Goal: Task Accomplishment & Management: Manage account settings

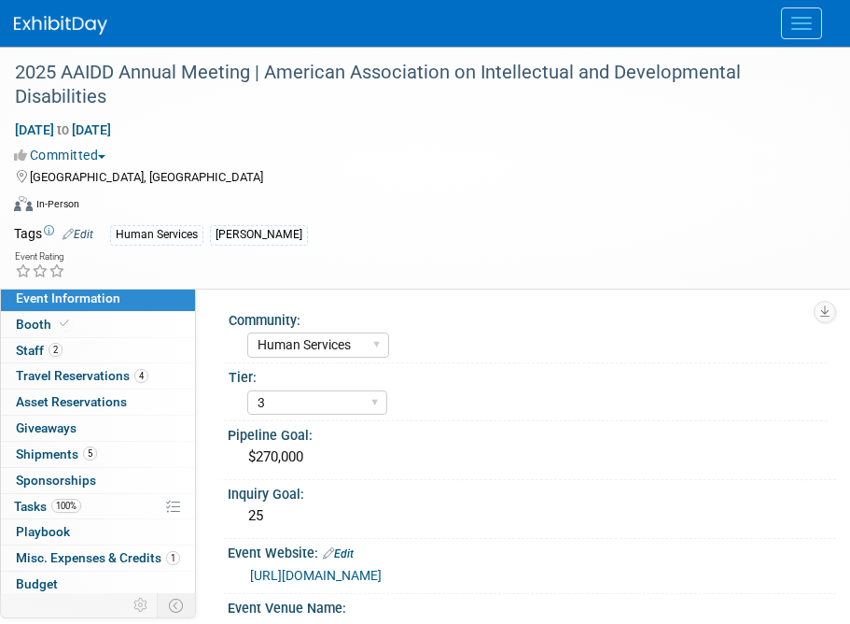
select select "Human Services"
select select "3"
select select "No"
click at [807, 25] on button "Menu" at bounding box center [801, 23] width 41 height 32
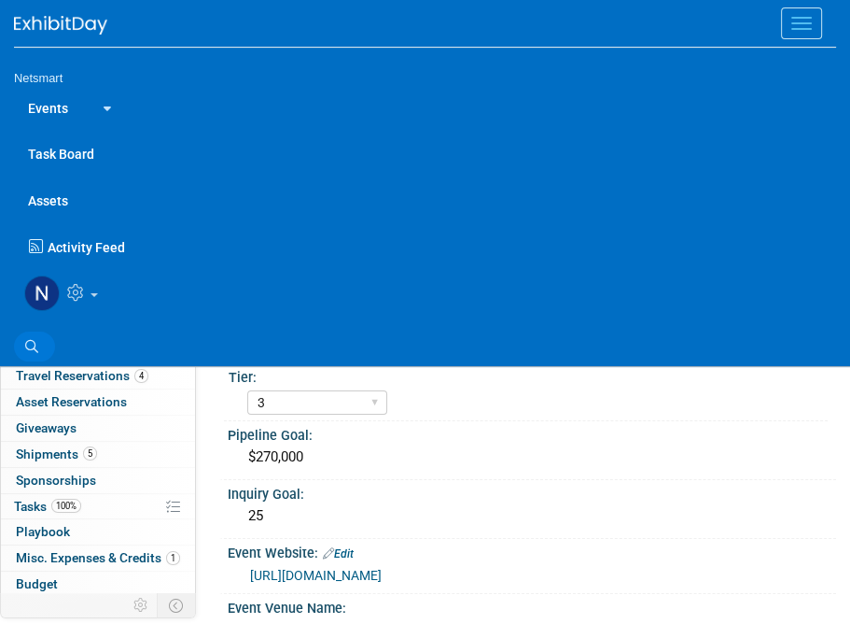
click at [31, 340] on icon at bounding box center [31, 346] width 13 height 13
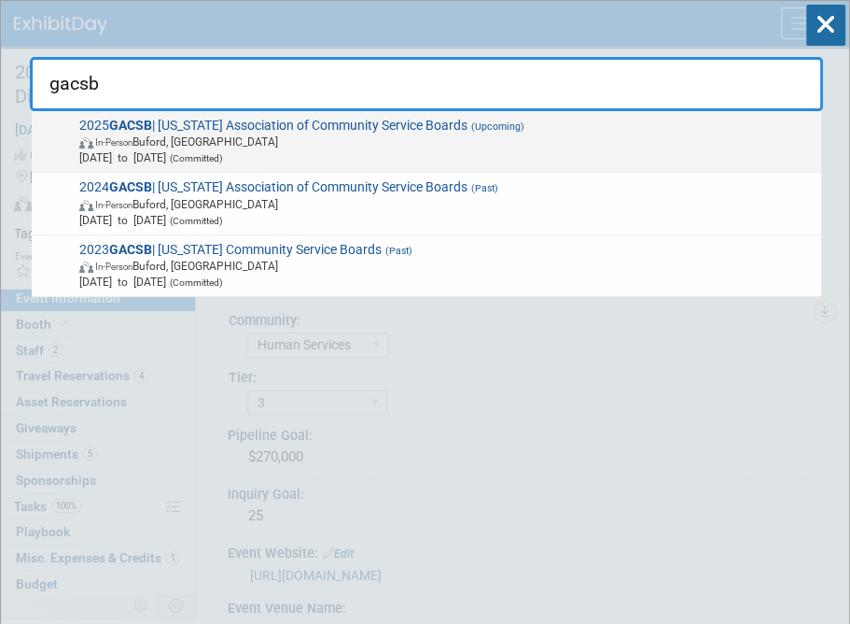
type input "gacsb"
click at [216, 136] on span "In-Person Buford, GA" at bounding box center [447, 141] width 736 height 16
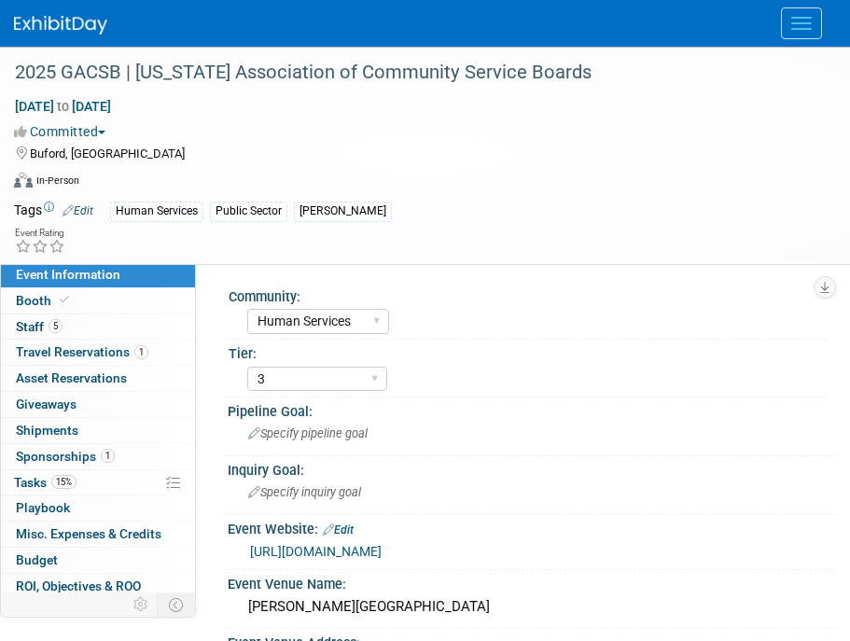
select select "Human Services"
select select "3"
select select "Yes"
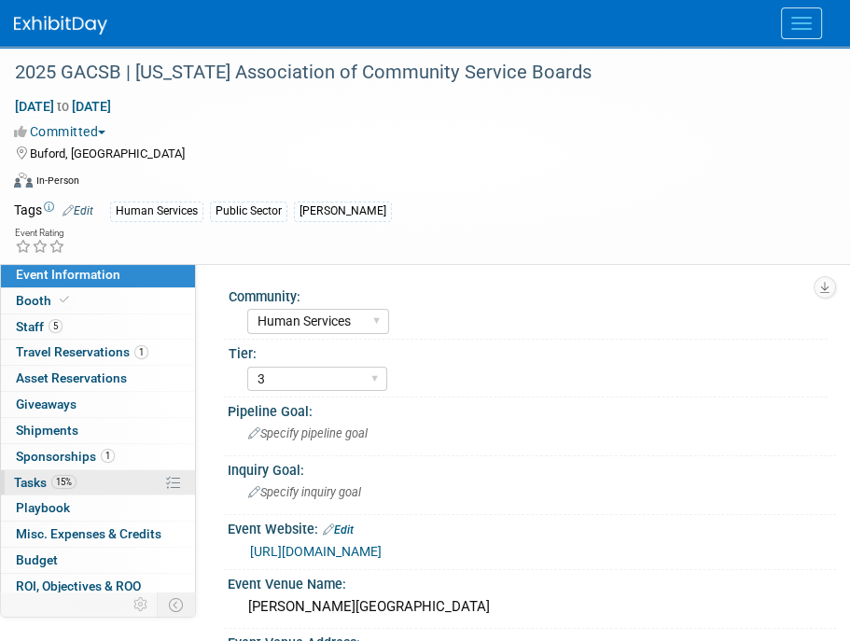
click at [106, 470] on link "15% Tasks 15%" at bounding box center [98, 482] width 194 height 25
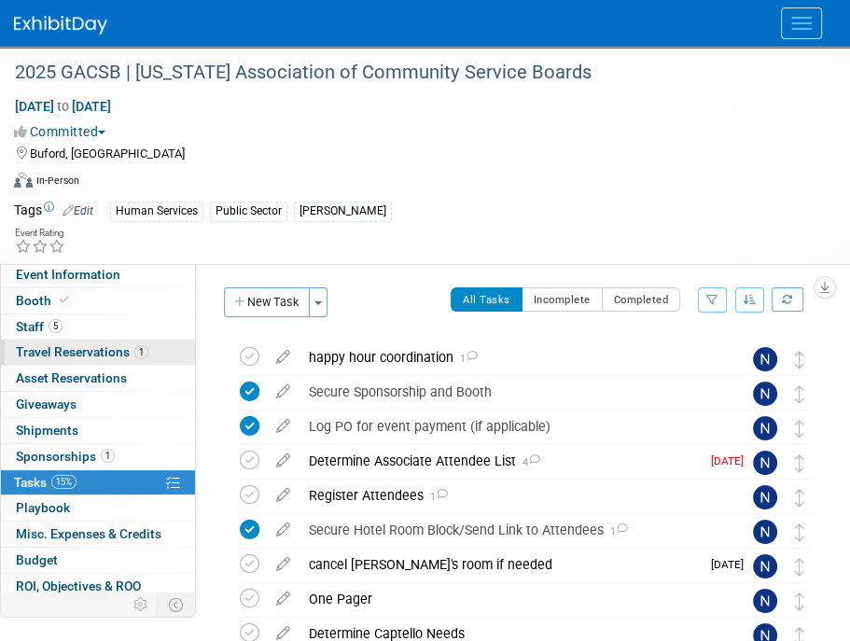
click at [99, 351] on span "Travel Reservations 1" at bounding box center [82, 351] width 133 height 15
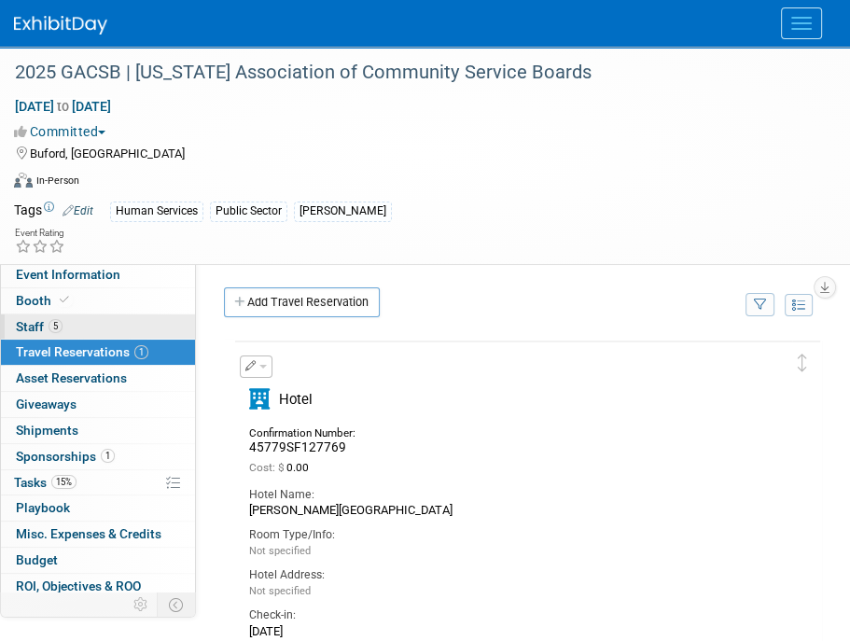
click at [73, 323] on link "5 Staff 5" at bounding box center [98, 327] width 194 height 25
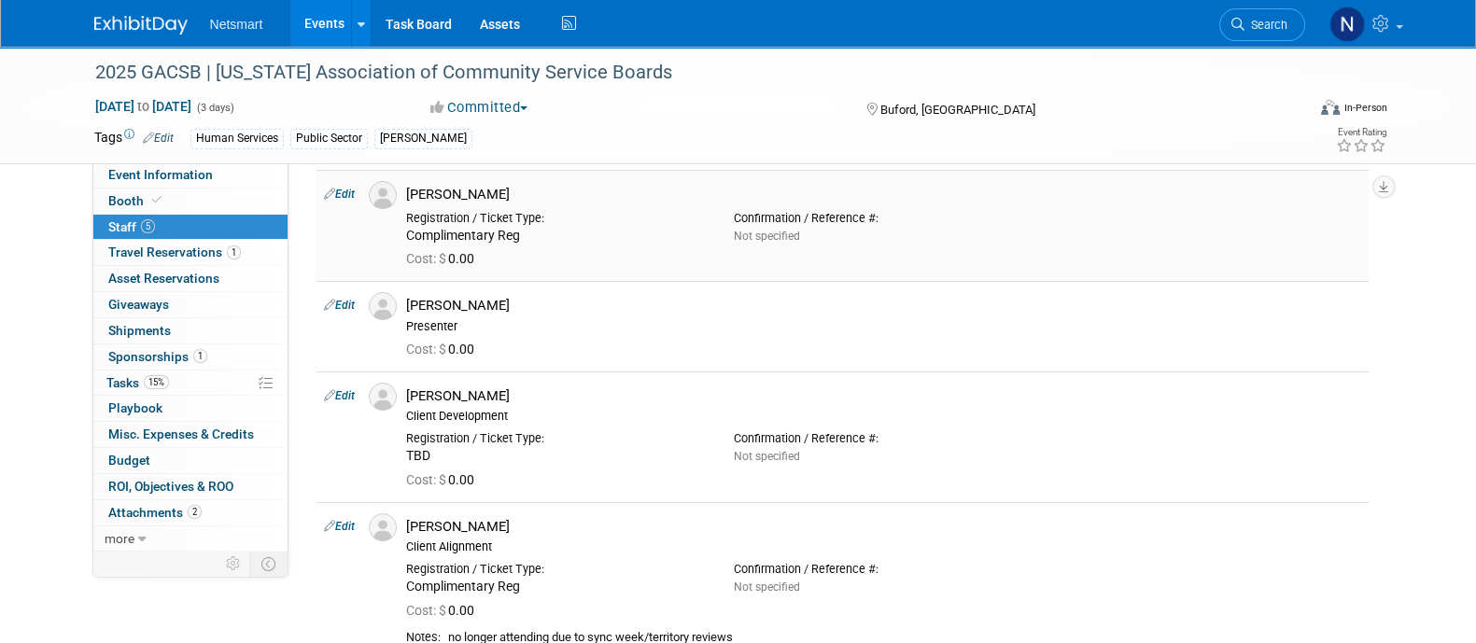
scroll to position [6, 0]
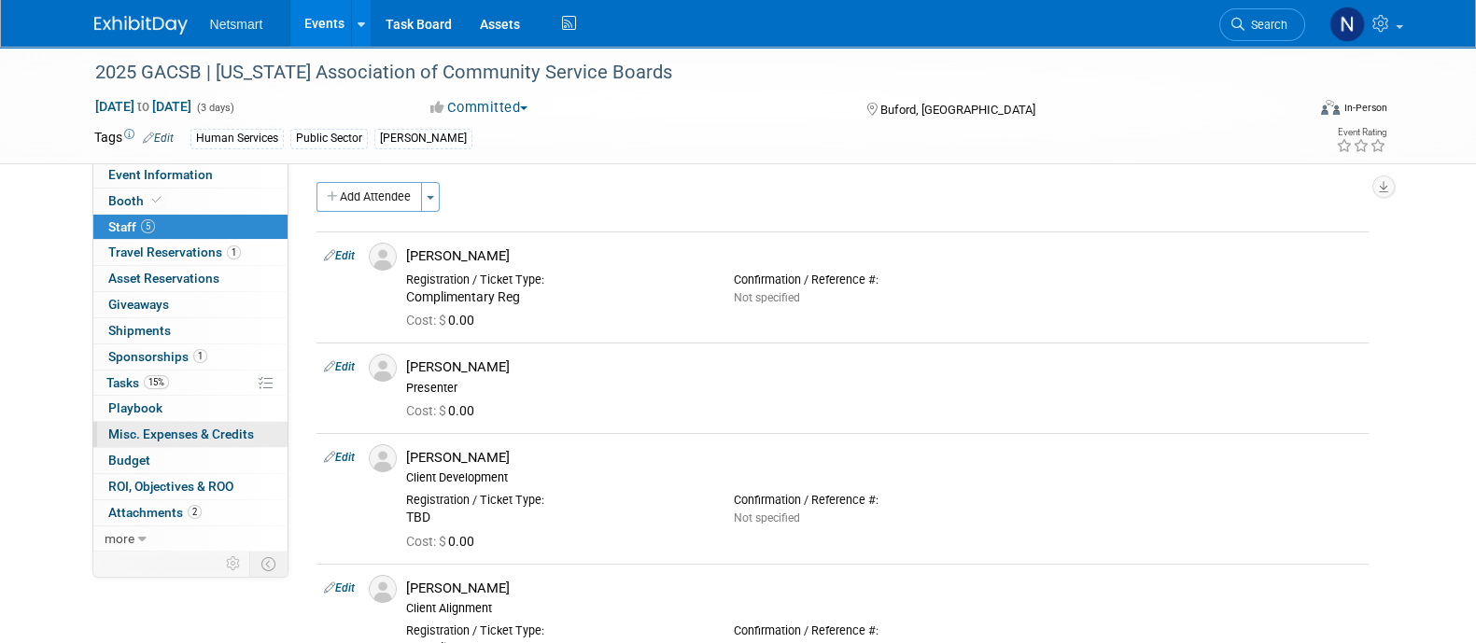
click at [190, 430] on span "Misc. Expenses & Credits 0" at bounding box center [181, 434] width 146 height 15
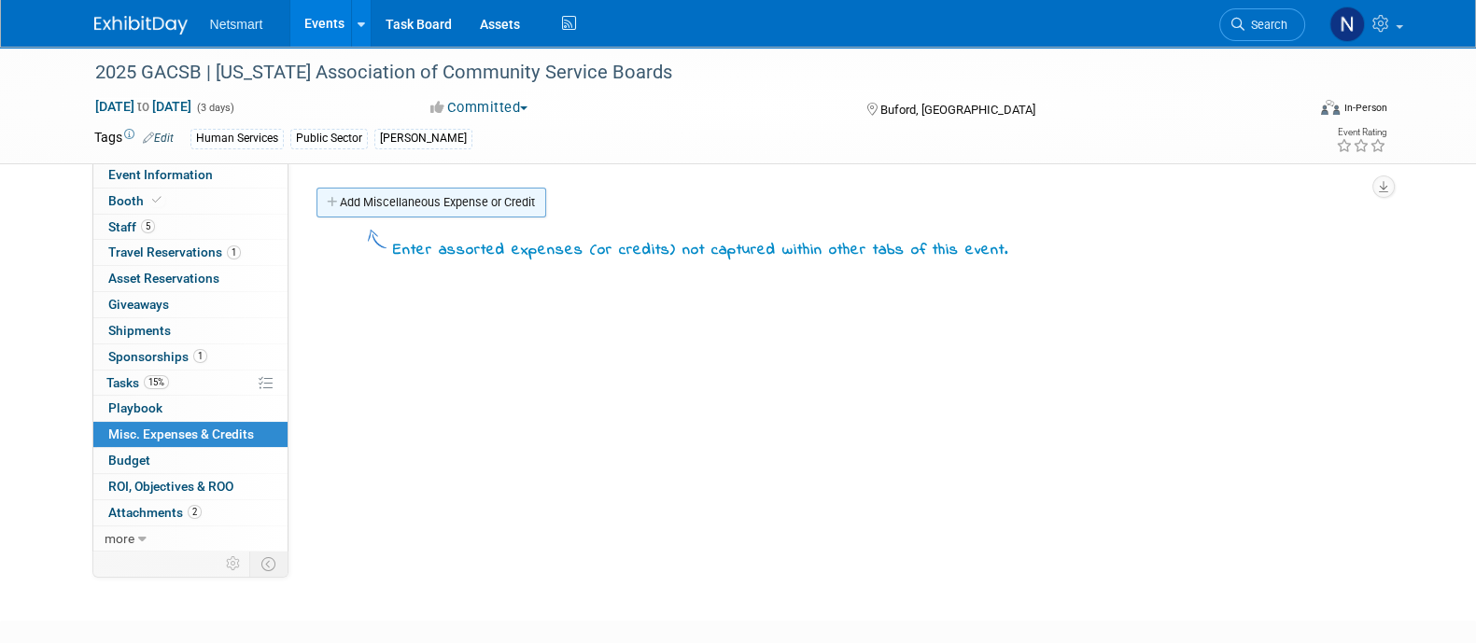
click at [424, 189] on link "Add Miscellaneous Expense or Credit" at bounding box center [431, 203] width 230 height 30
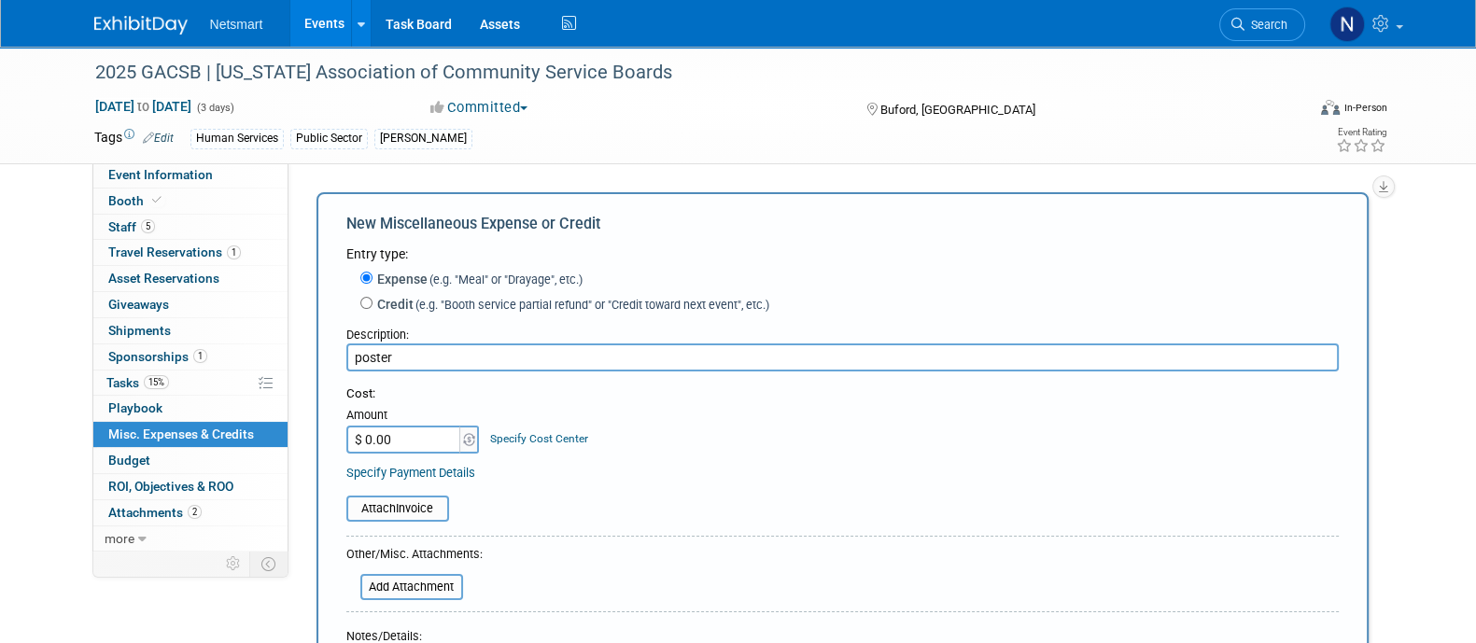
type input "poster"
click at [415, 452] on input "$ 0.00" at bounding box center [404, 440] width 117 height 28
paste input "68.43"
type input "$ 68.43"
click at [400, 506] on input "file" at bounding box center [336, 509] width 222 height 22
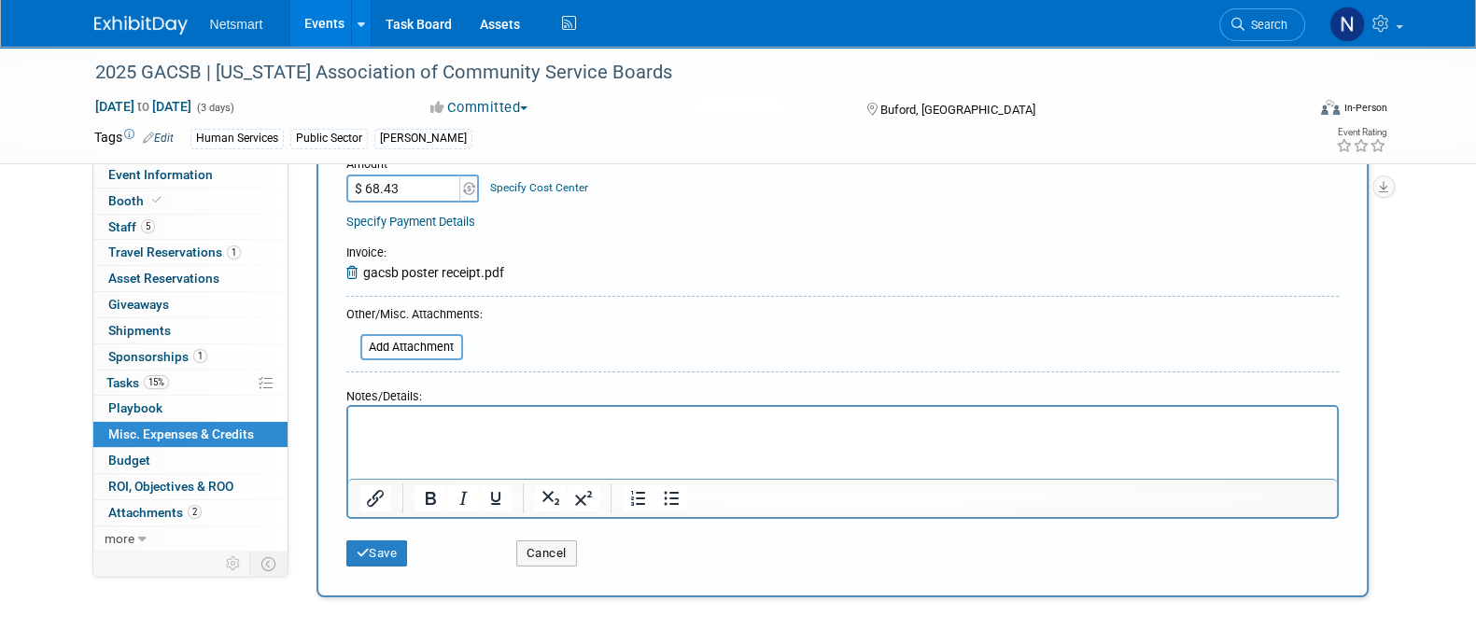
scroll to position [252, 0]
click at [388, 541] on button "Save" at bounding box center [377, 553] width 62 height 26
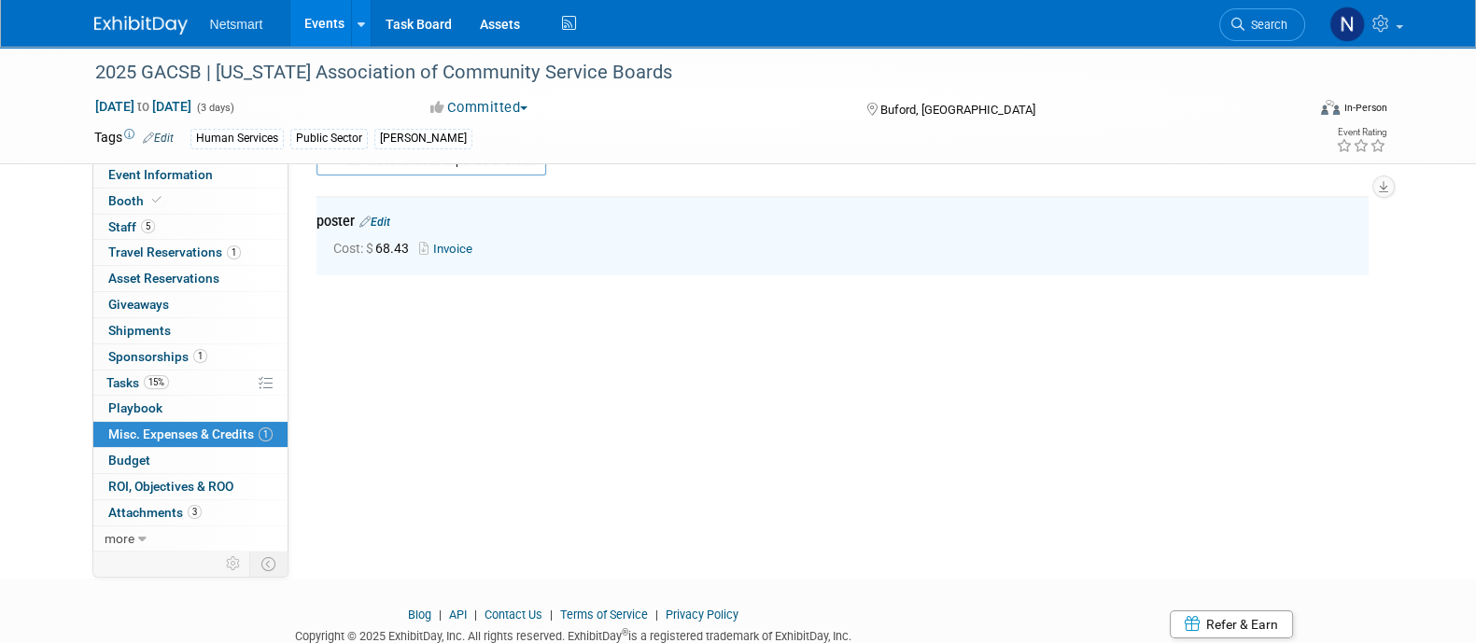
scroll to position [40, 0]
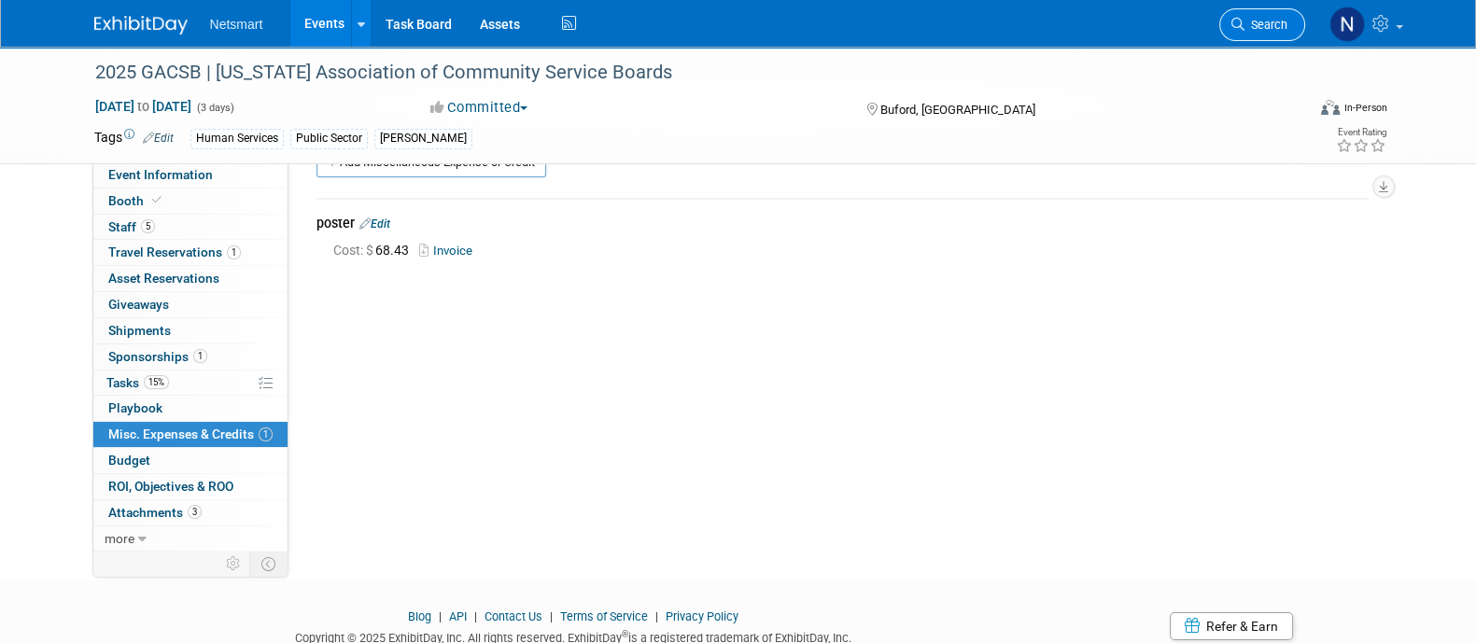
click at [849, 21] on icon at bounding box center [1237, 24] width 13 height 13
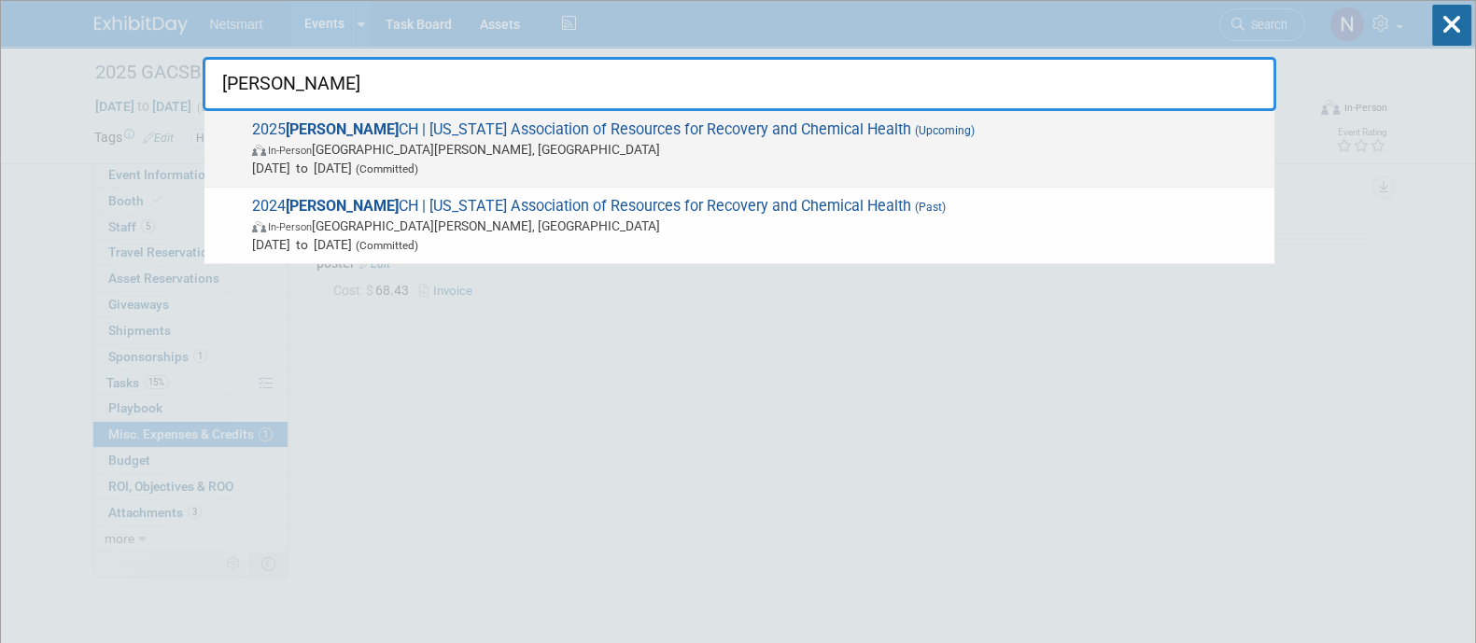
type input "marr"
click at [691, 140] on span "In-Person Saint Paul, MN" at bounding box center [758, 149] width 1013 height 19
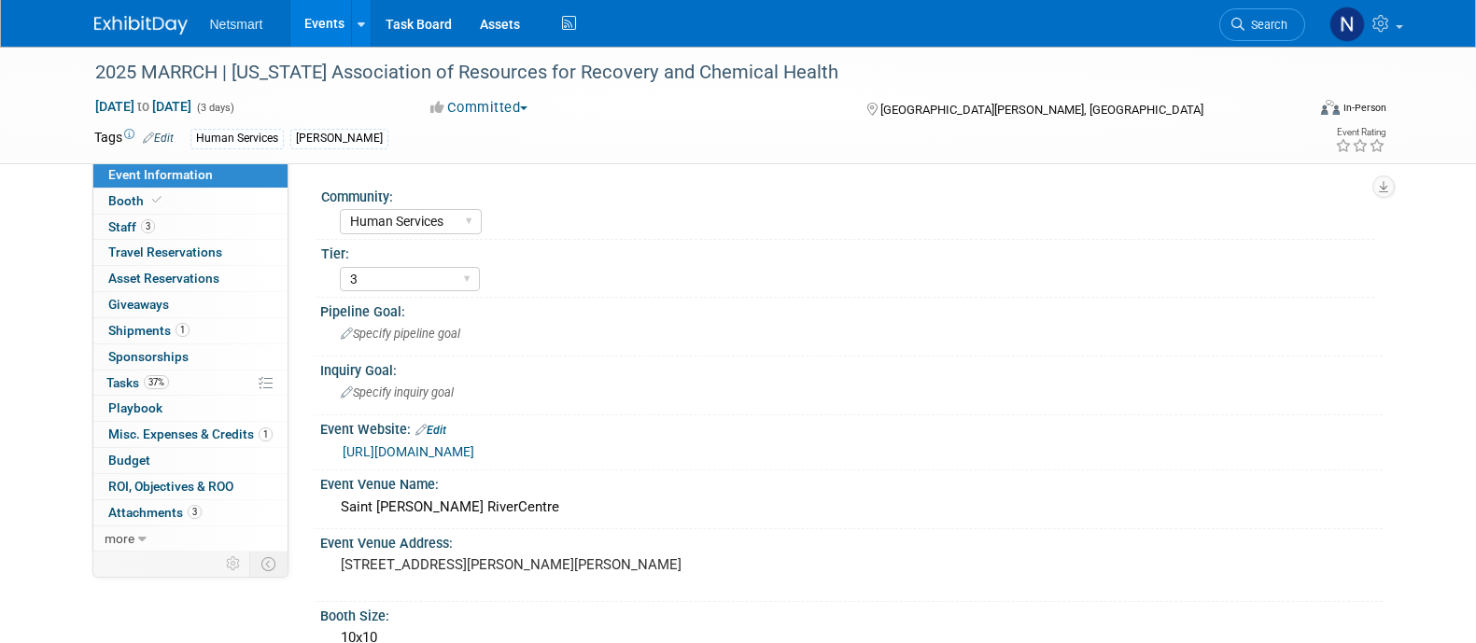
select select "Human Services"
select select "3"
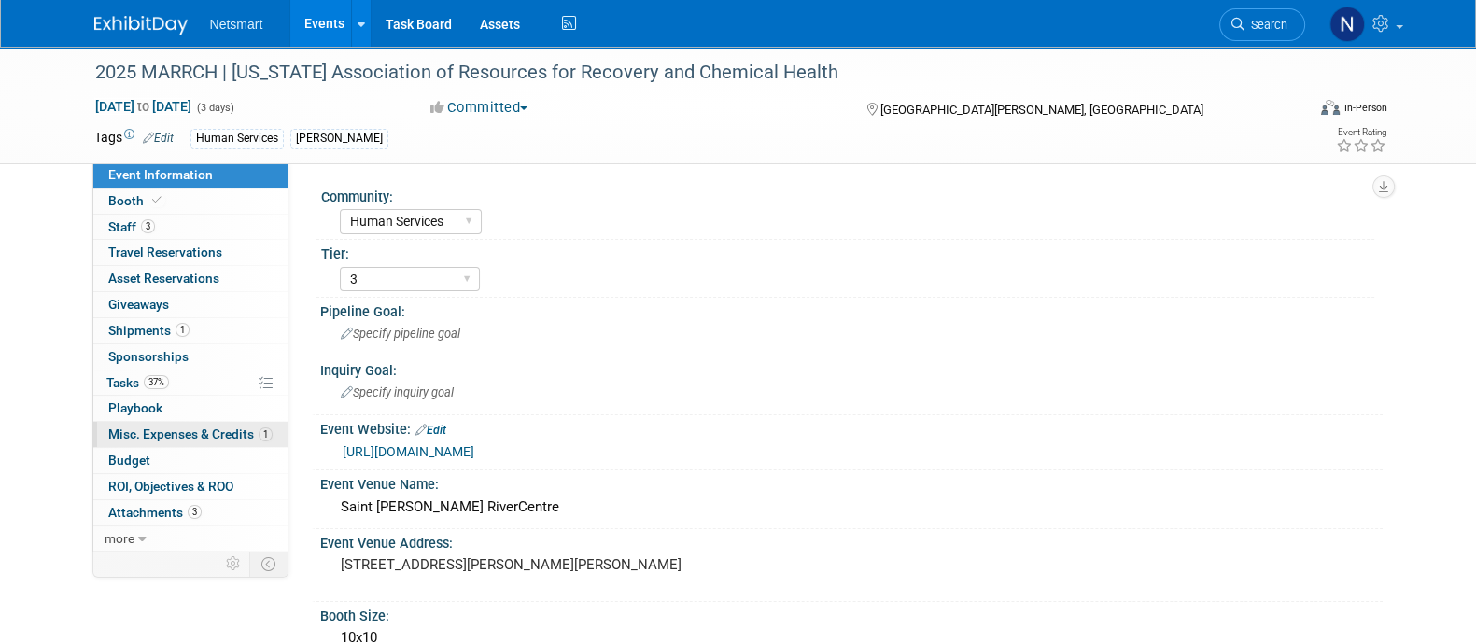
click at [187, 436] on span "Misc. Expenses & Credits 1" at bounding box center [190, 434] width 164 height 15
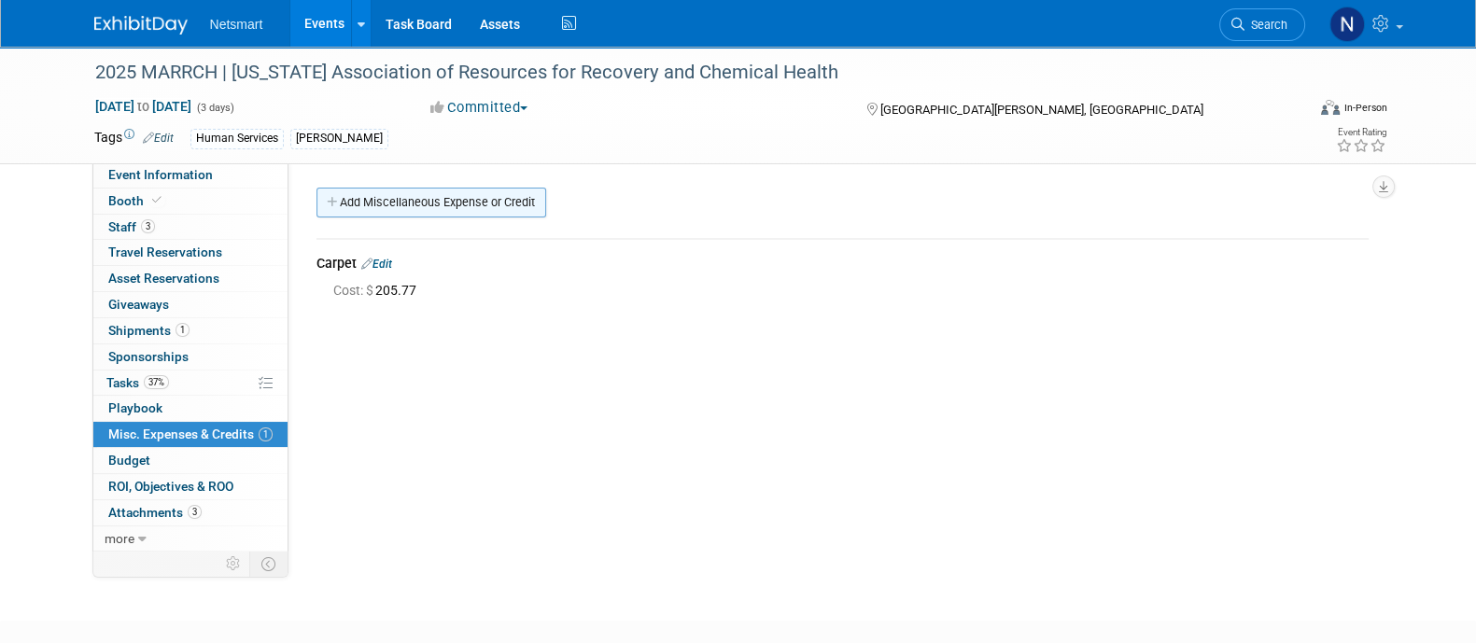
click at [488, 198] on link "Add Miscellaneous Expense or Credit" at bounding box center [431, 203] width 230 height 30
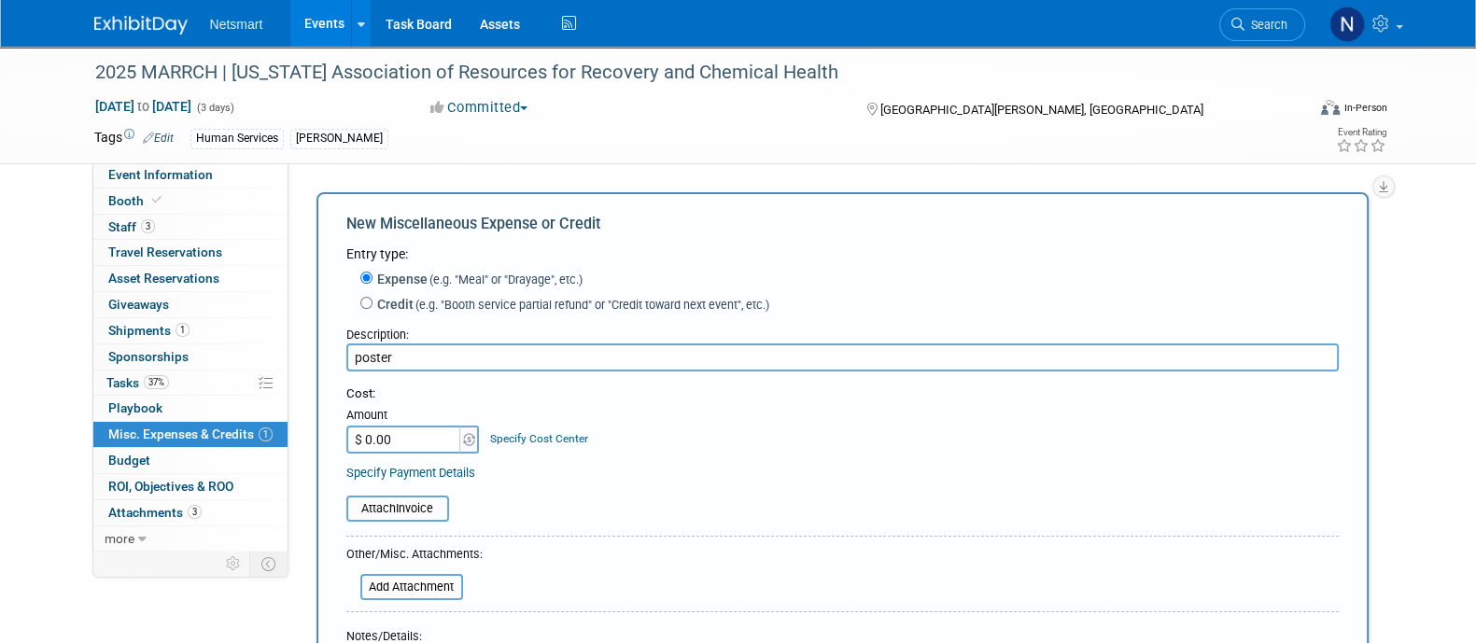
type input "poster"
click at [439, 434] on input "$ 0.00" at bounding box center [404, 440] width 117 height 28
paste input "68.43"
type input "$ 68.43"
click at [426, 501] on input "file" at bounding box center [336, 509] width 222 height 22
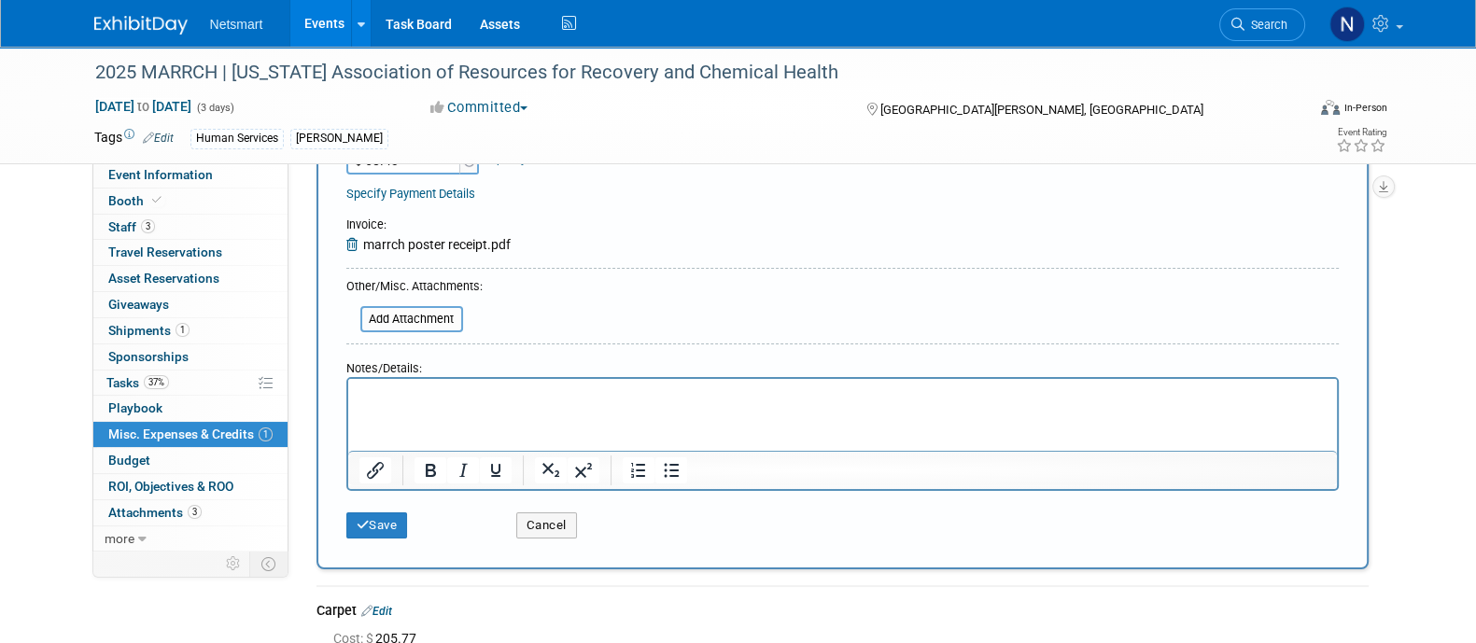
scroll to position [282, 0]
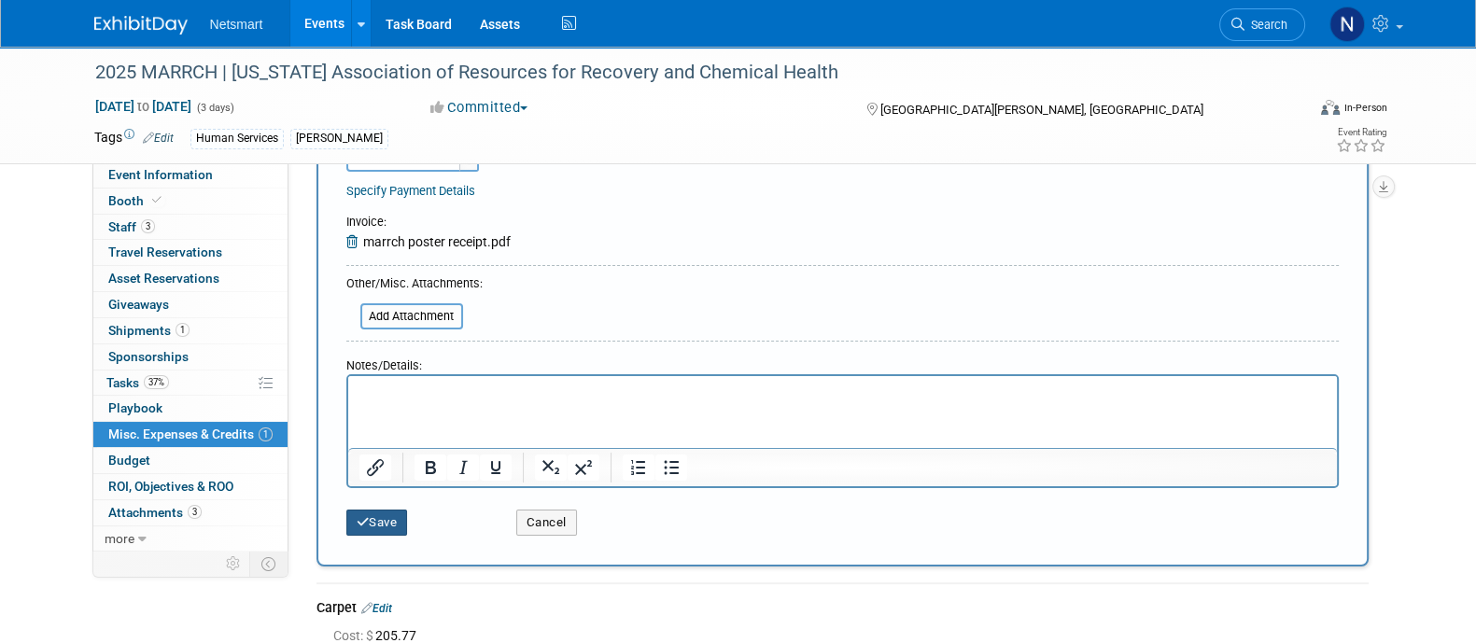
click at [389, 517] on button "Save" at bounding box center [377, 523] width 62 height 26
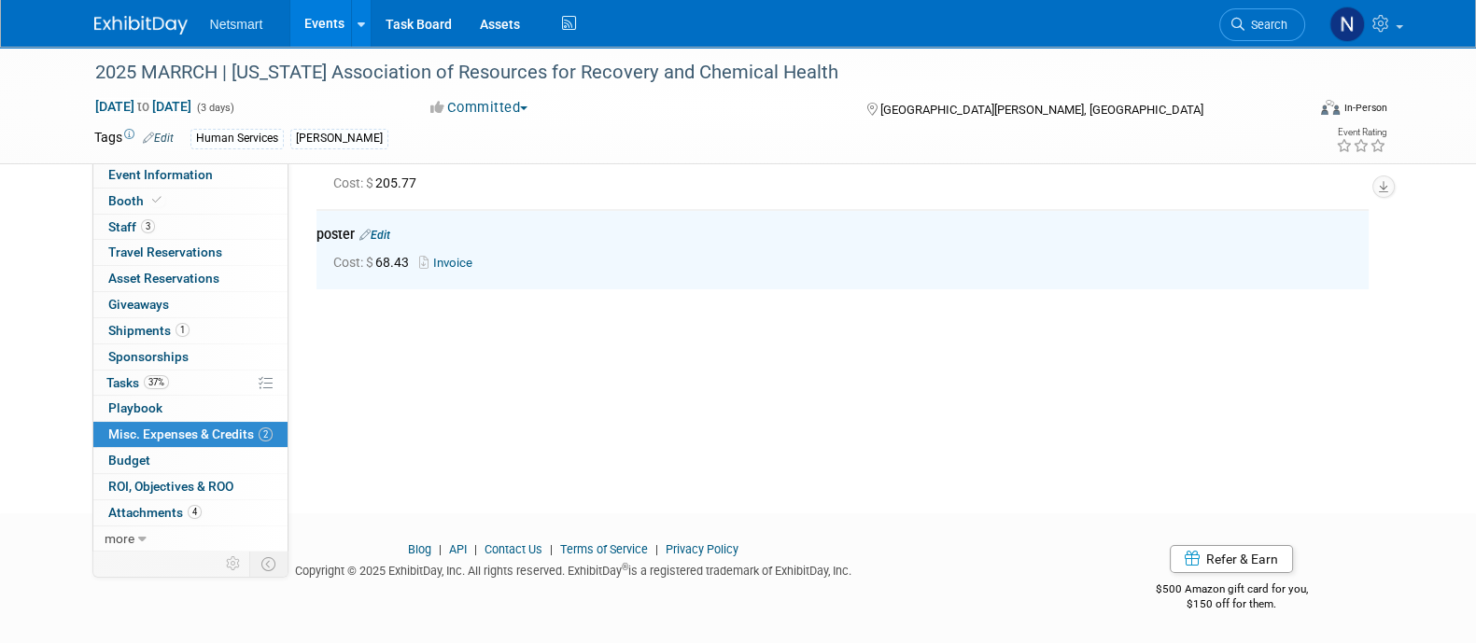
scroll to position [0, 0]
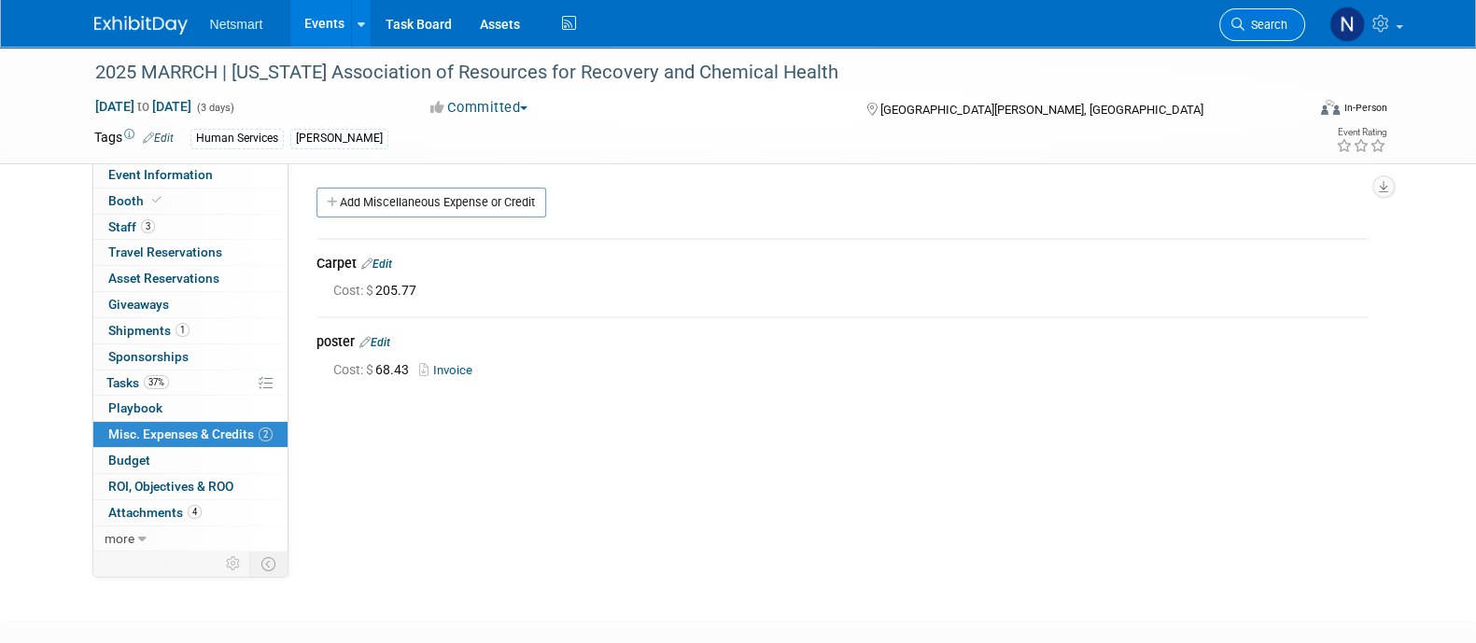
click at [1251, 22] on span "Search" at bounding box center [1265, 25] width 43 height 14
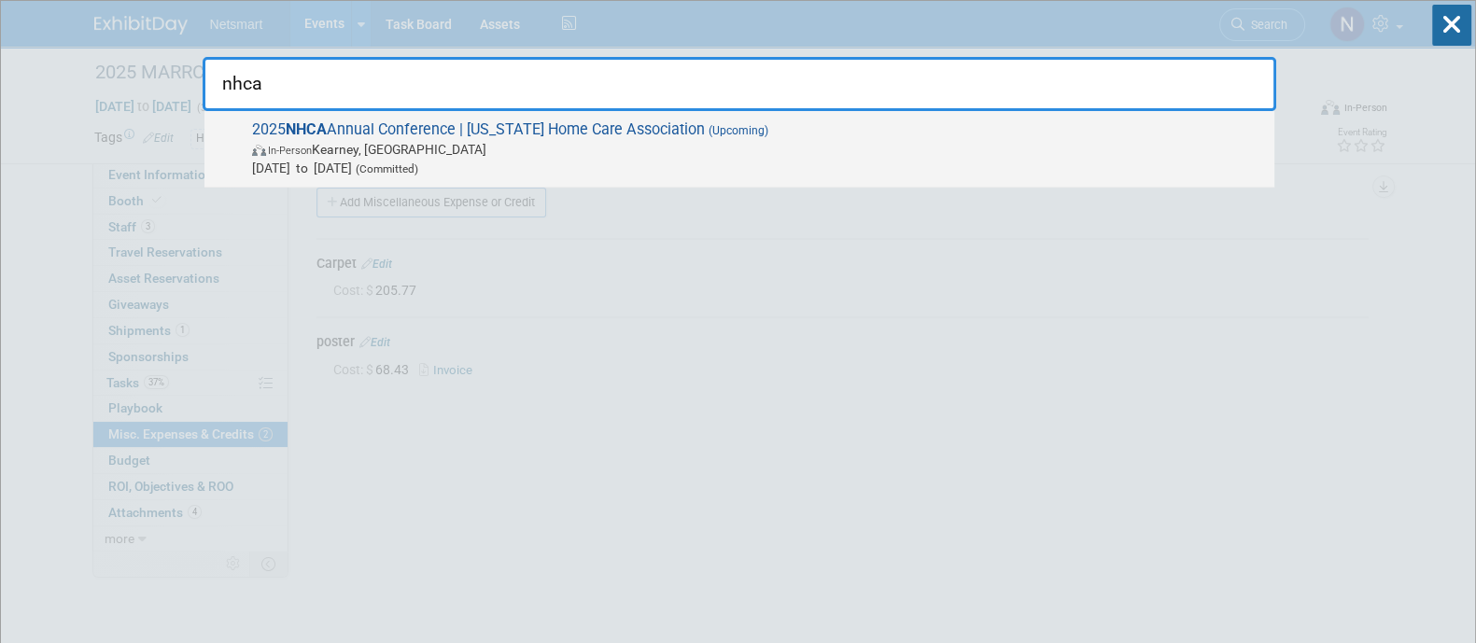
type input "nhca"
click at [845, 156] on span "In-Person Kearney, NE" at bounding box center [758, 149] width 1013 height 19
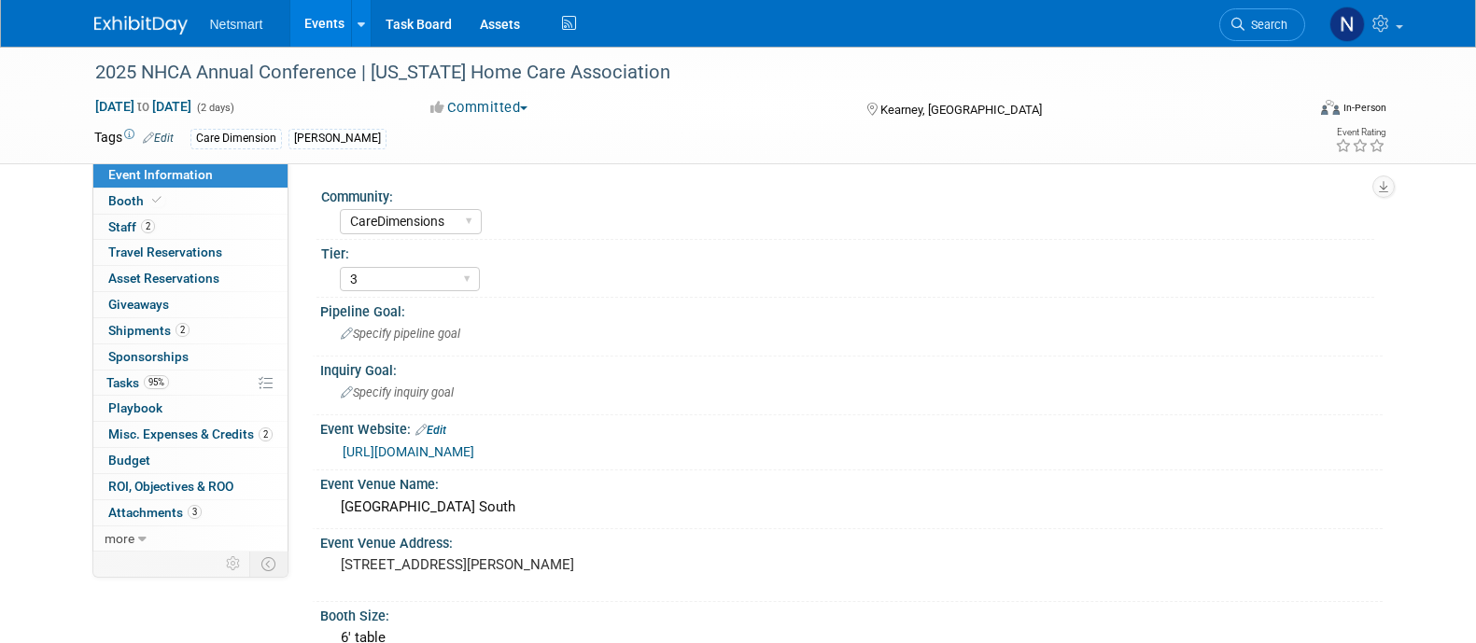
select select "CareDimensions"
select select "3"
select select "No"
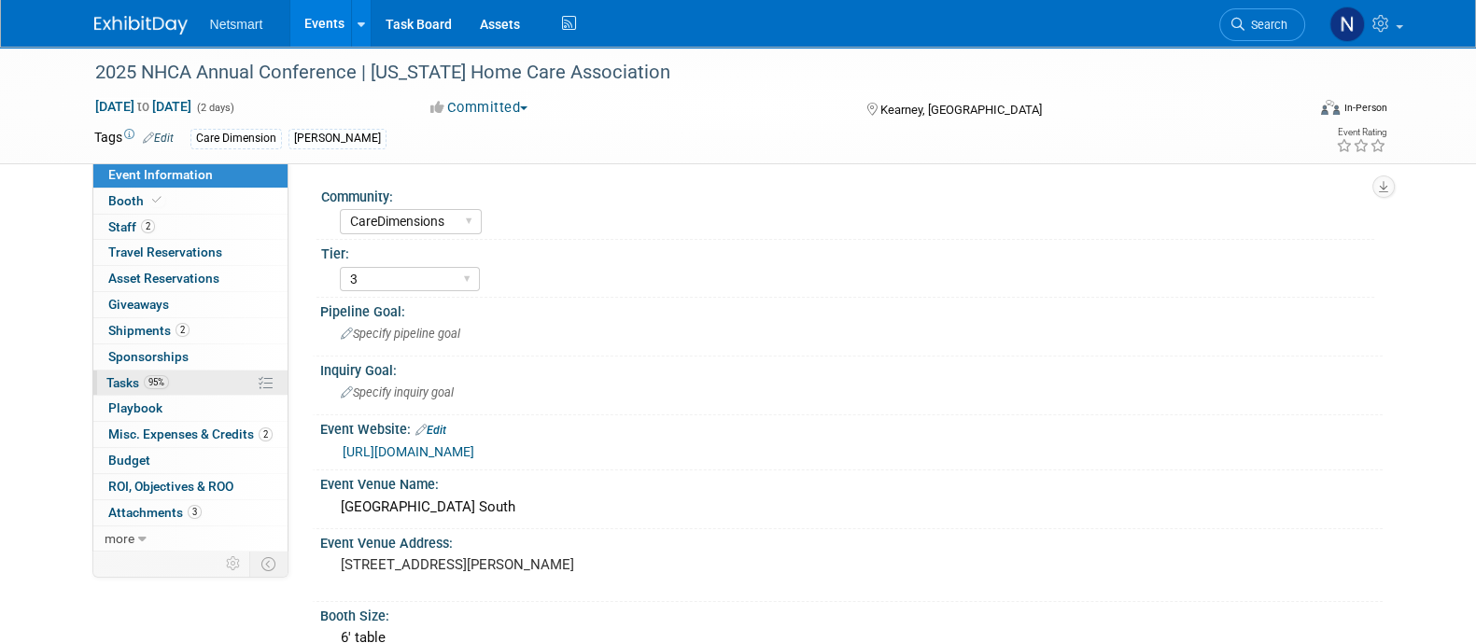
click at [189, 389] on link "95% Tasks 95%" at bounding box center [190, 383] width 194 height 25
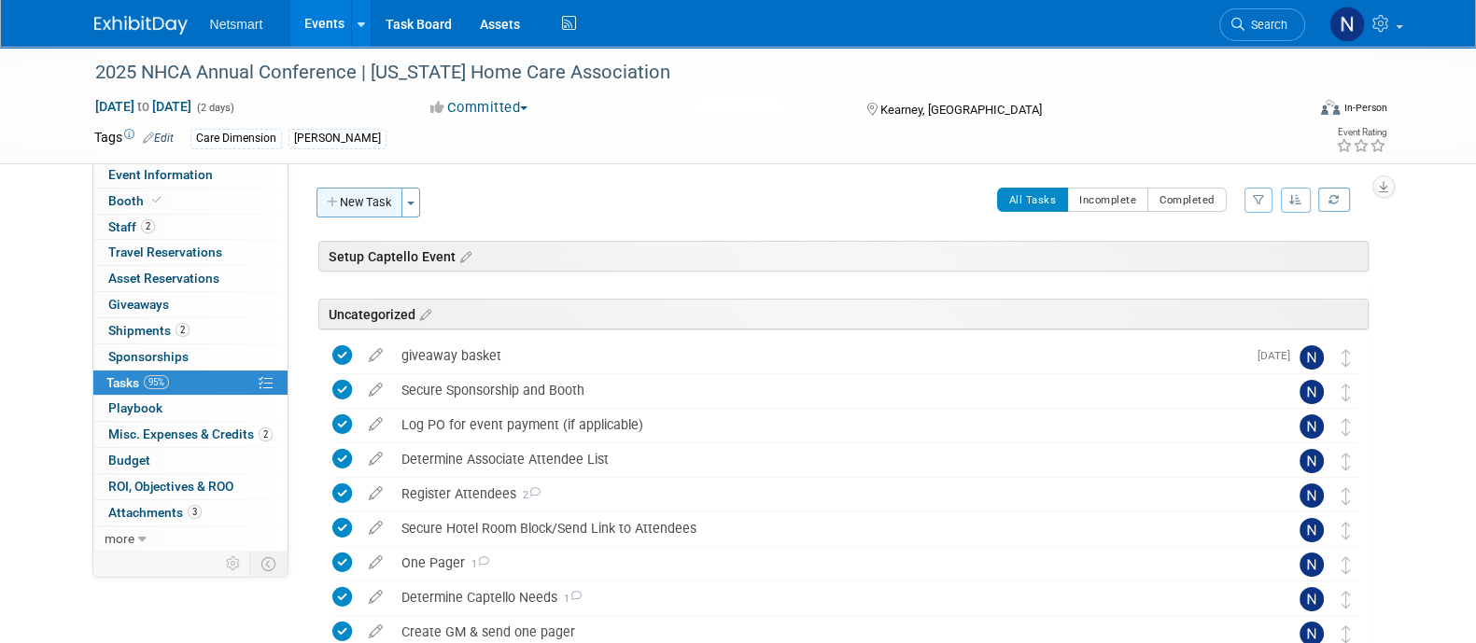
click at [382, 201] on button "New Task" at bounding box center [359, 203] width 86 height 30
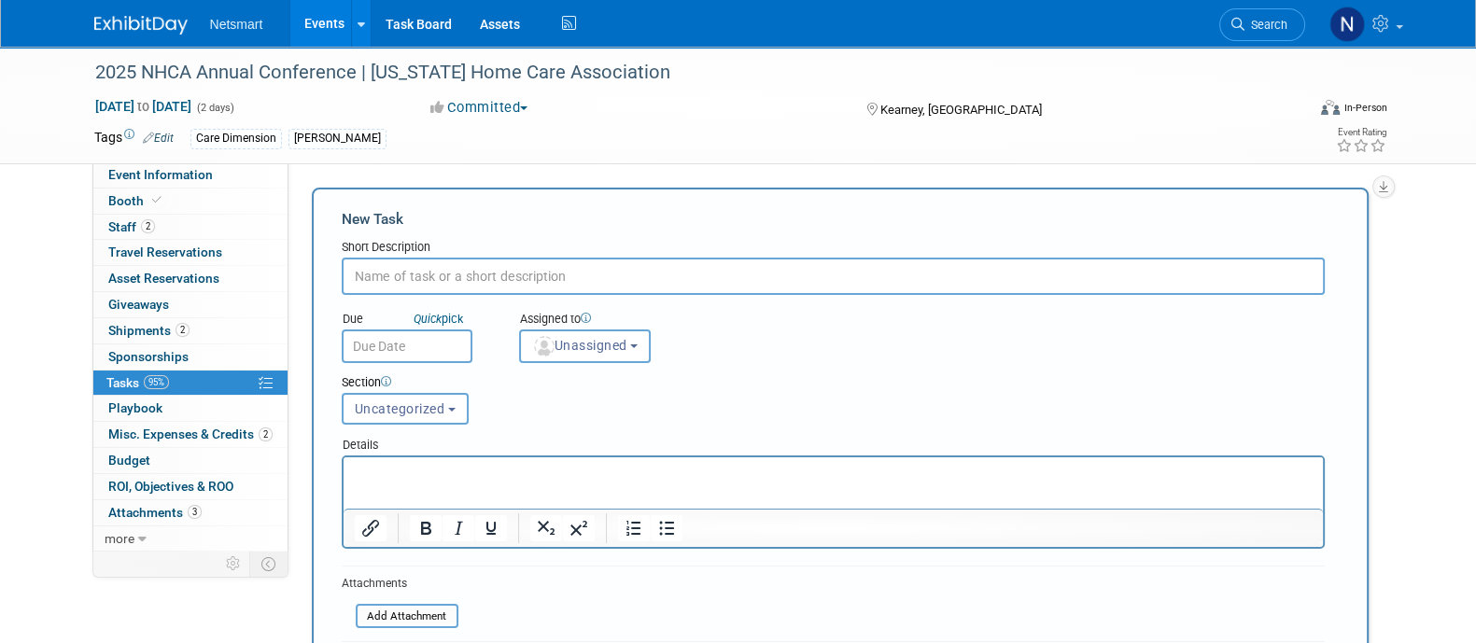
click at [470, 273] on input "text" at bounding box center [833, 276] width 983 height 37
type input "giveaway basket"
click at [602, 339] on span "Unassigned" at bounding box center [579, 345] width 95 height 15
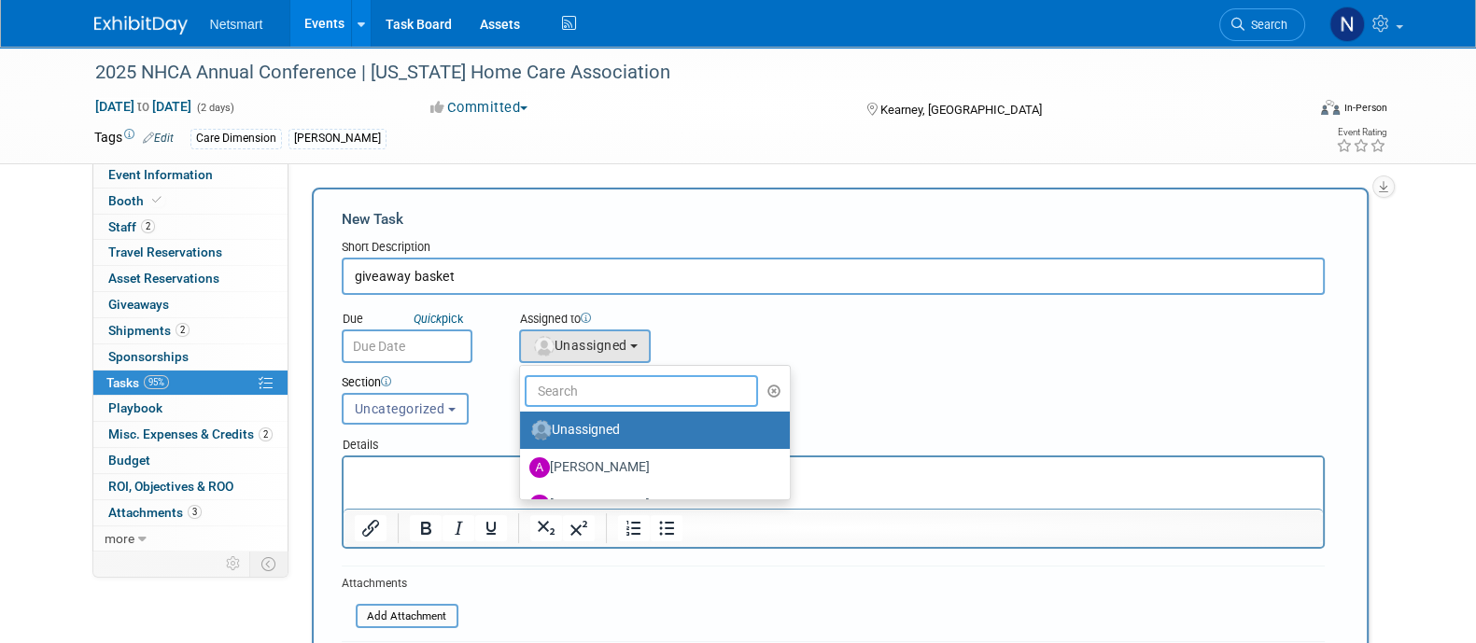
click at [598, 386] on input "text" at bounding box center [642, 391] width 234 height 32
type input "i"
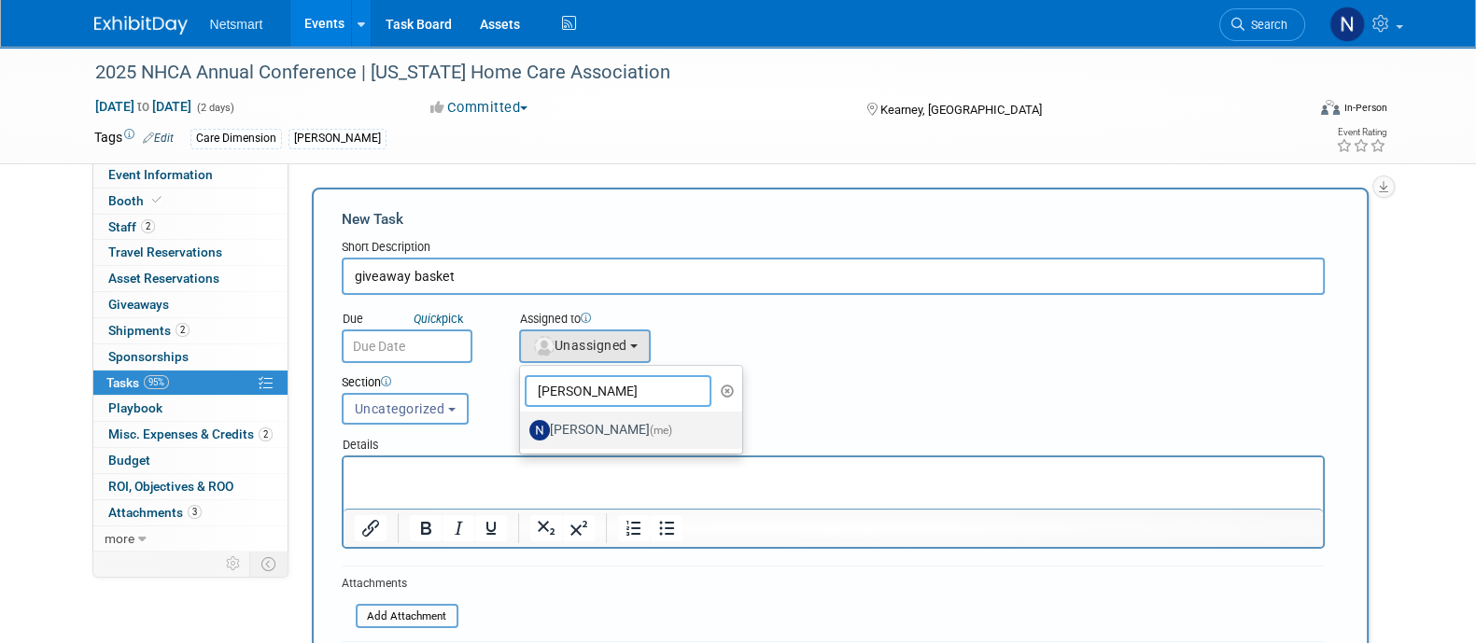
type input "[PERSON_NAME]"
click at [571, 426] on label "[PERSON_NAME] (me)" at bounding box center [626, 430] width 195 height 30
click at [523, 426] on input "[PERSON_NAME] (me)" at bounding box center [517, 428] width 12 height 12
select select "a52b5e8a-b2fd-4a4e-8599-2a3670a086e7"
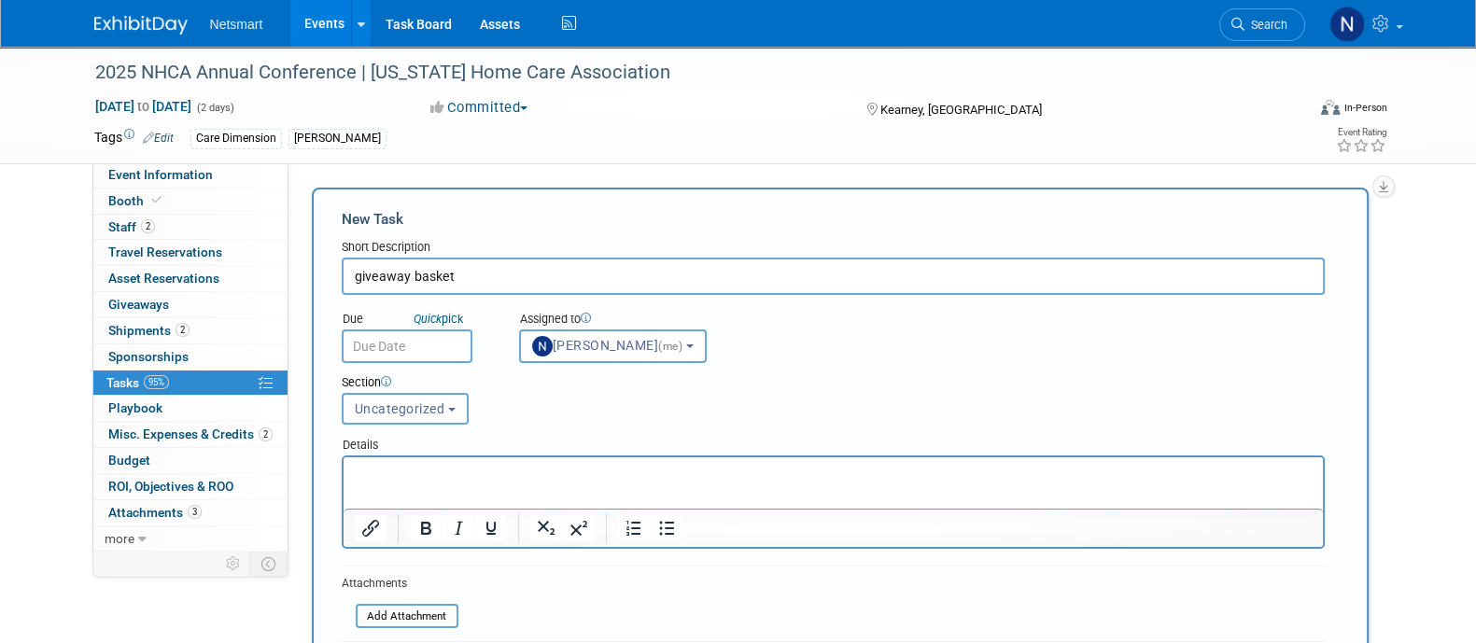
click at [571, 426] on div "Section Uncategorized Setup Captello Event Uncategorized Uncategorized Setup Ca…" at bounding box center [791, 395] width 927 height 65
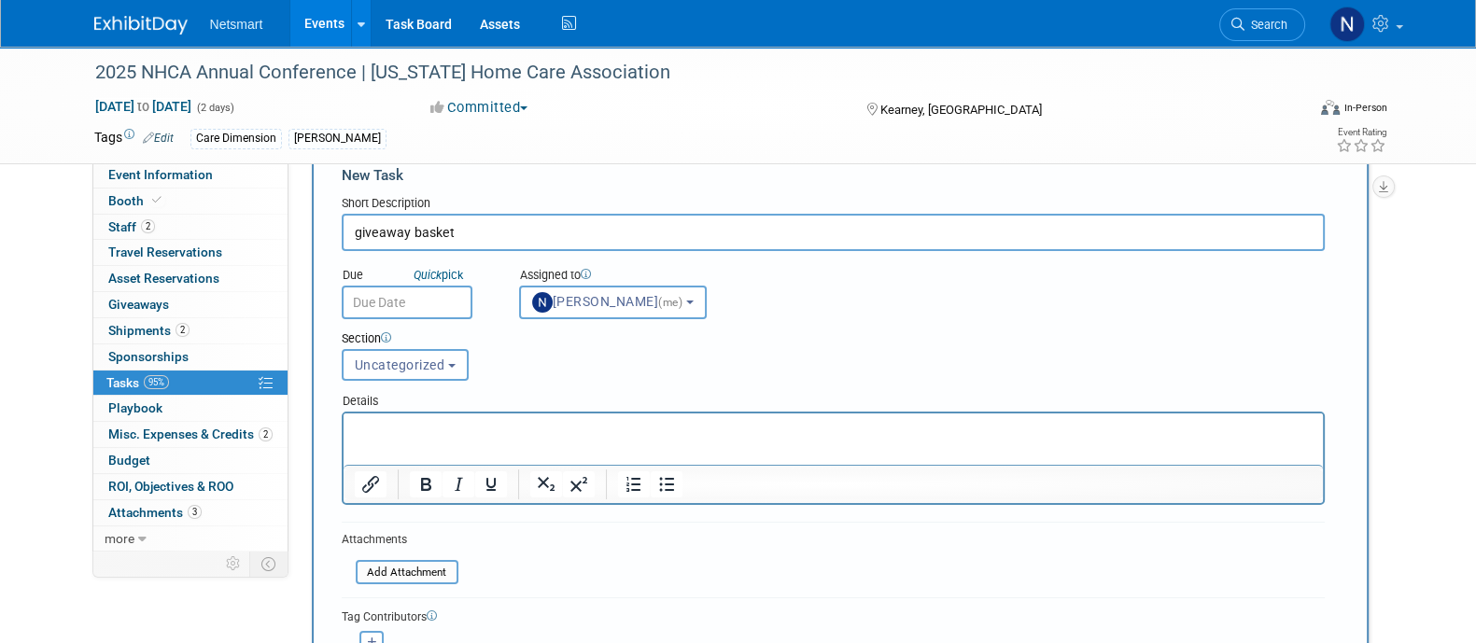
scroll to position [307, 0]
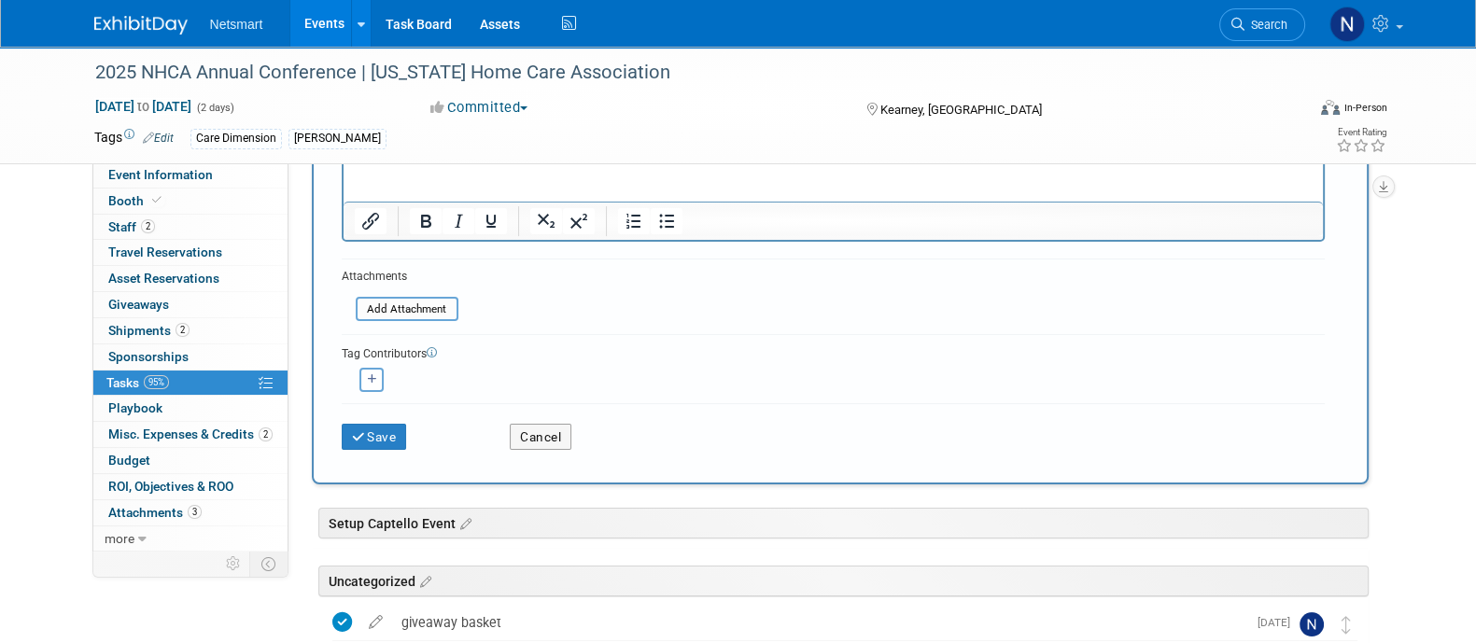
click at [385, 418] on div "Save" at bounding box center [412, 431] width 169 height 38
click at [389, 425] on button "Save" at bounding box center [374, 437] width 65 height 26
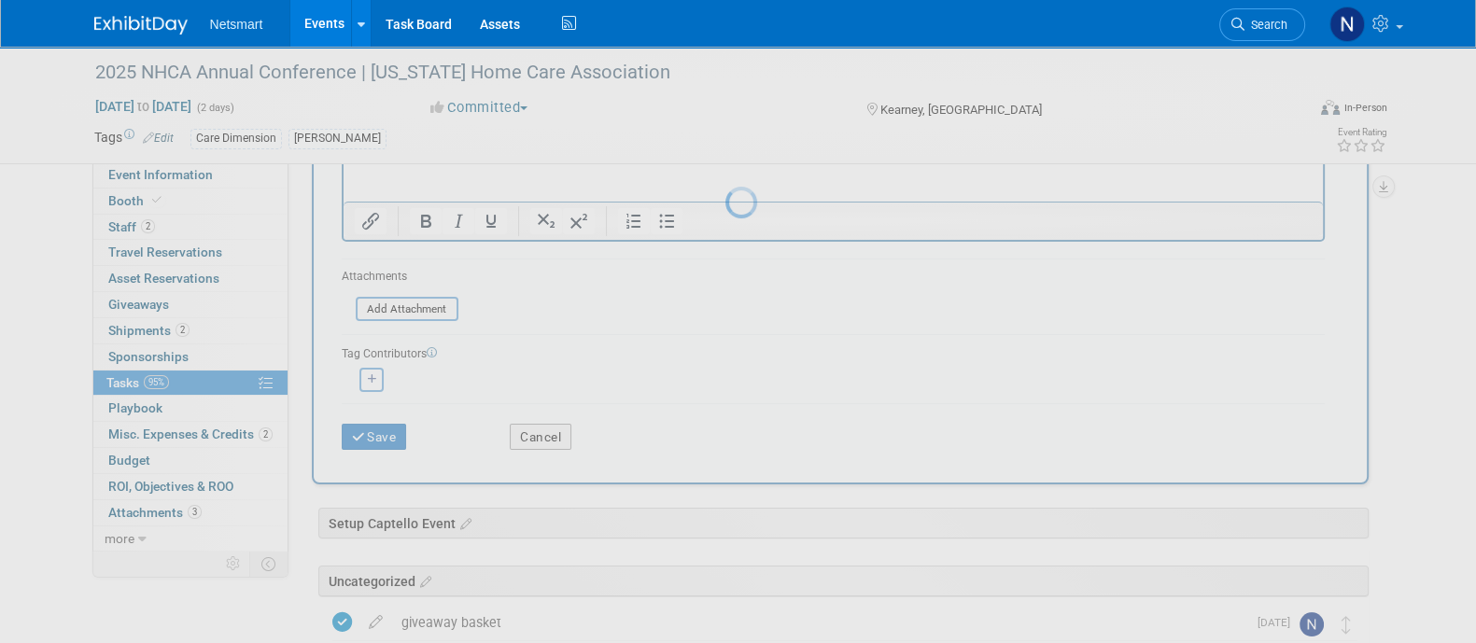
scroll to position [0, 0]
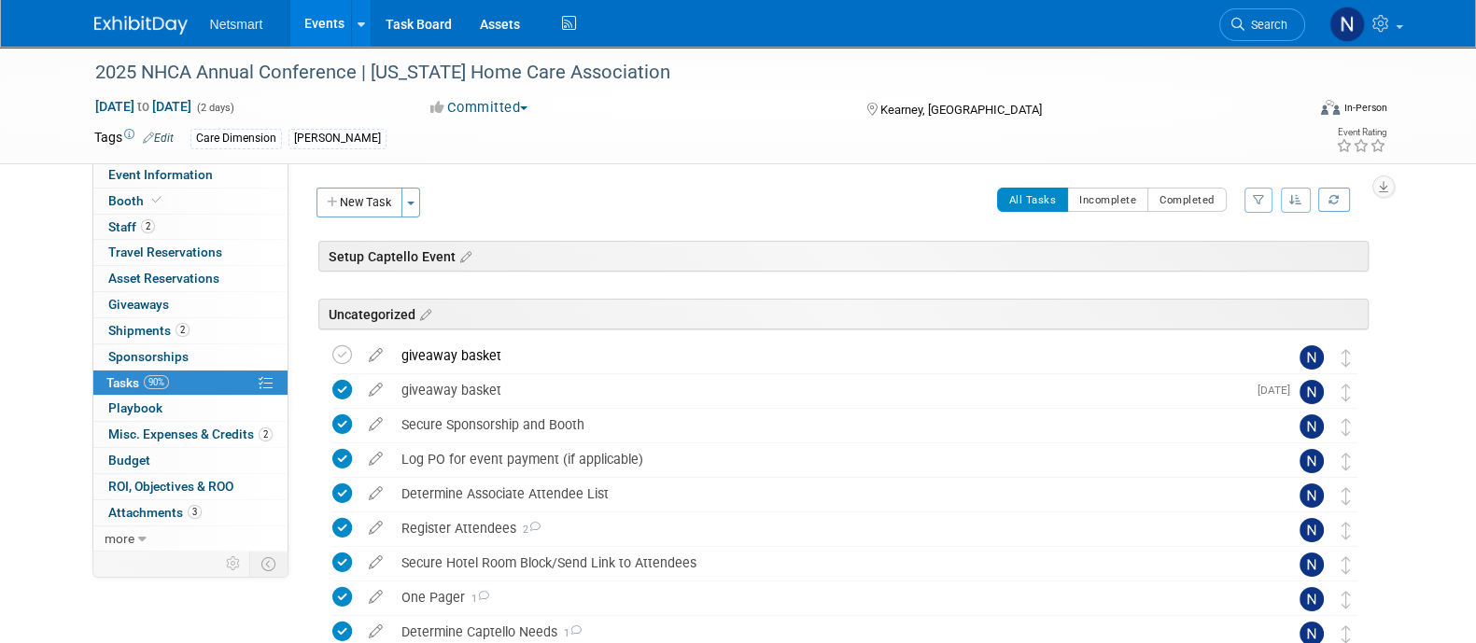
click at [1251, 3] on li "Search" at bounding box center [1262, 23] width 86 height 46
click at [1257, 21] on span "Search" at bounding box center [1265, 25] width 43 height 14
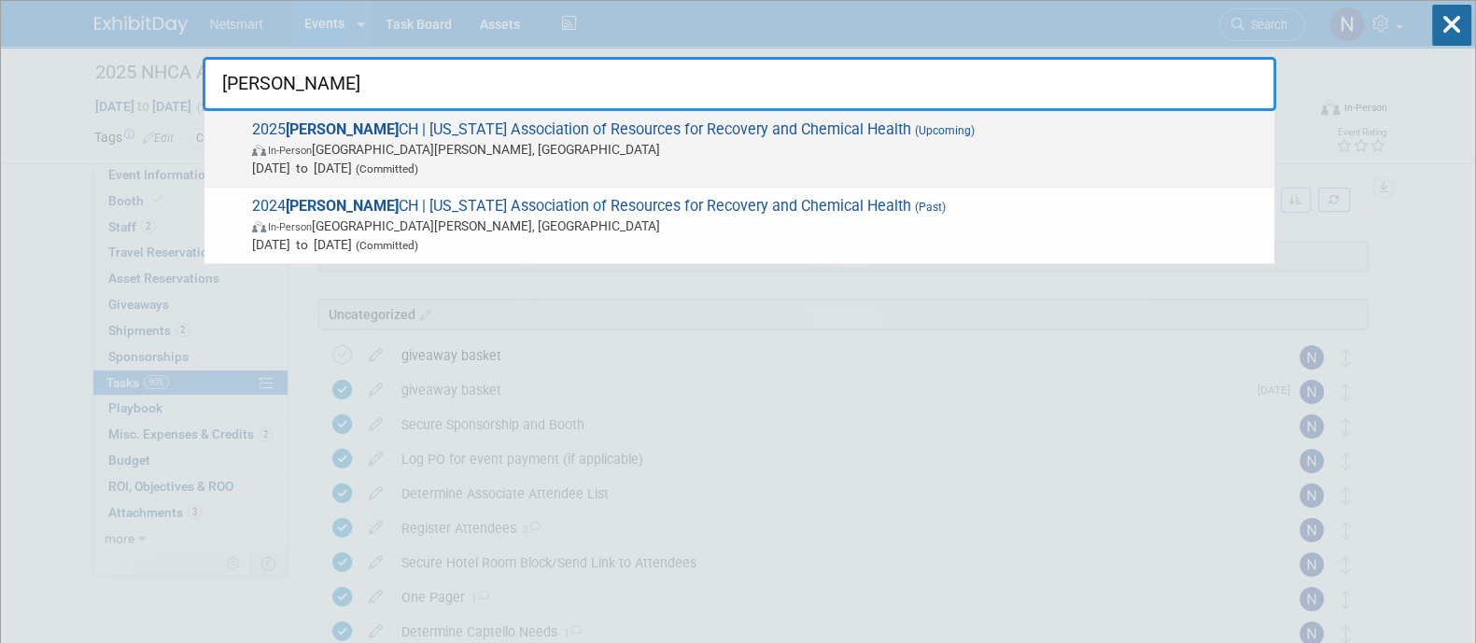
type input "marr"
click at [934, 147] on span "In-Person Saint Paul, MN" at bounding box center [758, 149] width 1013 height 19
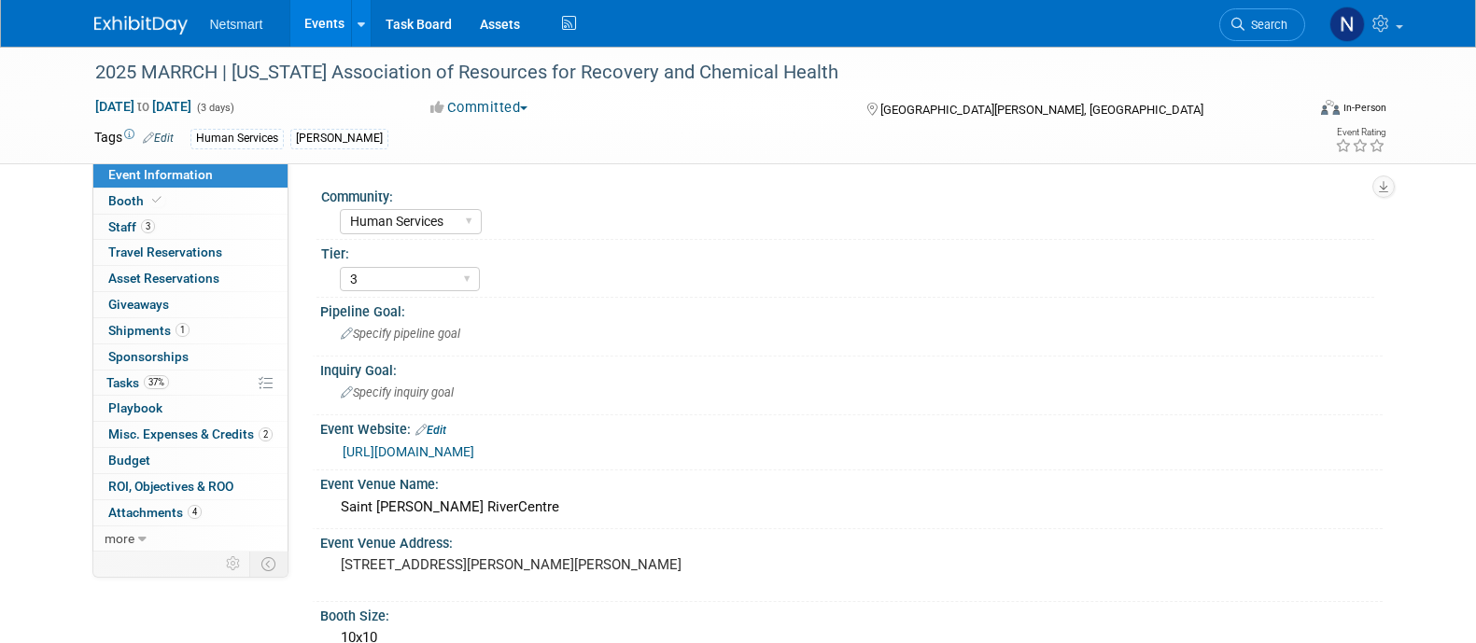
select select "Human Services"
select select "3"
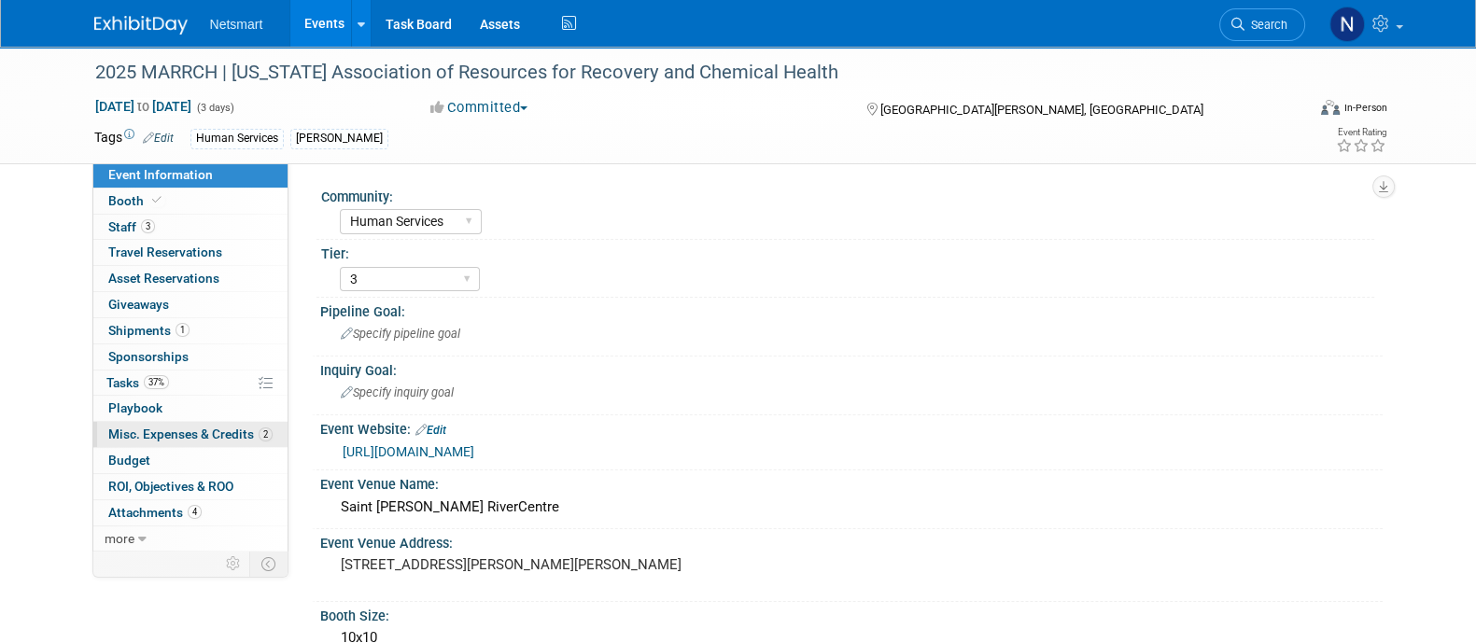
click at [229, 433] on span "Misc. Expenses & Credits 2" at bounding box center [190, 434] width 164 height 15
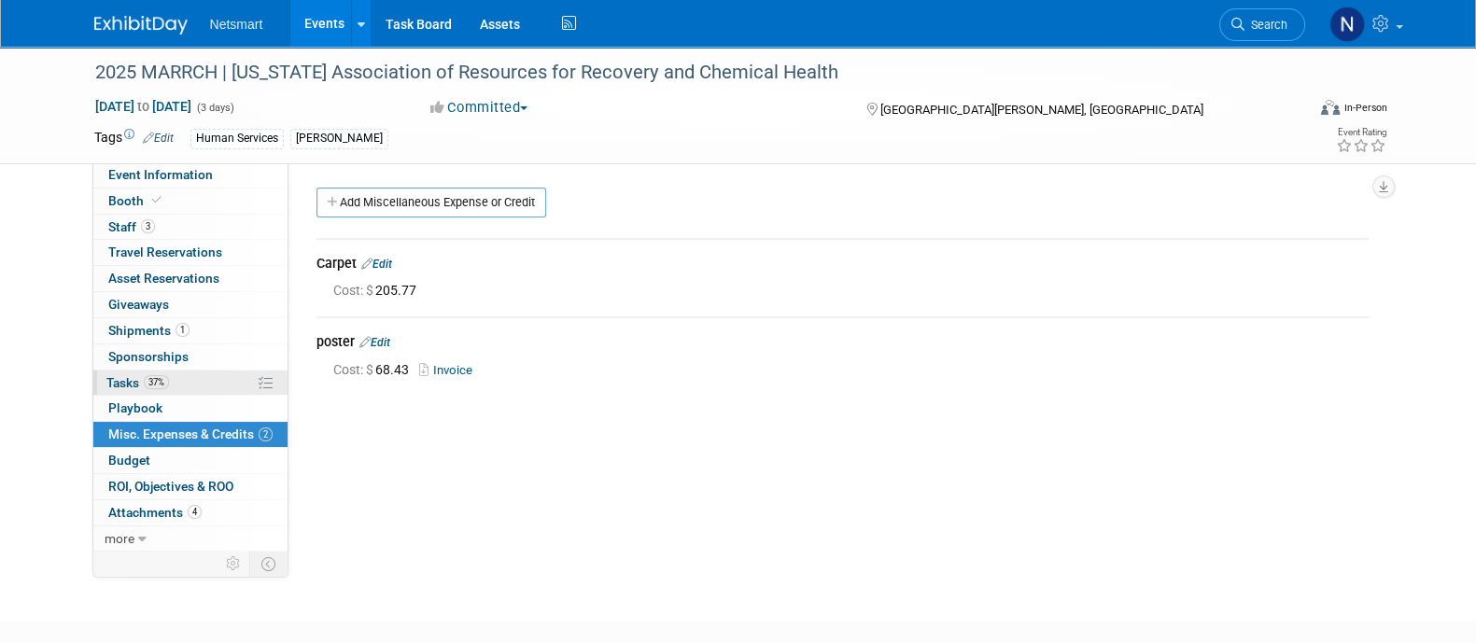
click at [193, 371] on link "37% Tasks 37%" at bounding box center [190, 383] width 194 height 25
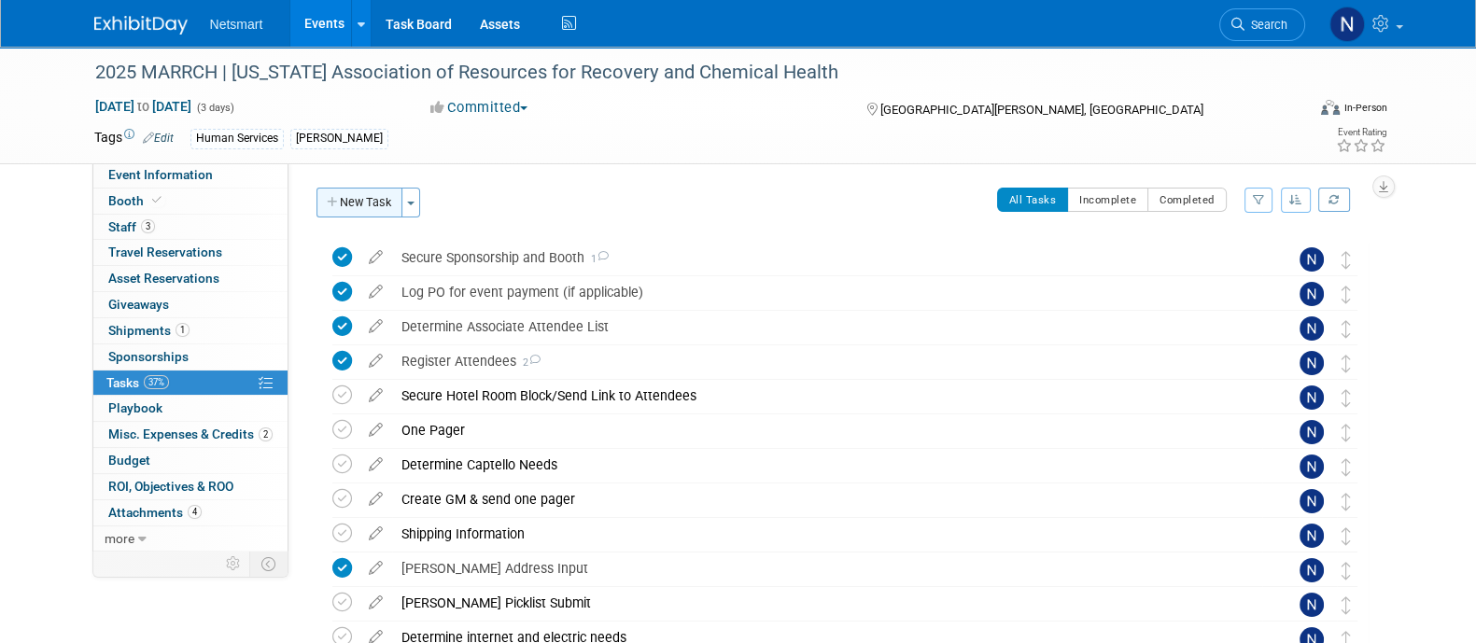
click at [373, 216] on button "New Task" at bounding box center [359, 203] width 86 height 30
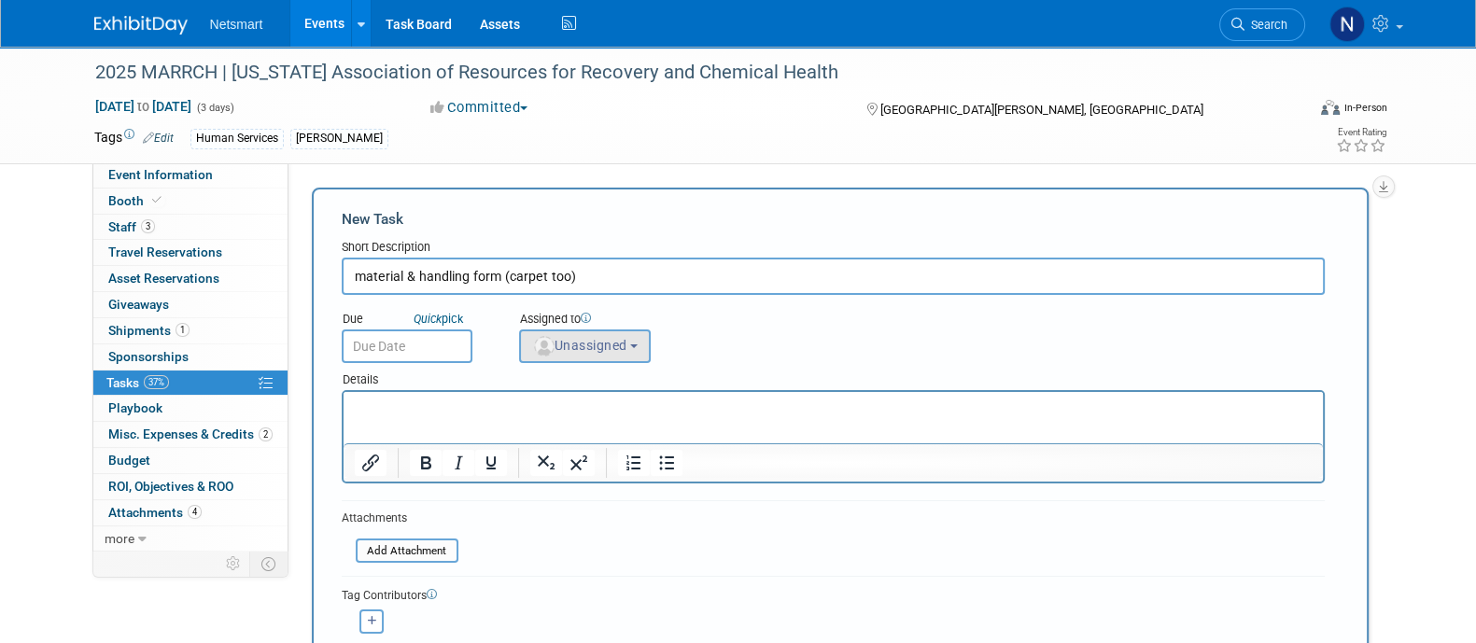
type input "material & handling form (carpet too)"
click at [569, 350] on span "Unassigned" at bounding box center [579, 345] width 95 height 15
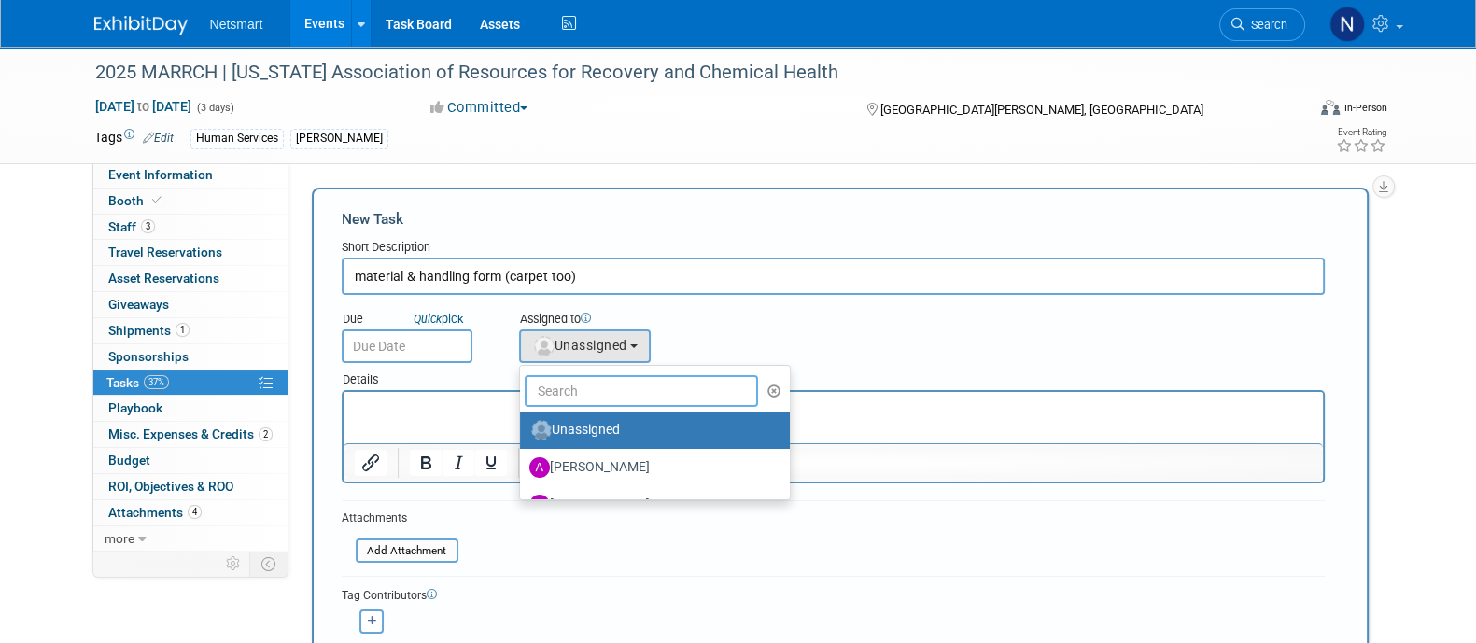
click at [583, 384] on input "text" at bounding box center [642, 391] width 234 height 32
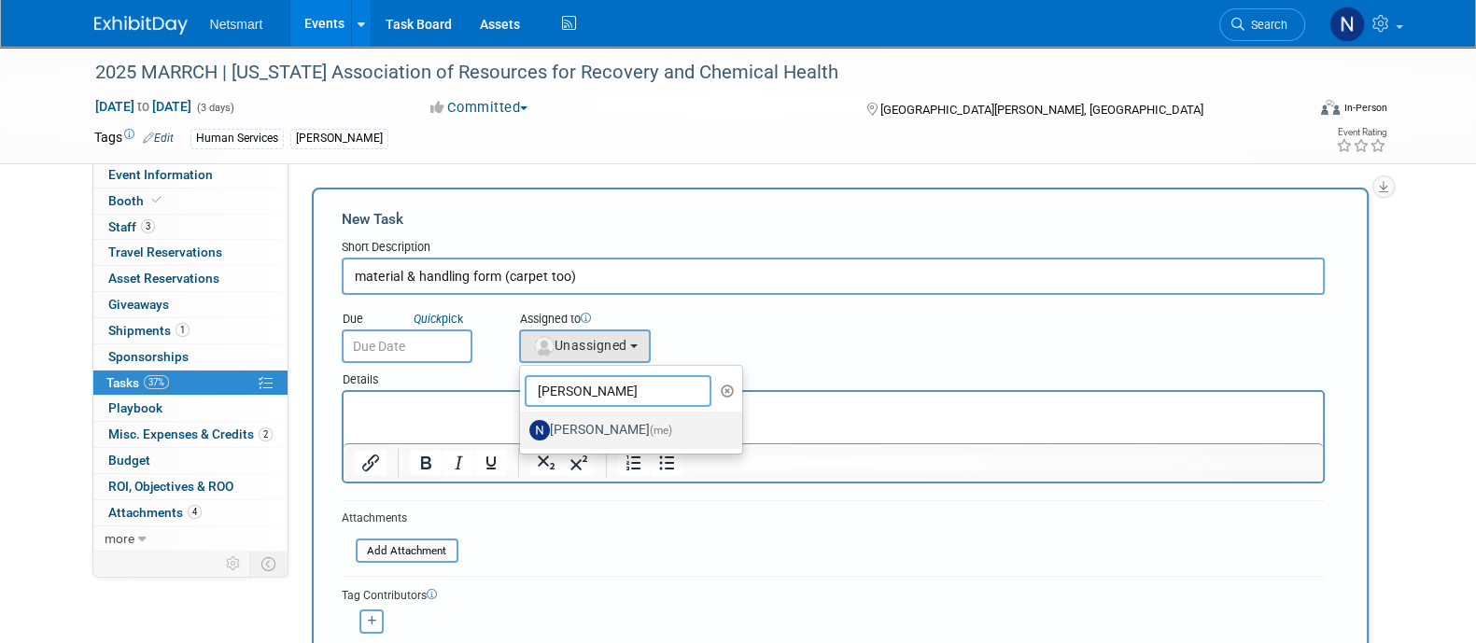
type input "nina"
click at [570, 418] on label "Nina Finn (me)" at bounding box center [626, 430] width 195 height 30
click at [523, 422] on input "Nina Finn (me)" at bounding box center [517, 428] width 12 height 12
select select "a52b5e8a-b2fd-4a4e-8599-2a3670a086e7"
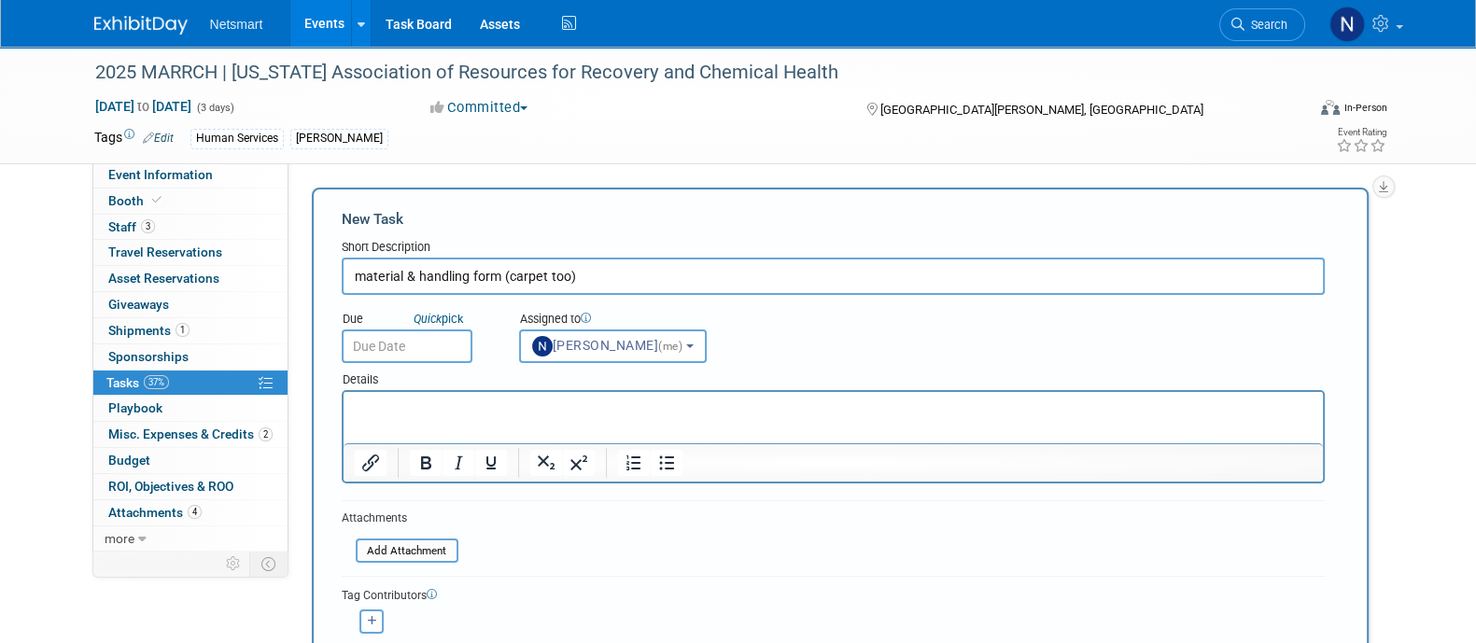
click at [425, 344] on input "text" at bounding box center [407, 347] width 131 height 34
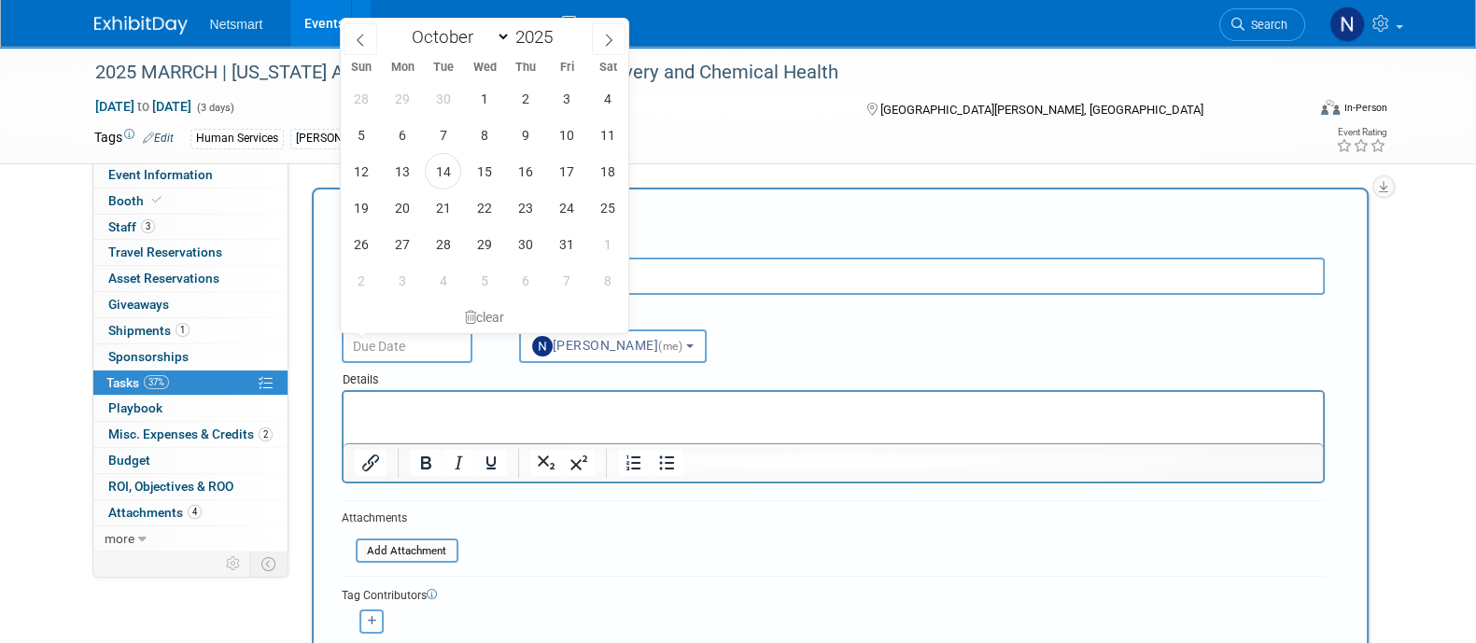
scroll to position [234, 0]
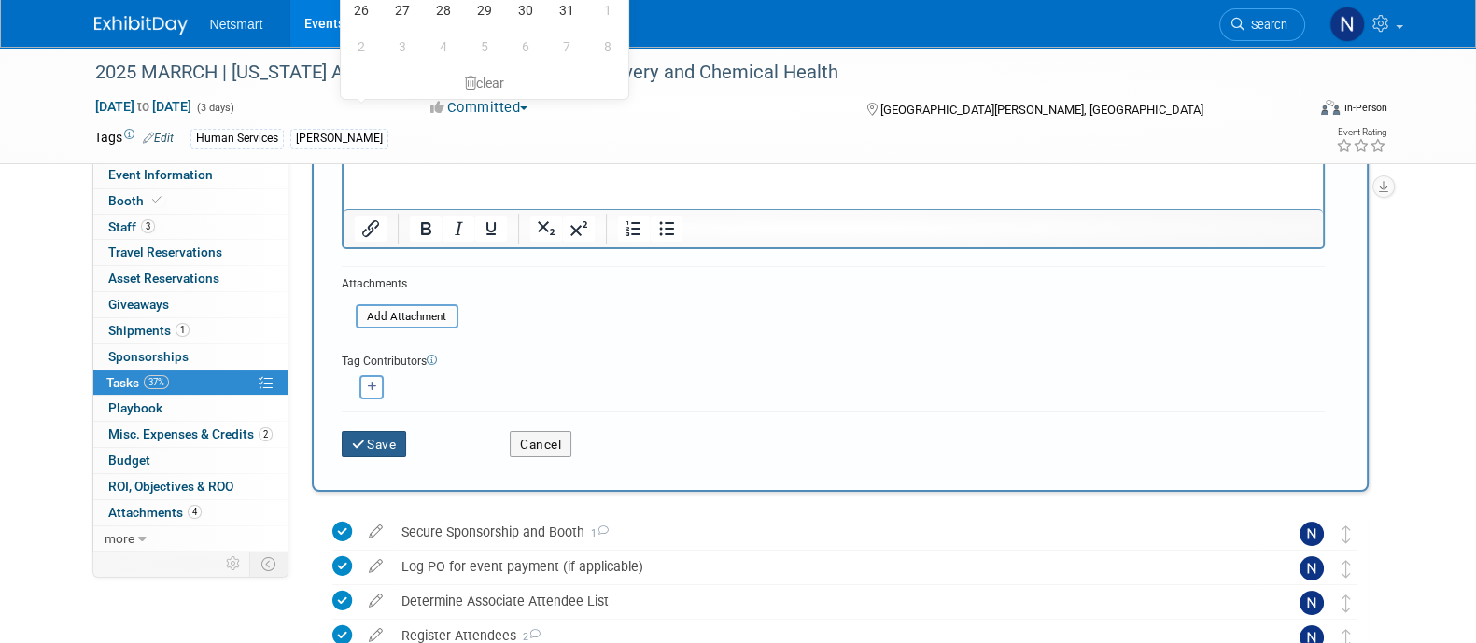
click at [386, 438] on button "Save" at bounding box center [374, 444] width 65 height 26
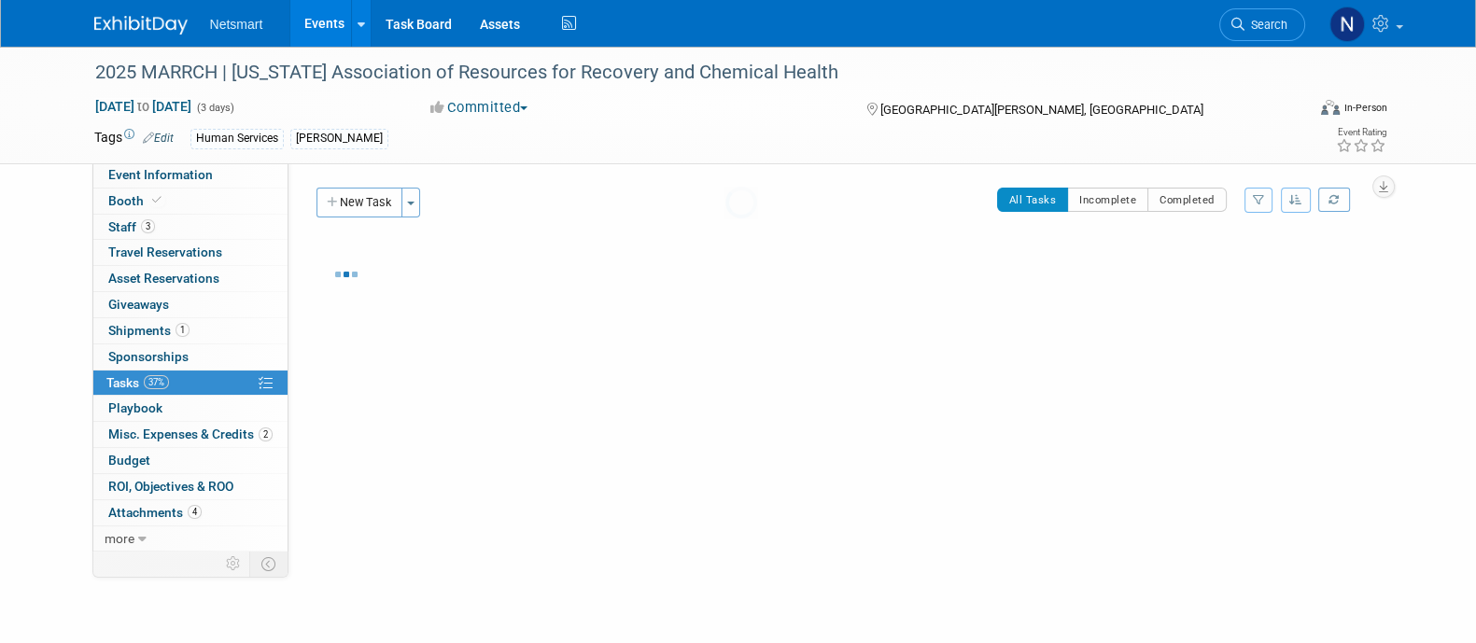
scroll to position [0, 0]
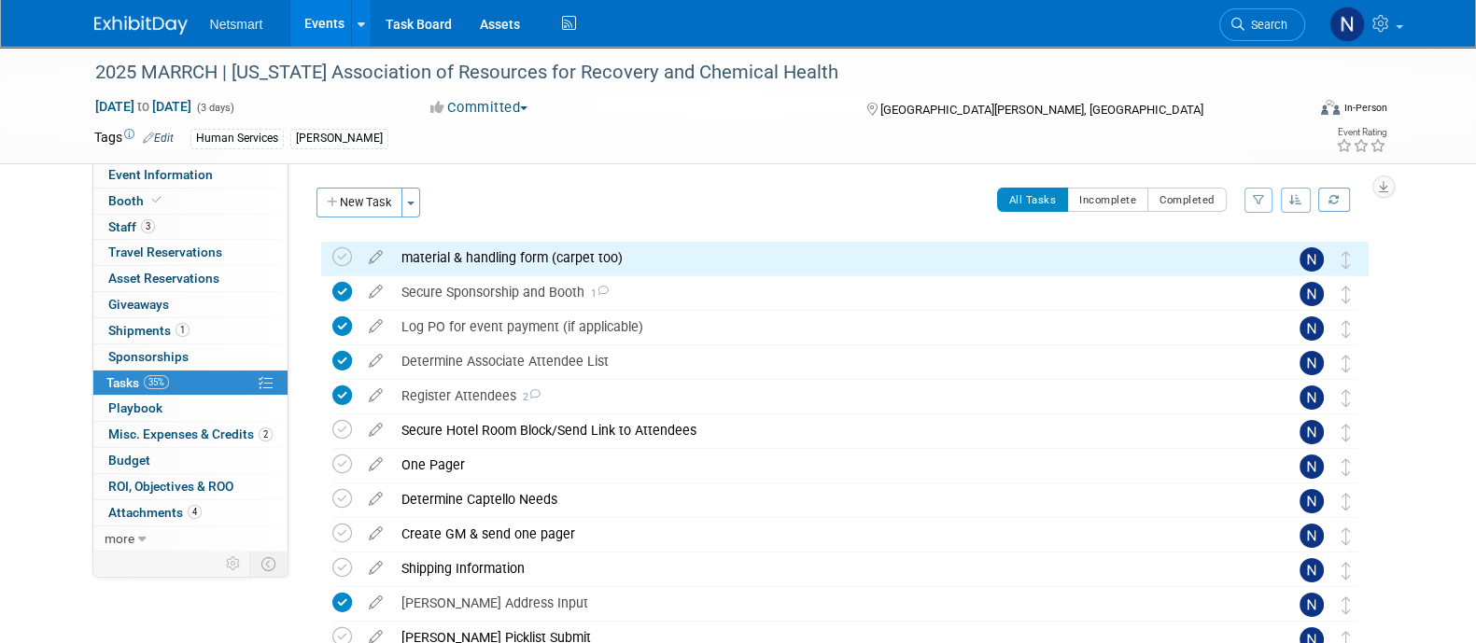
click at [482, 258] on div "material & handling form (carpet too)" at bounding box center [827, 258] width 870 height 32
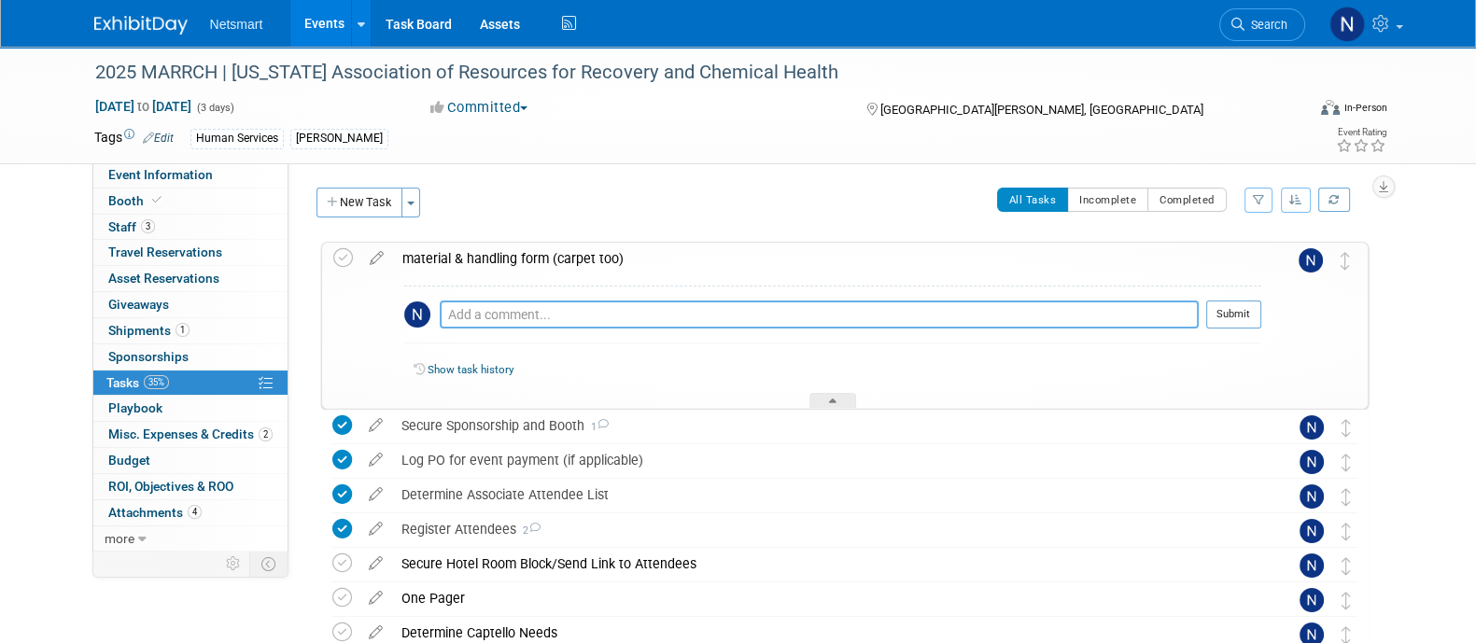
click at [495, 301] on textarea at bounding box center [819, 315] width 759 height 28
type textarea "emailed them today"
click at [1232, 310] on button "Submit" at bounding box center [1233, 315] width 55 height 28
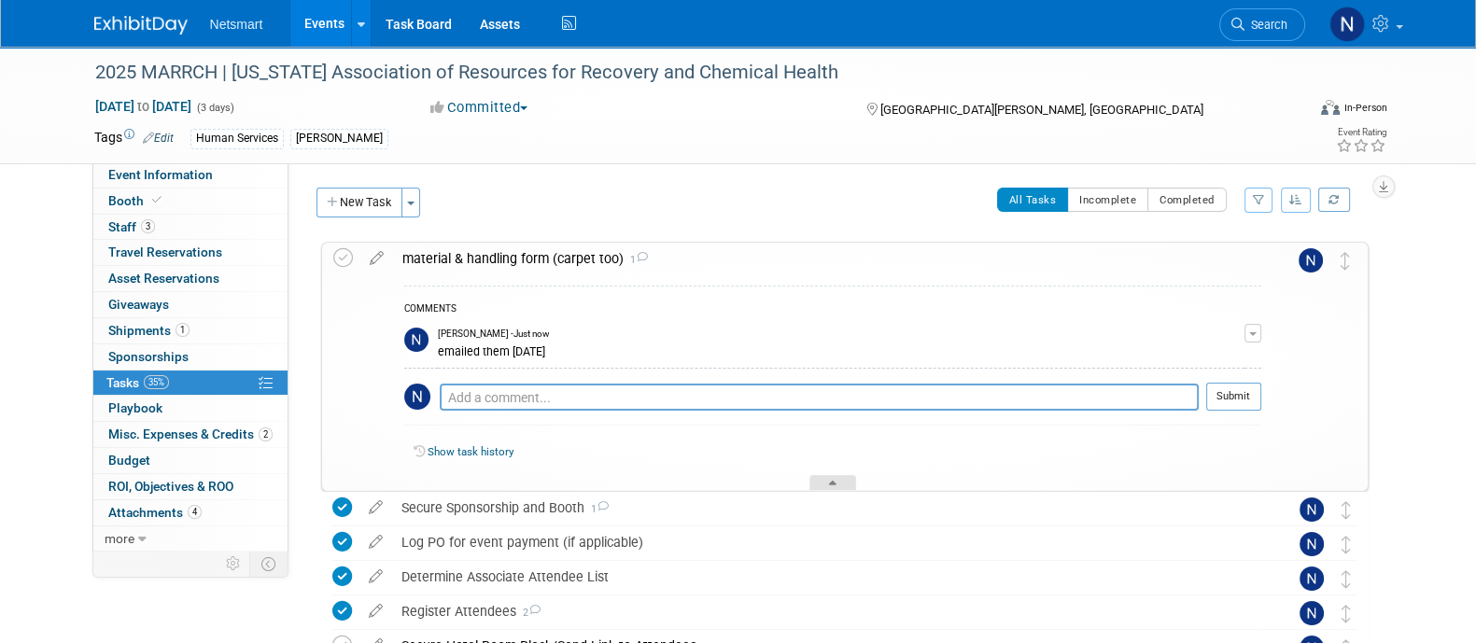
click at [830, 478] on div at bounding box center [832, 483] width 47 height 16
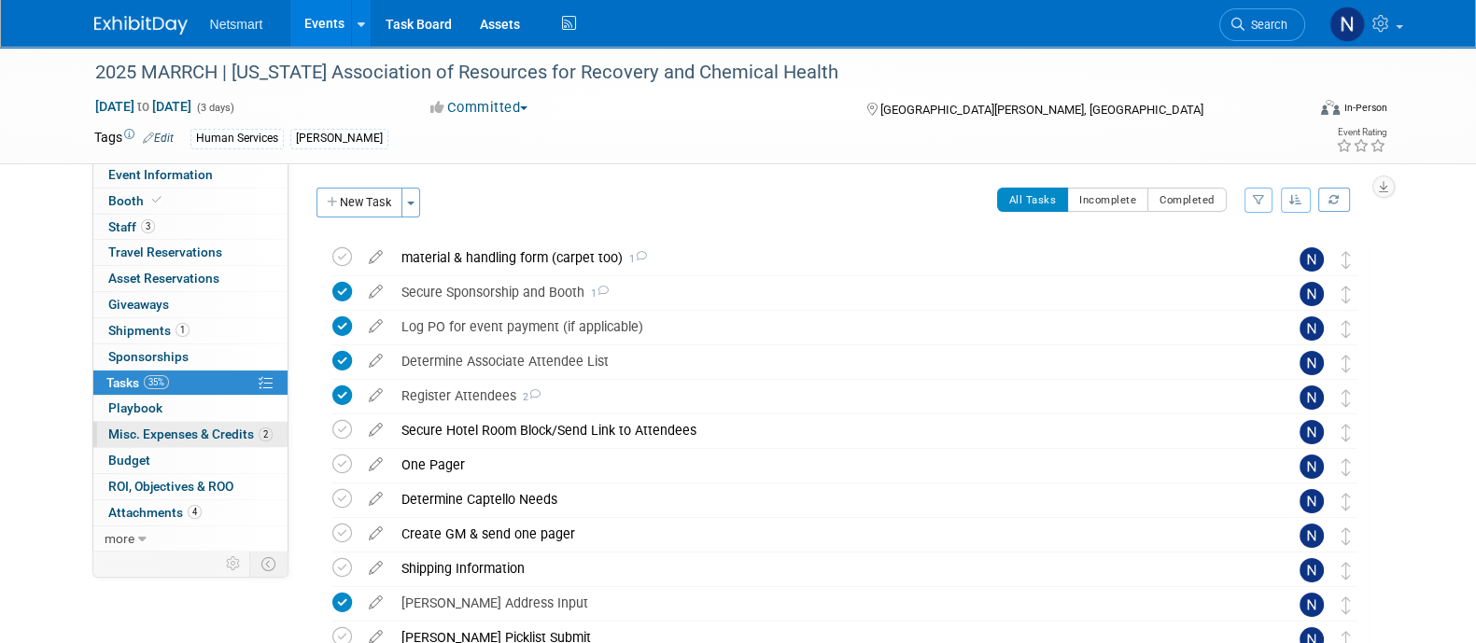
click at [209, 432] on span "Misc. Expenses & Credits 2" at bounding box center [190, 434] width 164 height 15
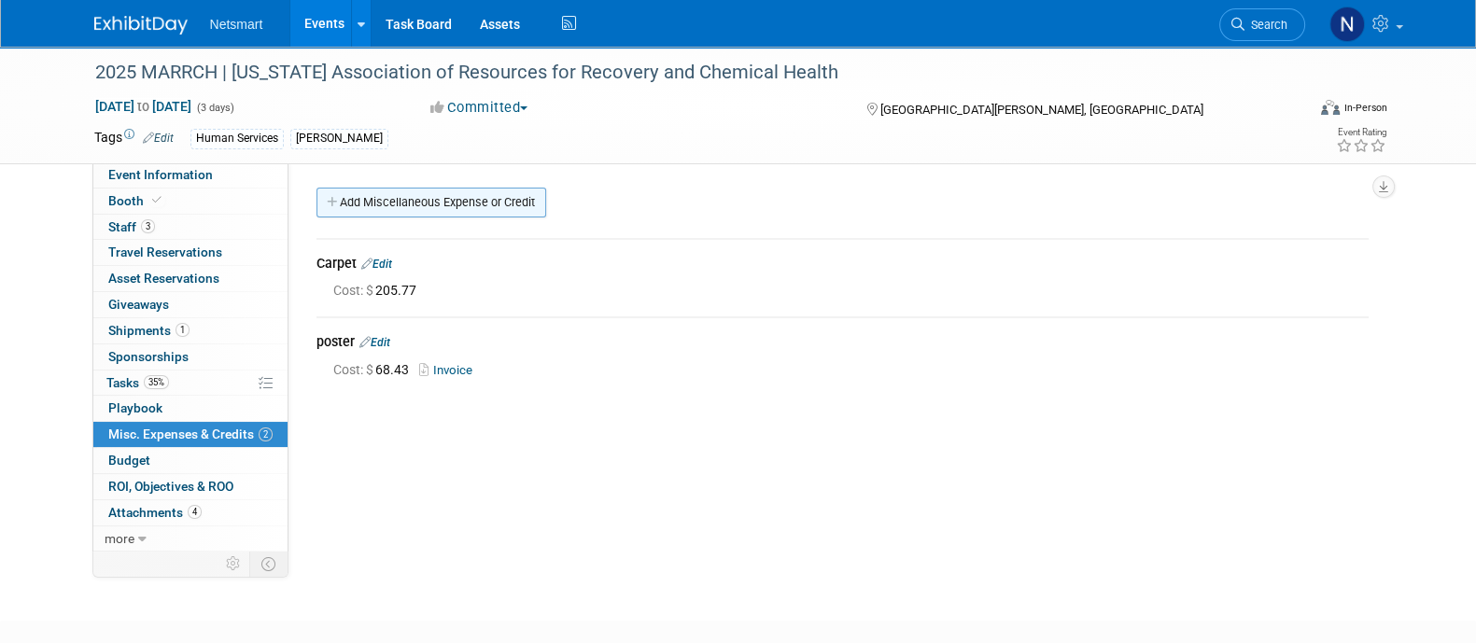
click at [428, 206] on link "Add Miscellaneous Expense or Credit" at bounding box center [431, 203] width 230 height 30
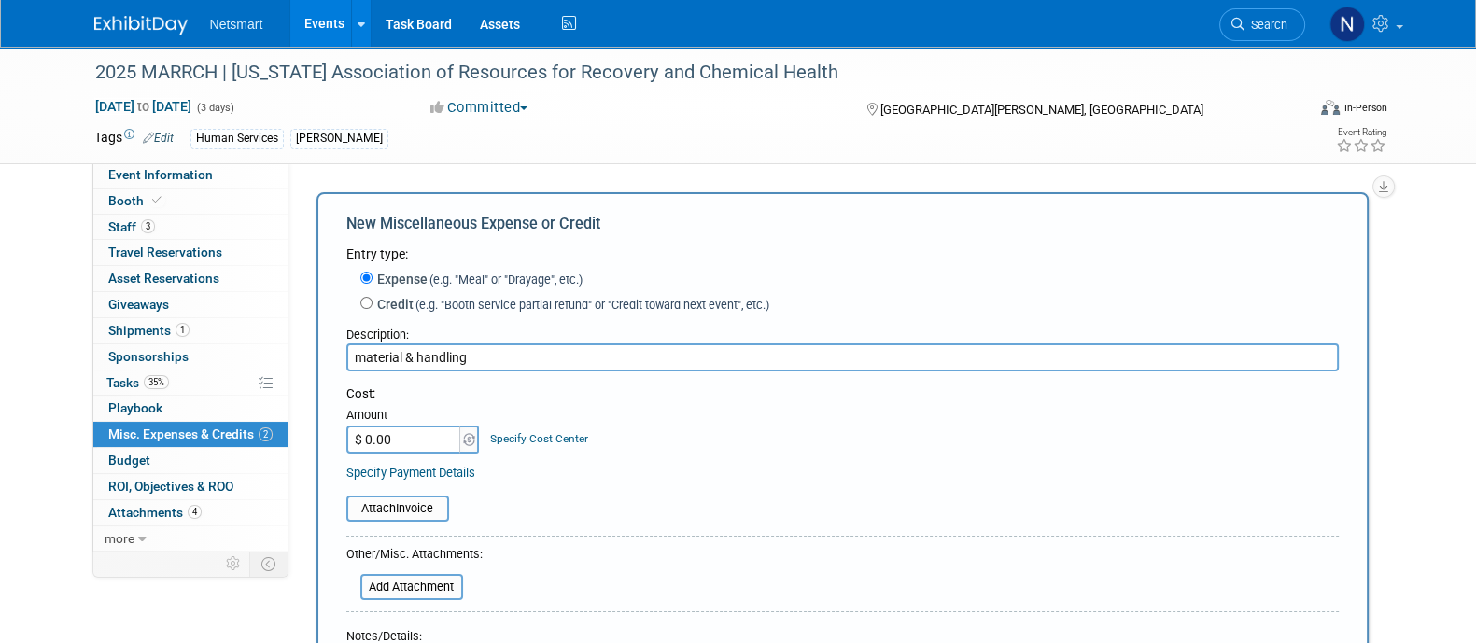
type input "material & handling"
click at [412, 443] on input "$ 0.00" at bounding box center [404, 440] width 117 height 28
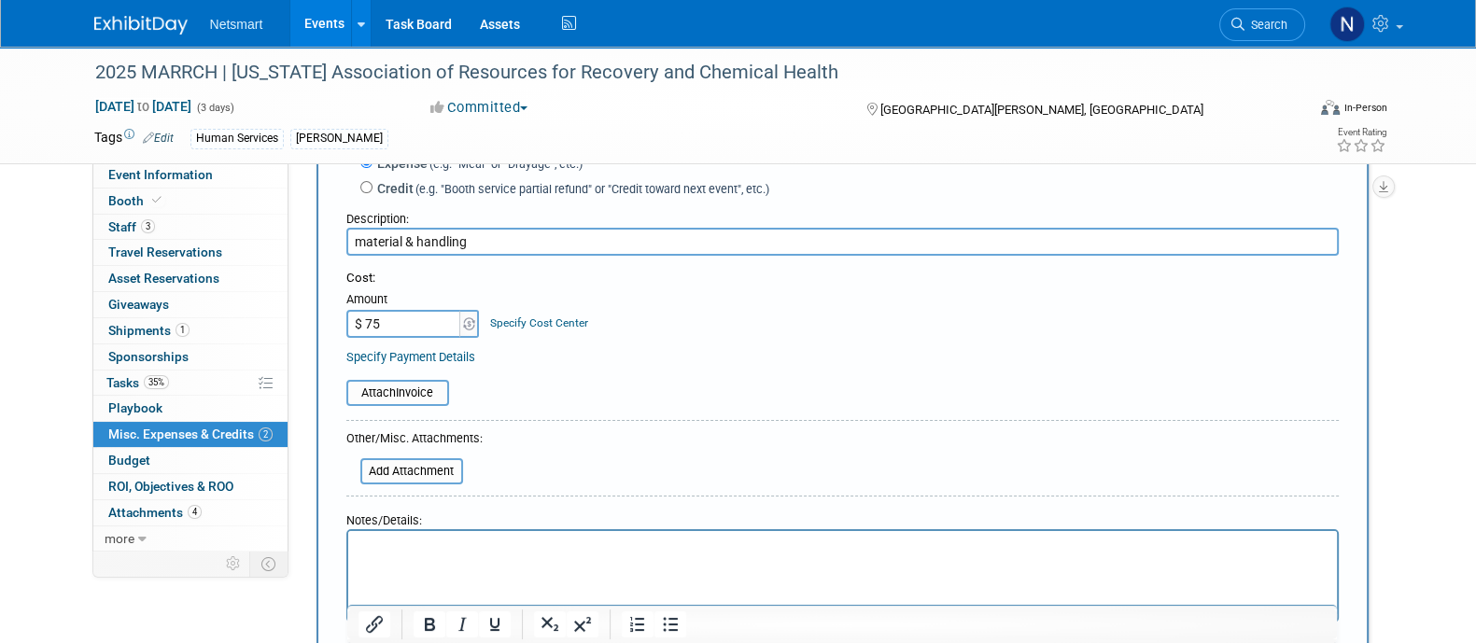
type input "$ 75.00"
click at [697, 406] on form "Entry type: Expense (e.g. "Meal" or "Drayage", etc.) Credit (e.g. "Booth servic…" at bounding box center [842, 404] width 992 height 551
click at [518, 557] on html at bounding box center [841, 544] width 989 height 26
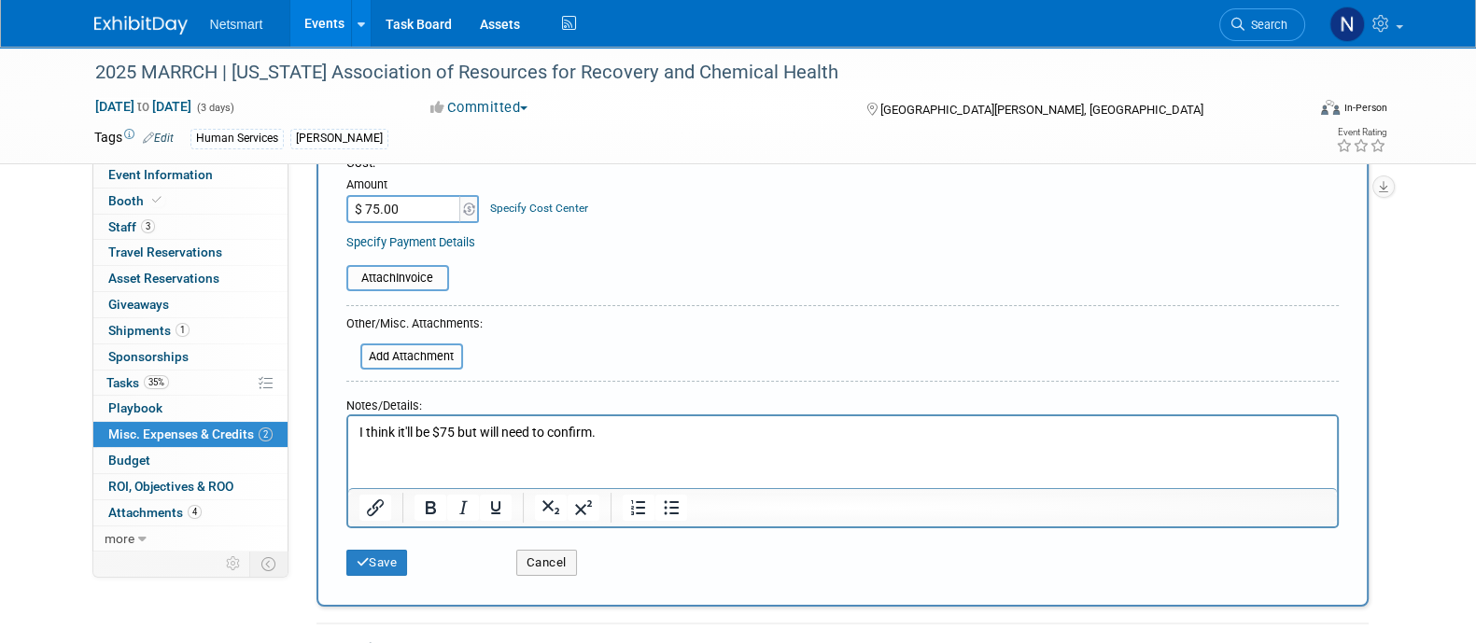
scroll to position [230, 0]
click at [436, 273] on input "file" at bounding box center [336, 279] width 222 height 22
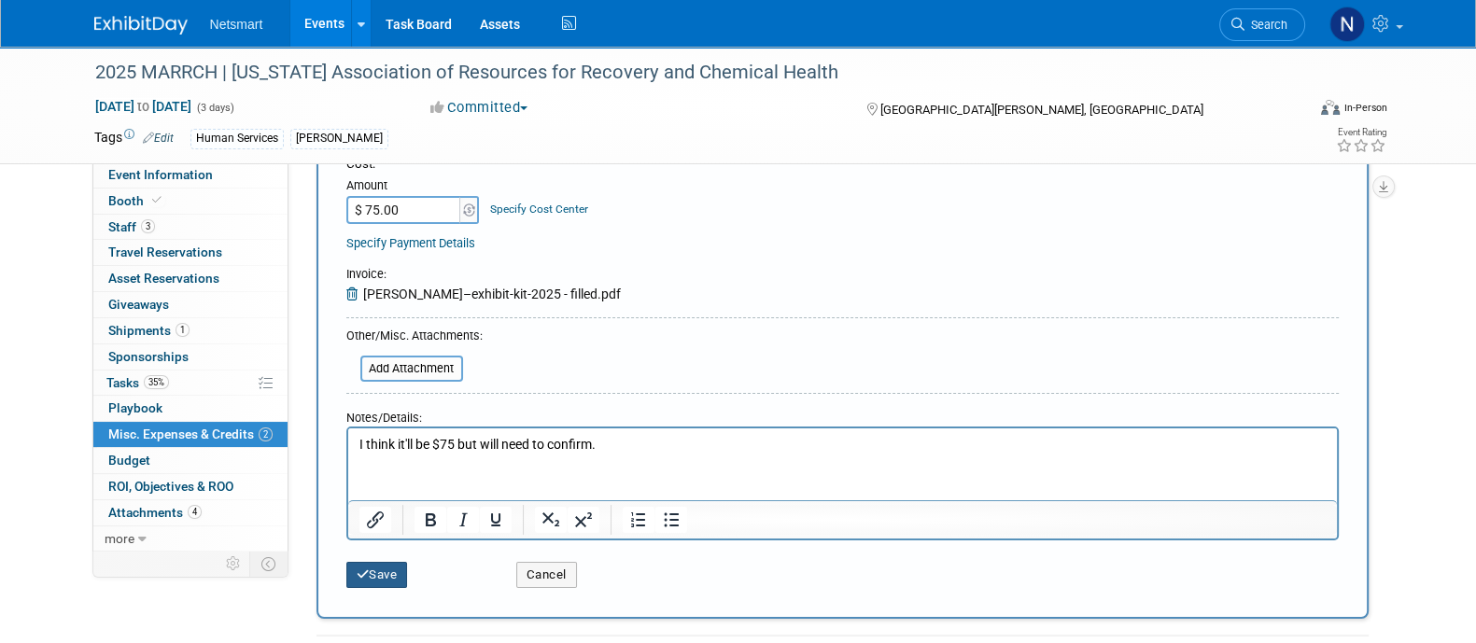
click at [390, 563] on button "Save" at bounding box center [377, 575] width 62 height 26
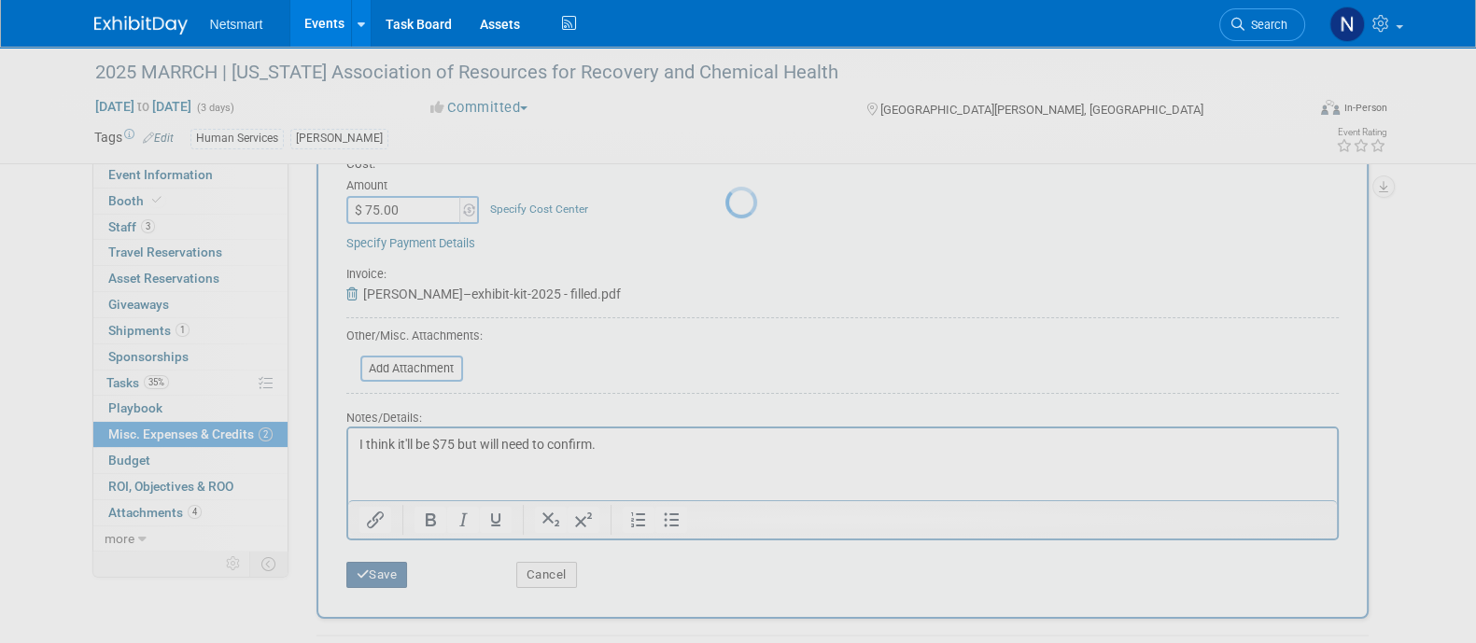
scroll to position [107, 0]
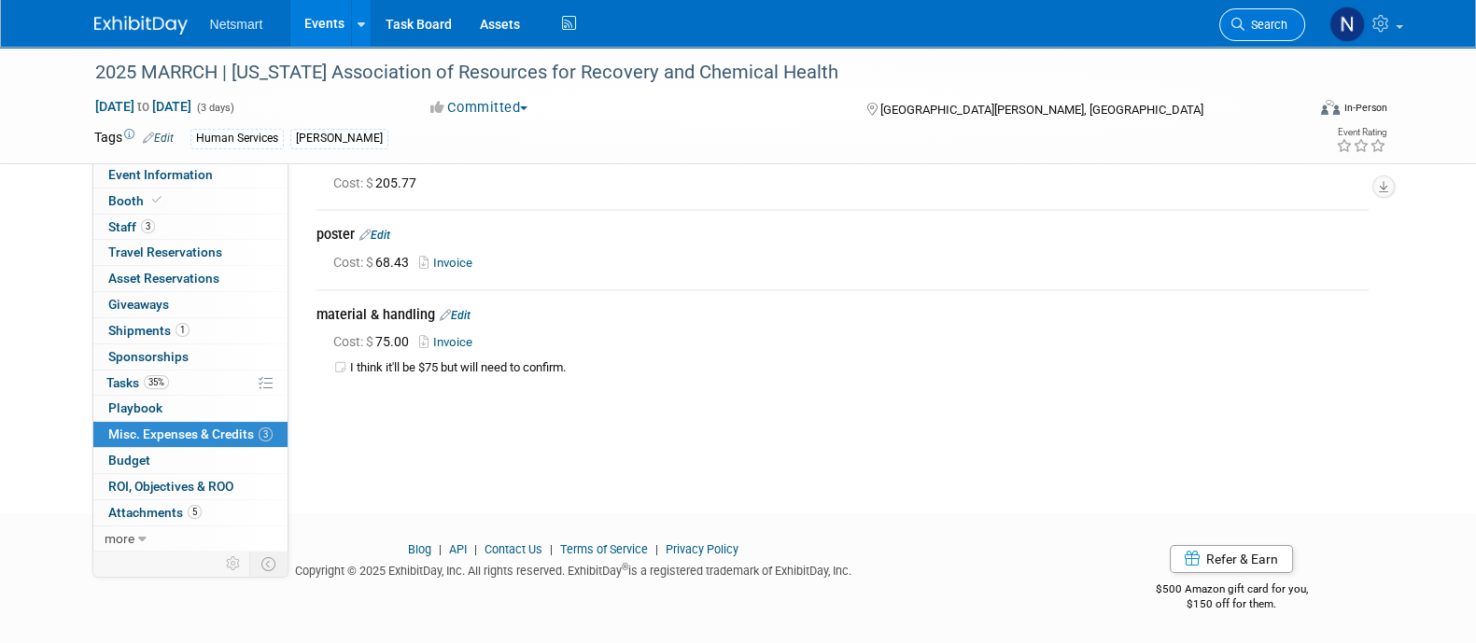
click at [1246, 22] on span "Search" at bounding box center [1265, 25] width 43 height 14
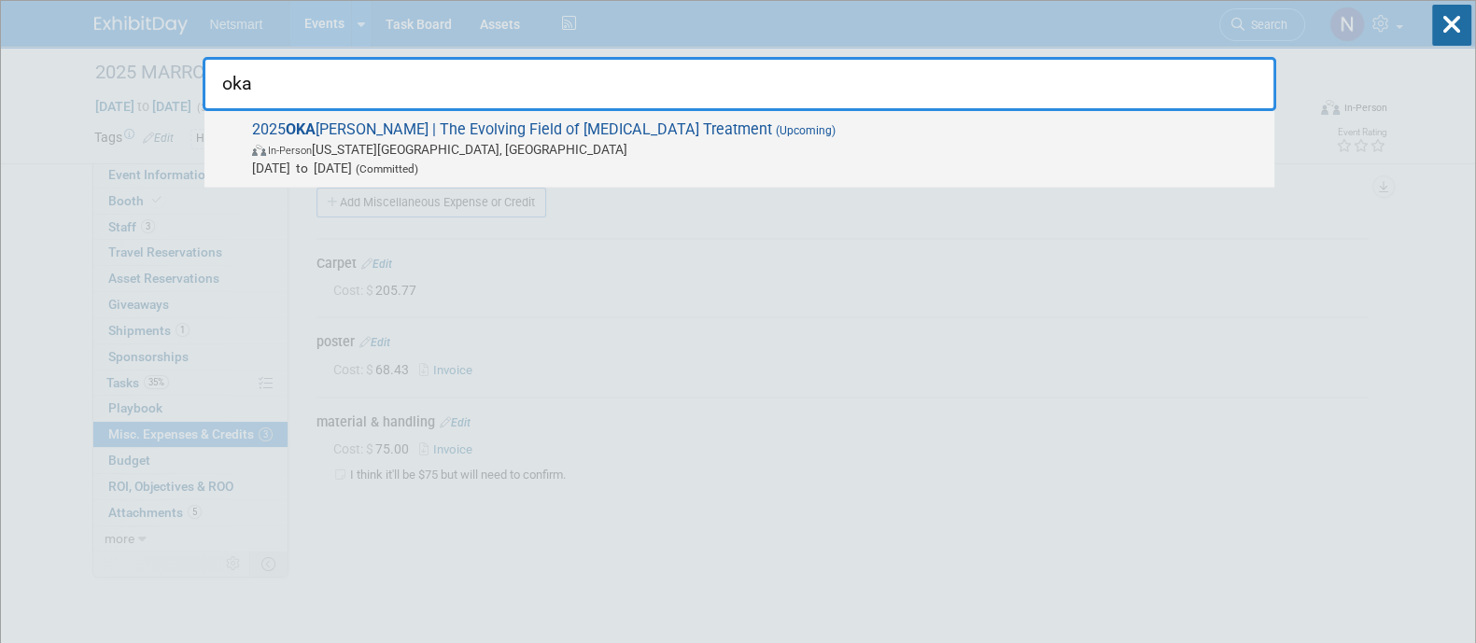
type input "oka"
click at [484, 155] on span "In-Person Oklahoma City, OK" at bounding box center [758, 149] width 1013 height 19
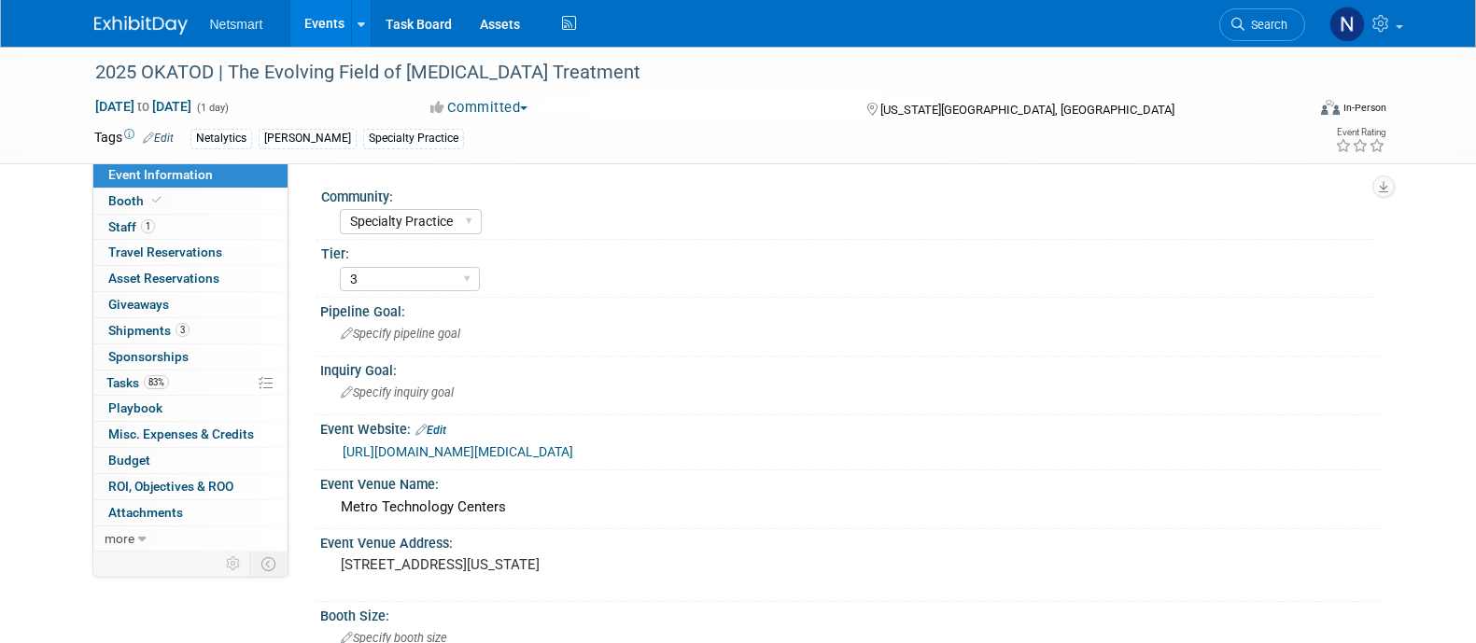
select select "Specialty Practice"
select select "3"
select select "No"
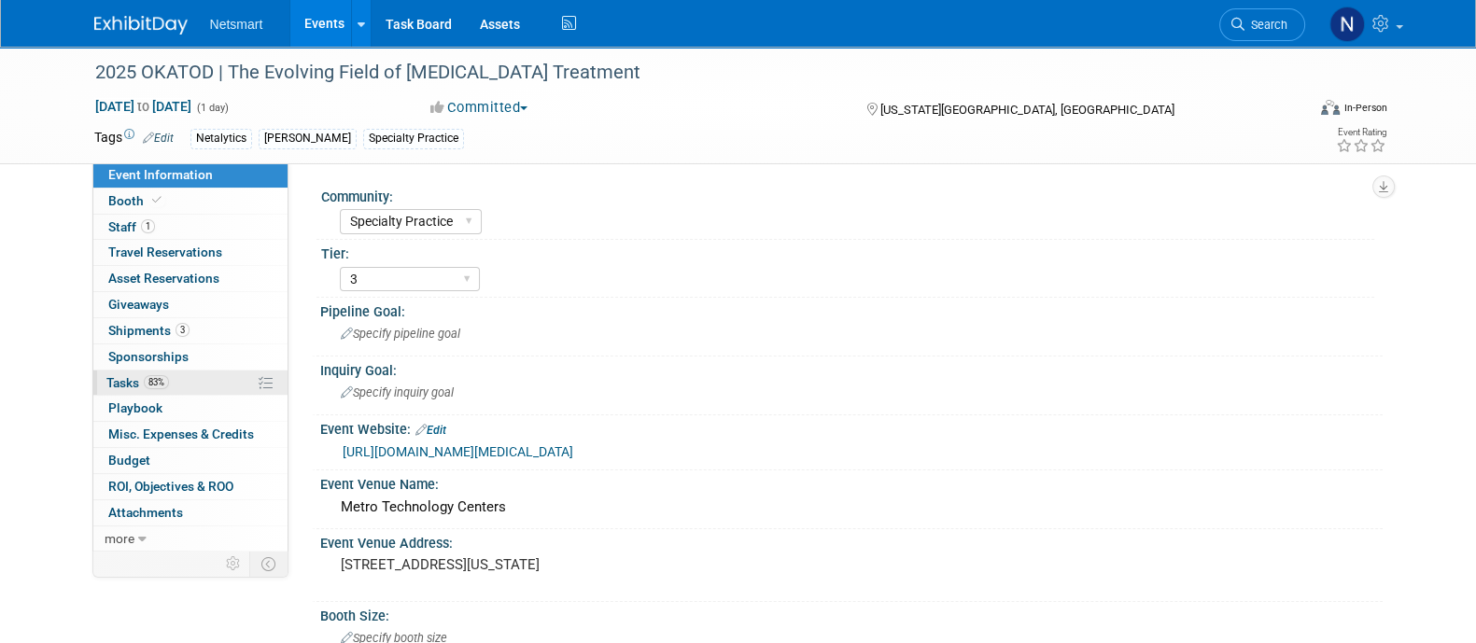
click at [216, 378] on link "83% Tasks 83%" at bounding box center [190, 383] width 194 height 25
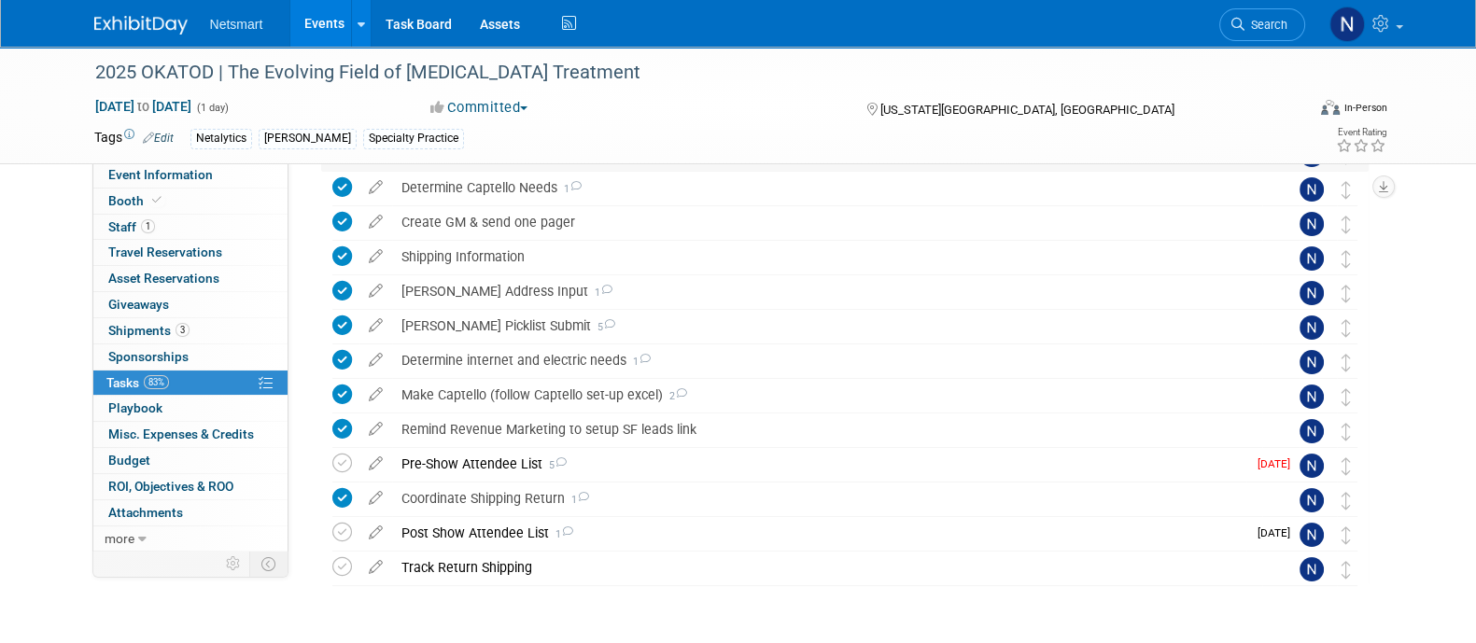
scroll to position [315, 0]
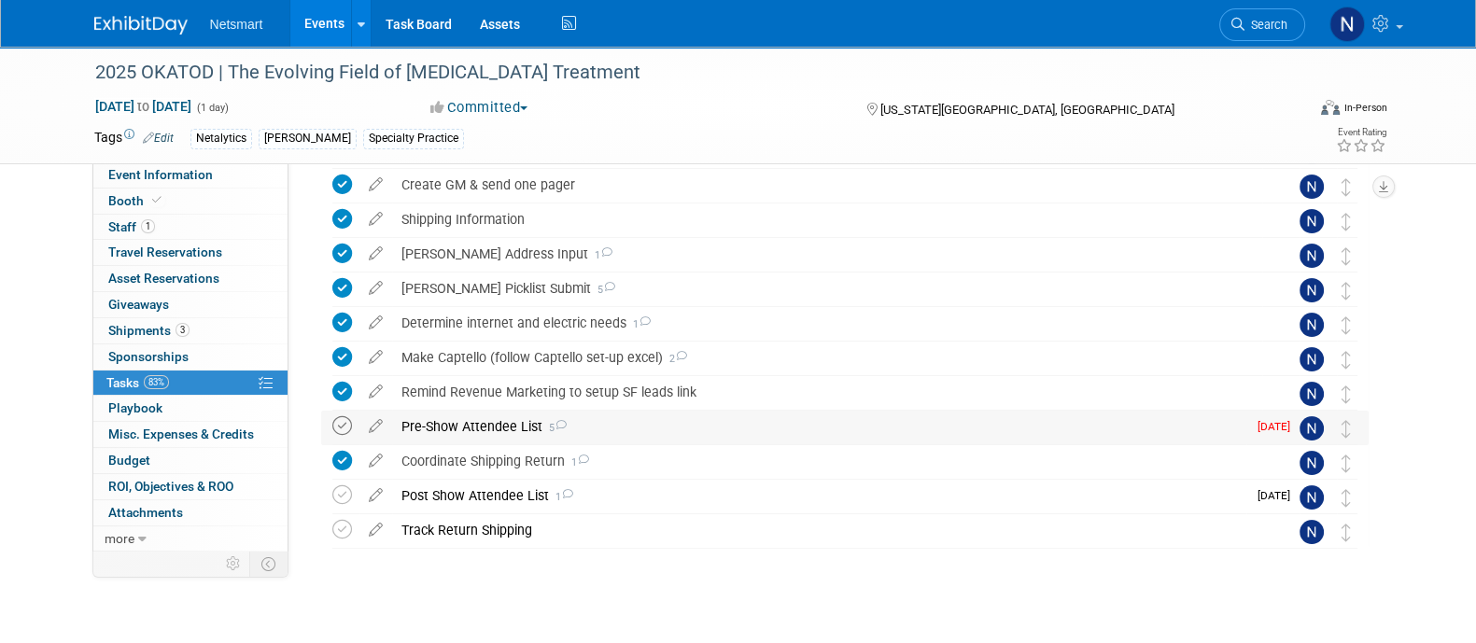
click at [337, 423] on icon at bounding box center [342, 426] width 20 height 20
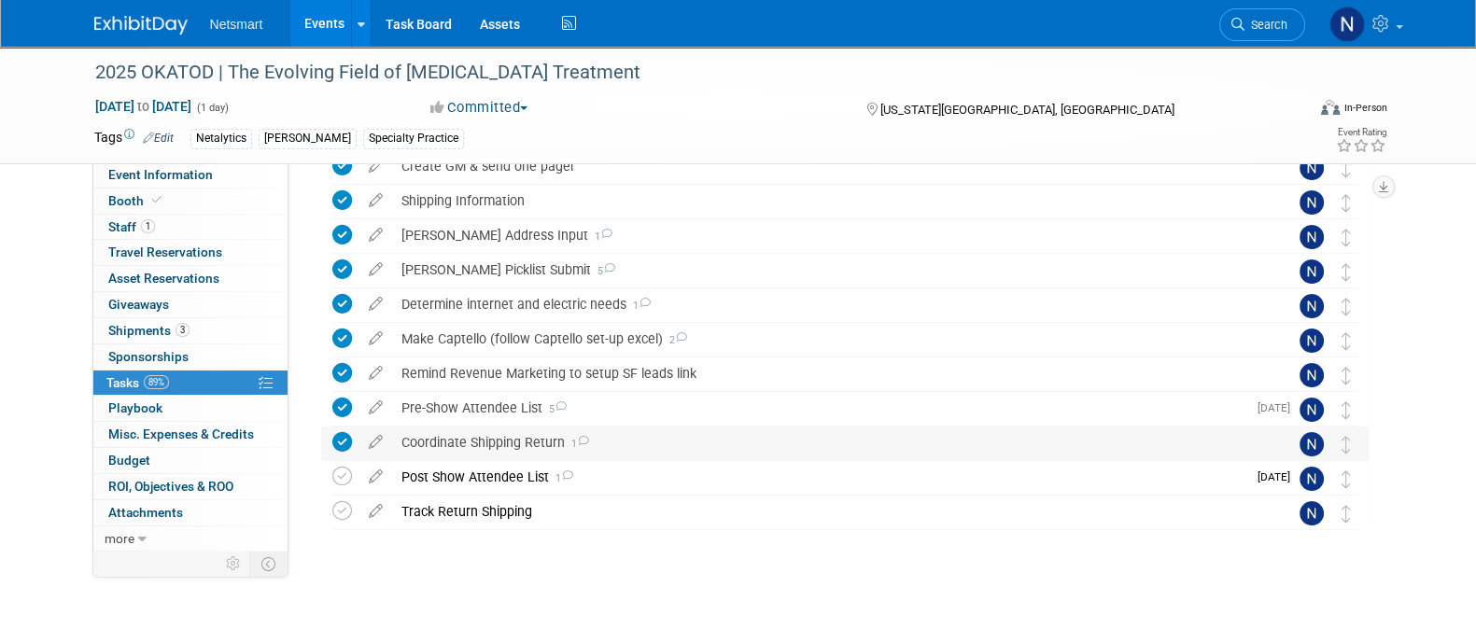
scroll to position [0, 0]
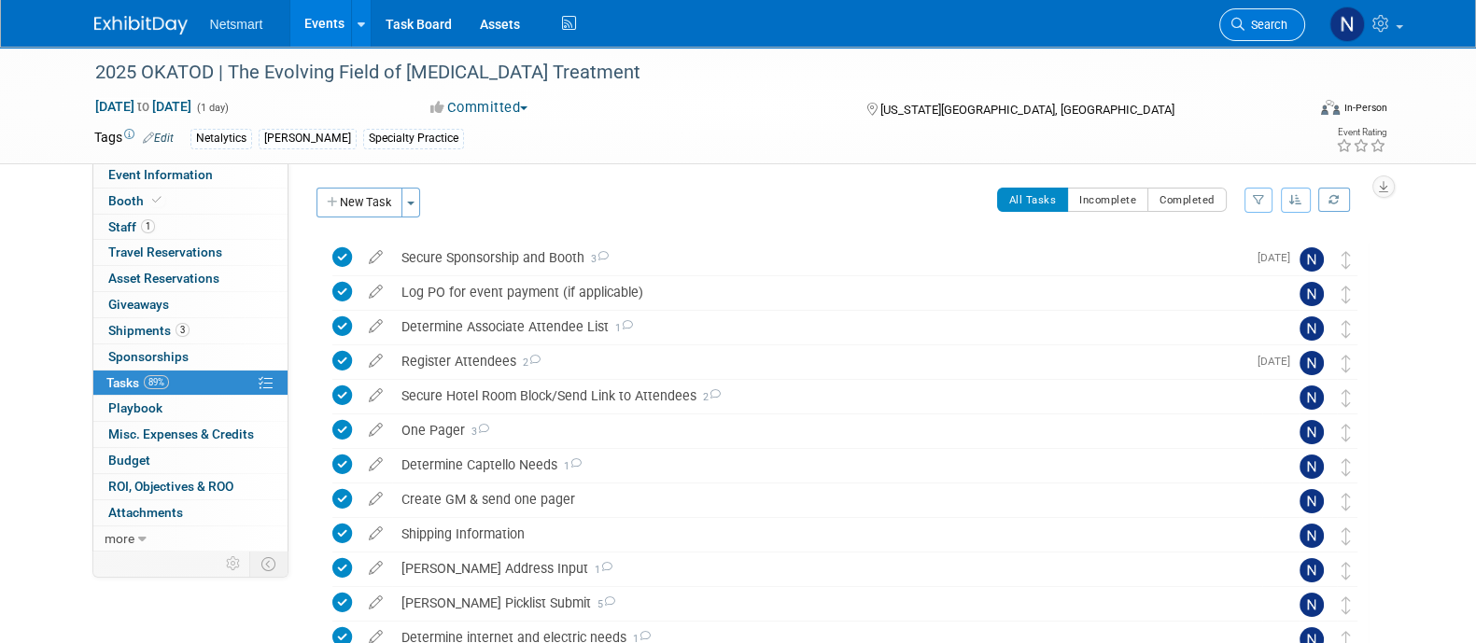
click at [1265, 19] on span "Search" at bounding box center [1265, 25] width 43 height 14
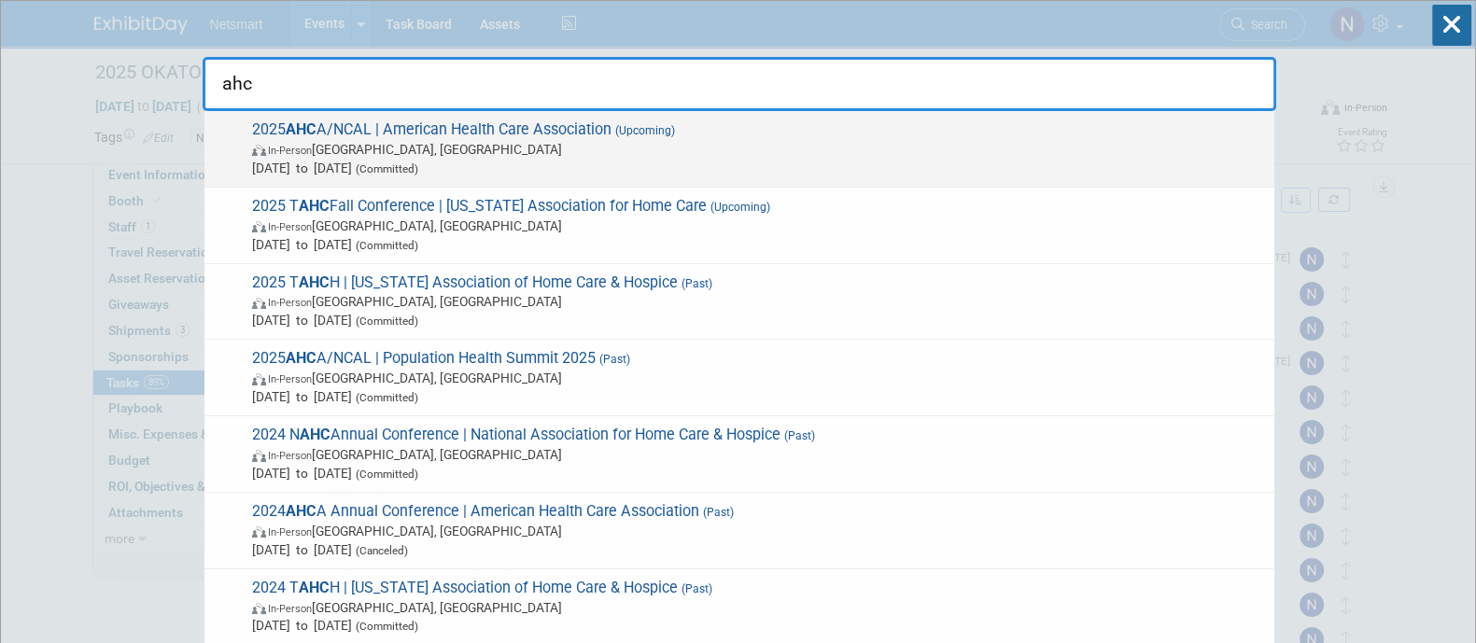
type input "ahc"
click at [532, 140] on span "In-Person Las Vegas, NV" at bounding box center [758, 149] width 1013 height 19
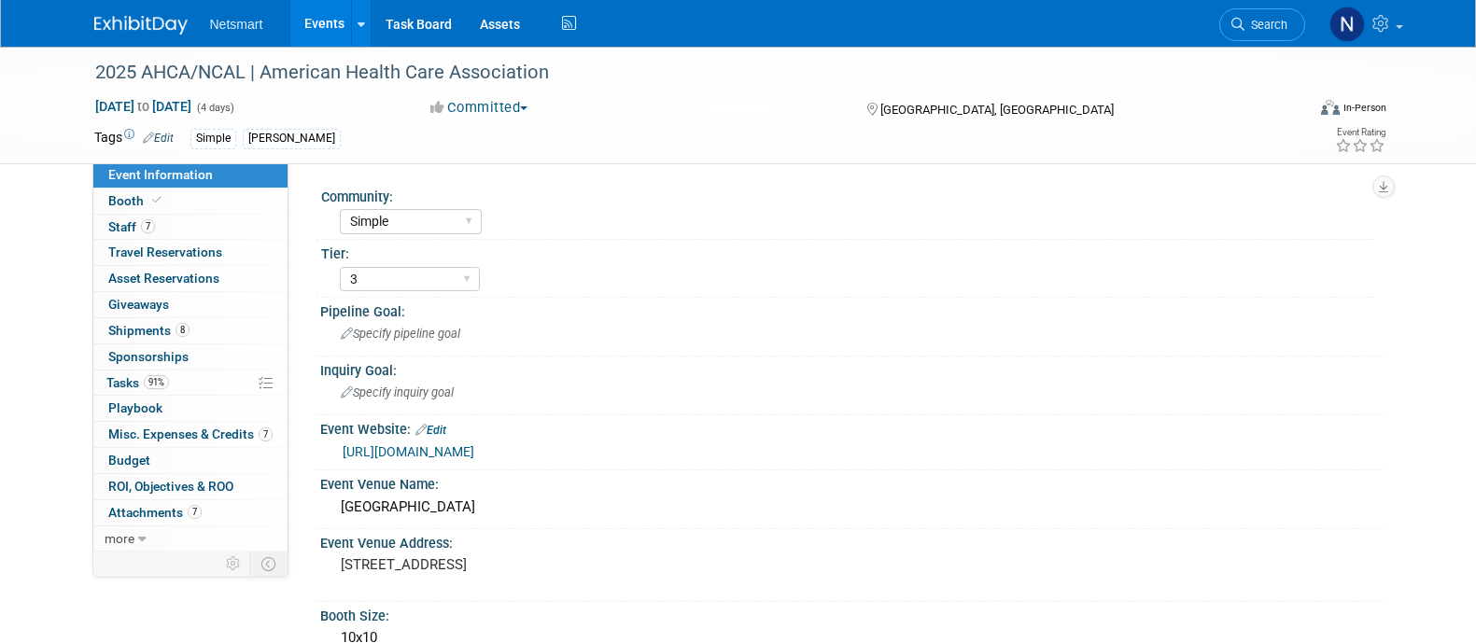
select select "Simple"
select select "3"
select select "No"
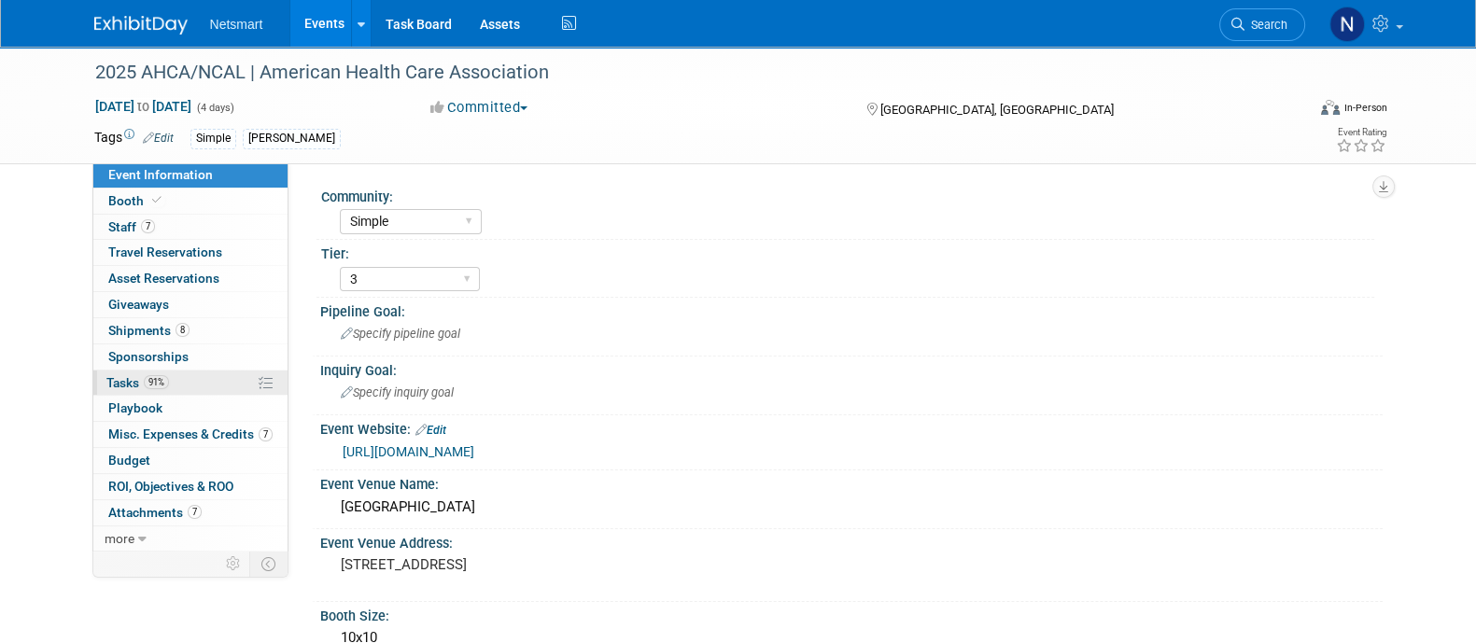
click at [214, 377] on link "91% Tasks 91%" at bounding box center [190, 383] width 194 height 25
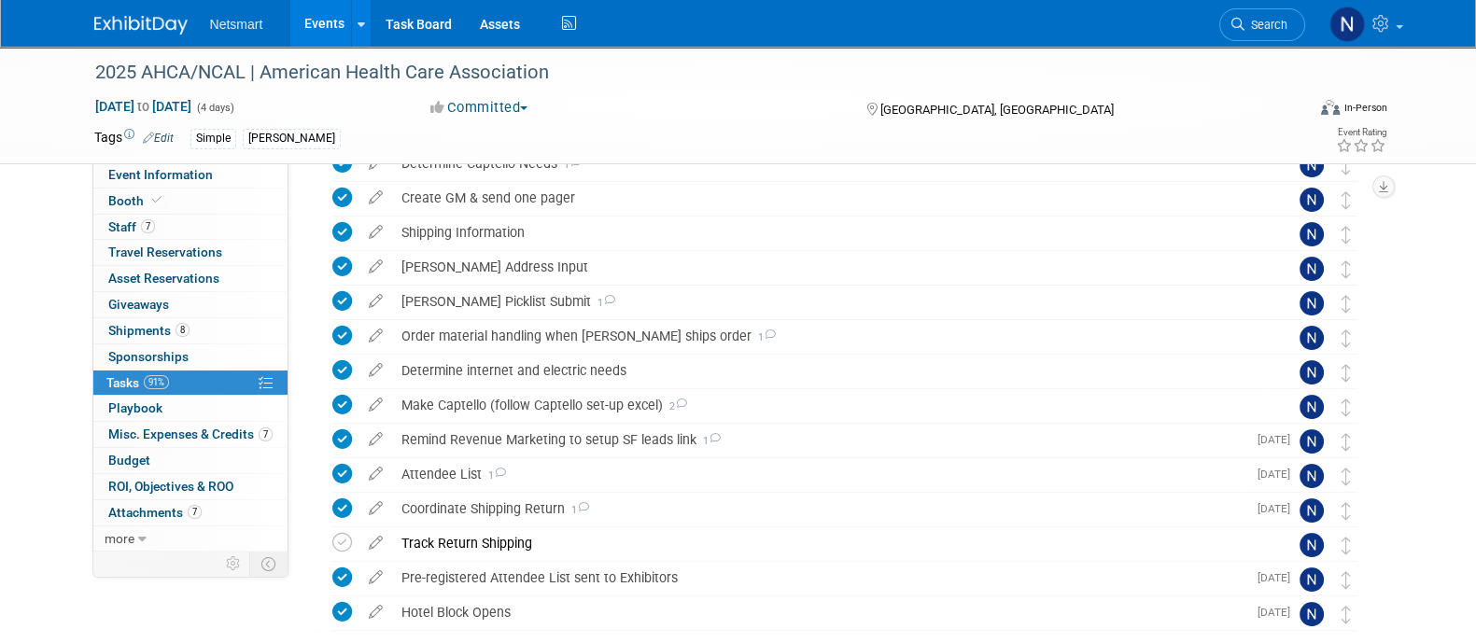
scroll to position [604, 0]
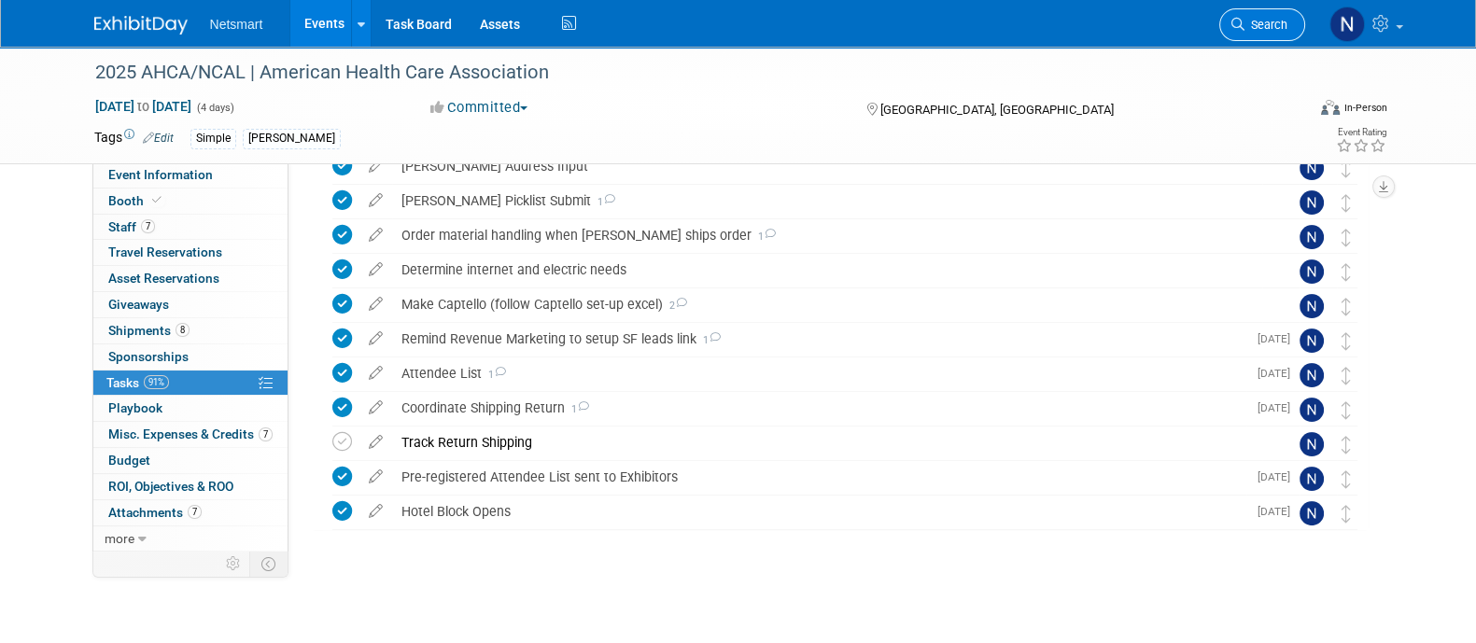
click at [1265, 18] on span "Search" at bounding box center [1265, 25] width 43 height 14
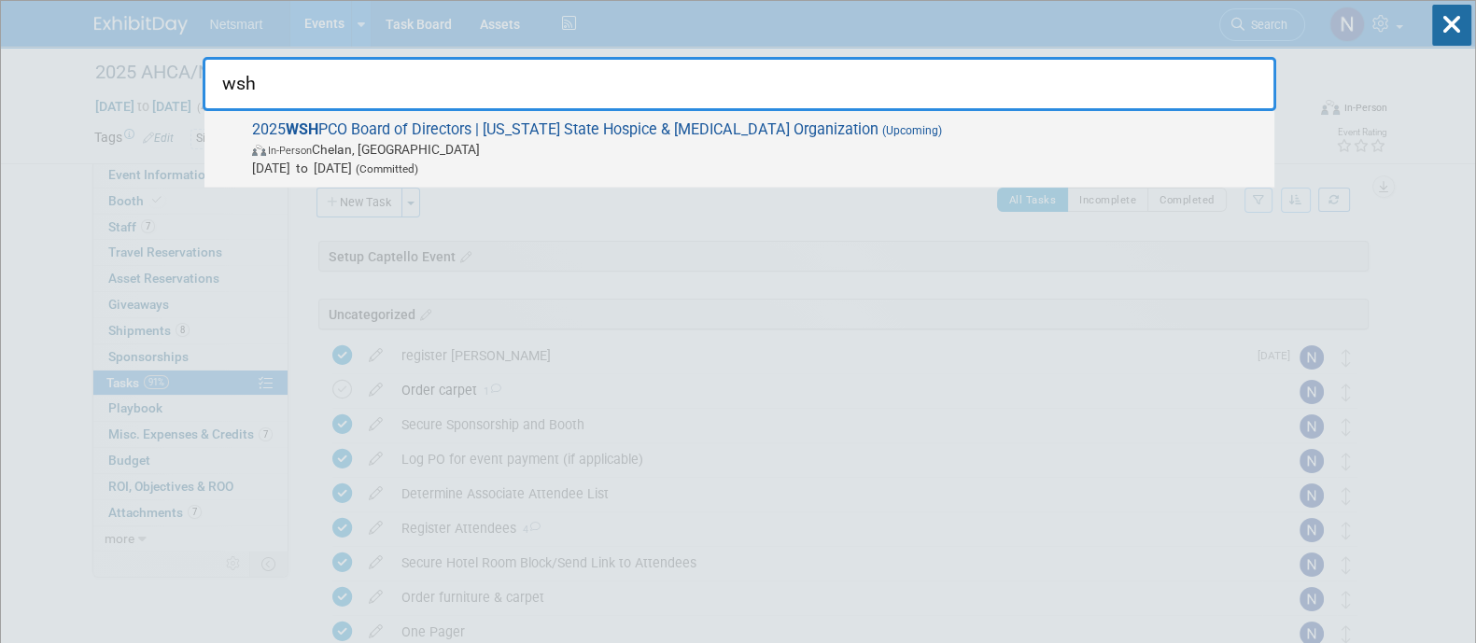
type input "wsh"
click at [514, 159] on span "Oct 20, 2025 to Oct 21, 2025 (Committed)" at bounding box center [758, 168] width 1013 height 19
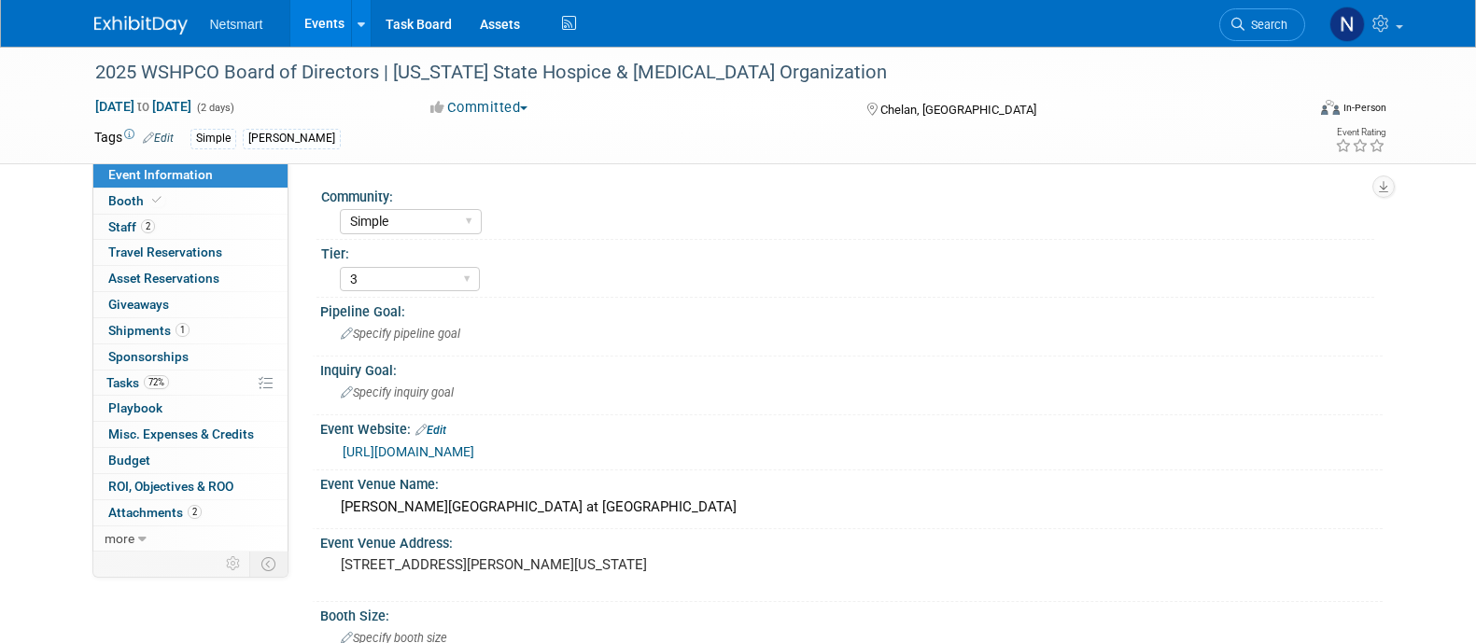
select select "Simple"
select select "3"
select select "No"
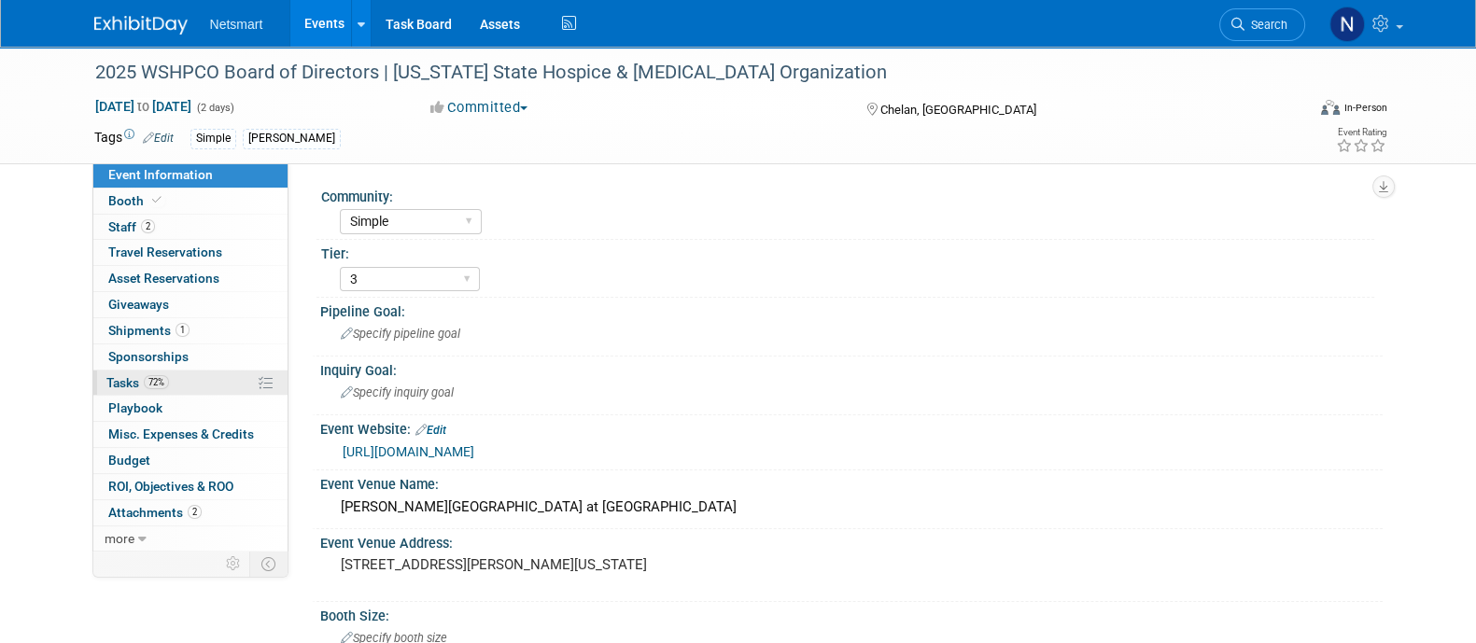
click at [238, 376] on link "72% Tasks 72%" at bounding box center [190, 383] width 194 height 25
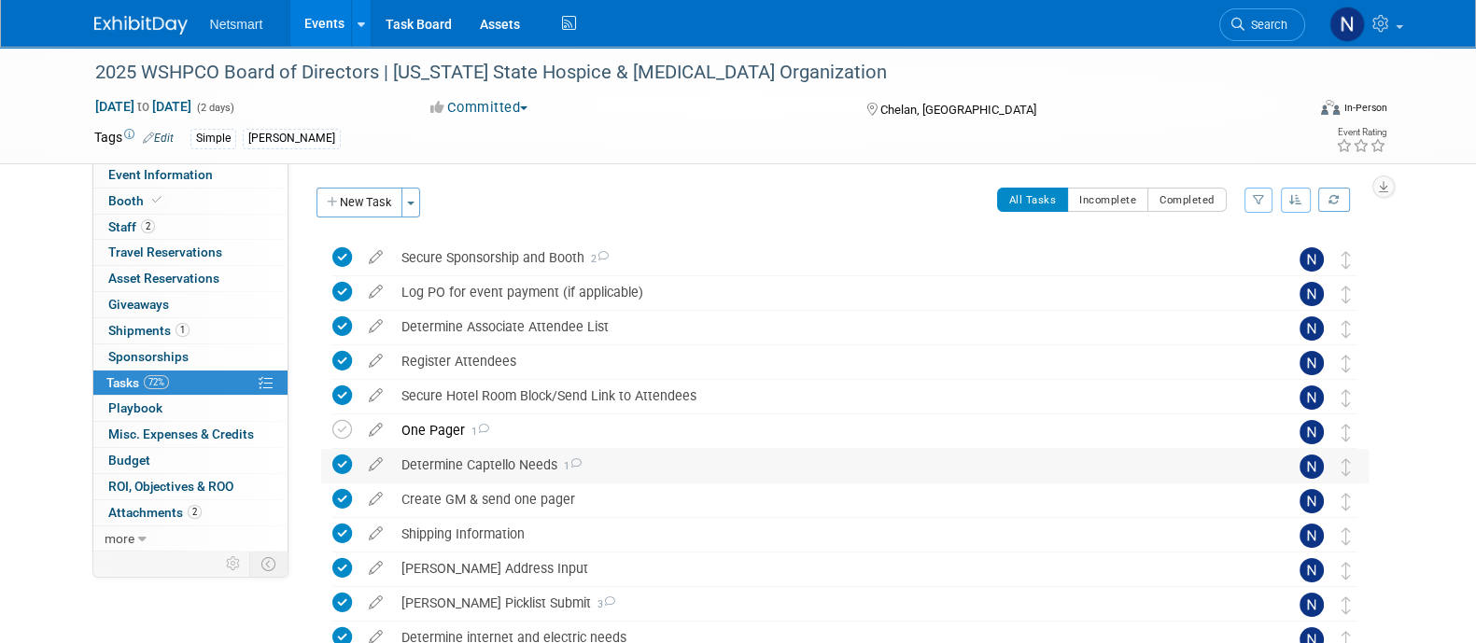
scroll to position [70, 0]
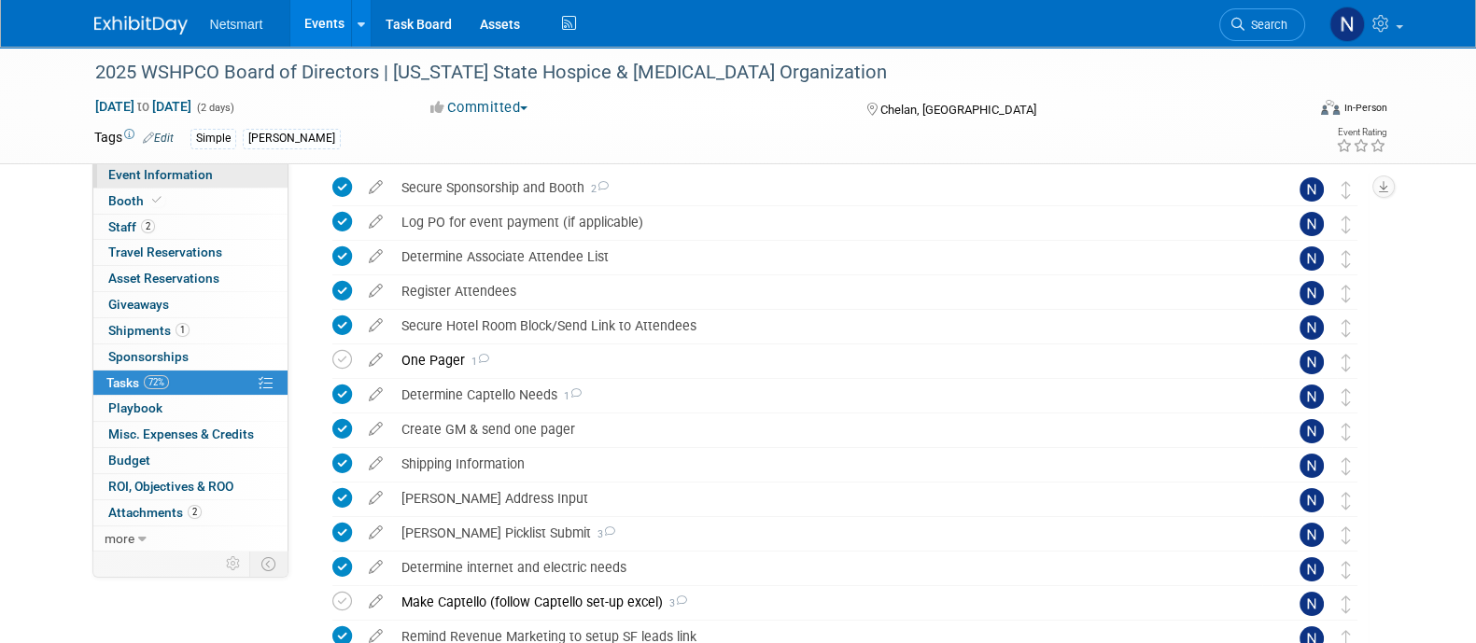
click at [219, 181] on link "Event Information" at bounding box center [190, 174] width 194 height 25
select select "Simple"
select select "3"
select select "No"
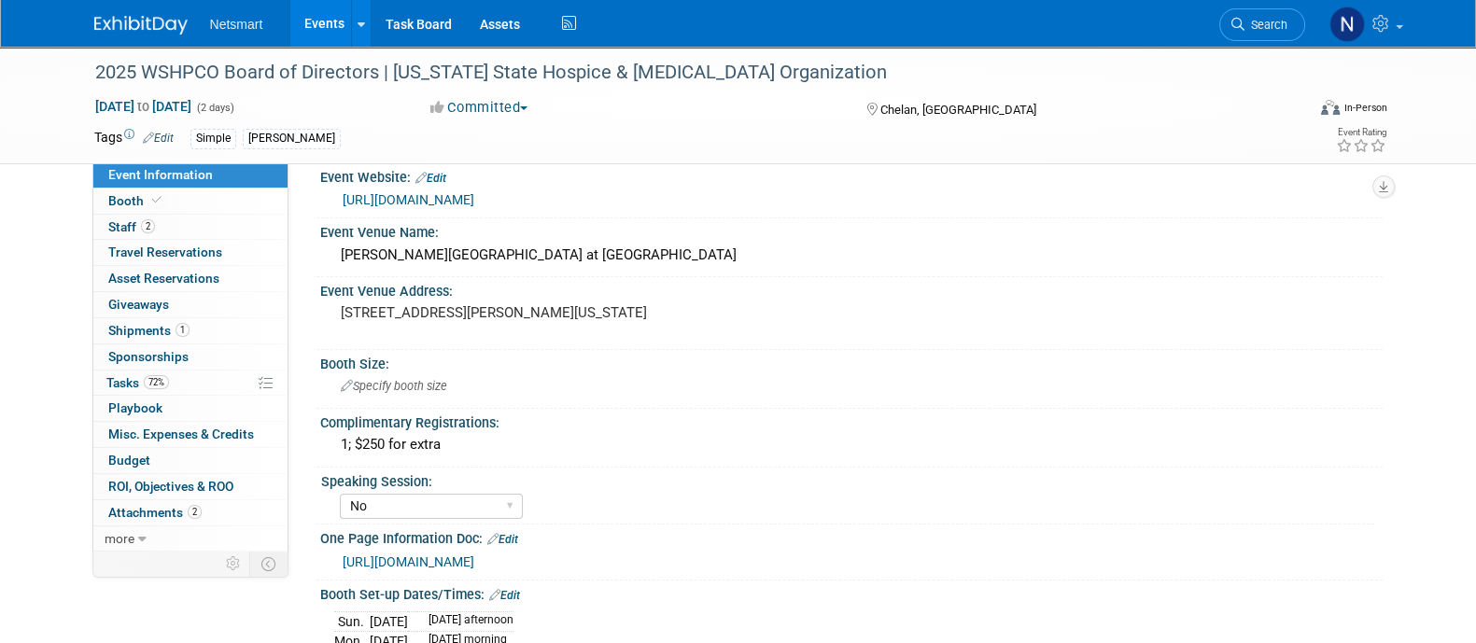
scroll to position [257, 0]
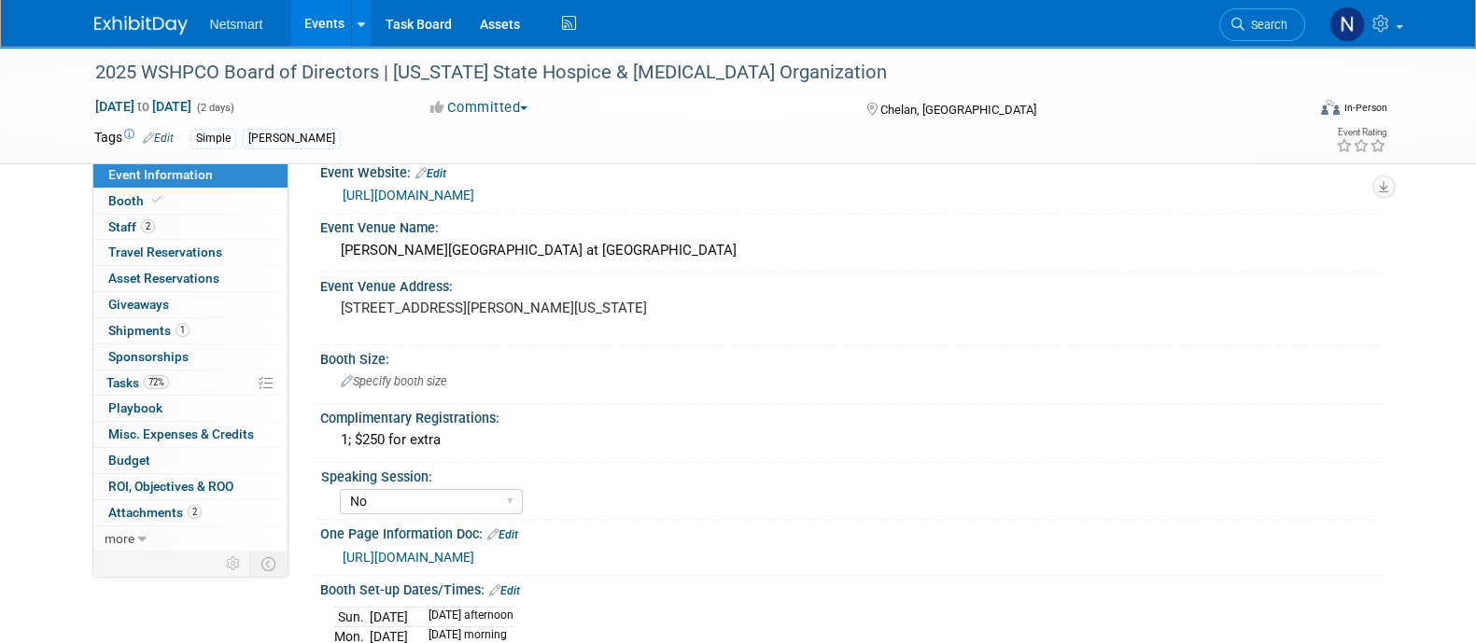
click at [474, 550] on link "https://ntst.sharepoint.com/:w:/s/2025Post-AcuteTradeShows/EYb46aWXdWhKj8lp4-OY…" at bounding box center [409, 557] width 132 height 15
click at [1274, 20] on span "Search" at bounding box center [1265, 25] width 43 height 14
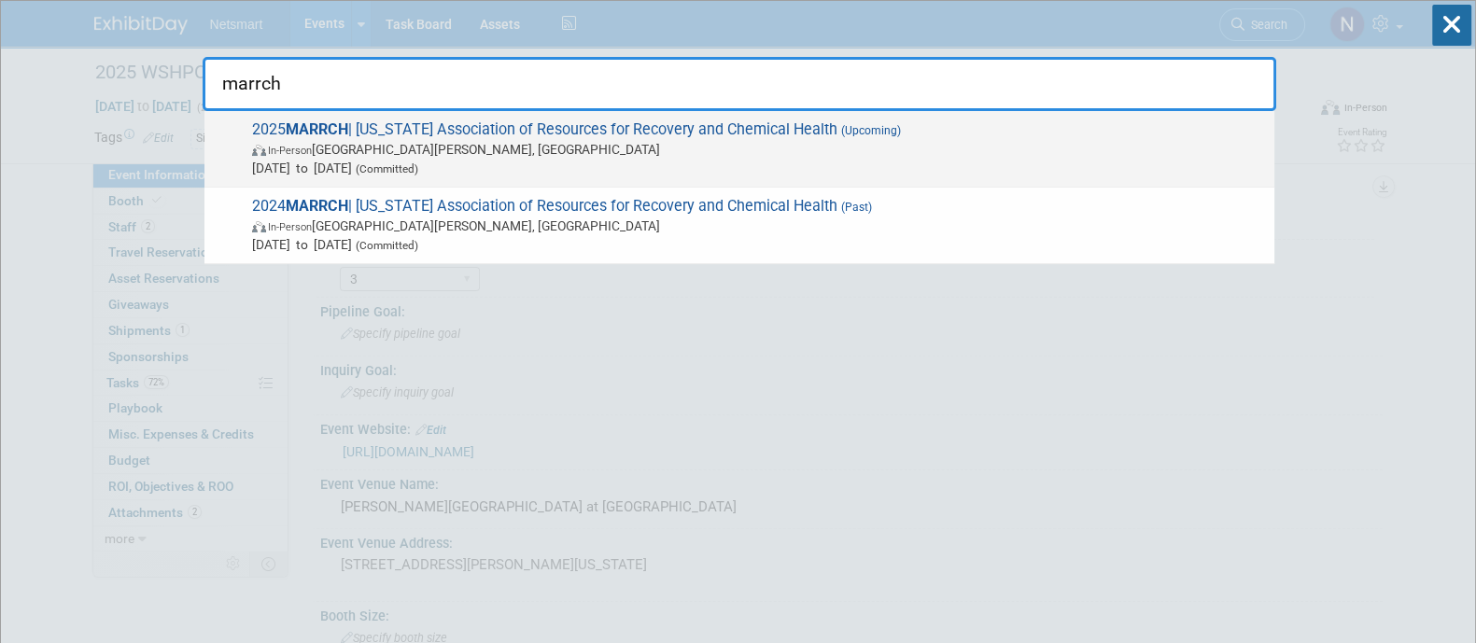
type input "marrch"
click at [808, 148] on span "In-Person Saint Paul, MN" at bounding box center [758, 149] width 1013 height 19
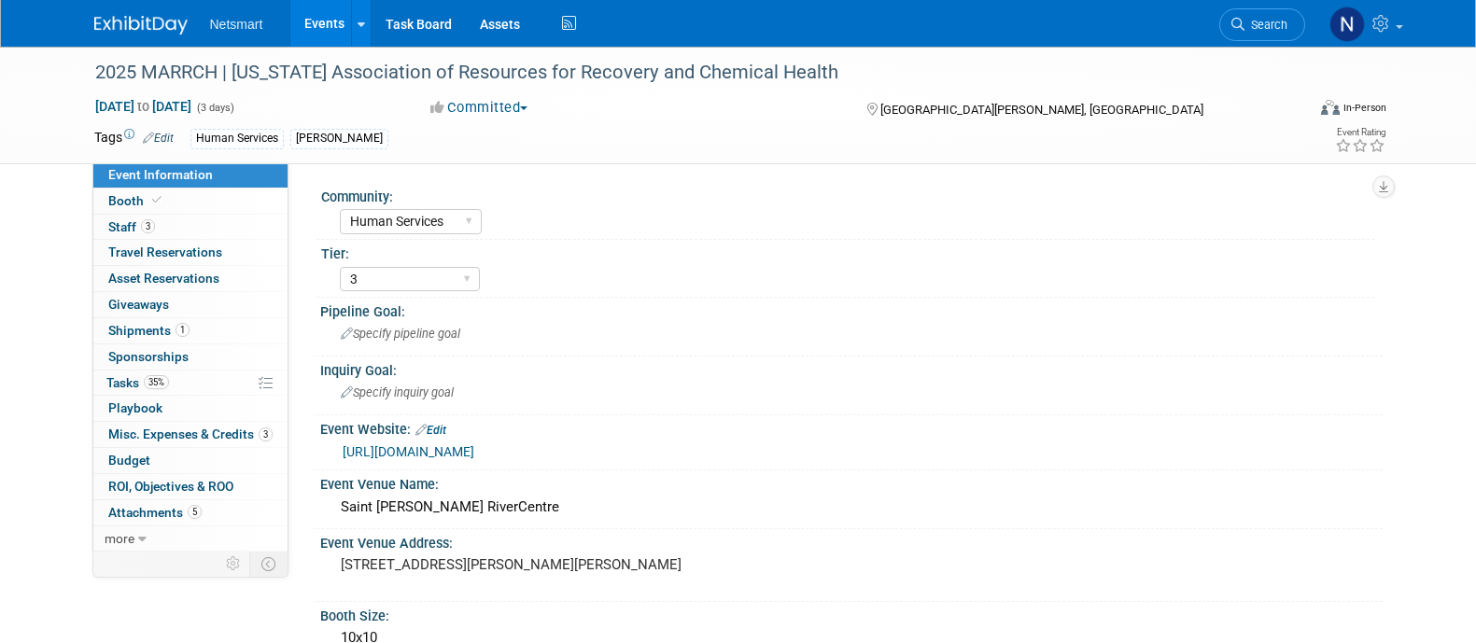
select select "Human Services"
select select "3"
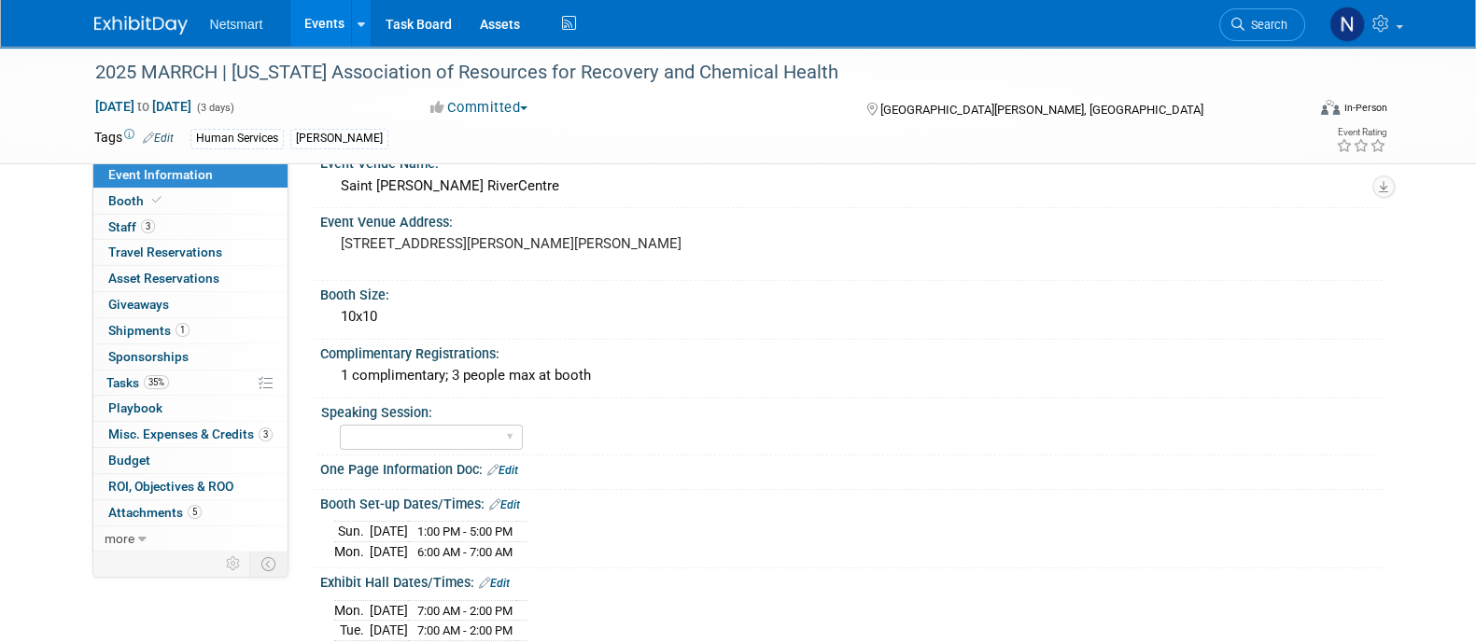
scroll to position [351, 0]
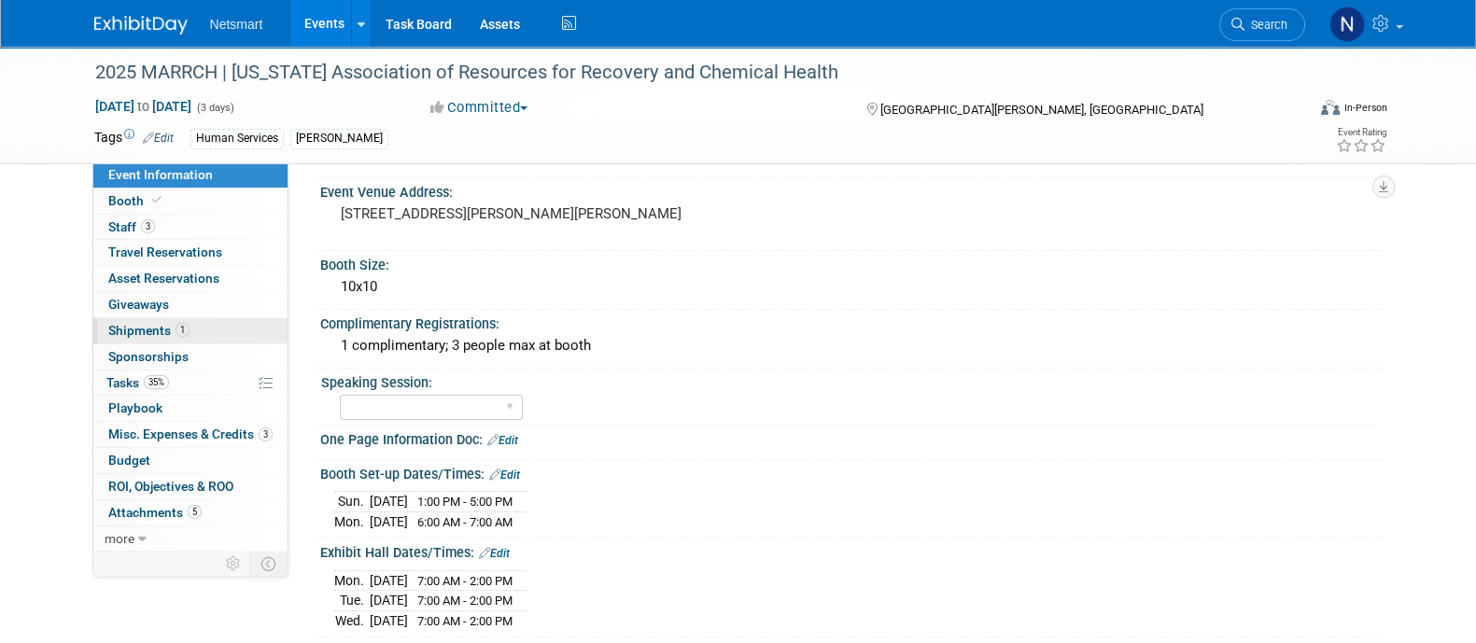
click at [204, 332] on link "1 Shipments 1" at bounding box center [190, 330] width 194 height 25
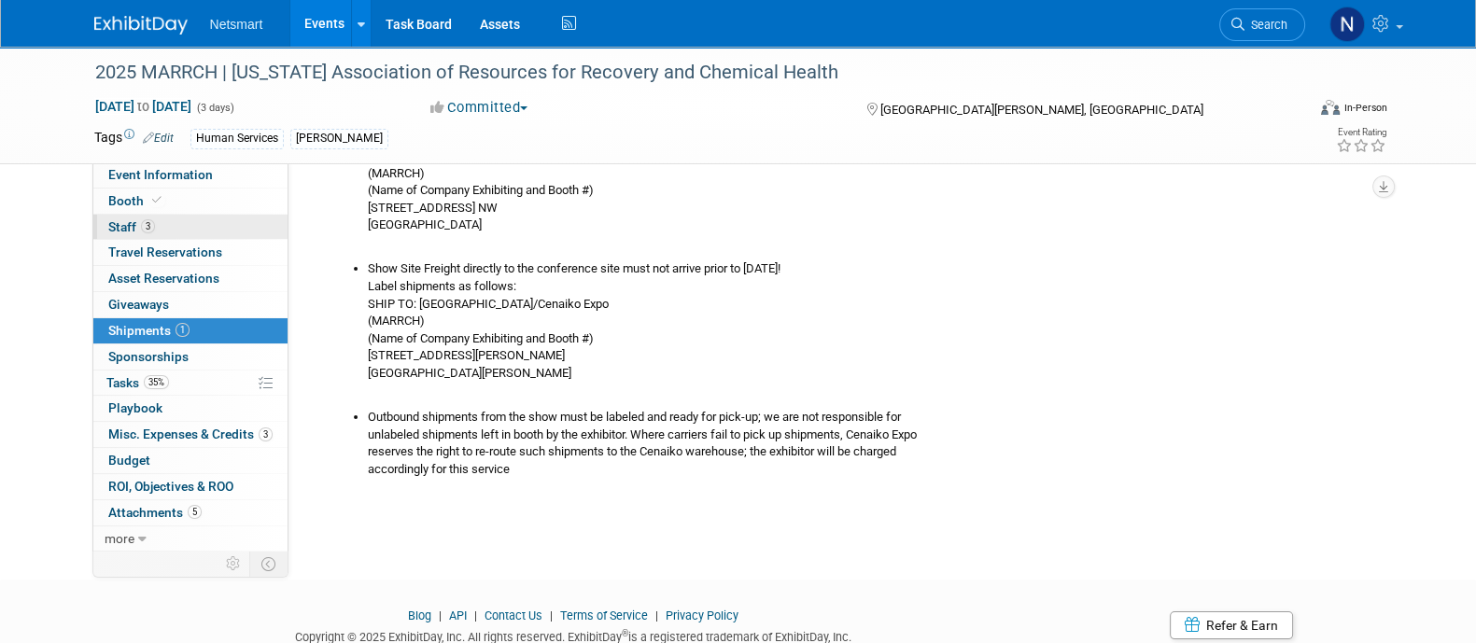
scroll to position [345, 0]
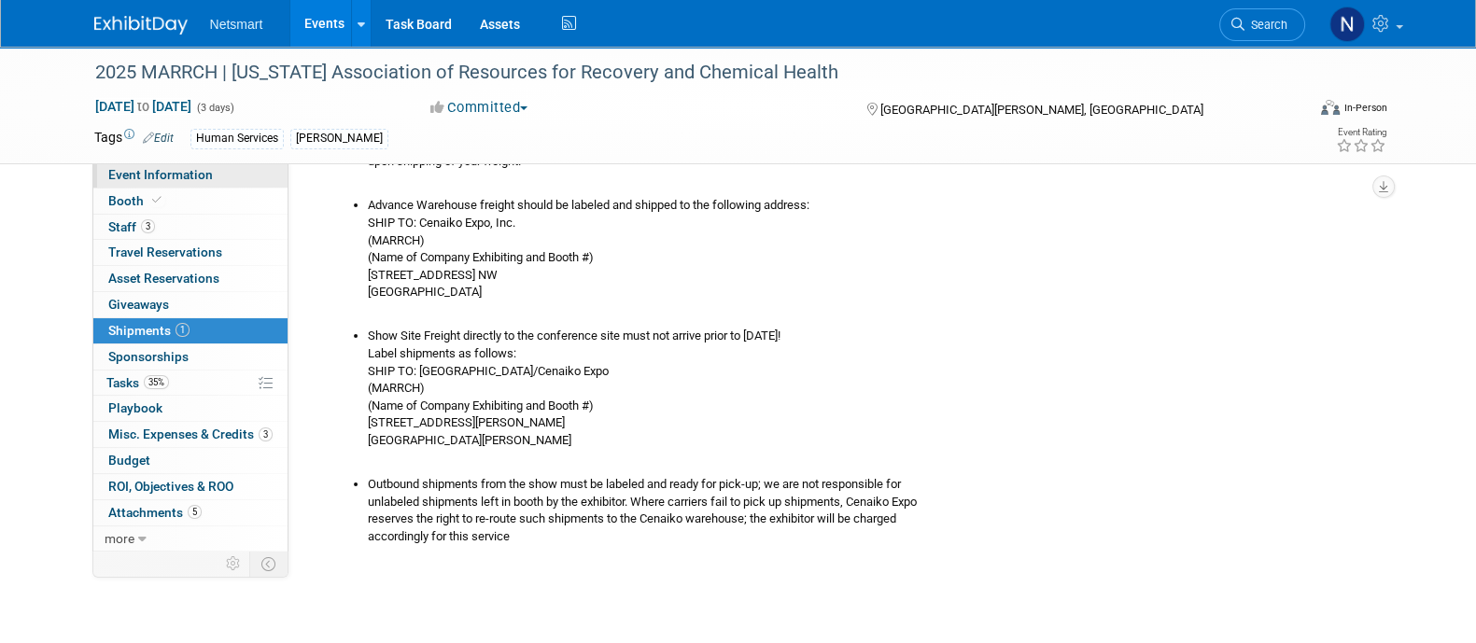
click at [183, 175] on span "Event Information" at bounding box center [160, 174] width 105 height 15
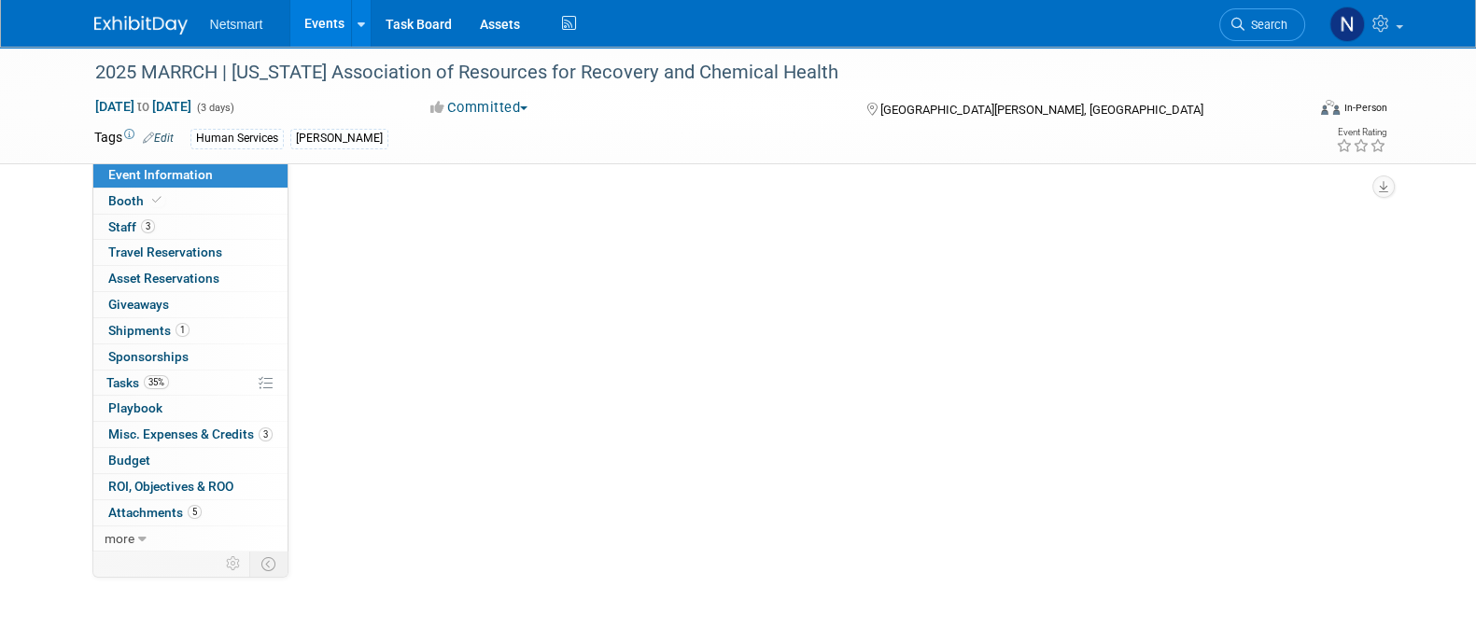
scroll to position [0, 0]
select select "Human Services"
select select "3"
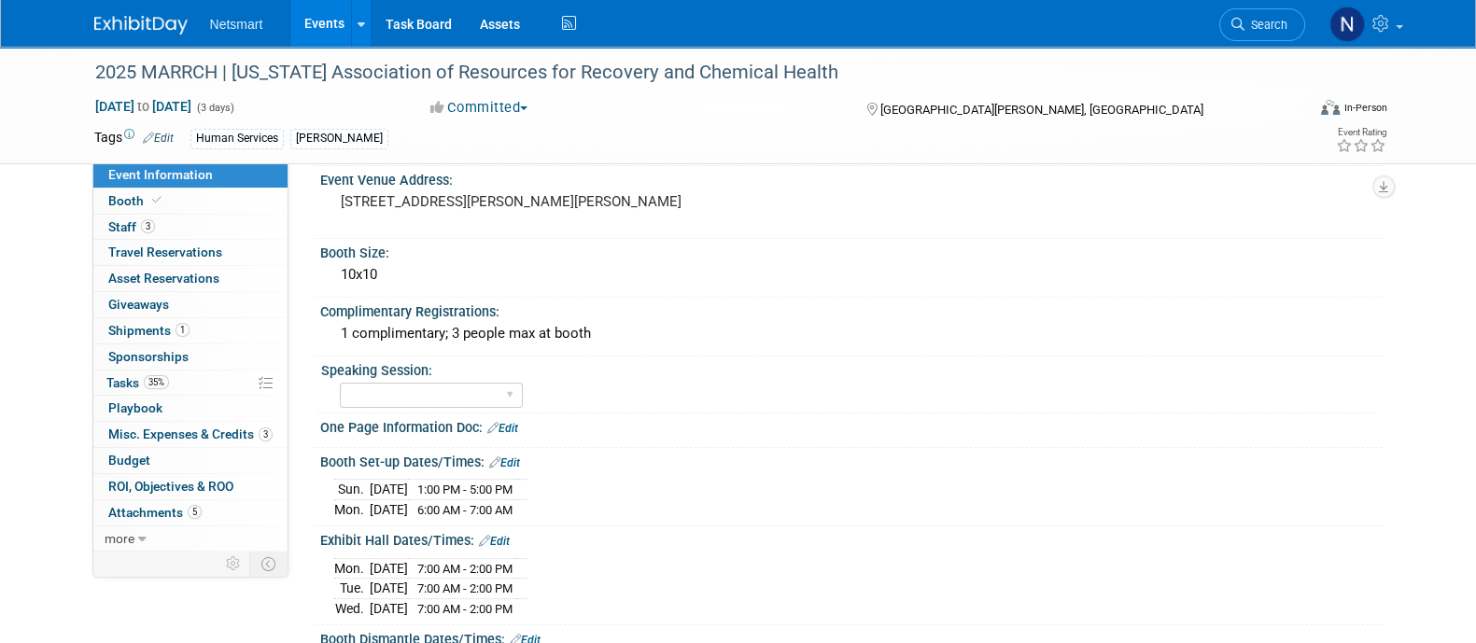
scroll to position [662, 0]
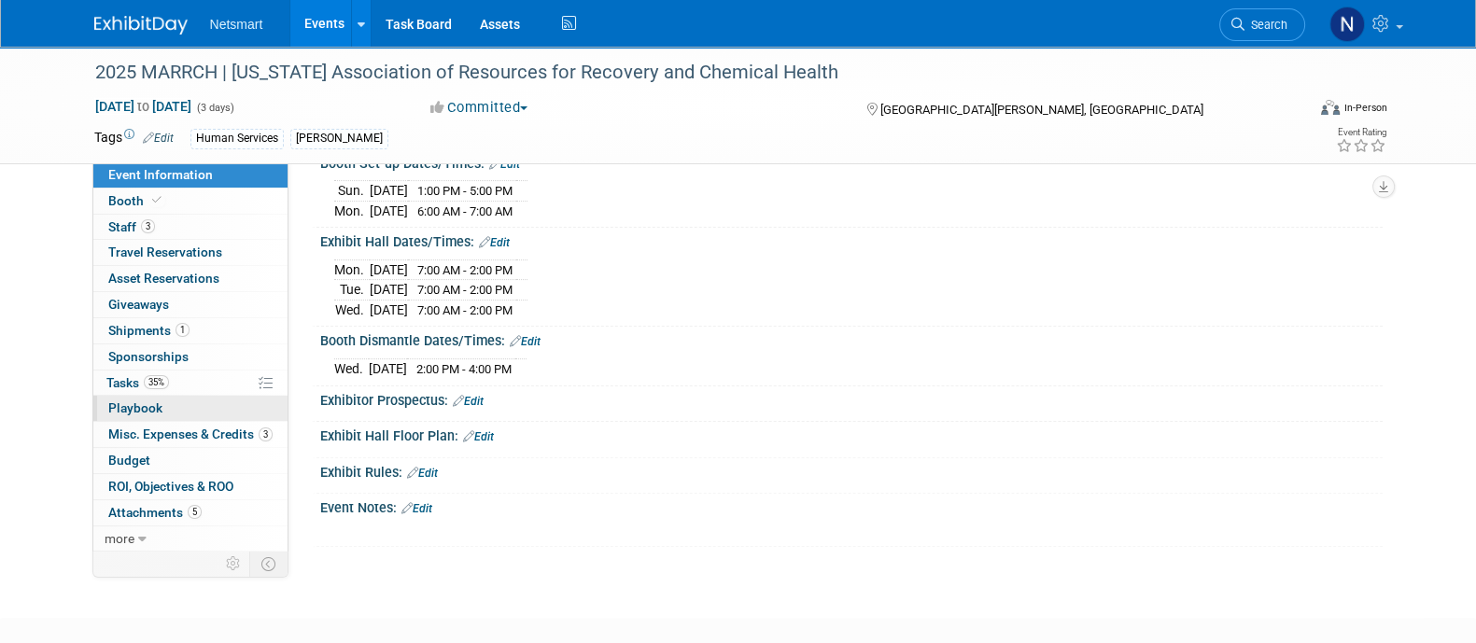
click at [206, 419] on link "0 Playbook 0" at bounding box center [190, 408] width 194 height 25
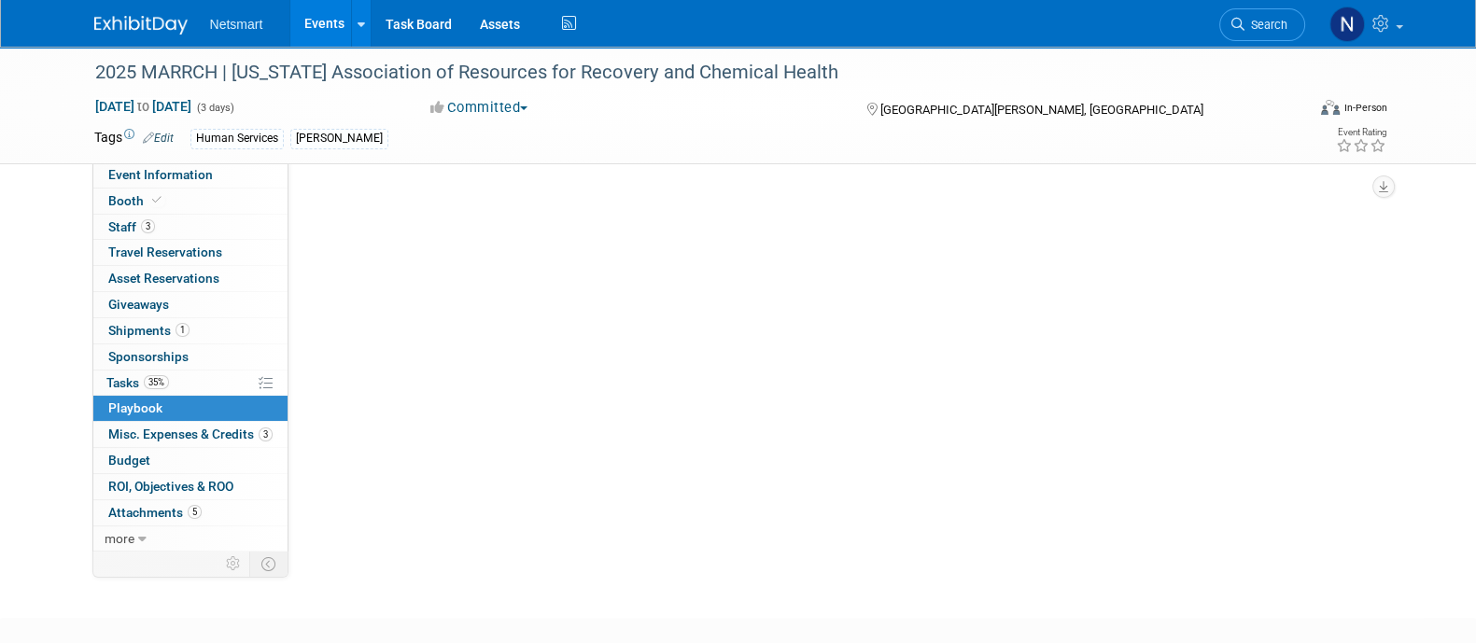
scroll to position [0, 0]
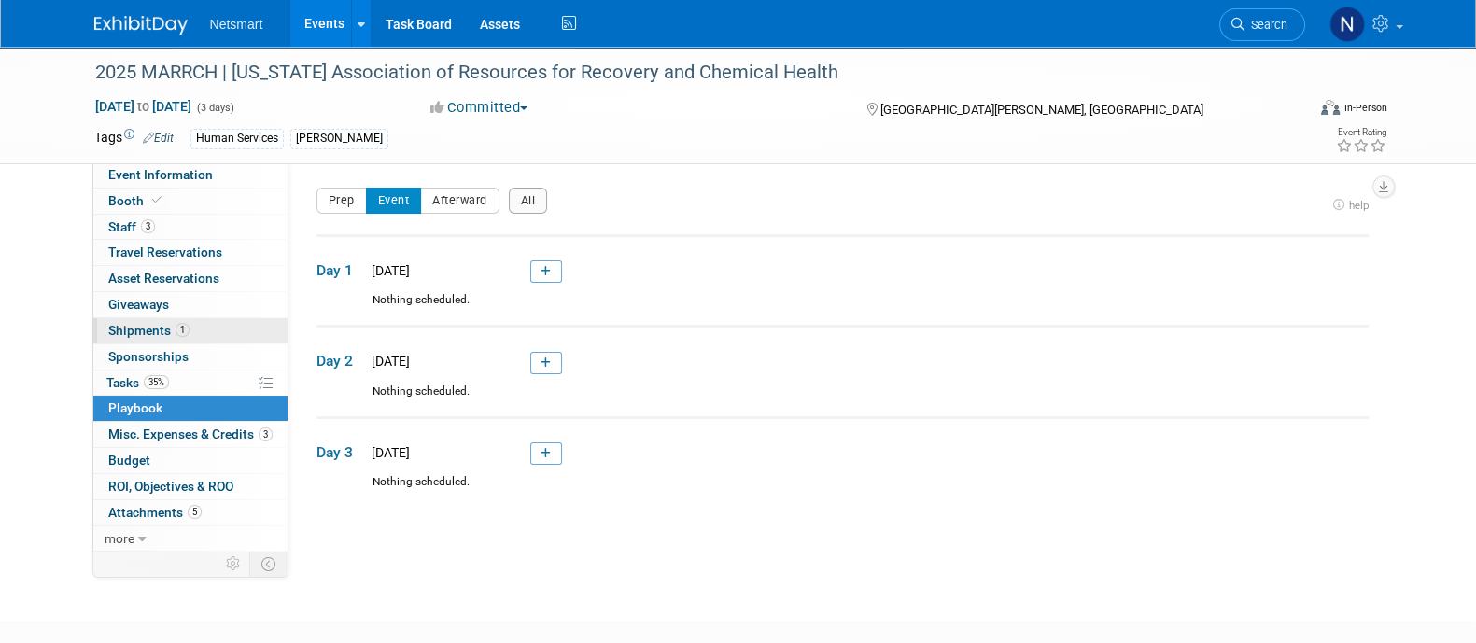
click at [189, 340] on link "1 Shipments 1" at bounding box center [190, 330] width 194 height 25
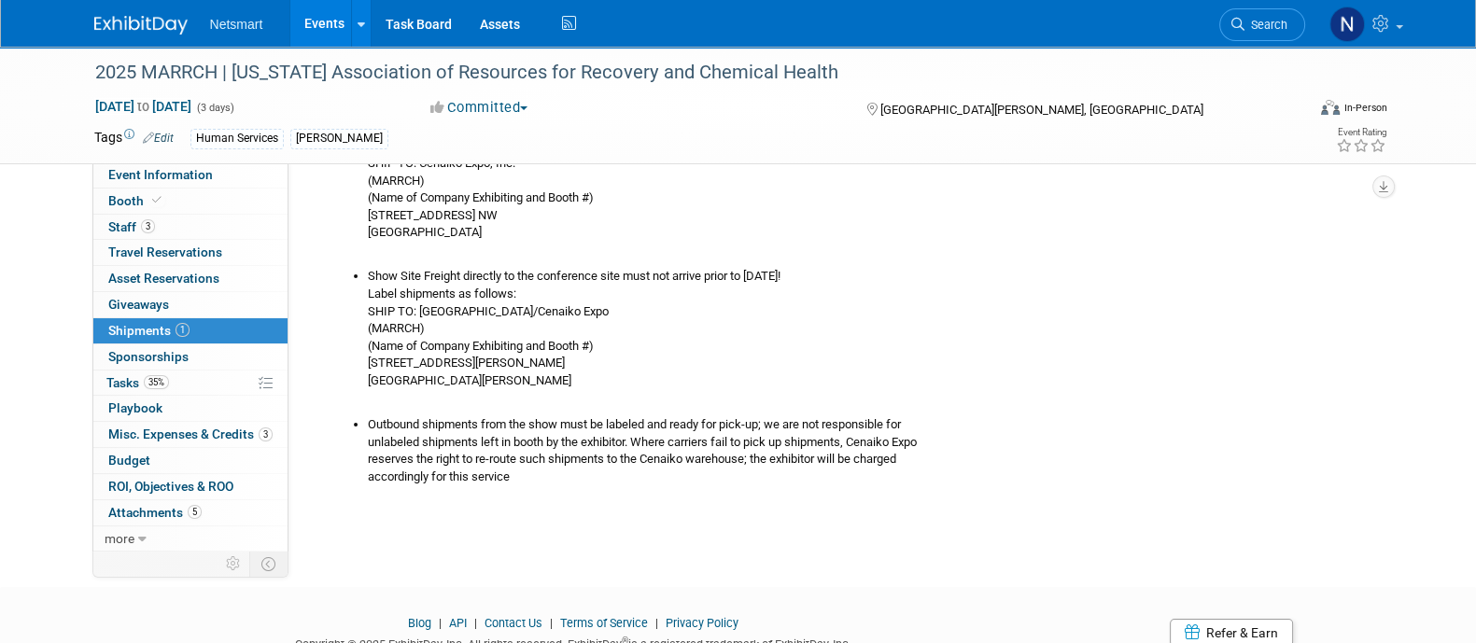
scroll to position [330, 0]
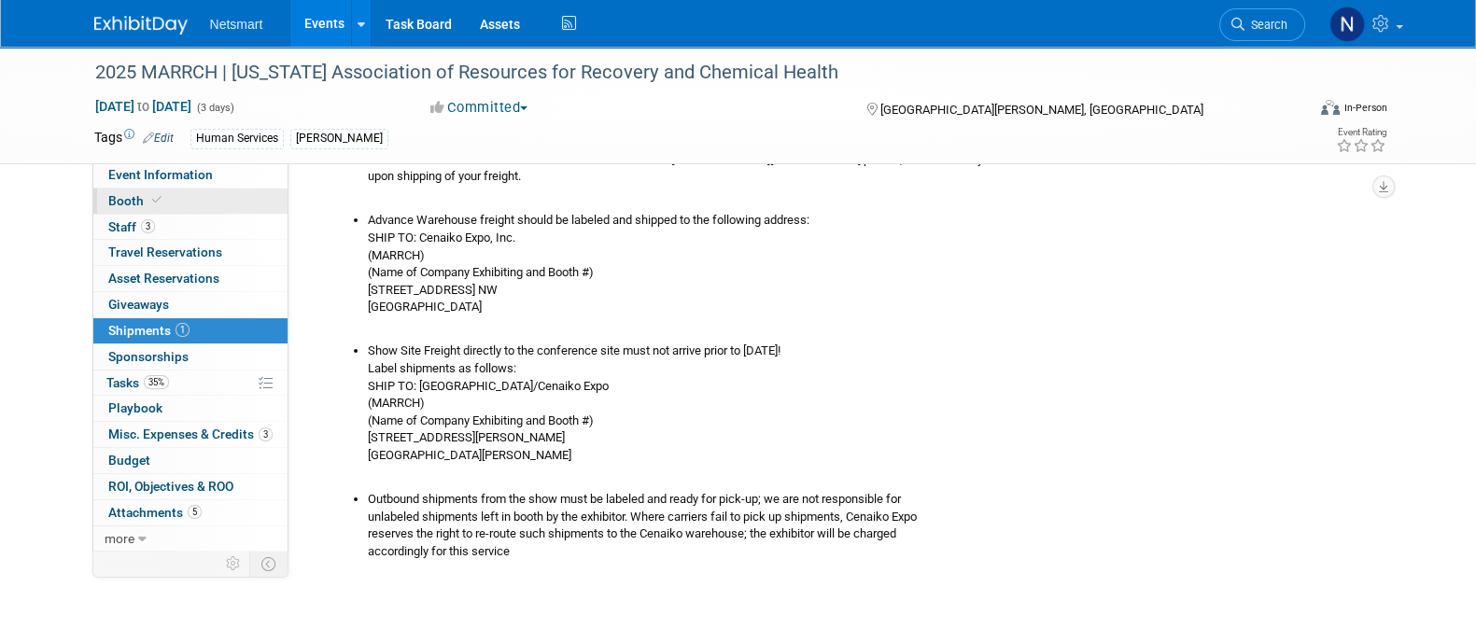
click at [183, 194] on link "Booth" at bounding box center [190, 201] width 194 height 25
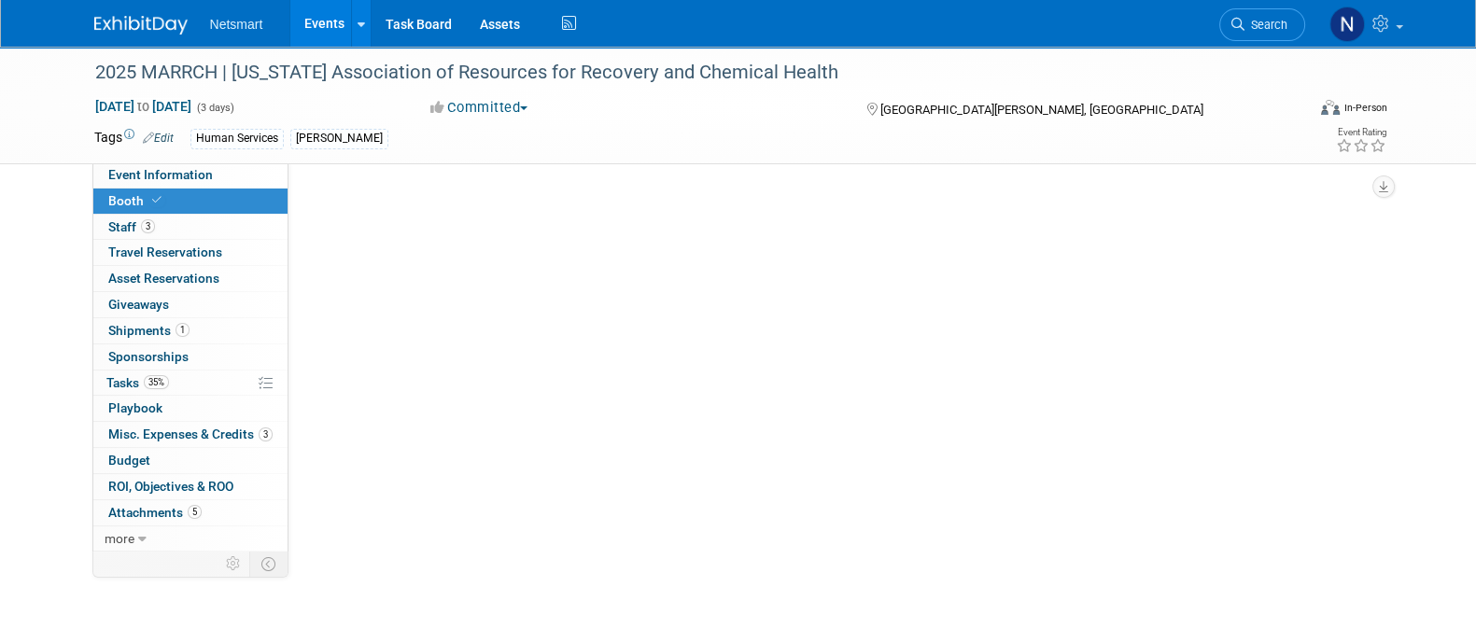
scroll to position [0, 0]
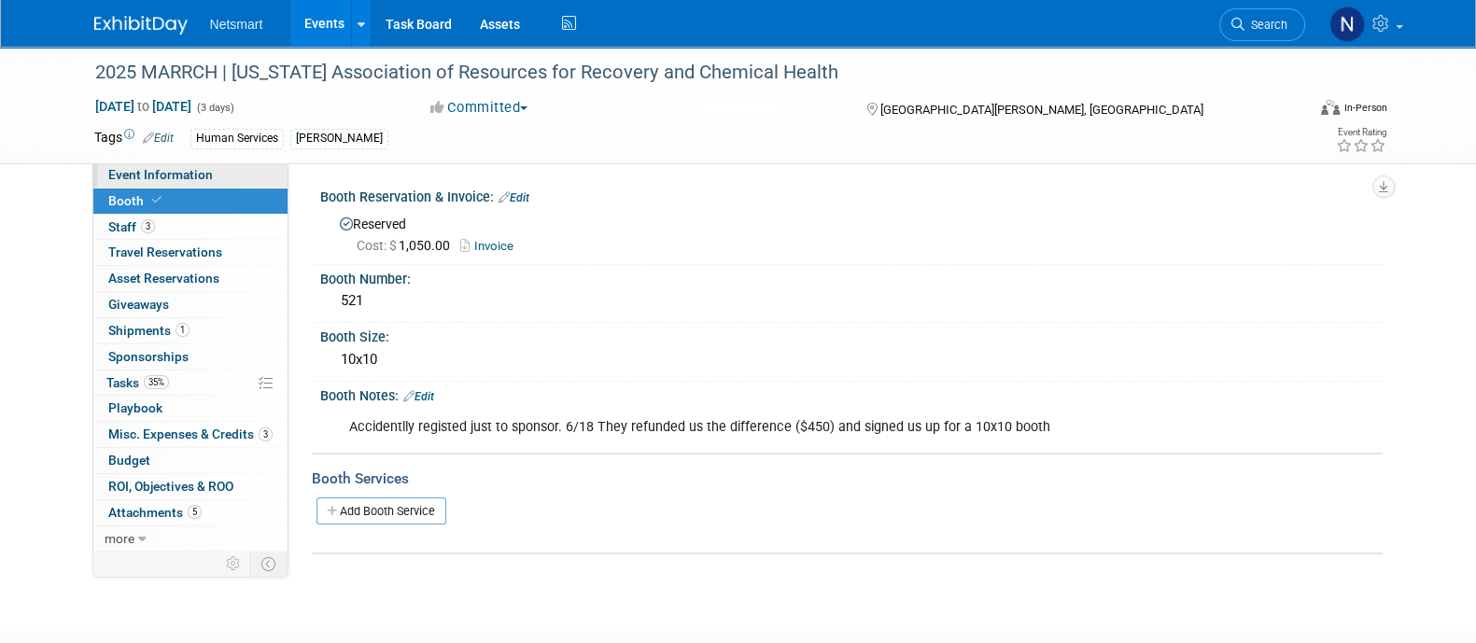
click at [173, 170] on span "Event Information" at bounding box center [160, 174] width 105 height 15
select select "Human Services"
select select "3"
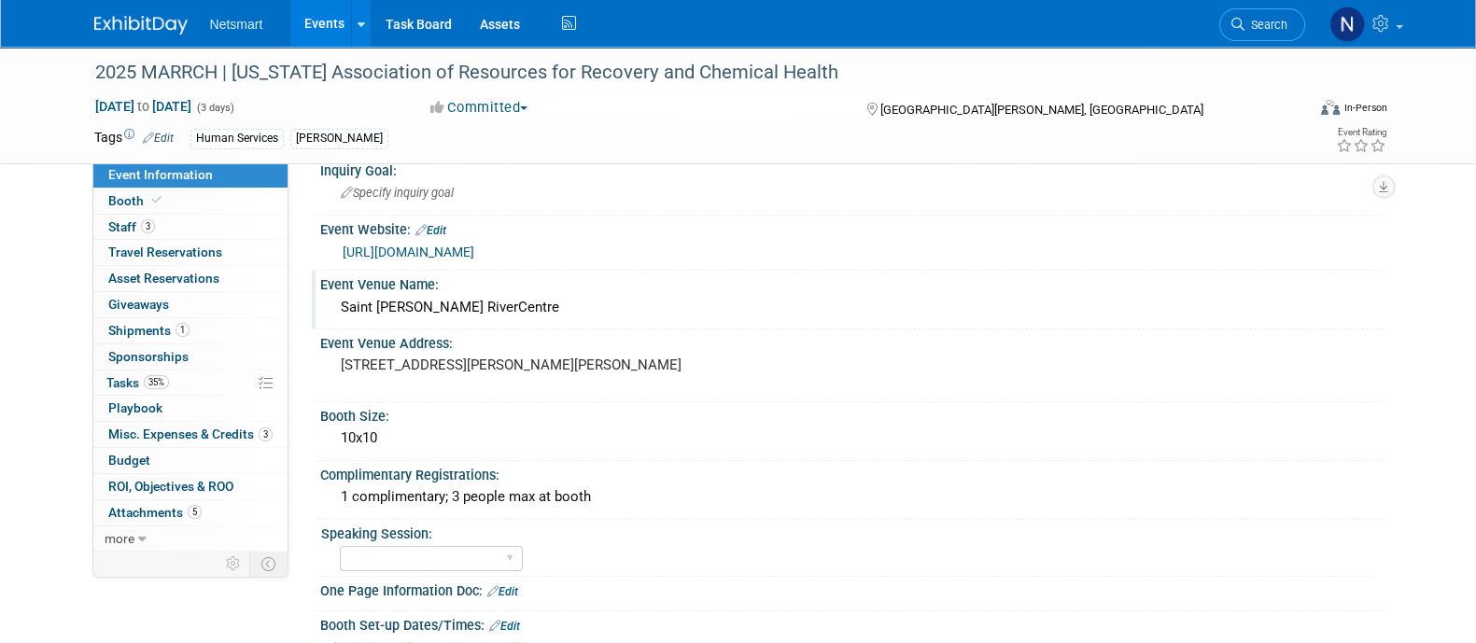
scroll to position [216, 0]
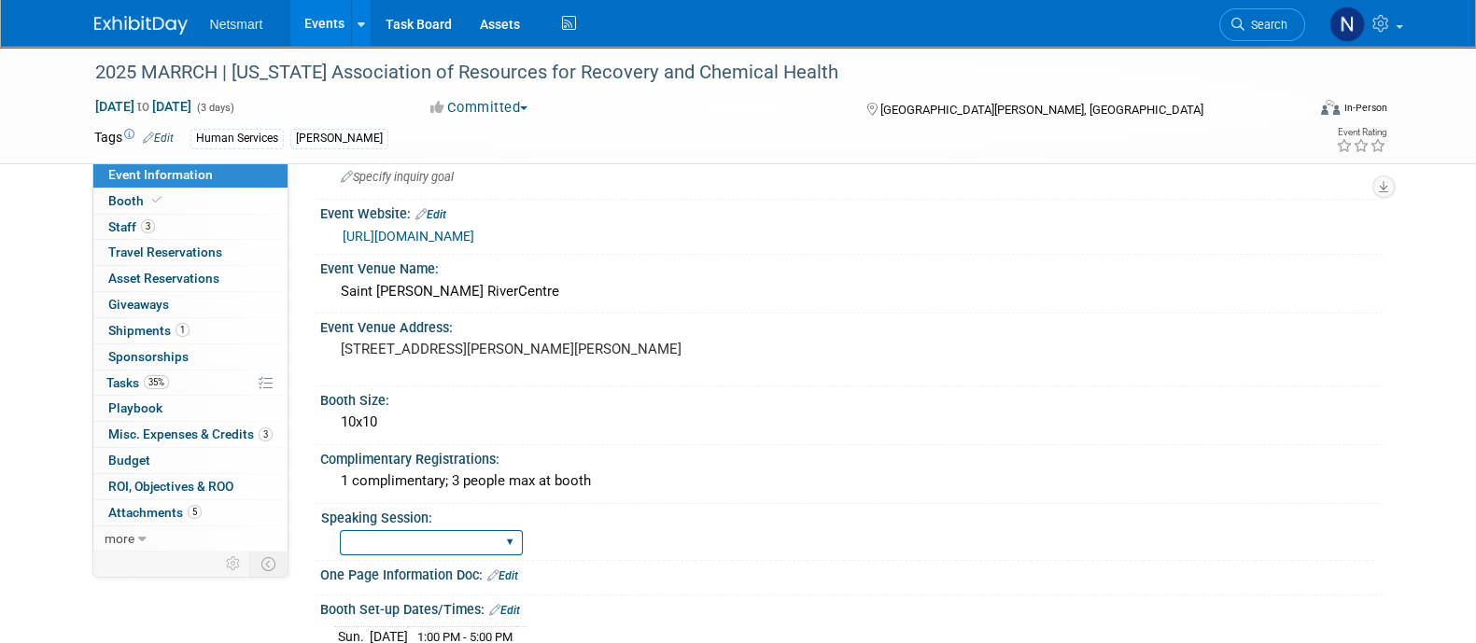
click at [503, 534] on select "Yes No Submitted, Not Accepted" at bounding box center [431, 542] width 183 height 25
select select "No"
click at [340, 530] on select "Yes No Submitted, Not Accepted" at bounding box center [431, 542] width 183 height 25
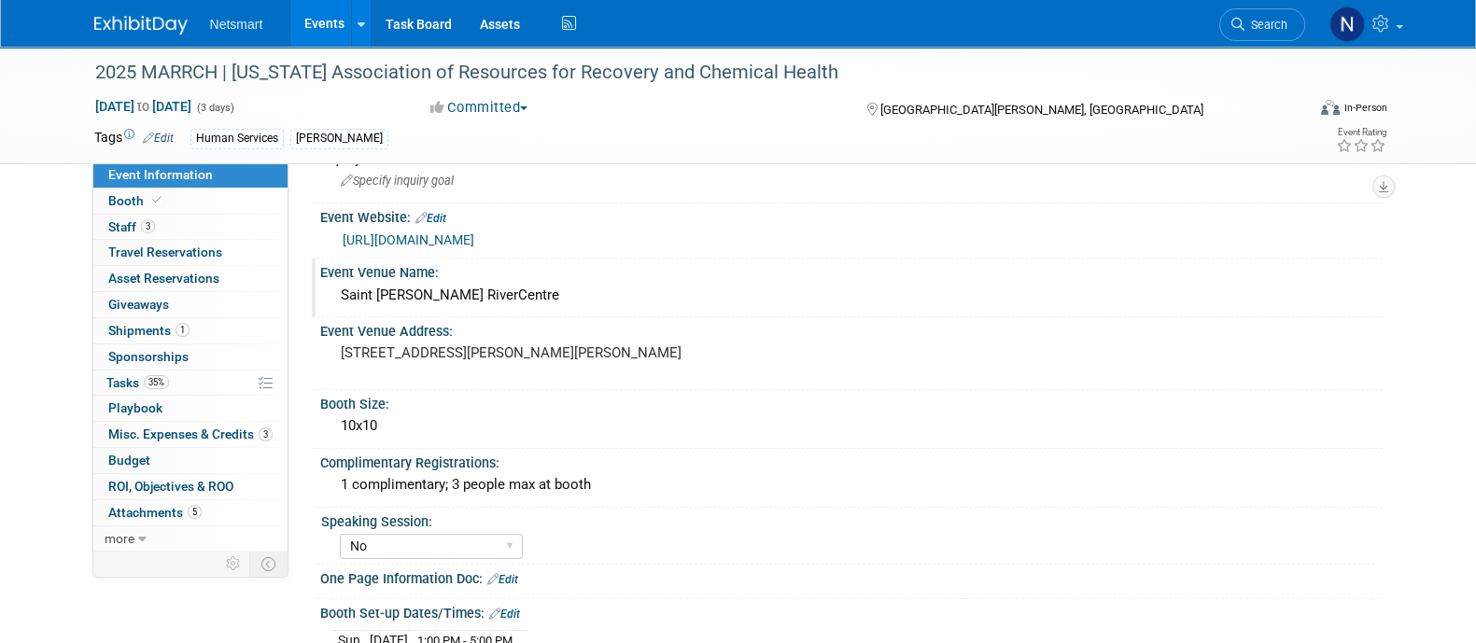
drag, startPoint x: 338, startPoint y: 291, endPoint x: 499, endPoint y: 306, distance: 162.2
click at [499, 306] on div "Saint [PERSON_NAME] RiverCentre" at bounding box center [851, 296] width 1062 height 31
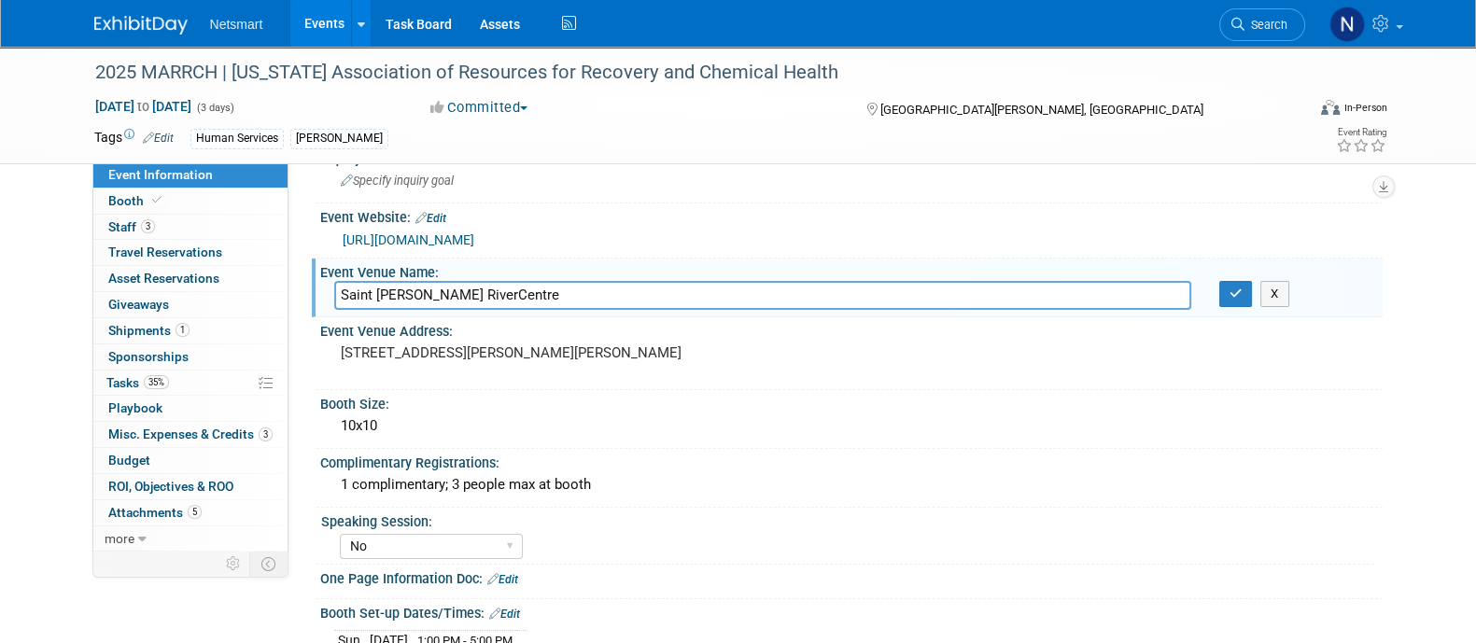
click at [605, 299] on input "Saint [PERSON_NAME] RiverCentre" at bounding box center [762, 295] width 857 height 29
click at [382, 347] on pre "175 Kellogg Blvd, St Paul, MN 55102" at bounding box center [541, 352] width 401 height 17
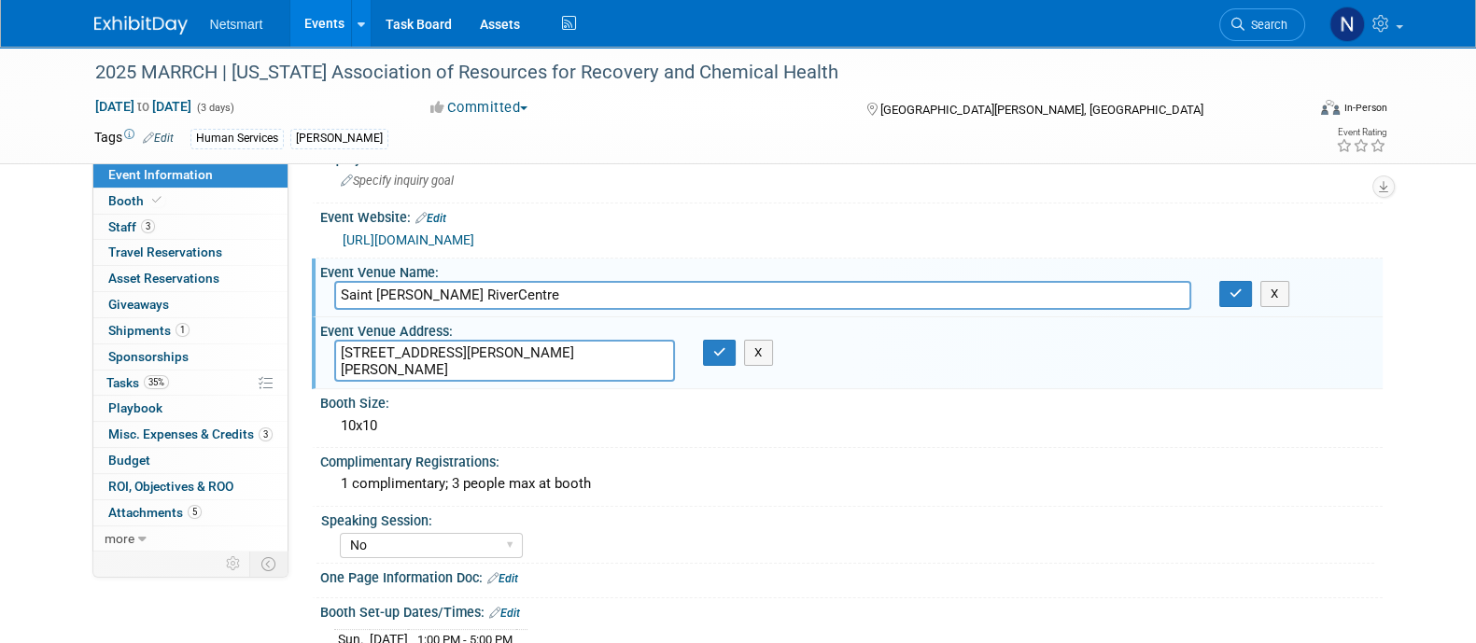
click at [382, 347] on textarea "175 Kellogg Blvd, St Paul, MN 55102" at bounding box center [504, 361] width 341 height 42
click at [382, 347] on textarea "[STREET_ADDRESS][PERSON_NAME][PERSON_NAME]" at bounding box center [504, 361] width 341 height 42
click at [1233, 25] on icon at bounding box center [1237, 24] width 13 height 13
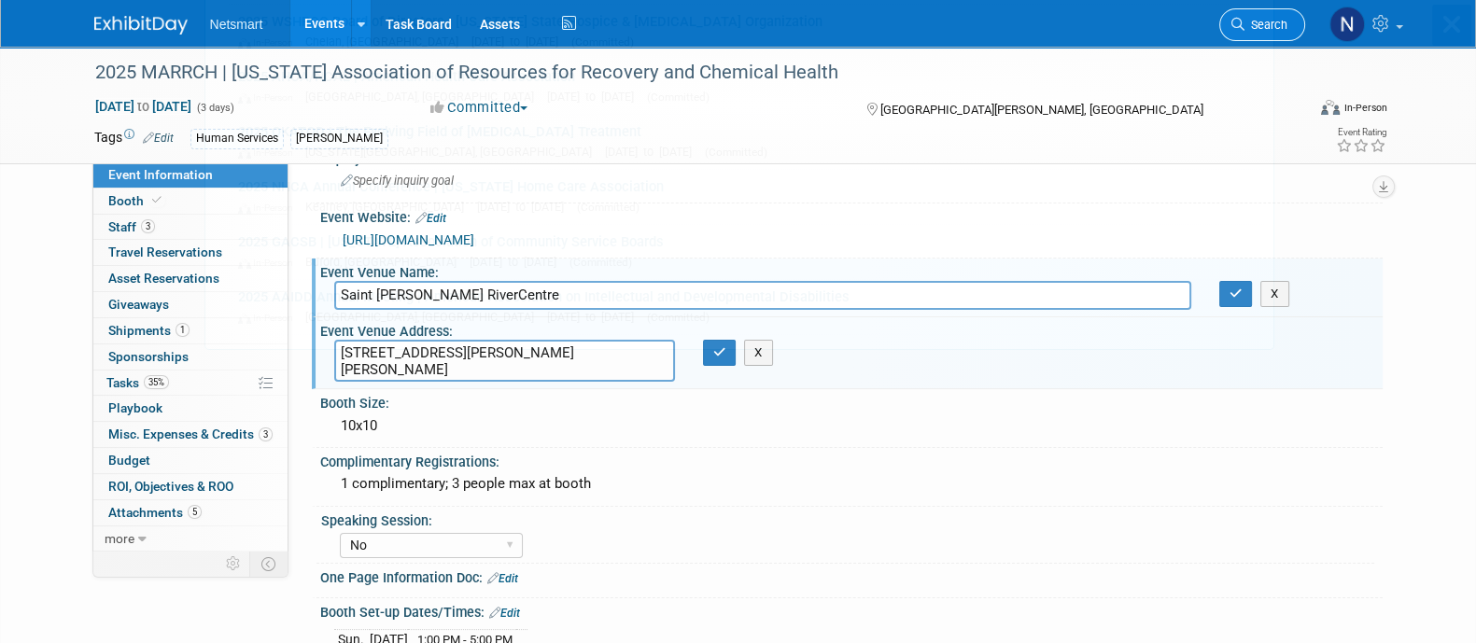
scroll to position [0, 0]
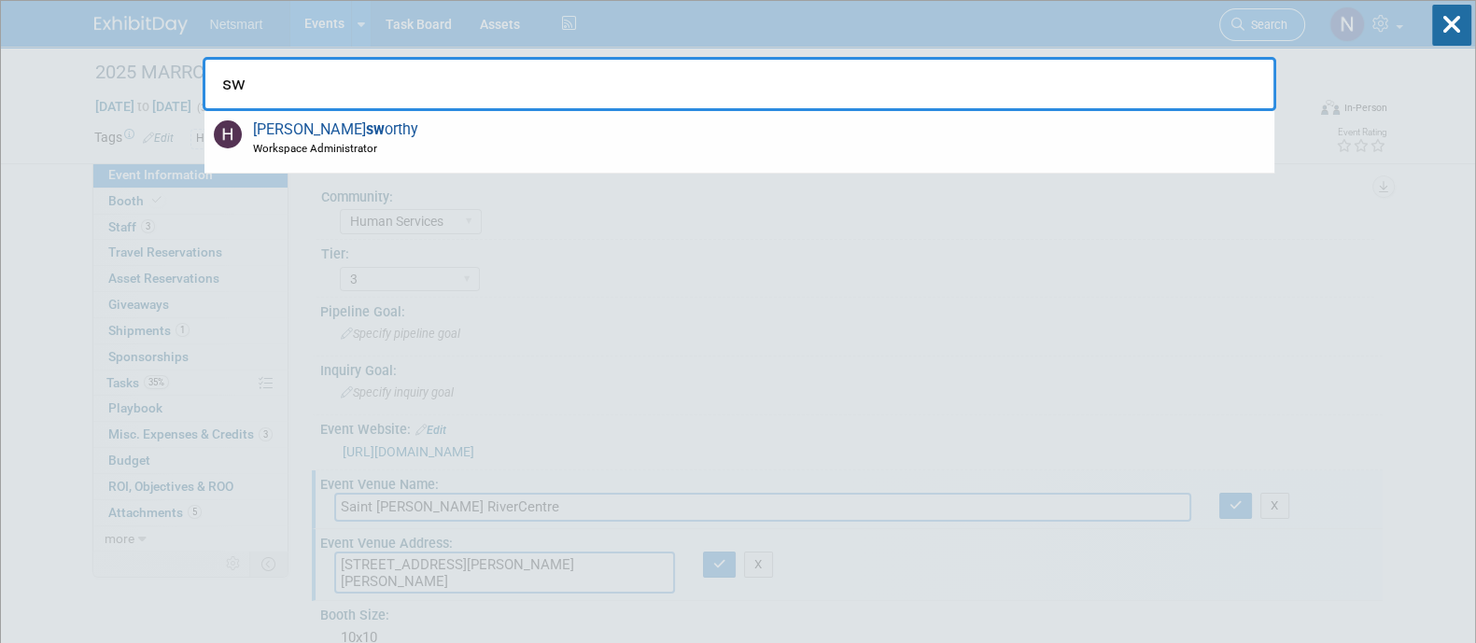
type input "s"
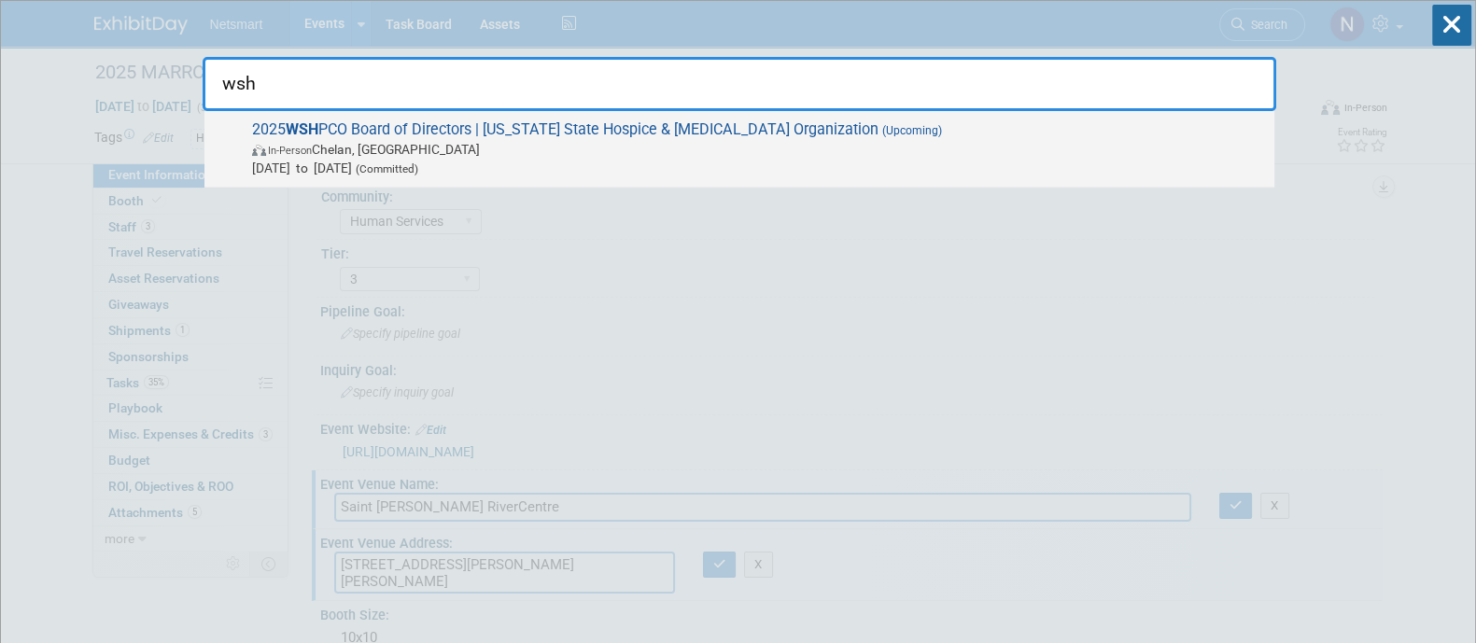
type input "wsh"
click at [877, 137] on span "2025 WSH PCO Board of Directors | Washington State Hospice & Palliative Care Or…" at bounding box center [755, 148] width 1018 height 57
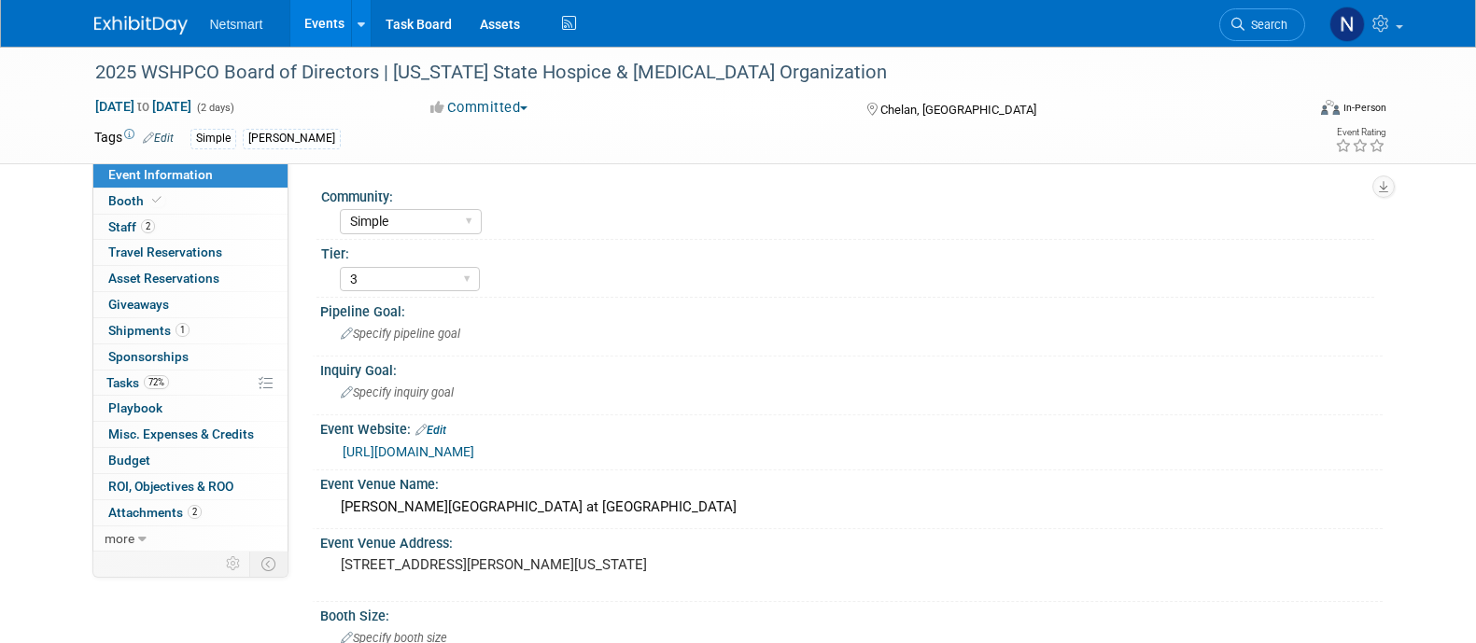
select select "Simple"
select select "3"
select select "No"
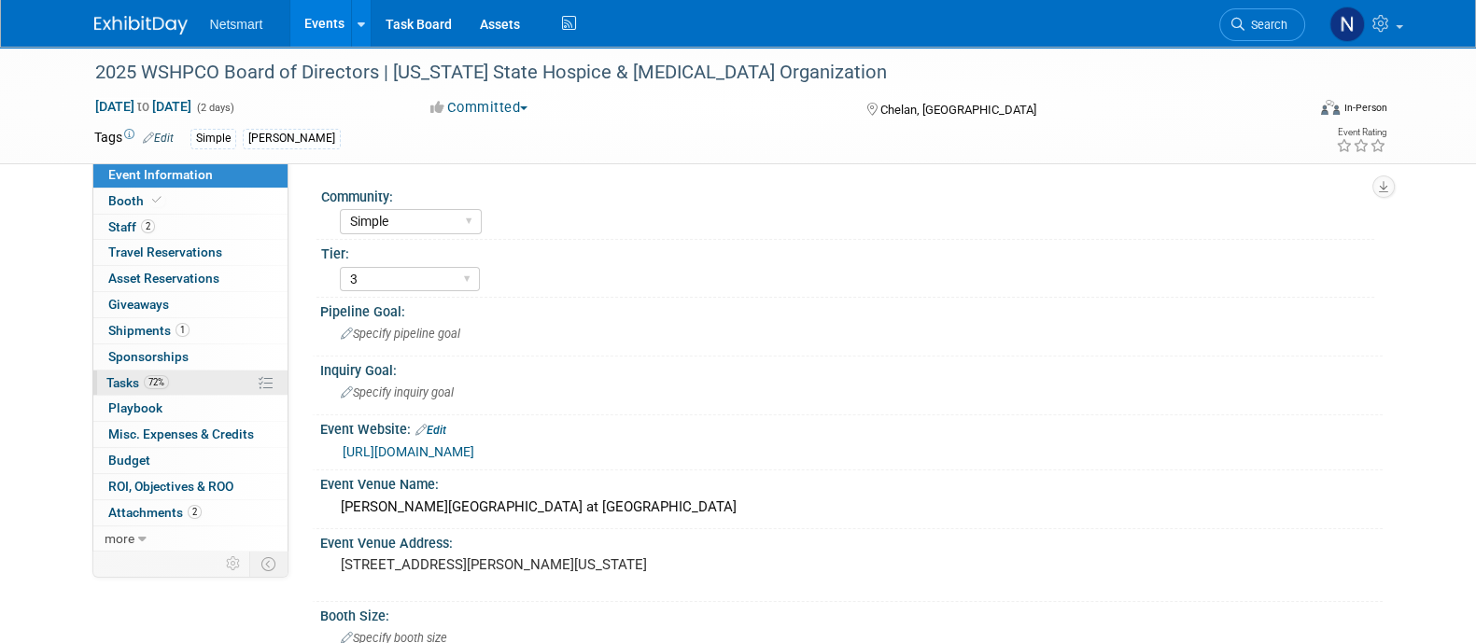
click at [196, 374] on link "72% Tasks 72%" at bounding box center [190, 383] width 194 height 25
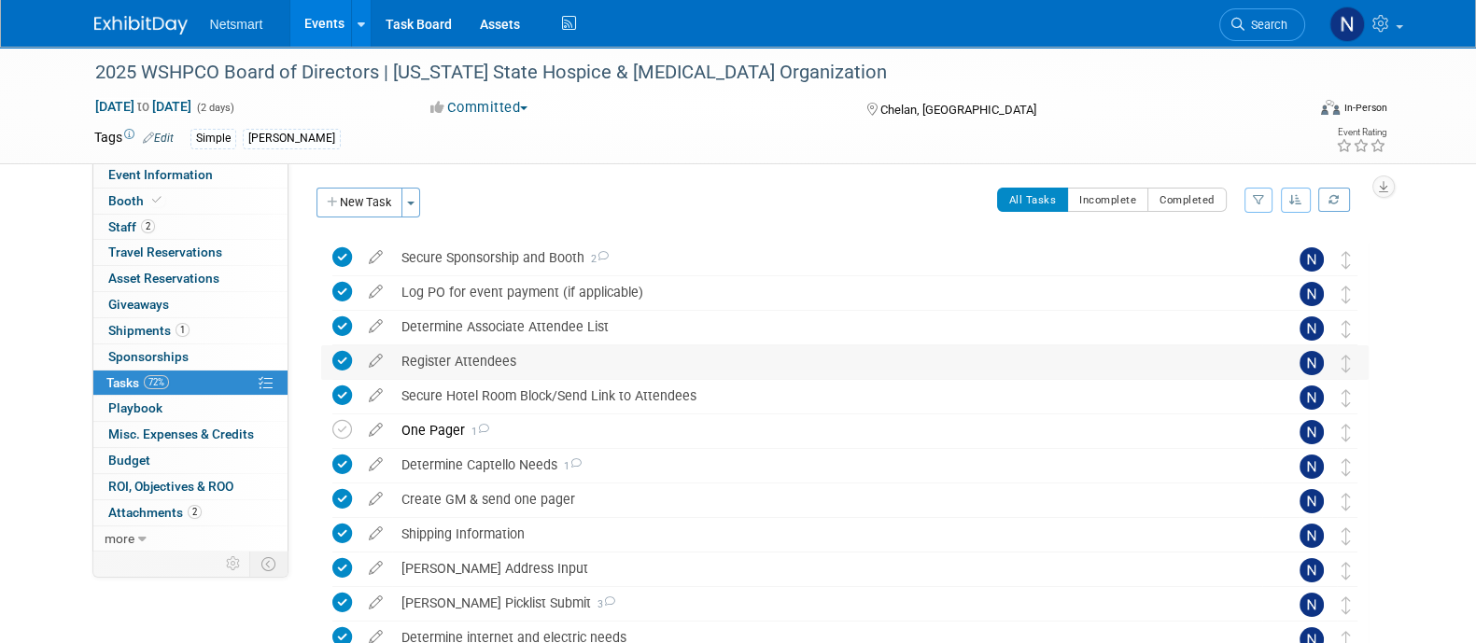
scroll to position [130, 0]
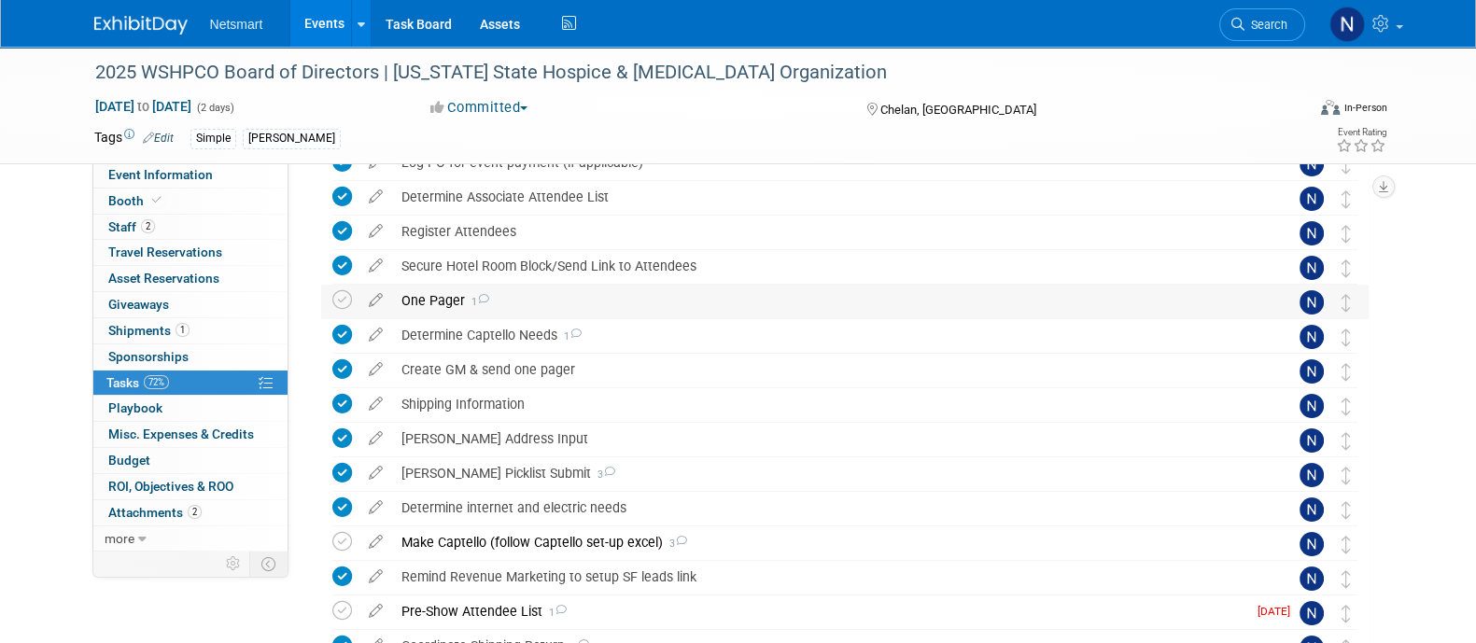
click at [453, 301] on div "One Pager 1" at bounding box center [827, 301] width 870 height 32
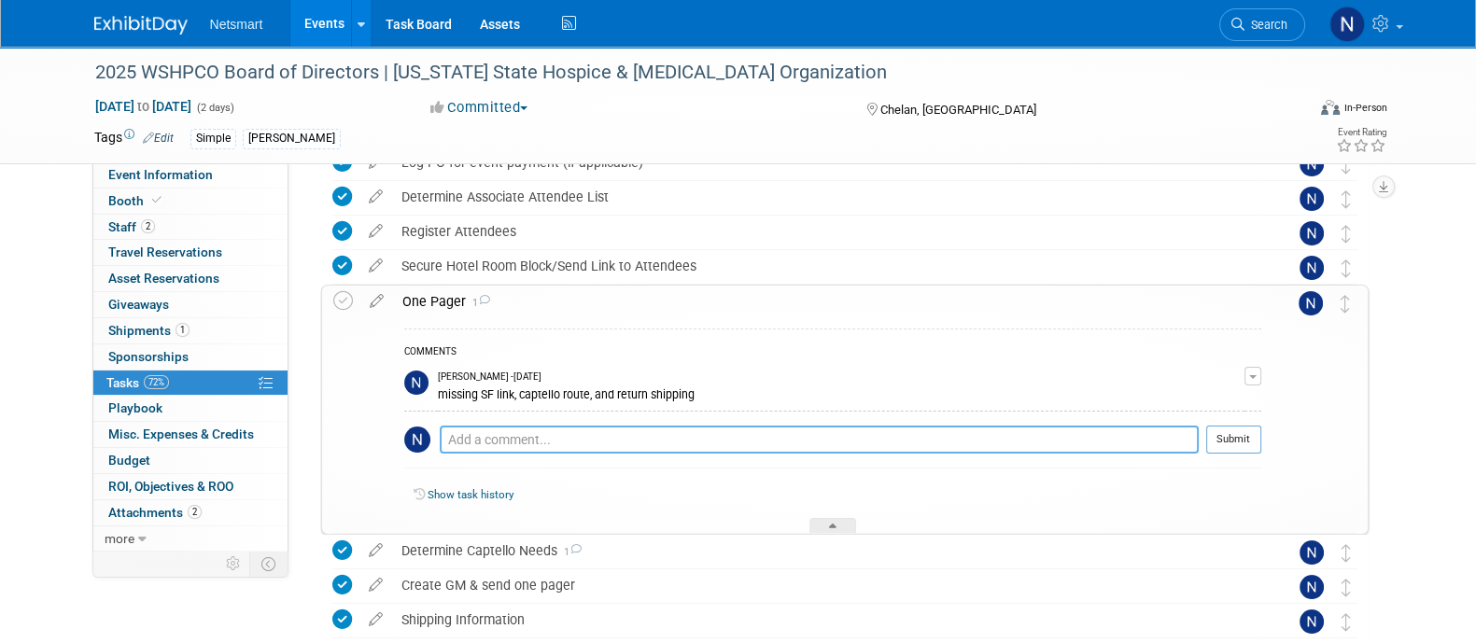
click at [510, 435] on textarea at bounding box center [819, 440] width 759 height 28
type textarea "missing captello route and return shipping"
click at [1220, 428] on button "Submit" at bounding box center [1233, 440] width 55 height 28
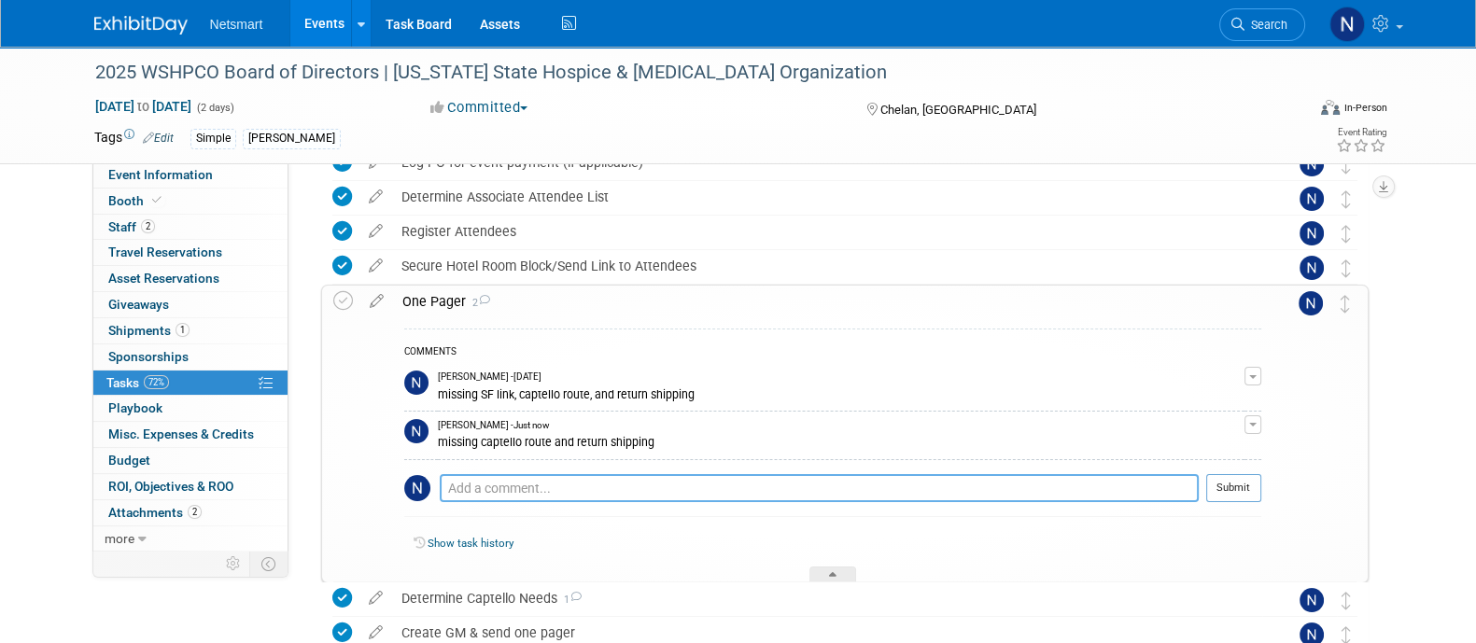
click at [523, 477] on textarea at bounding box center [819, 487] width 759 height 27
type textarea "missing captello route"
click at [1226, 486] on button "Submit" at bounding box center [1233, 488] width 55 height 28
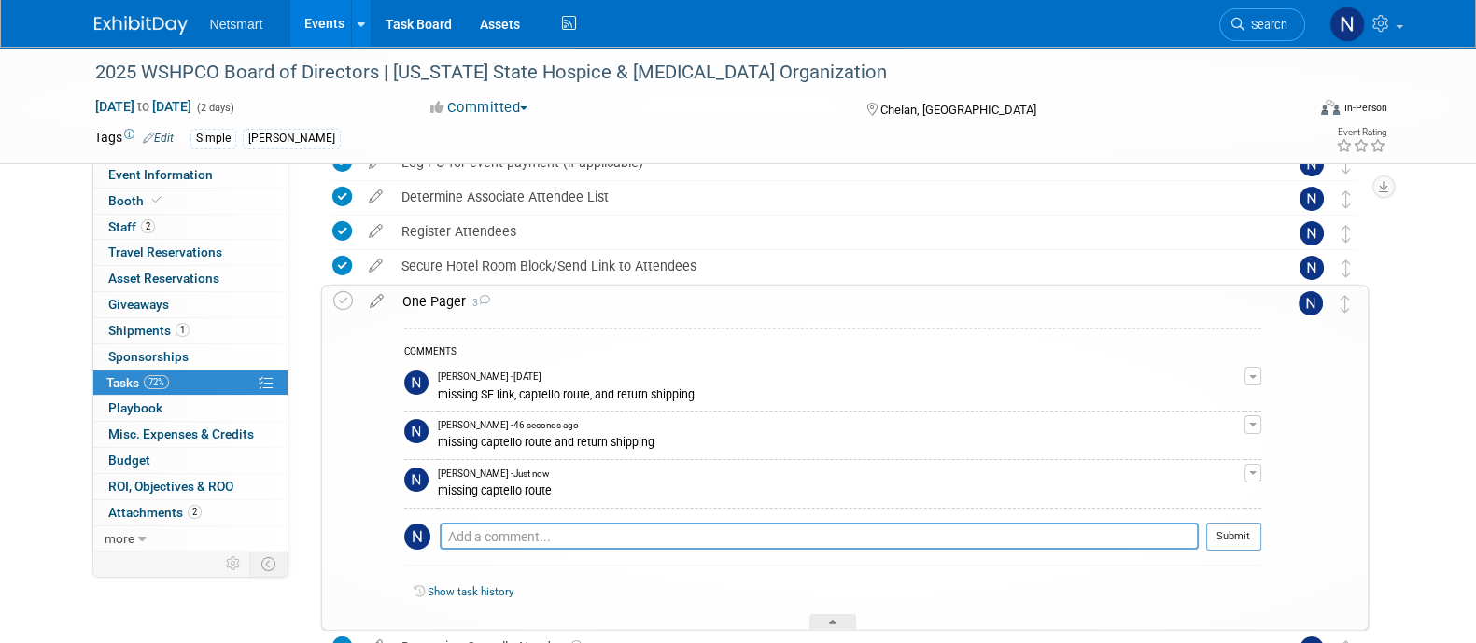
scroll to position [174, 0]
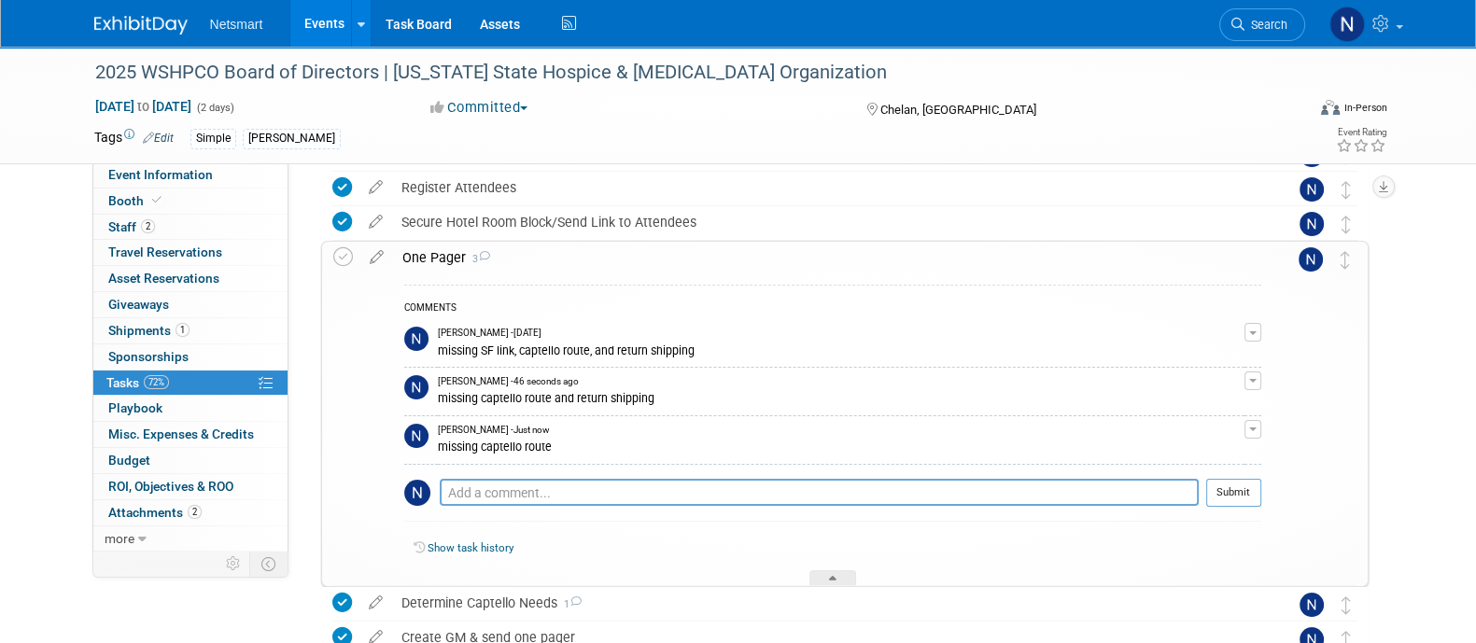
click at [1409, 413] on div "2025 WSHPCO Board of Directors | Washington State Hospice & Palliative Care Org…" at bounding box center [738, 494] width 1476 height 1242
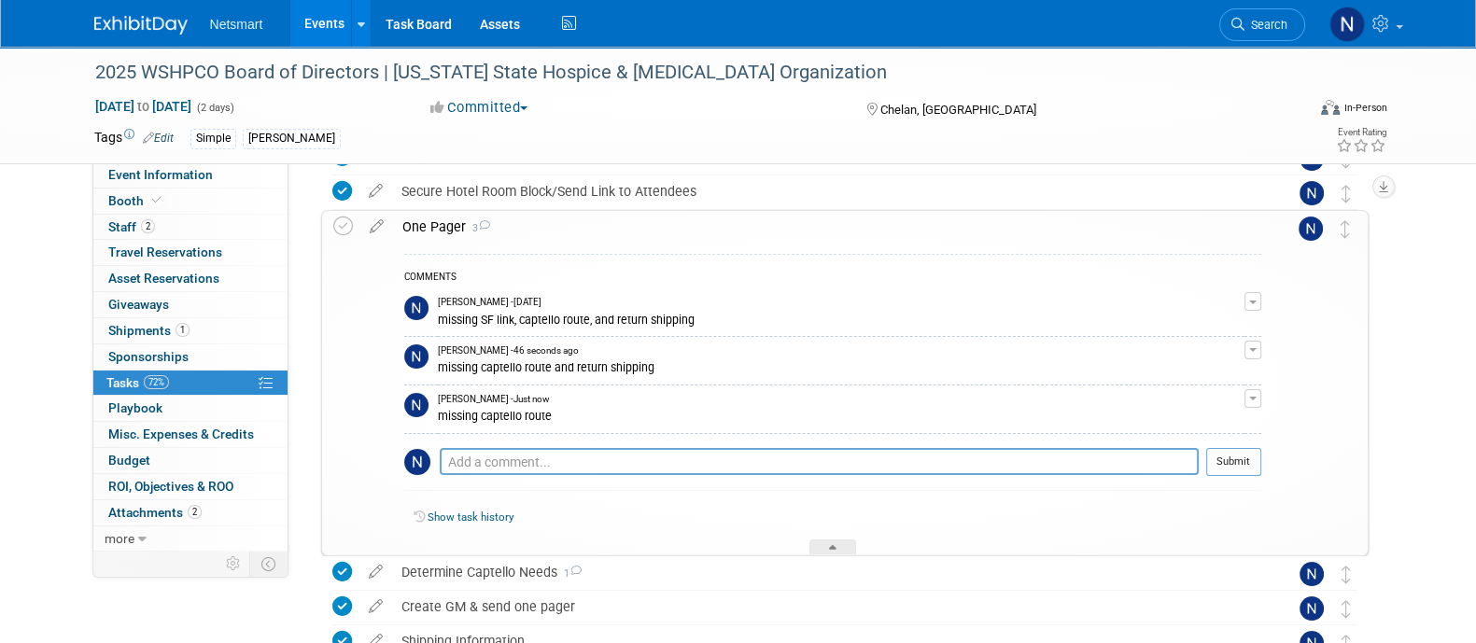
scroll to position [204, 0]
click at [835, 540] on div at bounding box center [832, 548] width 47 height 16
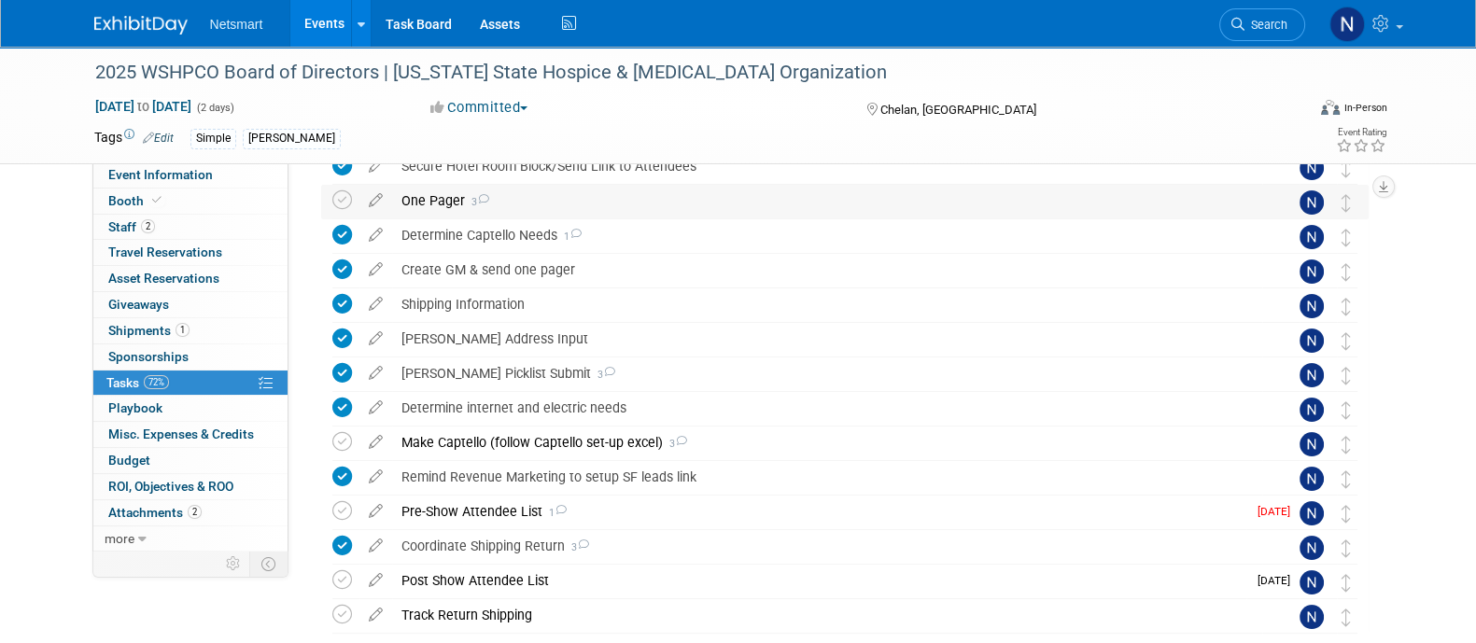
scroll to position [260, 0]
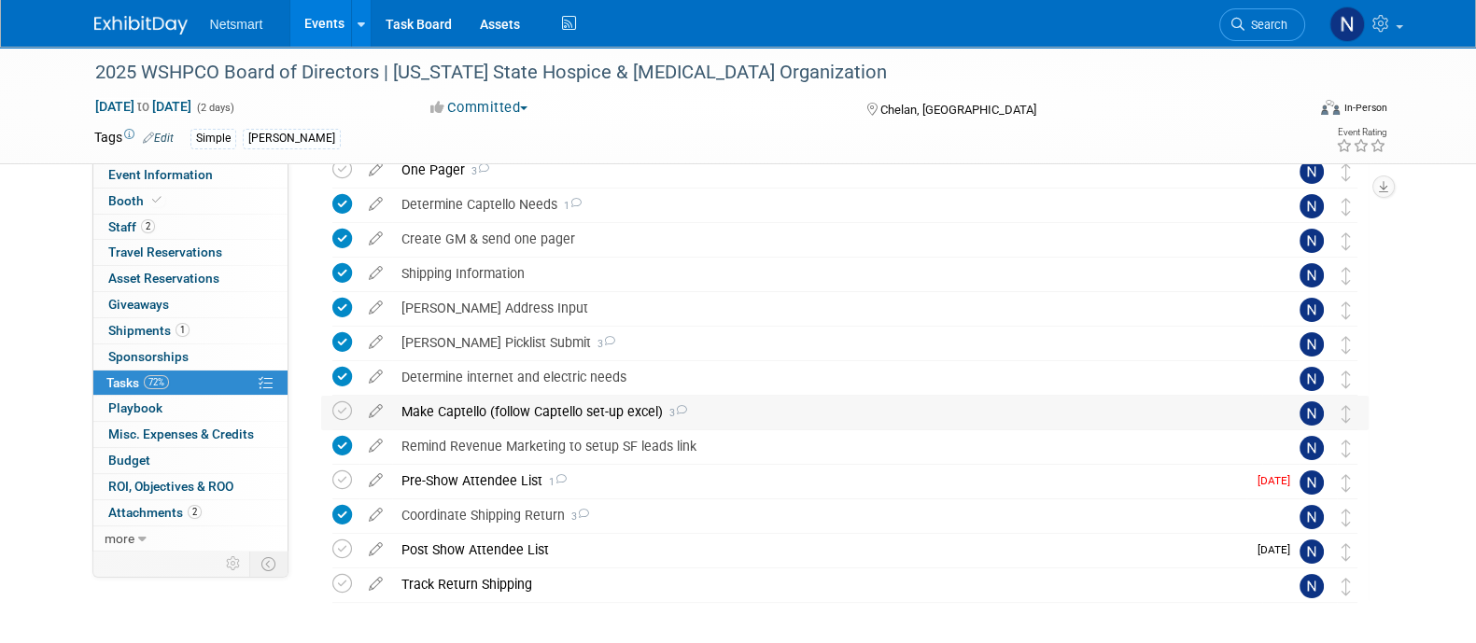
click at [469, 413] on div "Make Captello (follow Captello set-up excel) 3" at bounding box center [827, 412] width 870 height 32
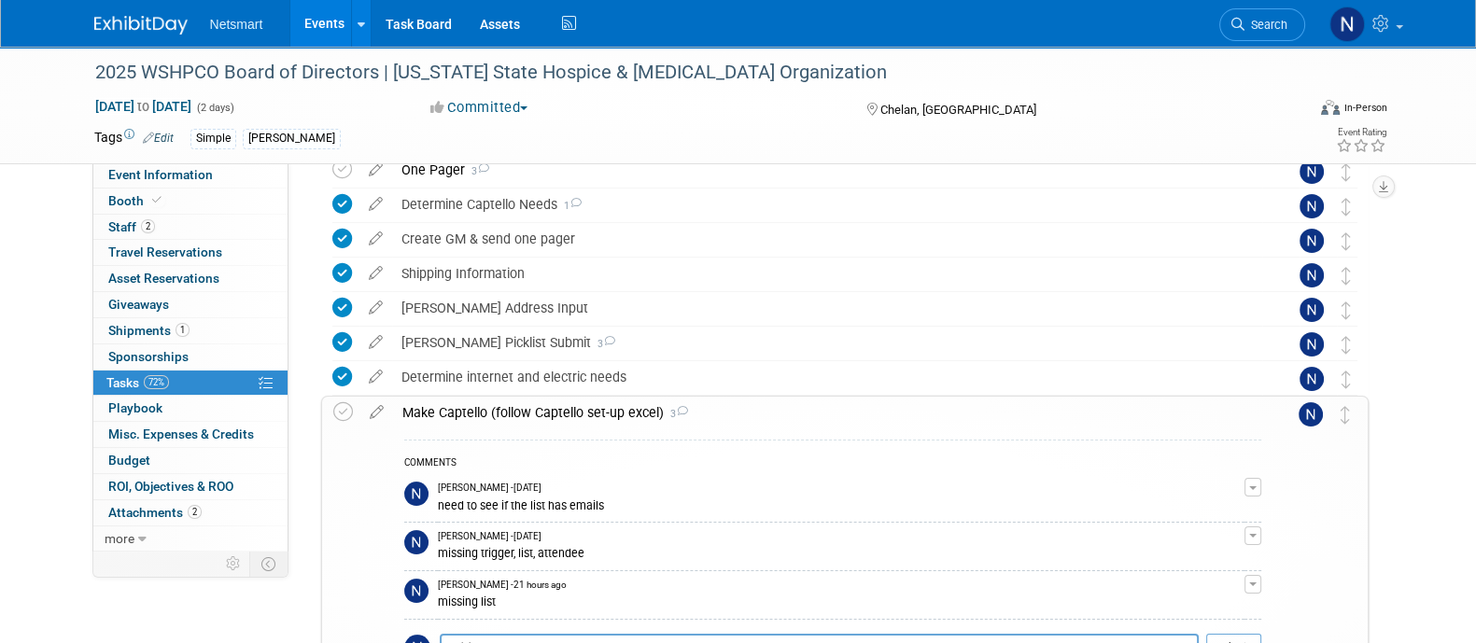
click at [469, 413] on div "Make Captello (follow Captello set-up excel) 3" at bounding box center [827, 413] width 868 height 32
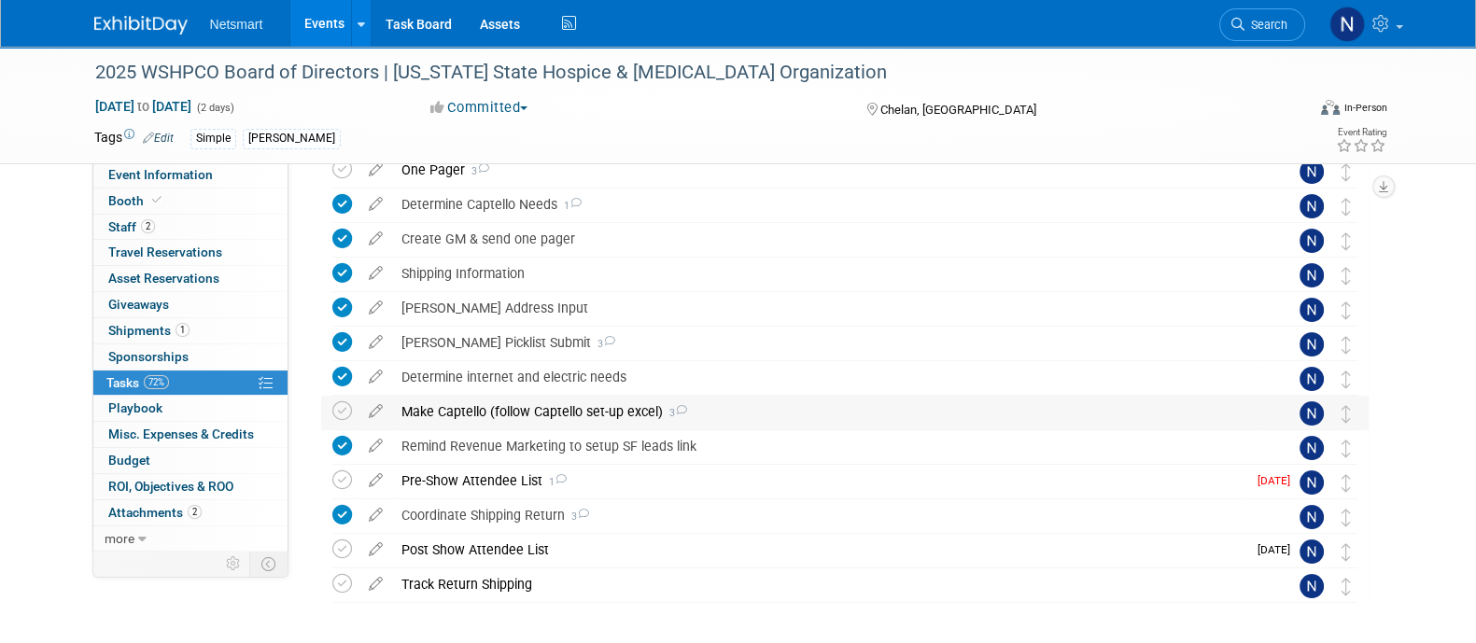
scroll to position [333, 0]
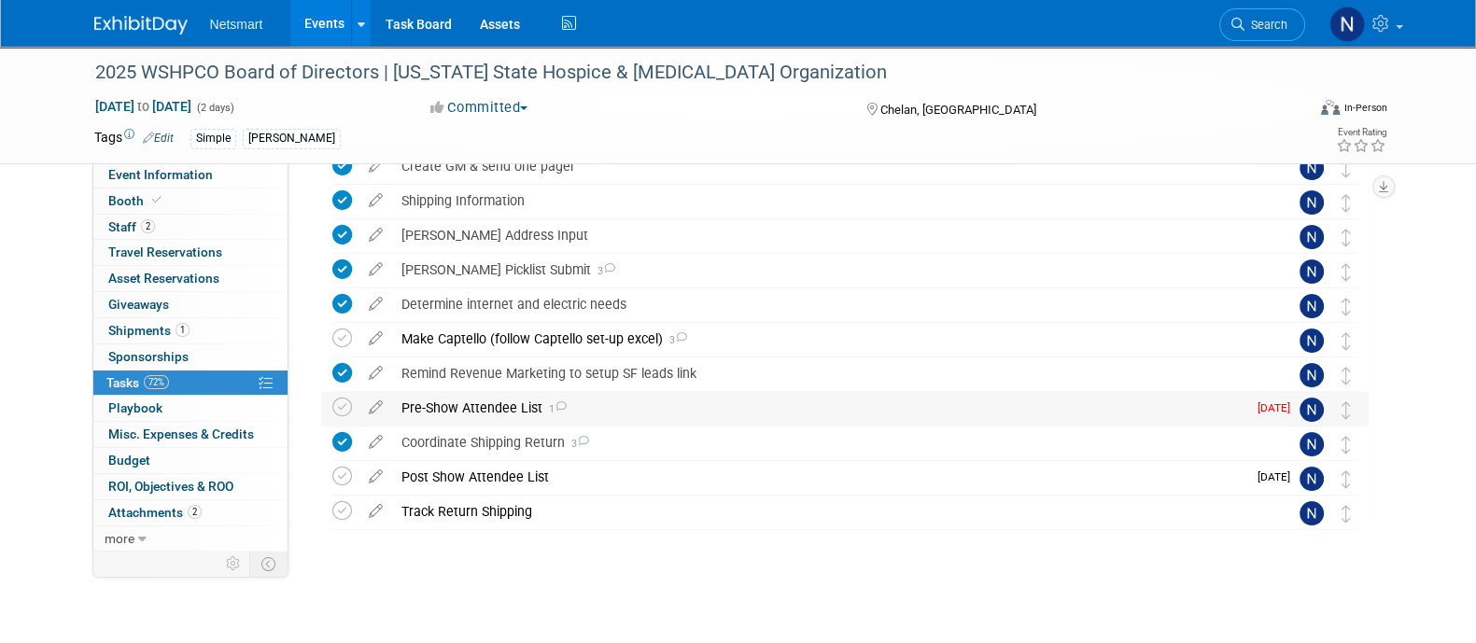
click at [466, 410] on div "Pre-Show Attendee List 1" at bounding box center [819, 408] width 854 height 32
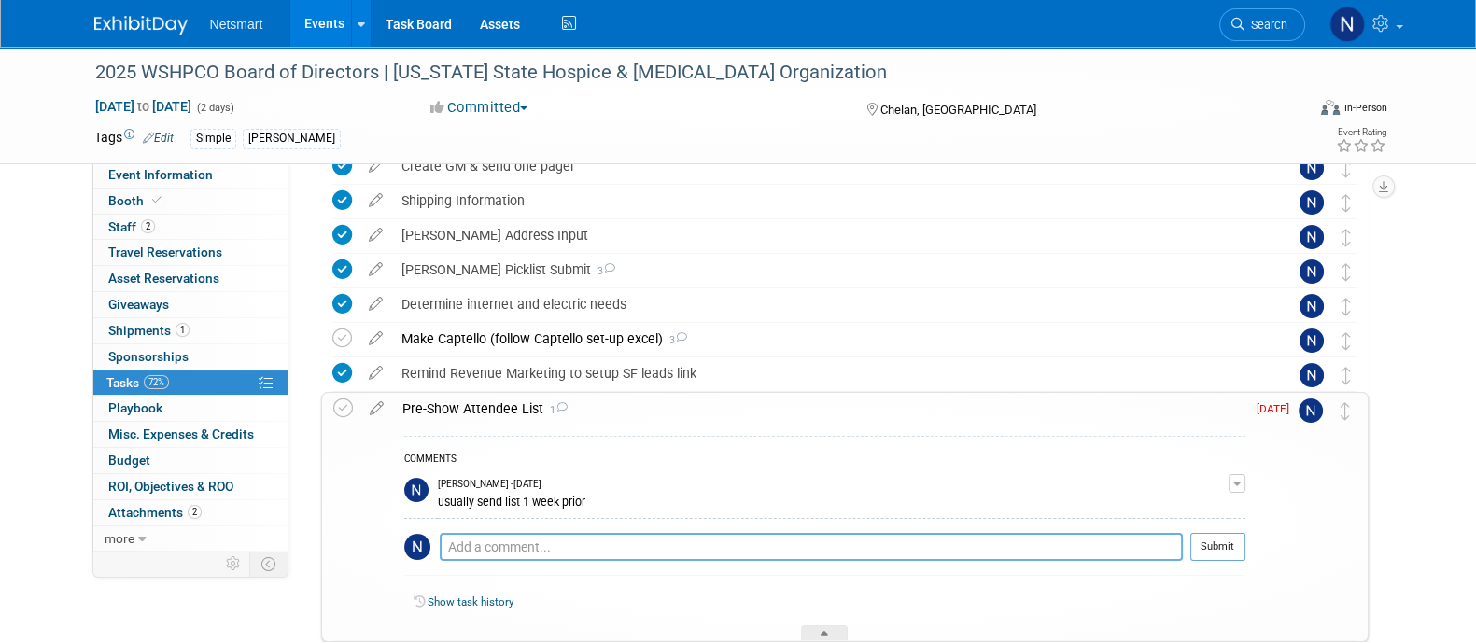
click at [508, 546] on textarea at bounding box center [811, 547] width 743 height 28
type textarea "said she would send tomorrow"
click at [1230, 556] on button "Submit" at bounding box center [1217, 547] width 55 height 28
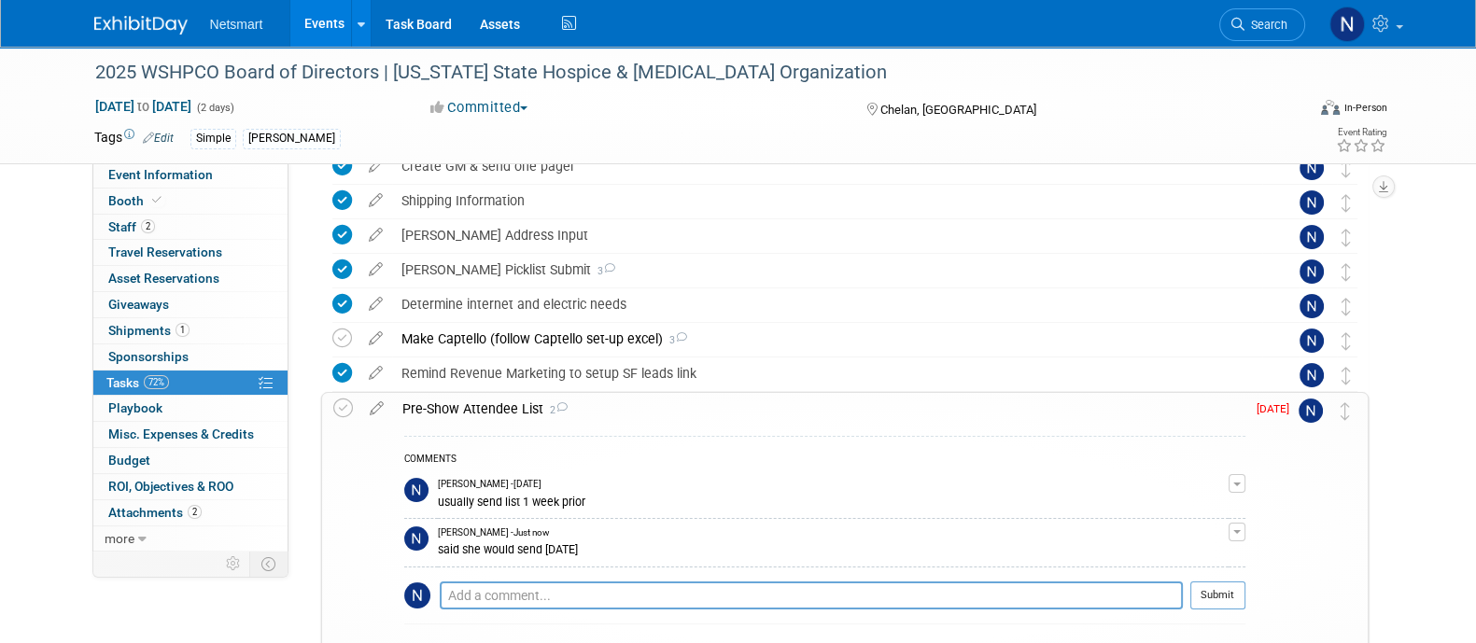
scroll to position [597, 0]
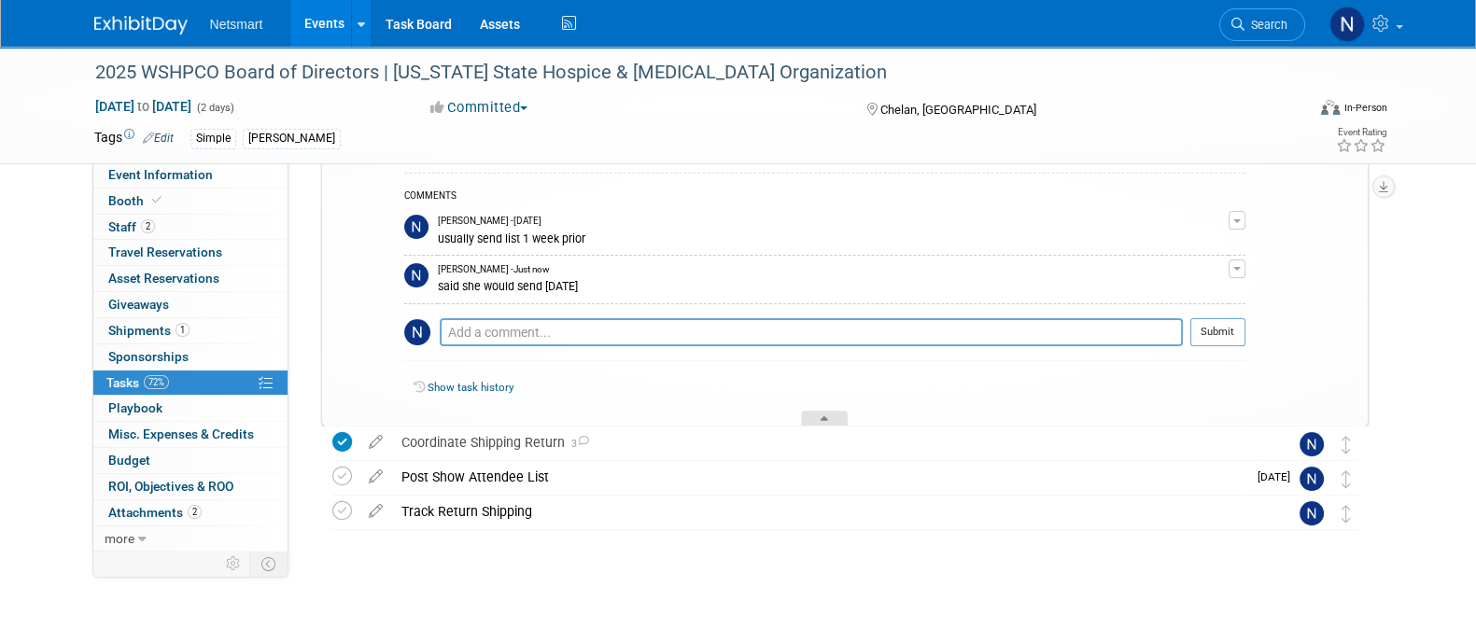
click at [832, 418] on div at bounding box center [824, 419] width 47 height 16
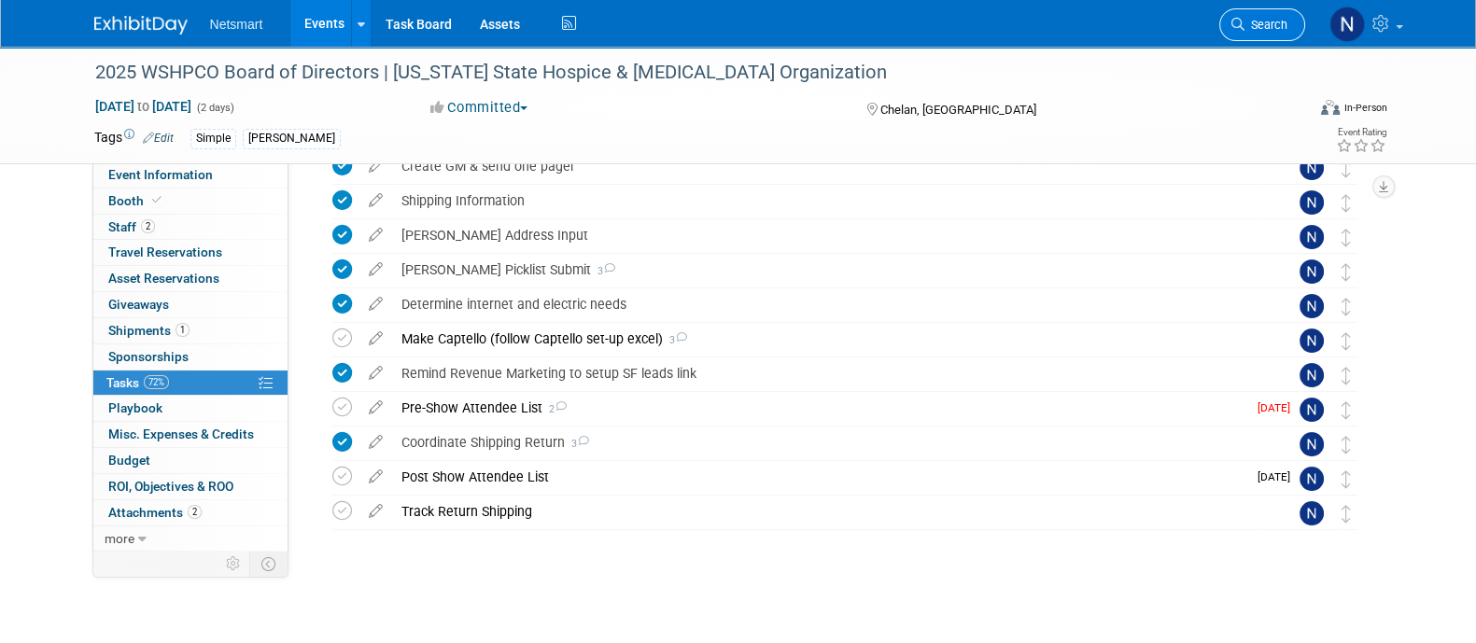
click at [1256, 25] on span "Search" at bounding box center [1265, 25] width 43 height 14
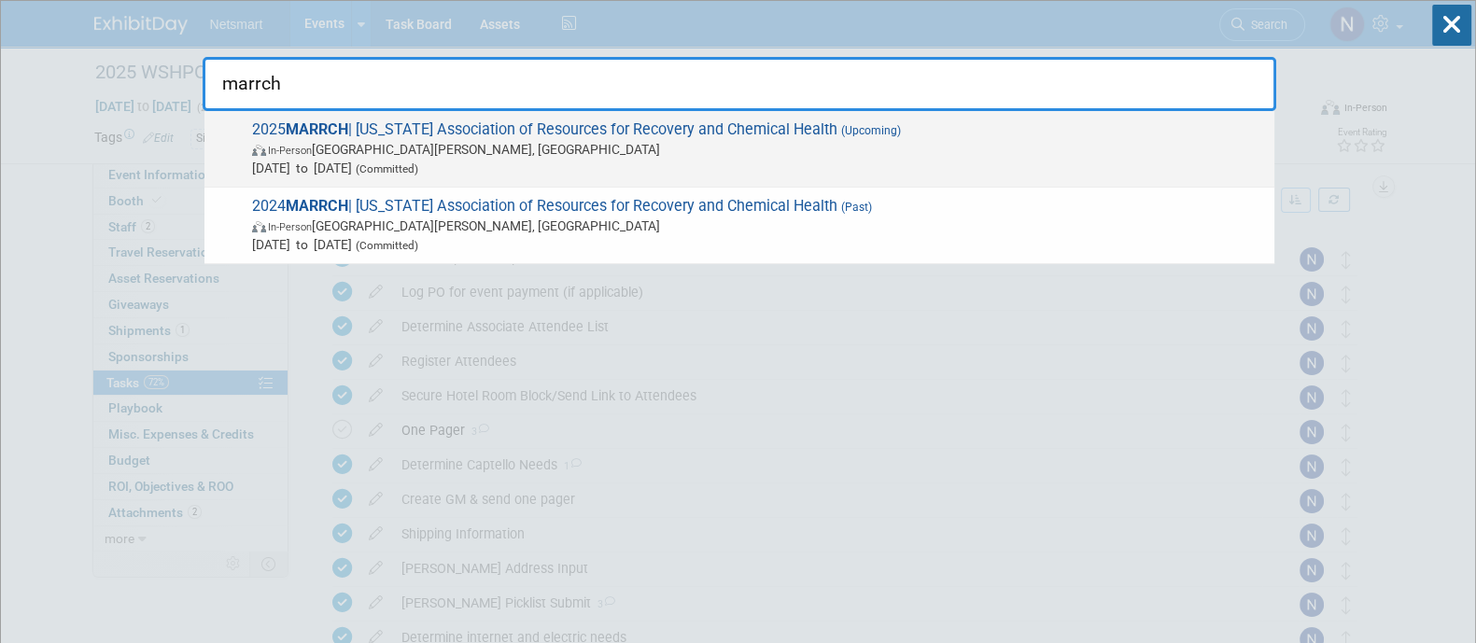
type input "marrch"
click at [811, 147] on span "In-Person [GEOGRAPHIC_DATA][PERSON_NAME], [GEOGRAPHIC_DATA]" at bounding box center [758, 149] width 1013 height 19
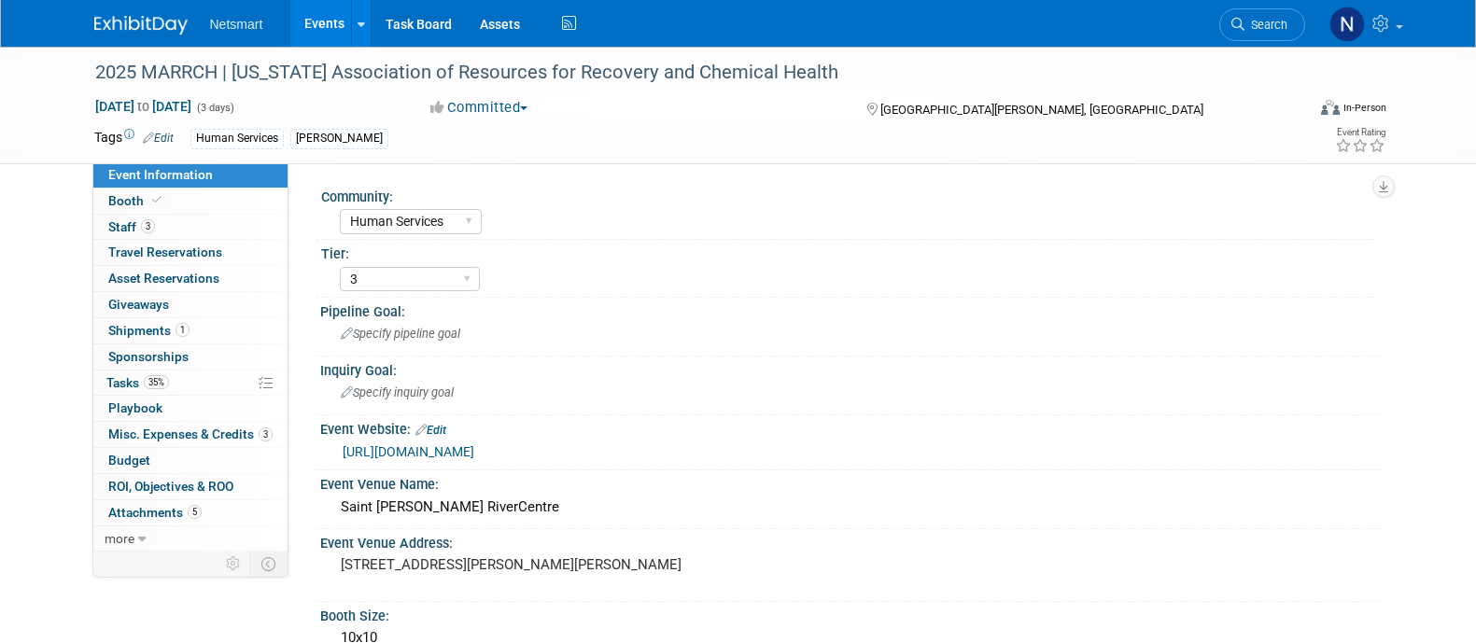
select select "Human Services"
select select "3"
select select "No"
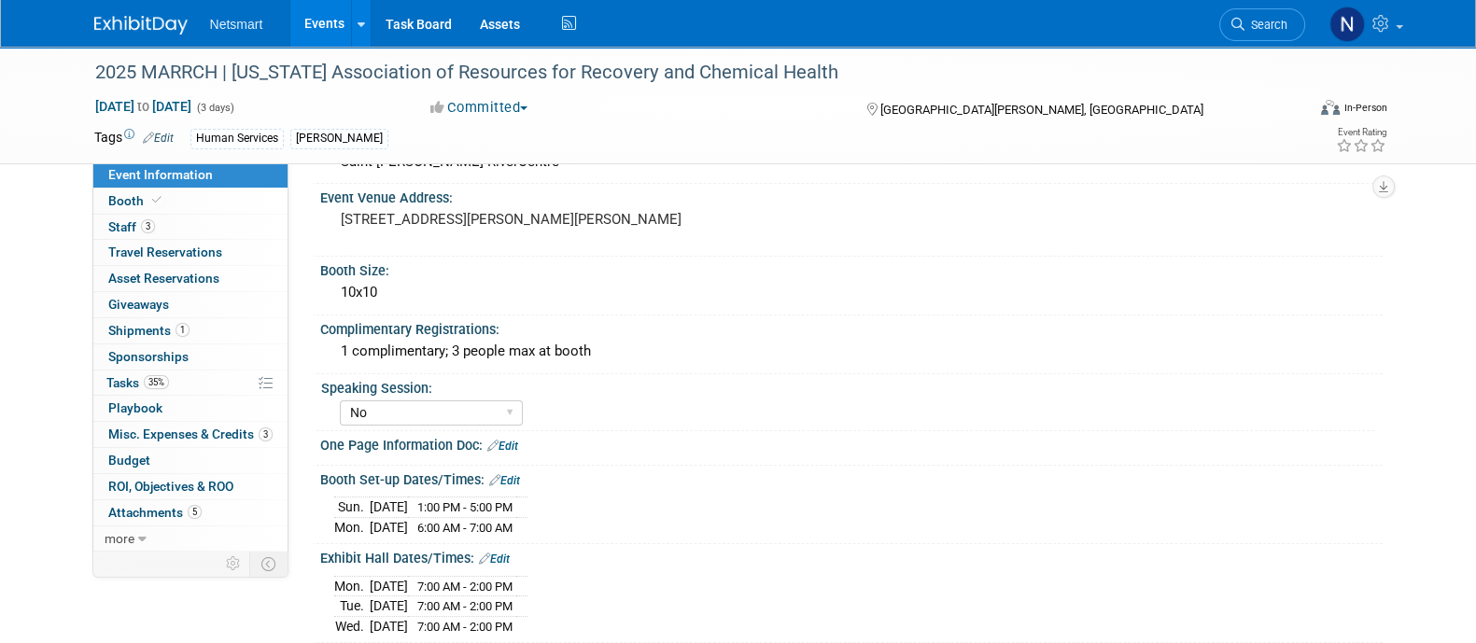
scroll to position [623, 0]
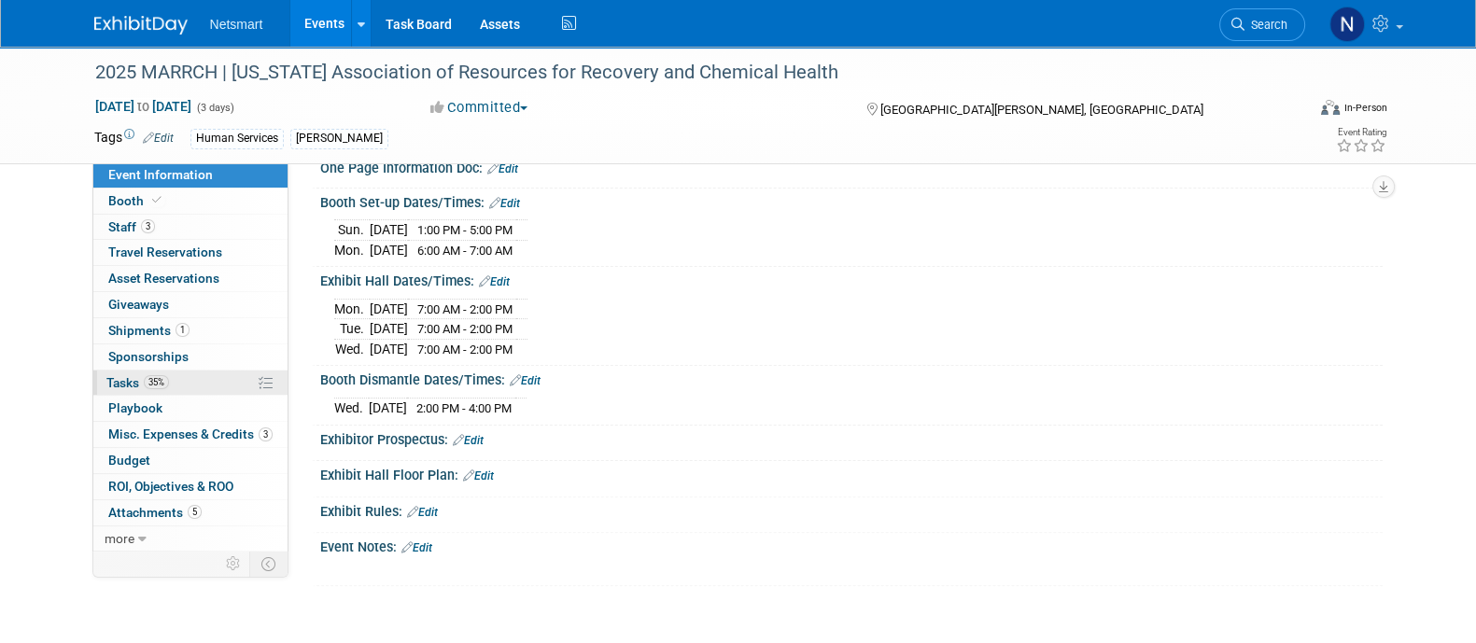
click at [204, 393] on link "35% Tasks 35%" at bounding box center [190, 383] width 194 height 25
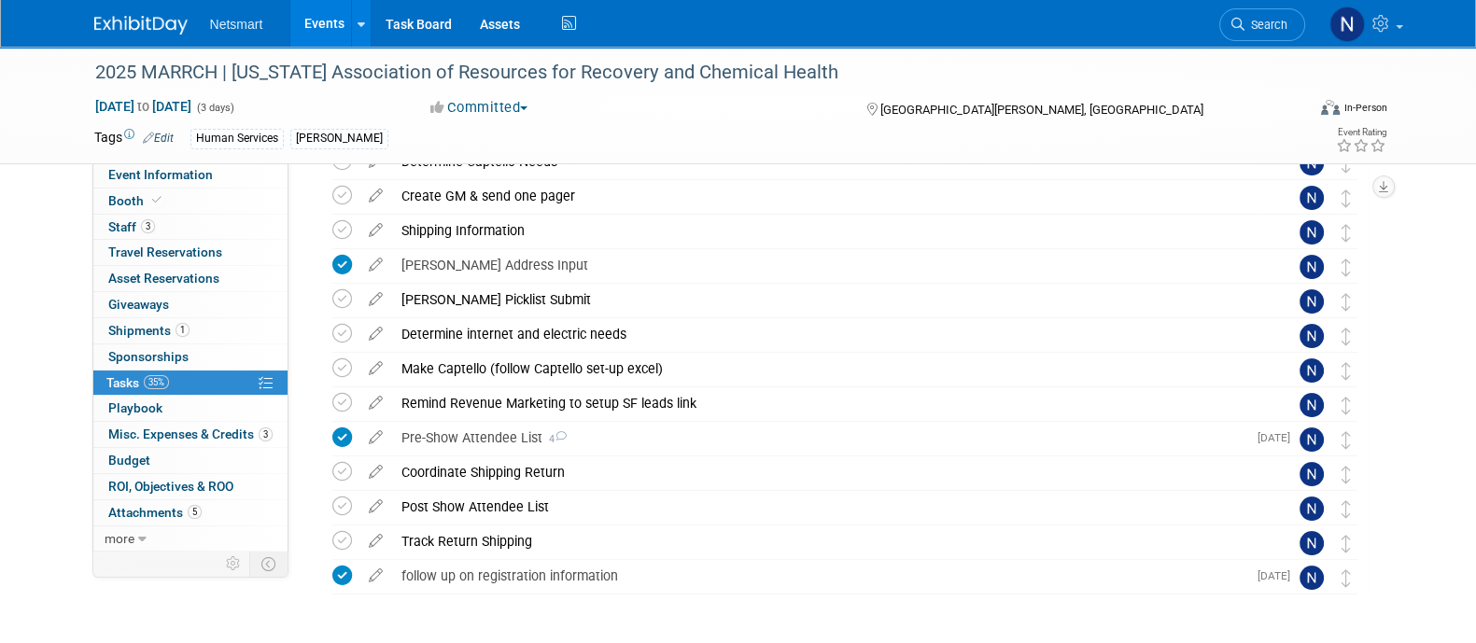
scroll to position [391, 0]
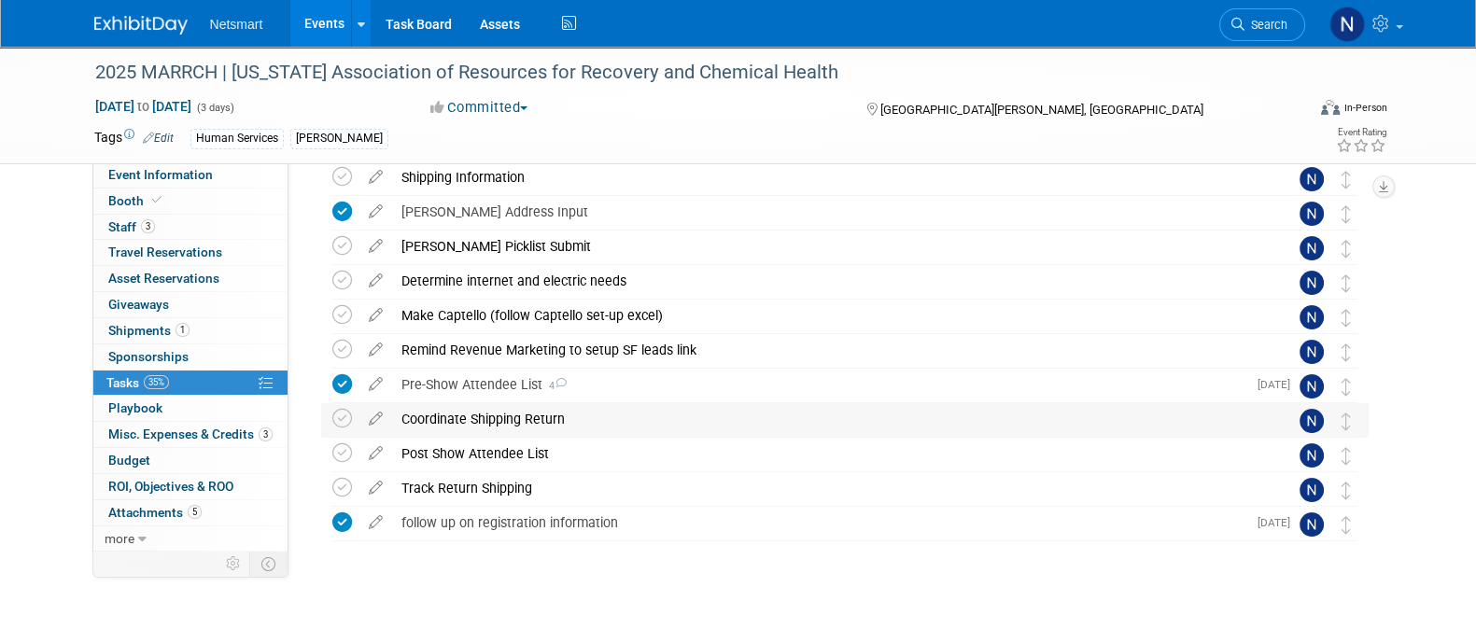
click at [467, 417] on div "Coordinate Shipping Return" at bounding box center [827, 419] width 870 height 32
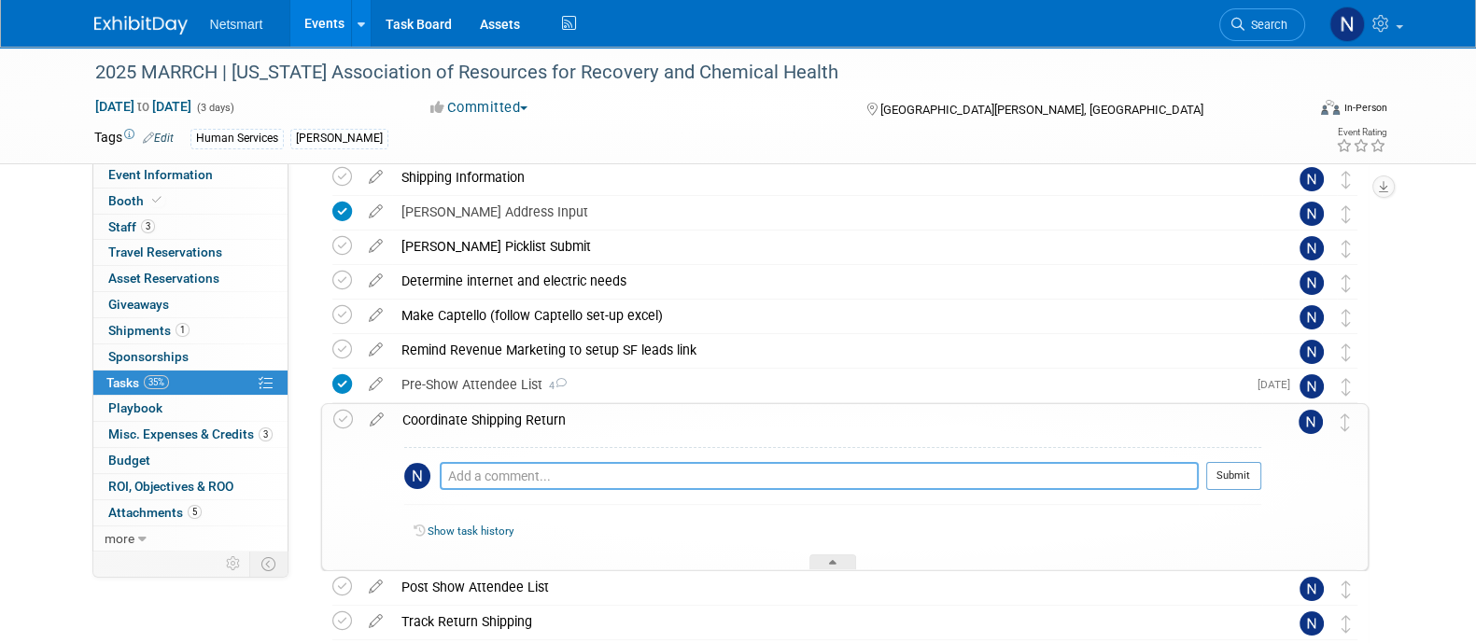
click at [497, 469] on textarea at bounding box center [819, 476] width 759 height 28
click at [443, 477] on textarea "pickup from venue" at bounding box center [819, 476] width 759 height 27
click at [644, 480] on textarea "schedule pickup from venue" at bounding box center [819, 476] width 759 height 27
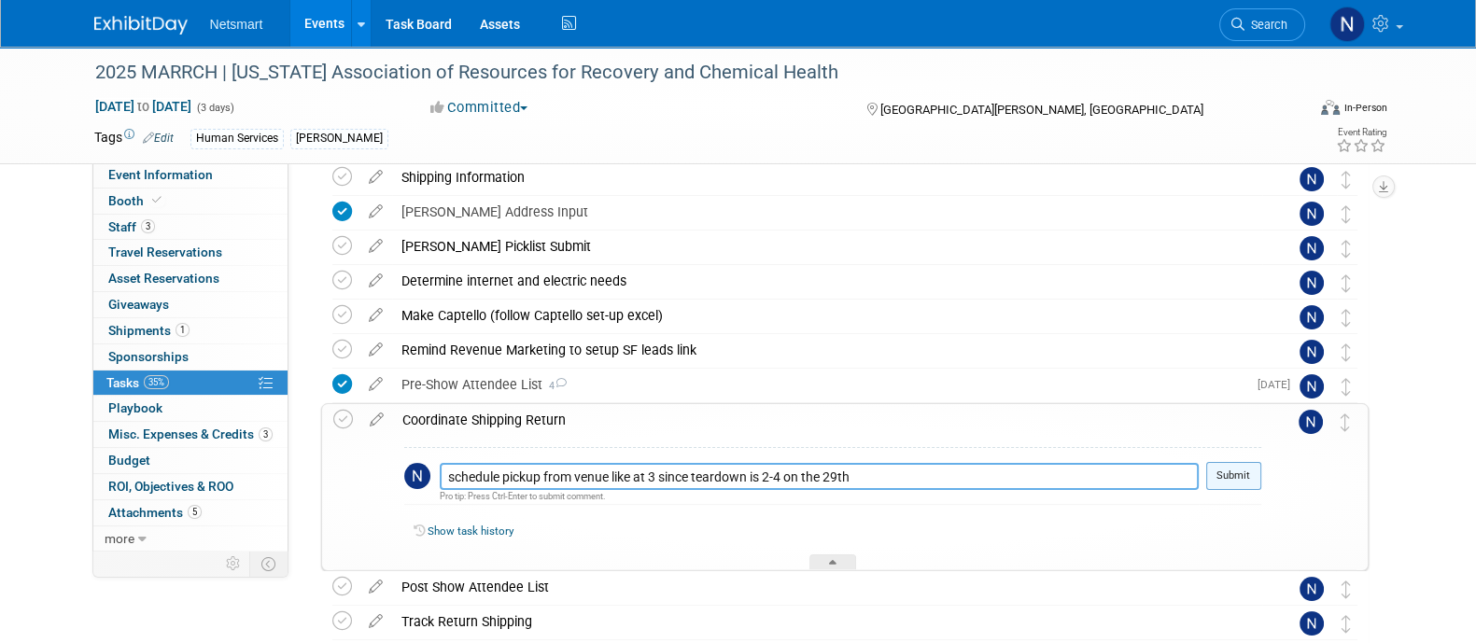
type textarea "schedule pickup from venue like at 3 since teardown is 2-4 on the 29th"
click at [1226, 467] on button "Submit" at bounding box center [1233, 476] width 55 height 28
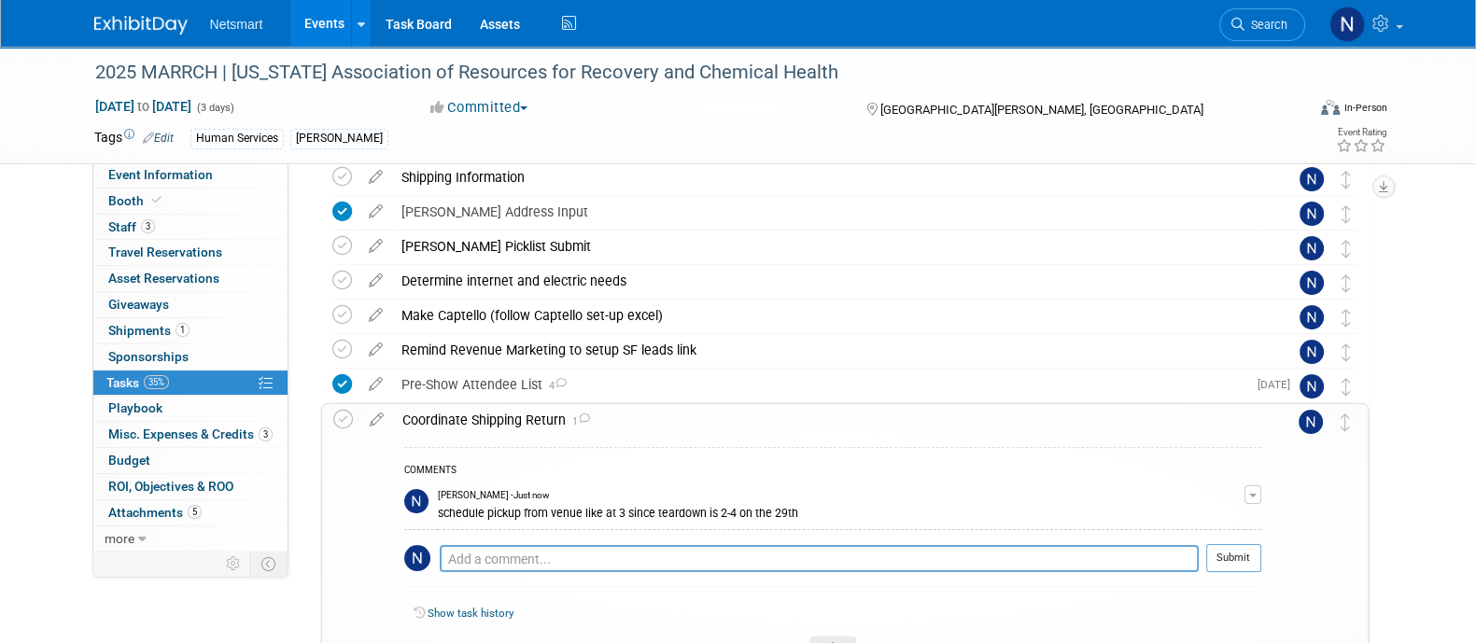
click at [1409, 506] on div "2025 MARRCH | Minnesota Association of Resources for Recovery and Chemical Heal…" at bounding box center [738, 263] width 1476 height 1215
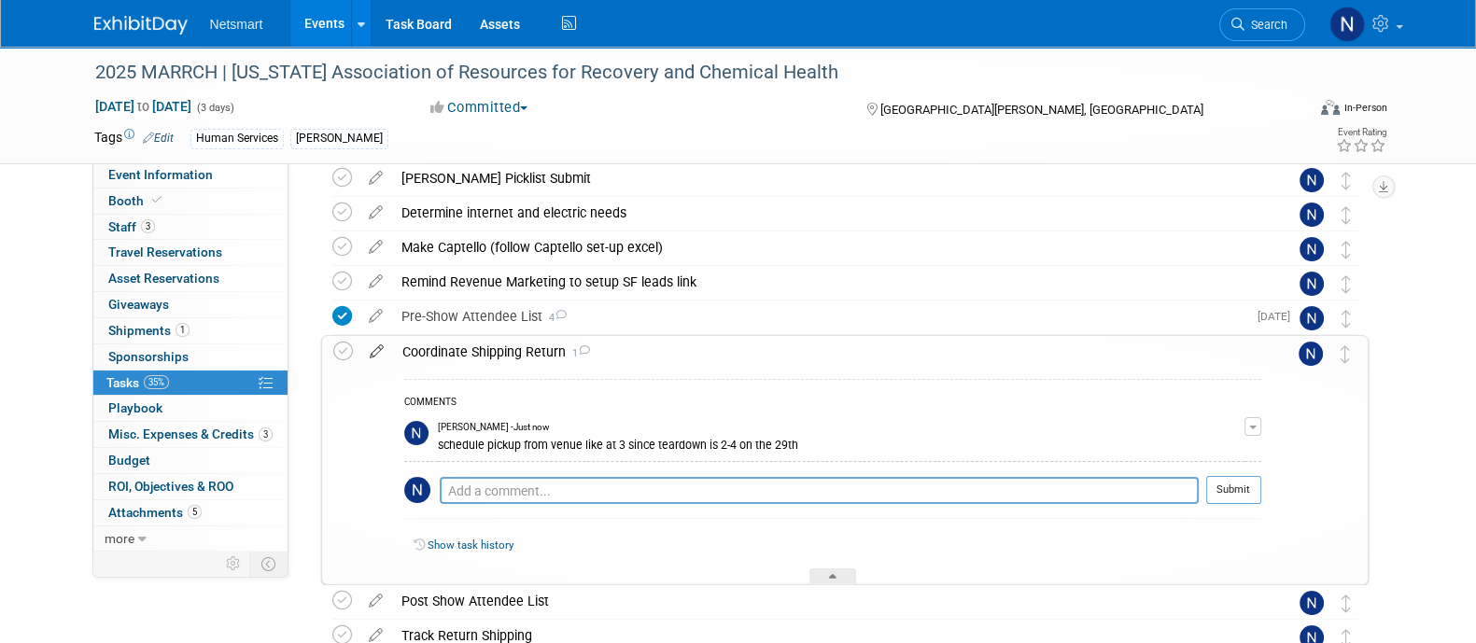
click at [373, 356] on icon at bounding box center [376, 347] width 33 height 23
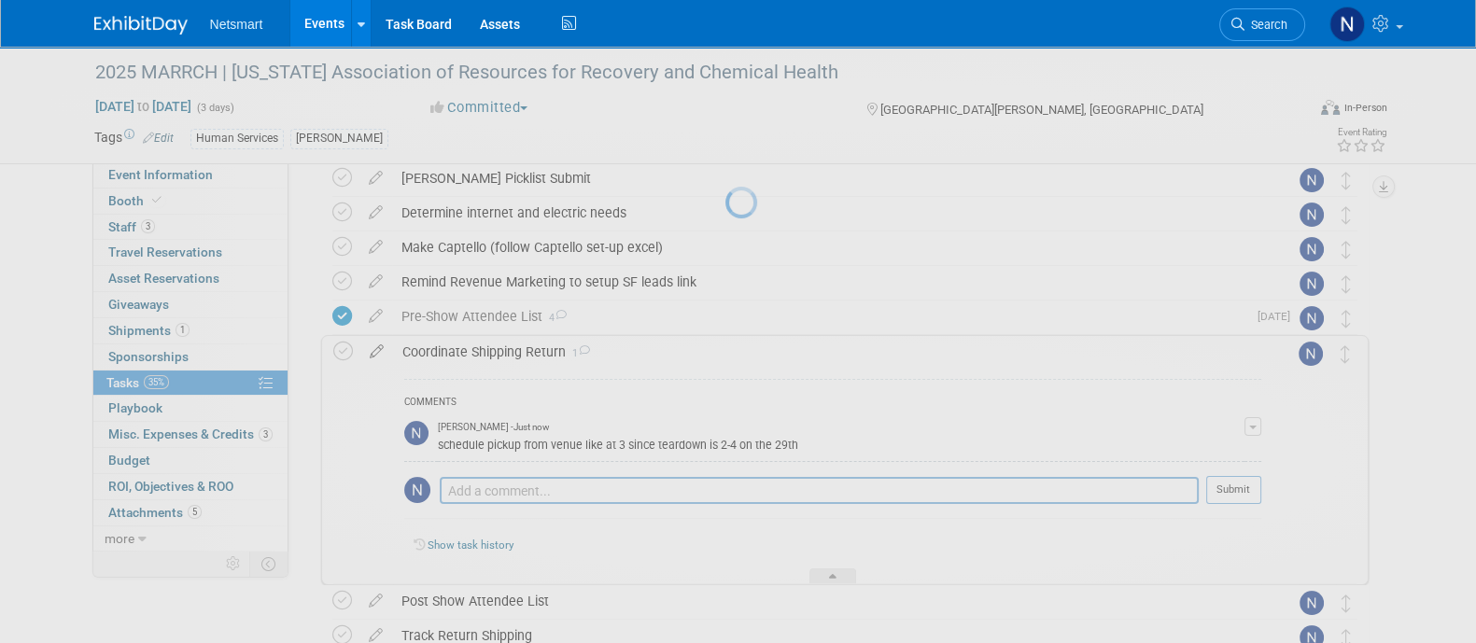
select select "9"
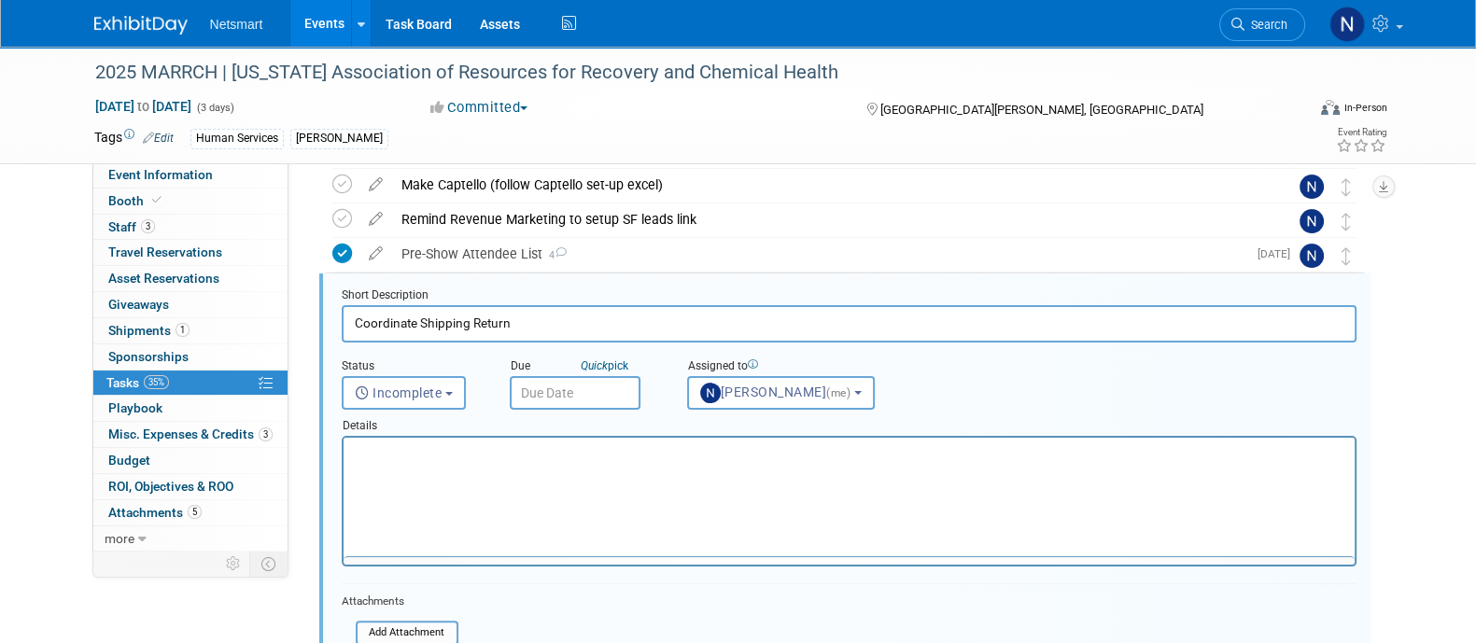
scroll to position [0, 0]
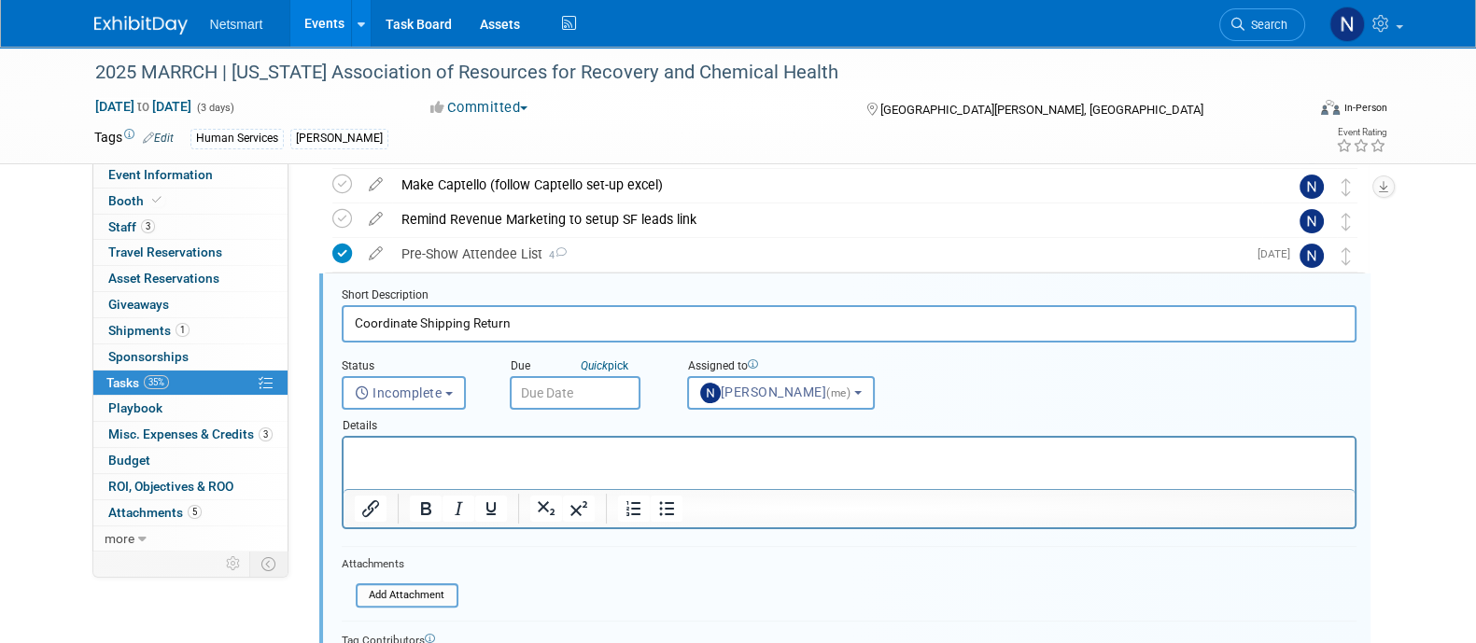
click at [597, 383] on input "text" at bounding box center [575, 393] width 131 height 34
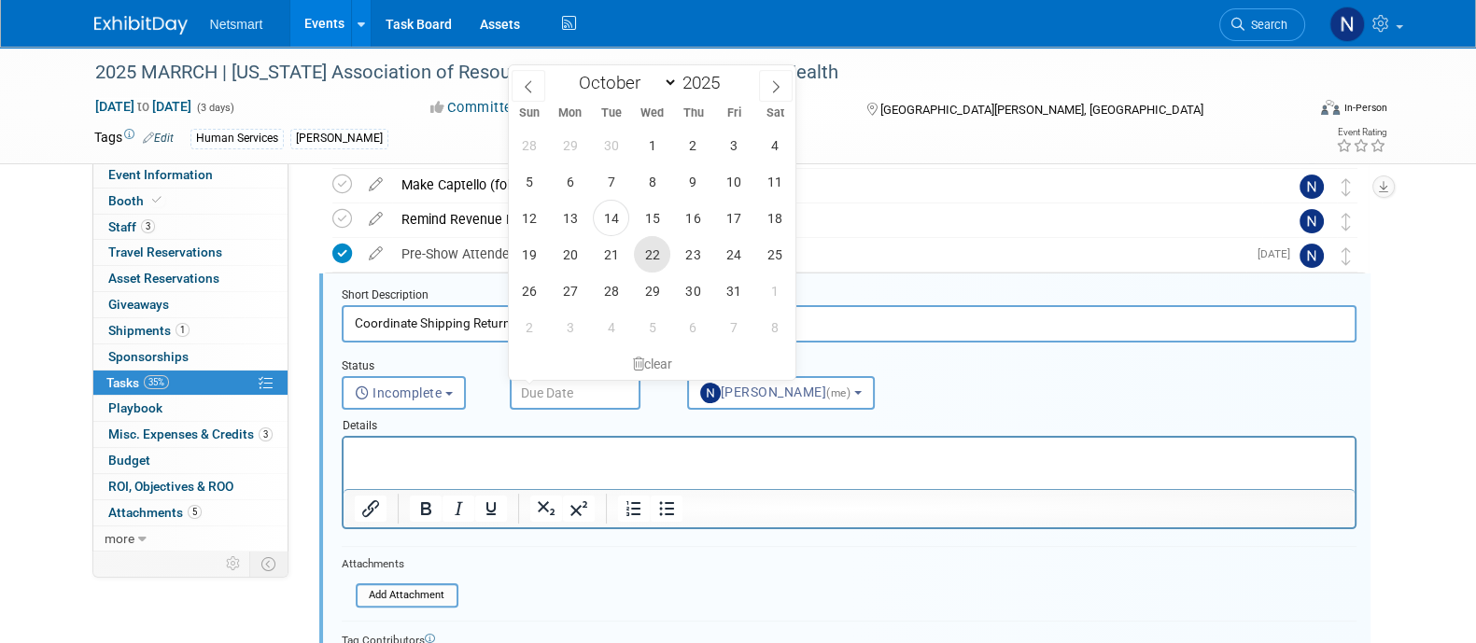
click at [653, 259] on span "22" at bounding box center [652, 254] width 36 height 36
type input "Oct 22, 2025"
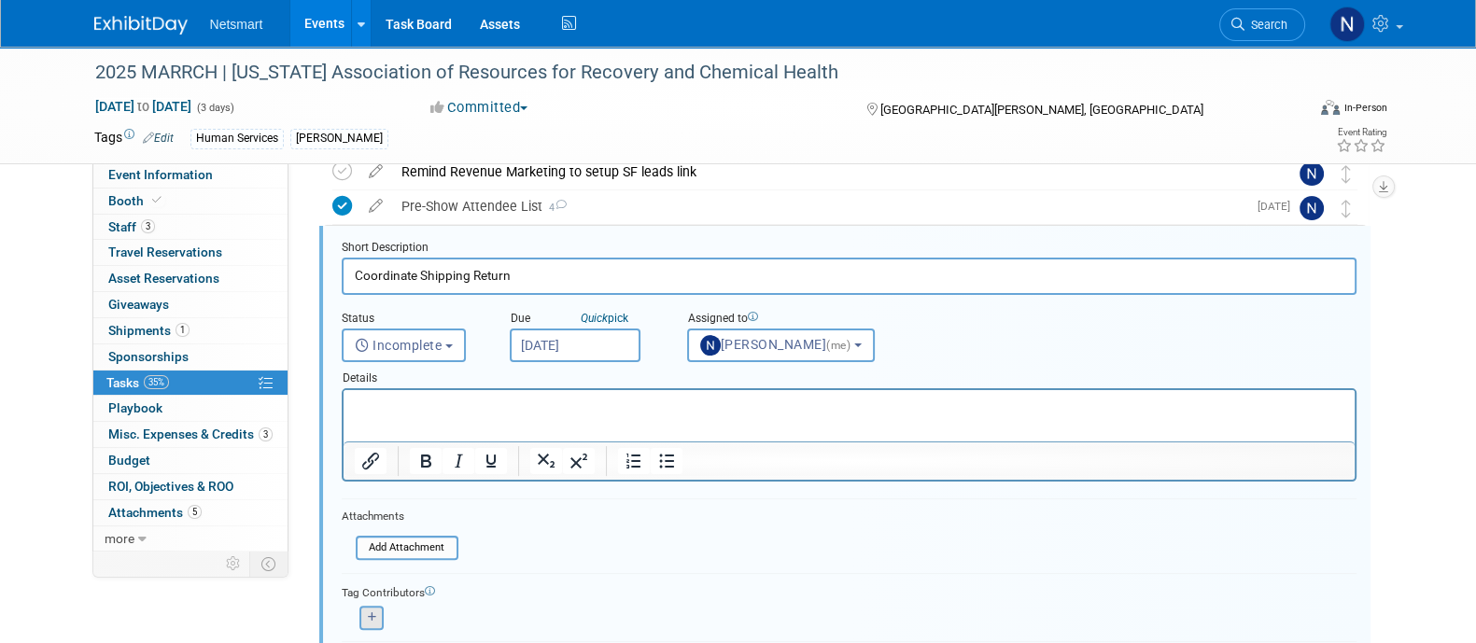
scroll to position [760, 0]
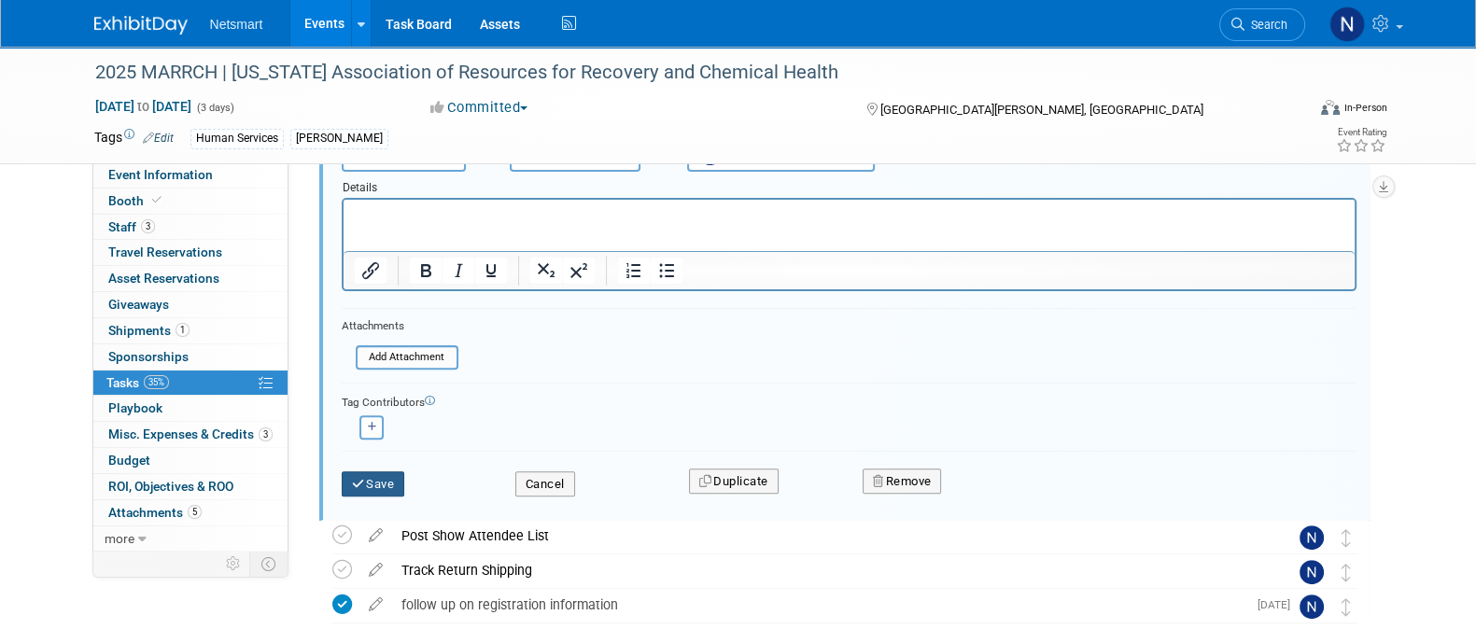
click at [367, 474] on button "Save" at bounding box center [373, 484] width 63 height 26
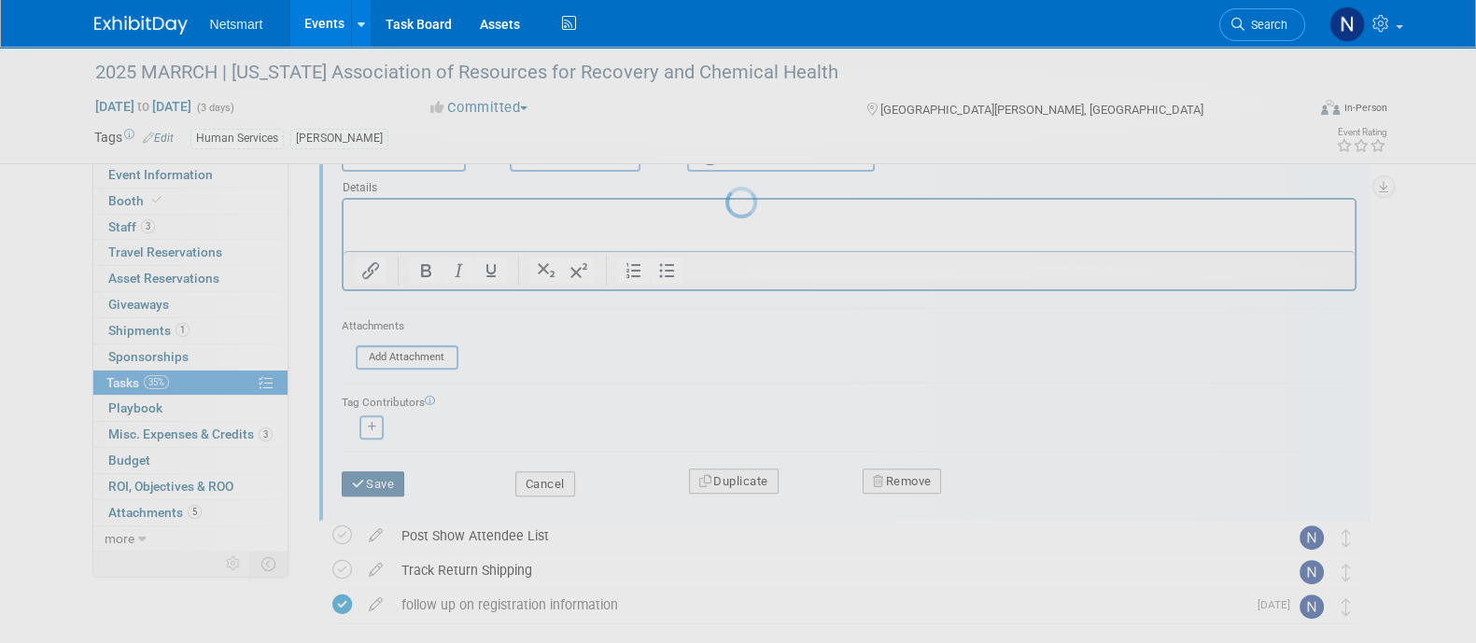
scroll to position [618, 0]
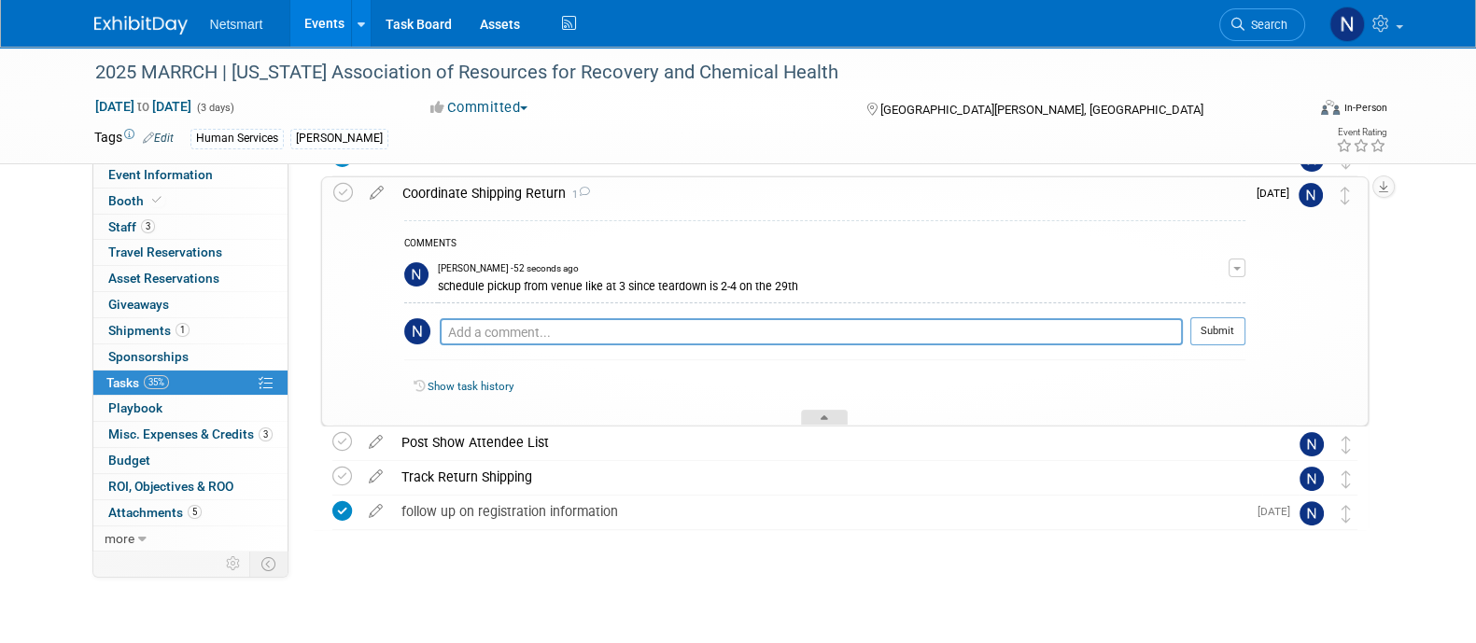
click at [816, 416] on div at bounding box center [824, 418] width 47 height 16
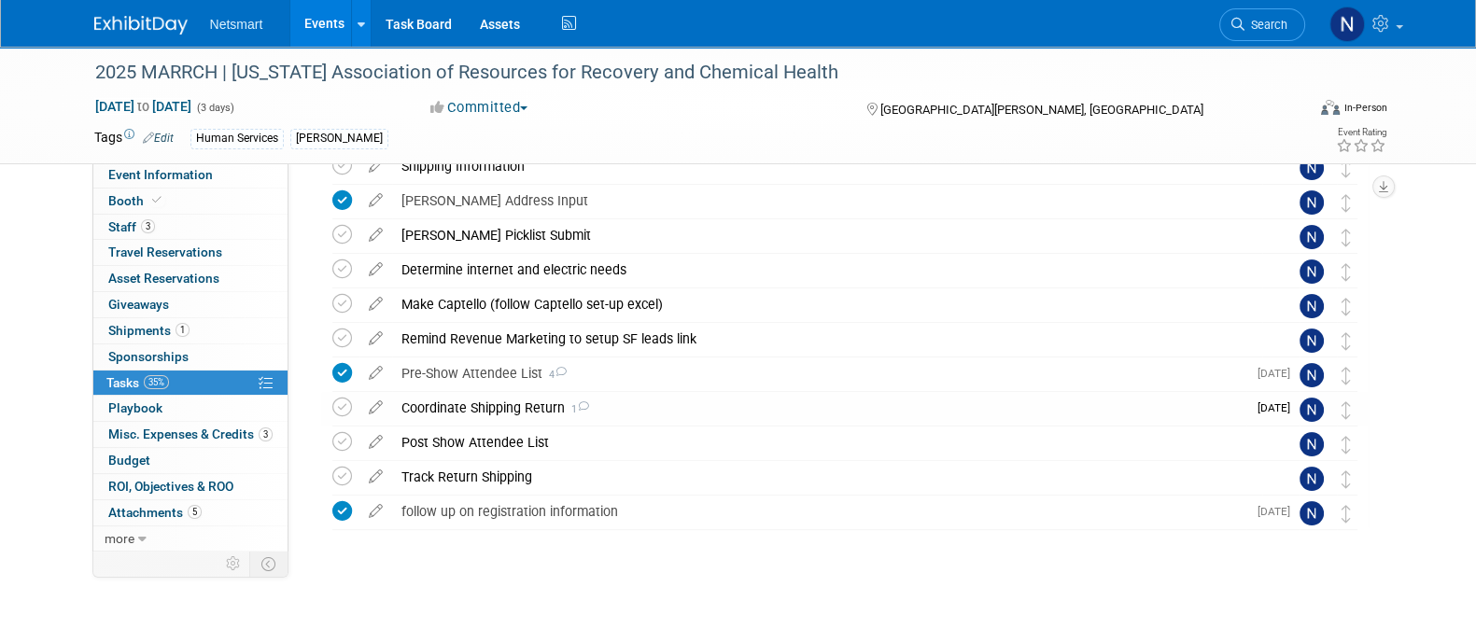
scroll to position [313, 0]
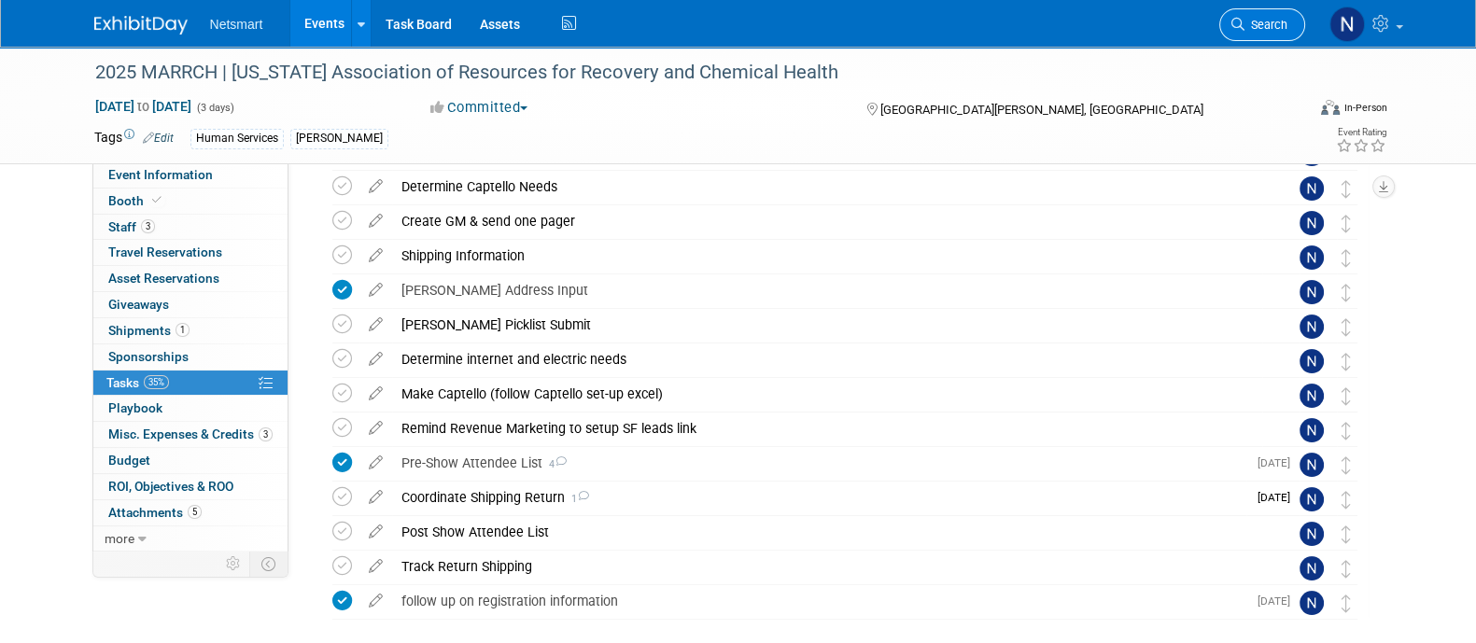
click at [1251, 19] on span "Search" at bounding box center [1265, 25] width 43 height 14
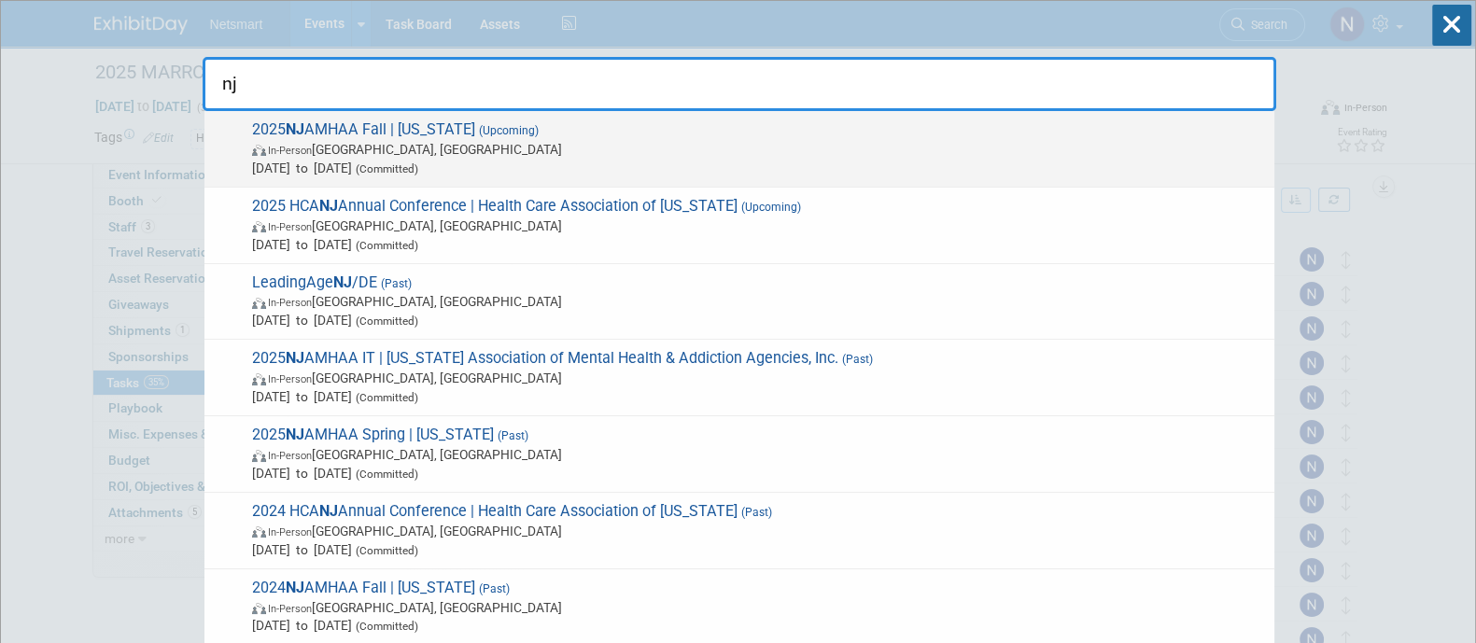
type input "nj"
click at [347, 132] on span "2025 NJ AMHAA Fall | New Jersey (Upcoming) In-Person Edison, NJ Oct 21, 2025 to…" at bounding box center [755, 148] width 1018 height 57
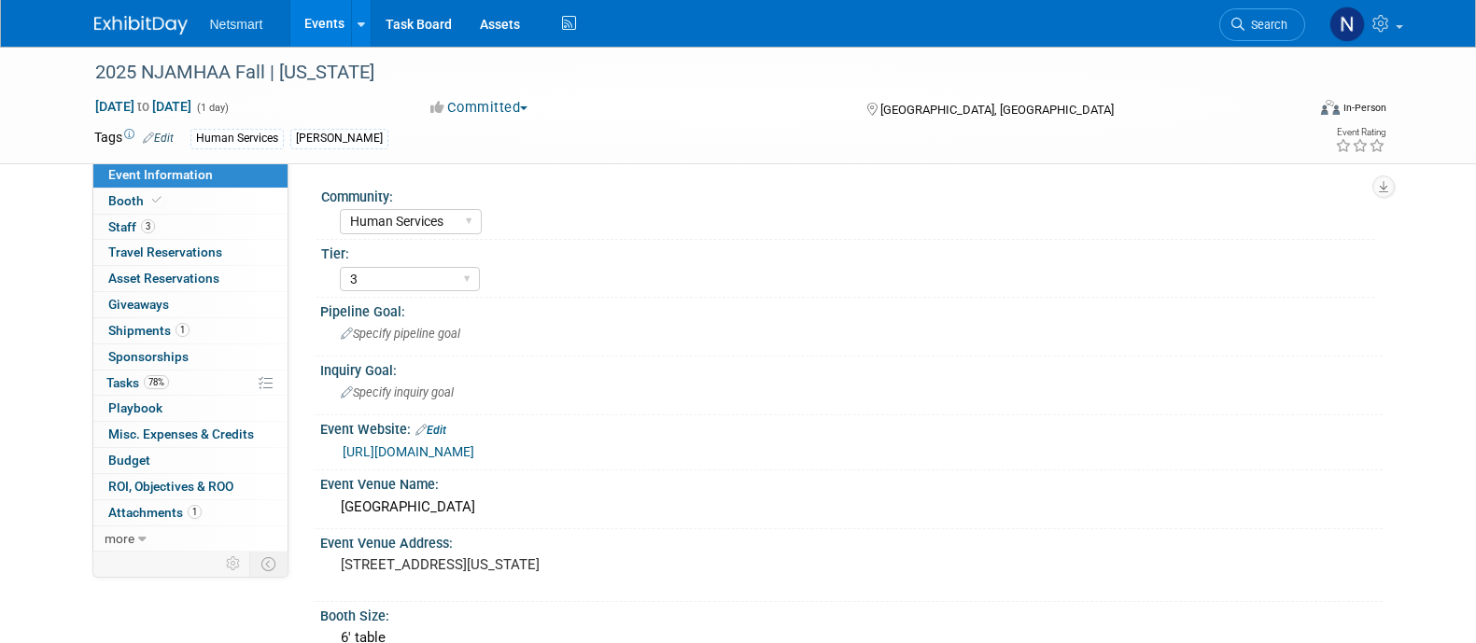
select select "Human Services"
select select "3"
select select "No"
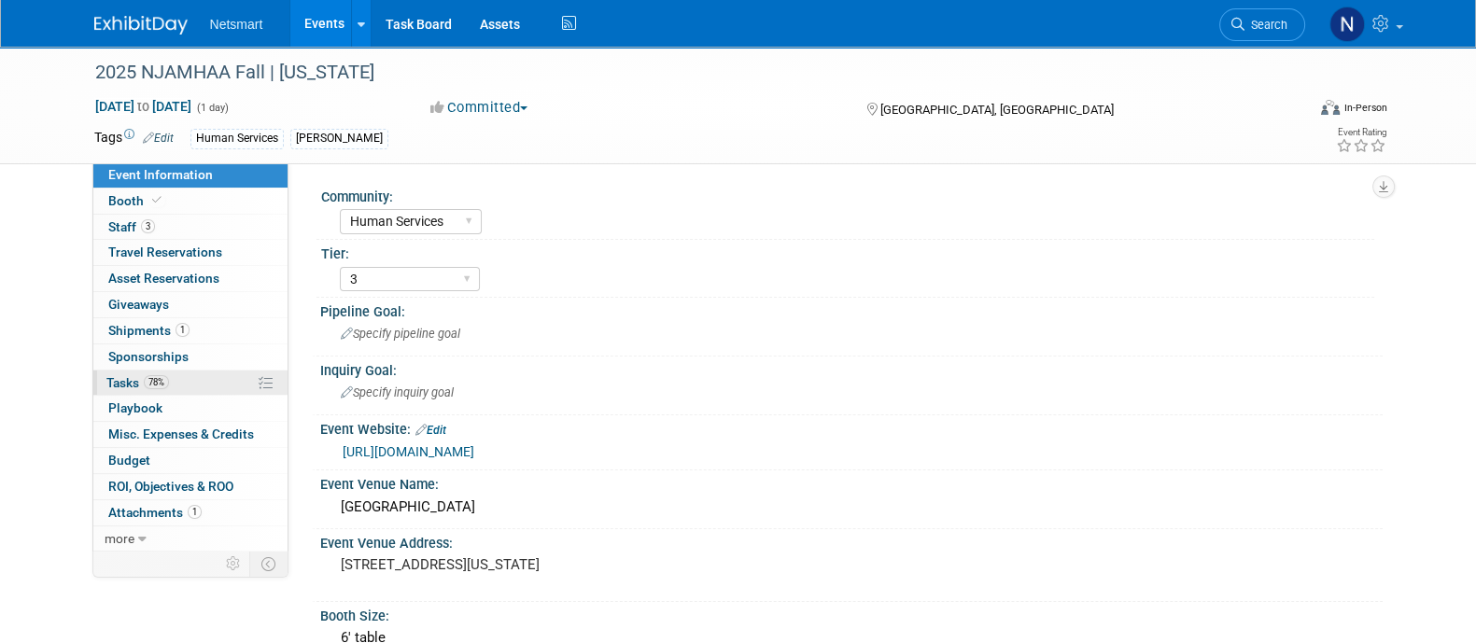
click at [204, 385] on link "78% Tasks 78%" at bounding box center [190, 383] width 194 height 25
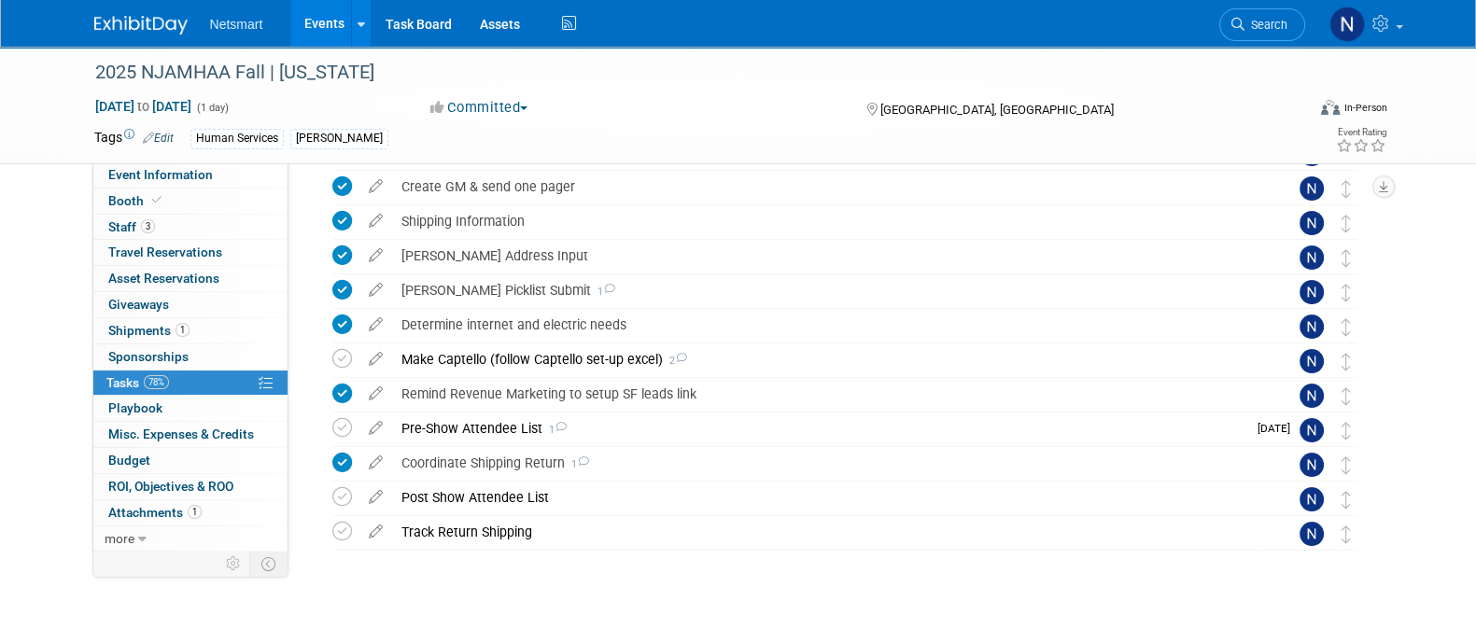
scroll to position [315, 0]
click at [583, 366] on div "Make Captello (follow Captello set-up excel) 2" at bounding box center [827, 358] width 870 height 32
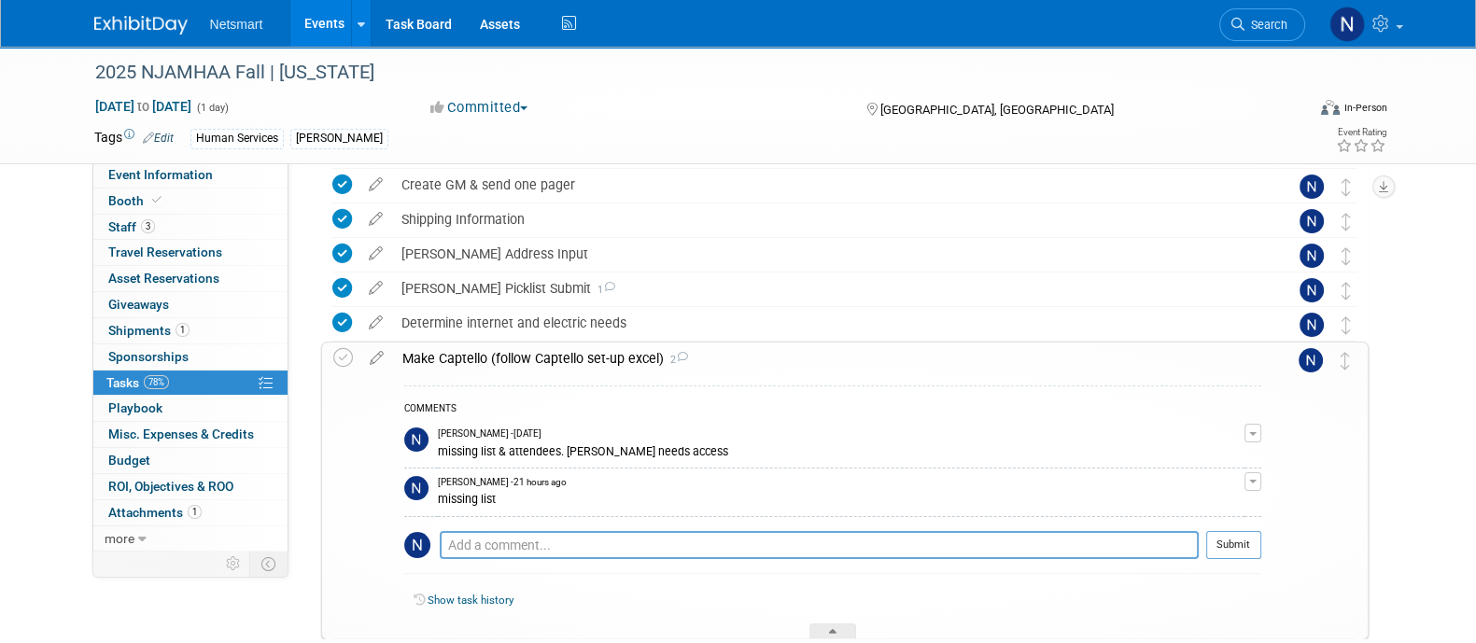
click at [562, 358] on div "Make Captello (follow Captello set-up excel) 2" at bounding box center [827, 359] width 868 height 32
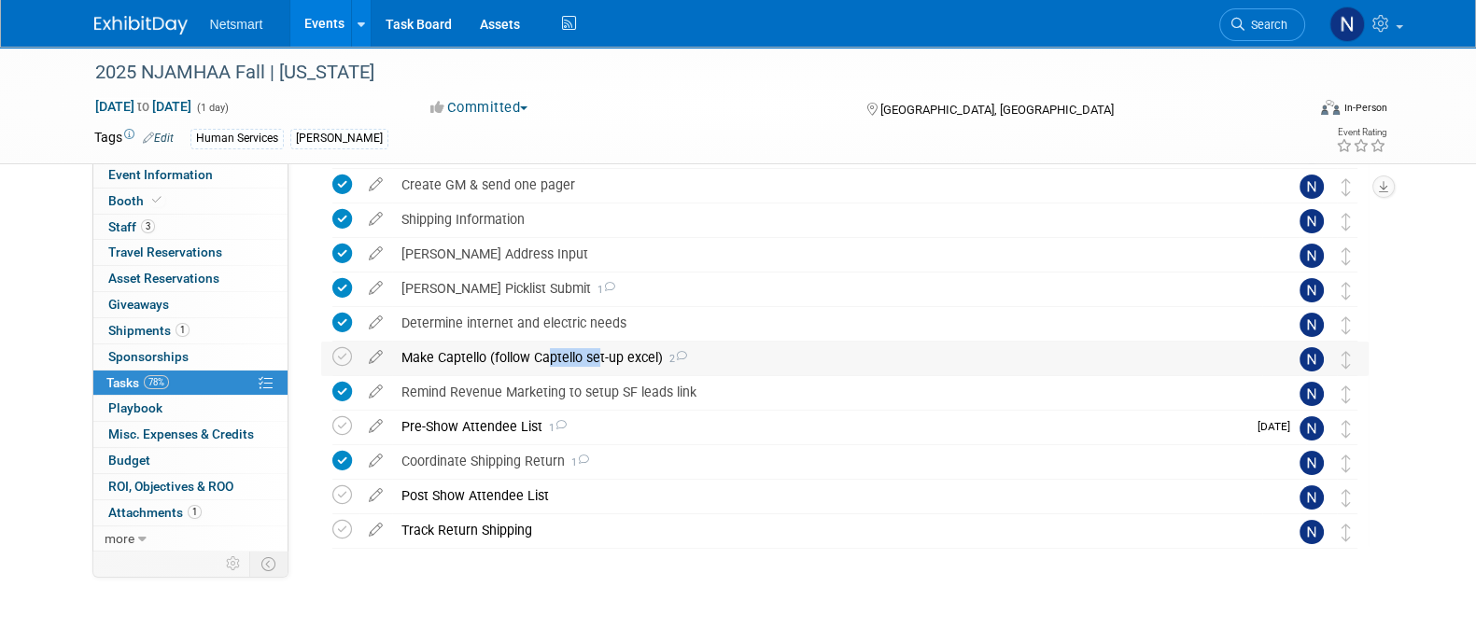
click at [562, 358] on div "Make Captello (follow Captello set-up excel) 2" at bounding box center [827, 358] width 870 height 32
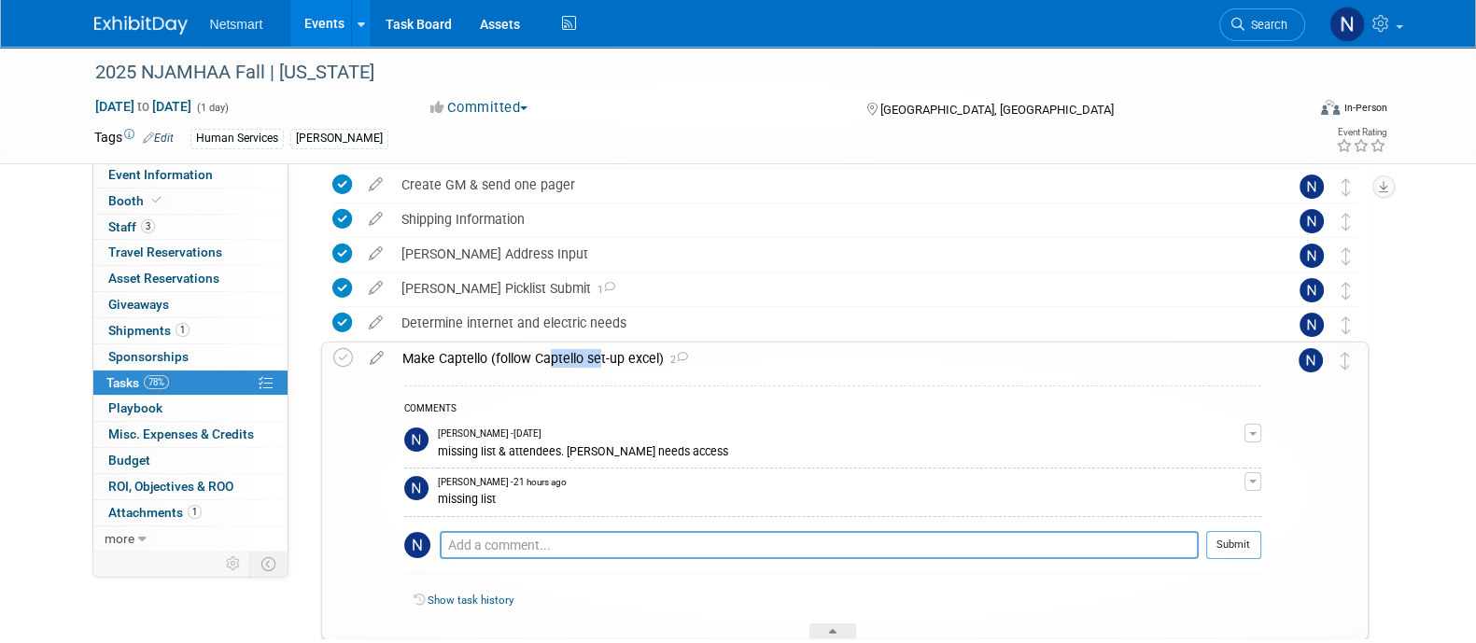
click at [562, 358] on div "Make Captello (follow Captello set-up excel) 2" at bounding box center [827, 359] width 868 height 32
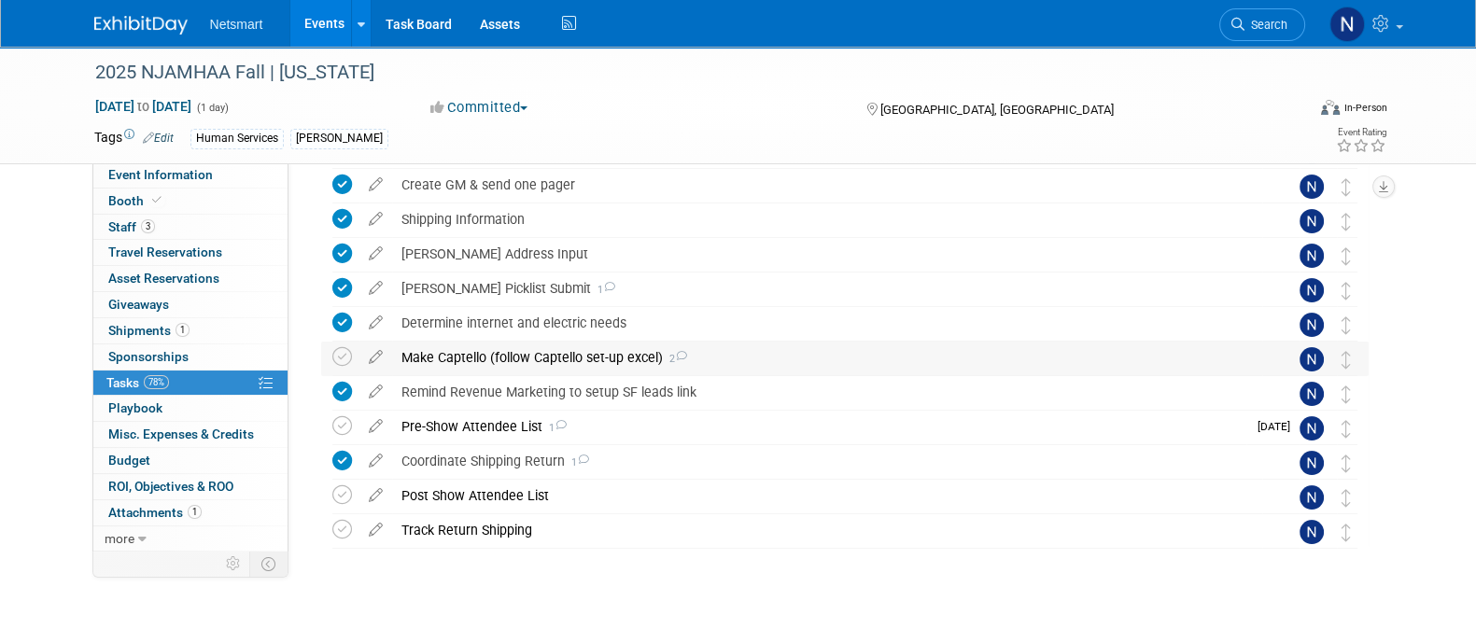
scroll to position [0, 0]
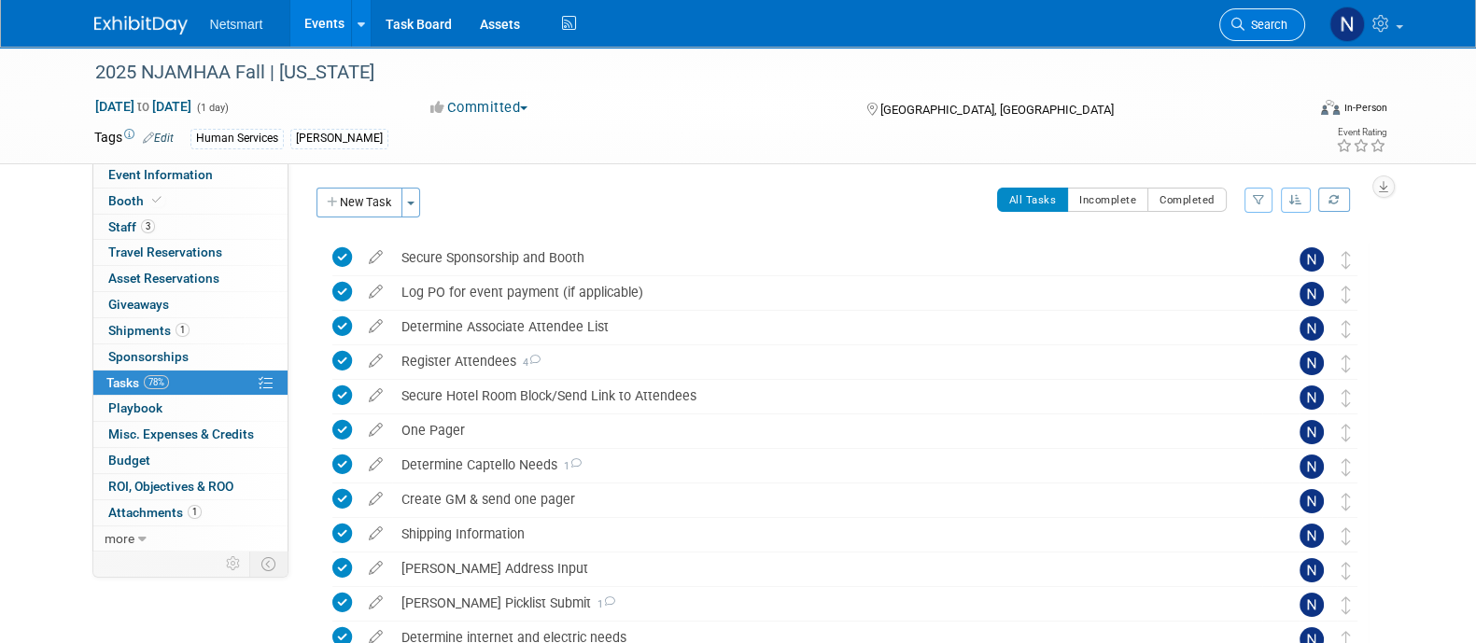
click at [1264, 18] on span "Search" at bounding box center [1265, 25] width 43 height 14
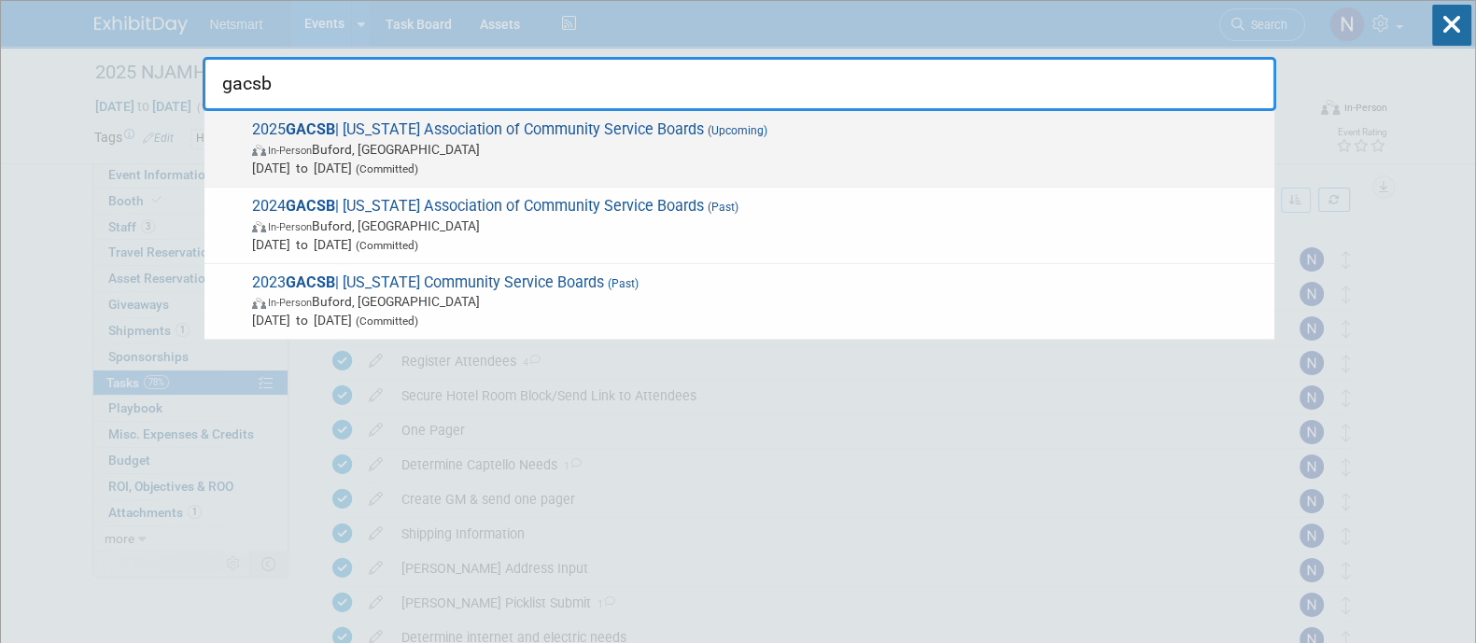
type input "gacsb"
click at [653, 147] on span "In-Person [GEOGRAPHIC_DATA], [GEOGRAPHIC_DATA]" at bounding box center [758, 149] width 1013 height 19
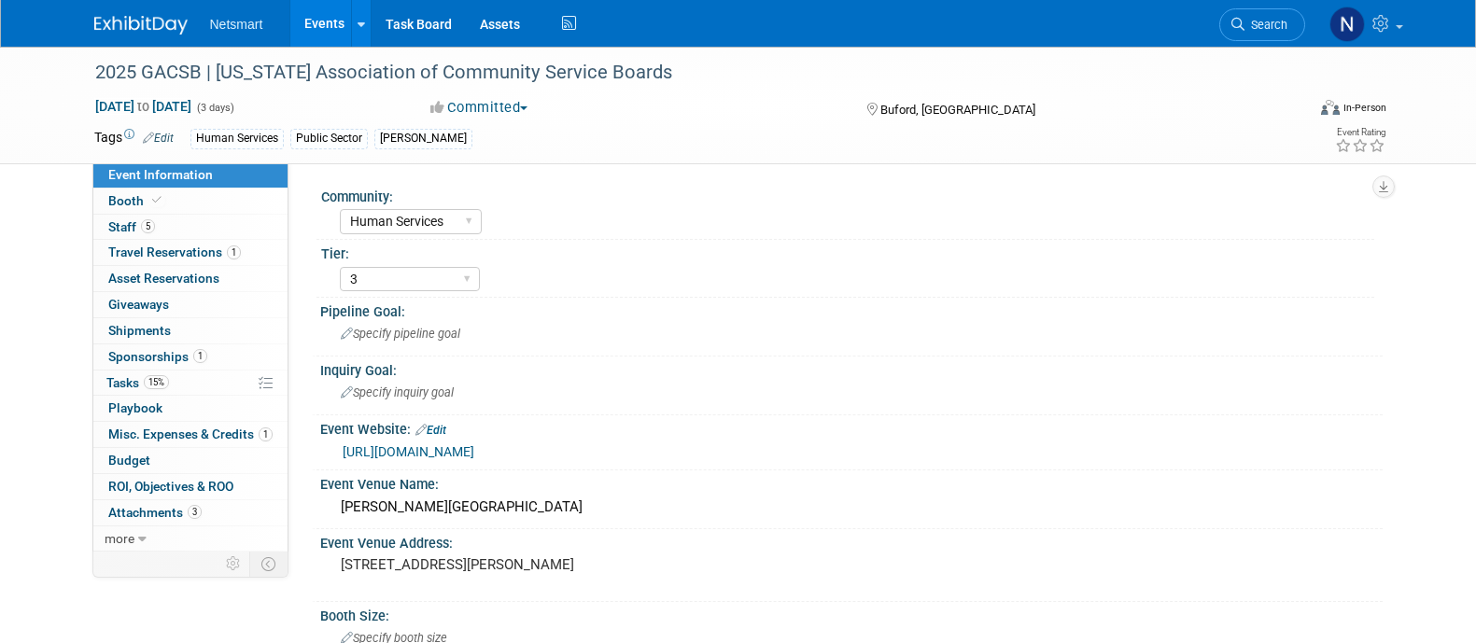
select select "Human Services"
select select "3"
select select "Yes"
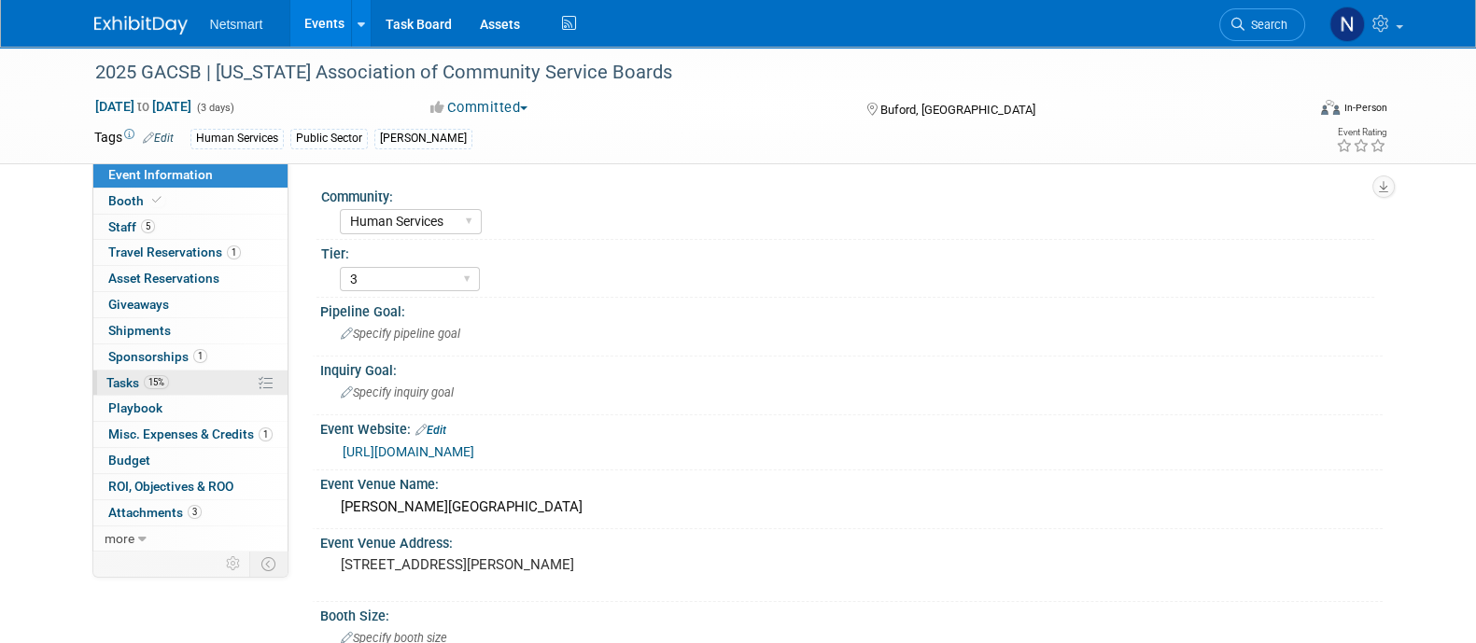
click at [212, 384] on link "15% Tasks 15%" at bounding box center [190, 383] width 194 height 25
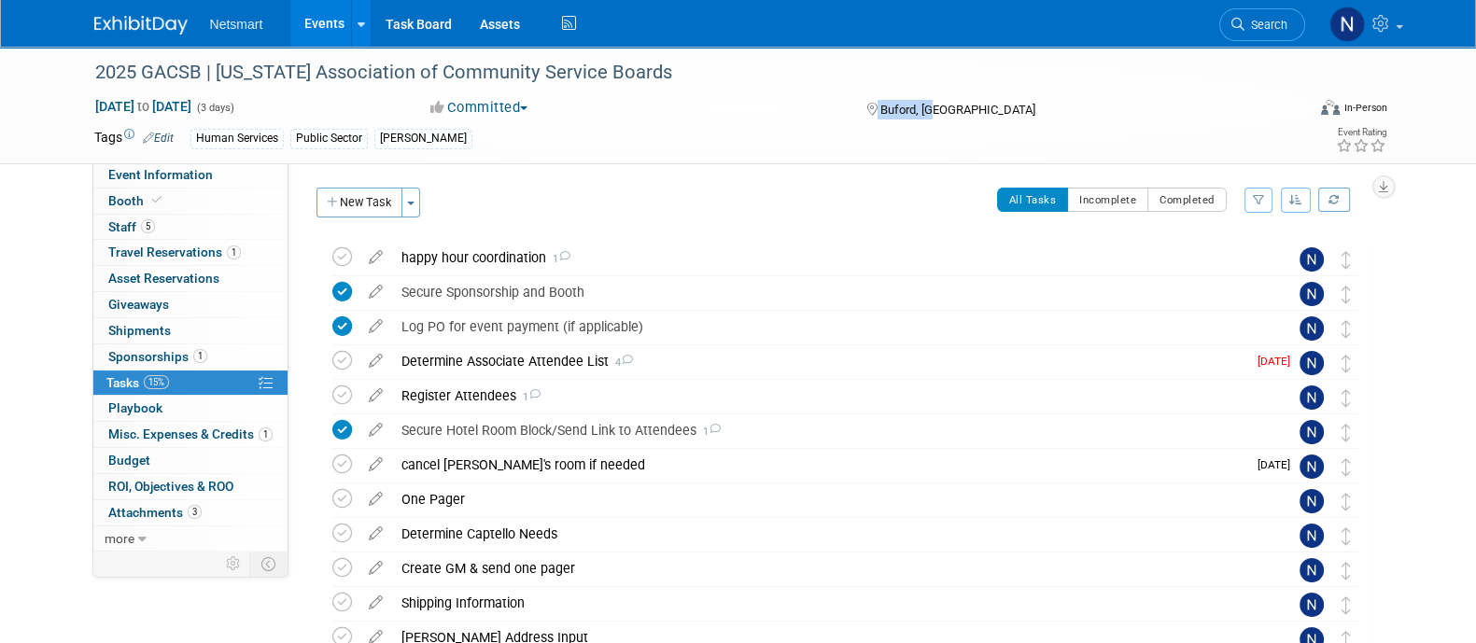
drag, startPoint x: 945, startPoint y: 111, endPoint x: 874, endPoint y: 105, distance: 71.2
click at [874, 105] on div "Buford, [GEOGRAPHIC_DATA]" at bounding box center [1015, 108] width 302 height 22
copy div "Buford, [GEOGRAPHIC_DATA]"
click at [224, 171] on link "Event Information" at bounding box center [190, 174] width 194 height 25
select select "Human Services"
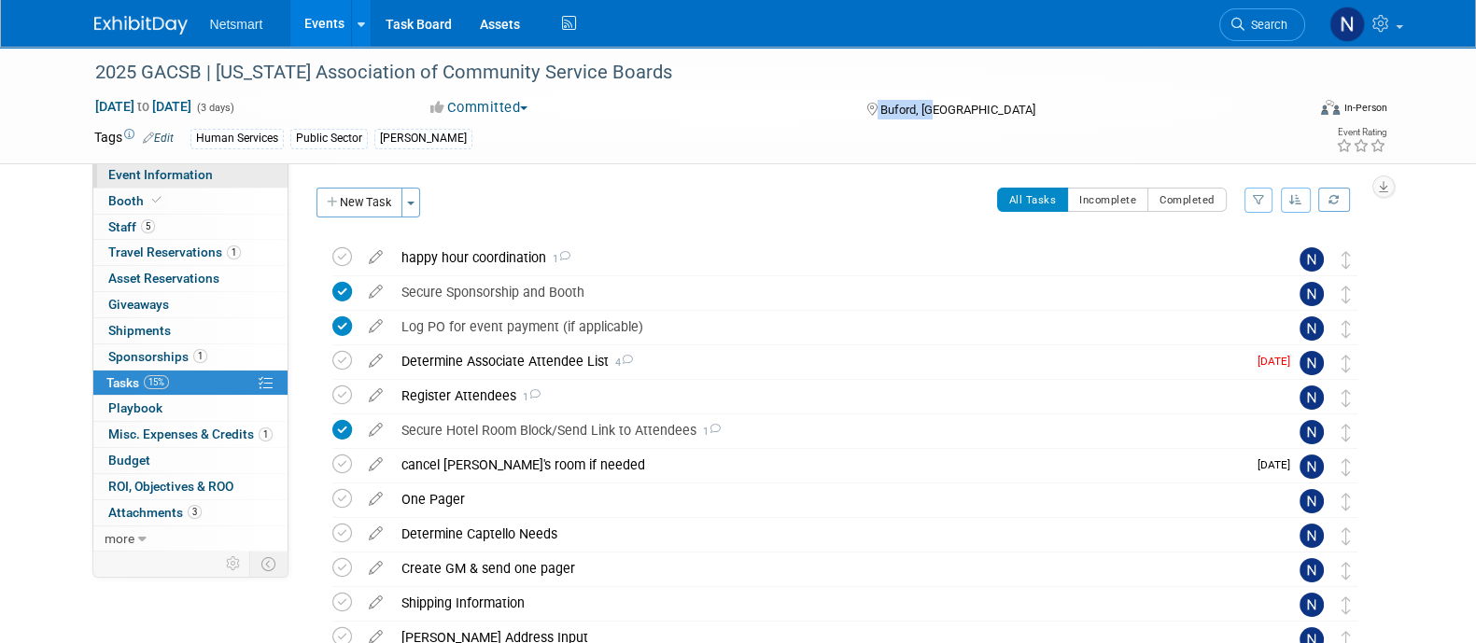
select select "3"
select select "Yes"
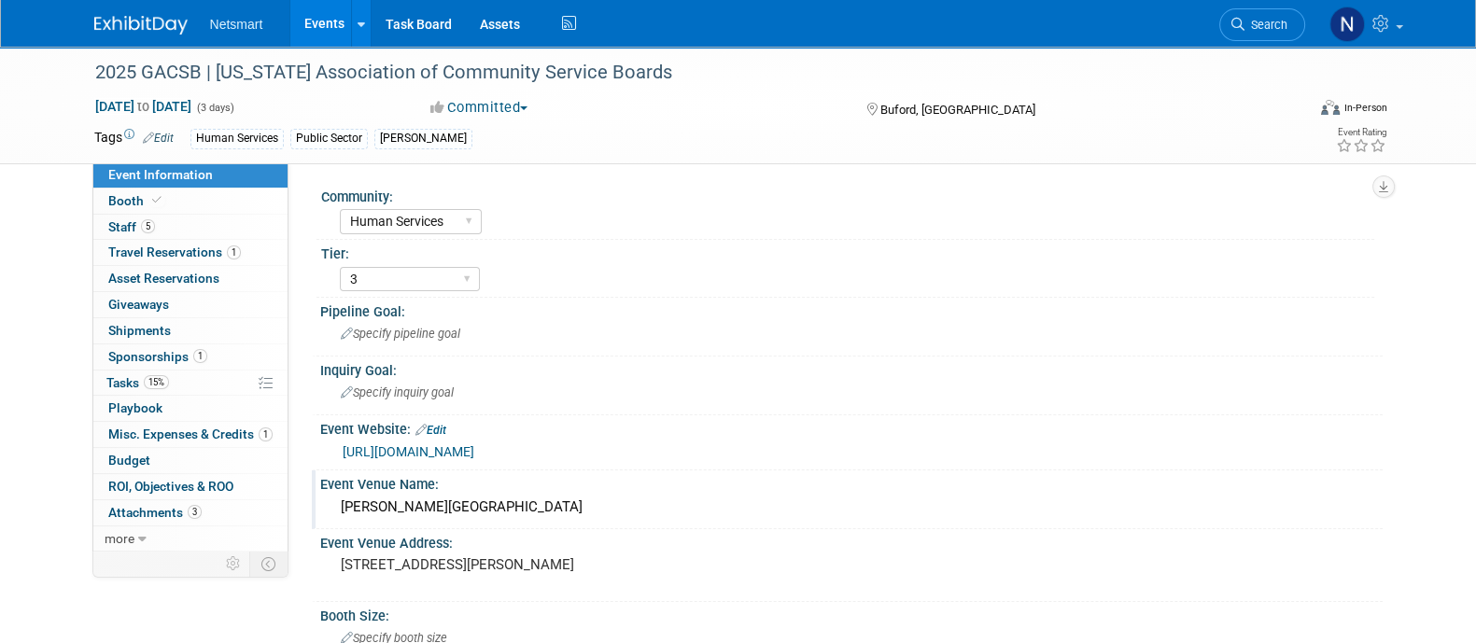
click at [374, 497] on div "Lanier Islands" at bounding box center [851, 507] width 1034 height 29
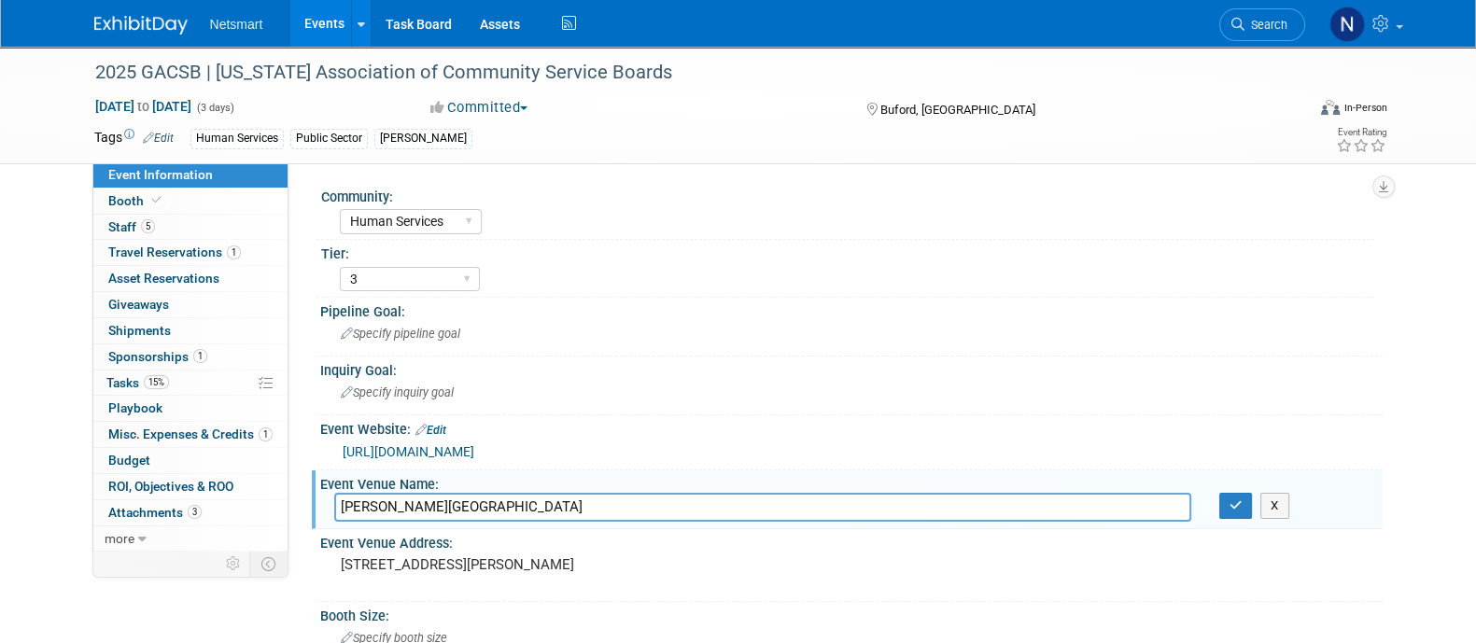
click at [374, 497] on input "Lanier Islands" at bounding box center [762, 507] width 857 height 29
click at [212, 218] on link "5 Staff 5" at bounding box center [190, 227] width 194 height 25
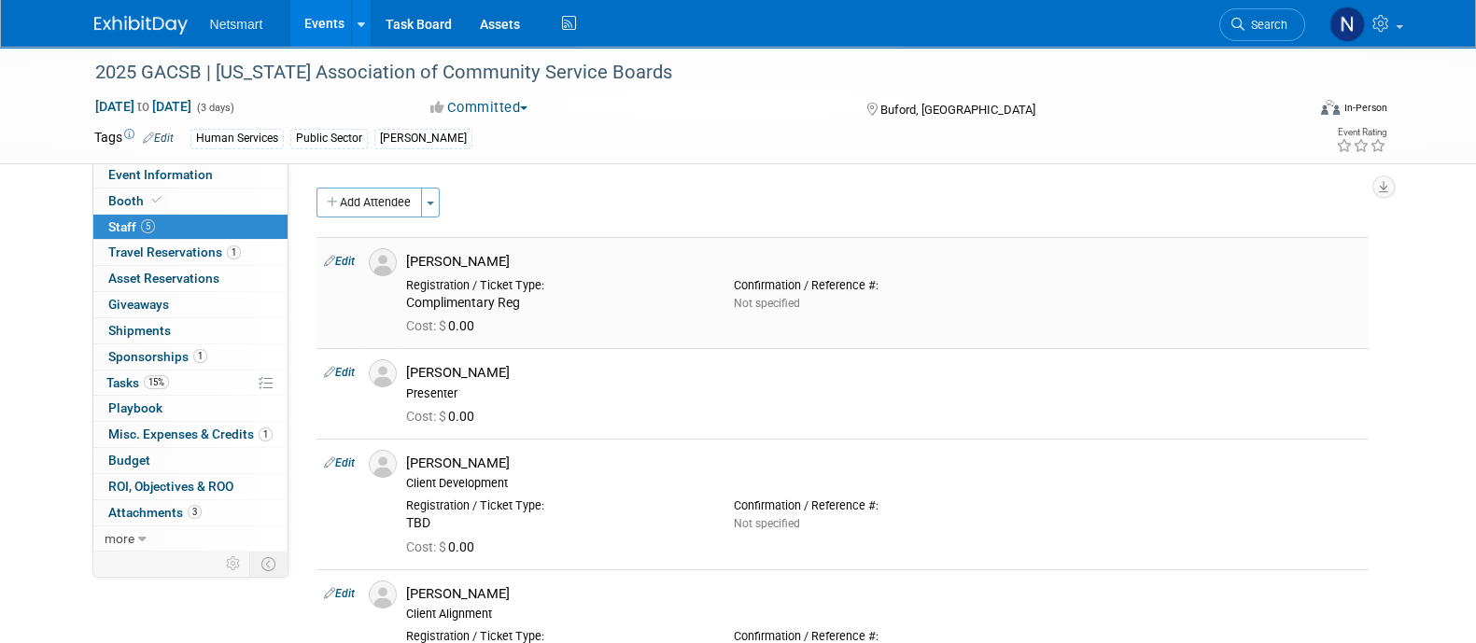
drag, startPoint x: 506, startPoint y: 259, endPoint x: 401, endPoint y: 250, distance: 104.9
click at [401, 250] on div "[PERSON_NAME]" at bounding box center [883, 259] width 983 height 22
copy div "[PERSON_NAME]"
drag, startPoint x: 490, startPoint y: 458, endPoint x: 408, endPoint y: 459, distance: 82.2
click at [408, 459] on div "[PERSON_NAME]" at bounding box center [883, 464] width 955 height 18
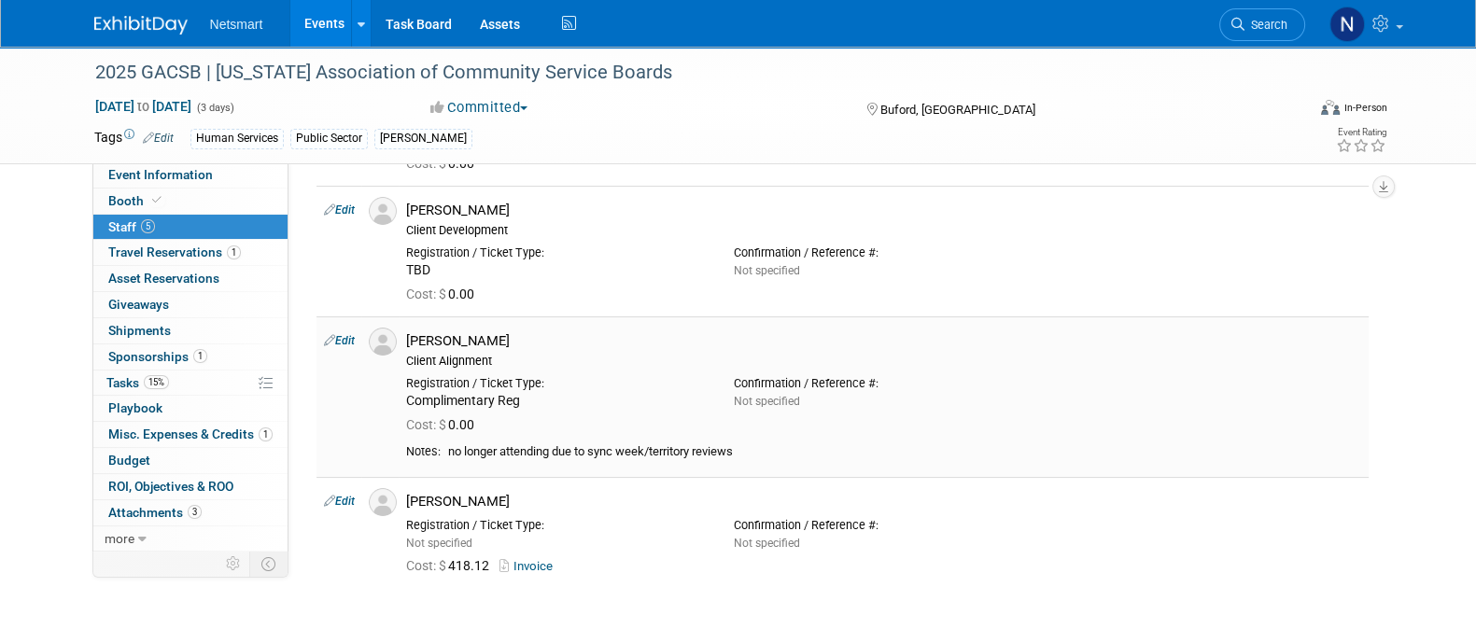
scroll to position [254, 0]
drag, startPoint x: 492, startPoint y: 496, endPoint x: 394, endPoint y: 498, distance: 98.1
click at [394, 498] on div "[PERSON_NAME]" at bounding box center [883, 498] width 983 height 22
copy div "[PERSON_NAME]"
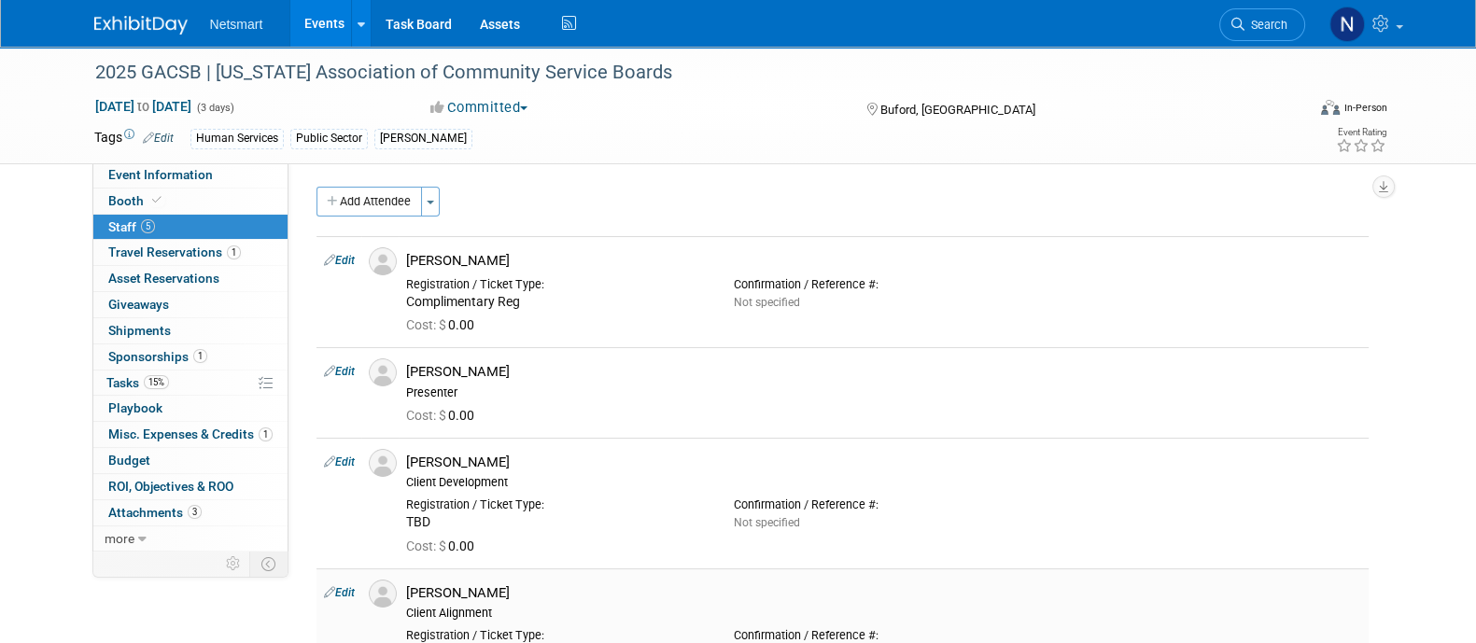
scroll to position [0, 0]
drag, startPoint x: 477, startPoint y: 367, endPoint x: 399, endPoint y: 373, distance: 78.7
click at [399, 373] on div "Ian Laster Presenter" at bounding box center [883, 380] width 983 height 42
copy div "[PERSON_NAME]"
click at [186, 180] on span "Event Information" at bounding box center [160, 174] width 105 height 15
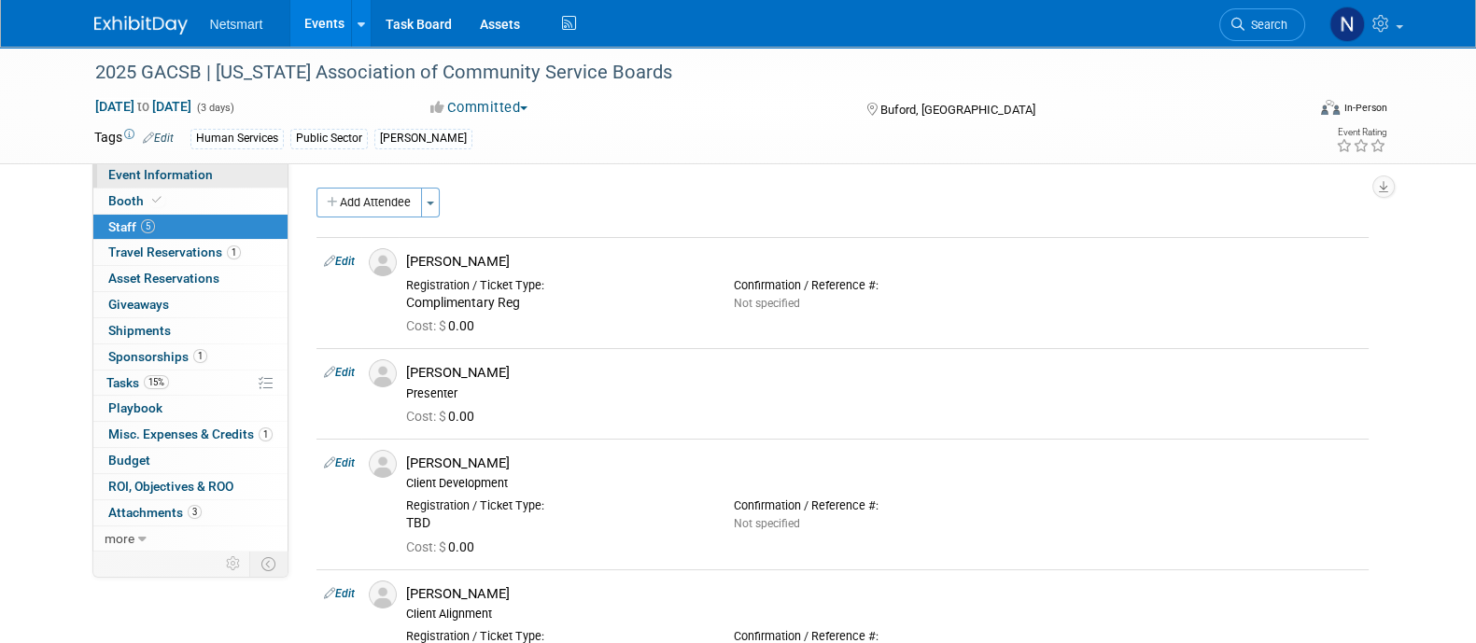
select select "Human Services"
select select "3"
select select "Yes"
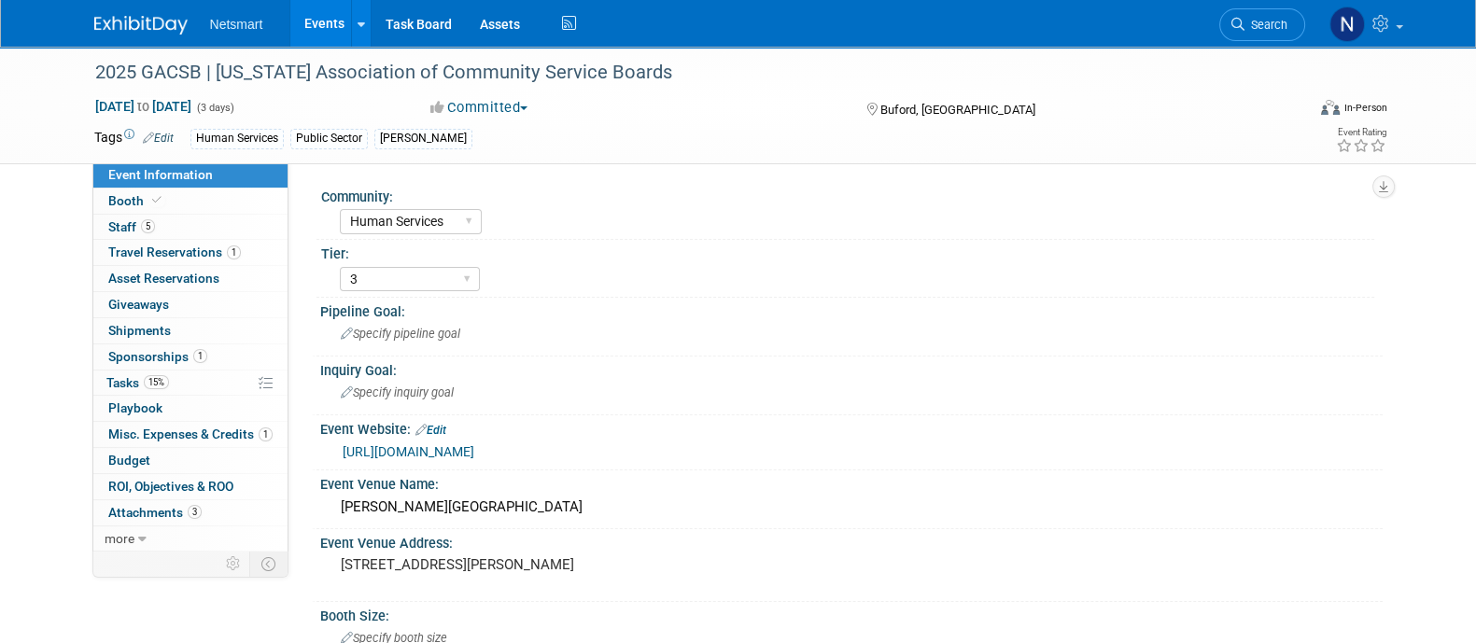
click at [474, 456] on link "[URL][DOMAIN_NAME]" at bounding box center [409, 451] width 132 height 15
click at [199, 191] on link "Booth" at bounding box center [190, 201] width 194 height 25
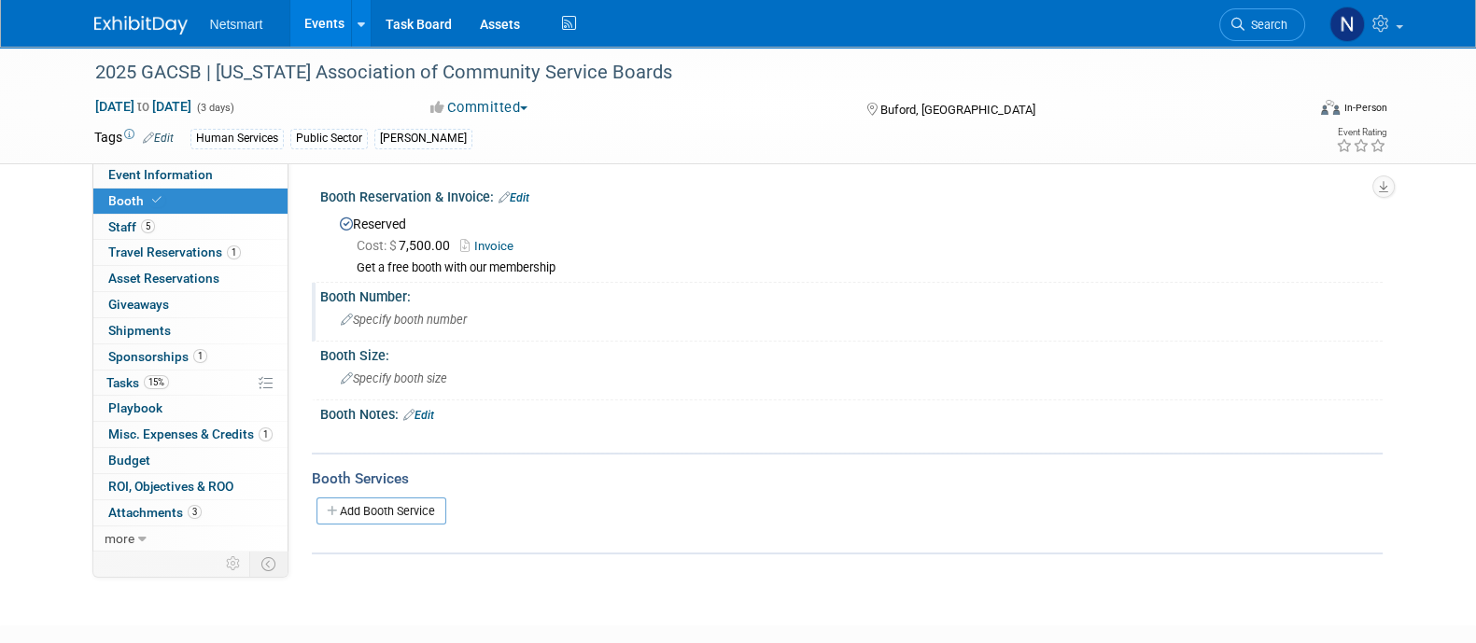
click at [436, 314] on span "Specify booth number" at bounding box center [404, 320] width 126 height 14
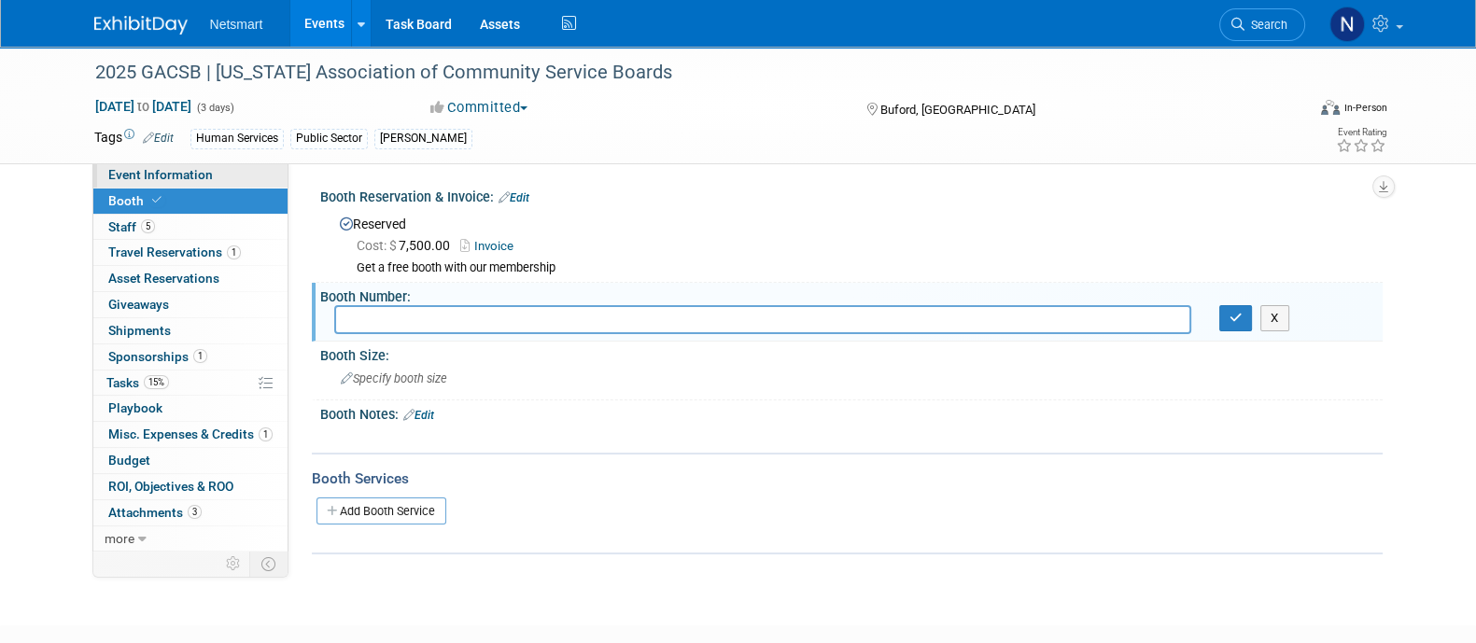
click at [203, 170] on span "Event Information" at bounding box center [160, 174] width 105 height 15
select select "Human Services"
select select "3"
select select "Yes"
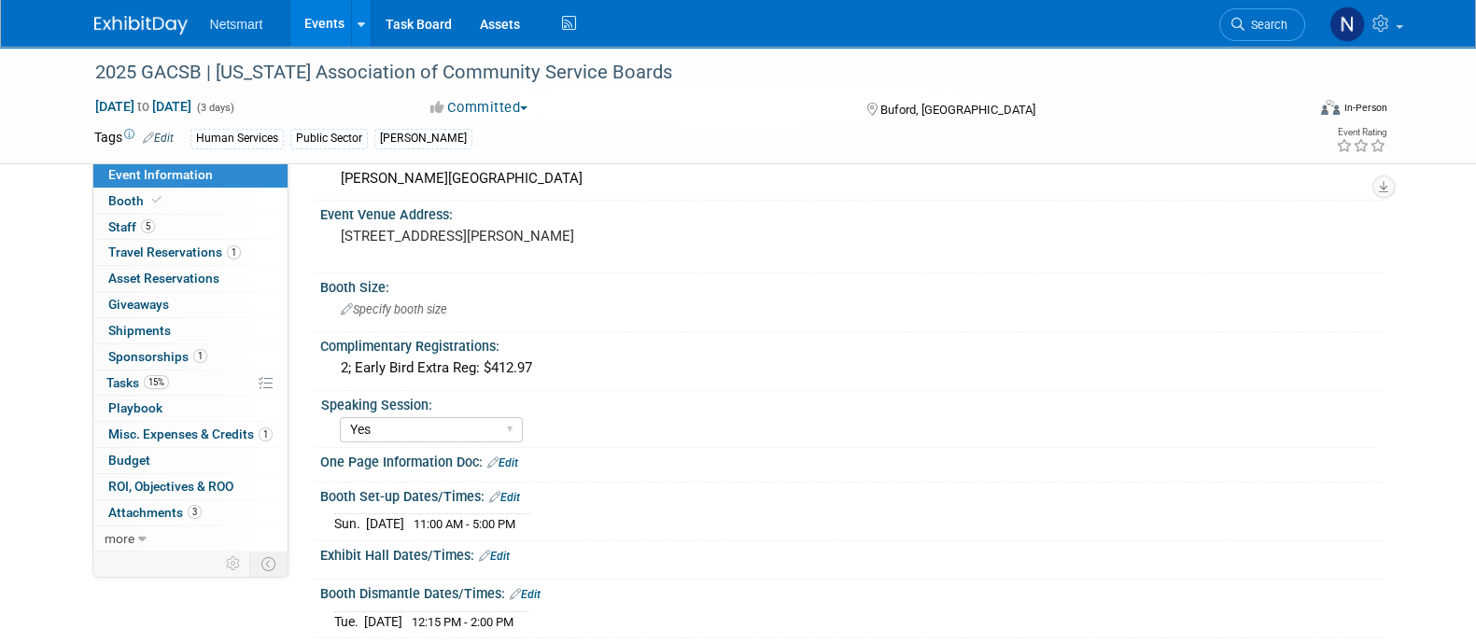
scroll to position [478, 0]
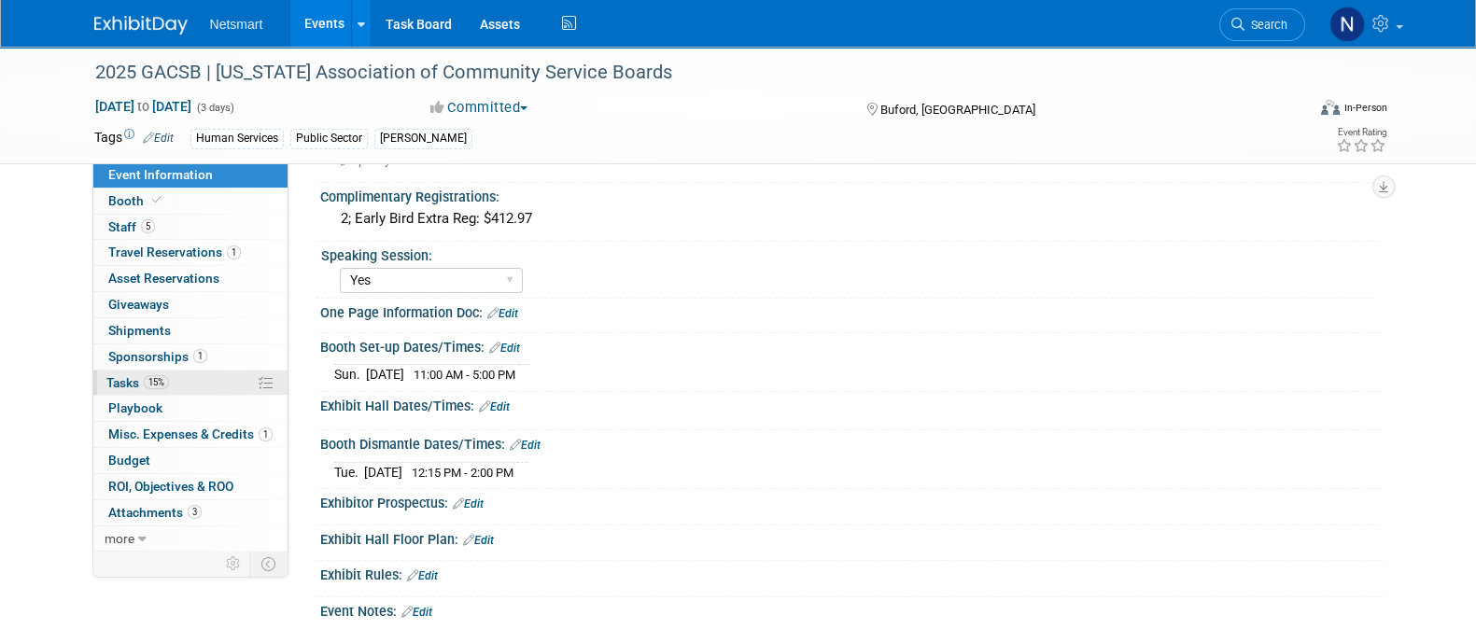
click at [173, 381] on link "15% Tasks 15%" at bounding box center [190, 383] width 194 height 25
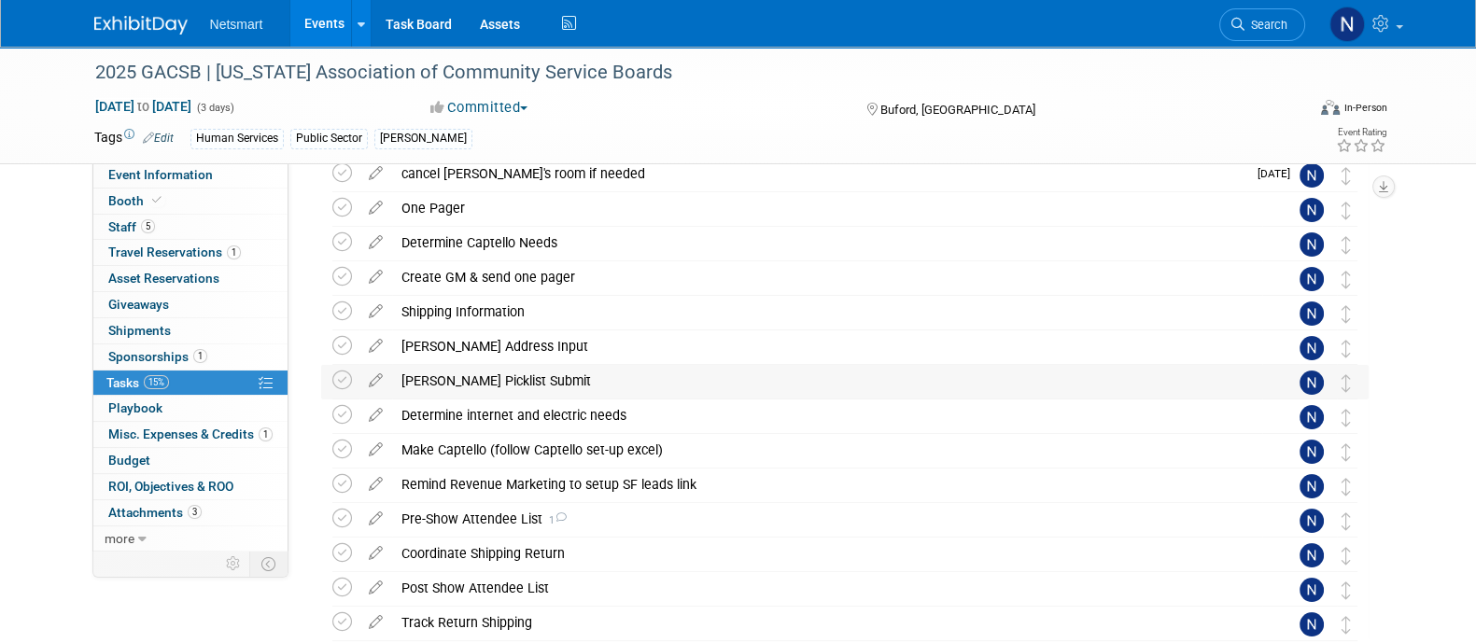
scroll to position [293, 0]
click at [502, 506] on div "Pre-Show Attendee List 1" at bounding box center [827, 517] width 870 height 32
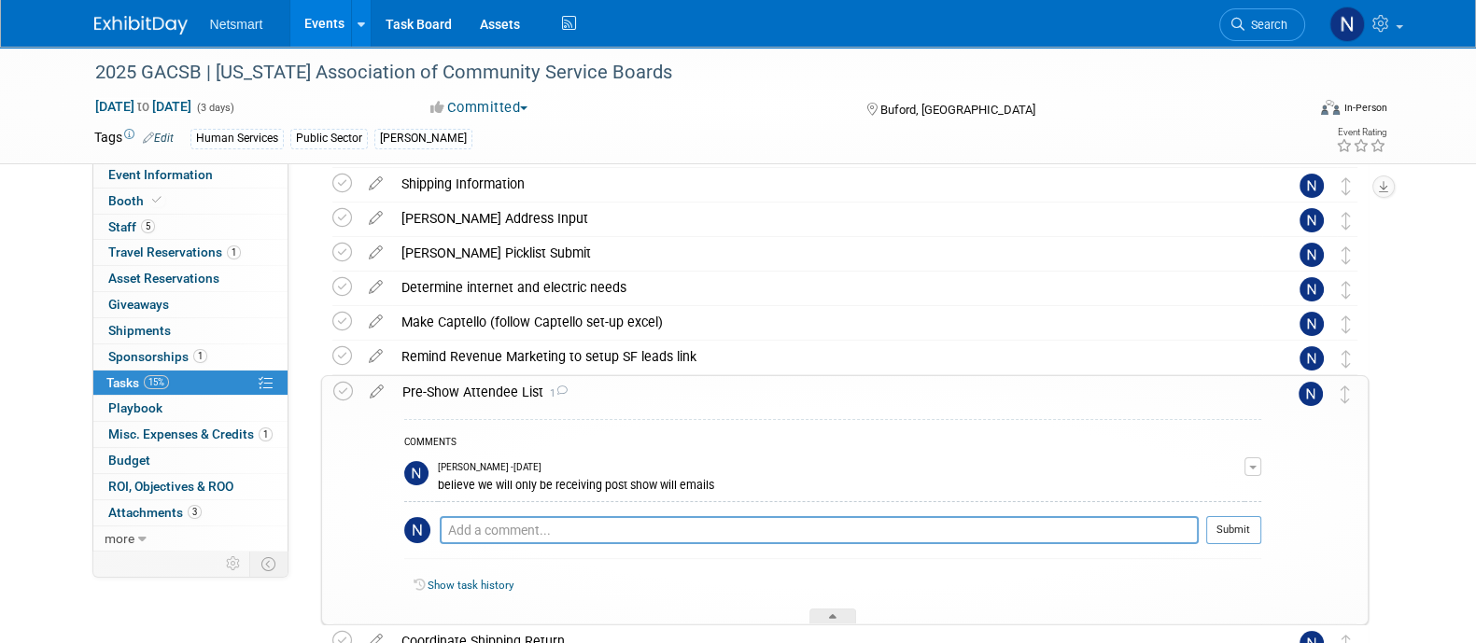
scroll to position [421, 0]
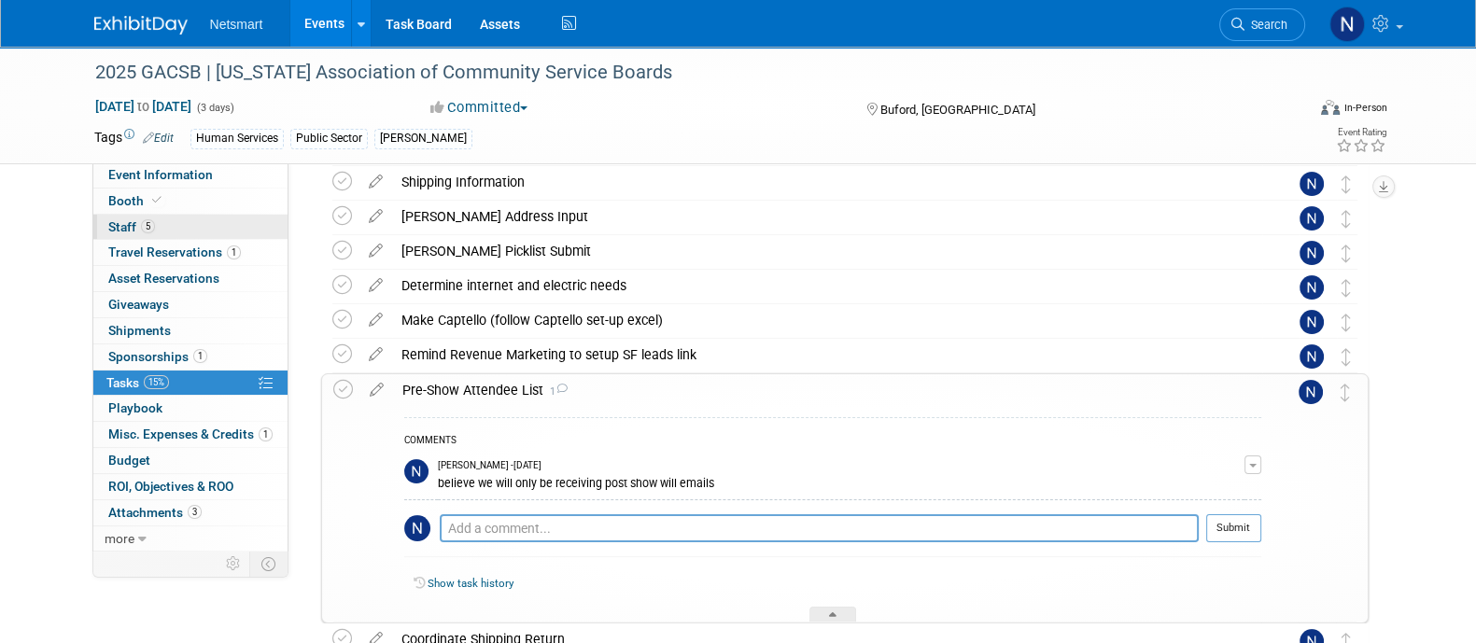
click at [162, 223] on link "5 Staff 5" at bounding box center [190, 227] width 194 height 25
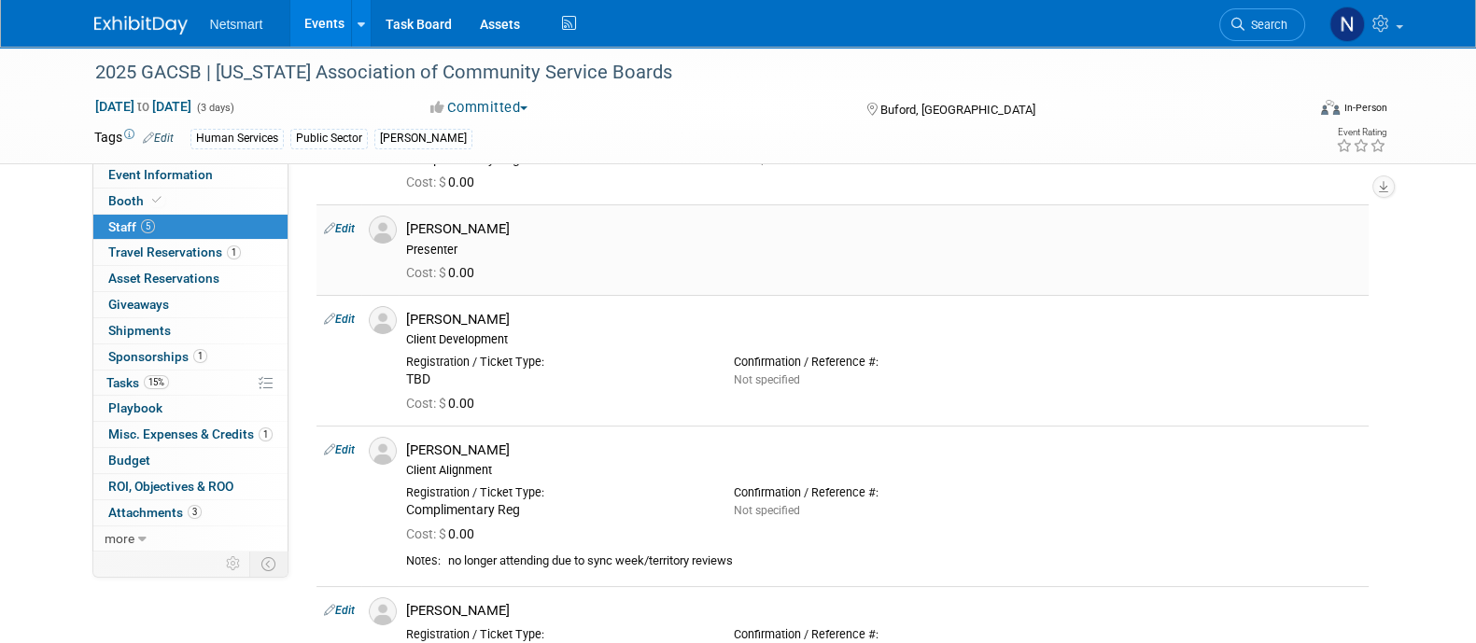
scroll to position [131, 0]
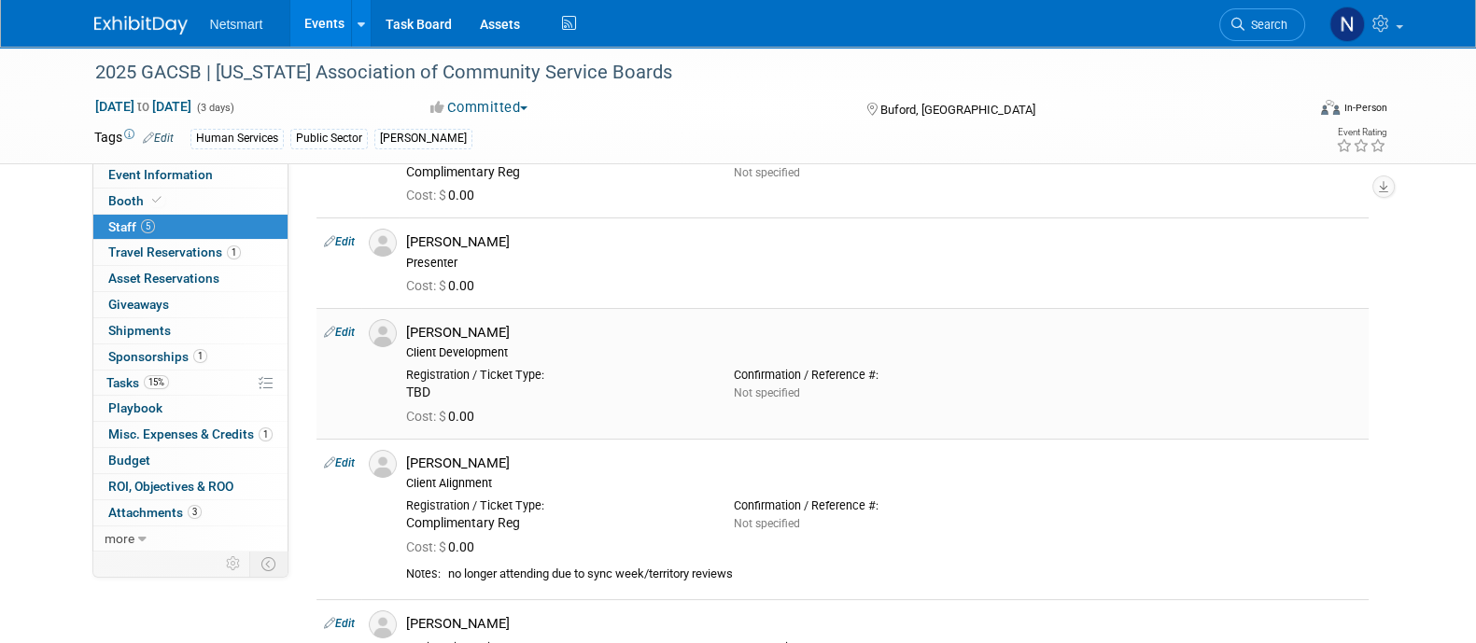
click at [344, 329] on link "Edit" at bounding box center [339, 332] width 31 height 13
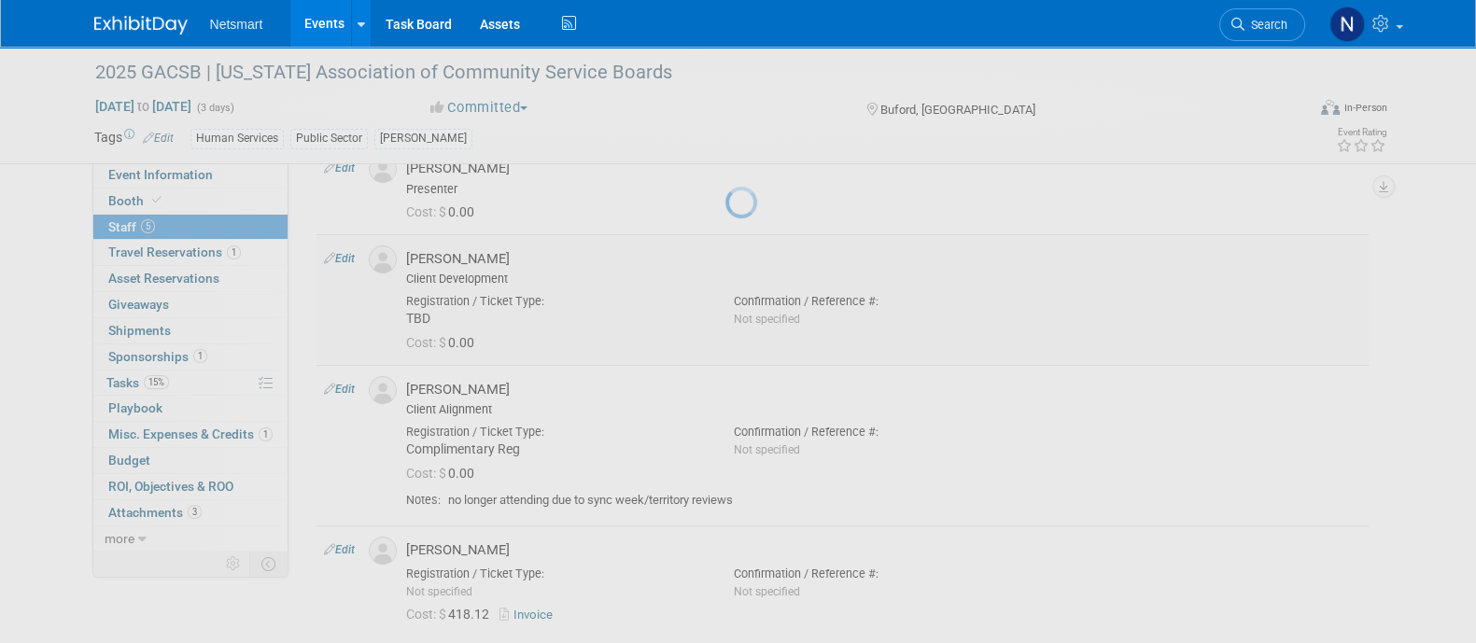
select select "1555731d-d477-4f96-a58d-13a92341e067"
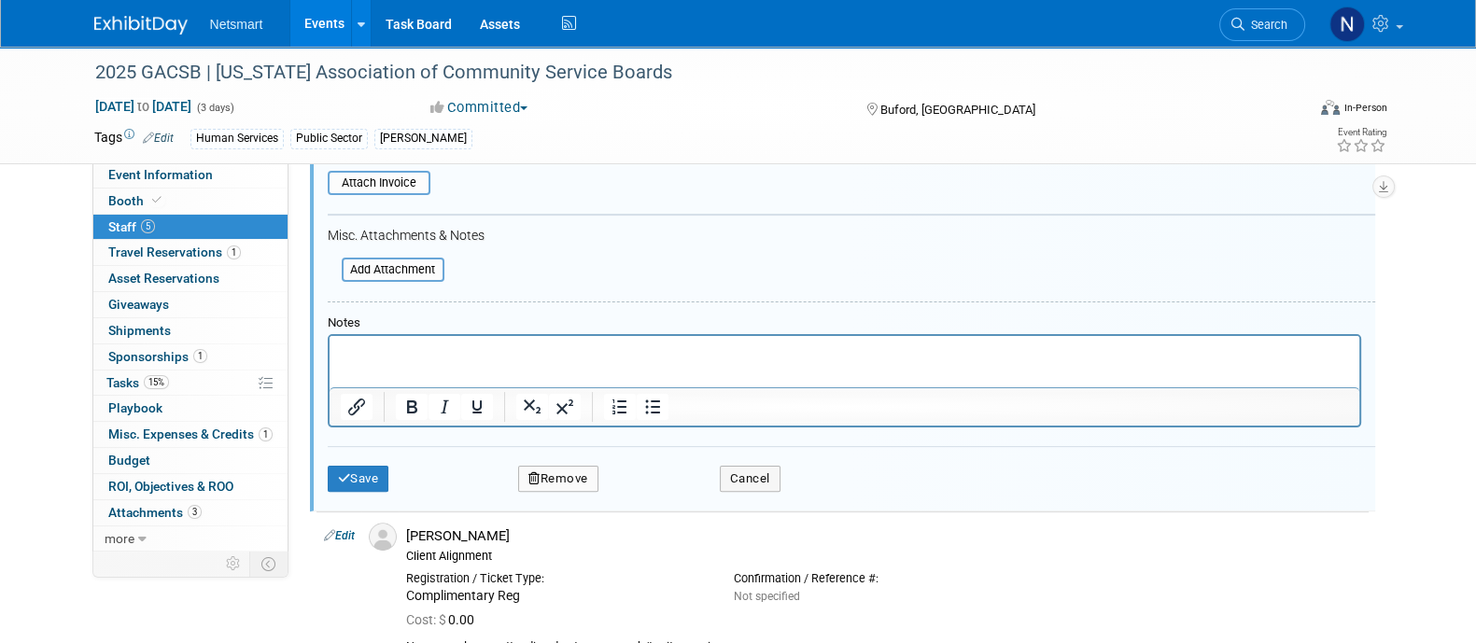
scroll to position [639, 0]
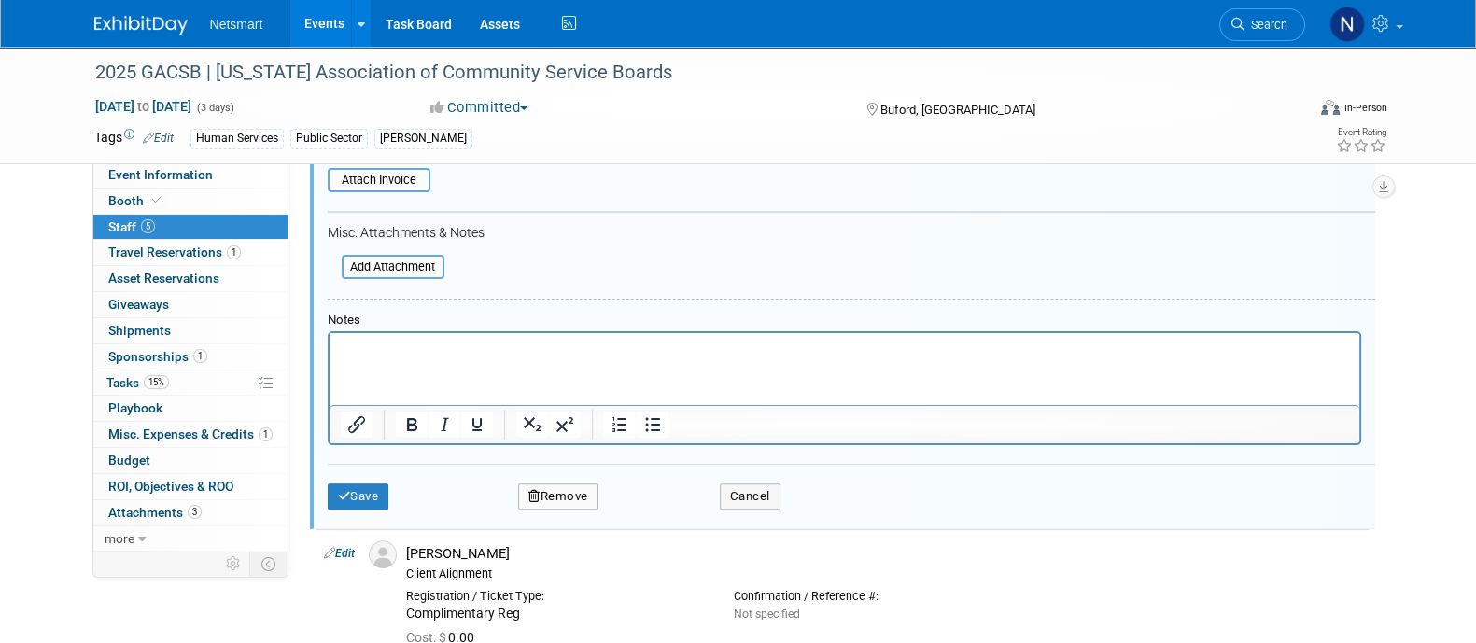
click at [556, 349] on p "Rich Text Area. Press ALT-0 for help." at bounding box center [844, 349] width 1008 height 19
click at [359, 484] on button "Save" at bounding box center [359, 497] width 62 height 26
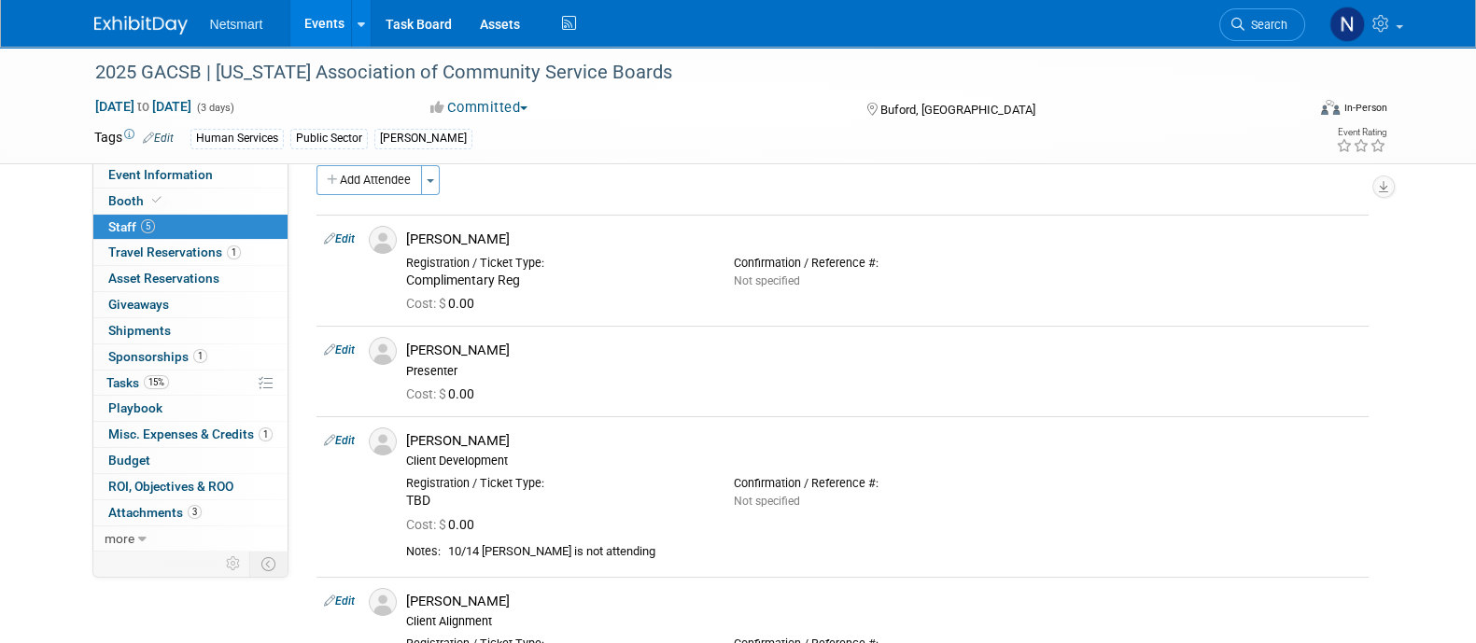
scroll to position [13, 0]
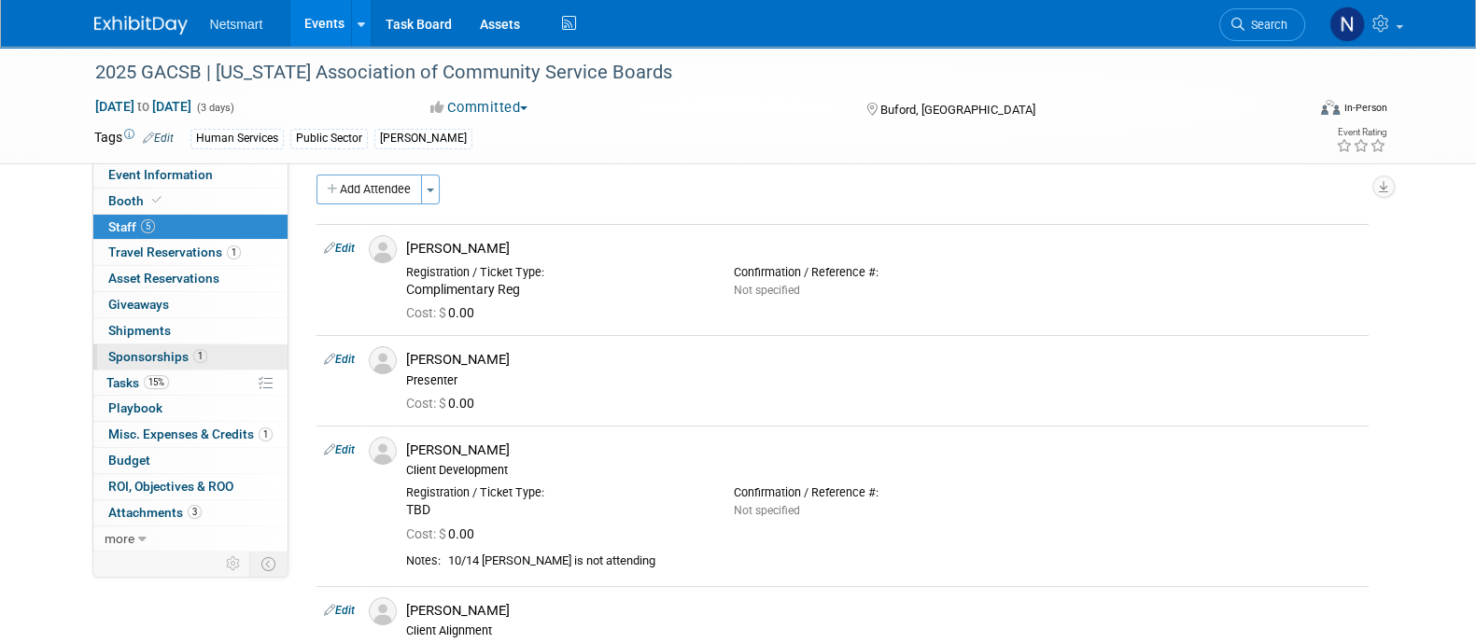
click at [157, 355] on span "Sponsorships 1" at bounding box center [157, 356] width 99 height 15
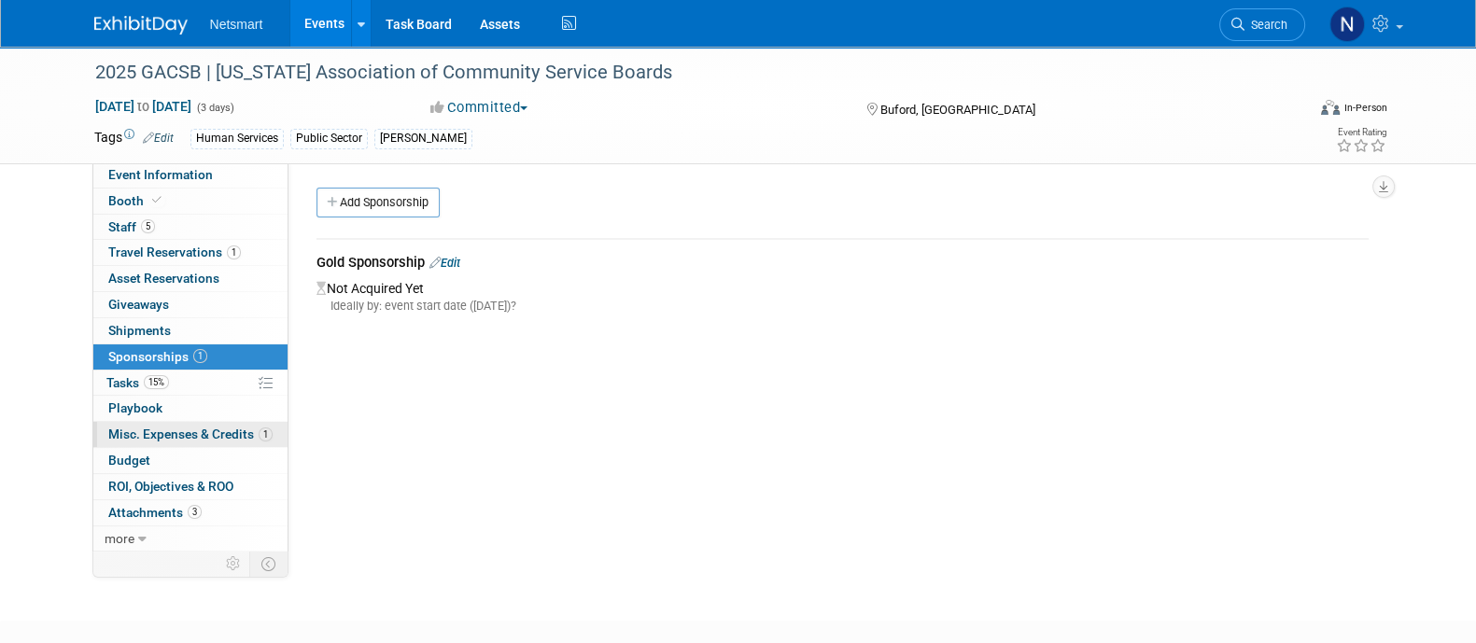
click at [197, 430] on span "Misc. Expenses & Credits 1" at bounding box center [190, 434] width 164 height 15
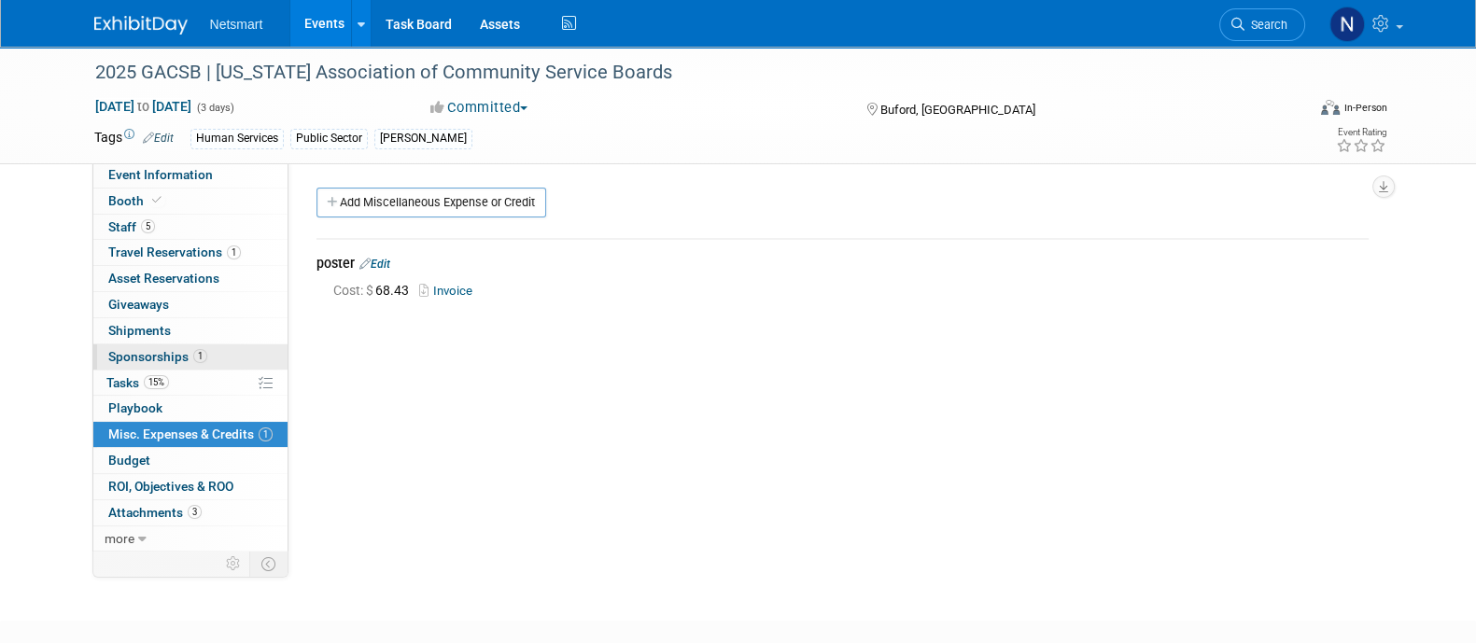
click at [197, 355] on span "1" at bounding box center [200, 356] width 14 height 14
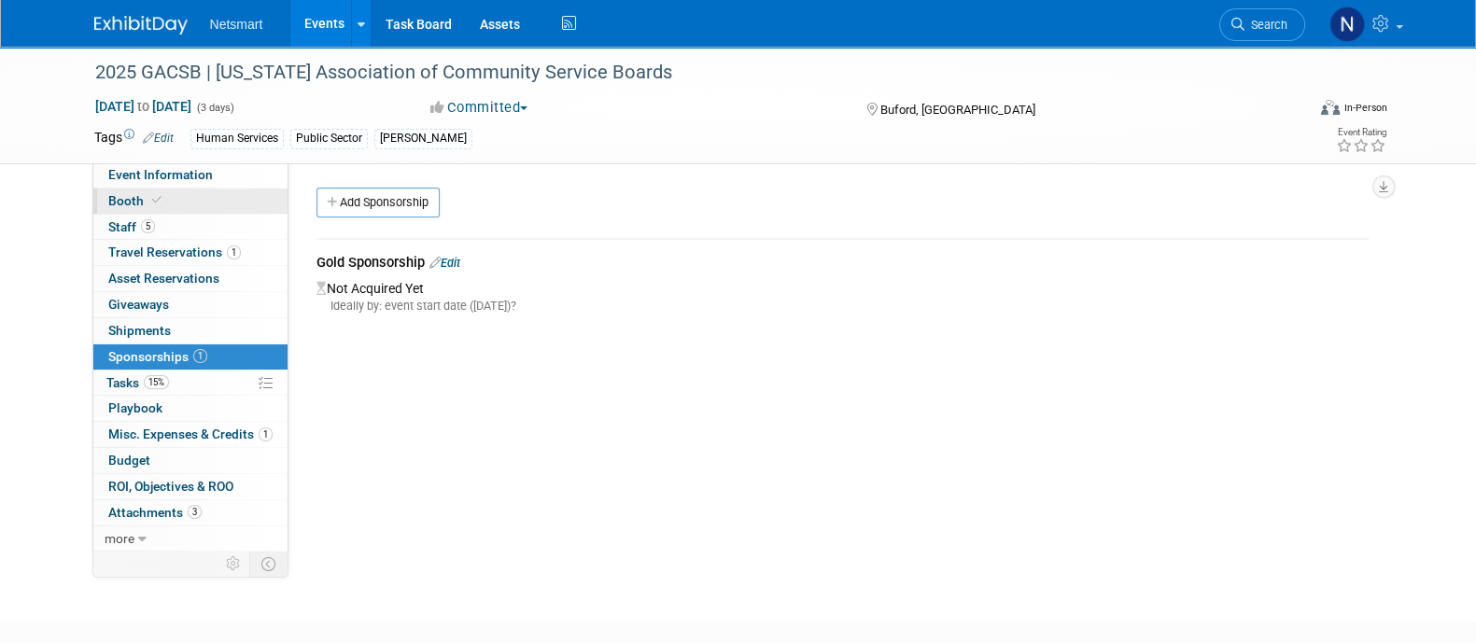
click at [185, 191] on link "Booth" at bounding box center [190, 201] width 194 height 25
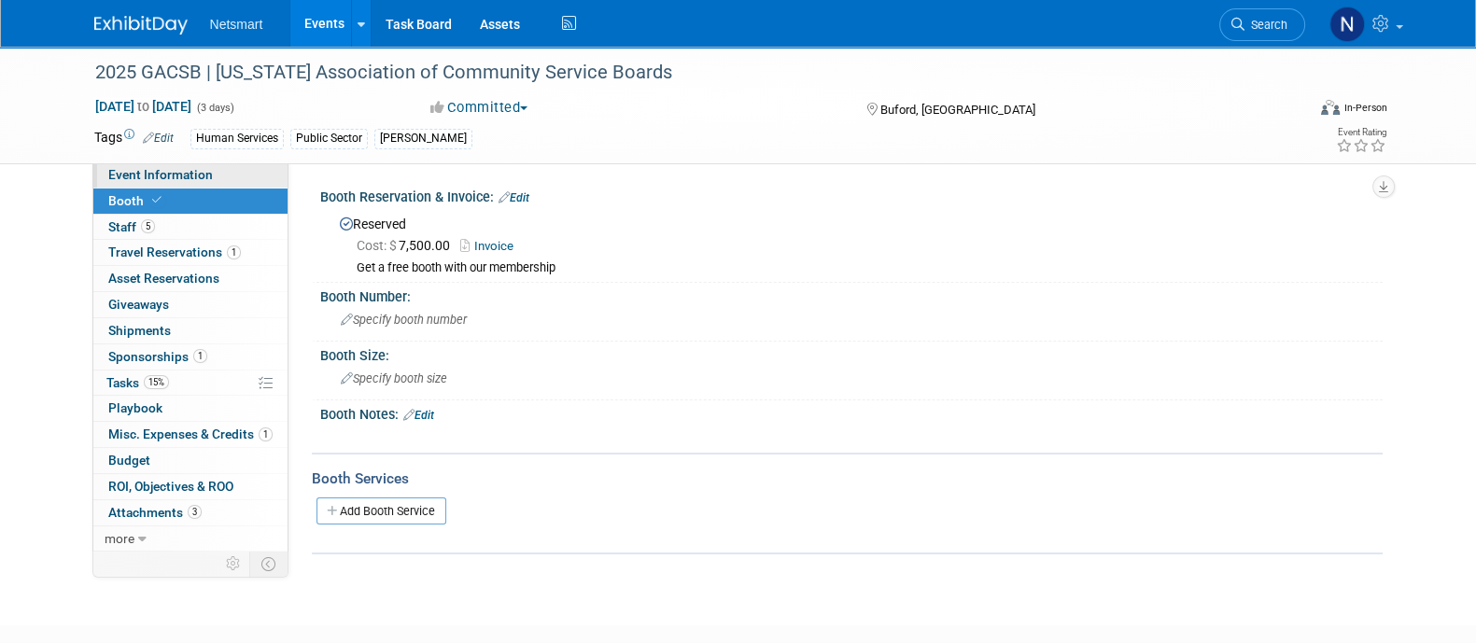
click at [229, 175] on link "Event Information" at bounding box center [190, 174] width 194 height 25
select select "Human Services"
select select "3"
select select "Yes"
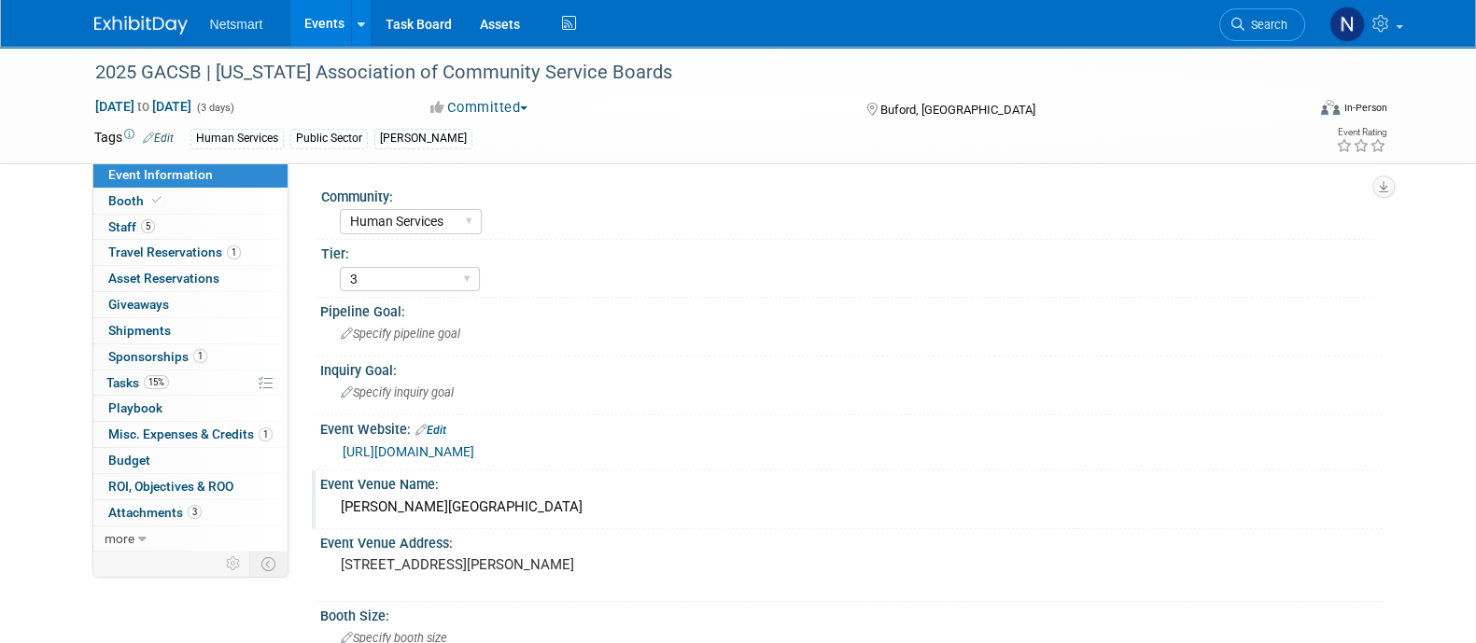
scroll to position [1, 0]
click at [474, 452] on link "https://www.gacsb.org/leadership-conference" at bounding box center [409, 450] width 132 height 15
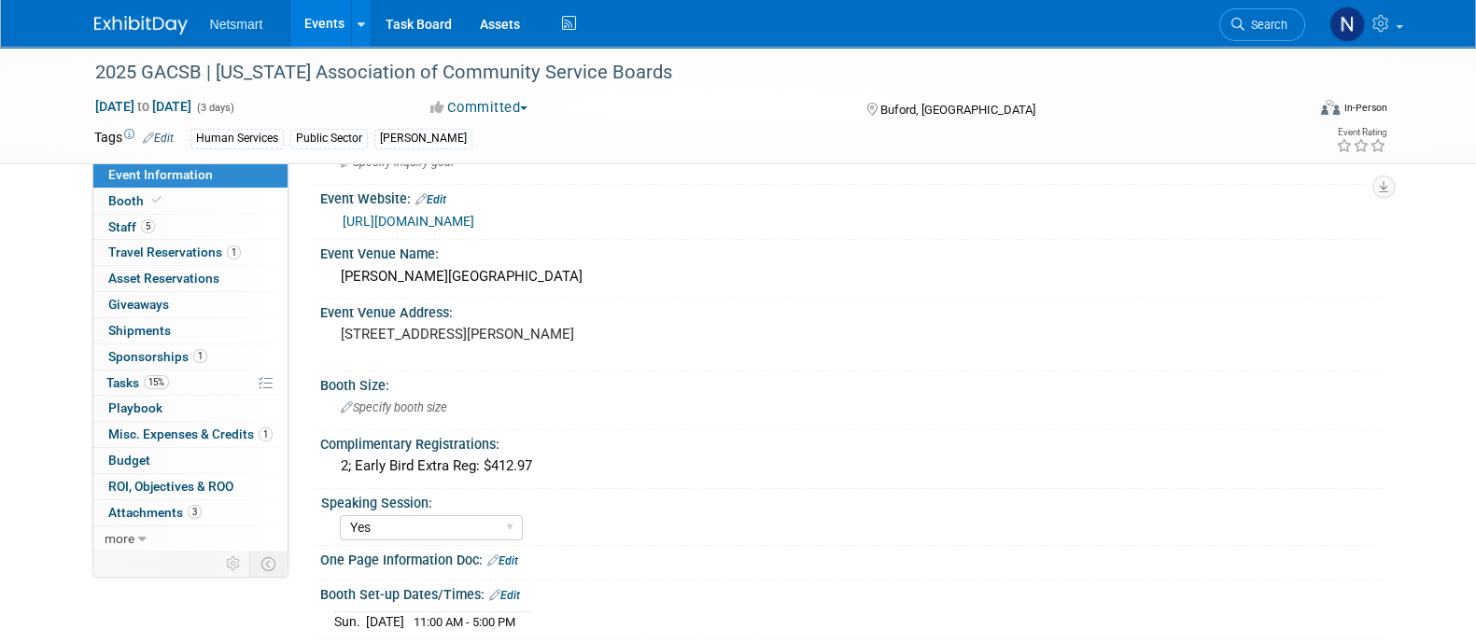
scroll to position [232, 0]
click at [191, 226] on link "5 Staff 5" at bounding box center [190, 227] width 194 height 25
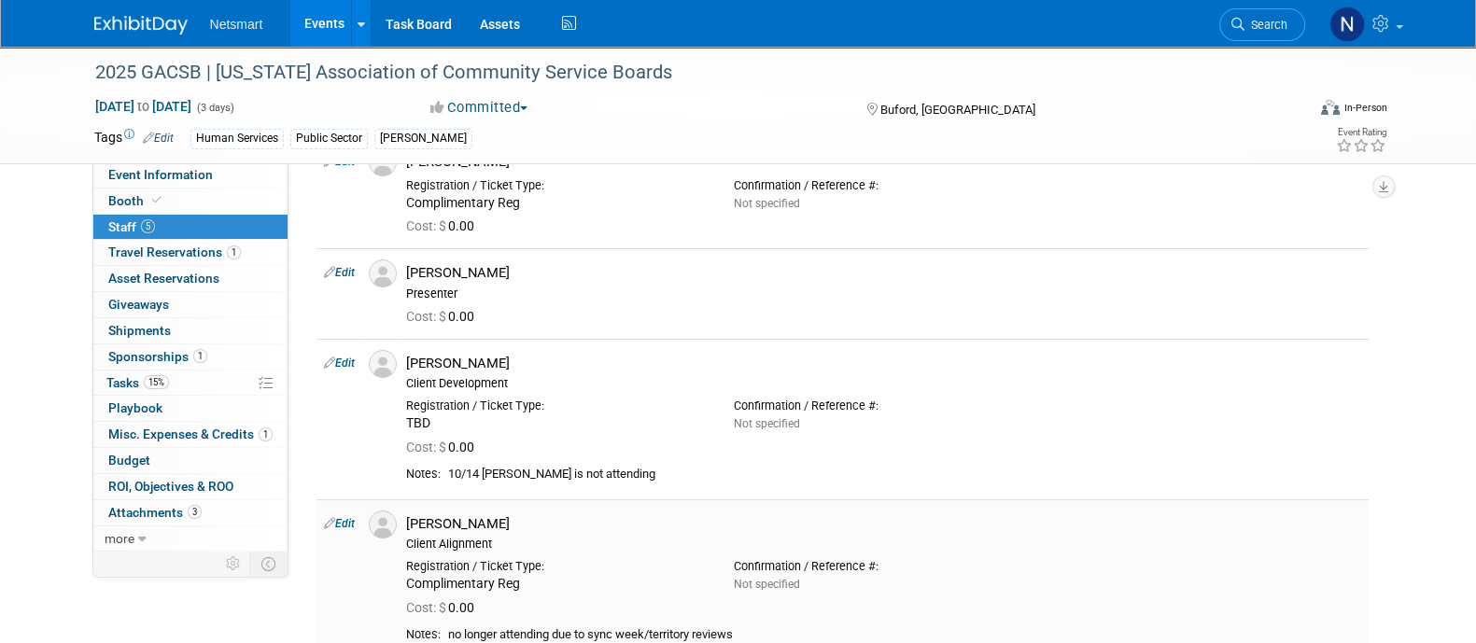
scroll to position [99, 0]
click at [200, 175] on span "Event Information" at bounding box center [160, 174] width 105 height 15
select select "Human Services"
select select "3"
select select "Yes"
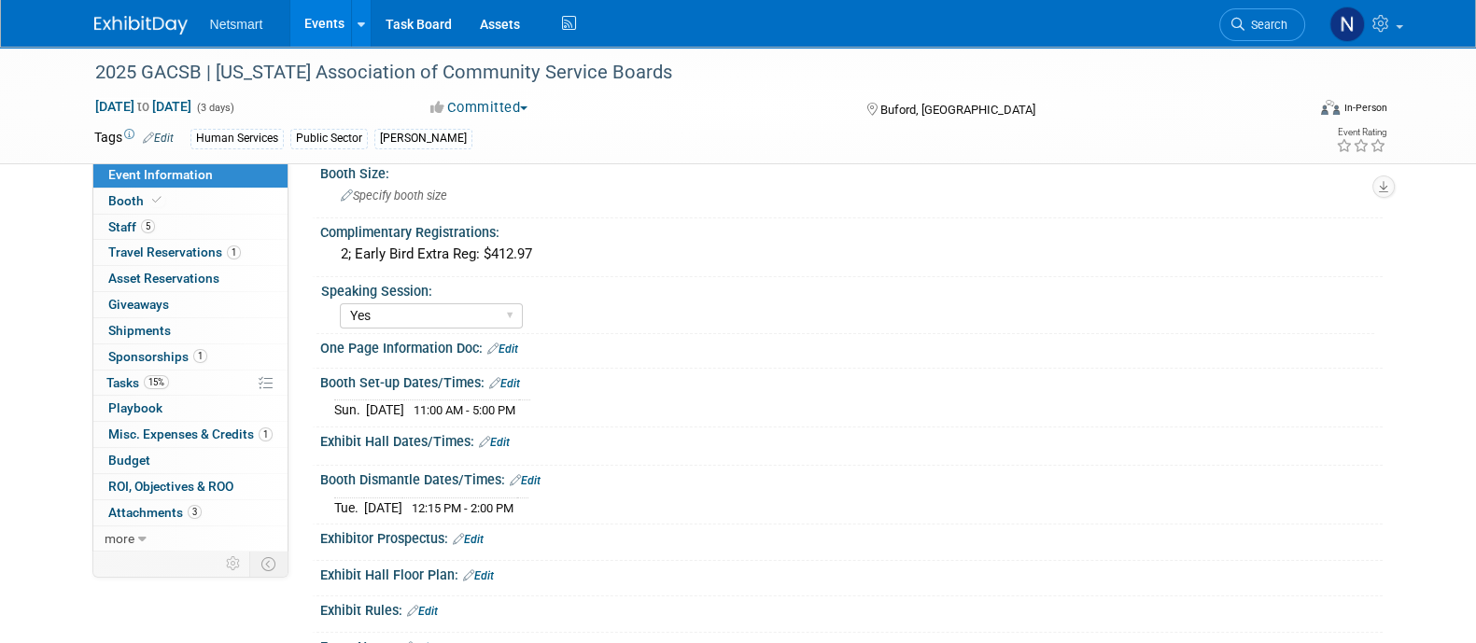
scroll to position [442, 0]
click at [173, 378] on link "15% Tasks 15%" at bounding box center [190, 383] width 194 height 25
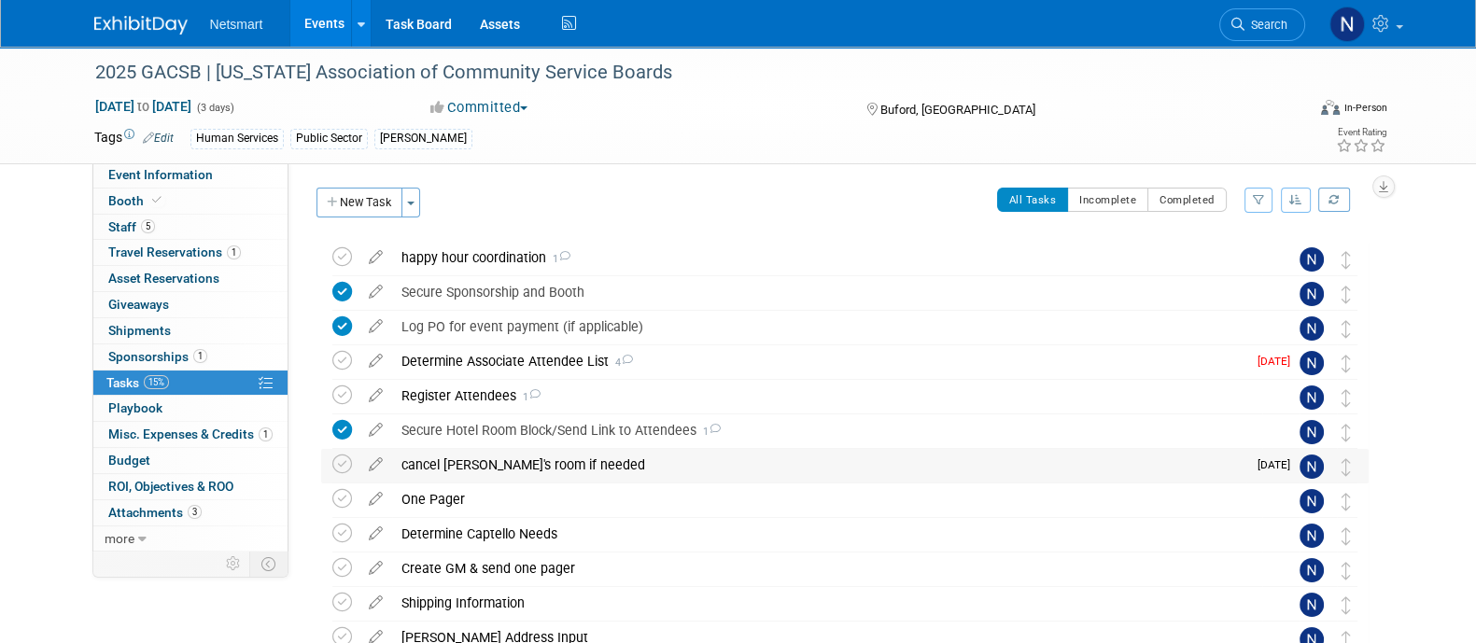
scroll to position [402, 0]
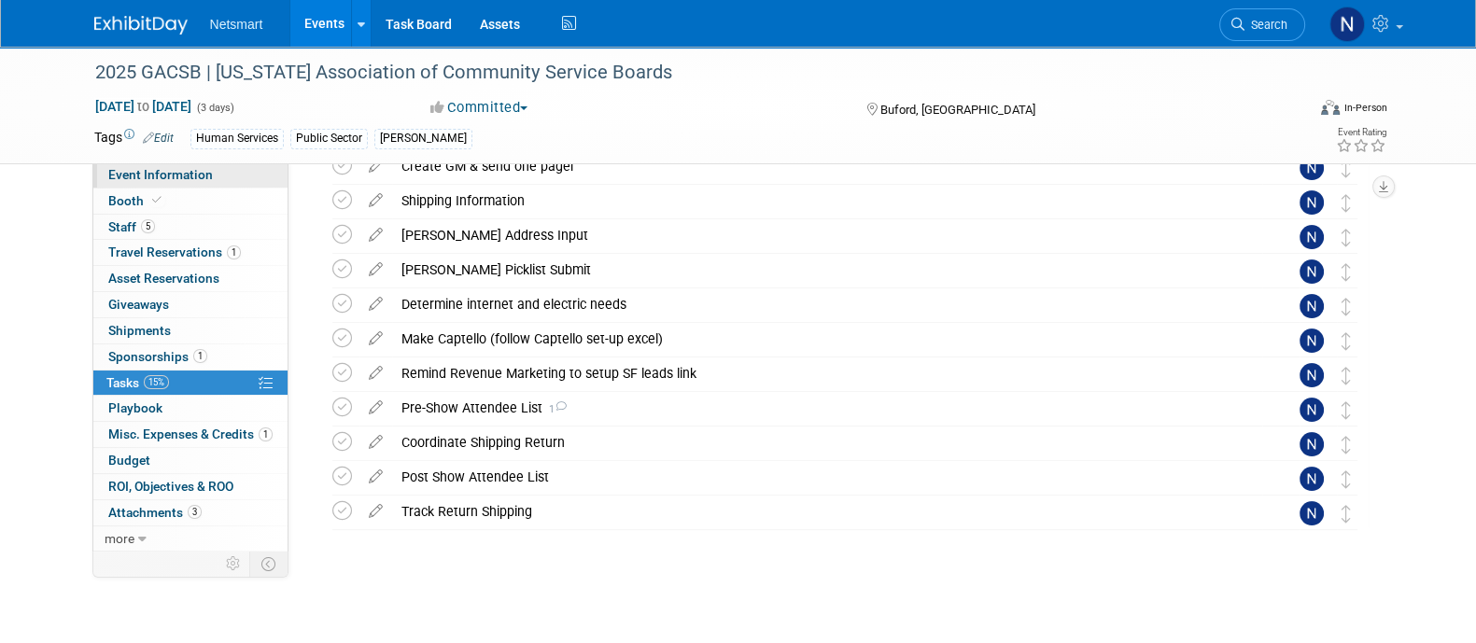
click at [199, 176] on span "Event Information" at bounding box center [160, 174] width 105 height 15
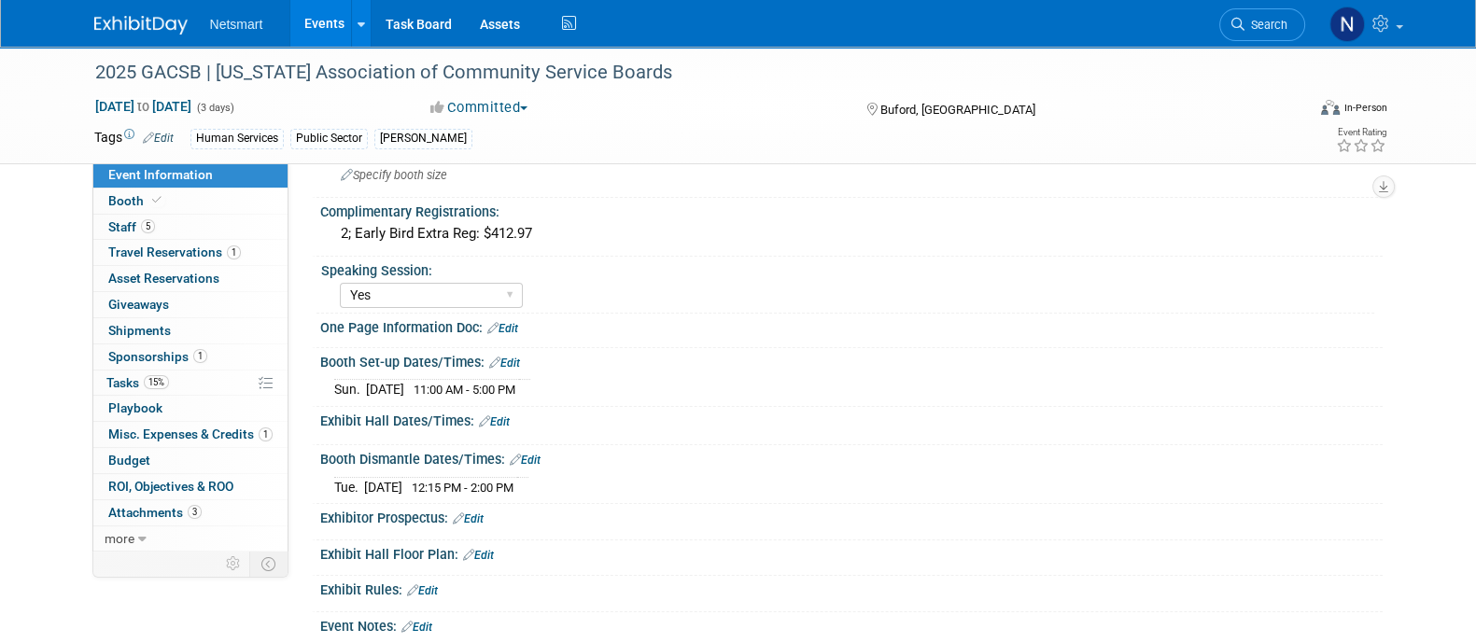
scroll to position [464, 0]
click at [191, 375] on link "15% Tasks 15%" at bounding box center [190, 383] width 194 height 25
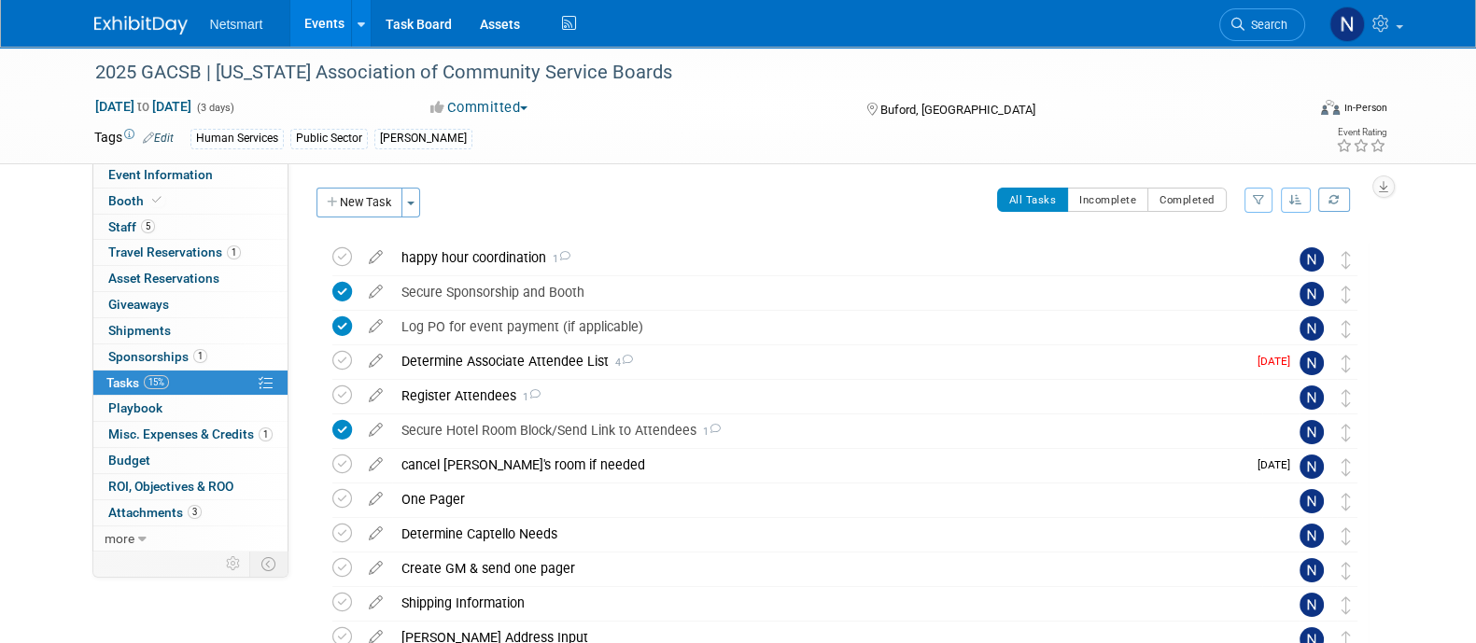
scroll to position [402, 0]
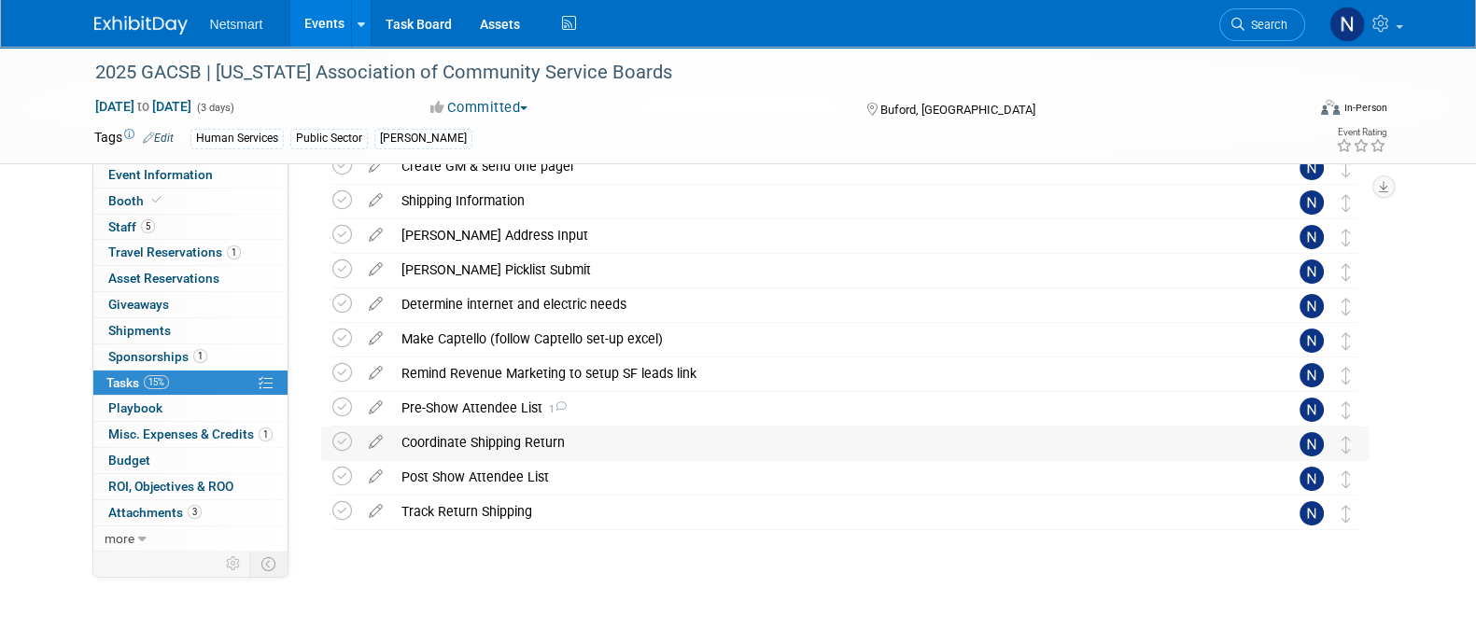
click at [463, 442] on div "Coordinate Shipping Return" at bounding box center [827, 443] width 870 height 32
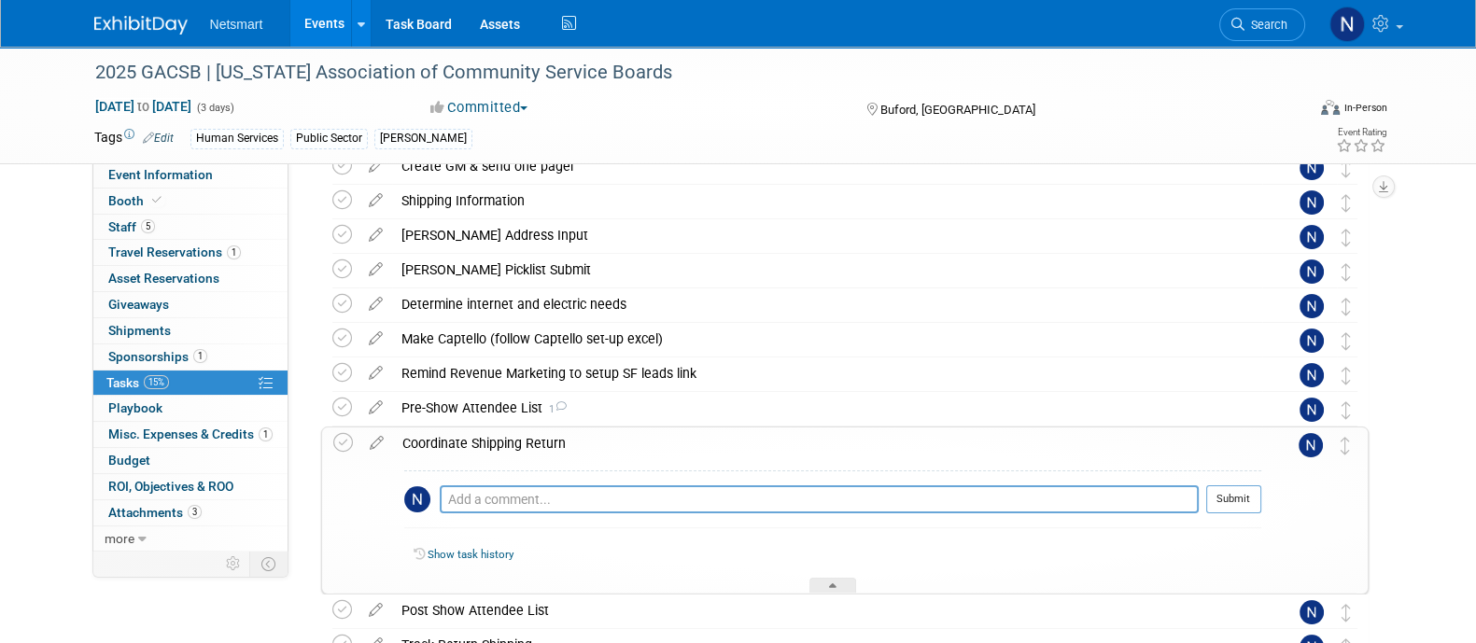
click at [514, 513] on div "Pro tip: Press Ctrl-Enter to submit comment." at bounding box center [819, 520] width 759 height 14
click at [509, 507] on textarea at bounding box center [819, 499] width 759 height 28
type textarea "USP pickup on 28th from hotel after 2 pm"
click at [1212, 497] on button "Submit" at bounding box center [1233, 499] width 55 height 28
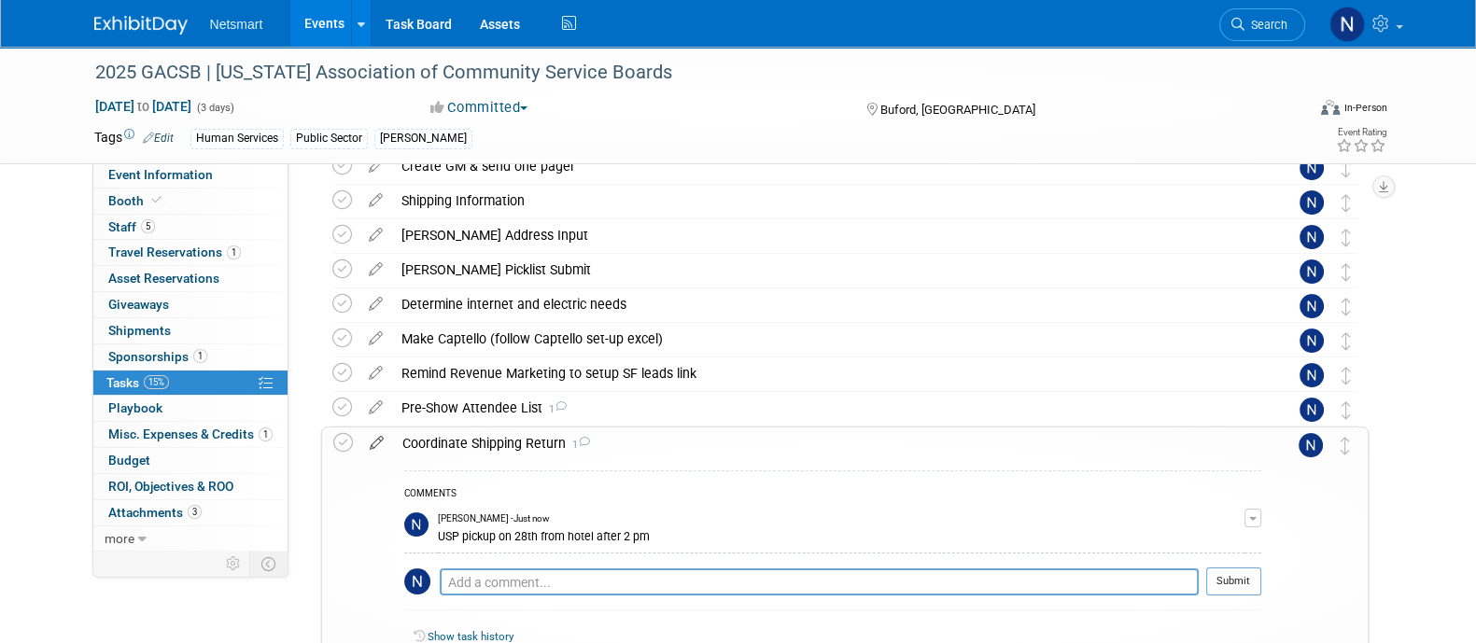
click at [378, 441] on icon at bounding box center [376, 439] width 33 height 23
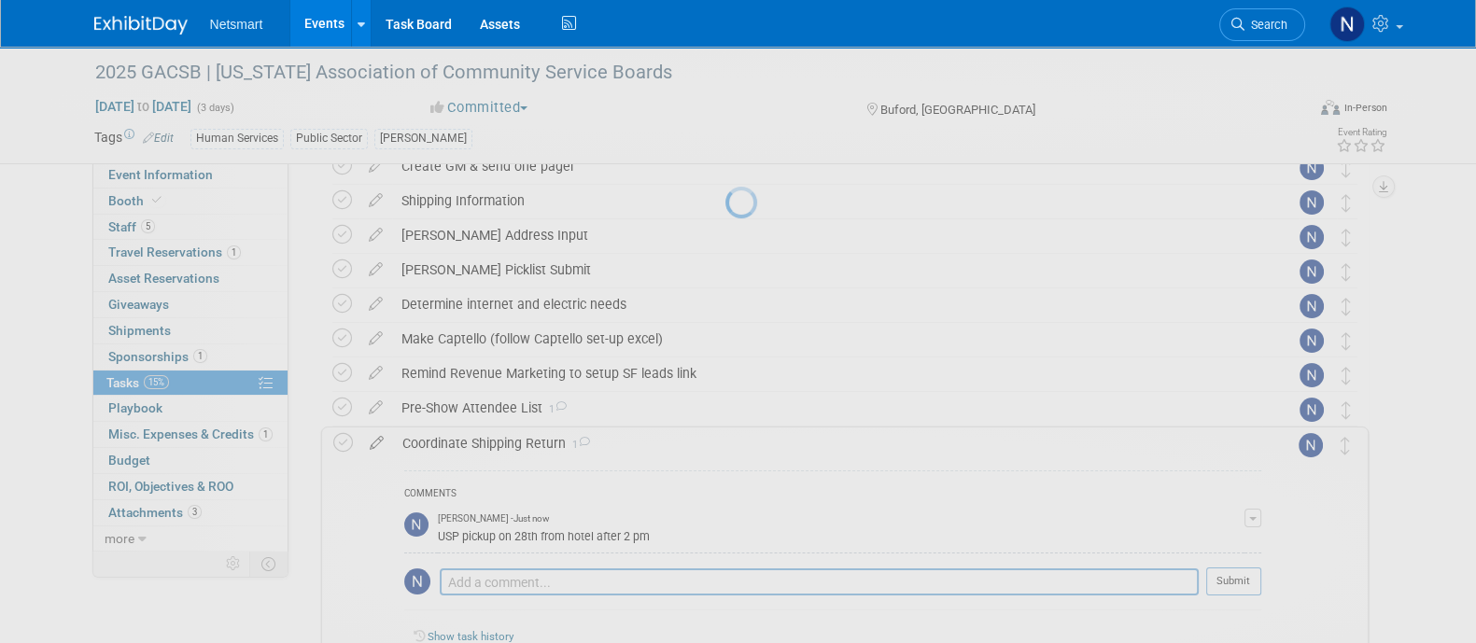
select select "9"
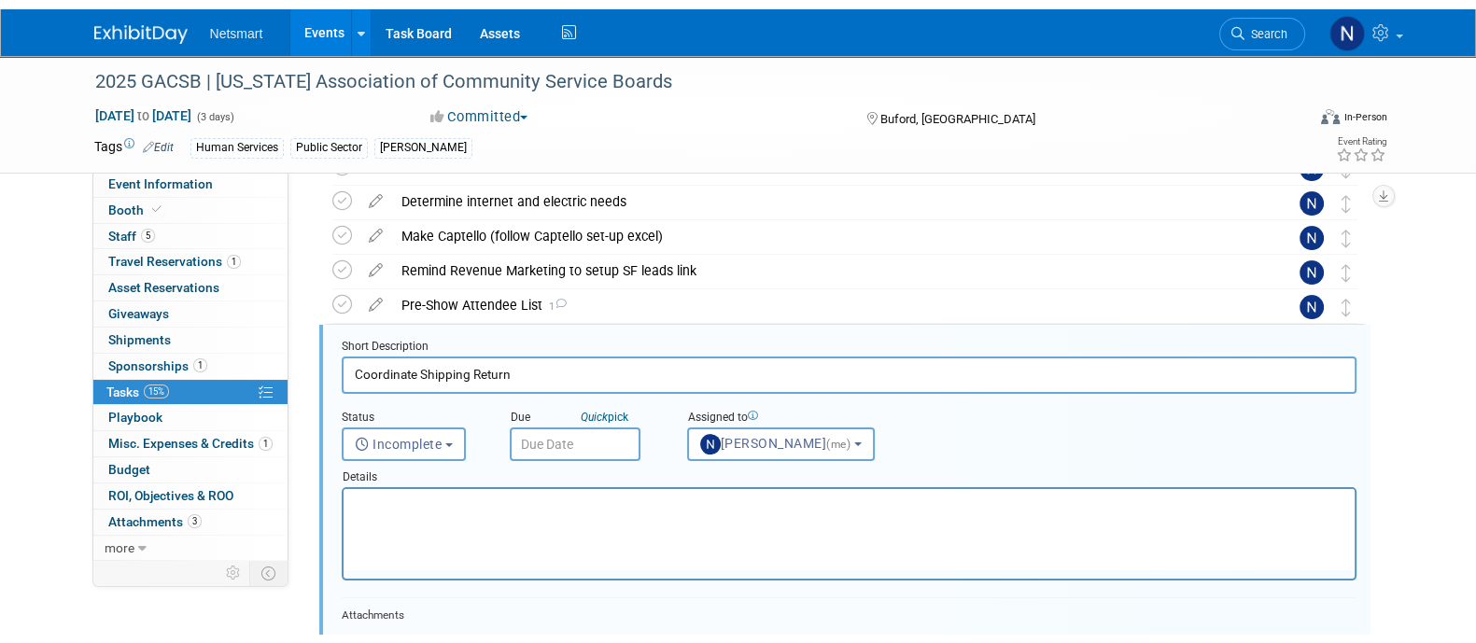
scroll to position [0, 0]
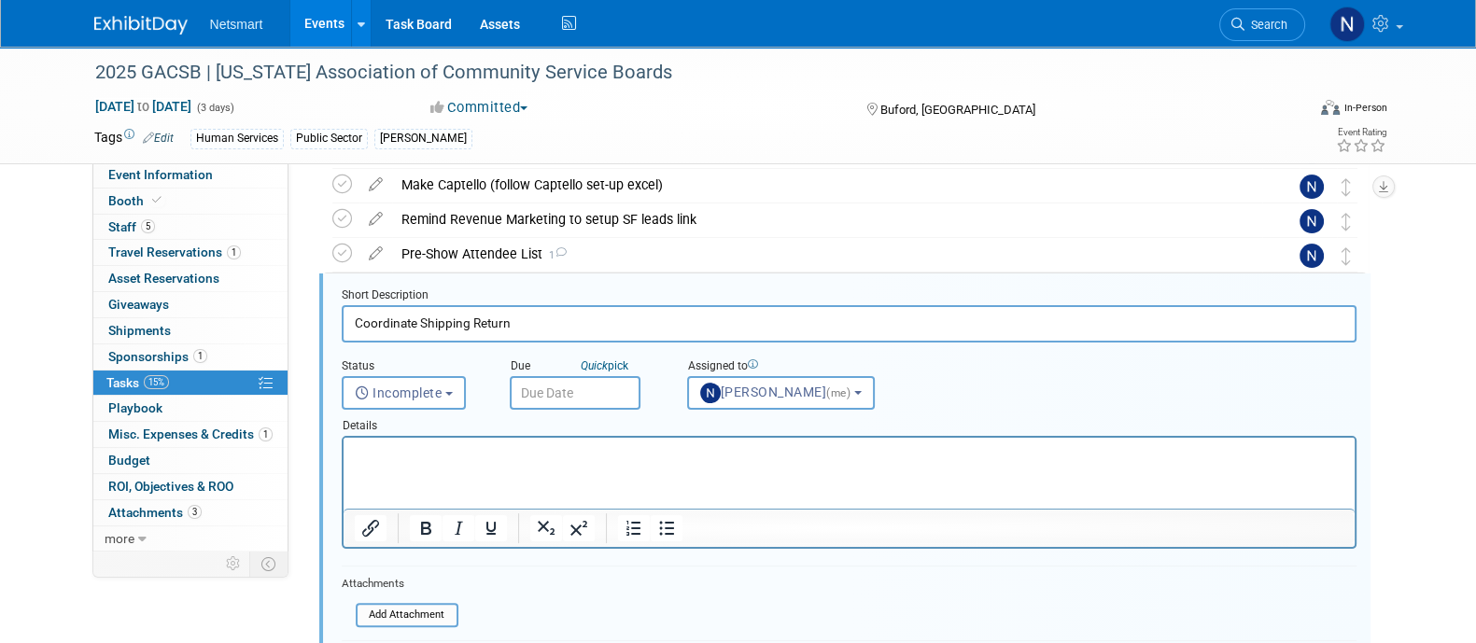
click at [534, 389] on input "text" at bounding box center [575, 393] width 131 height 34
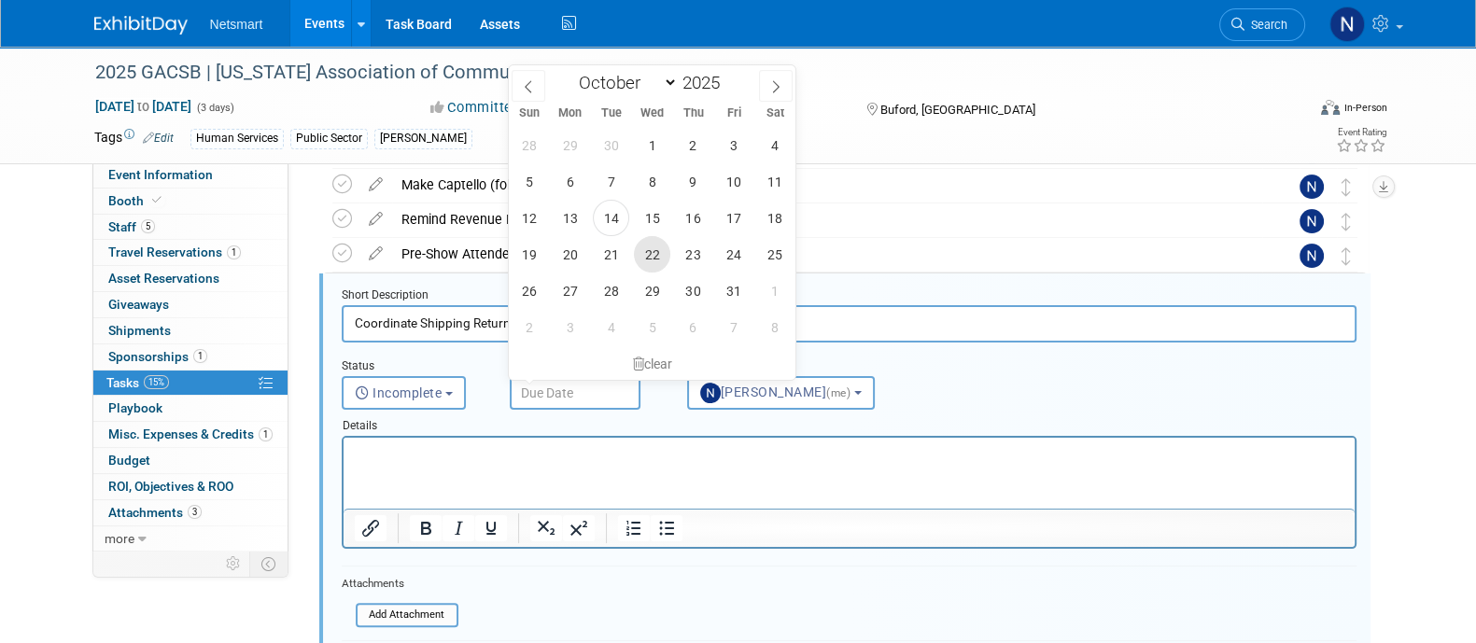
click at [648, 257] on span "22" at bounding box center [652, 254] width 36 height 36
type input "[DATE]"
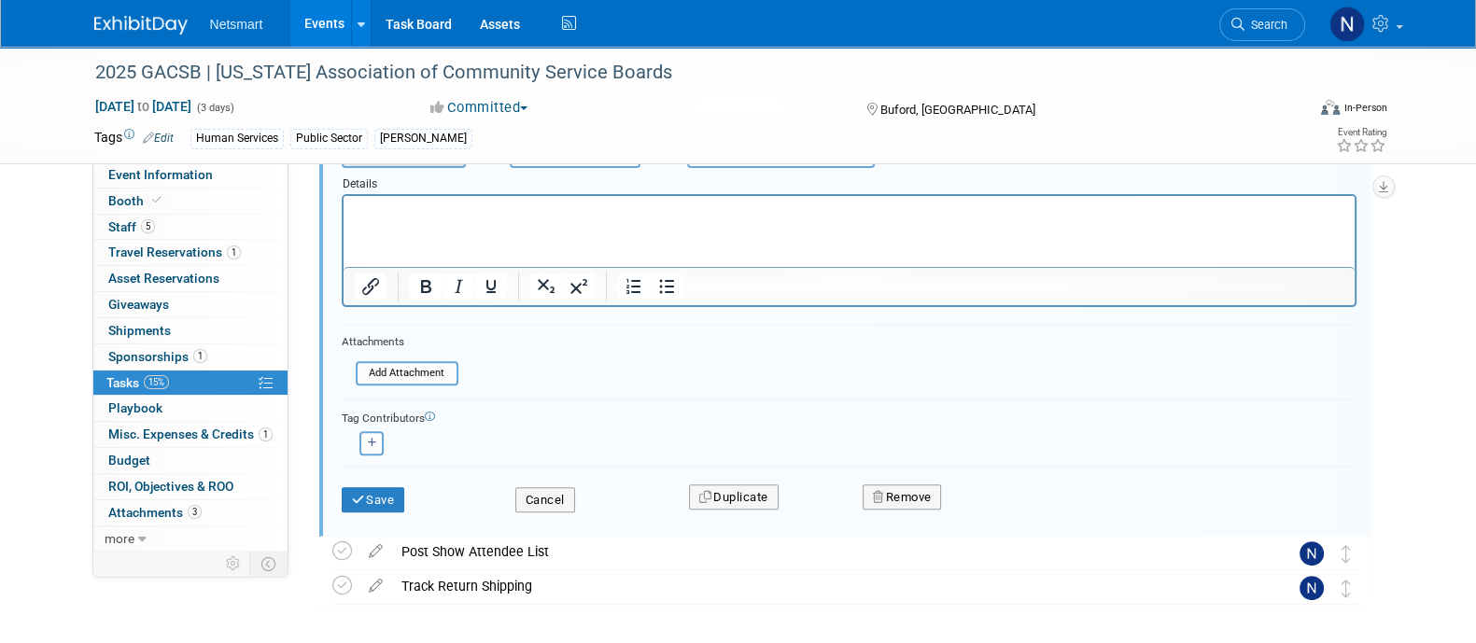
scroll to position [816, 0]
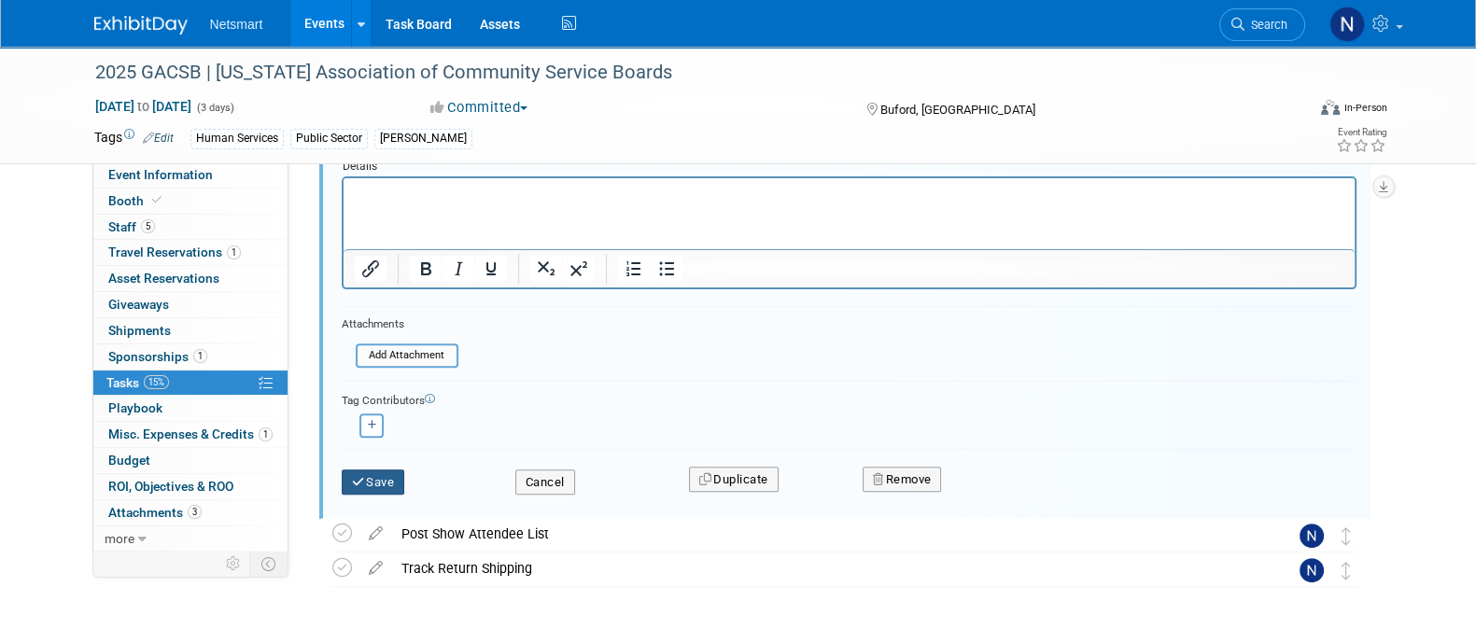
click at [370, 479] on button "Save" at bounding box center [373, 483] width 63 height 26
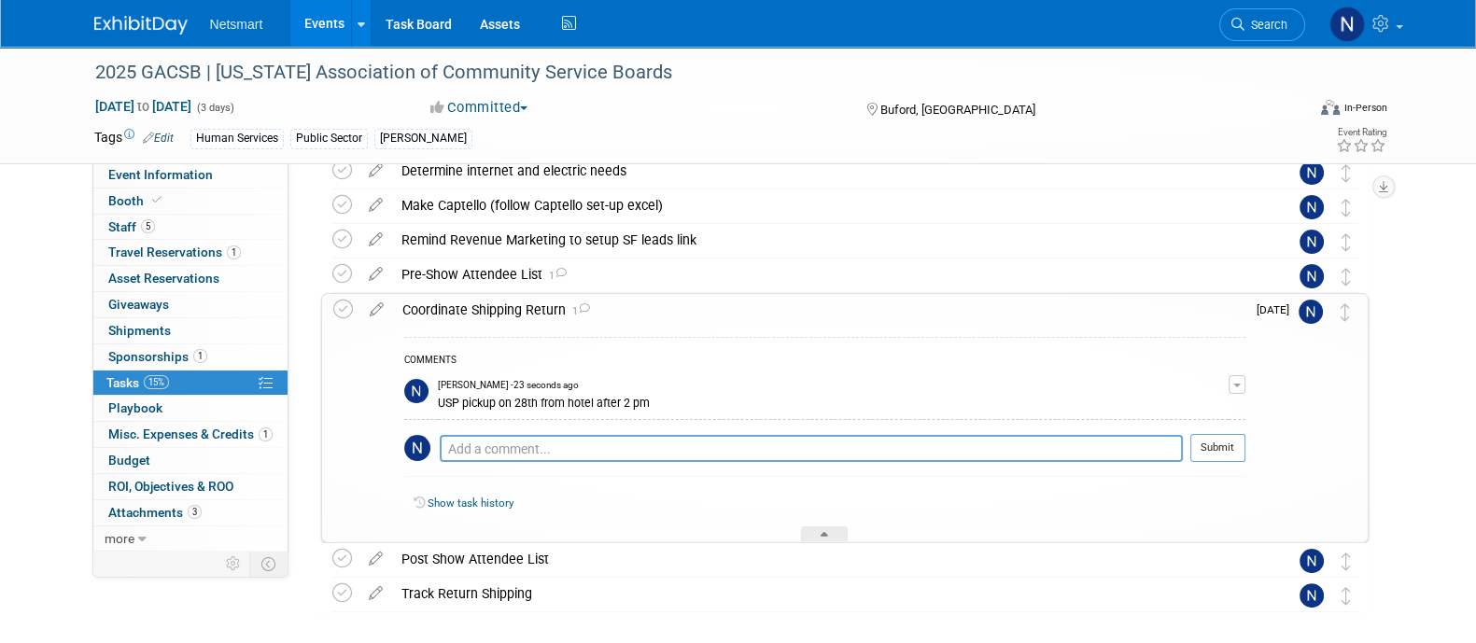
scroll to position [526, 0]
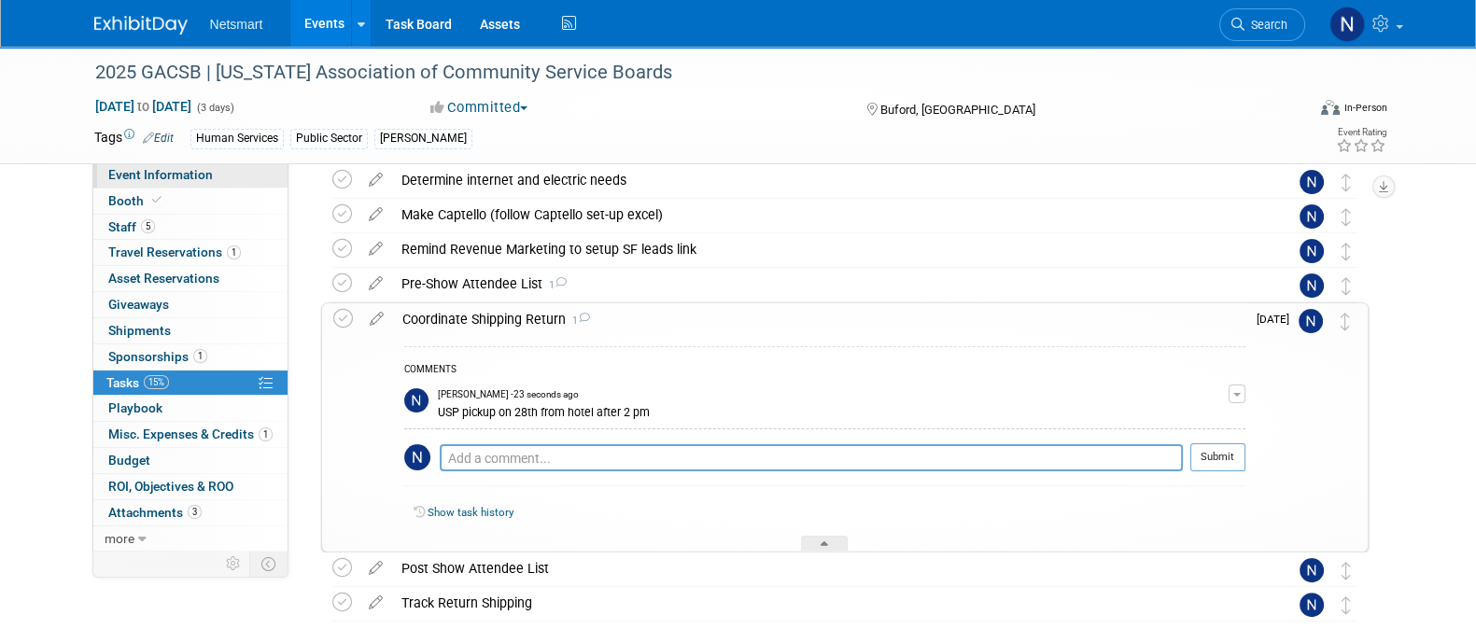
click at [234, 176] on link "Event Information" at bounding box center [190, 174] width 194 height 25
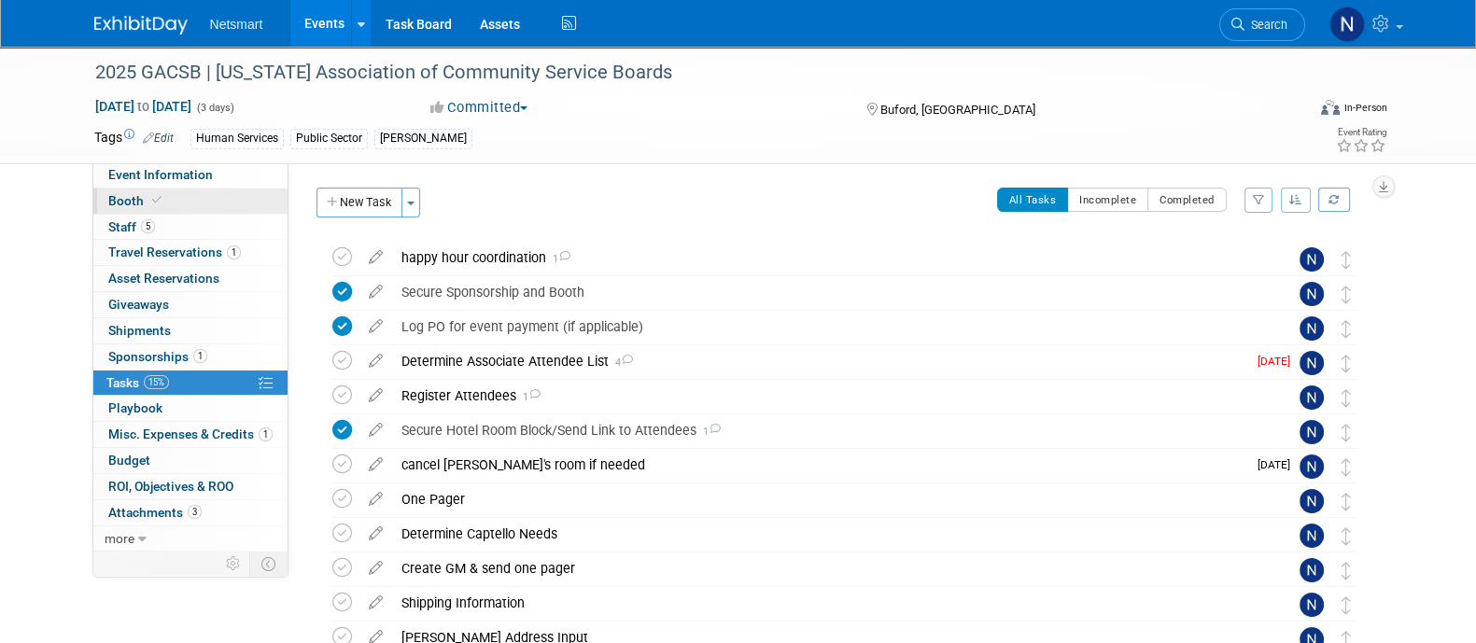
select select "Human Services"
select select "3"
select select "Yes"
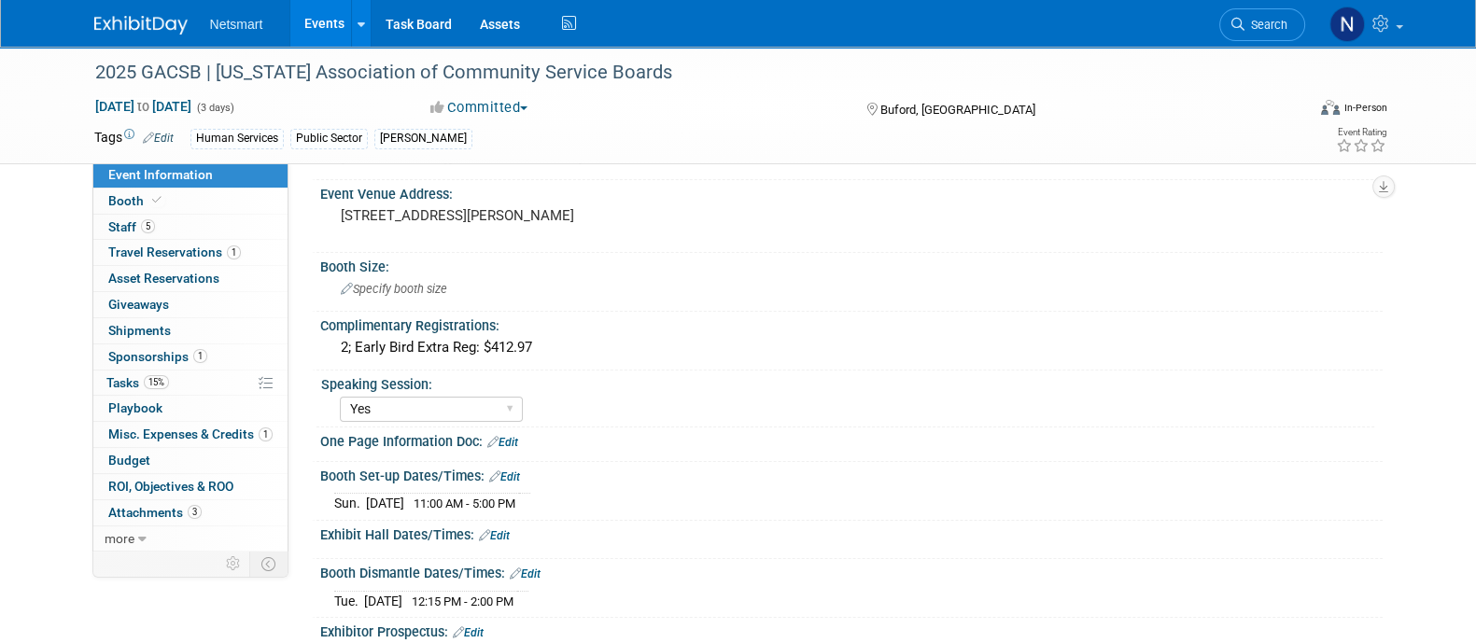
scroll to position [350, 0]
click at [173, 366] on link "1 Sponsorships 1" at bounding box center [190, 356] width 194 height 25
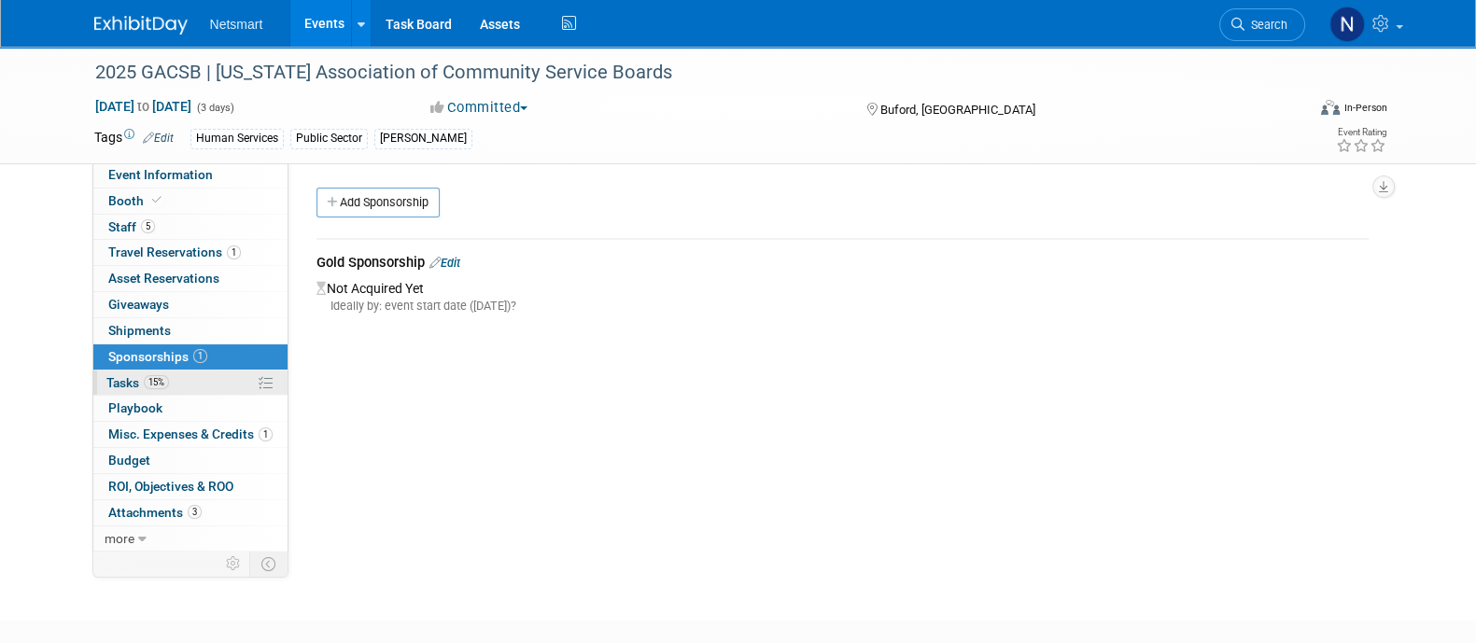
click at [175, 371] on link "15% Tasks 15%" at bounding box center [190, 383] width 194 height 25
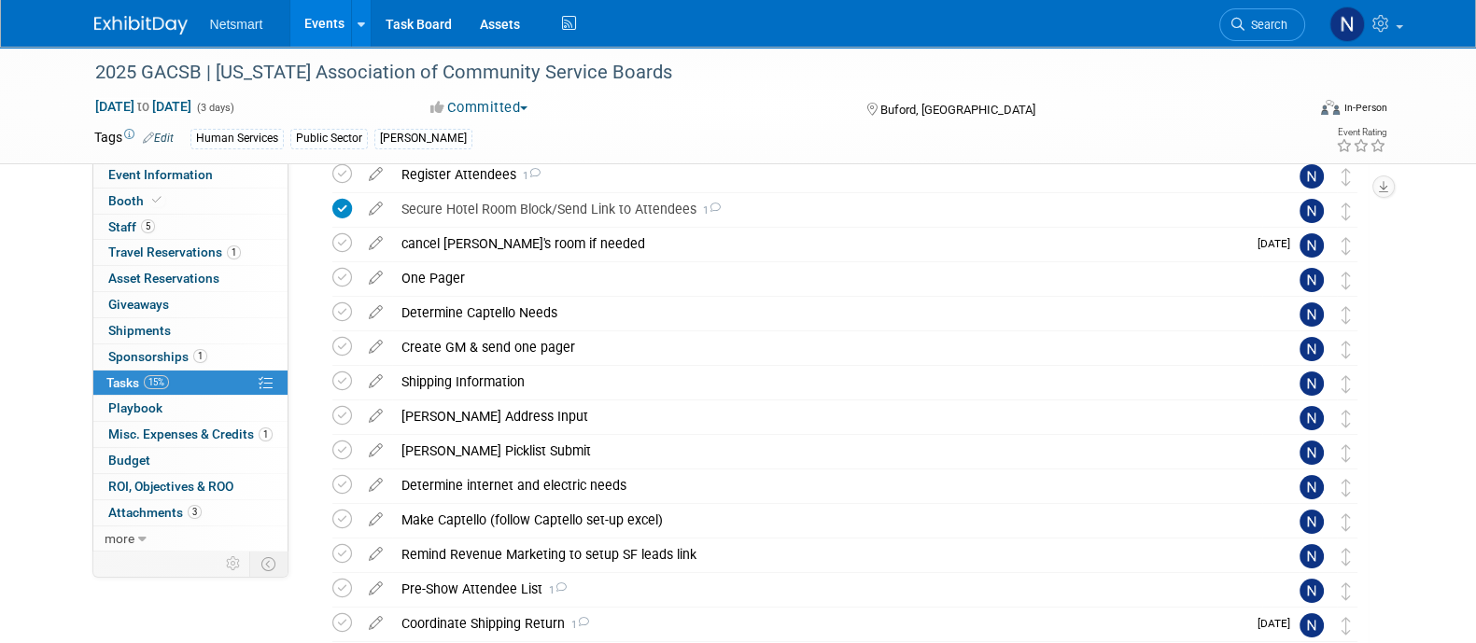
scroll to position [402, 0]
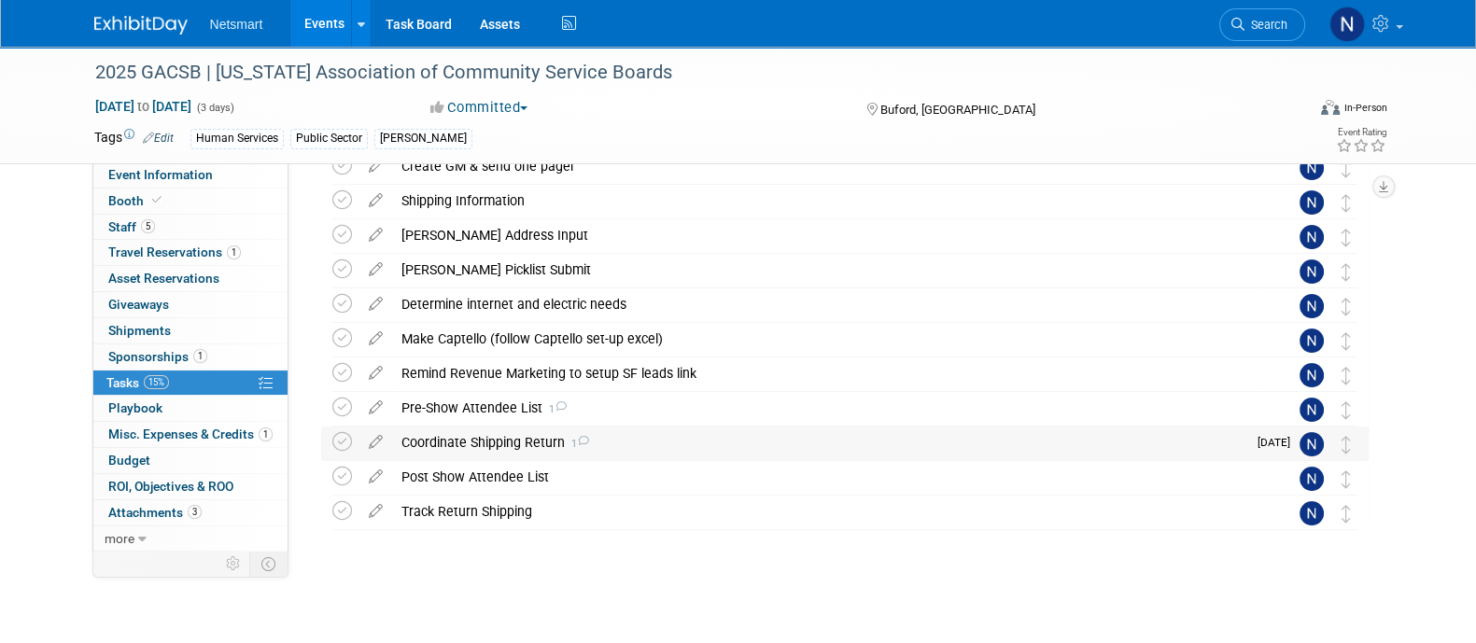
click at [468, 436] on div "Coordinate Shipping Return 1" at bounding box center [819, 443] width 854 height 32
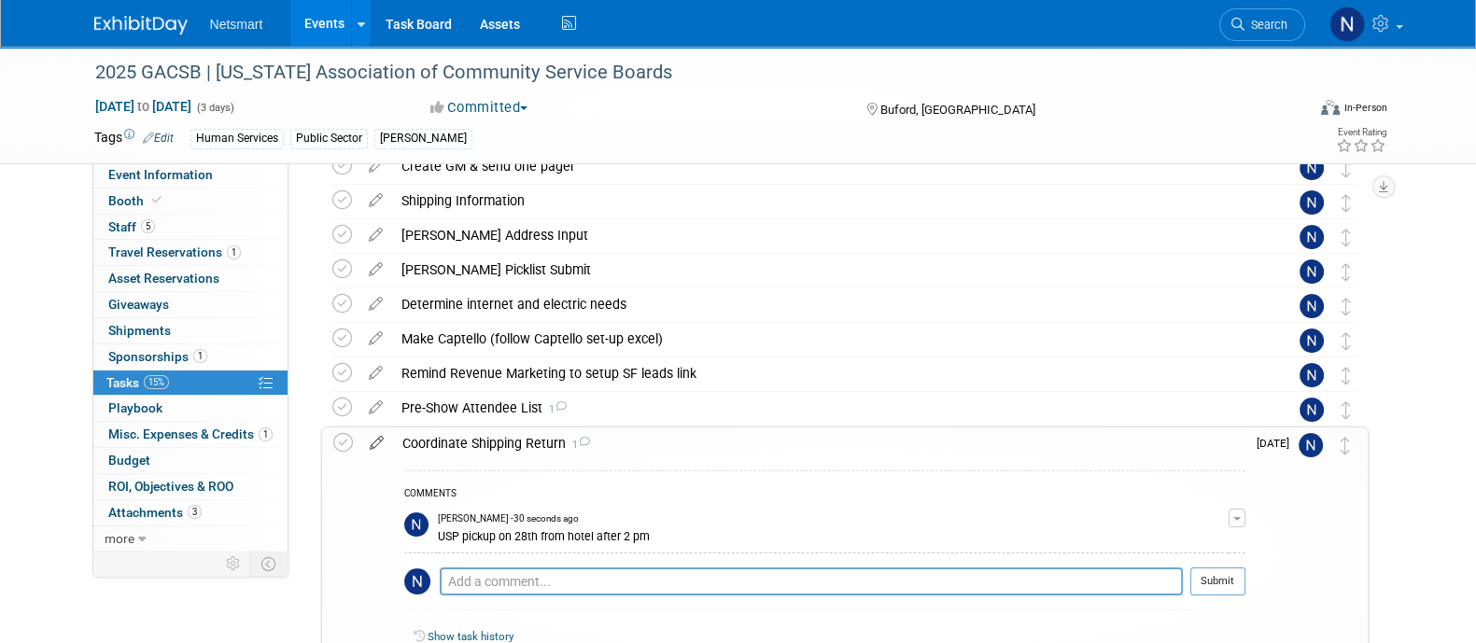
click at [375, 442] on icon at bounding box center [376, 439] width 33 height 23
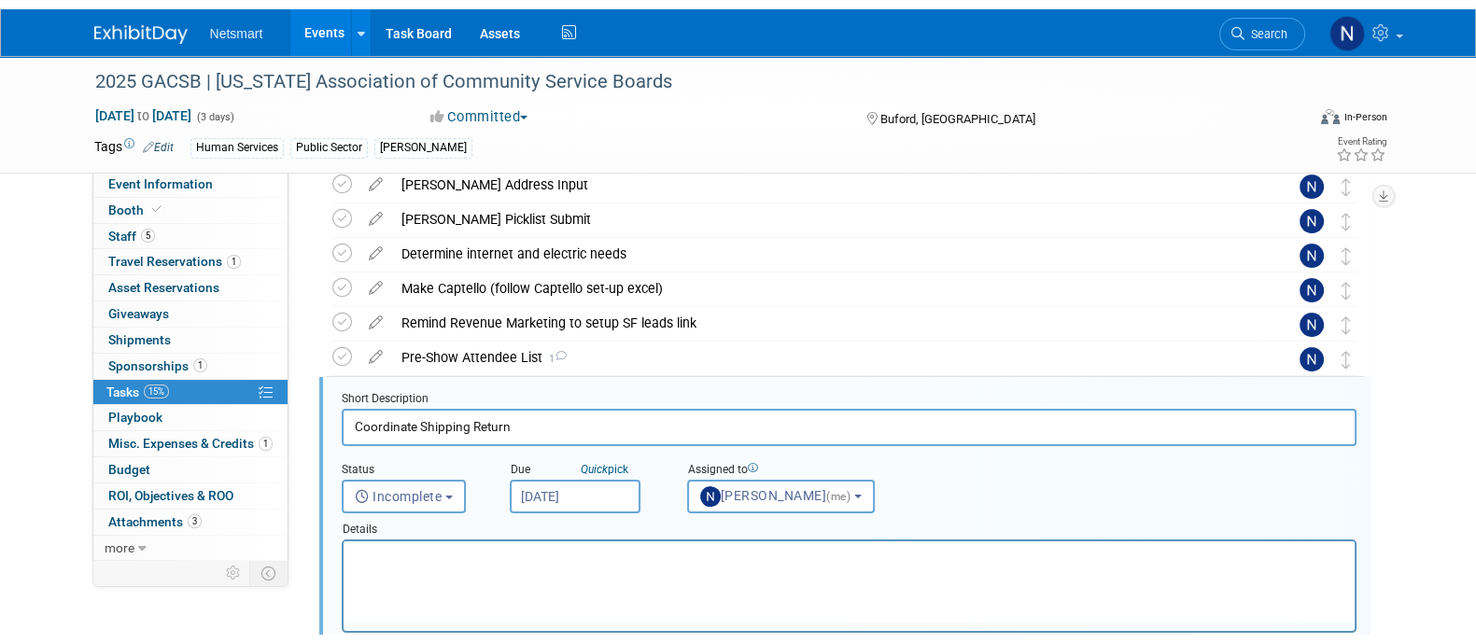
scroll to position [0, 0]
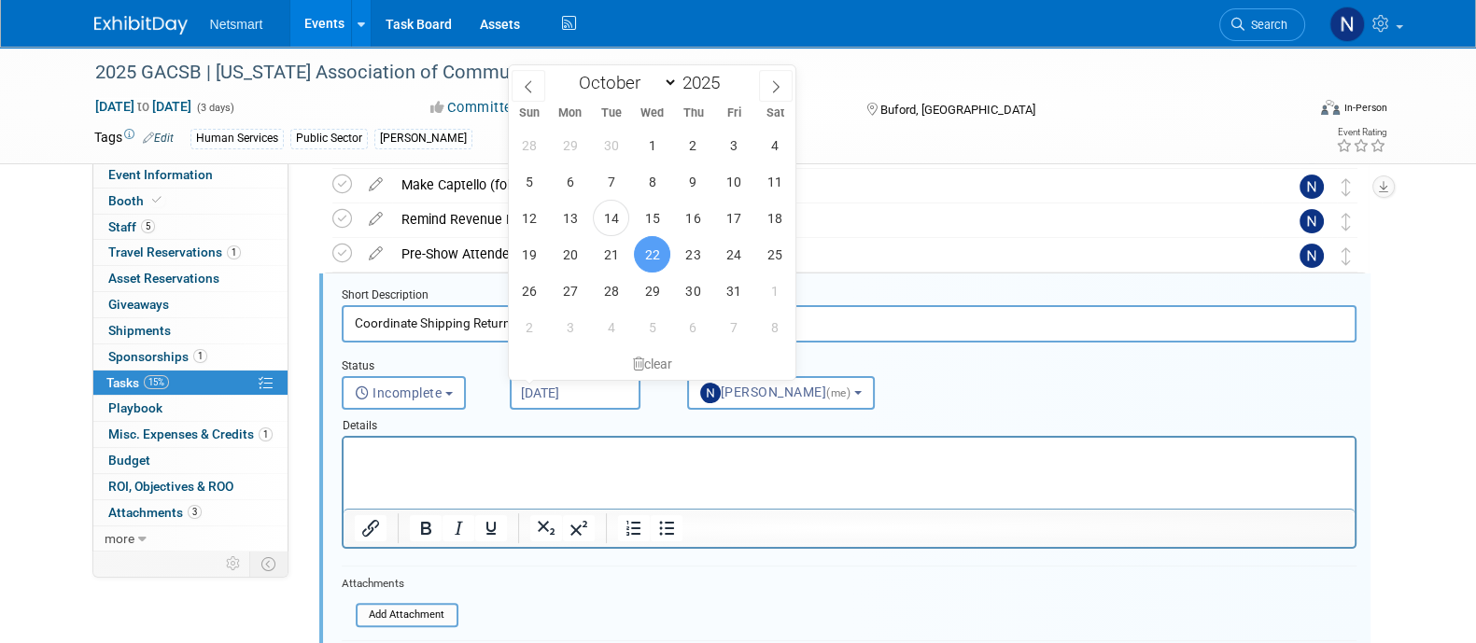
click at [532, 385] on input "[DATE]" at bounding box center [575, 393] width 131 height 34
click at [621, 257] on span "21" at bounding box center [611, 254] width 36 height 36
type input "[DATE]"
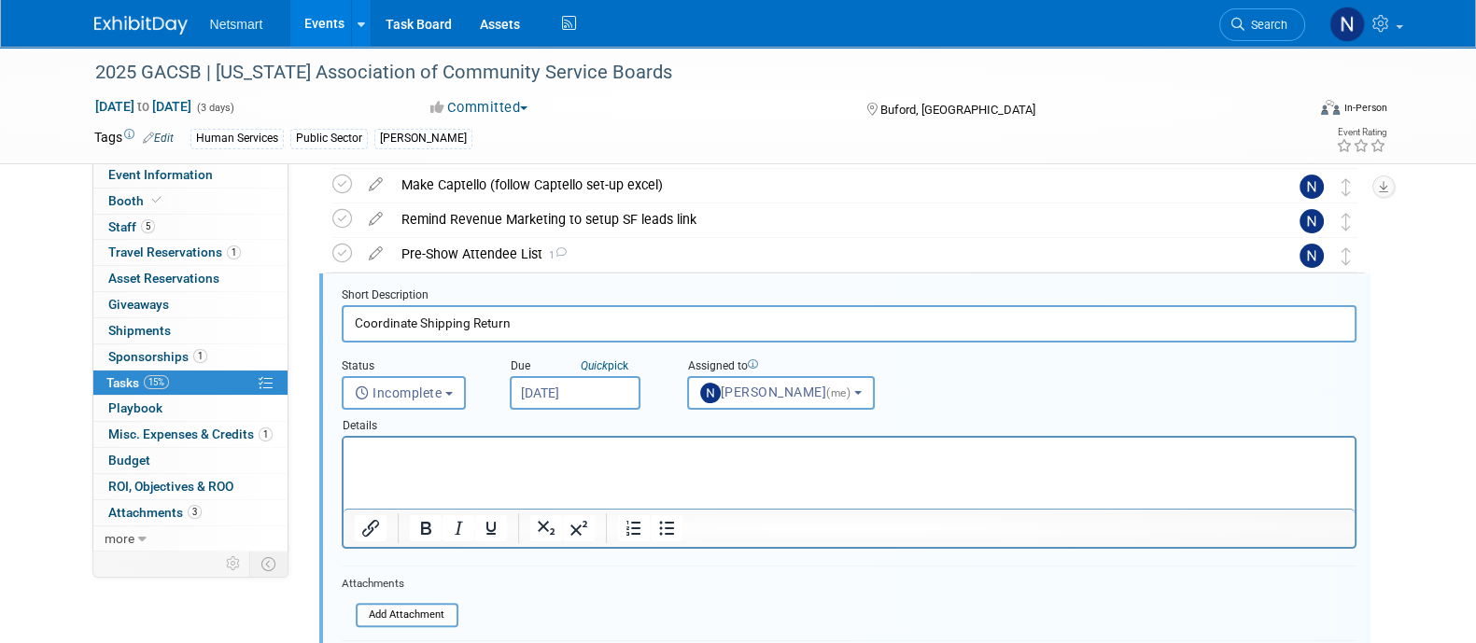
scroll to position [743, 0]
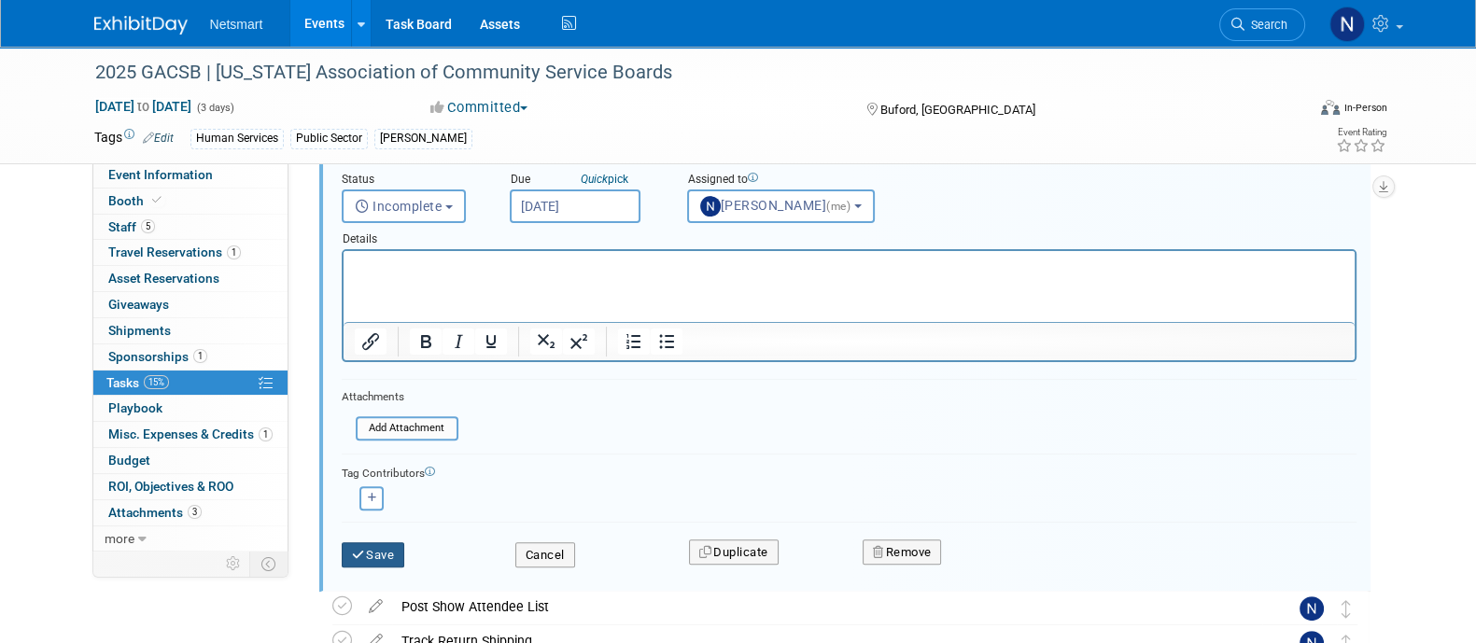
click at [386, 557] on button "Save" at bounding box center [373, 555] width 63 height 26
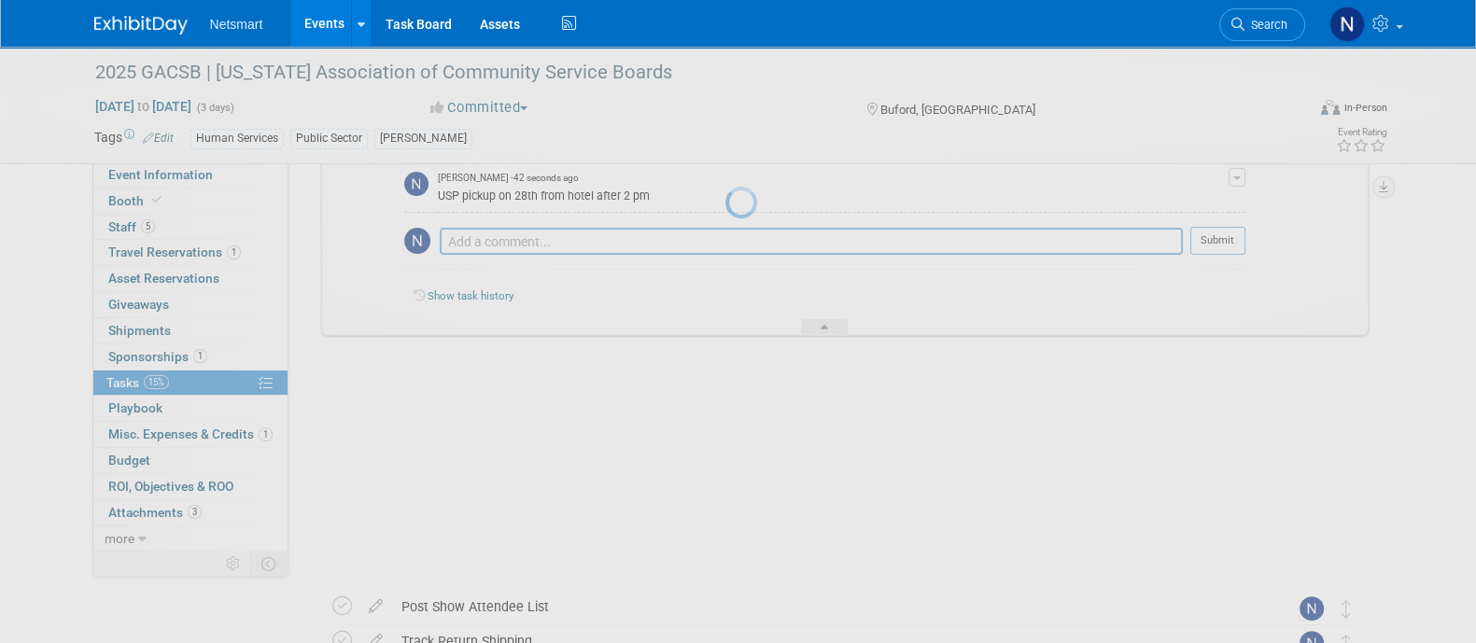
scroll to position [618, 0]
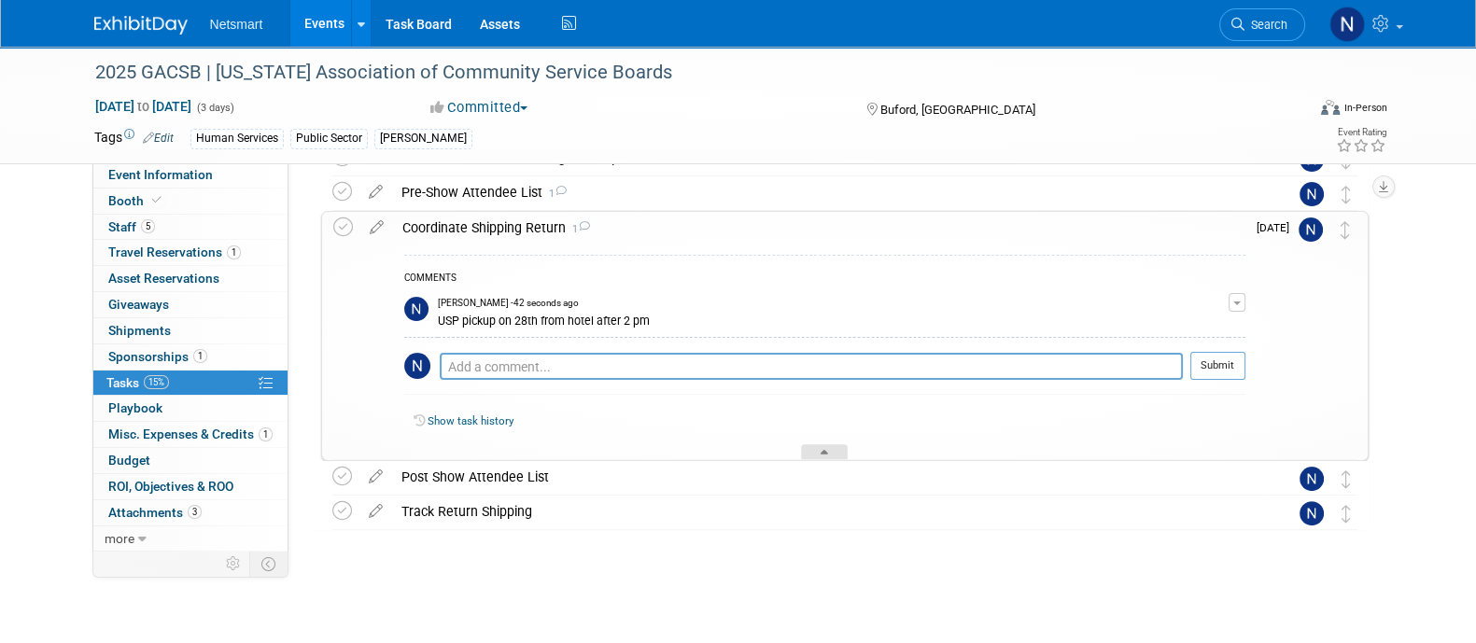
click at [816, 452] on div at bounding box center [824, 452] width 47 height 16
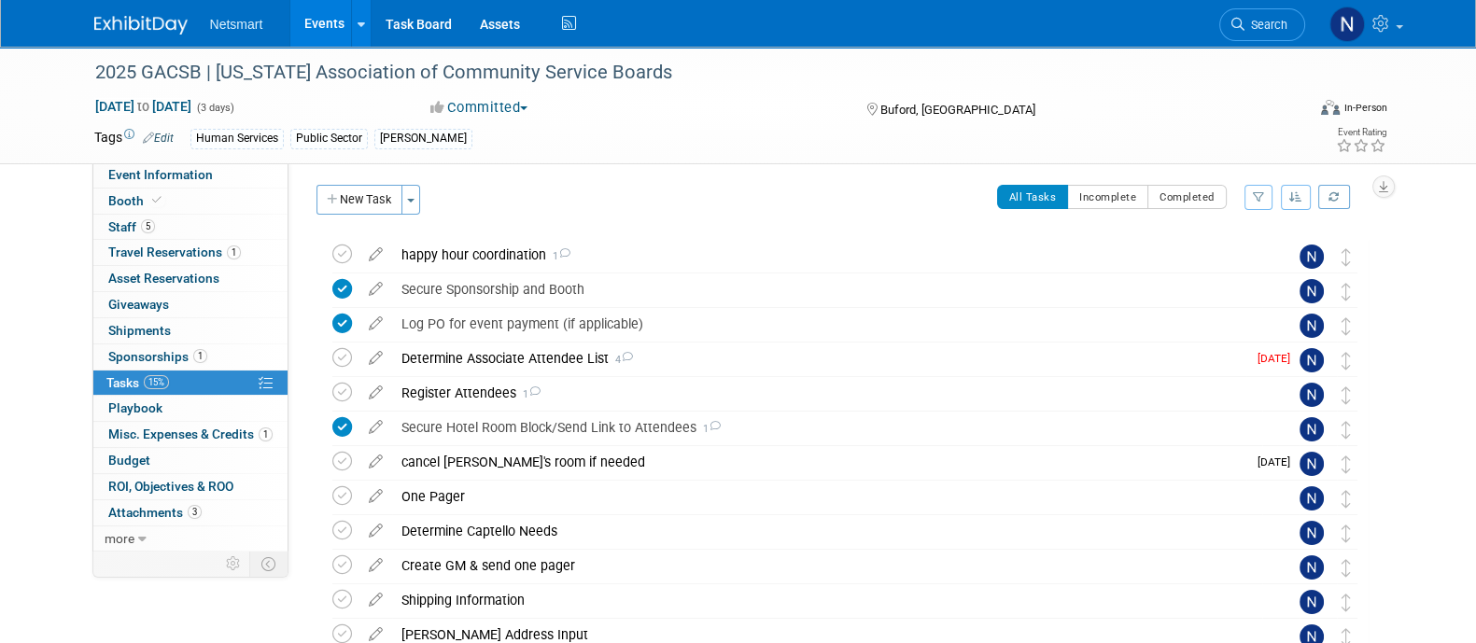
scroll to position [0, 0]
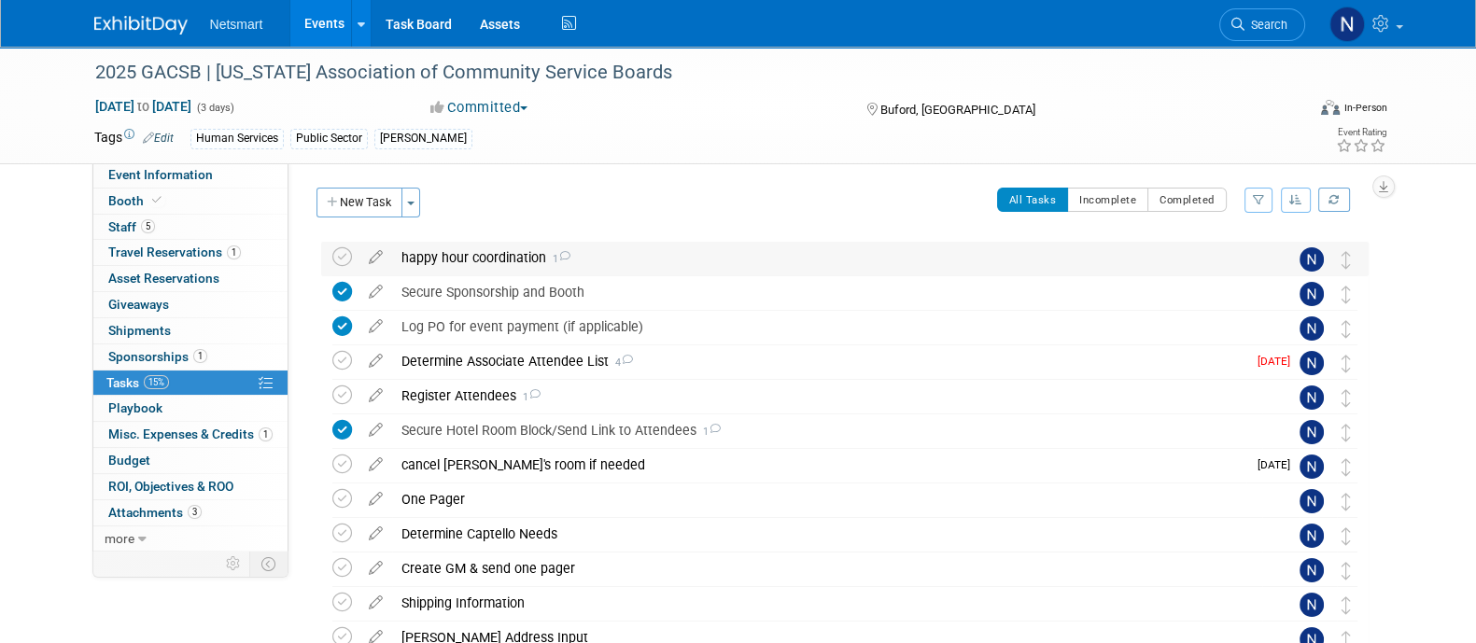
click at [455, 253] on div "happy hour coordination 1" at bounding box center [827, 258] width 870 height 32
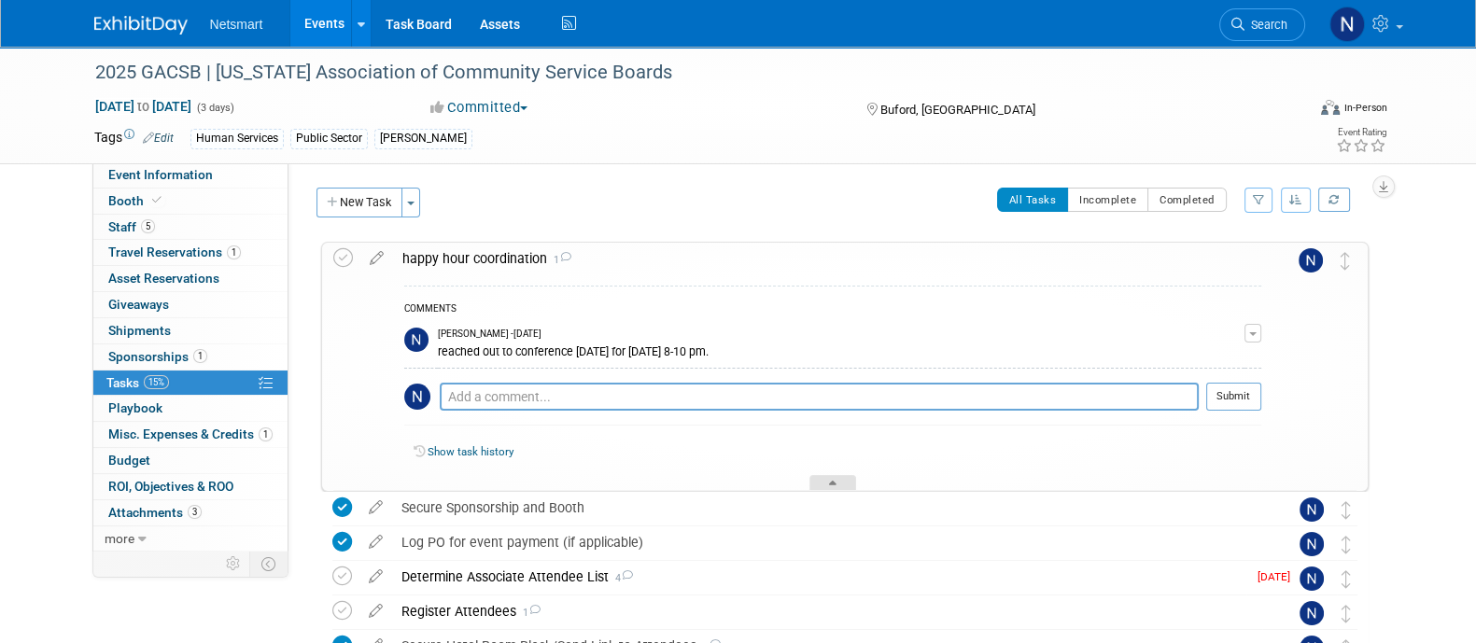
click at [829, 481] on icon at bounding box center [832, 486] width 7 height 11
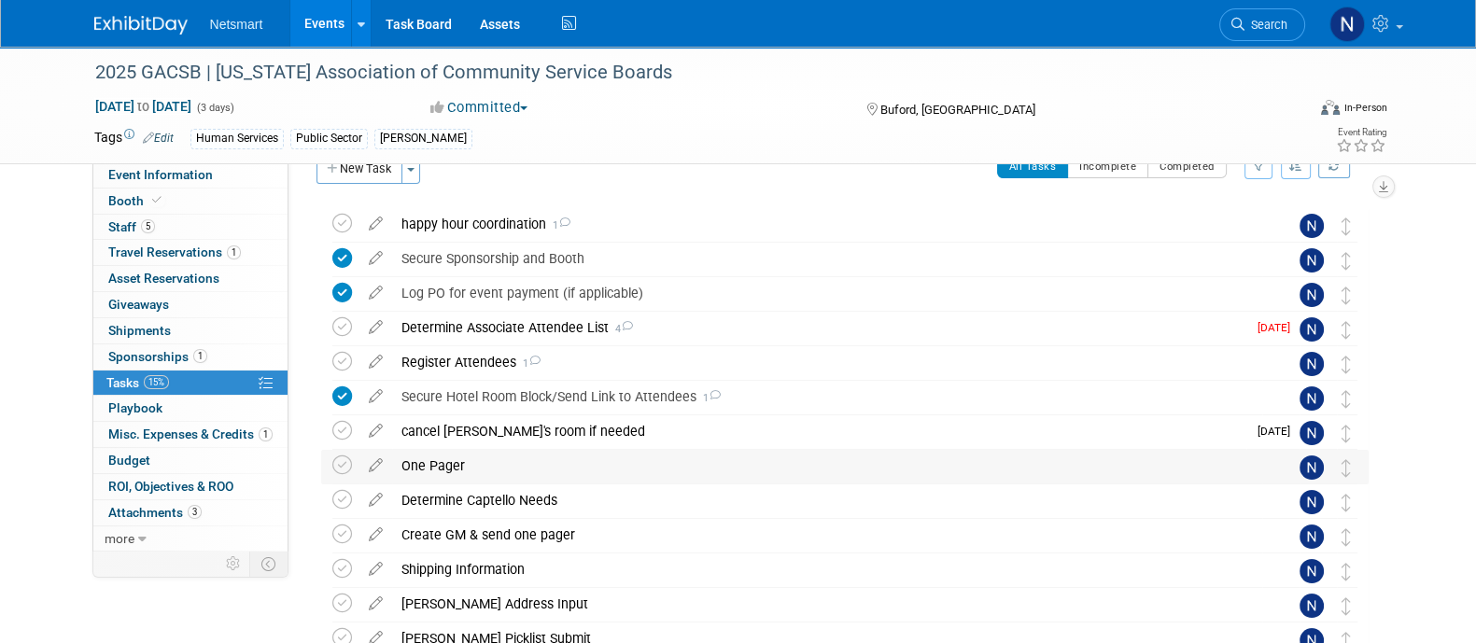
scroll to position [35, 0]
click at [425, 463] on div "One Pager" at bounding box center [827, 464] width 870 height 32
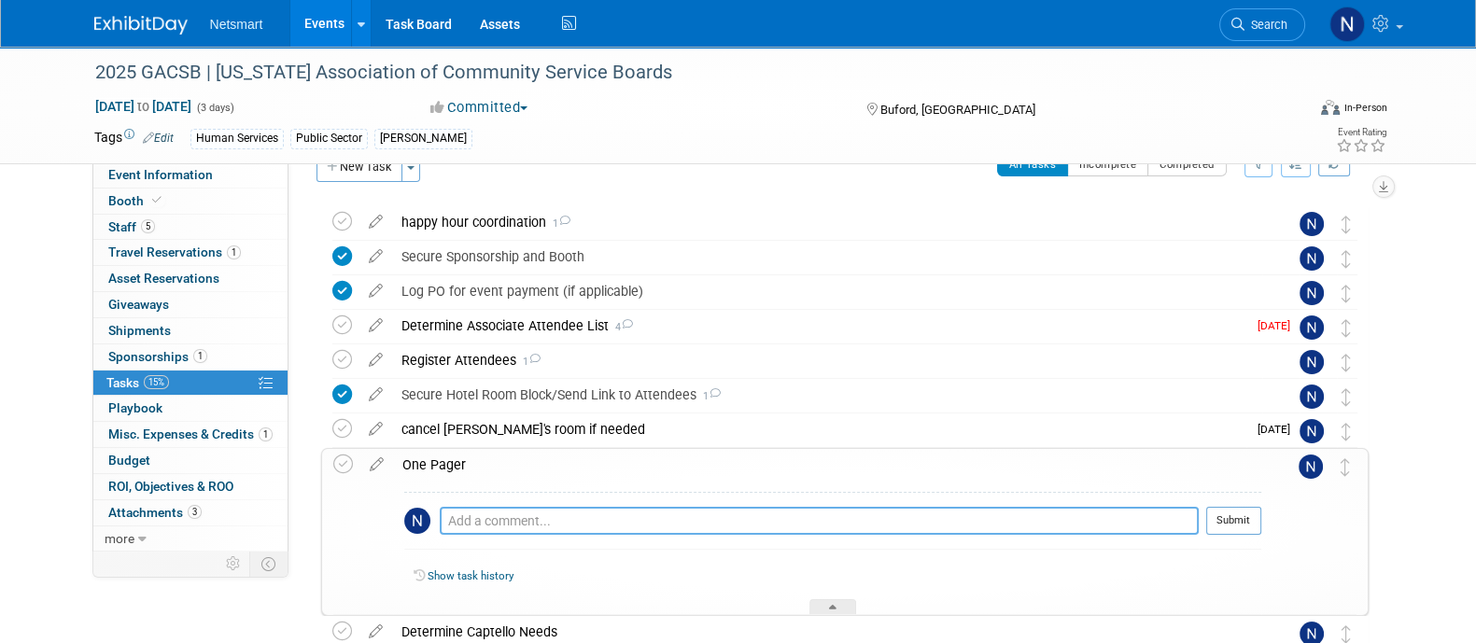
click at [501, 515] on textarea at bounding box center [819, 521] width 759 height 28
type textarea "missing trigger & need to confirm HH"
click at [1237, 514] on button "Submit" at bounding box center [1233, 521] width 55 height 28
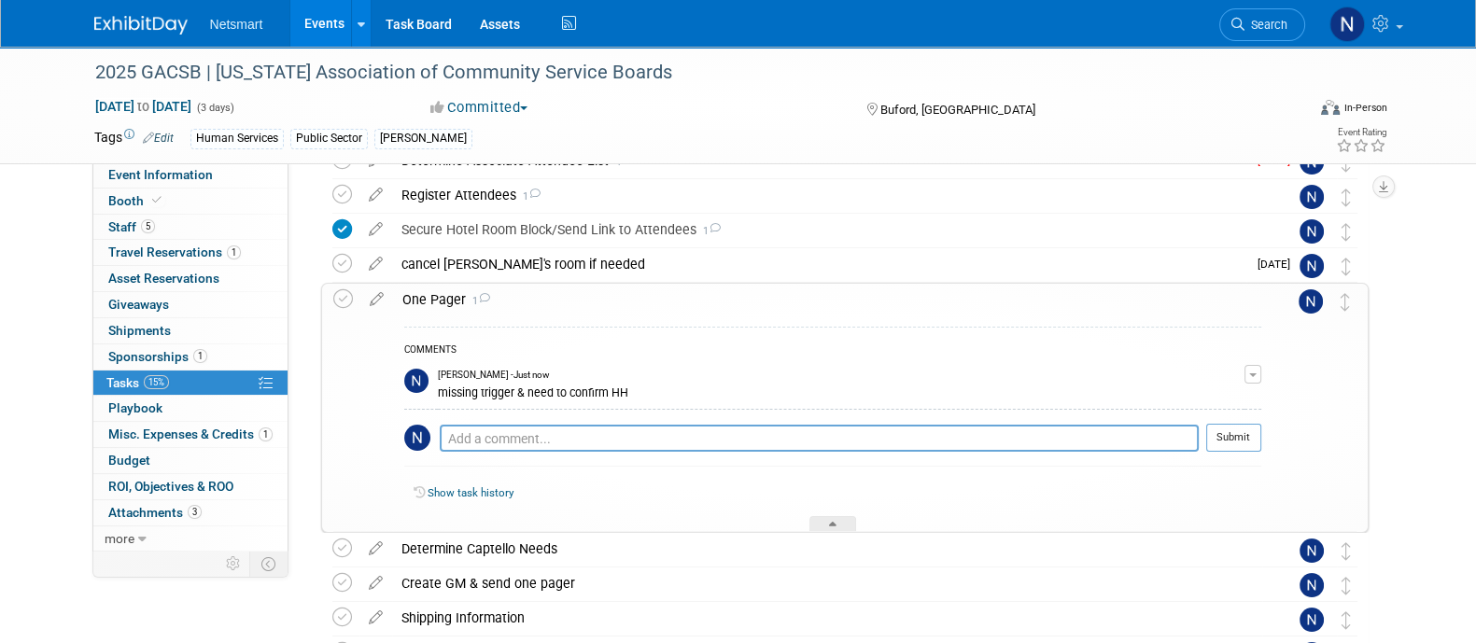
scroll to position [202, 0]
click at [841, 515] on div at bounding box center [832, 523] width 47 height 16
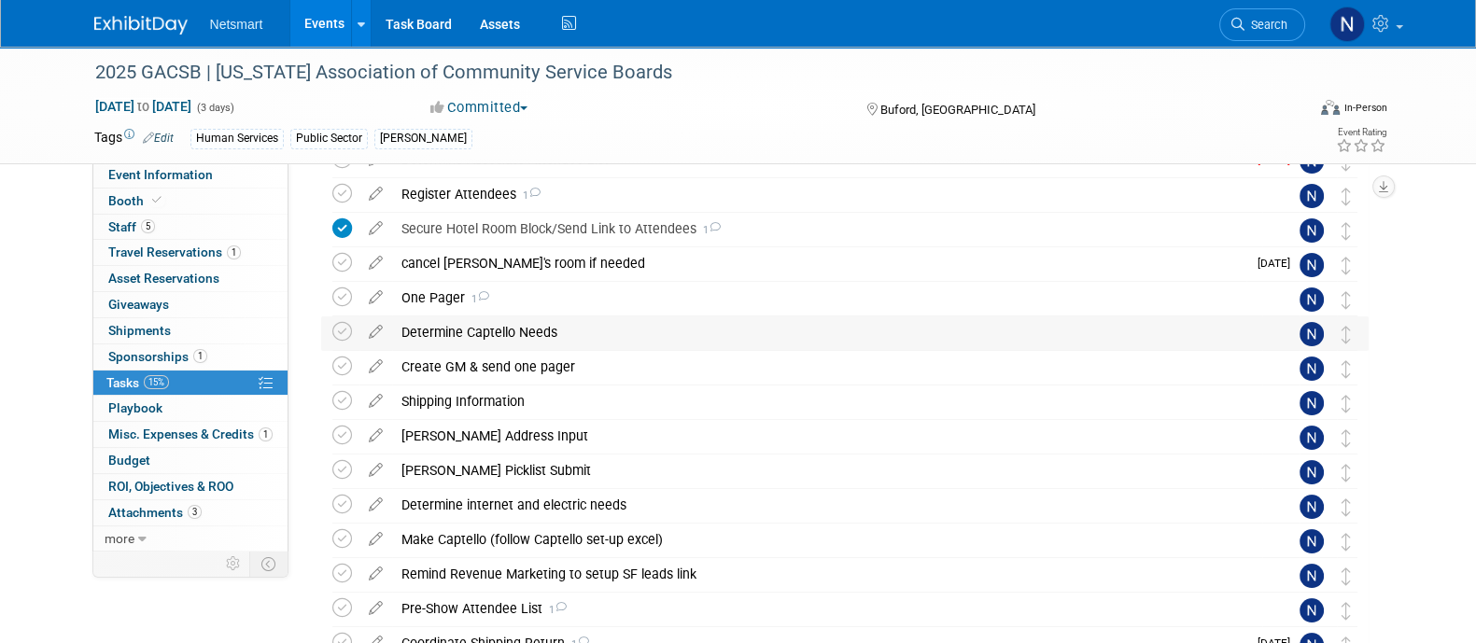
click at [520, 329] on div "Determine Captello Needs" at bounding box center [827, 332] width 870 height 32
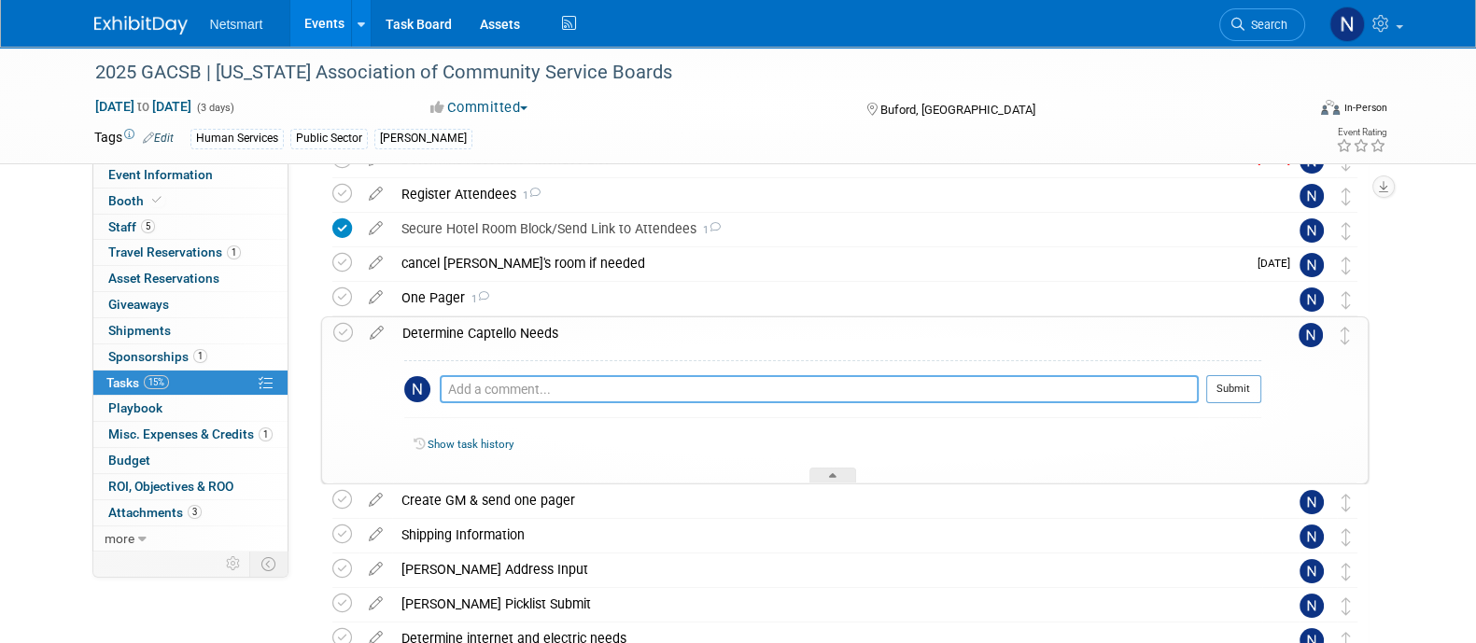
click at [527, 387] on textarea at bounding box center [819, 389] width 759 height 28
type textarea "badge scan"
click at [1246, 387] on button "Submit" at bounding box center [1233, 389] width 55 height 28
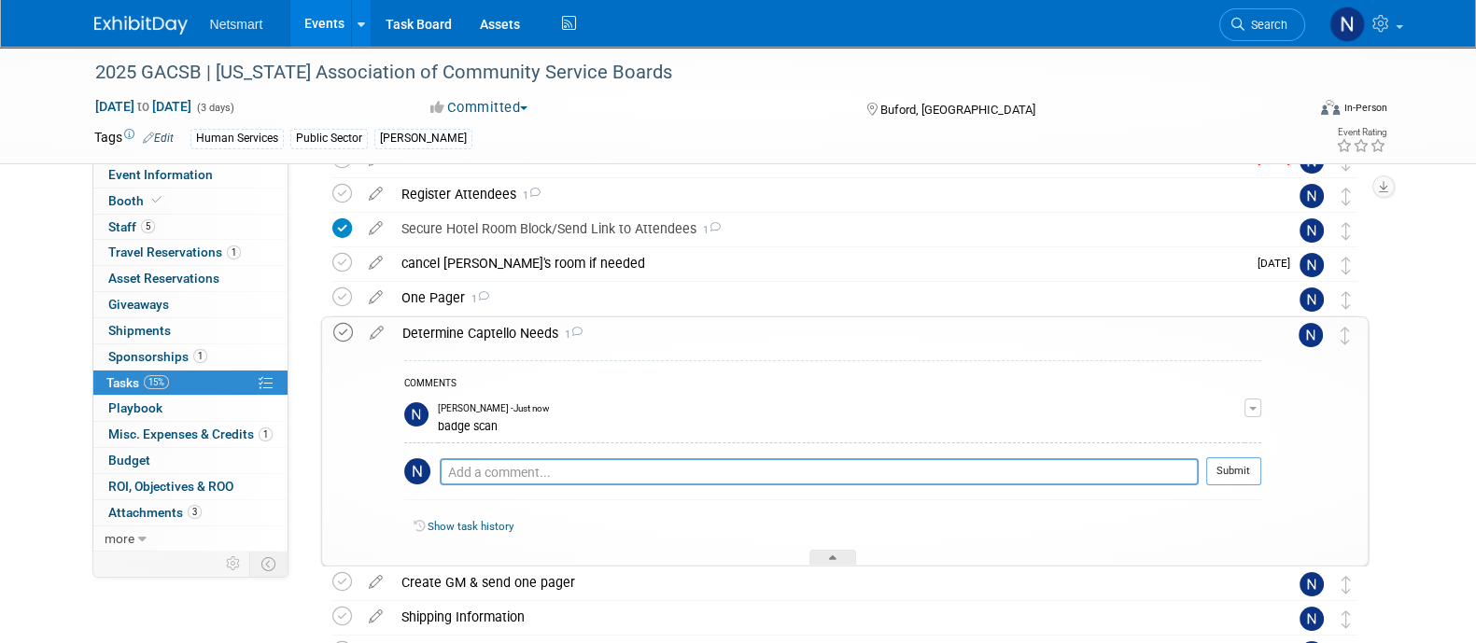
click at [345, 335] on icon at bounding box center [343, 333] width 20 height 20
click at [831, 555] on icon at bounding box center [832, 560] width 7 height 11
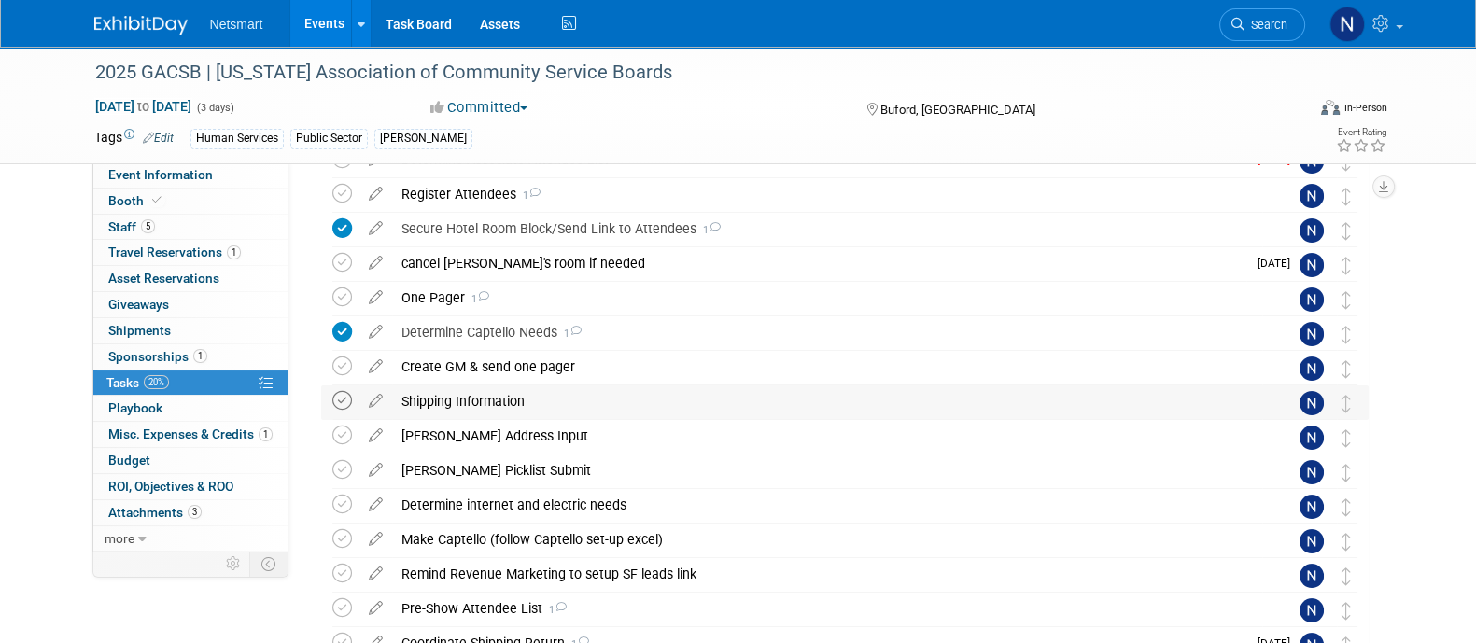
click at [346, 403] on icon at bounding box center [342, 401] width 20 height 20
click at [344, 431] on icon at bounding box center [342, 436] width 20 height 20
click at [457, 470] on div "[PERSON_NAME] Picklist Submit" at bounding box center [827, 471] width 870 height 32
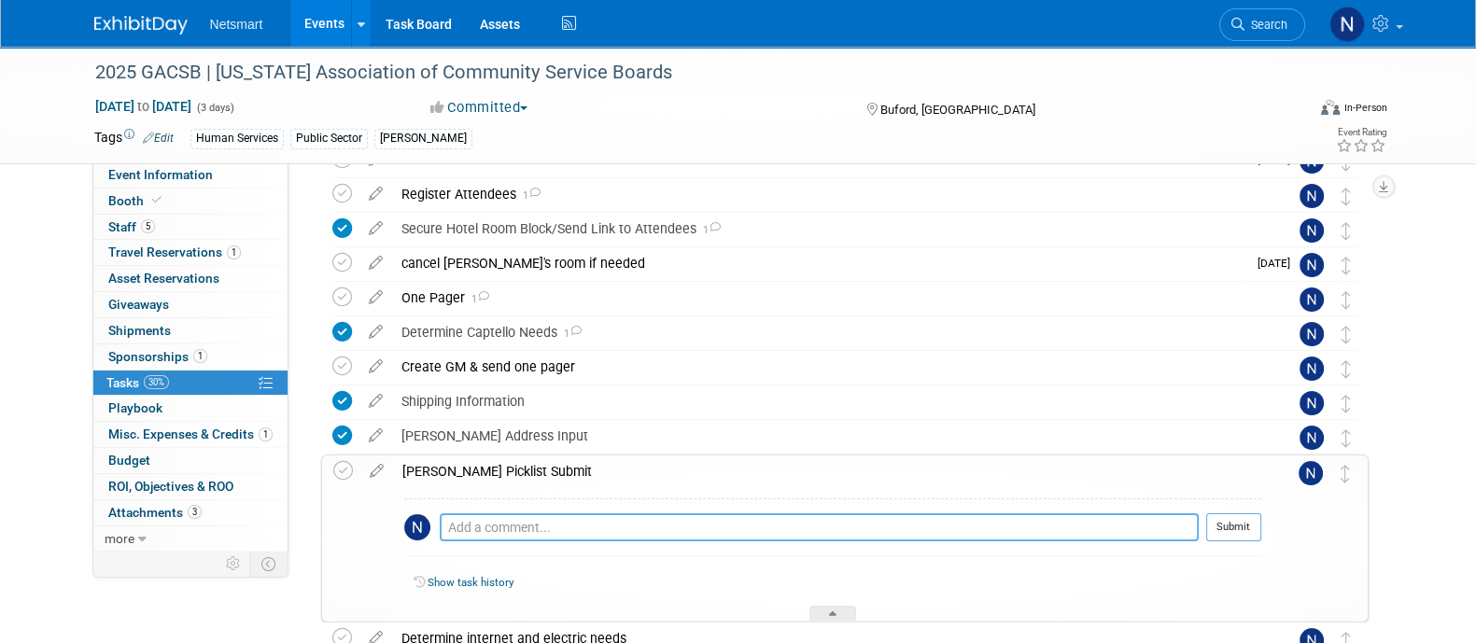
click at [522, 537] on textarea at bounding box center [819, 527] width 759 height 28
click at [927, 519] on textarea "shiping poster to derse. derse to add table throw as i couldn't add it on I" at bounding box center [819, 527] width 759 height 27
type textarea "shiping poster to derse. derse to add table throw as i couldn't add it on IP"
click at [1223, 532] on button "Submit" at bounding box center [1233, 527] width 55 height 28
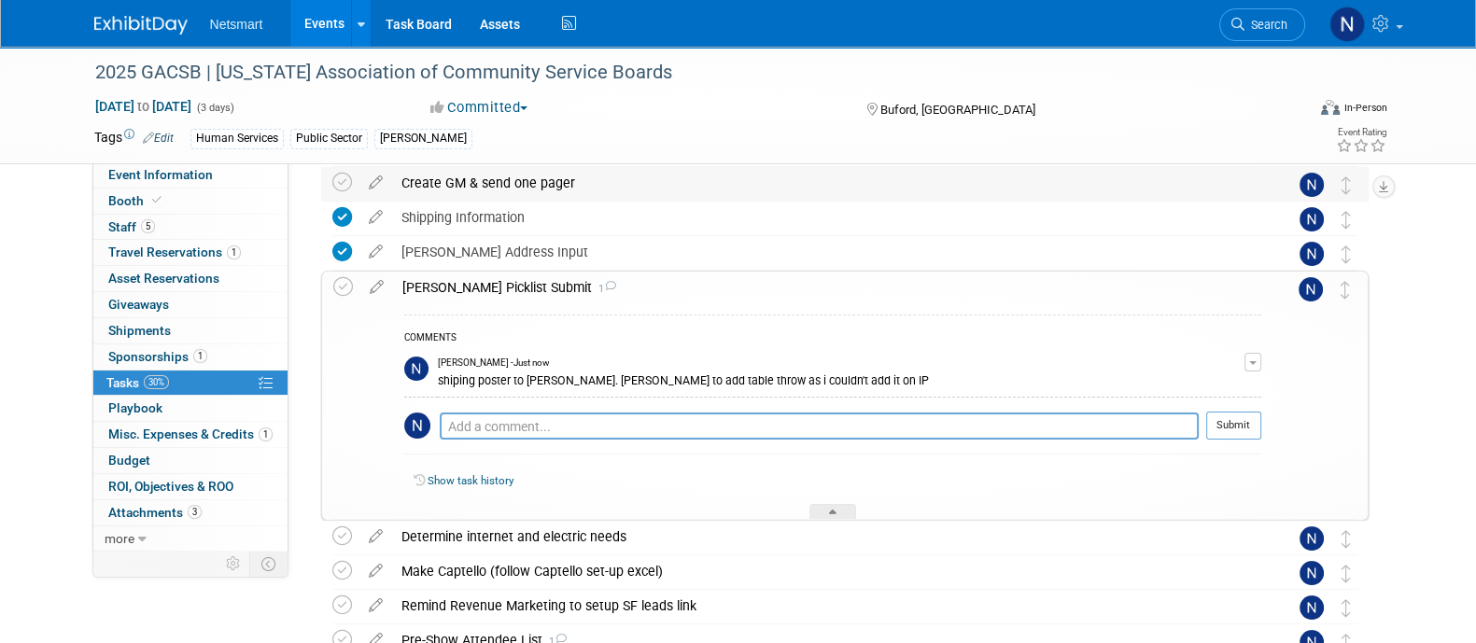
scroll to position [386, 0]
click at [827, 504] on div at bounding box center [832, 511] width 47 height 16
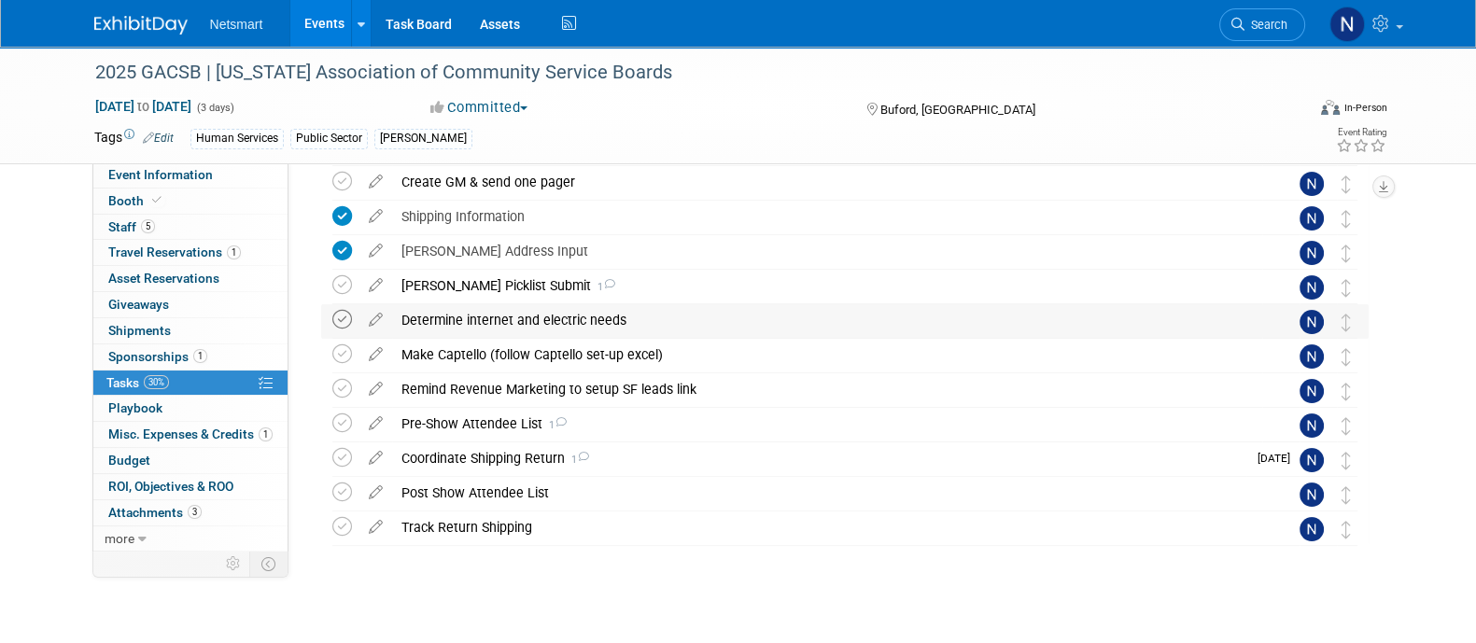
click at [341, 319] on icon at bounding box center [342, 320] width 20 height 20
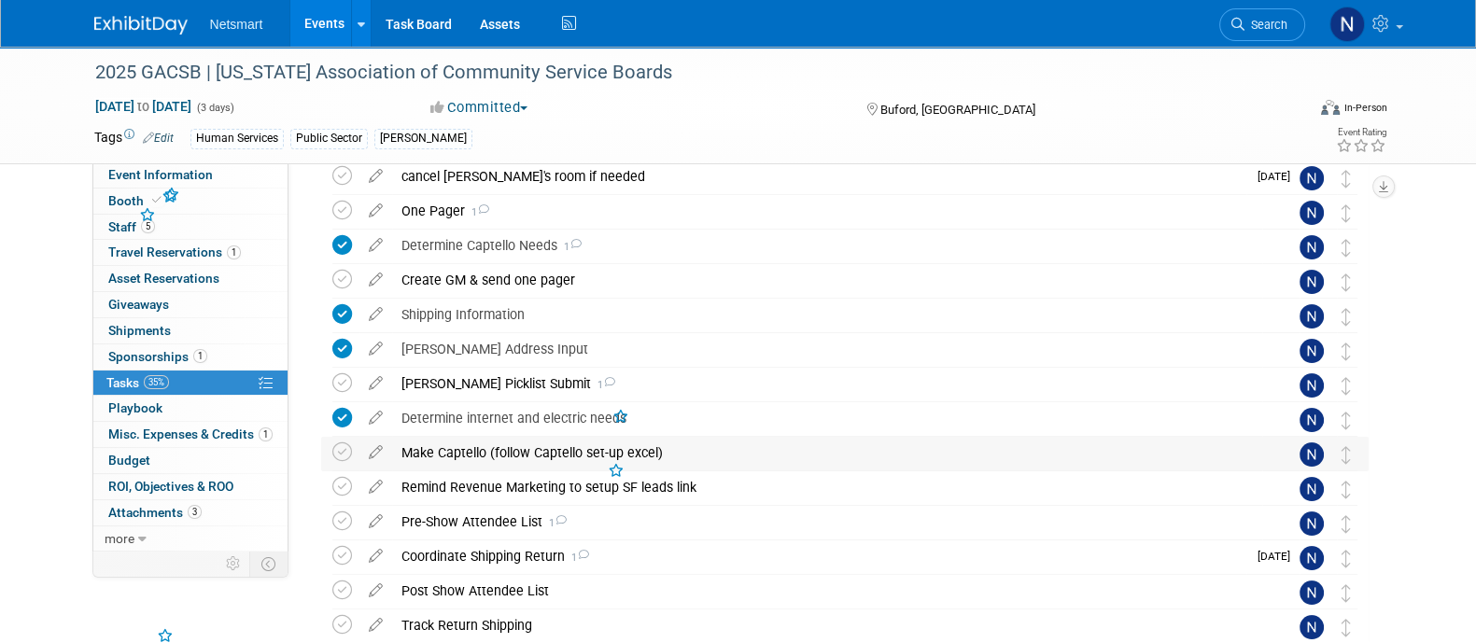
scroll to position [274, 0]
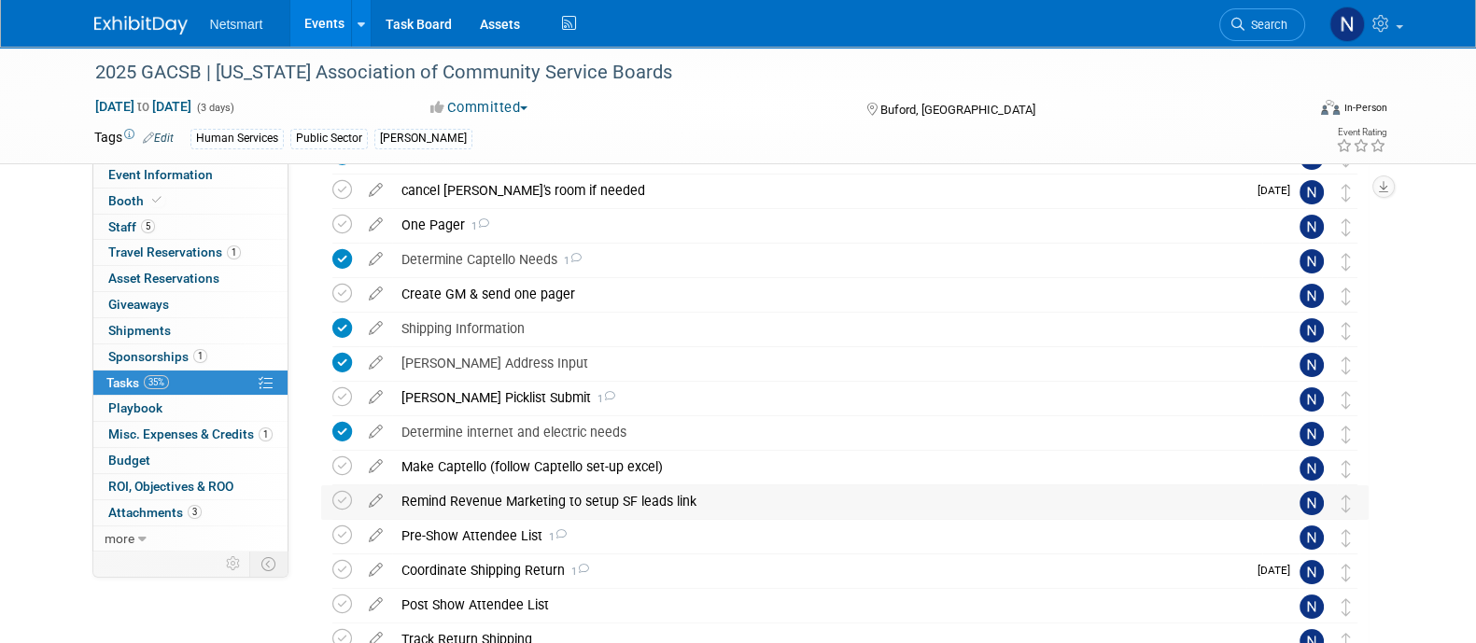
click at [490, 506] on div "Remind Revenue Marketing to setup SF leads link" at bounding box center [827, 501] width 870 height 32
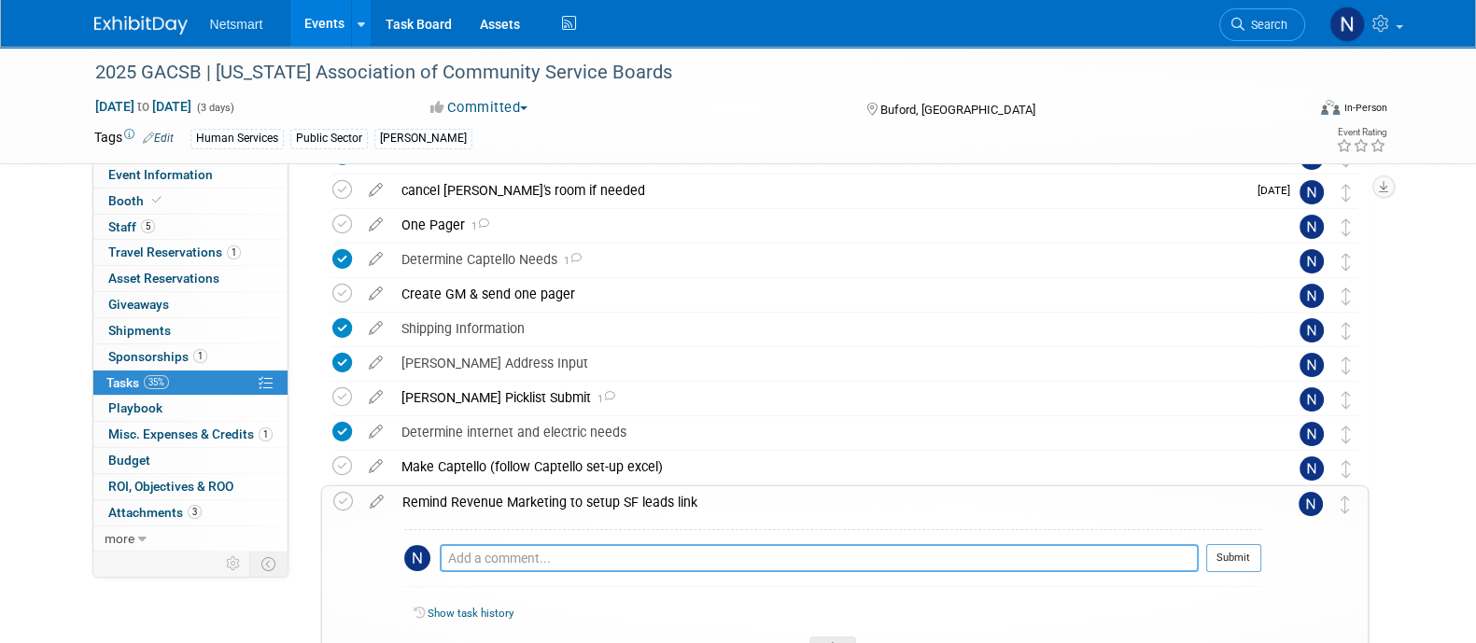
click at [502, 552] on textarea at bounding box center [819, 558] width 759 height 28
type textarea "did today"
click at [1224, 560] on button "Submit" at bounding box center [1233, 558] width 55 height 28
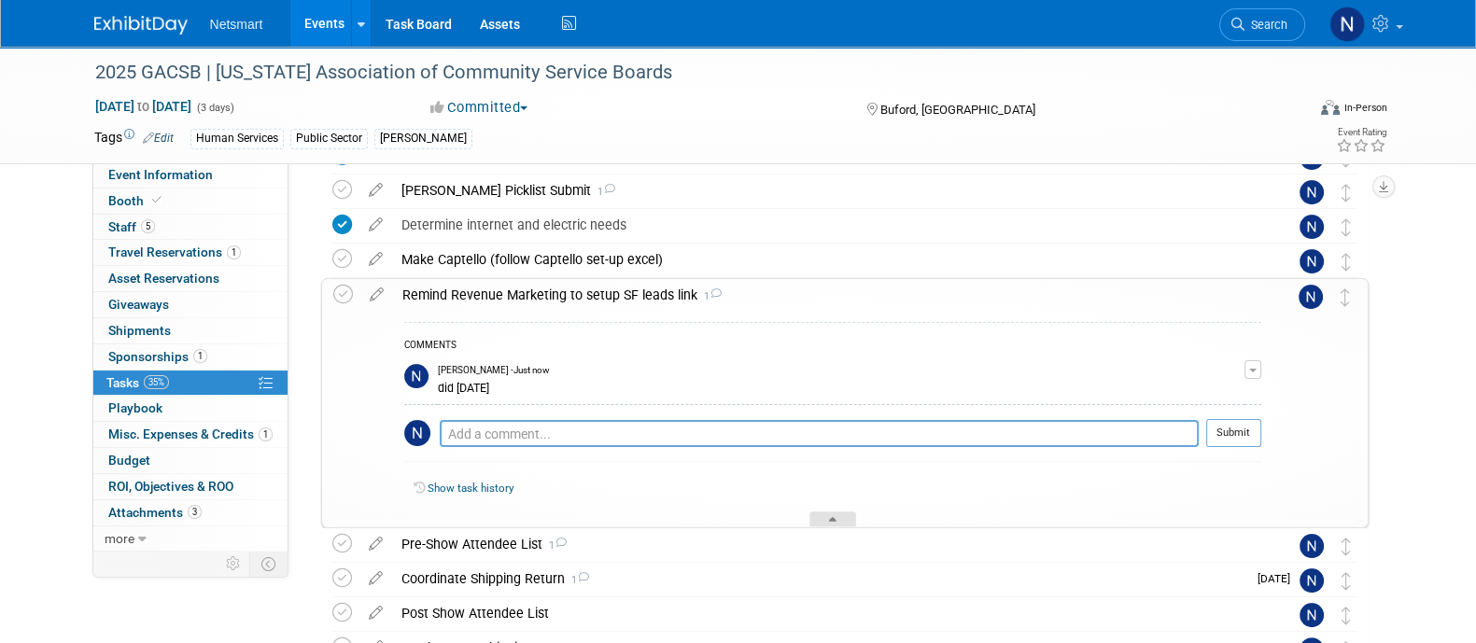
click at [826, 515] on div at bounding box center [832, 520] width 47 height 16
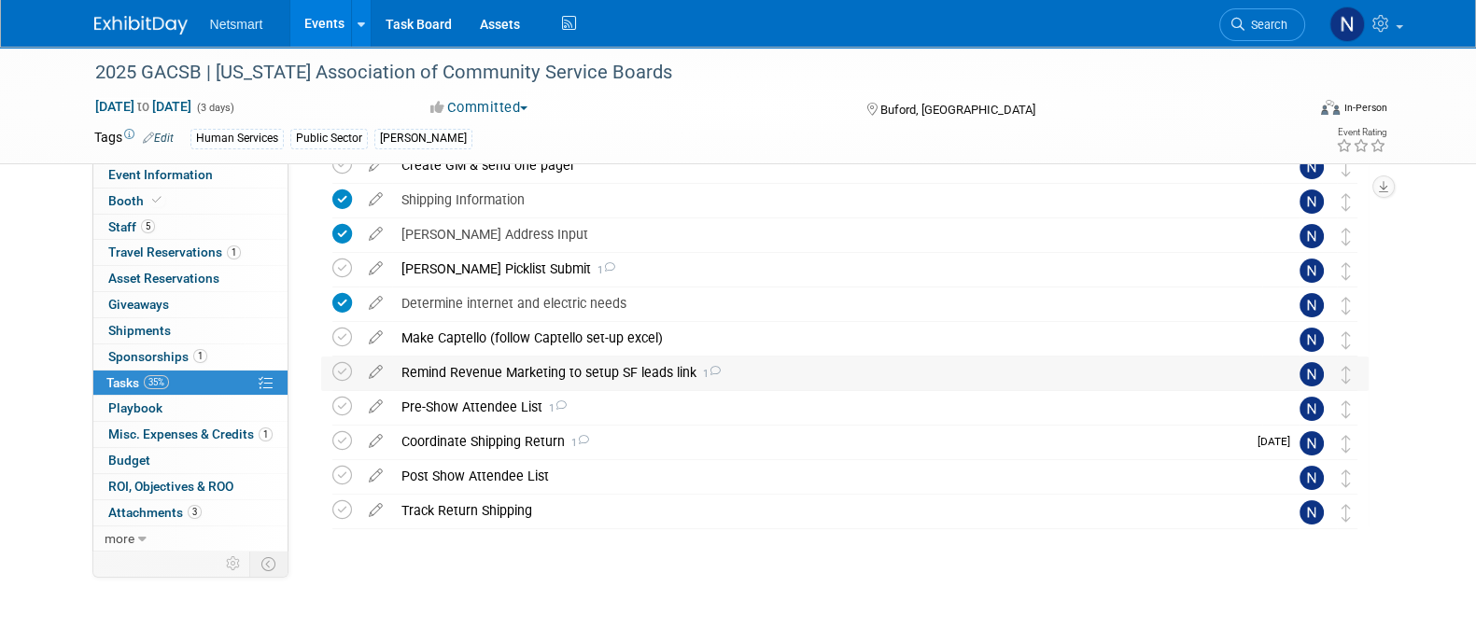
scroll to position [402, 0]
click at [531, 401] on div "Pre-Show Attendee List 1" at bounding box center [827, 408] width 870 height 32
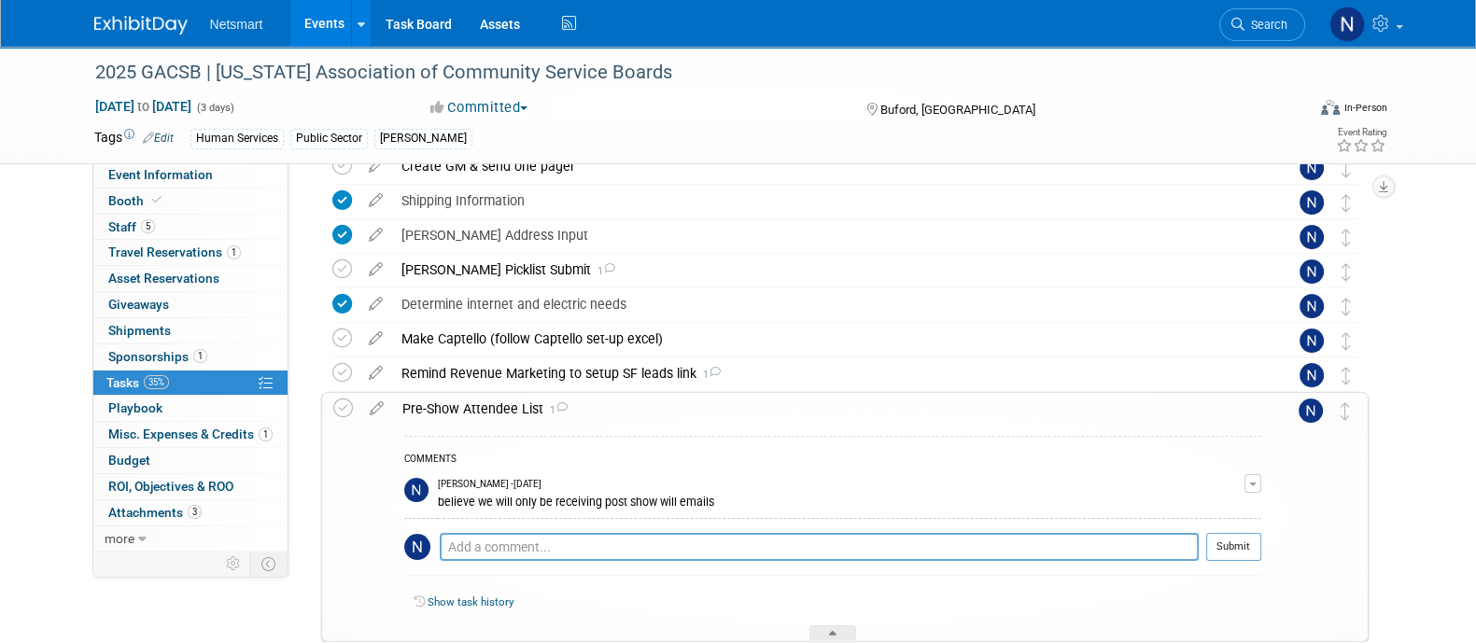
click at [531, 401] on div "Pre-Show Attendee List 1" at bounding box center [827, 409] width 868 height 32
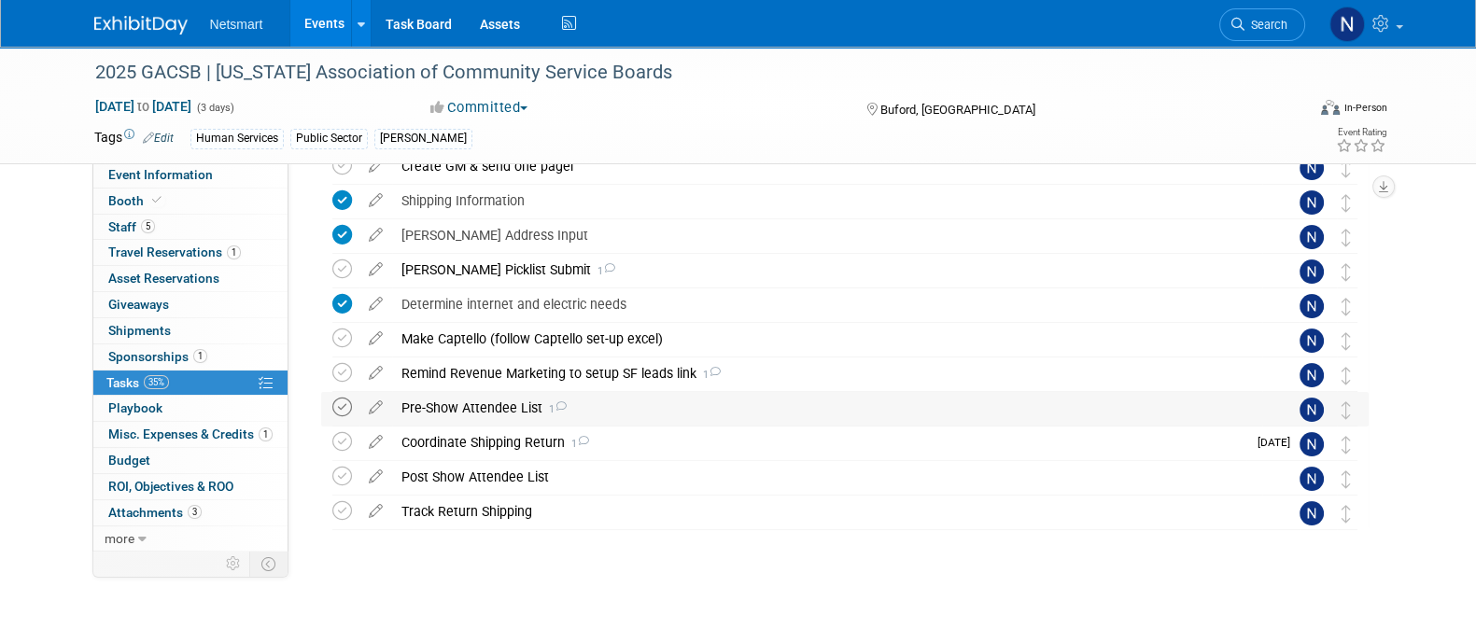
click at [341, 402] on icon at bounding box center [342, 408] width 20 height 20
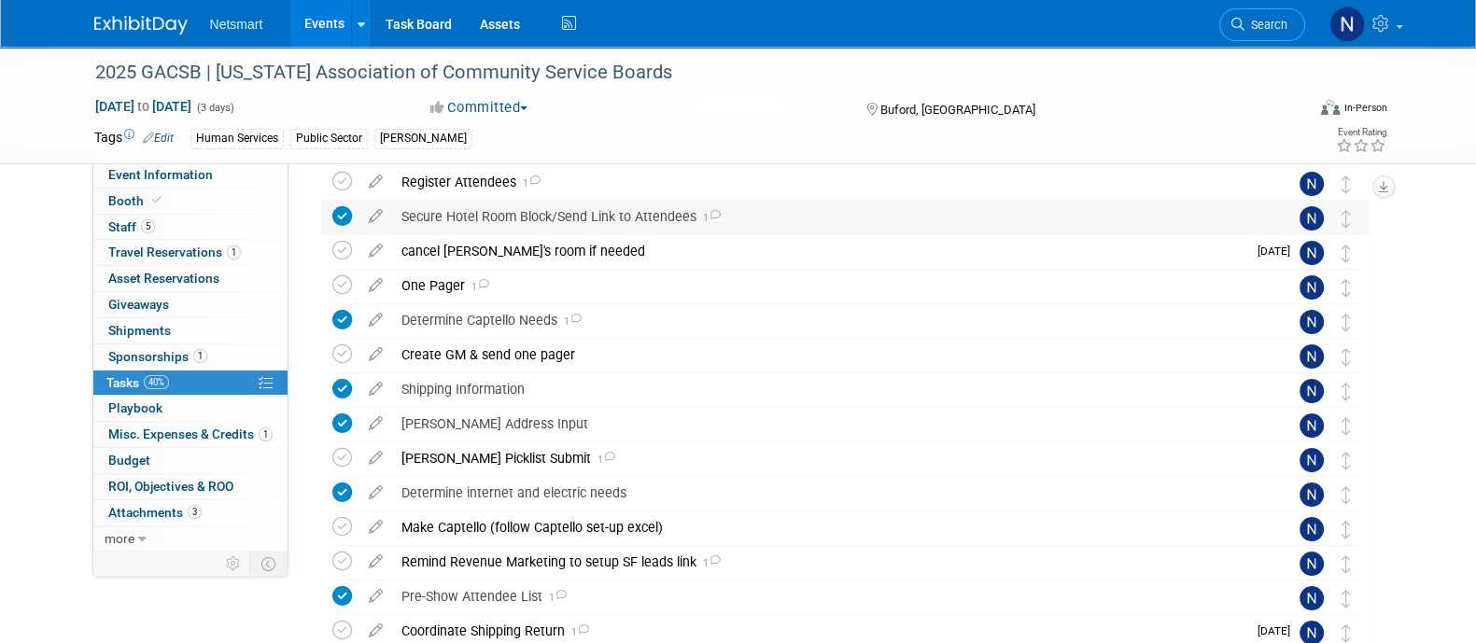
scroll to position [214, 0]
click at [1278, 18] on span "Search" at bounding box center [1265, 25] width 43 height 14
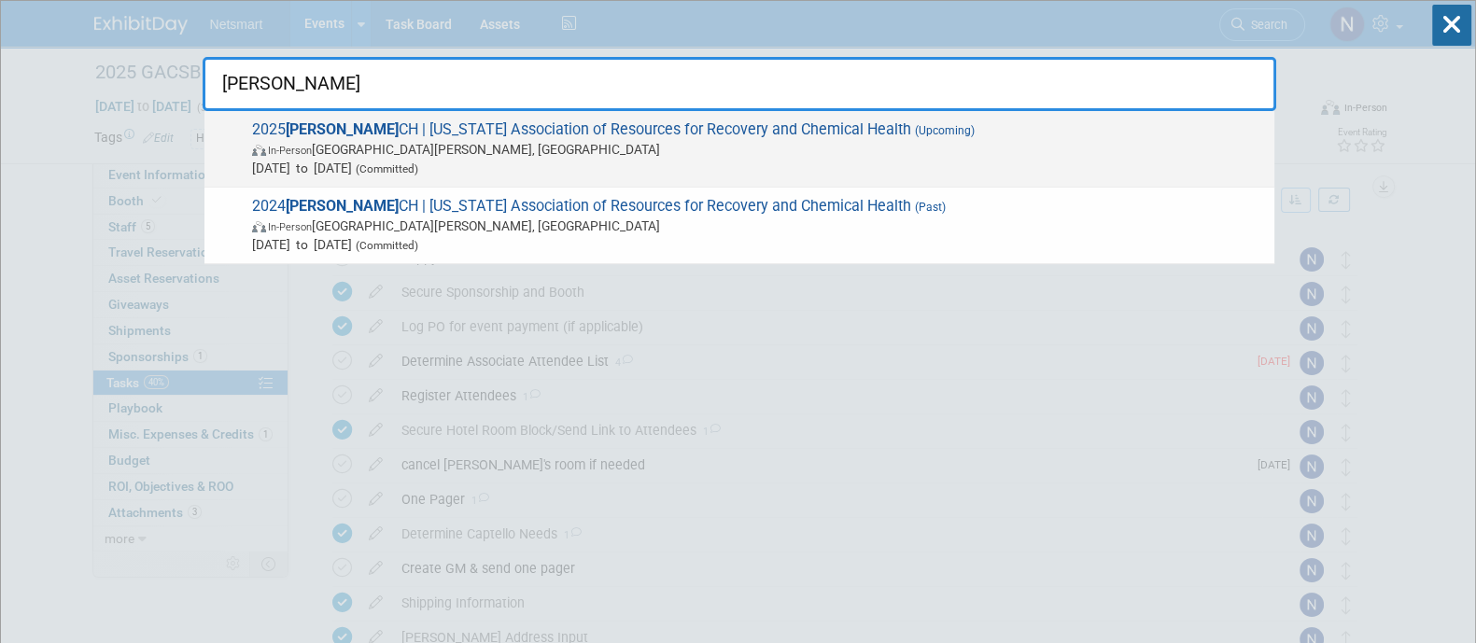
type input "marr"
click at [971, 140] on span "In-Person Saint Paul, MN" at bounding box center [758, 149] width 1013 height 19
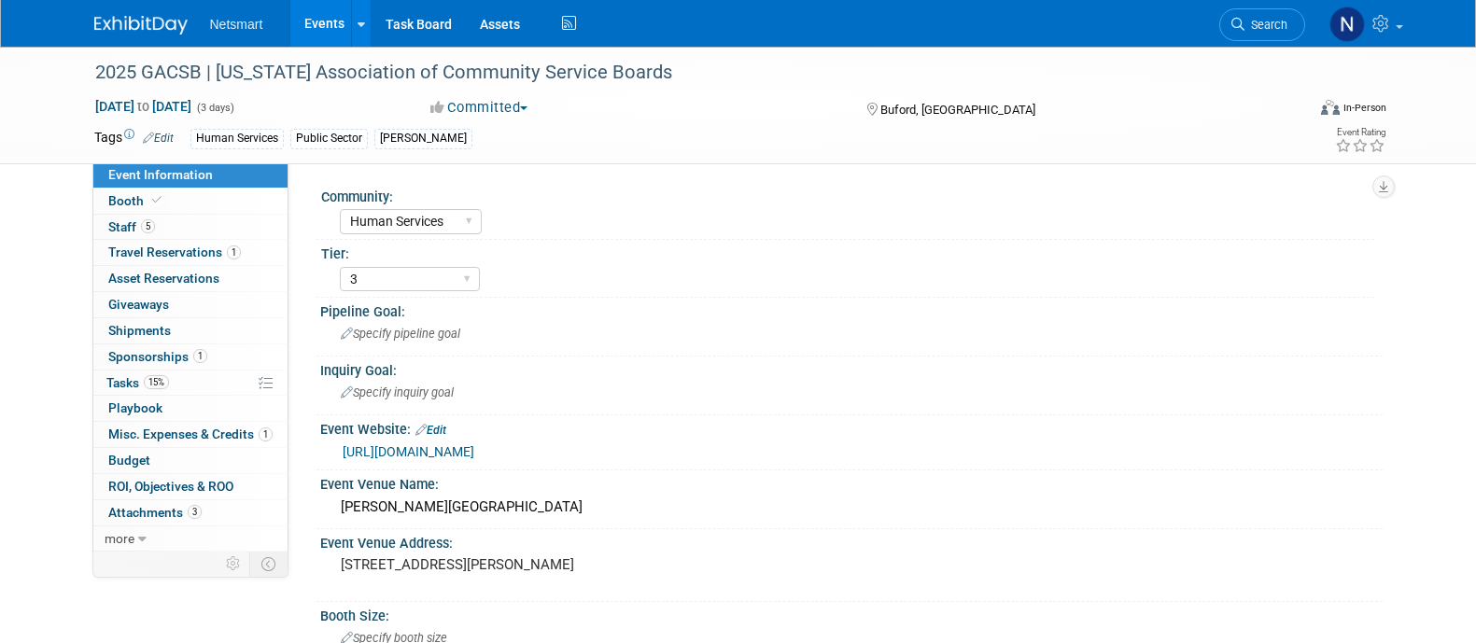
select select "Human Services"
select select "3"
select select "Yes"
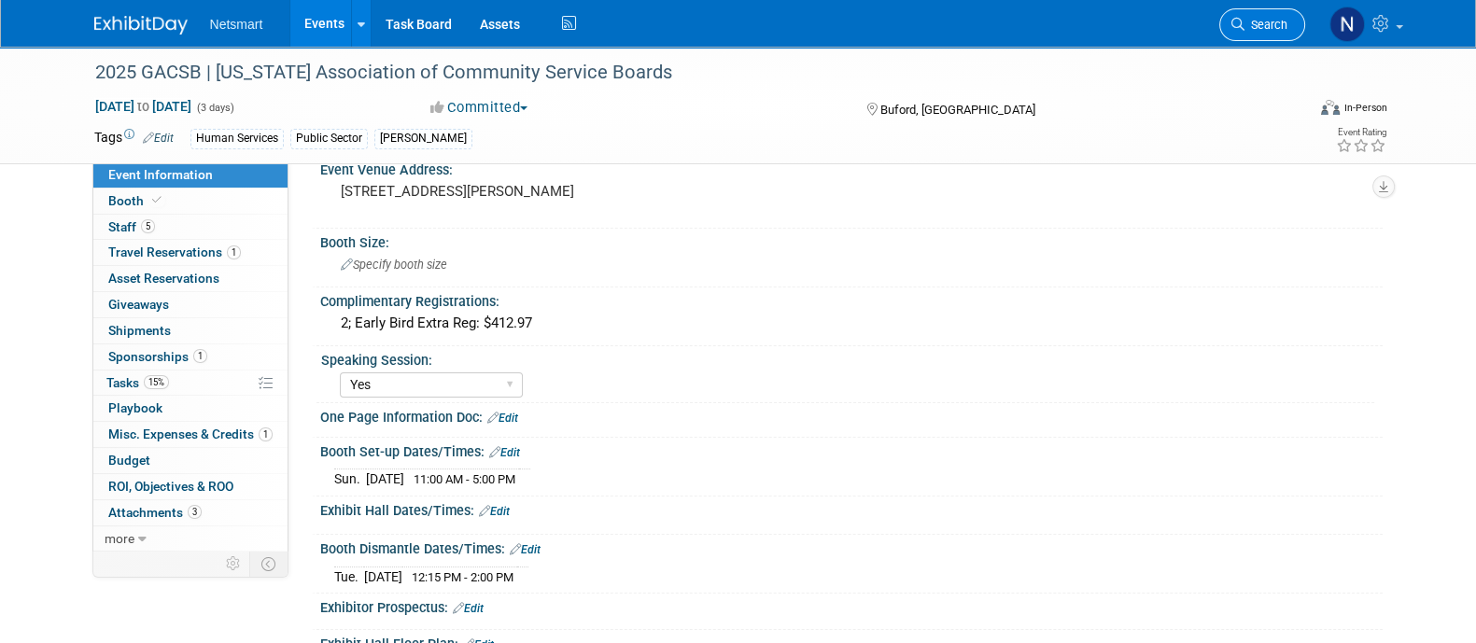
scroll to position [373, 0]
click at [1298, 25] on link "Search" at bounding box center [1262, 24] width 86 height 33
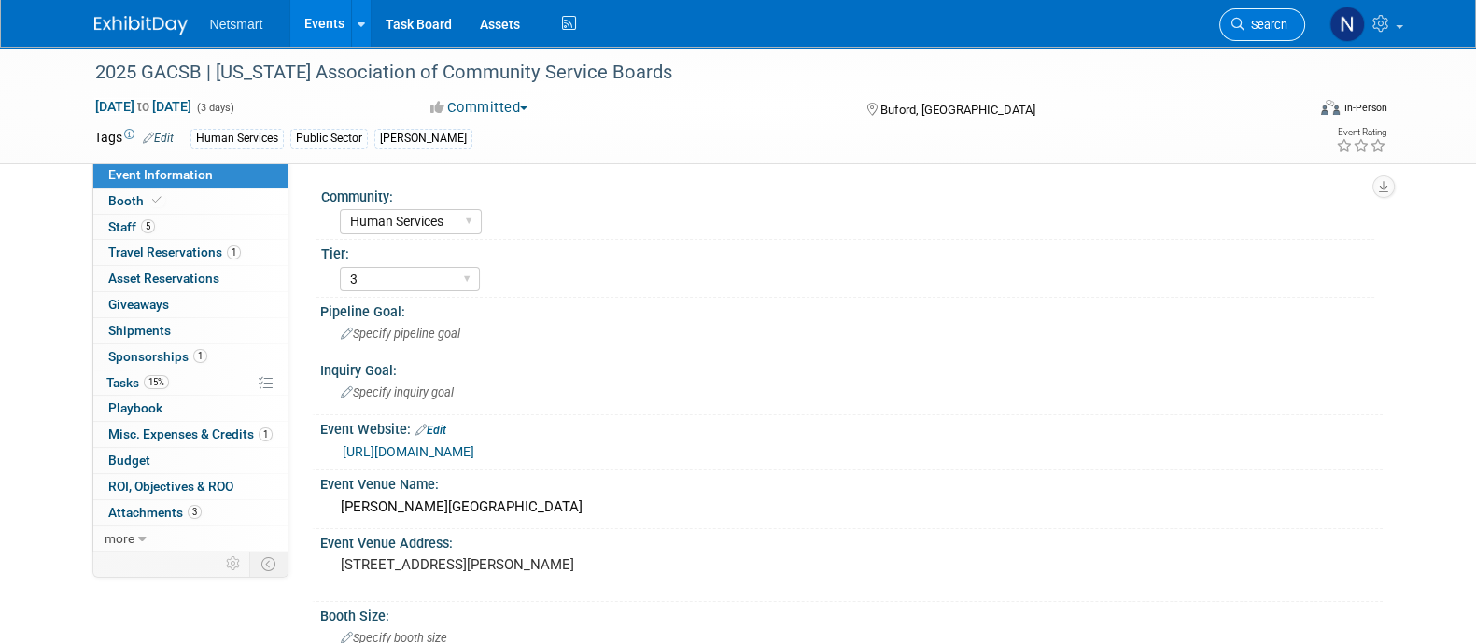
scroll to position [0, 0]
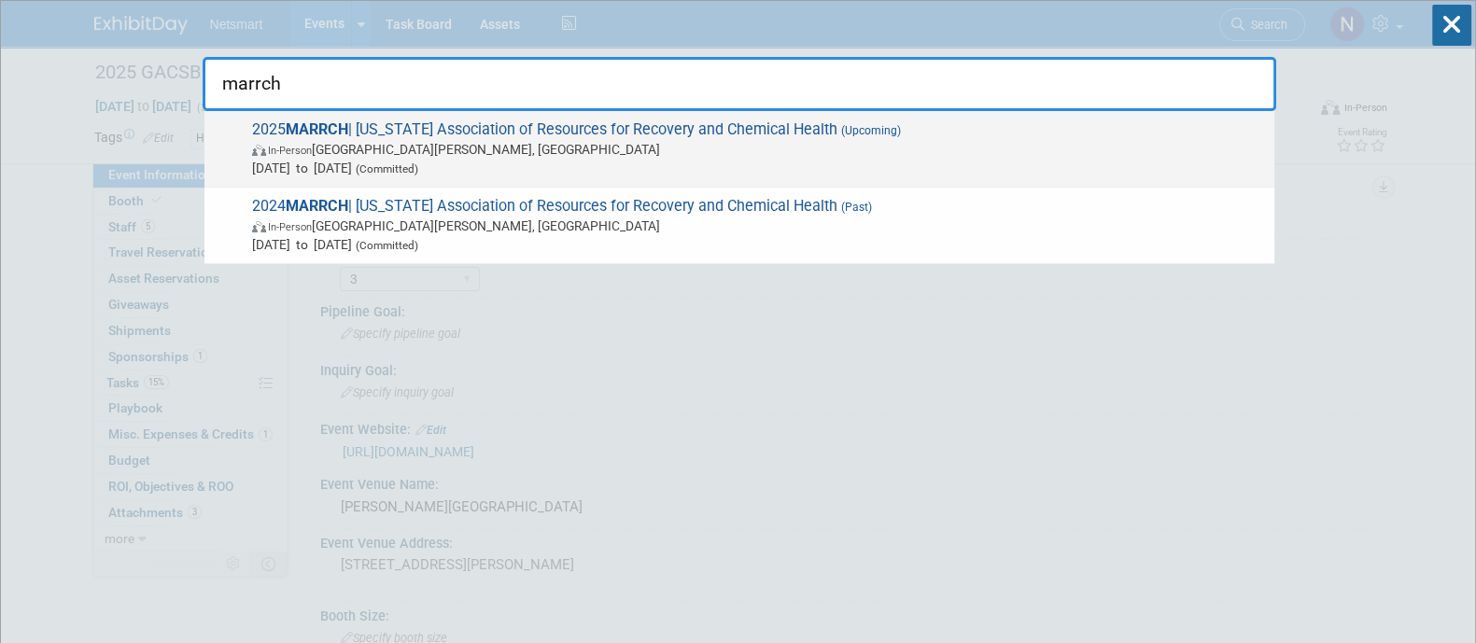
type input "marrch"
click at [688, 111] on div "2025 MARRCH | [US_STATE] Association of Resources for Recovery and Chemical Hea…" at bounding box center [739, 149] width 1070 height 77
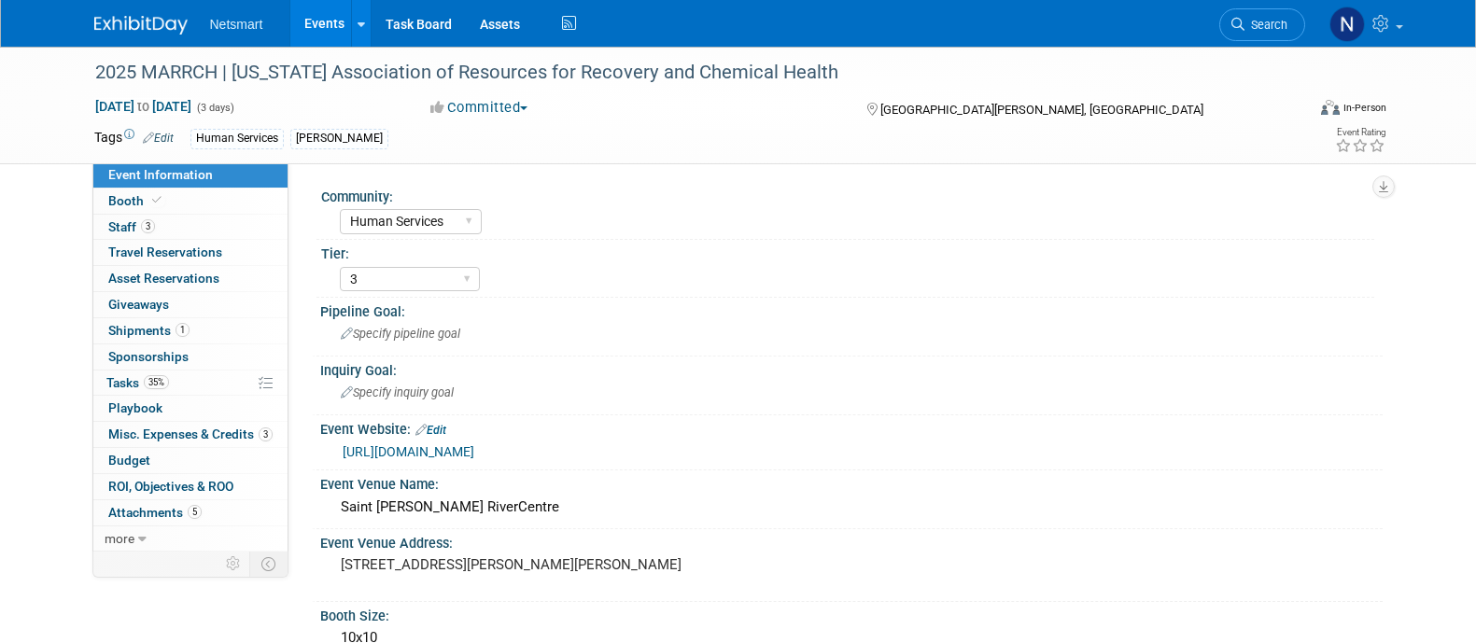
select select "Human Services"
select select "3"
select select "No"
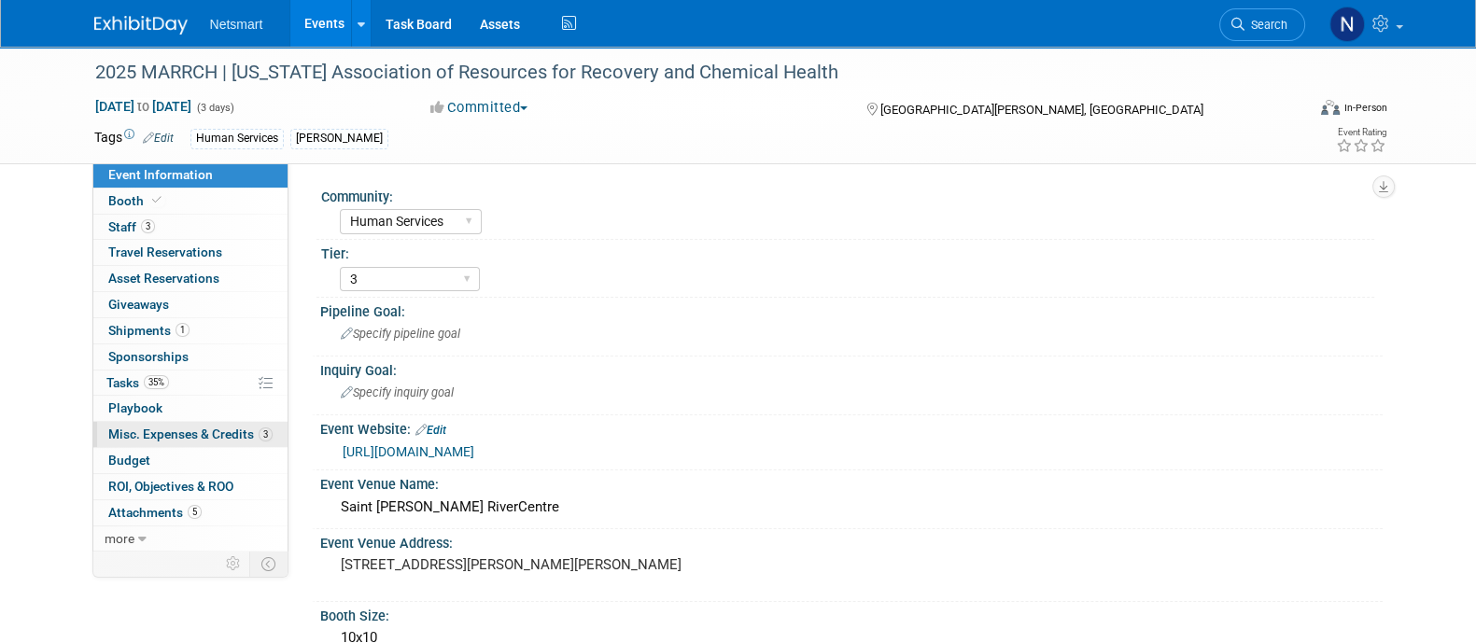
click at [192, 431] on span "Misc. Expenses & Credits 3" at bounding box center [190, 434] width 164 height 15
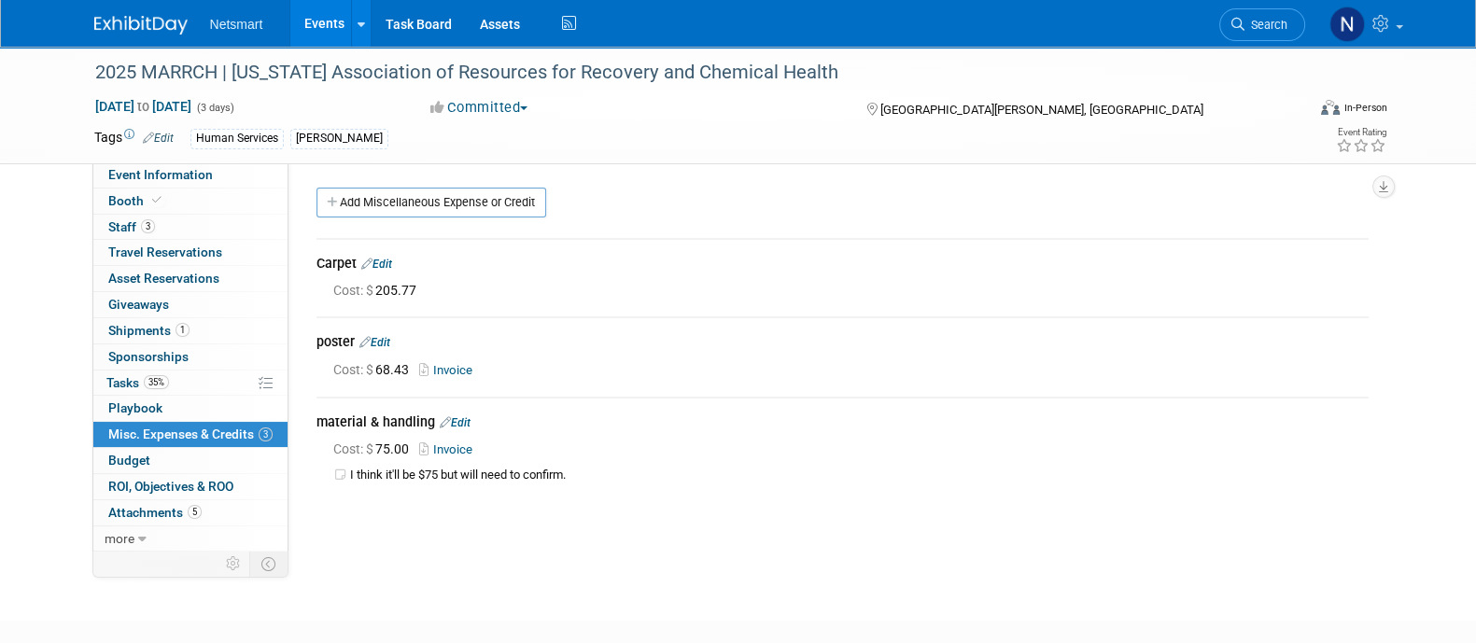
click at [385, 261] on link "Edit" at bounding box center [376, 264] width 31 height 13
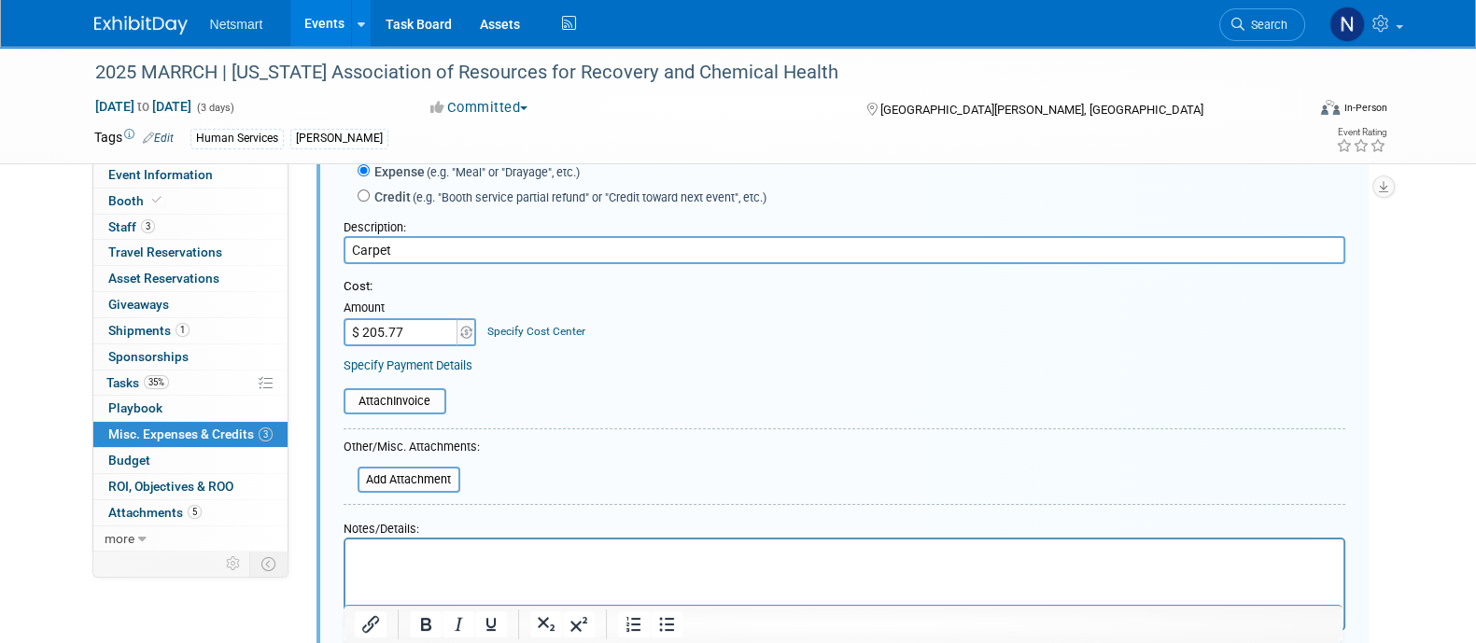
scroll to position [122, 0]
click at [411, 391] on input "file" at bounding box center [333, 400] width 222 height 22
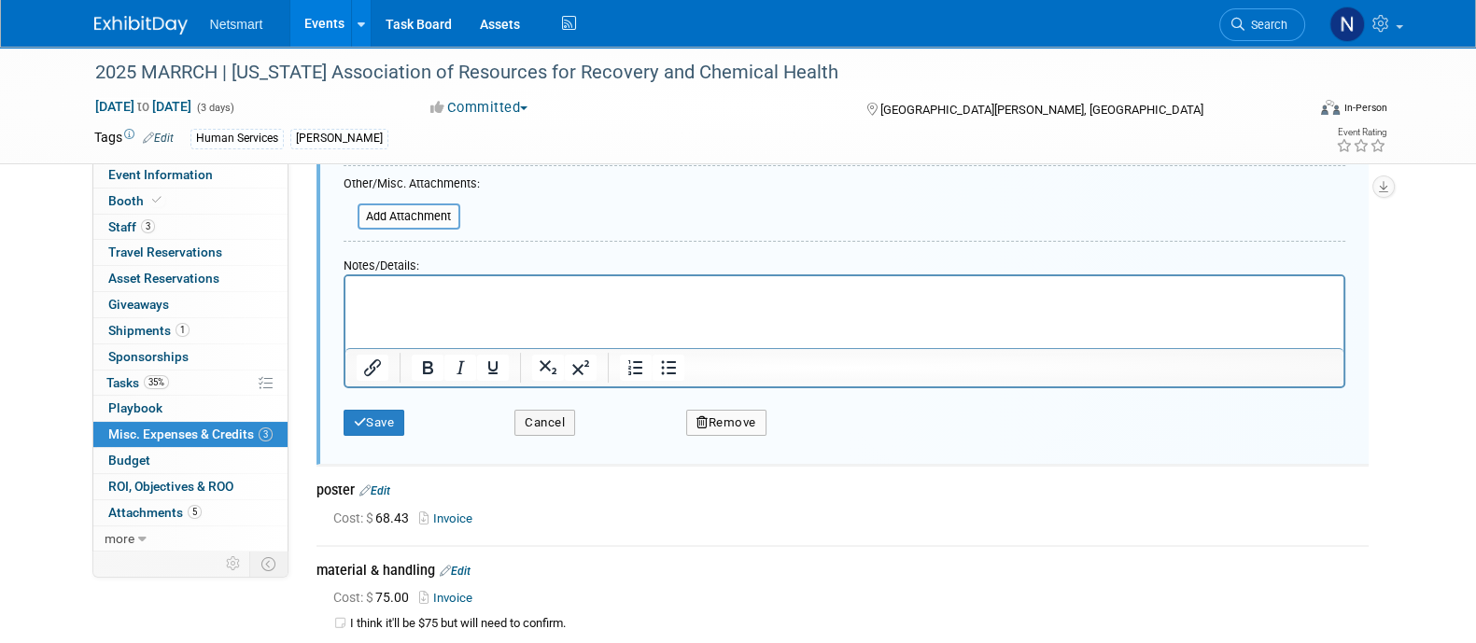
scroll to position [400, 0]
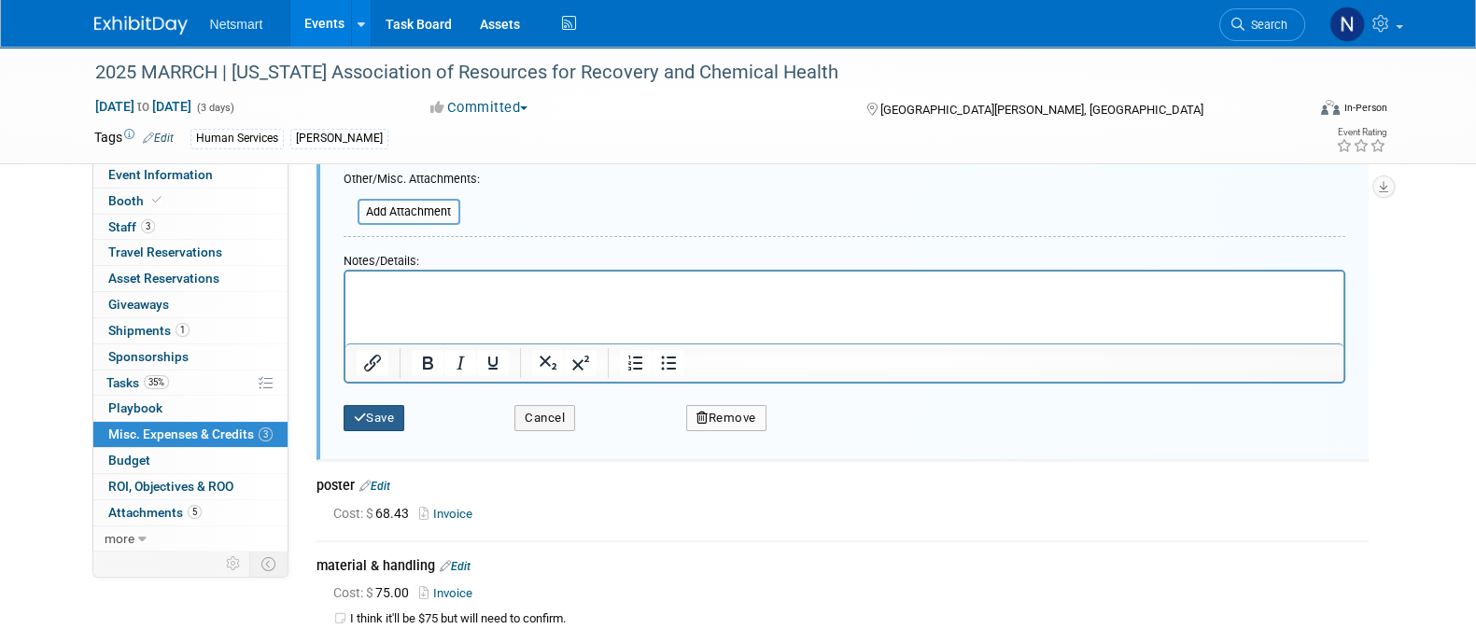
click at [374, 424] on button "Save" at bounding box center [375, 418] width 62 height 26
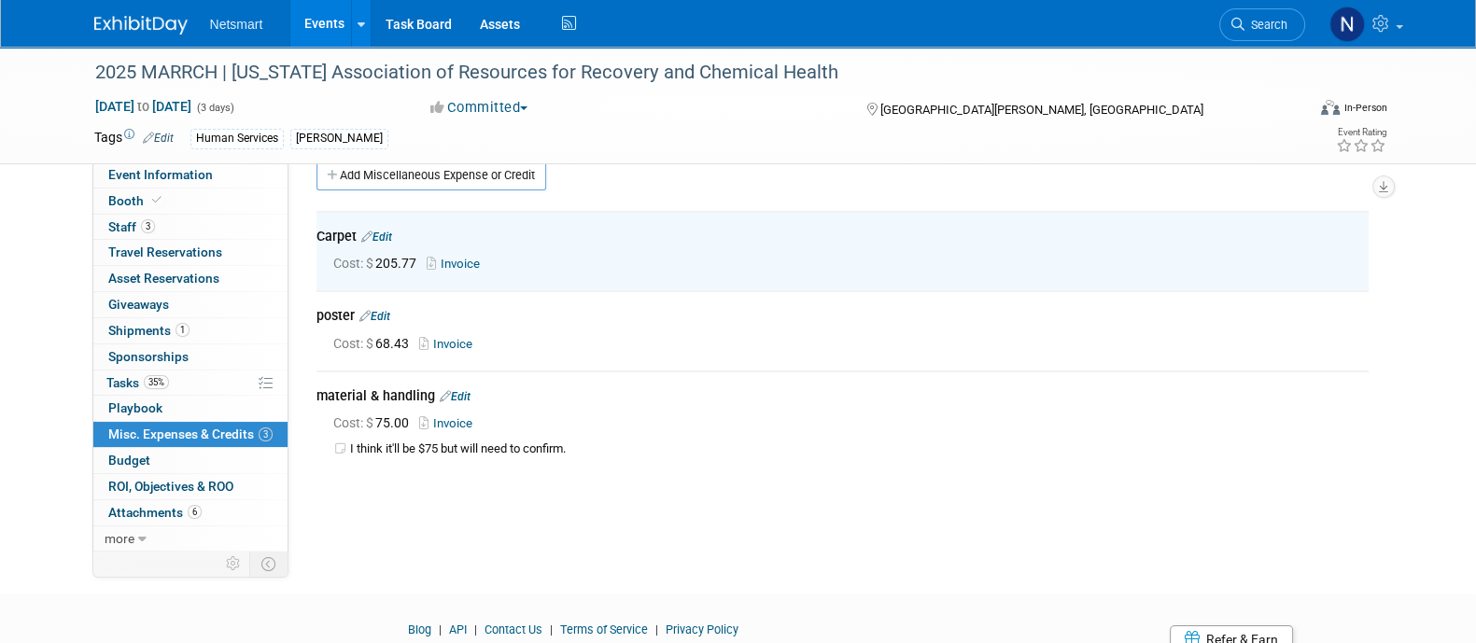
scroll to position [0, 0]
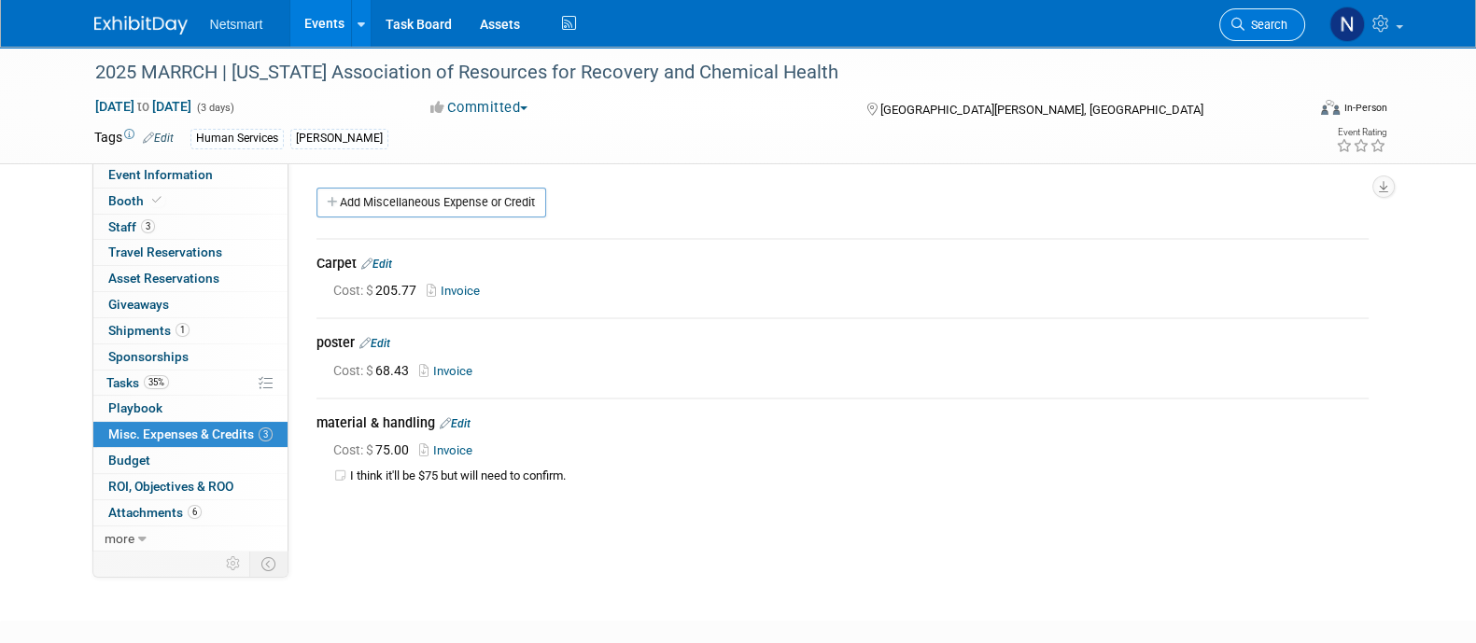
click at [1237, 34] on link "Search" at bounding box center [1262, 24] width 86 height 33
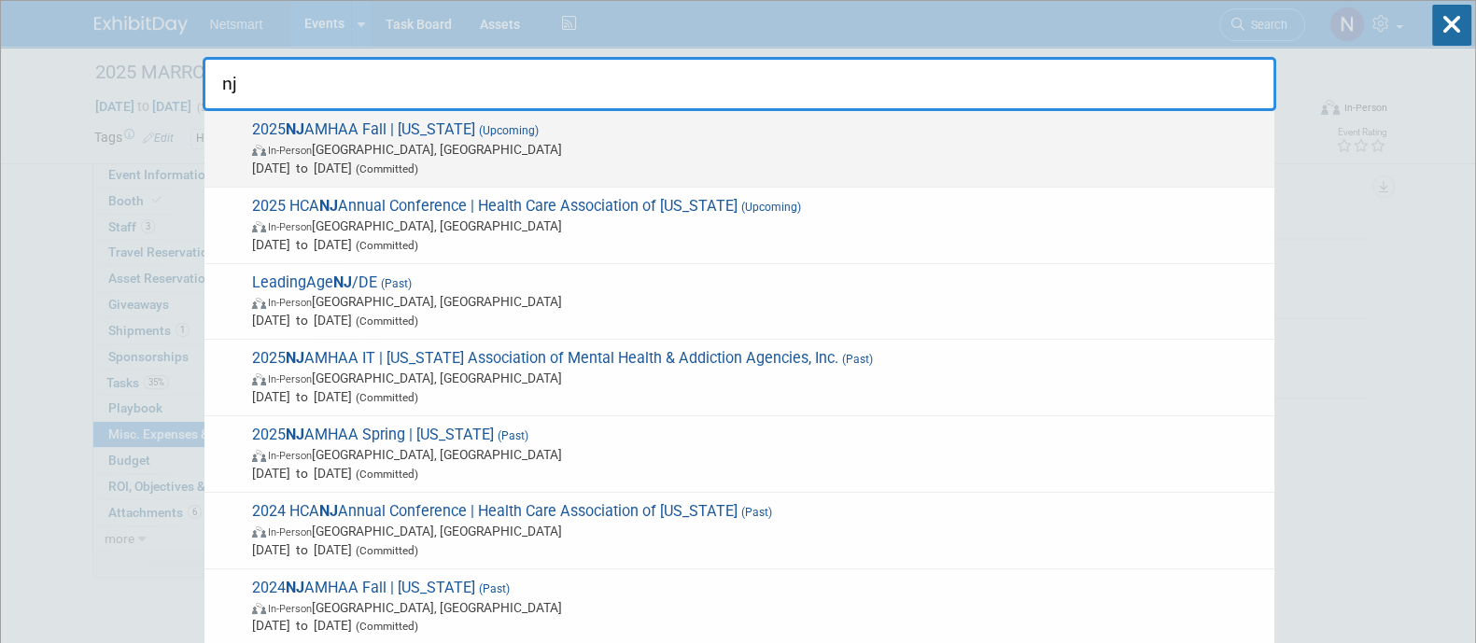
type input "nj"
click at [877, 161] on span "[DATE] to [DATE] (Committed)" at bounding box center [758, 168] width 1013 height 19
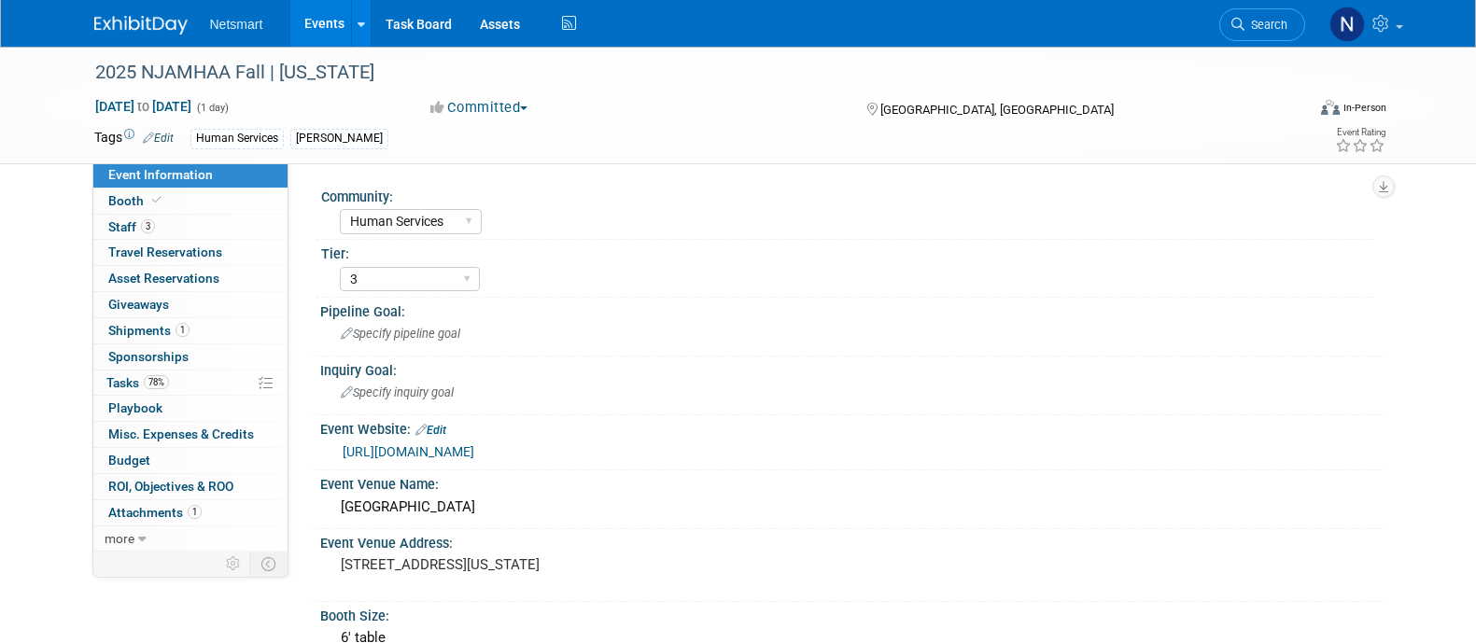
select select "Human Services"
select select "3"
select select "No"
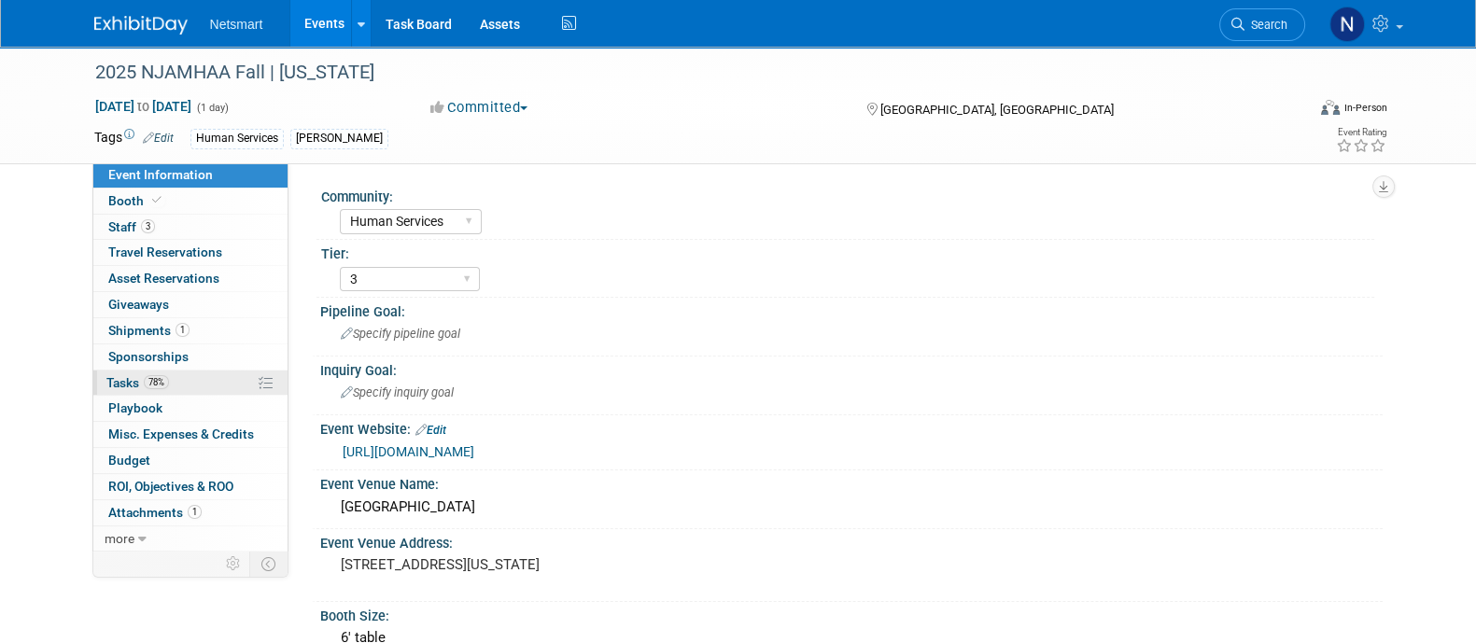
click at [187, 379] on link "78% Tasks 78%" at bounding box center [190, 383] width 194 height 25
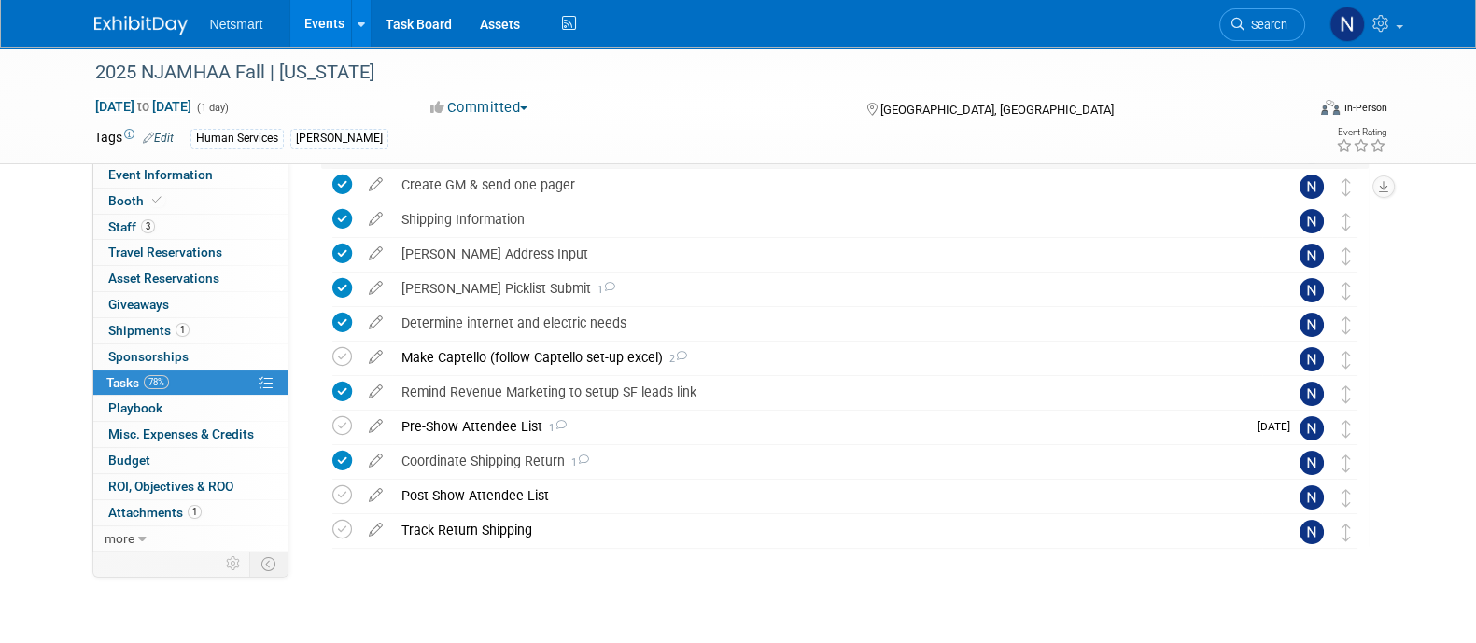
scroll to position [321, 0]
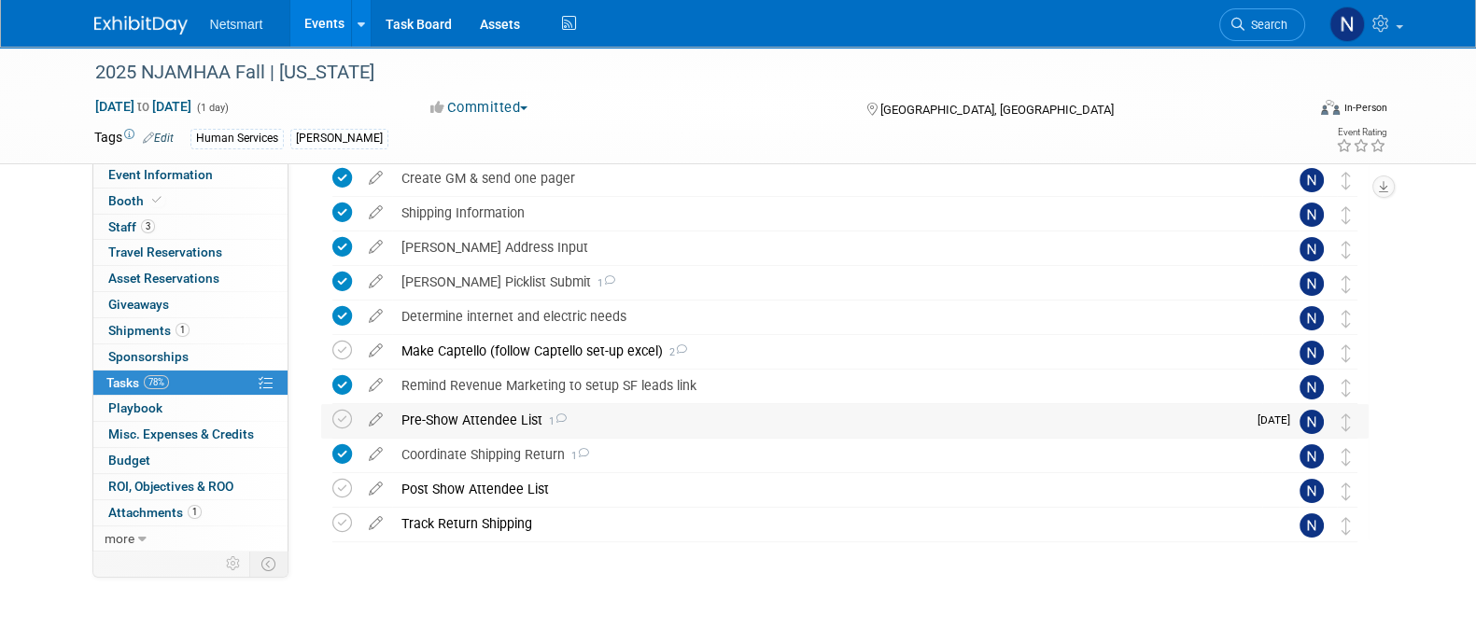
click at [470, 415] on div "Pre-Show Attendee List 1" at bounding box center [819, 420] width 854 height 32
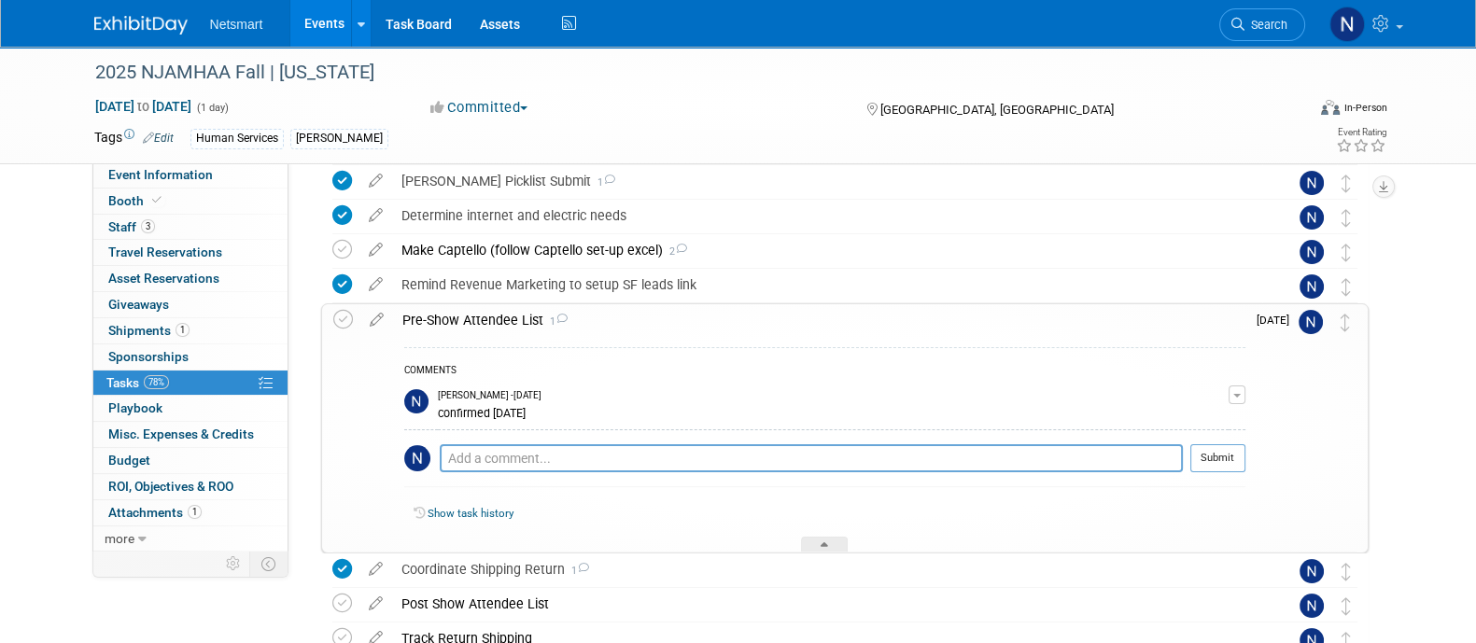
scroll to position [424, 0]
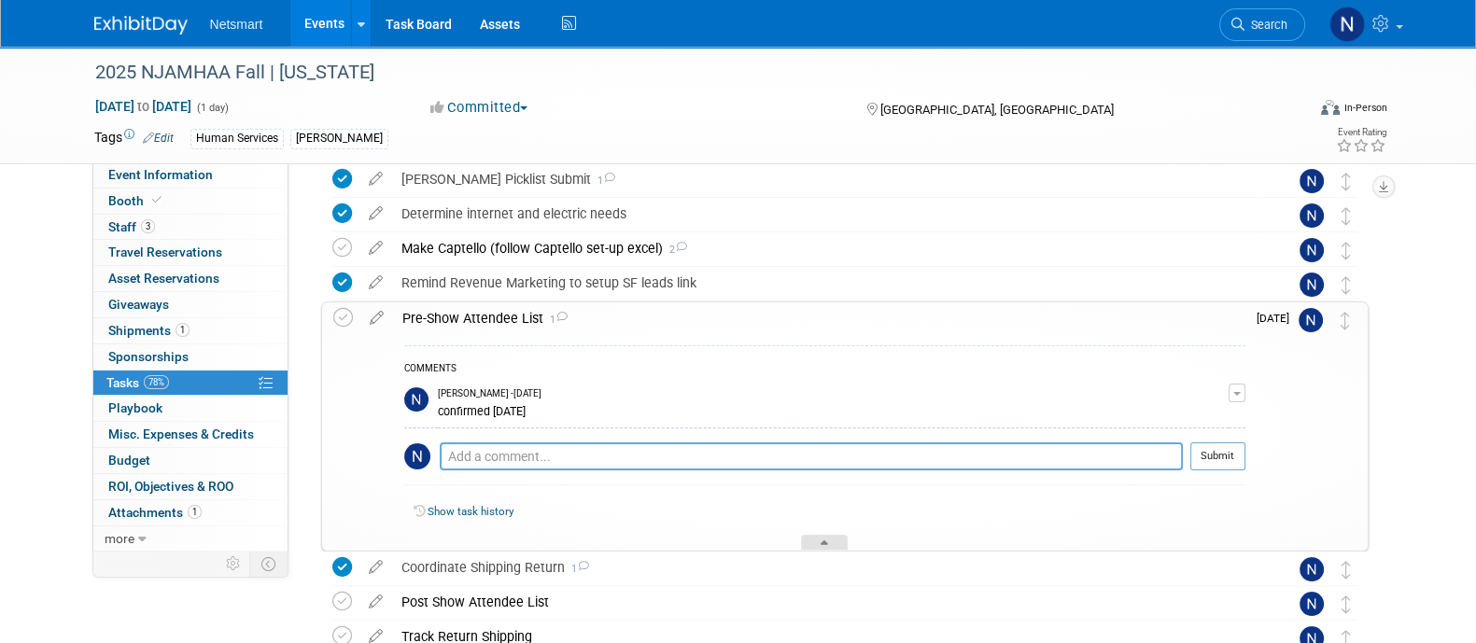
click at [835, 537] on div at bounding box center [824, 543] width 47 height 16
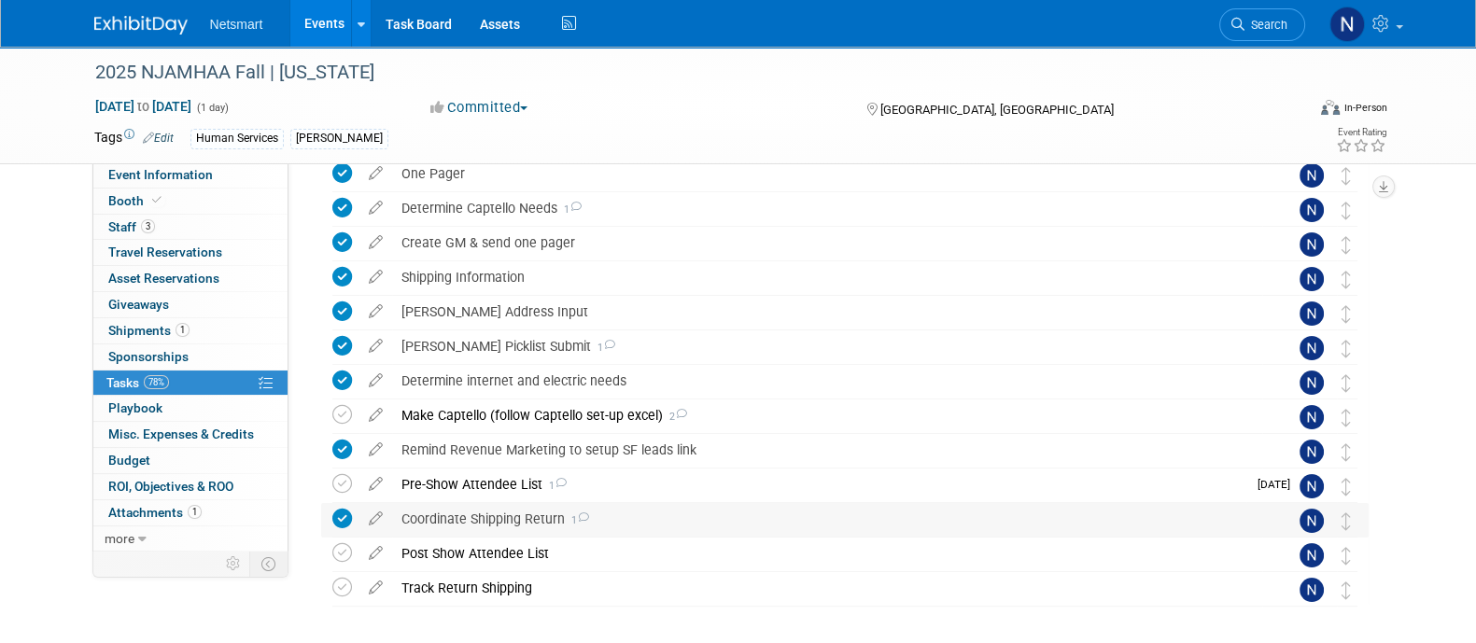
scroll to position [257, 0]
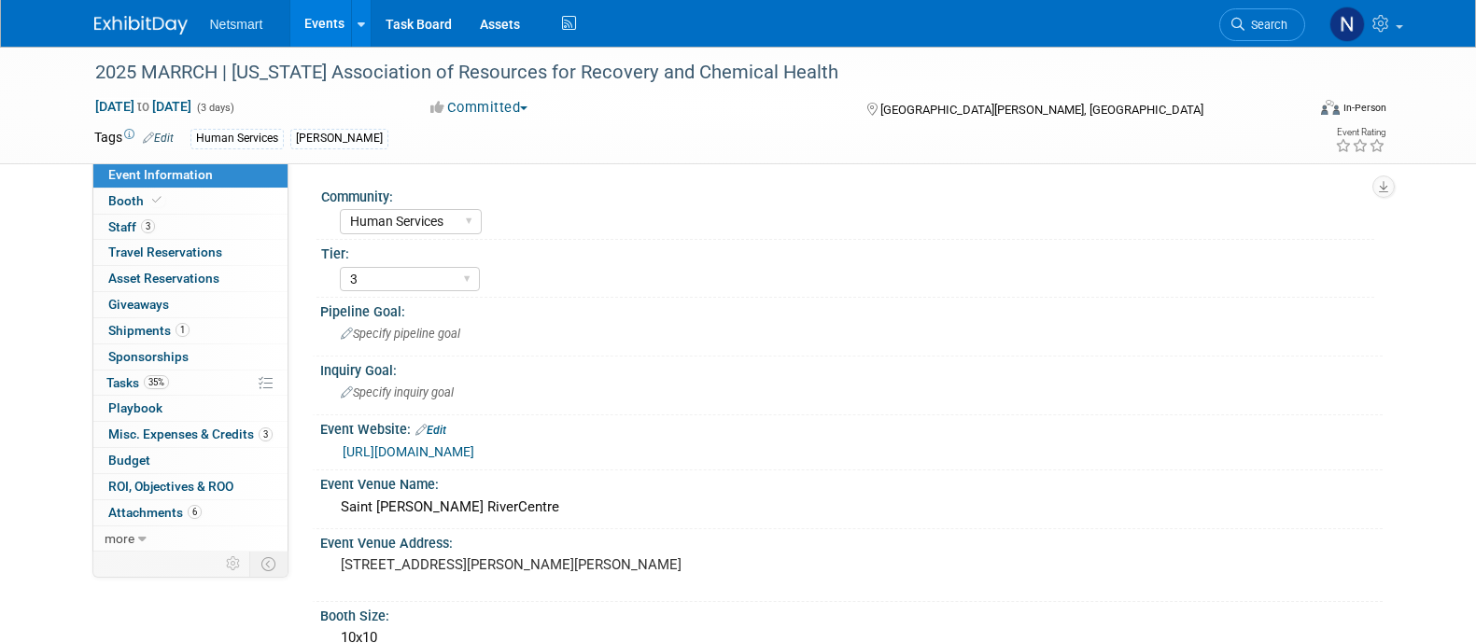
select select "Human Services"
select select "3"
select select "No"
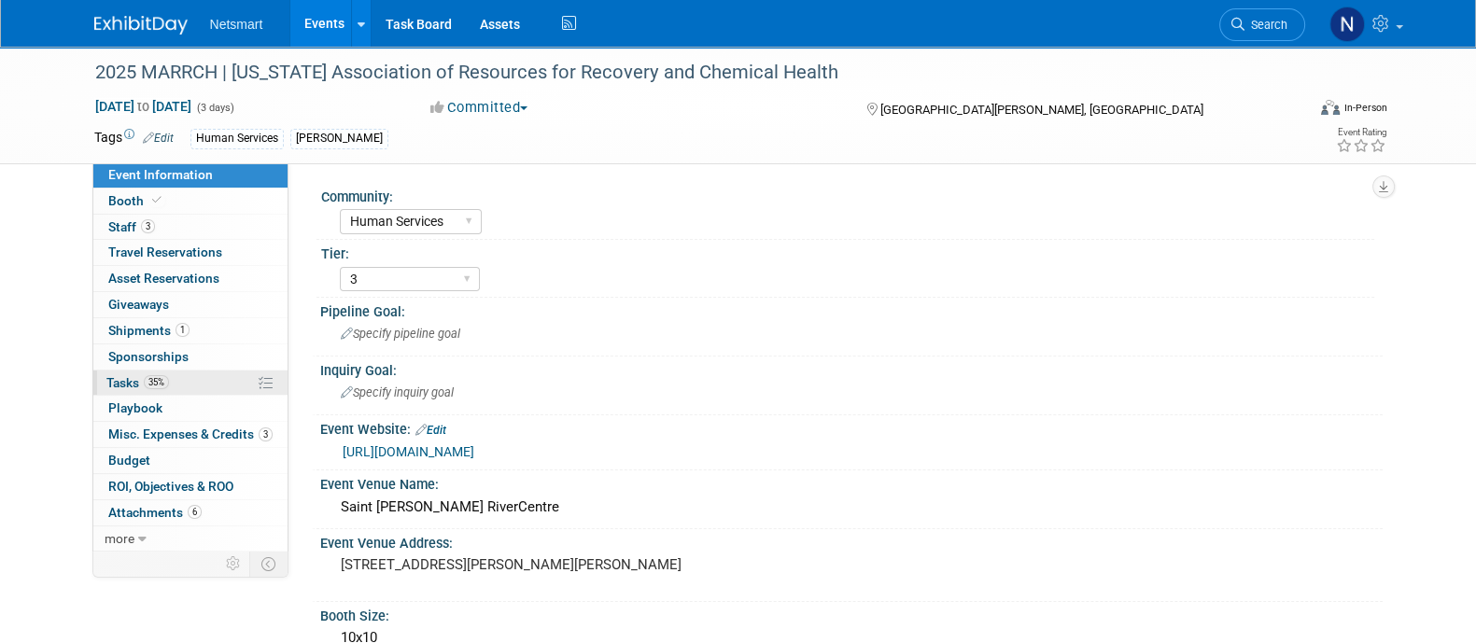
click at [205, 388] on link "35% Tasks 35%" at bounding box center [190, 383] width 194 height 25
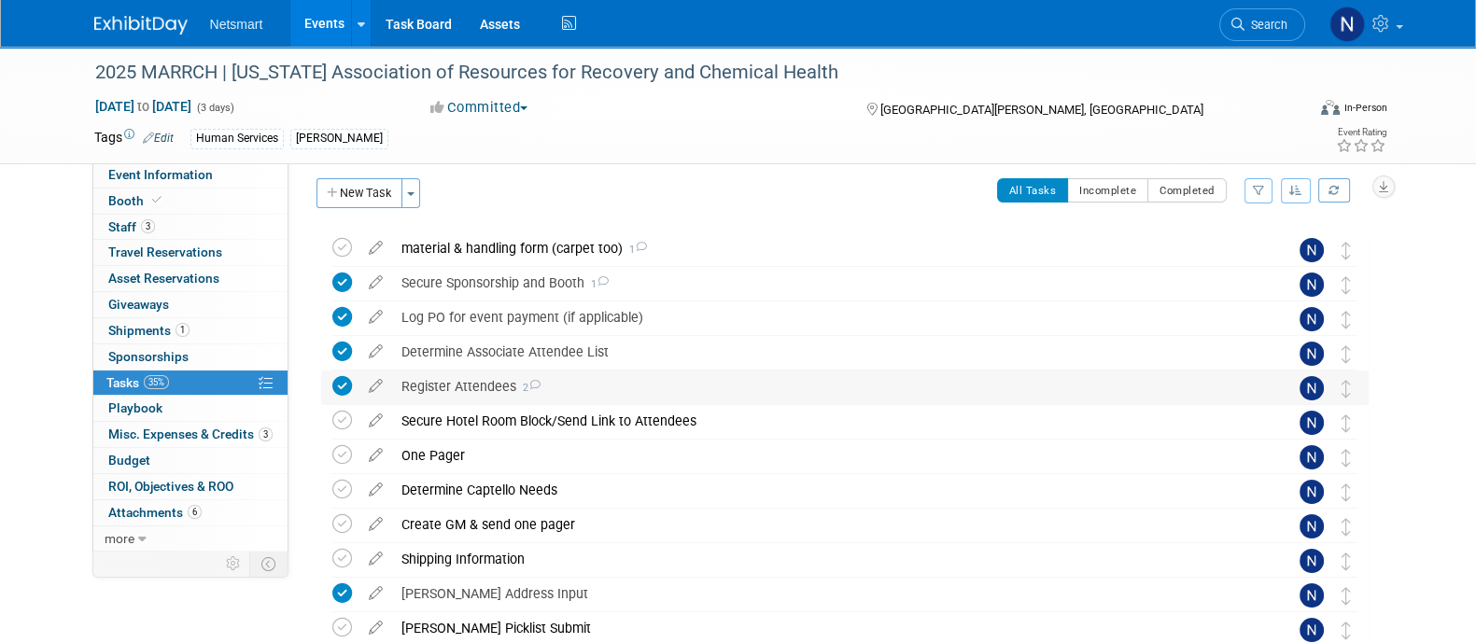
scroll to position [8, 0]
click at [338, 241] on icon at bounding box center [342, 249] width 20 height 20
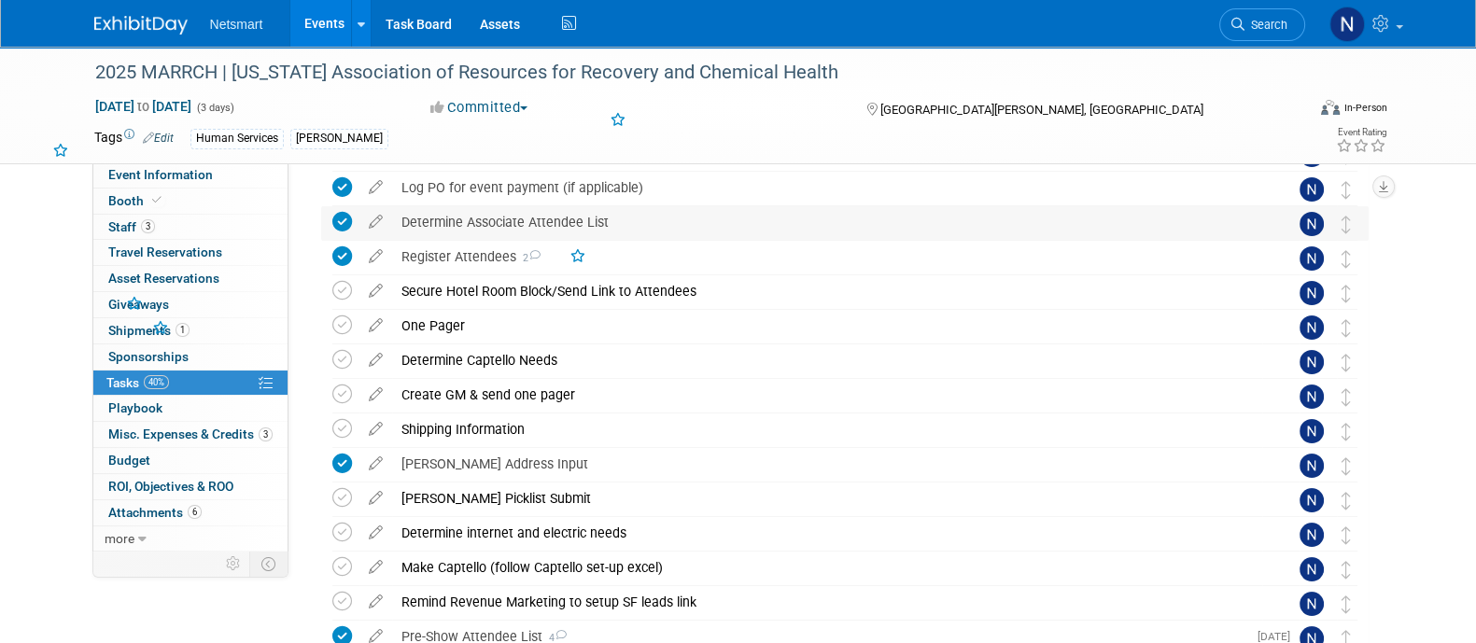
scroll to position [140, 0]
click at [1425, 305] on div "2025 MARRCH | [US_STATE] Association of Resources for Recovery and Chemical Hea…" at bounding box center [738, 407] width 1476 height 1000
click at [347, 288] on icon at bounding box center [342, 290] width 20 height 20
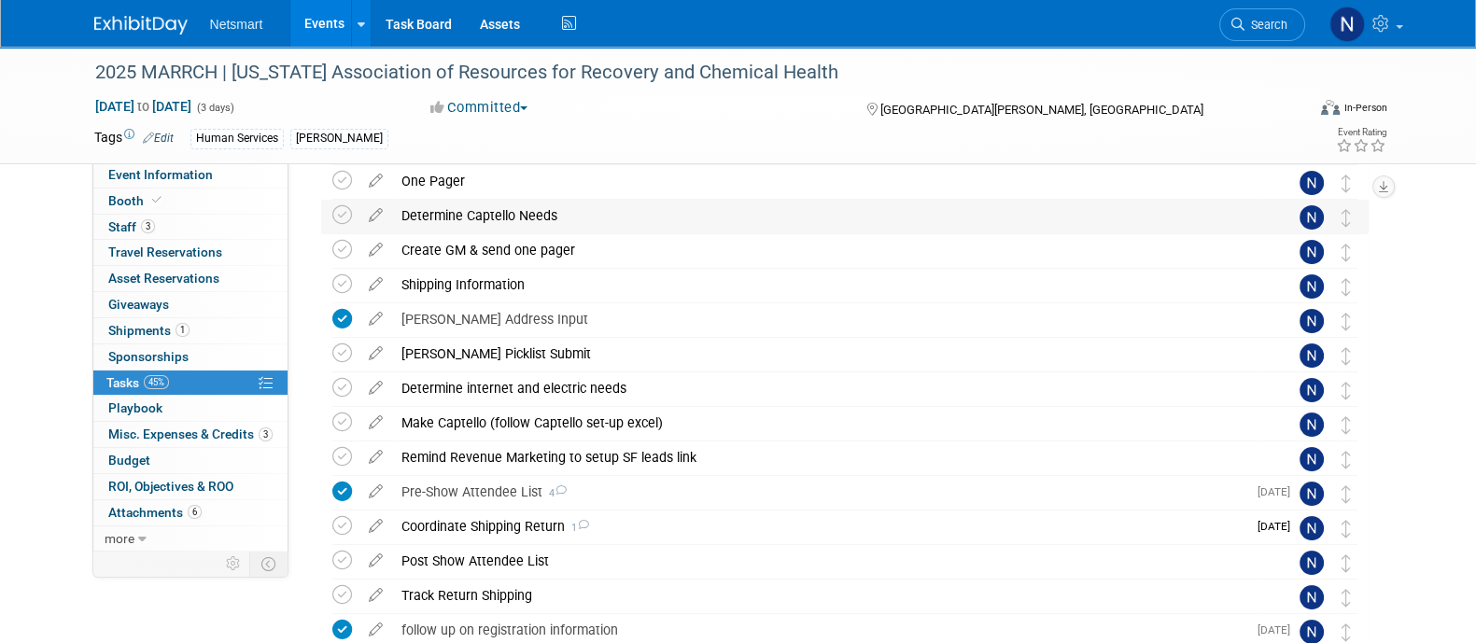
scroll to position [287, 0]
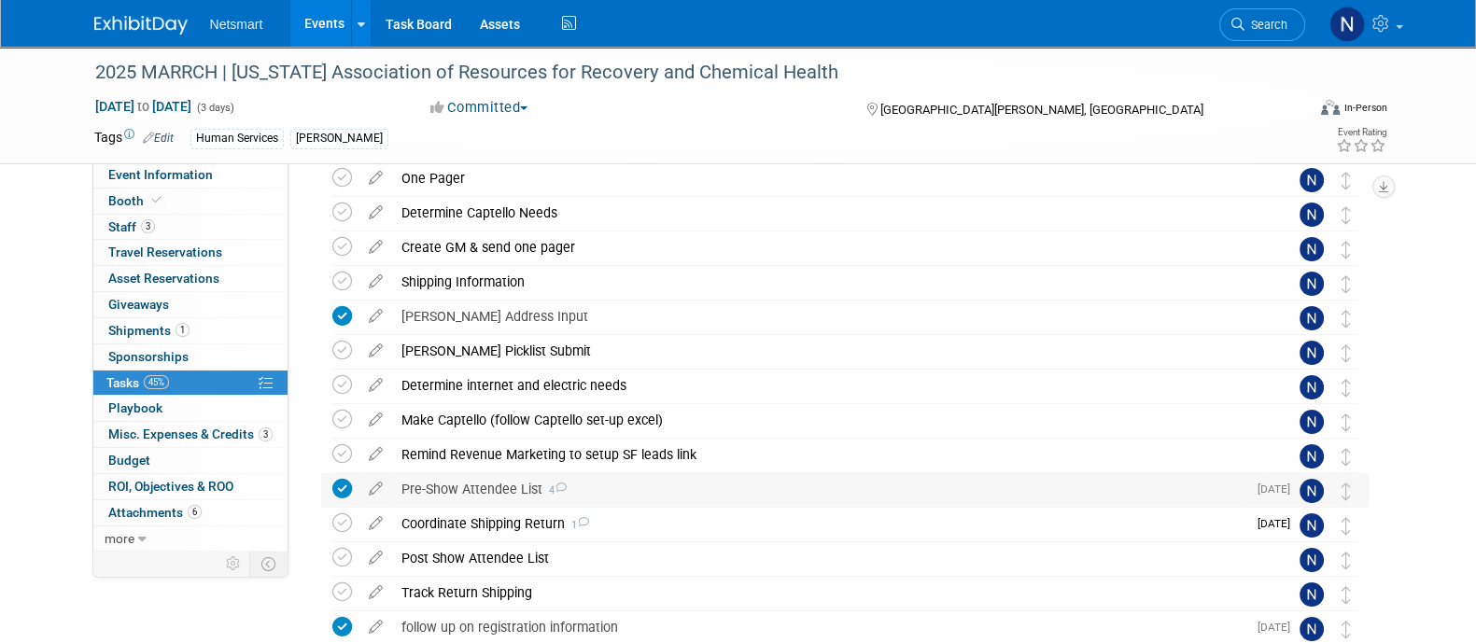
click at [476, 495] on div "Pre-Show Attendee List 4" at bounding box center [819, 489] width 854 height 32
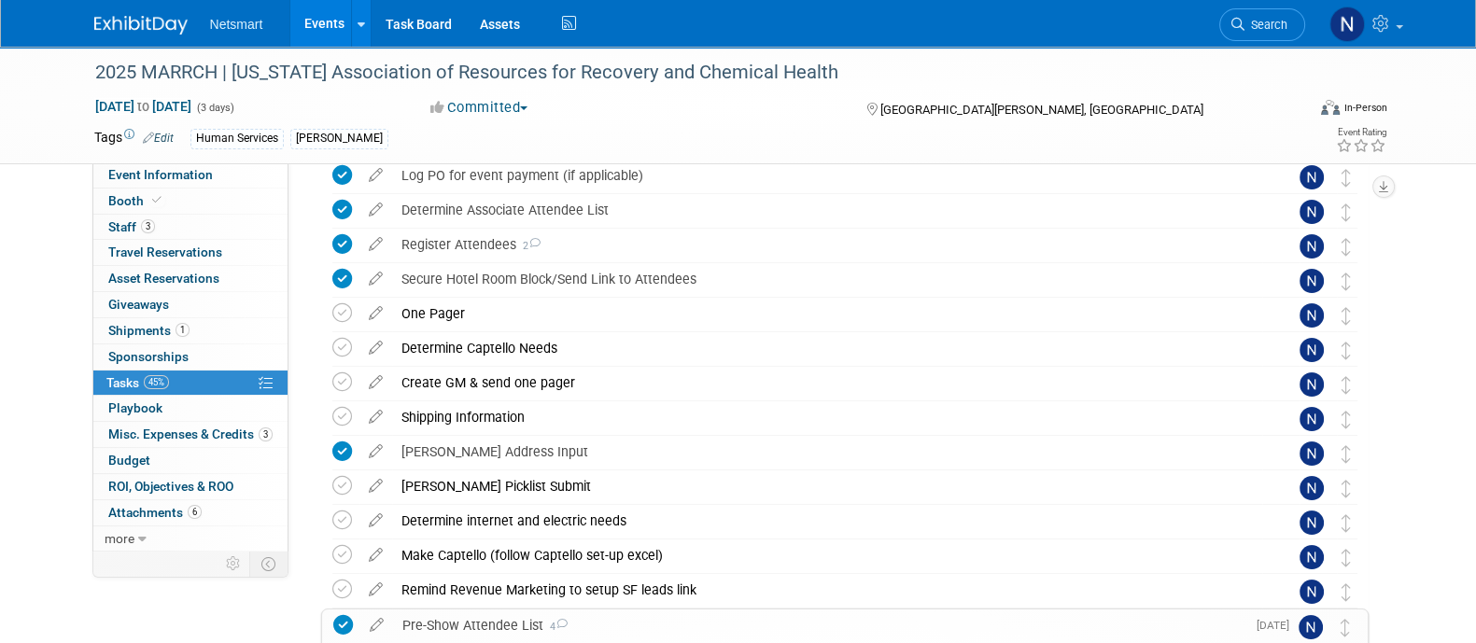
scroll to position [150, 0]
click at [459, 344] on div "Determine Captello Needs" at bounding box center [827, 349] width 870 height 32
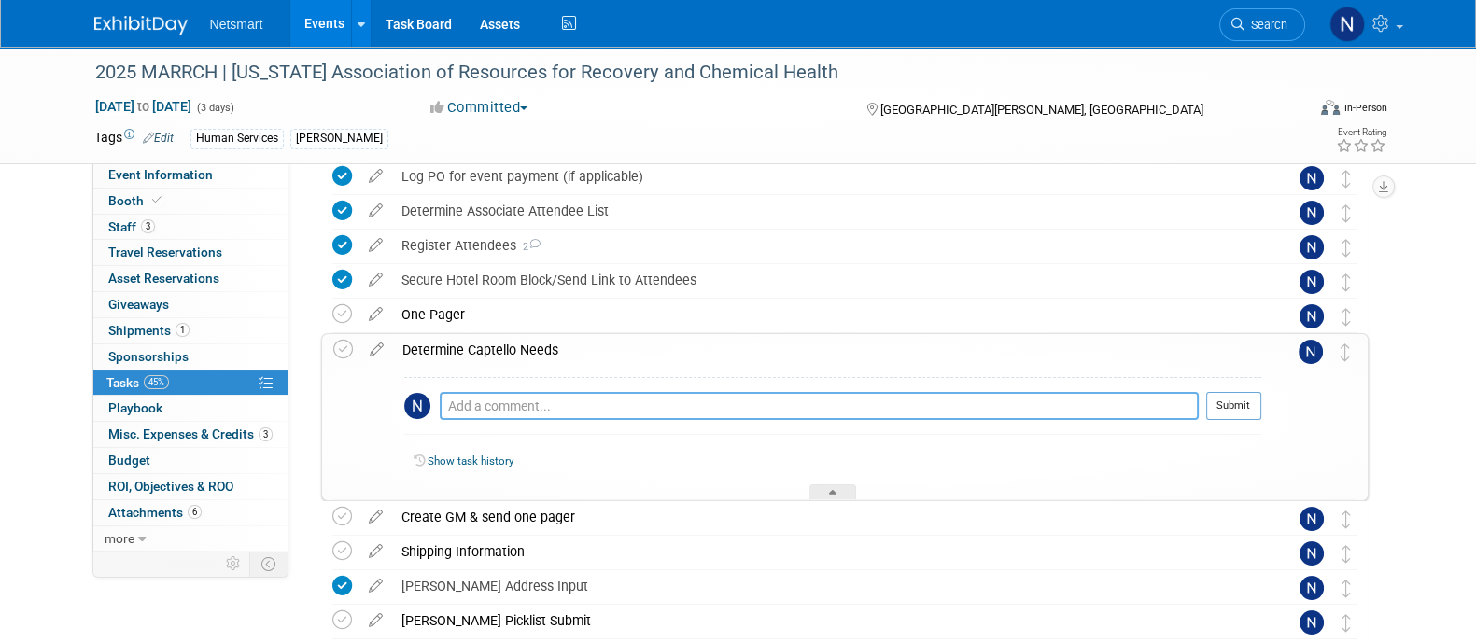
click at [490, 397] on textarea at bounding box center [819, 406] width 759 height 28
type textarea "list & badge scan"
click at [1228, 394] on button "Submit" at bounding box center [1233, 406] width 55 height 28
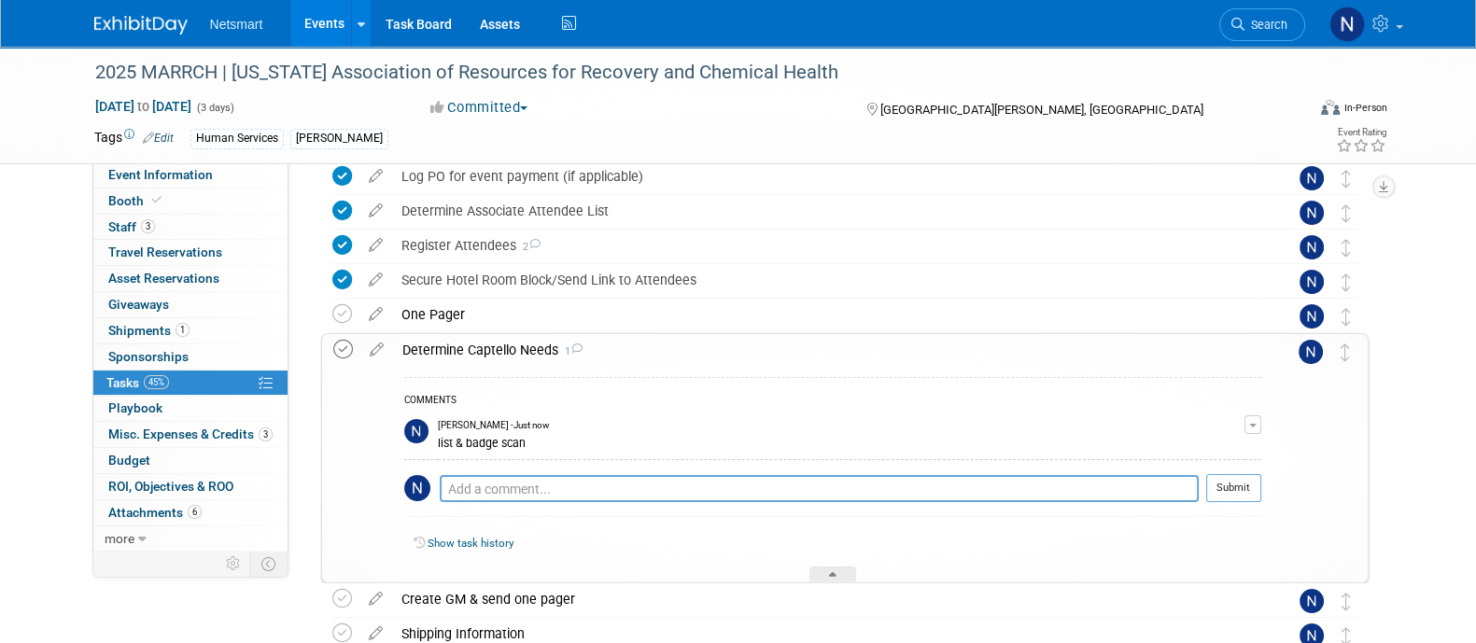
click at [346, 352] on icon at bounding box center [343, 350] width 20 height 20
click at [838, 572] on div at bounding box center [832, 575] width 47 height 16
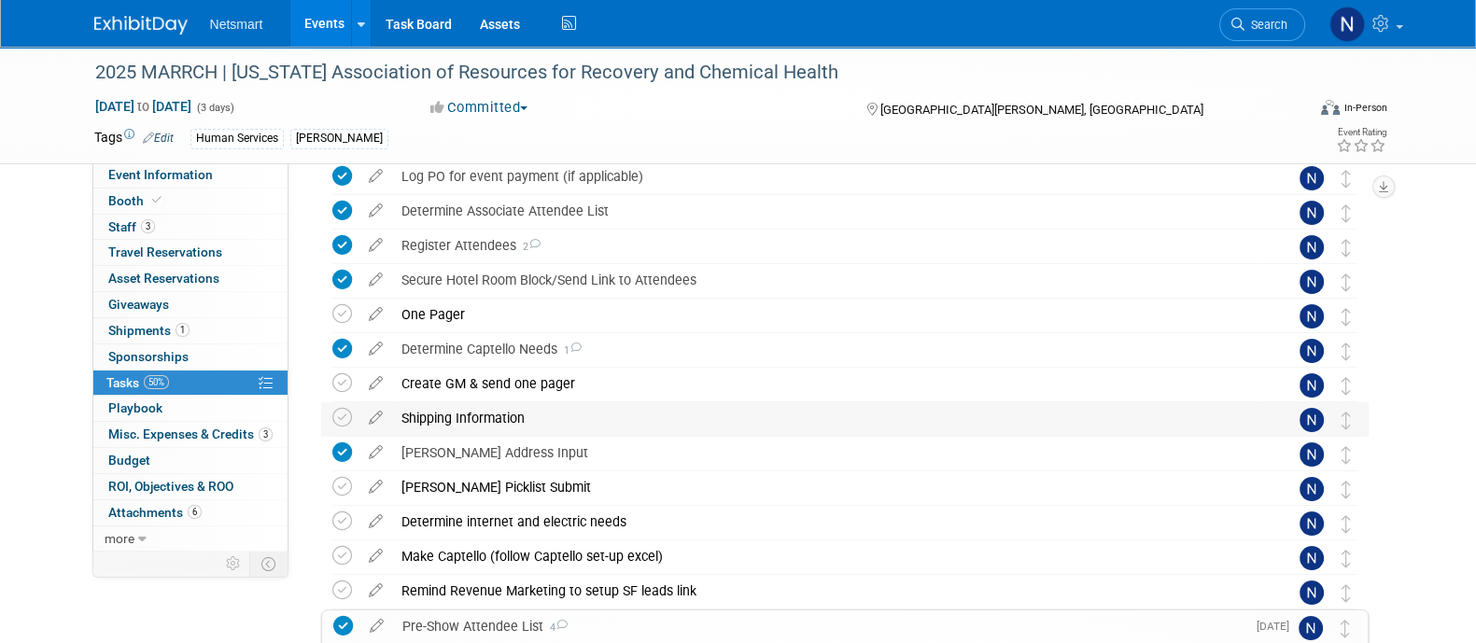
scroll to position [183, 0]
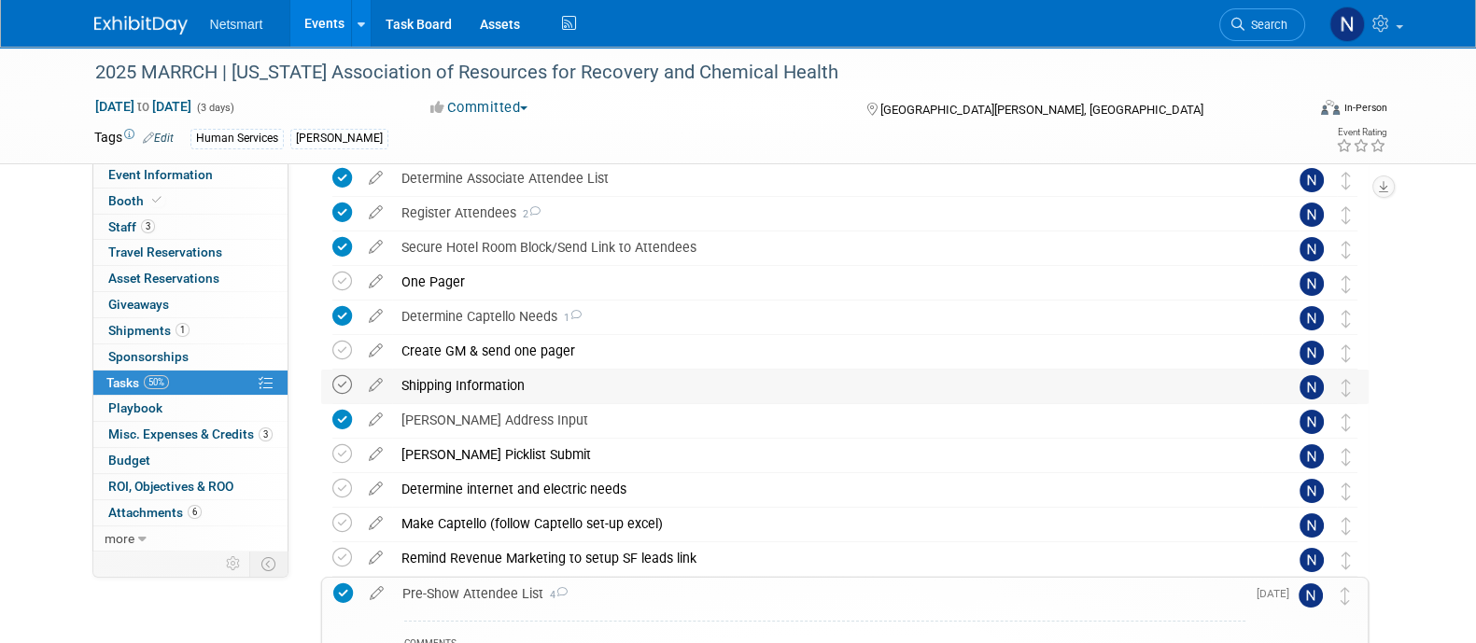
click at [344, 380] on icon at bounding box center [342, 385] width 20 height 20
click at [442, 455] on div "[PERSON_NAME] Picklist Submit" at bounding box center [827, 455] width 870 height 32
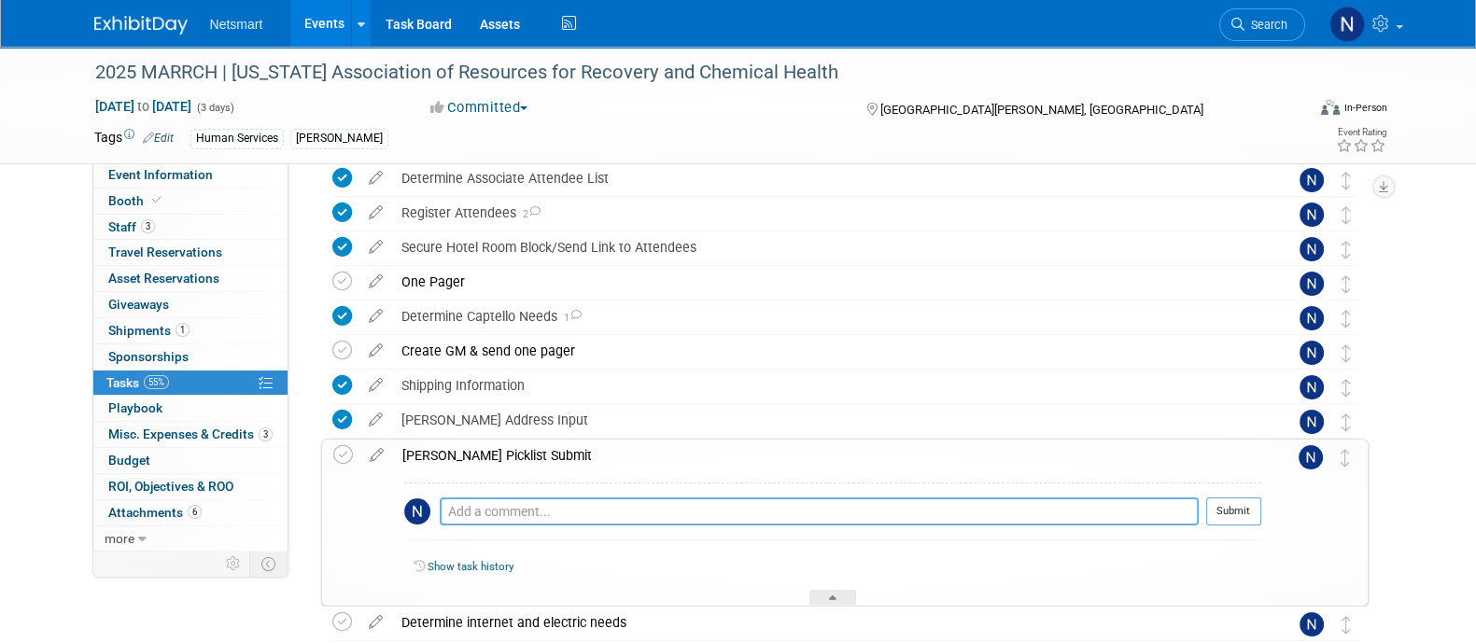
click at [498, 506] on textarea at bounding box center [819, 512] width 759 height 28
type textarea "s"
type textarea "shipping poster to derse. derse to add"
click at [1236, 508] on button "Submit" at bounding box center [1233, 512] width 55 height 28
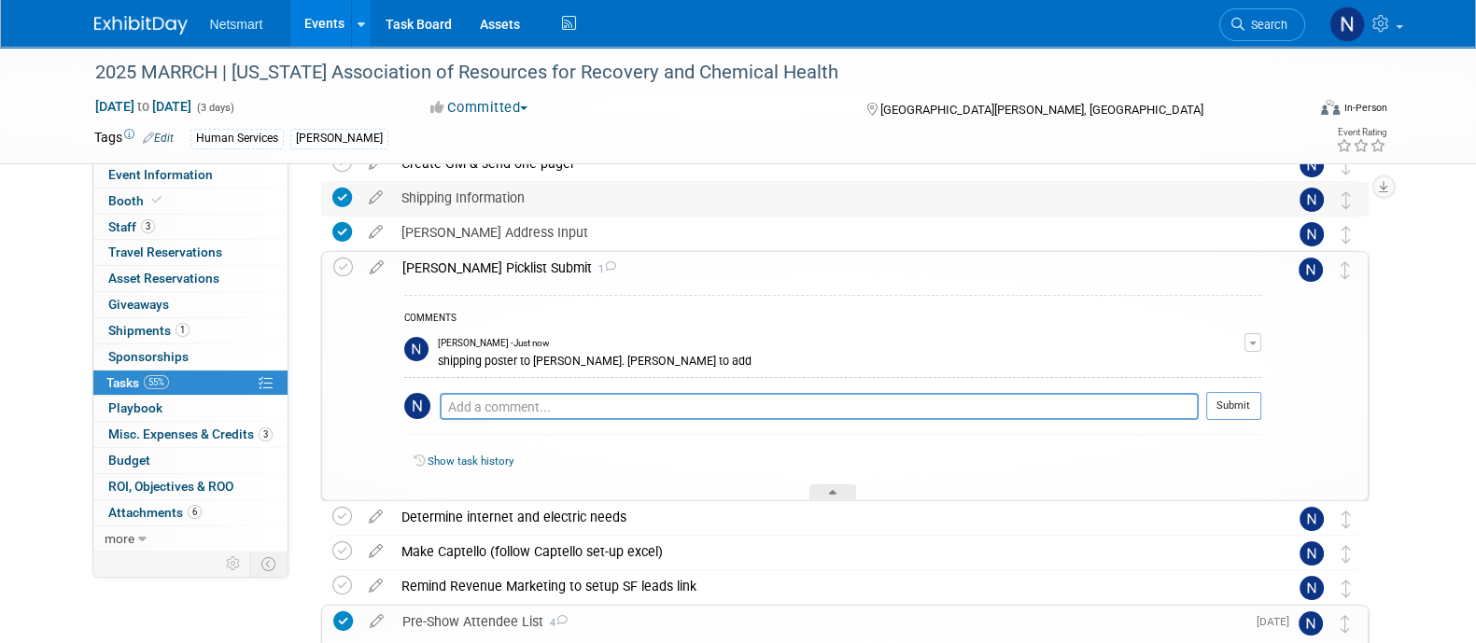
scroll to position [372, 0]
click at [829, 490] on icon at bounding box center [832, 493] width 7 height 11
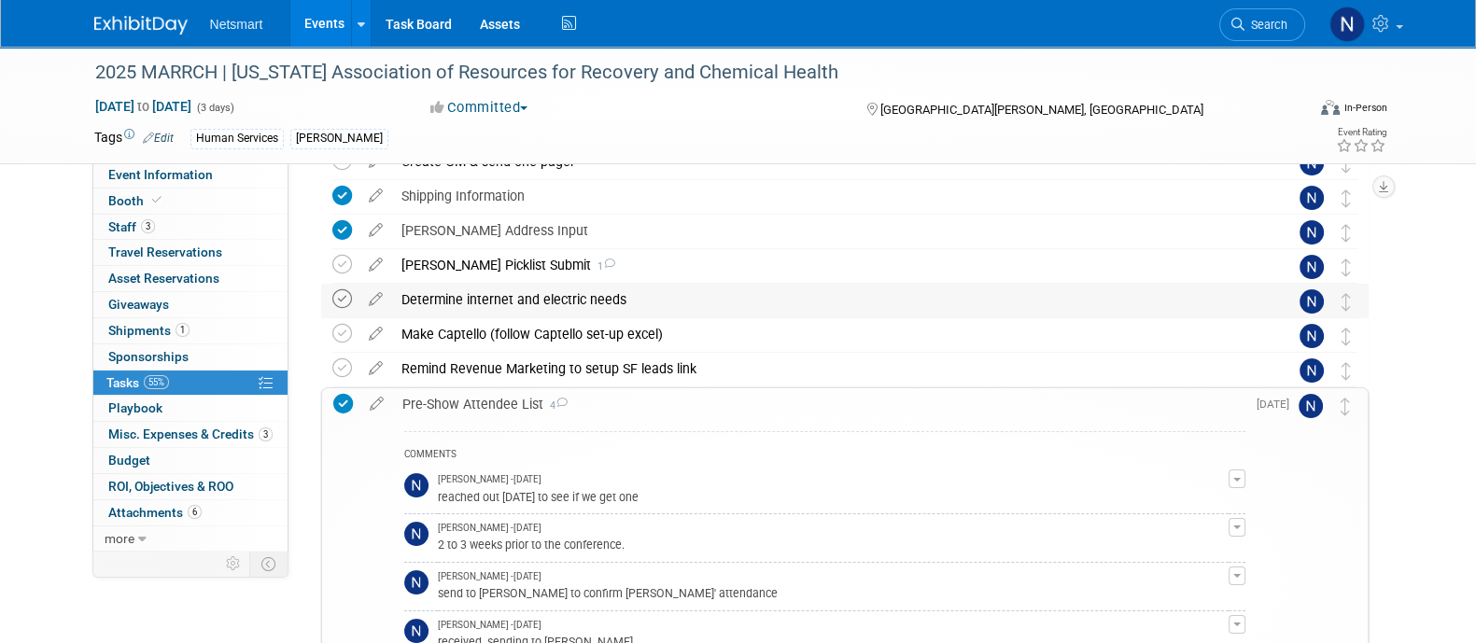
click at [344, 296] on icon at bounding box center [342, 299] width 20 height 20
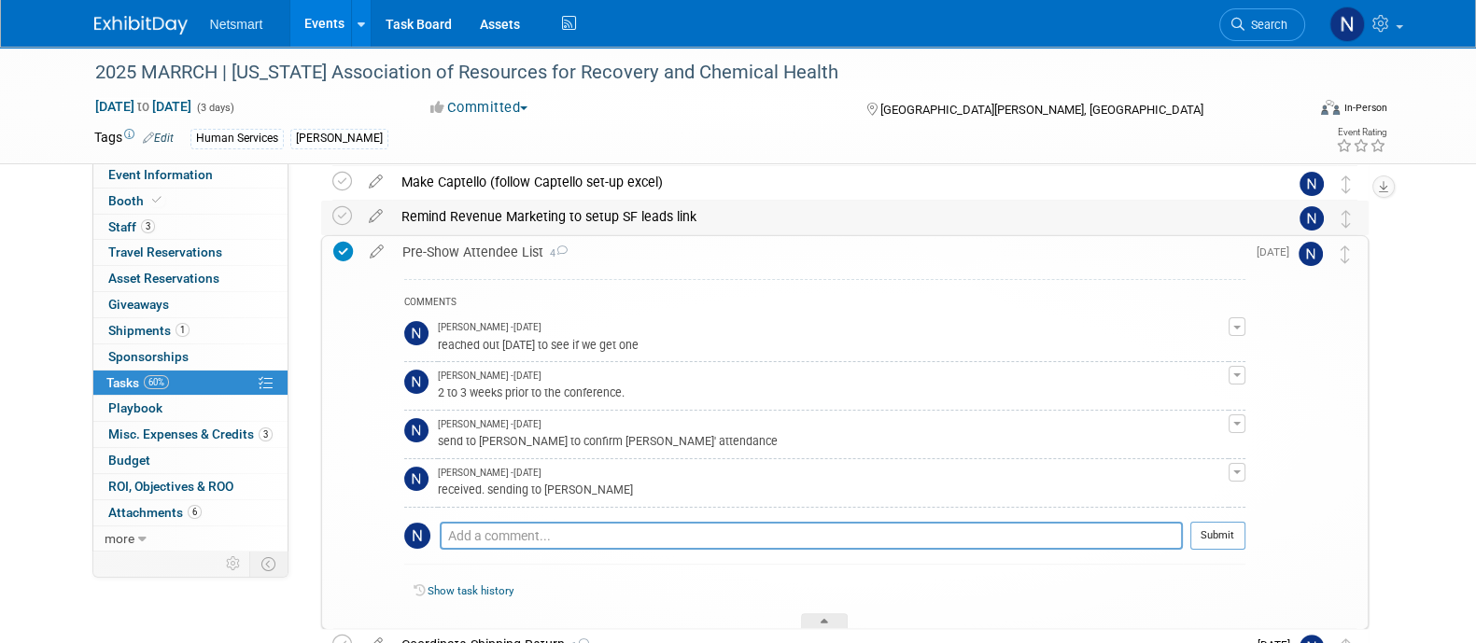
scroll to position [531, 0]
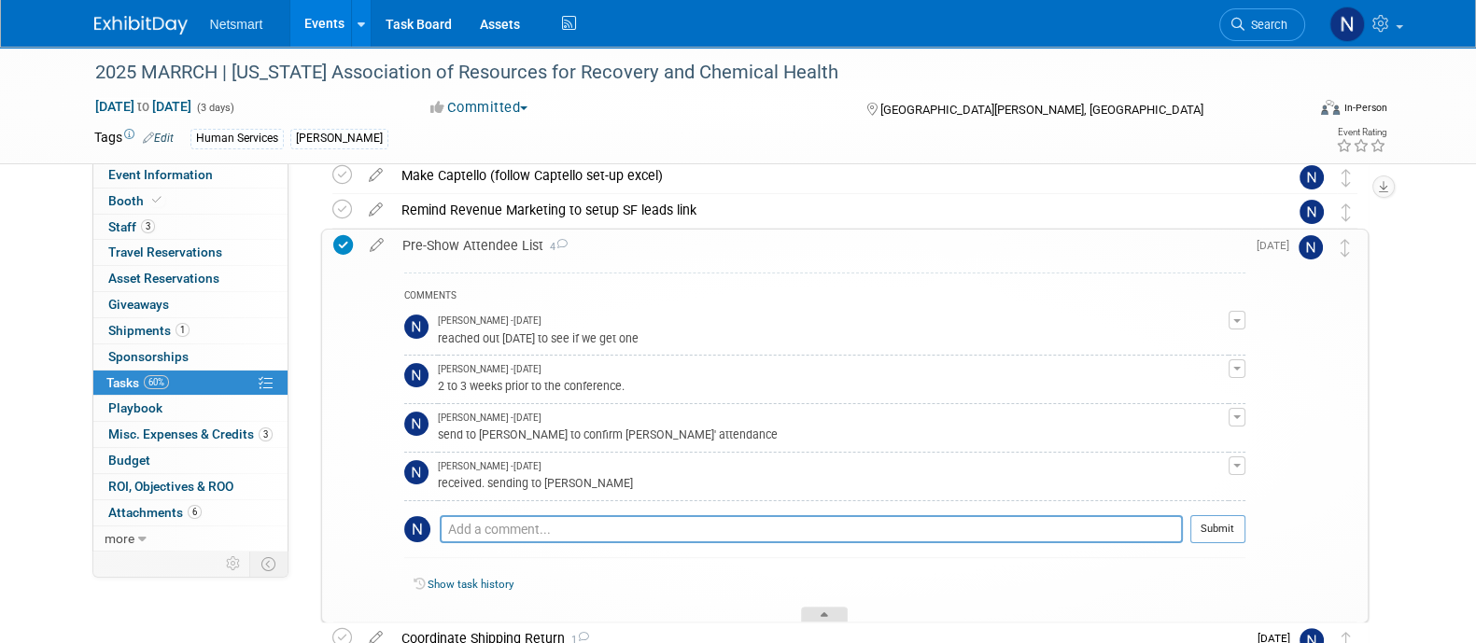
click at [828, 613] on icon at bounding box center [824, 617] width 7 height 11
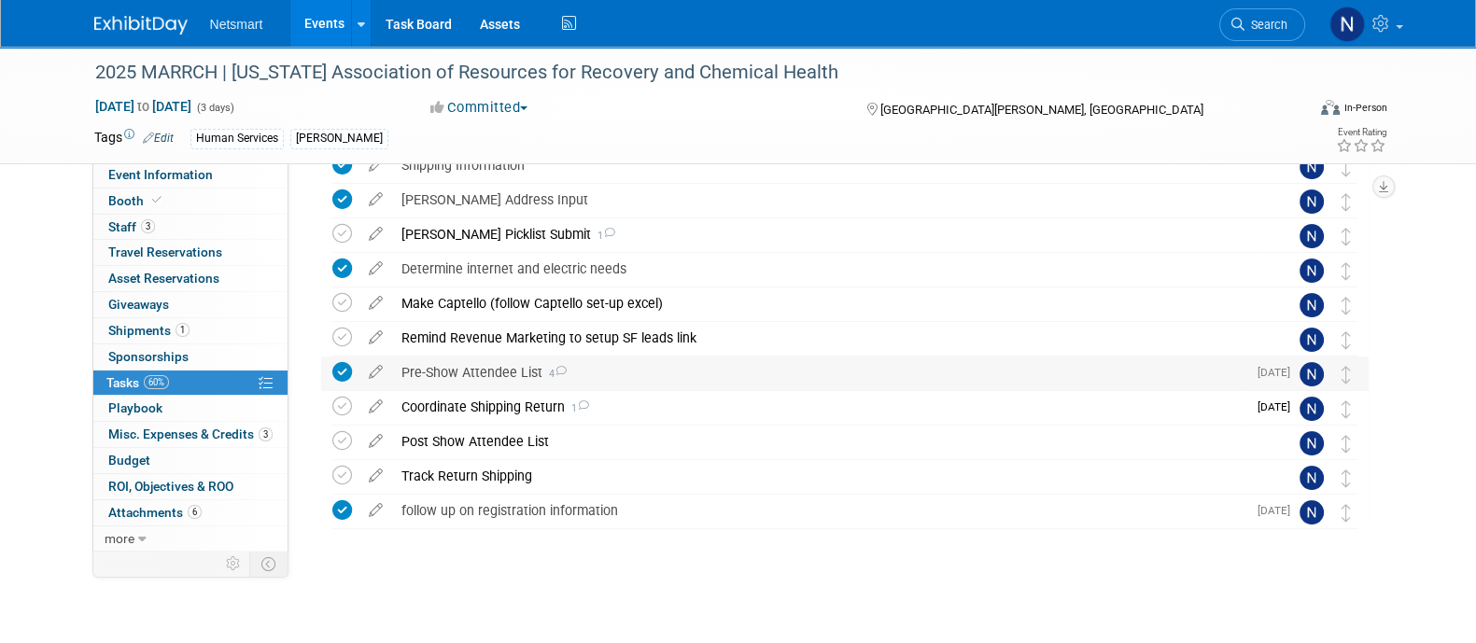
scroll to position [402, 0]
click at [345, 337] on icon at bounding box center [342, 339] width 20 height 20
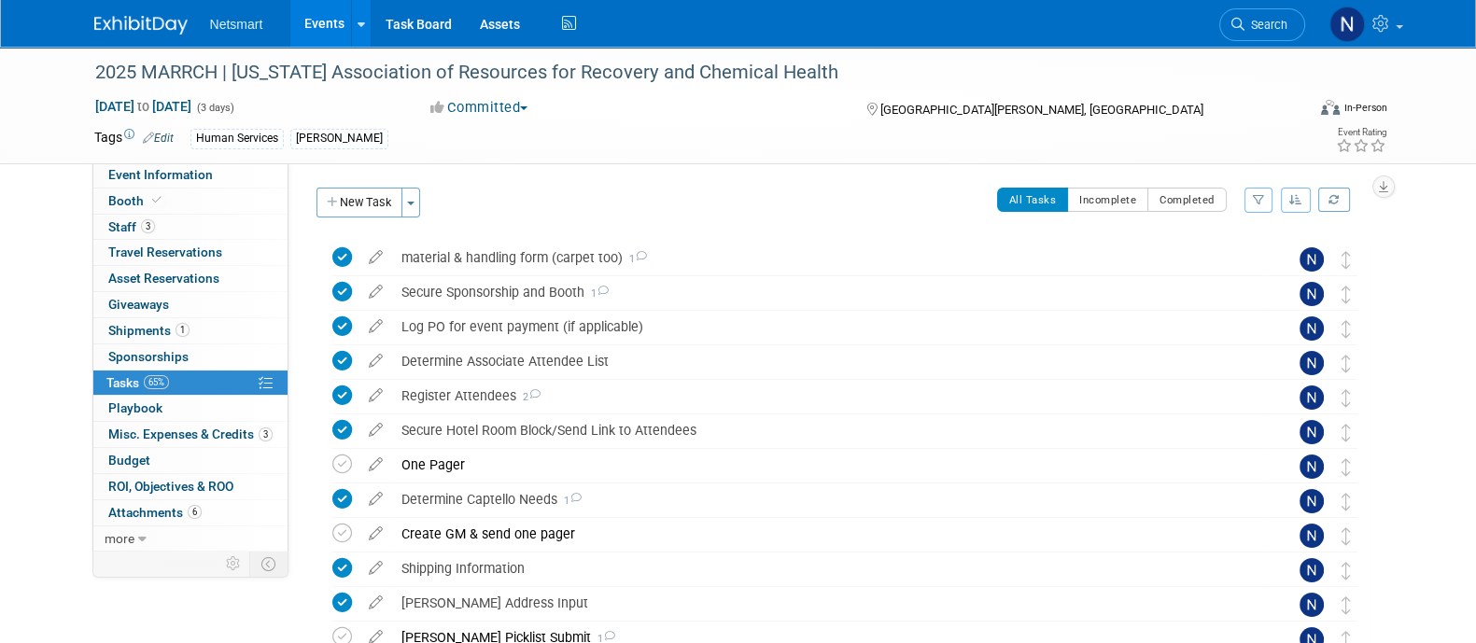
scroll to position [1, 0]
click at [1255, 30] on span "Search" at bounding box center [1265, 25] width 43 height 14
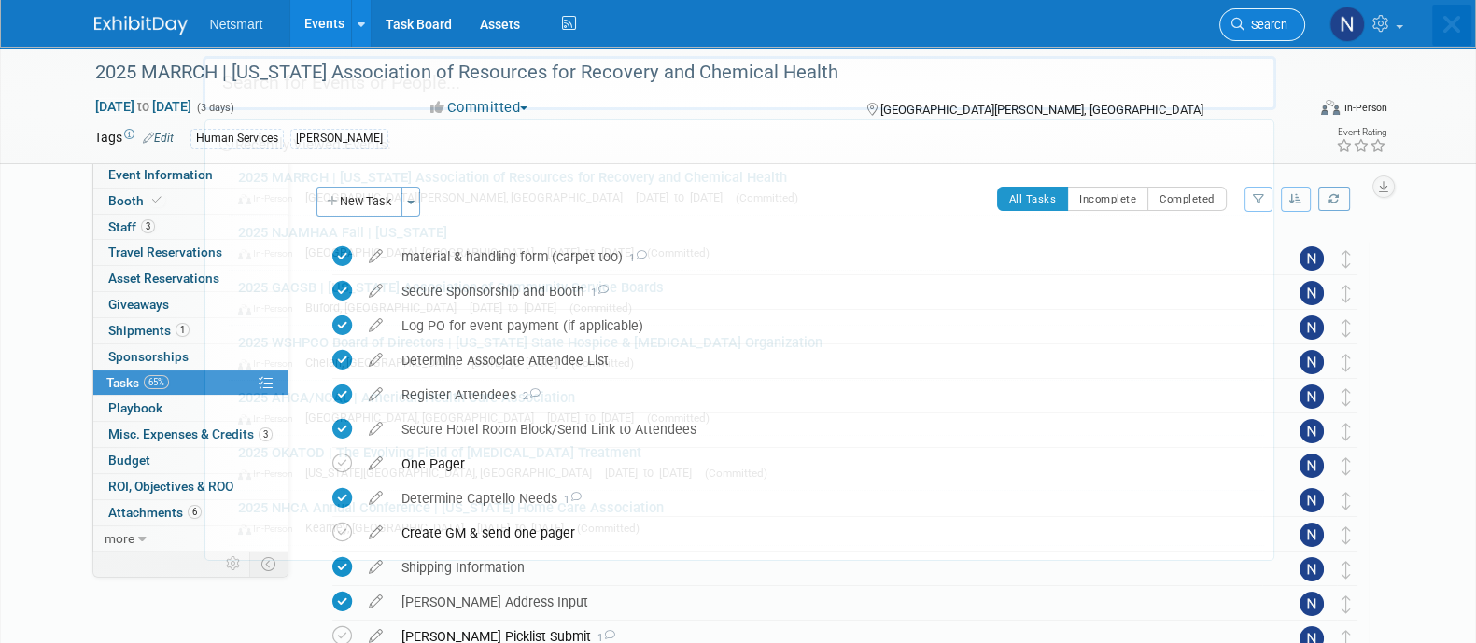
scroll to position [0, 0]
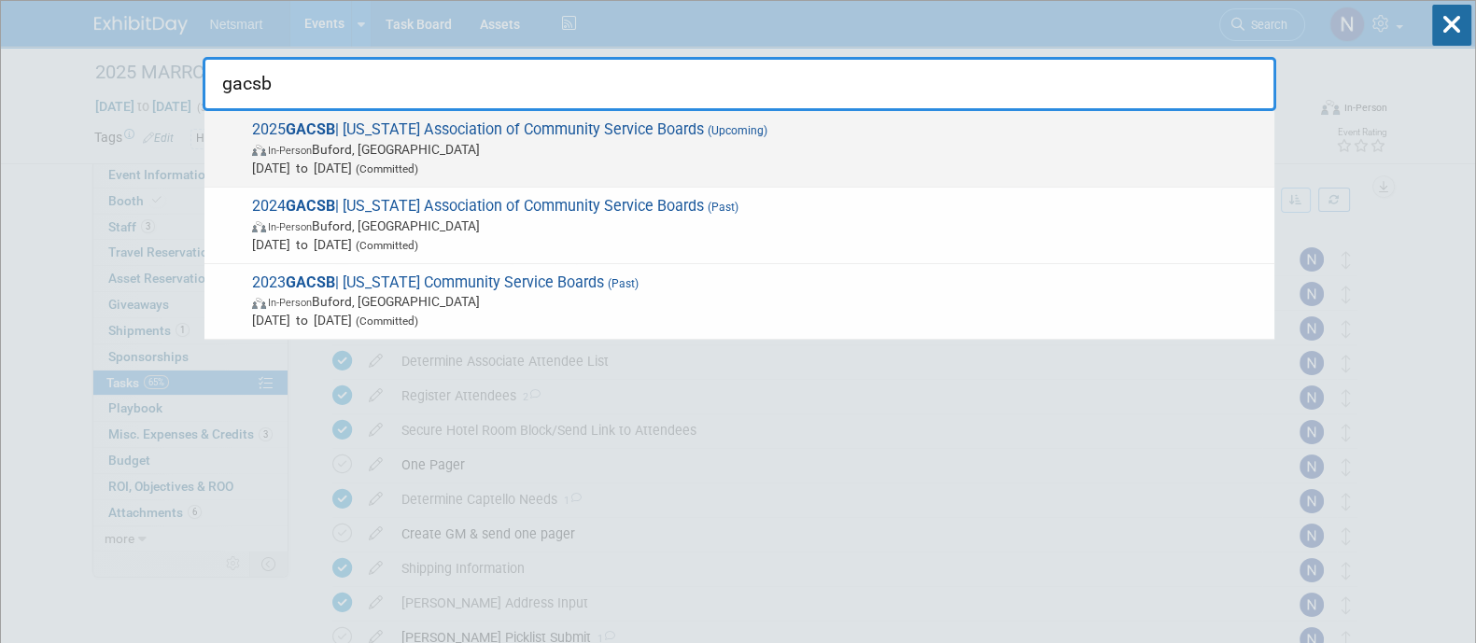
type input "gacsb"
click at [848, 153] on span "In-Person Buford, GA" at bounding box center [758, 149] width 1013 height 19
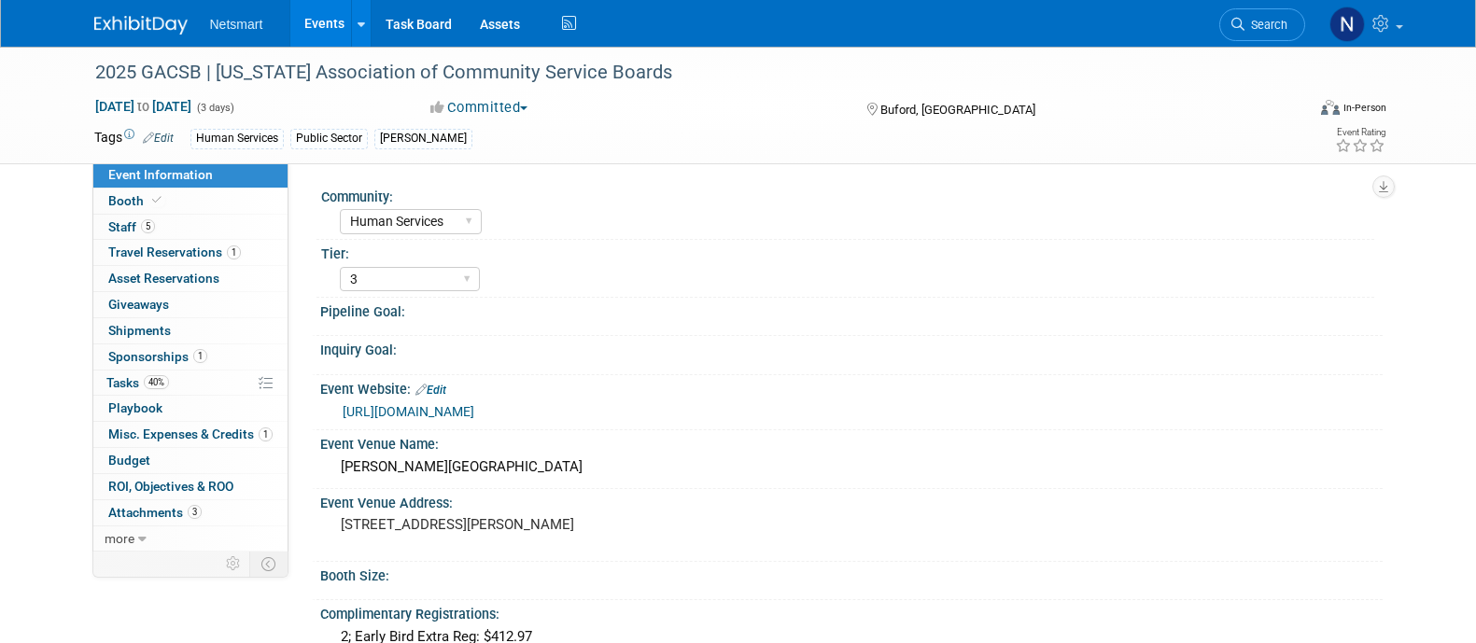
select select "Human Services"
select select "3"
select select "Yes"
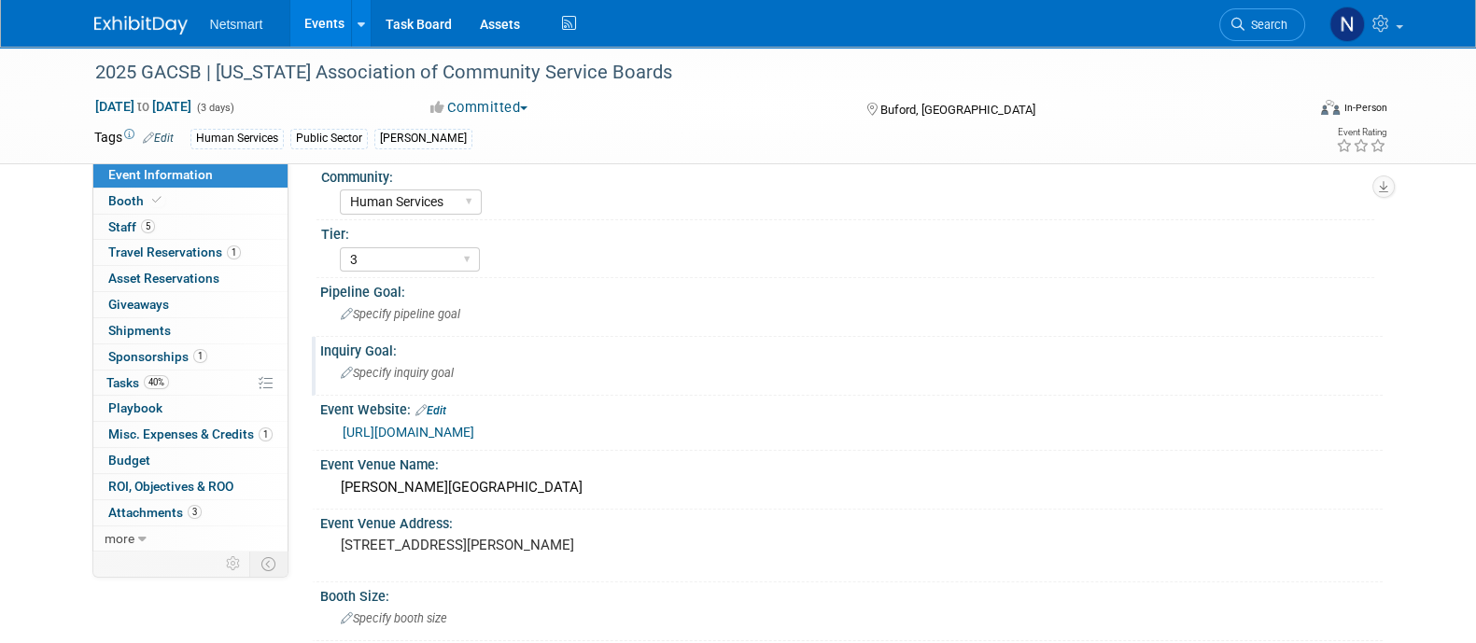
scroll to position [22, 0]
click at [189, 383] on link "40% Tasks 40%" at bounding box center [190, 383] width 194 height 25
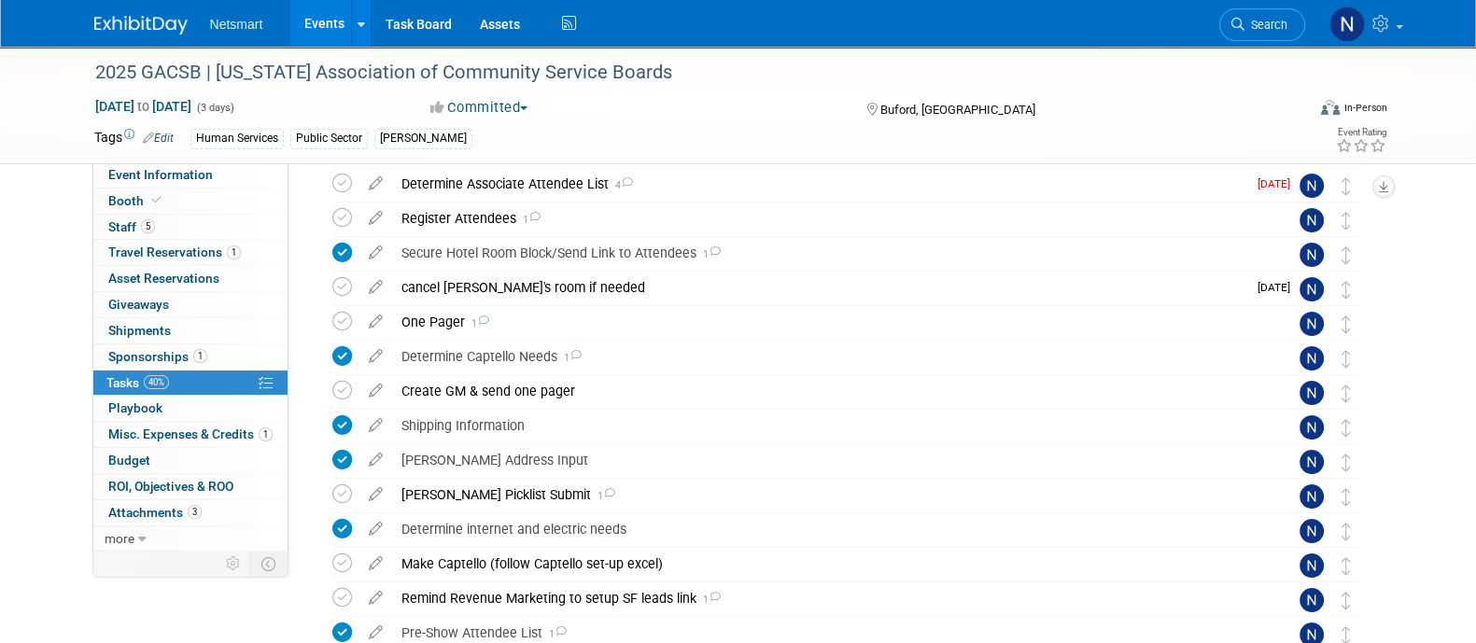
scroll to position [173, 0]
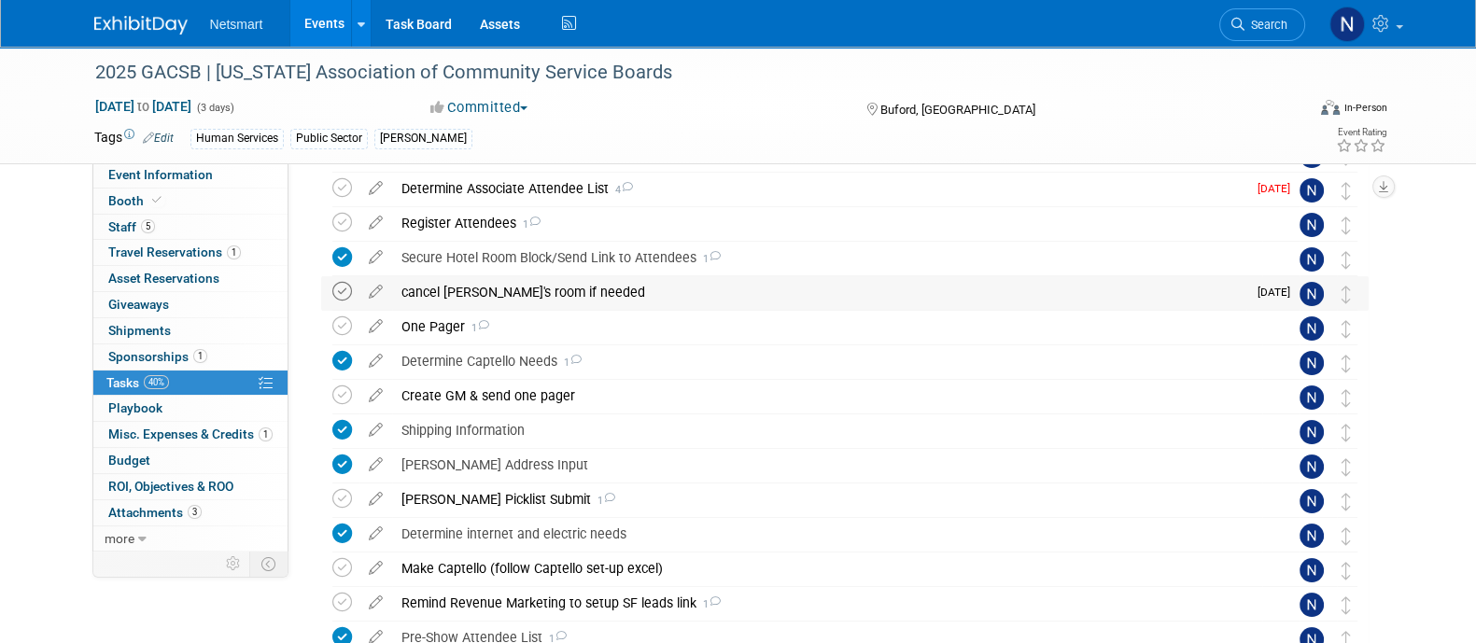
click at [341, 287] on icon at bounding box center [342, 292] width 20 height 20
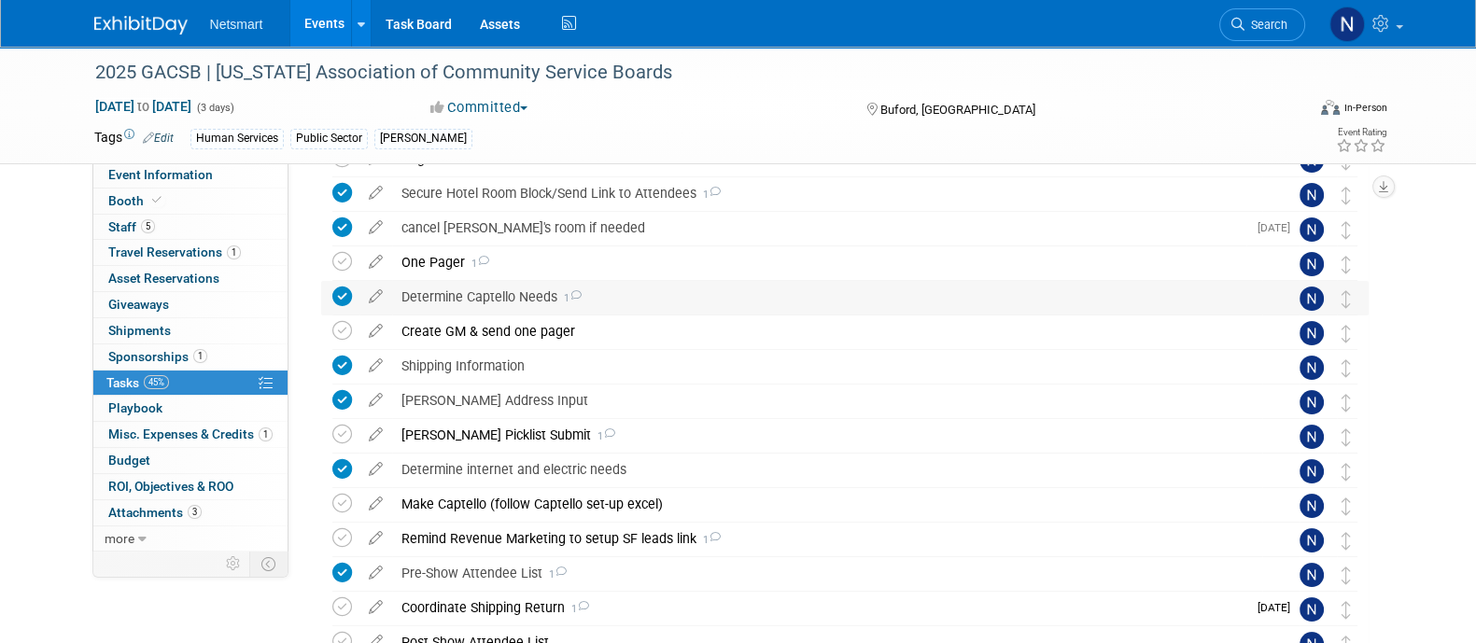
scroll to position [174, 0]
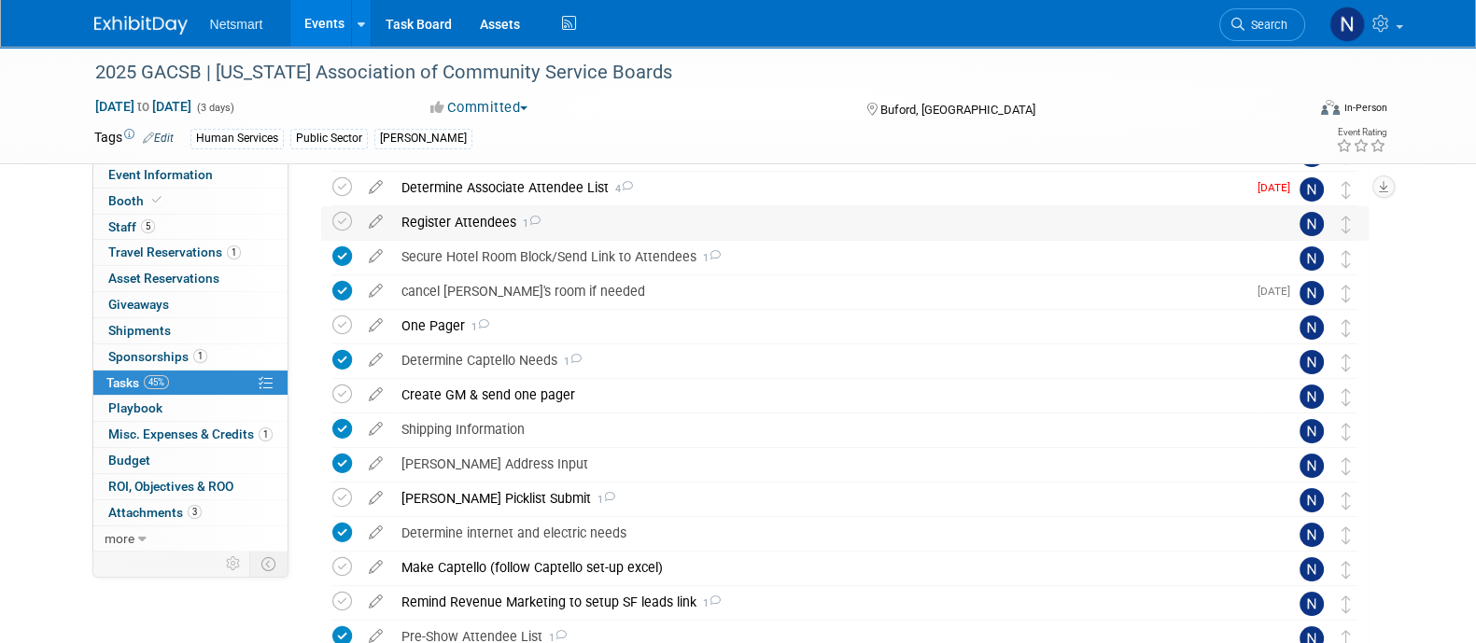
click at [464, 216] on div "Register Attendees 1" at bounding box center [827, 222] width 870 height 32
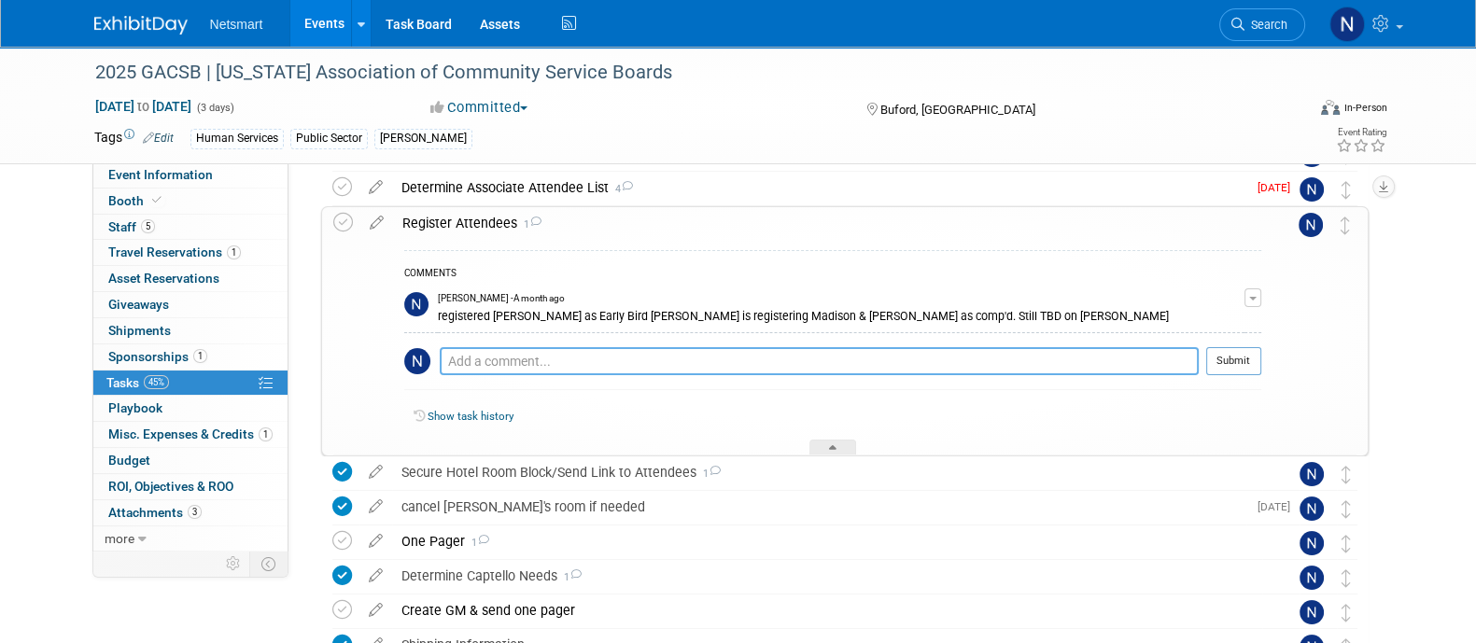
click at [496, 351] on textarea at bounding box center [819, 361] width 759 height 28
type textarea "m"
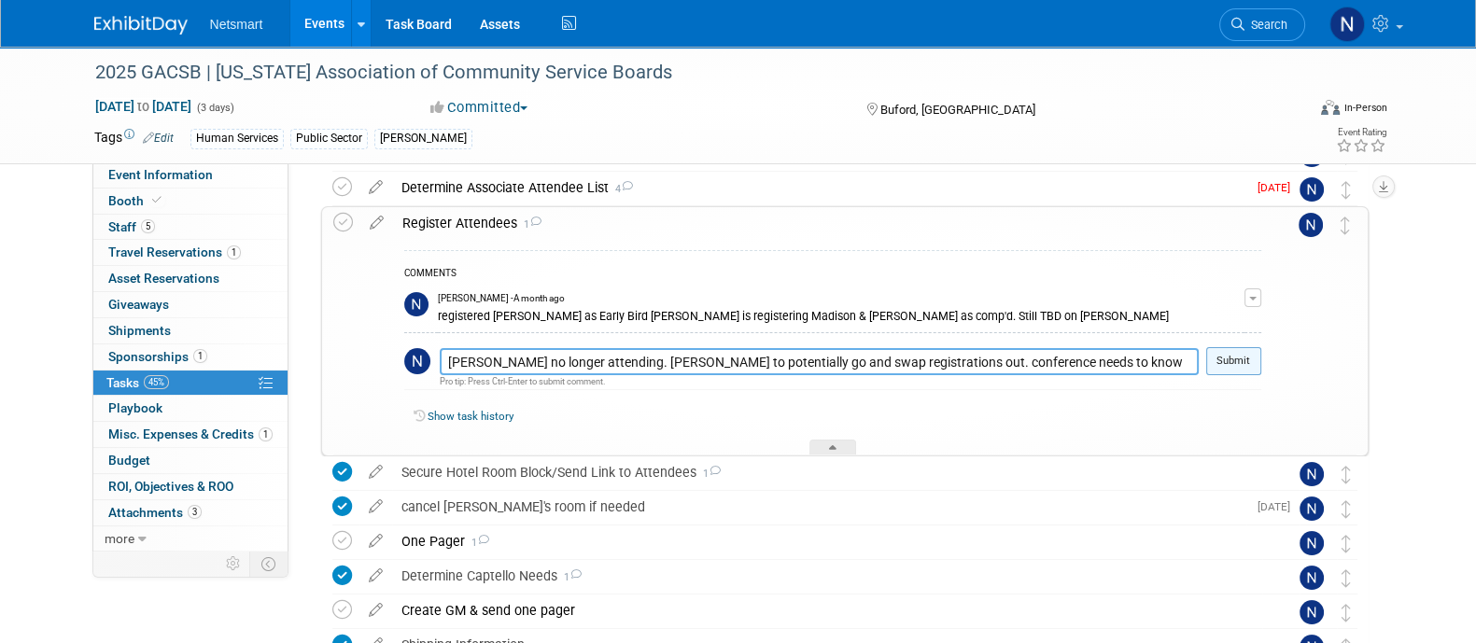
type textarea "[PERSON_NAME] no longer attending. [PERSON_NAME] to potentially go and swap reg…"
click at [1228, 363] on button "Submit" at bounding box center [1233, 361] width 55 height 28
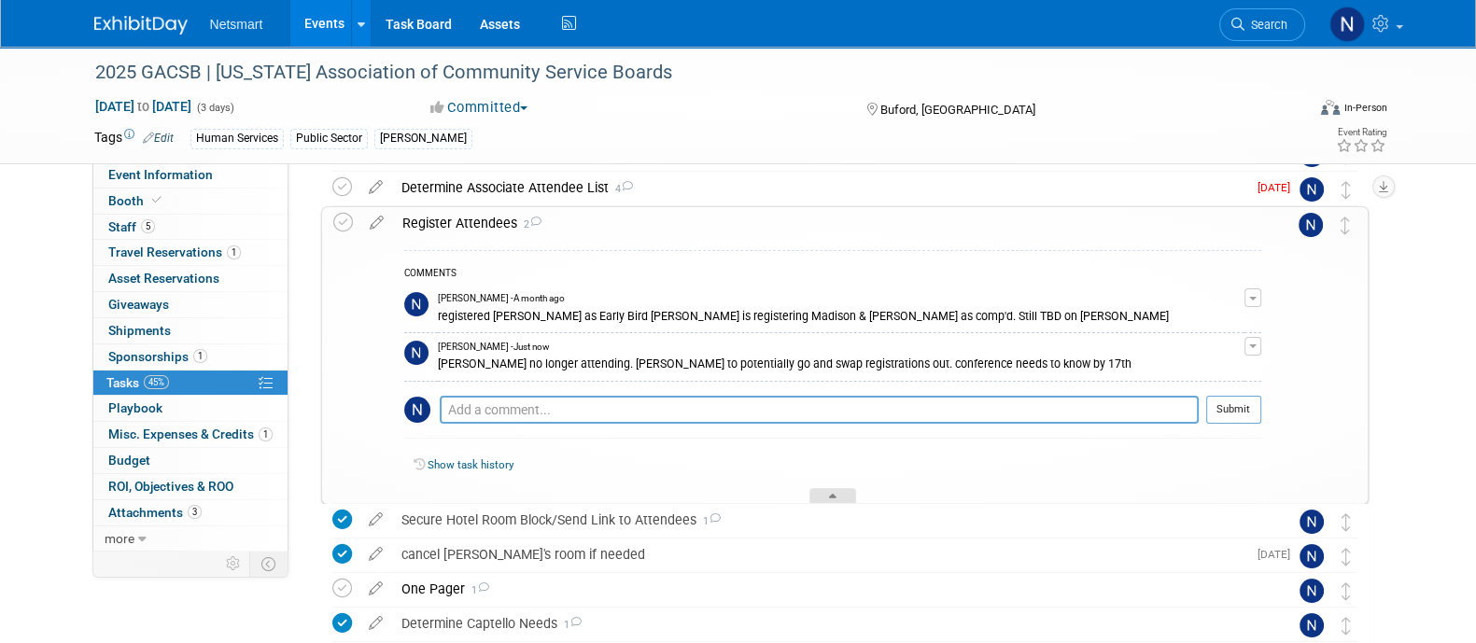
click at [845, 491] on div at bounding box center [832, 496] width 47 height 16
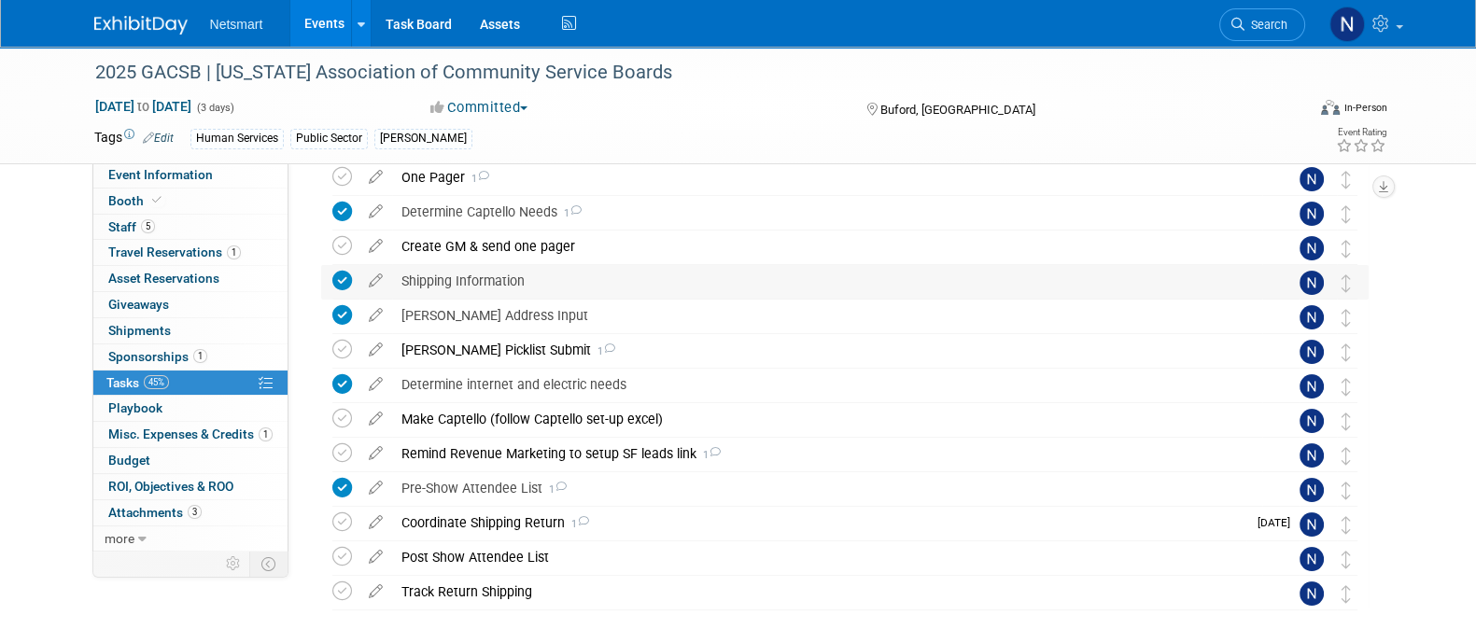
scroll to position [323, 0]
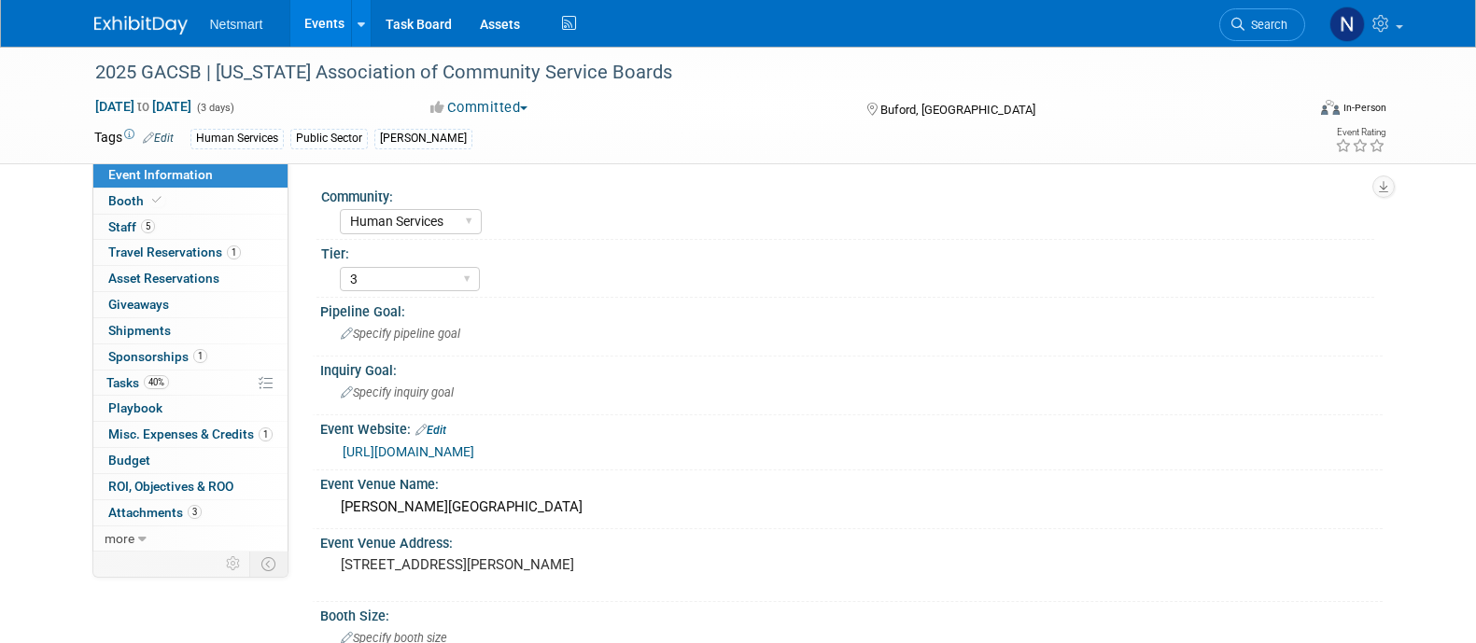
select select "Human Services"
select select "3"
select select "Yes"
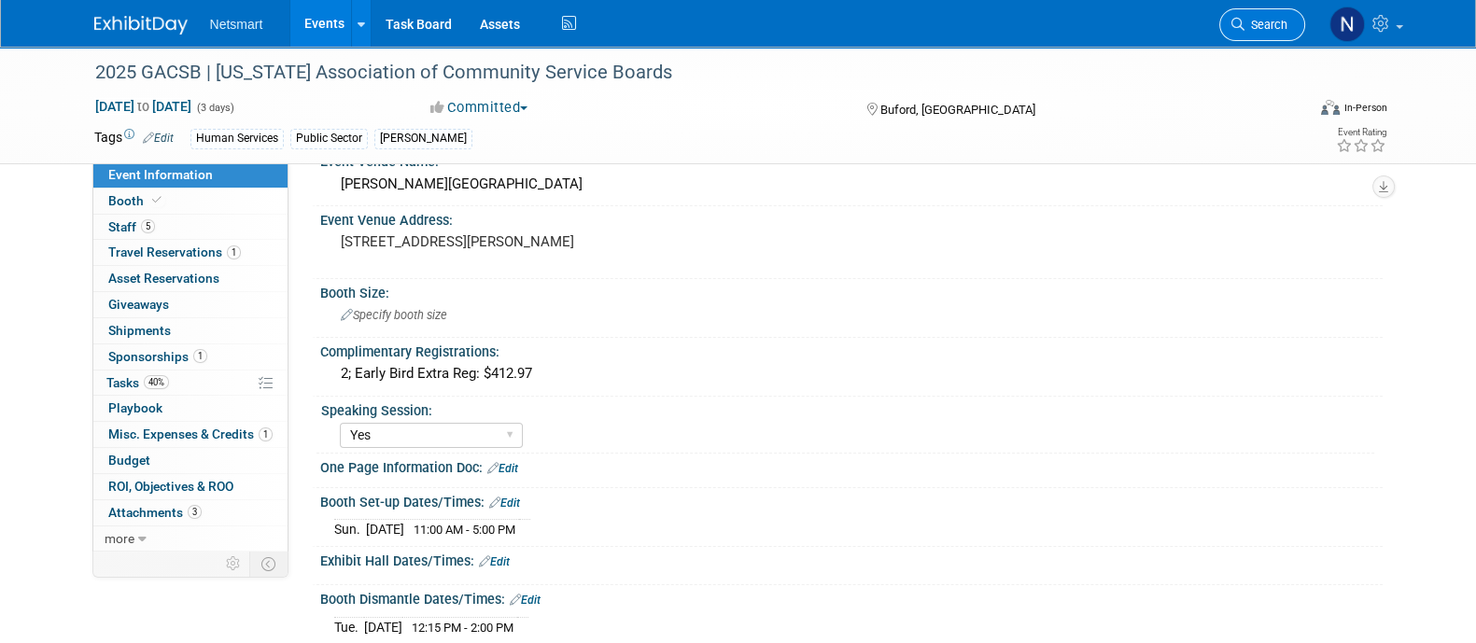
scroll to position [323, 0]
click at [1275, 24] on span "Search" at bounding box center [1265, 25] width 43 height 14
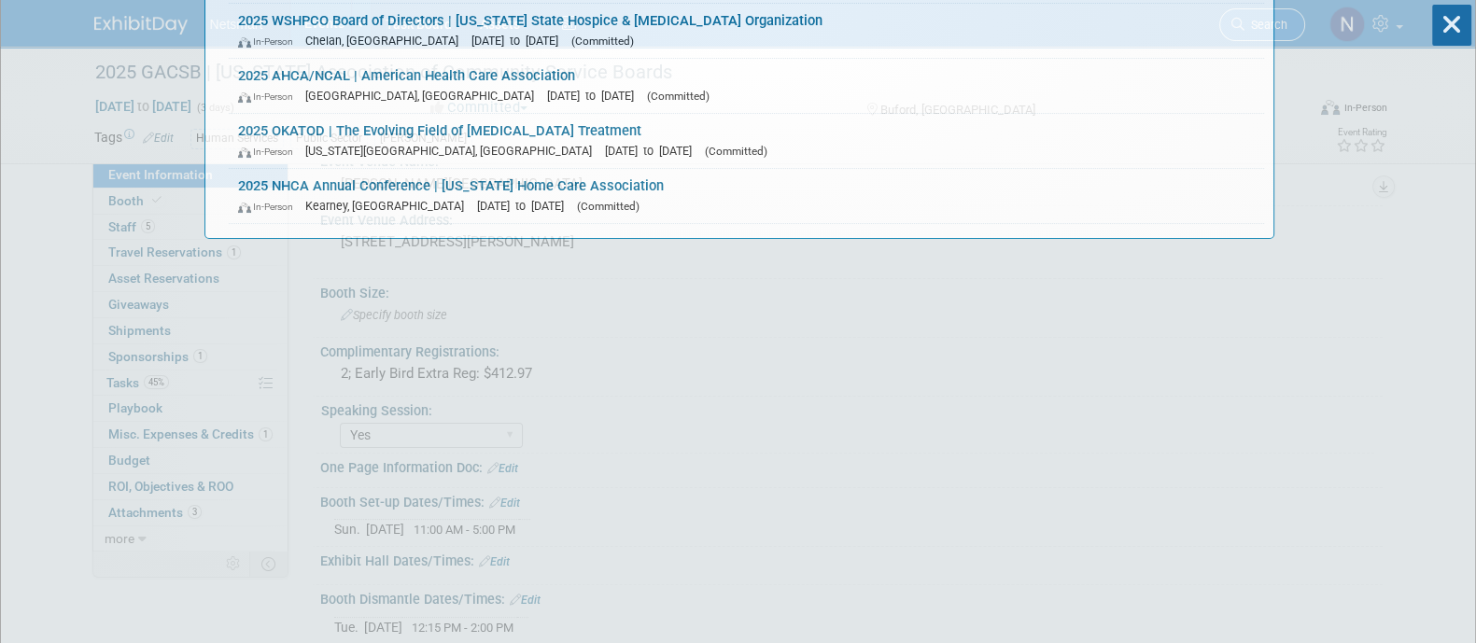
scroll to position [0, 0]
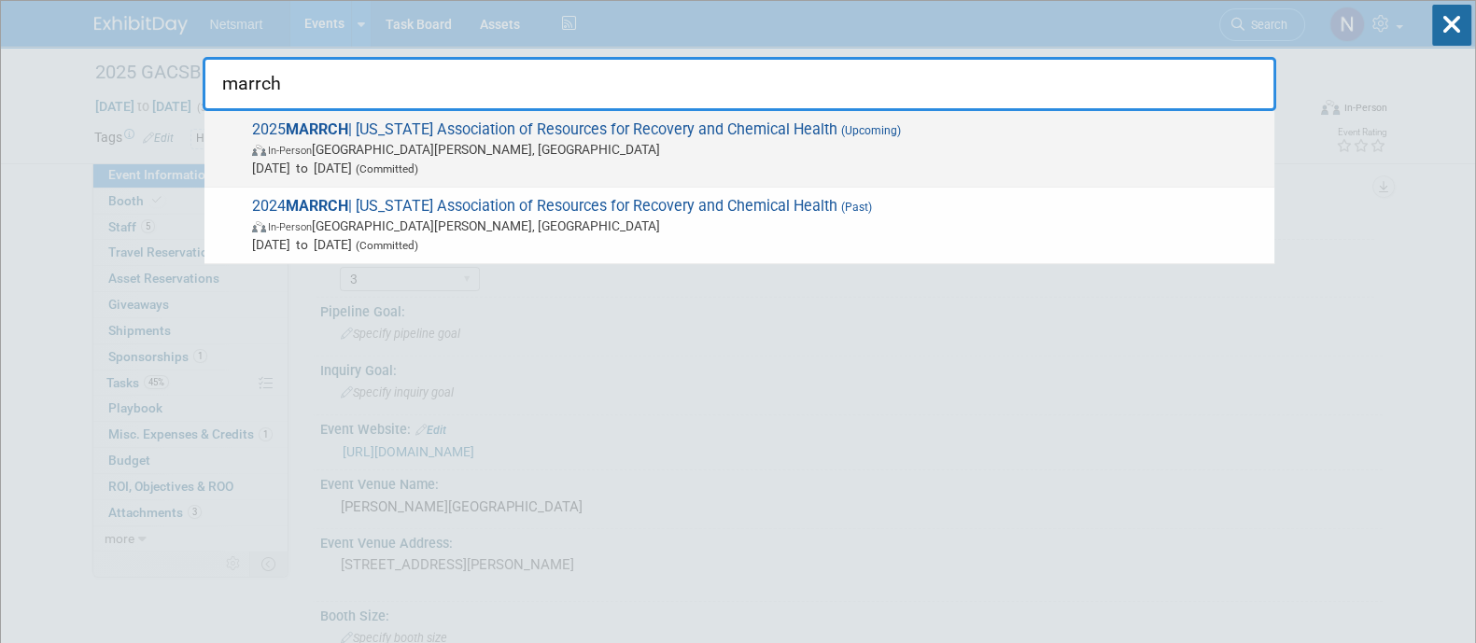
type input "marrch"
click at [616, 130] on span "2025 MARRCH | Minnesota Association of Resources for Recovery and Chemical Heal…" at bounding box center [755, 148] width 1018 height 57
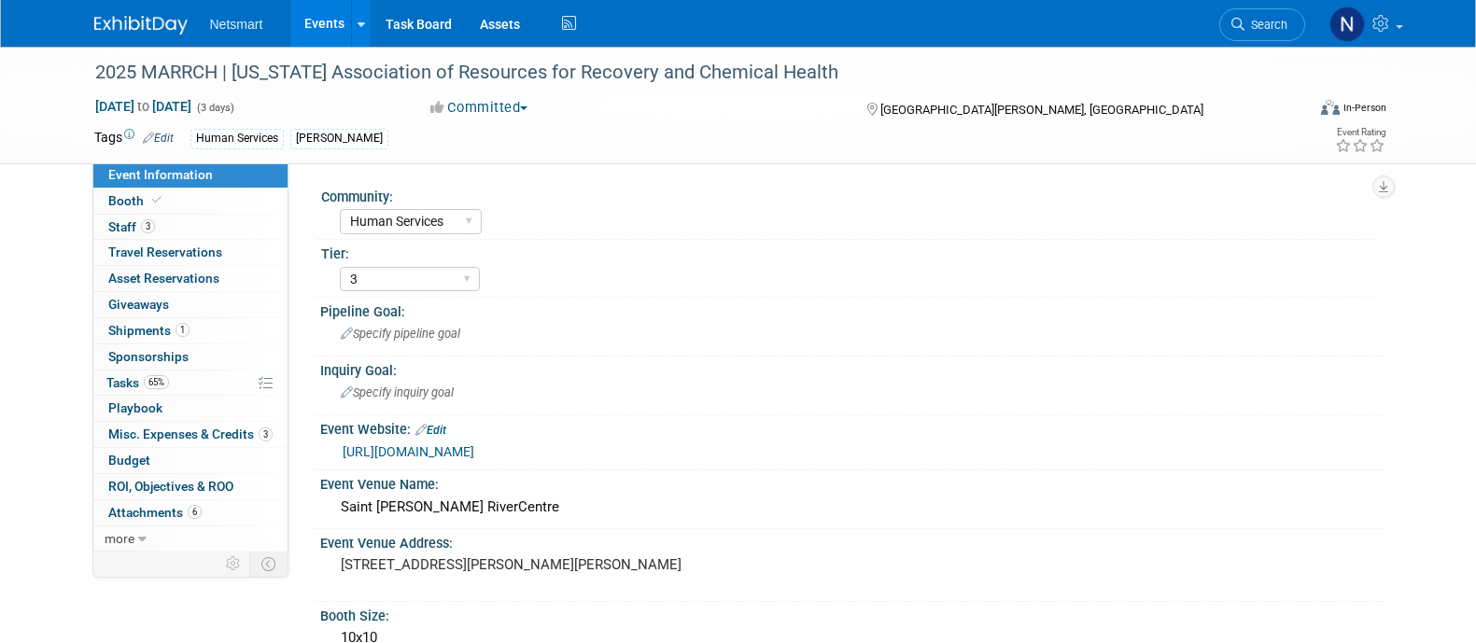
select select "Human Services"
select select "3"
select select "No"
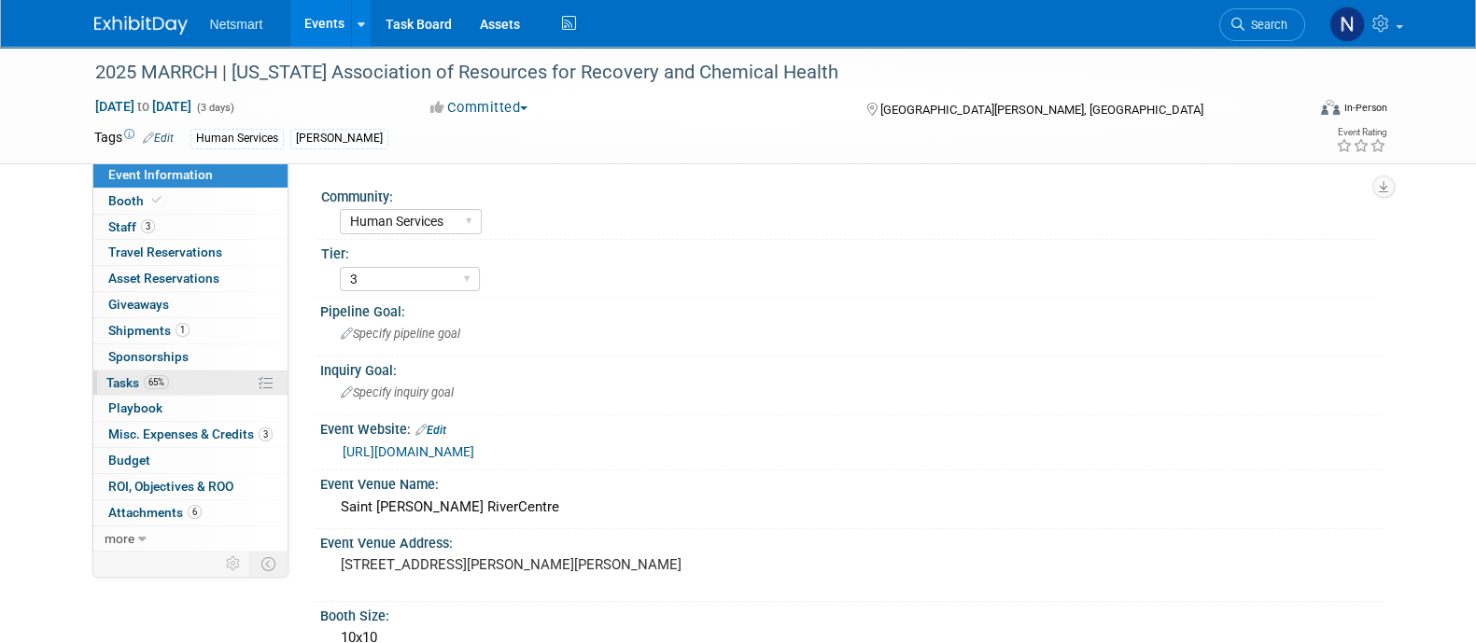
click at [230, 383] on link "65% Tasks 65%" at bounding box center [190, 383] width 194 height 25
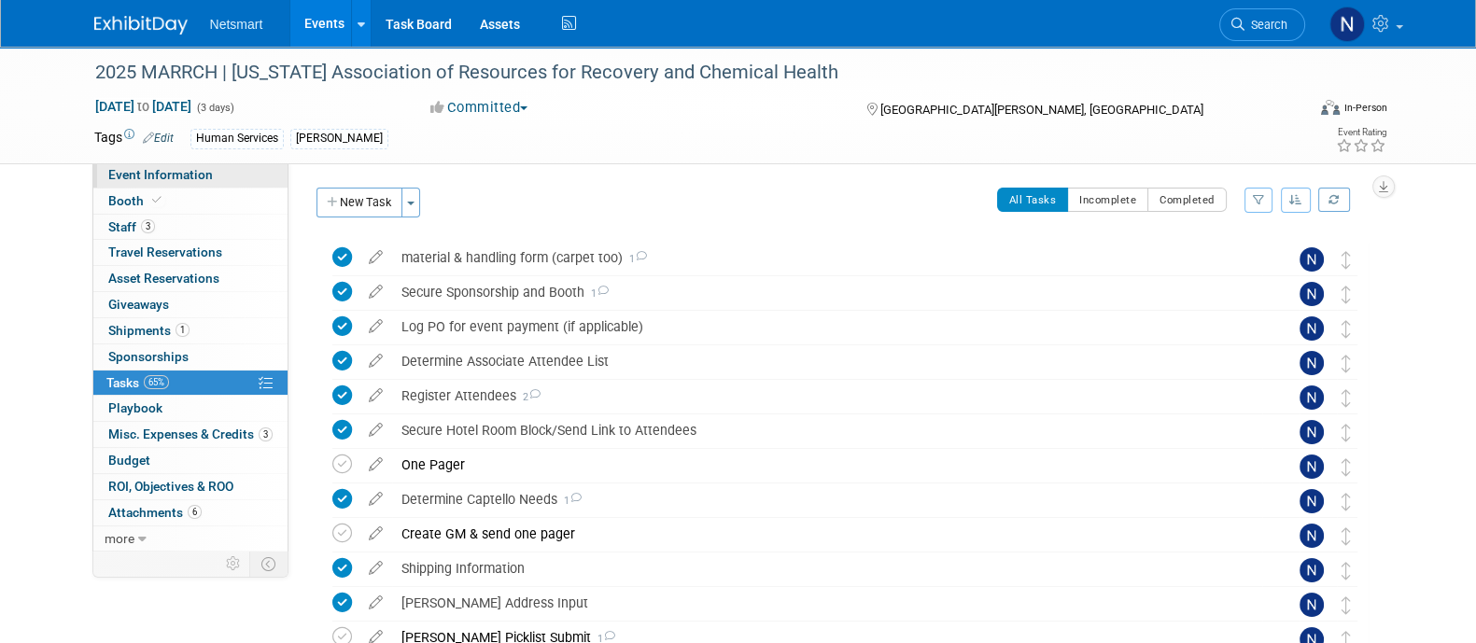
click at [223, 179] on link "Event Information" at bounding box center [190, 174] width 194 height 25
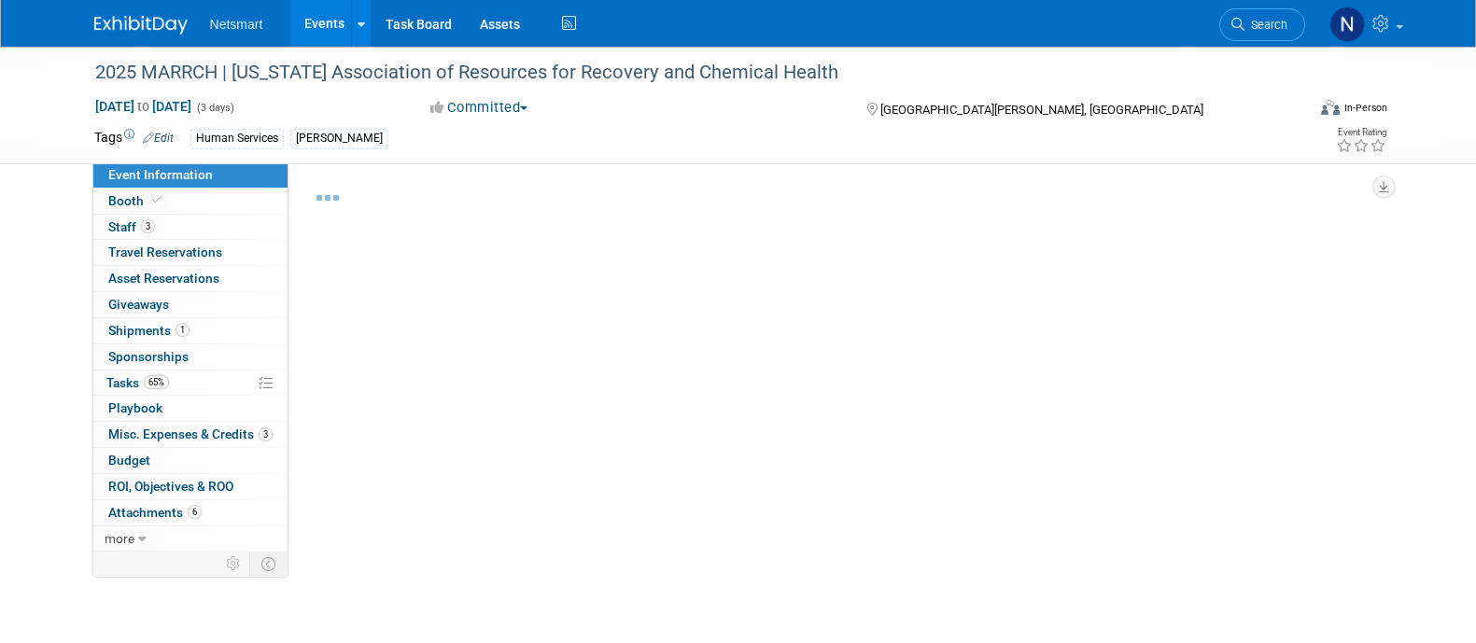
select select "Human Services"
select select "3"
select select "No"
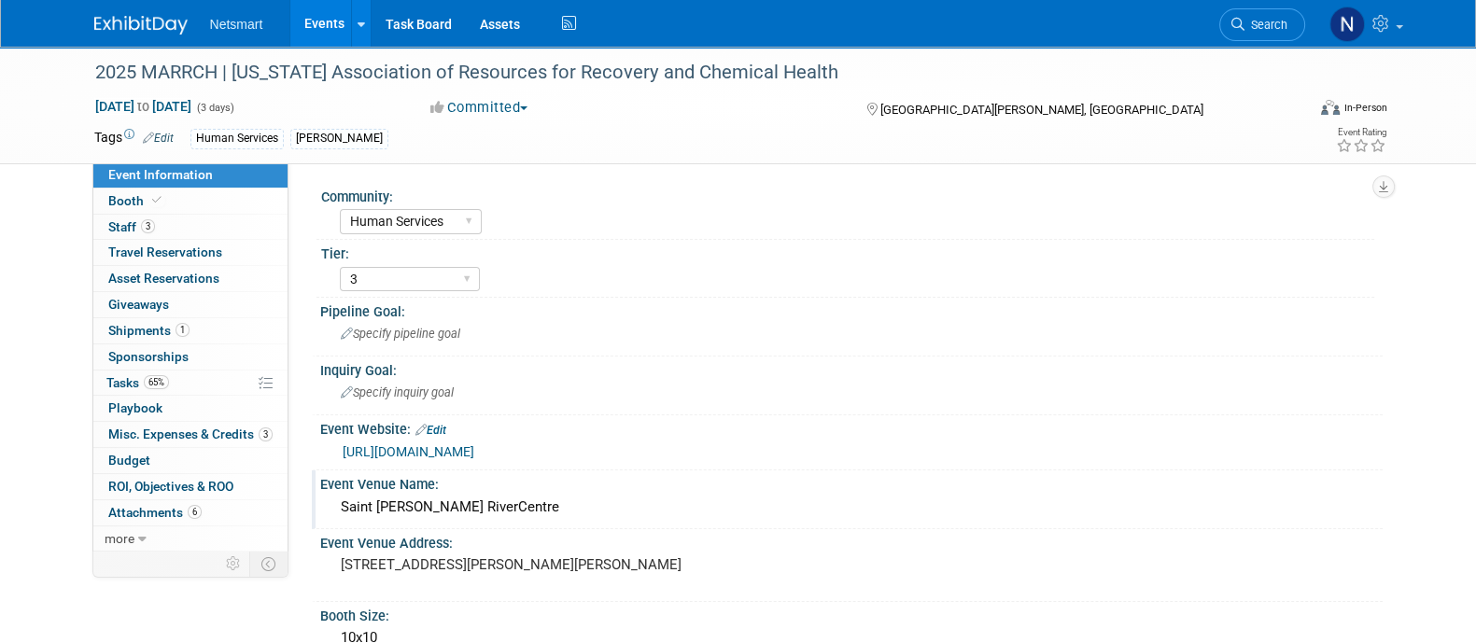
click at [485, 513] on div "Saint Paul RiverCentre" at bounding box center [851, 507] width 1034 height 29
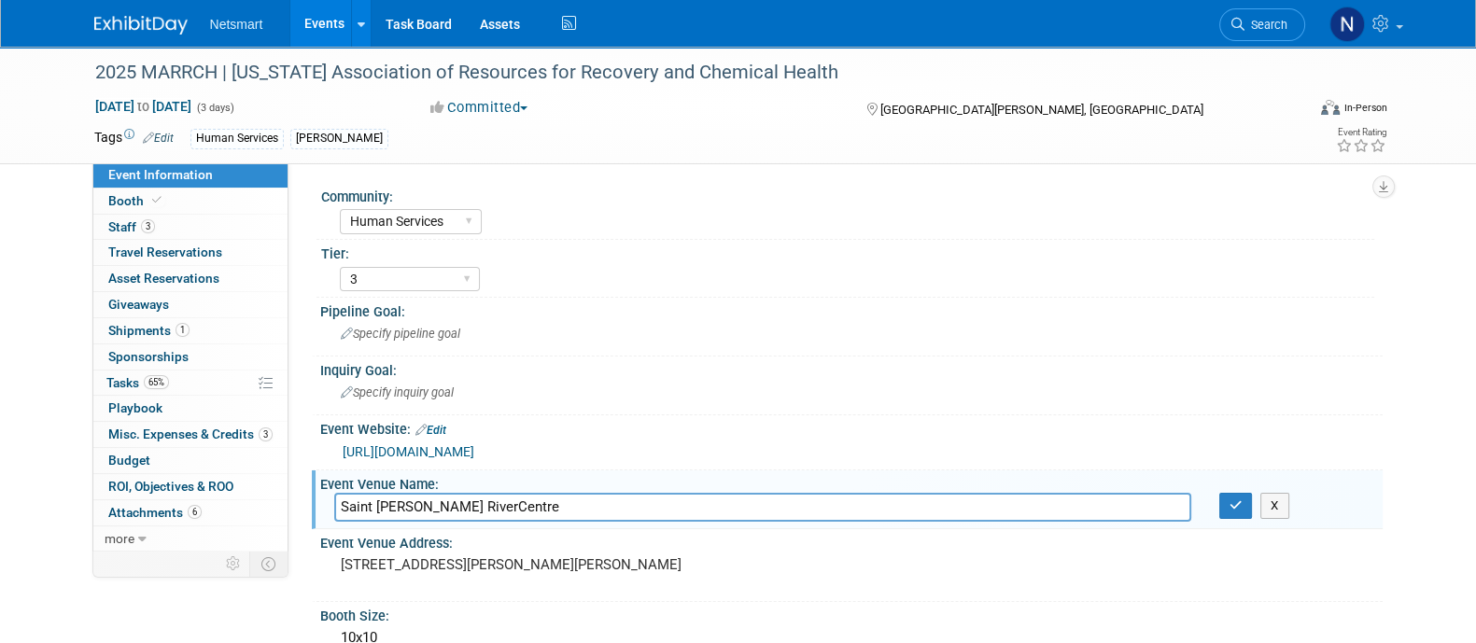
click at [485, 513] on input "Saint Paul RiverCentre" at bounding box center [762, 507] width 857 height 29
drag, startPoint x: 971, startPoint y: 95, endPoint x: 874, endPoint y: 100, distance: 97.2
click at [874, 100] on div "[GEOGRAPHIC_DATA][PERSON_NAME], [GEOGRAPHIC_DATA]" at bounding box center [1015, 108] width 302 height 22
copy div "[GEOGRAPHIC_DATA][PERSON_NAME], [GEOGRAPHIC_DATA]"
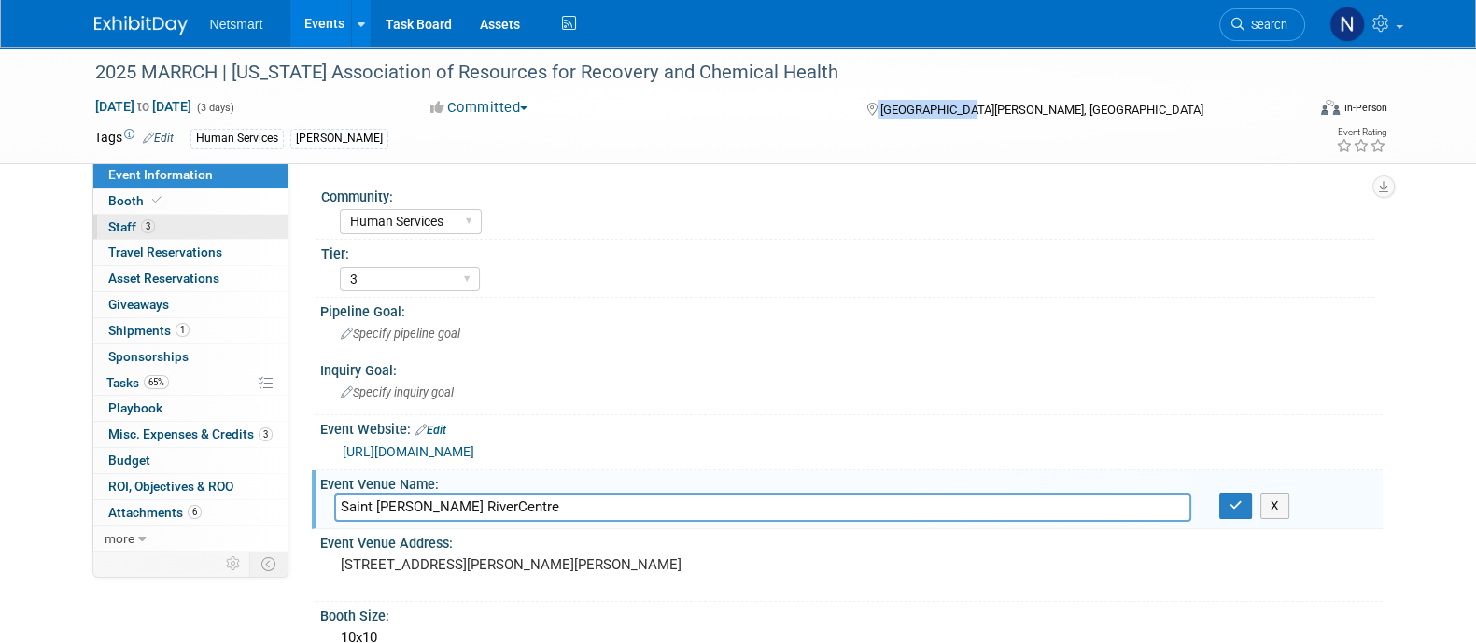
click at [176, 231] on link "3 Staff 3" at bounding box center [190, 227] width 194 height 25
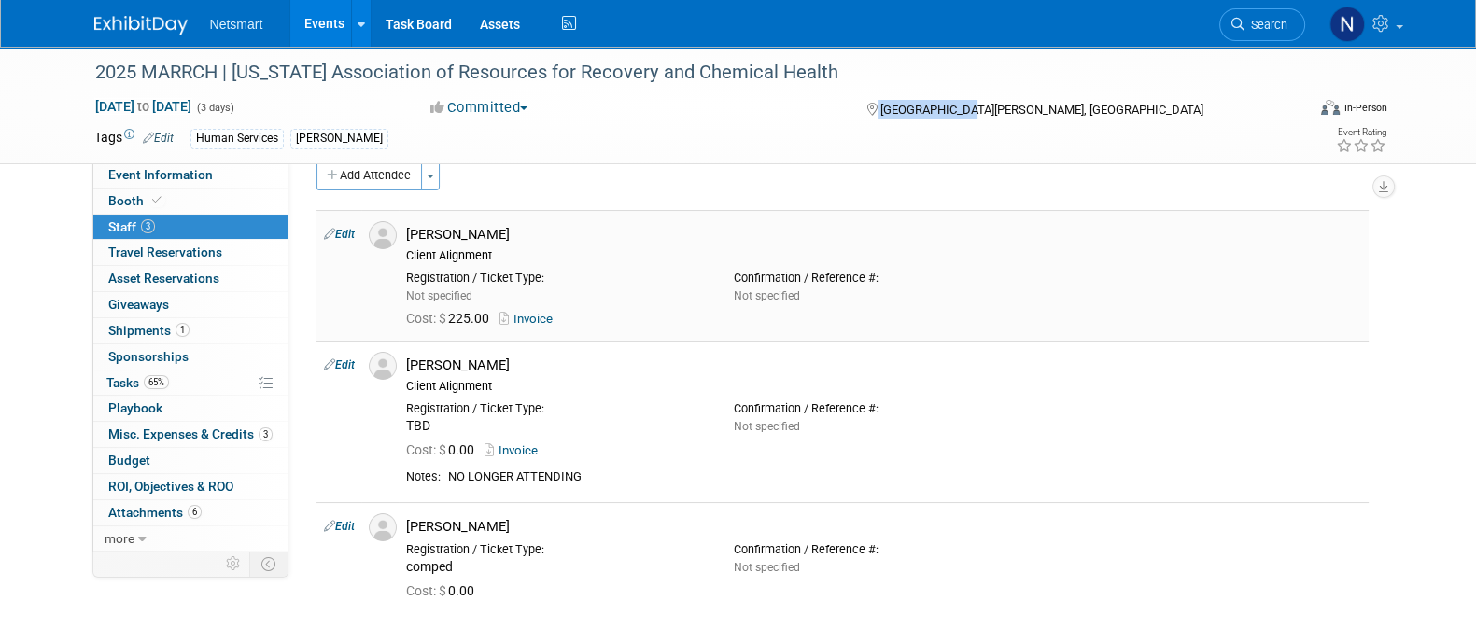
scroll to position [29, 0]
drag, startPoint x: 497, startPoint y: 522, endPoint x: 406, endPoint y: 513, distance: 90.9
click at [406, 513] on div "[PERSON_NAME]" at bounding box center [883, 523] width 983 height 22
copy div "[PERSON_NAME]"
drag, startPoint x: 495, startPoint y: 232, endPoint x: 406, endPoint y: 231, distance: 88.7
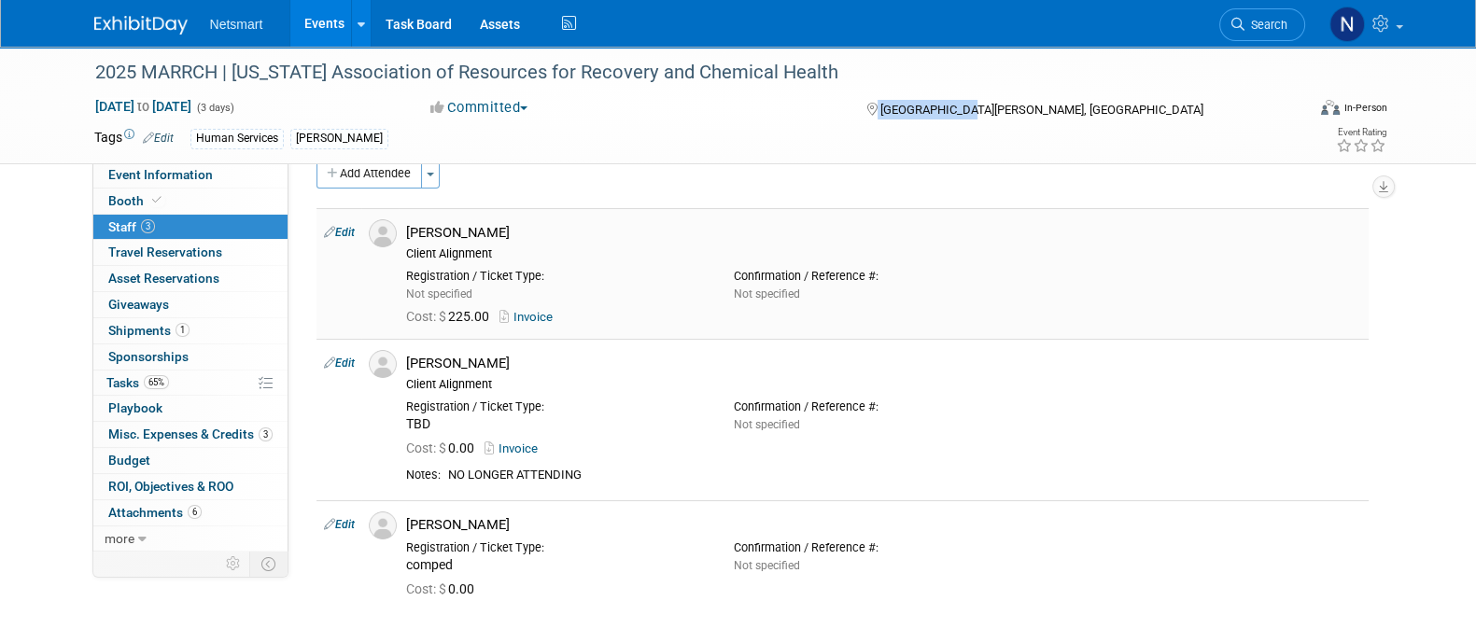
click at [406, 231] on div "Cory Woods Client Alignment" at bounding box center [883, 240] width 983 height 42
copy div "[PERSON_NAME]"
click at [196, 155] on div "Tags Edit Human Services Nina Event Rating" at bounding box center [740, 141] width 1321 height 33
click at [200, 169] on span "Event Information" at bounding box center [160, 174] width 105 height 15
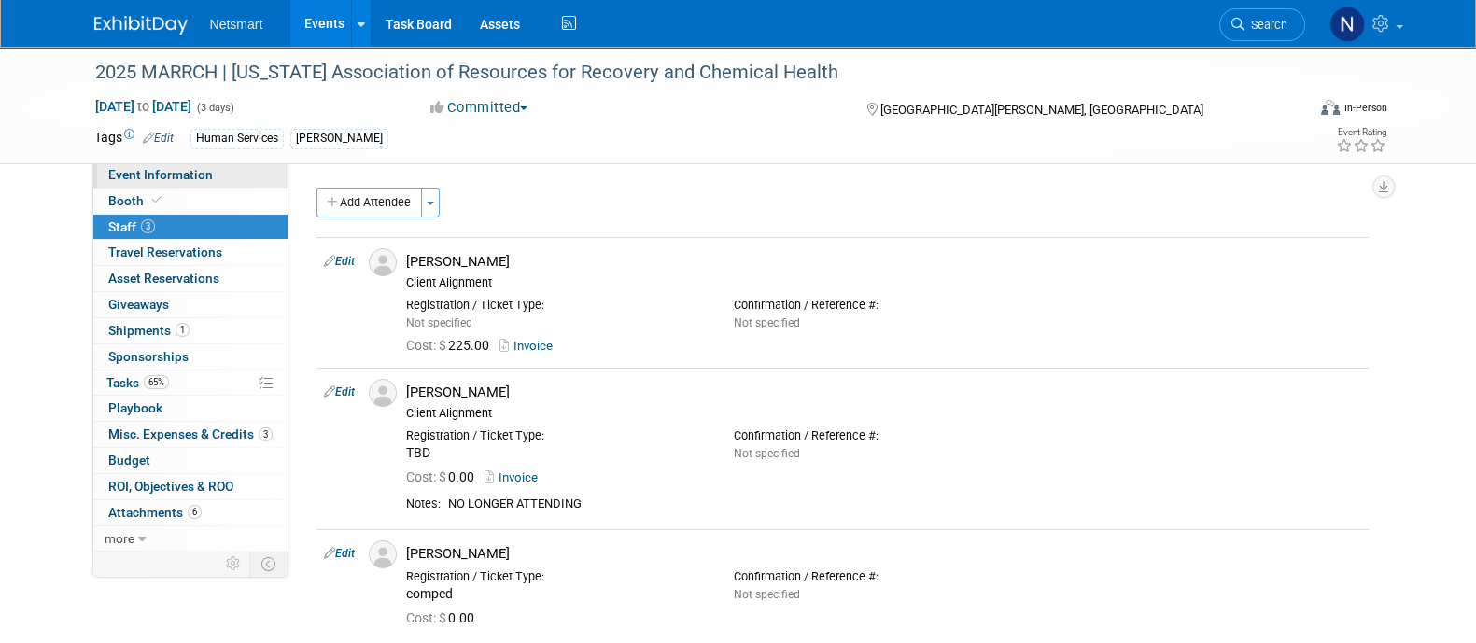
select select "Human Services"
select select "3"
select select "No"
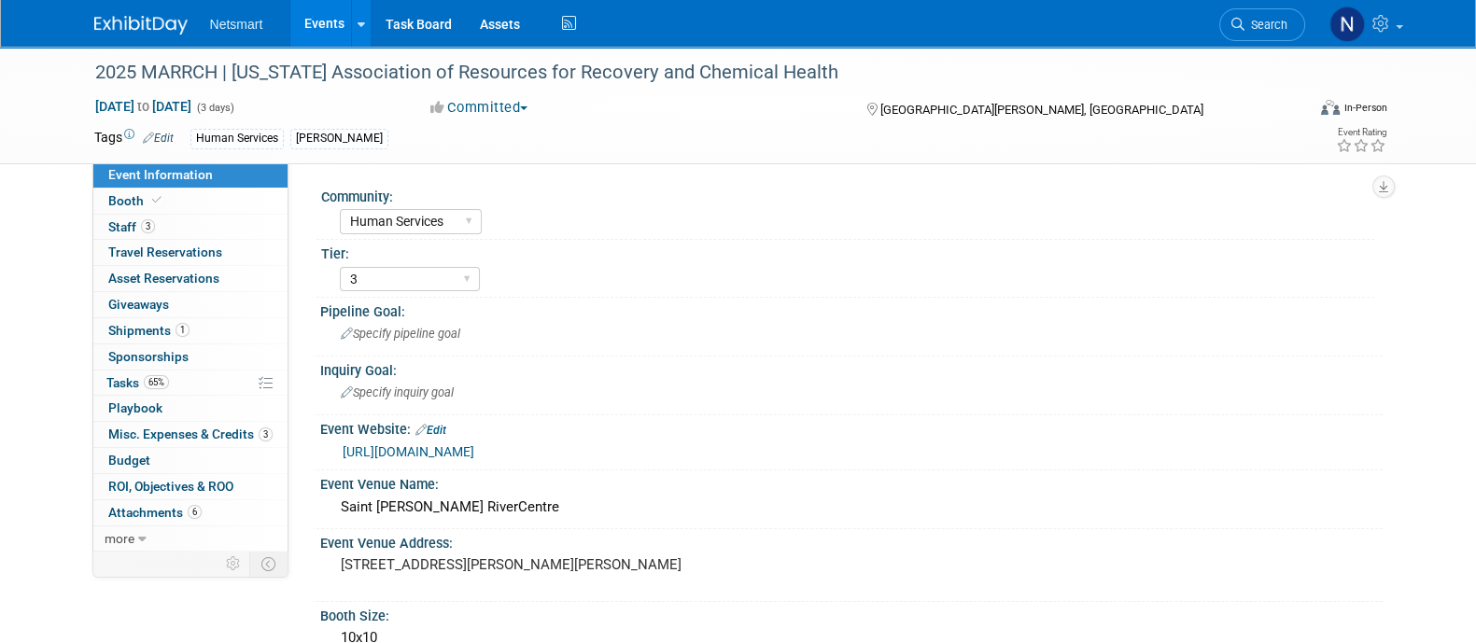
click at [474, 451] on link "https://www.marrch.org/page/ac-sponsorship-2025" at bounding box center [409, 451] width 132 height 15
click at [186, 200] on link "Booth" at bounding box center [190, 201] width 194 height 25
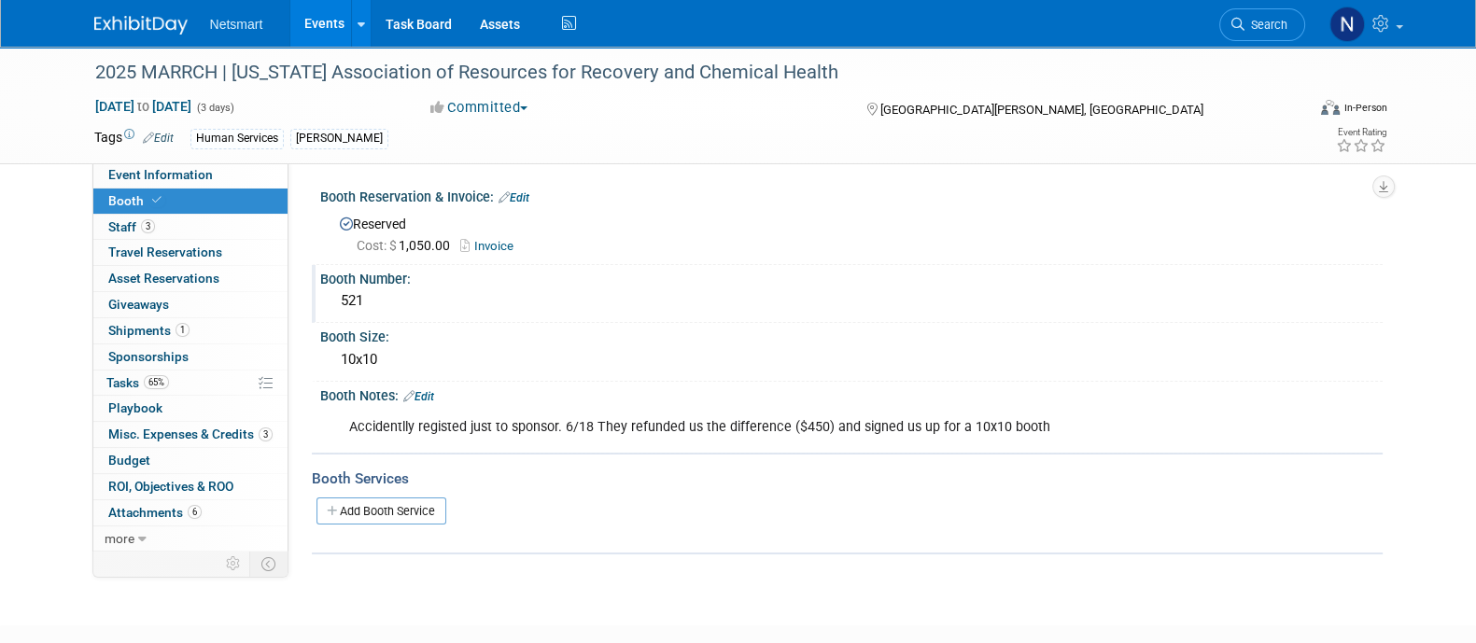
click at [345, 305] on div "521" at bounding box center [851, 301] width 1034 height 29
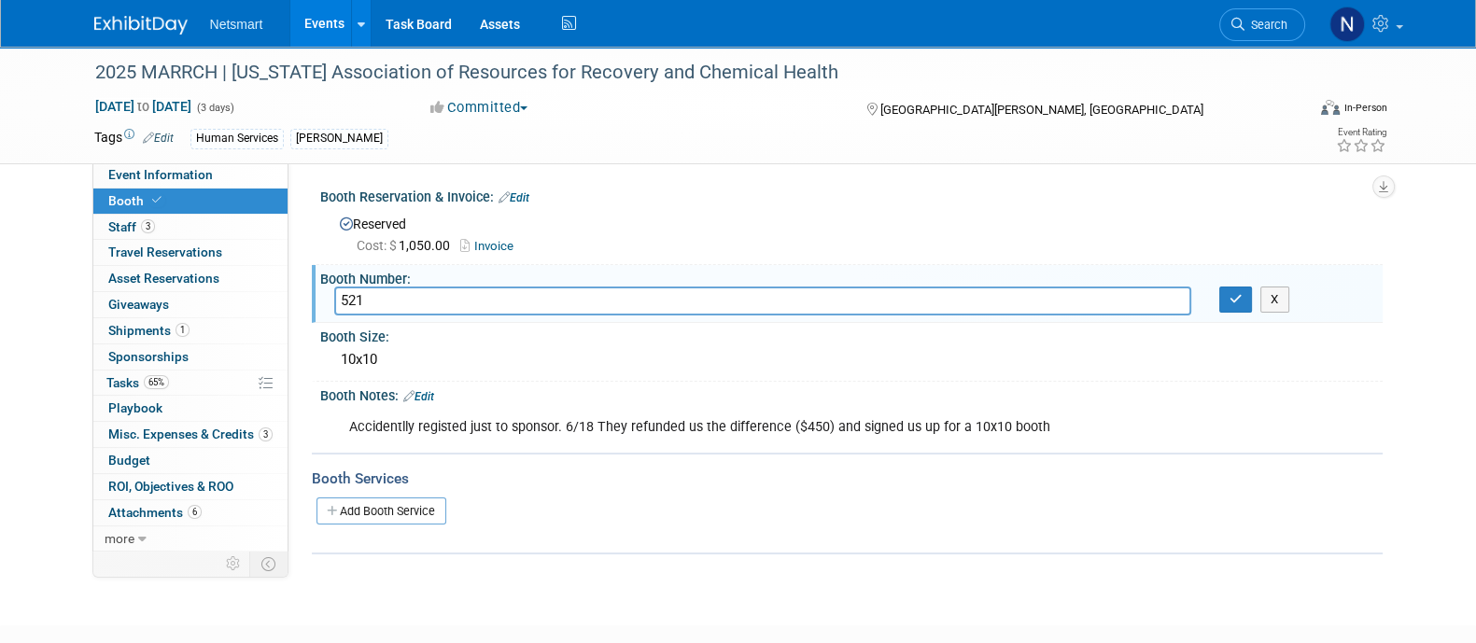
click at [345, 305] on input "521" at bounding box center [762, 301] width 857 height 29
click at [159, 181] on span "Event Information" at bounding box center [160, 174] width 105 height 15
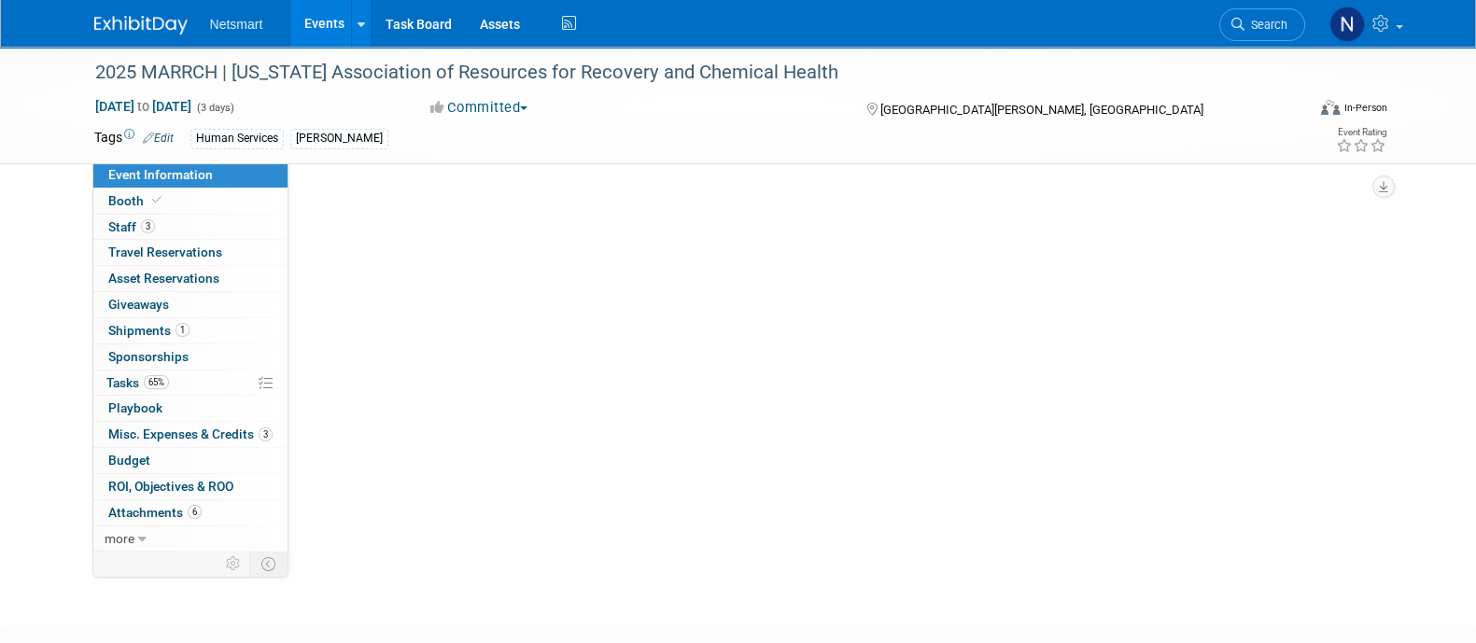
select select "Human Services"
select select "3"
select select "No"
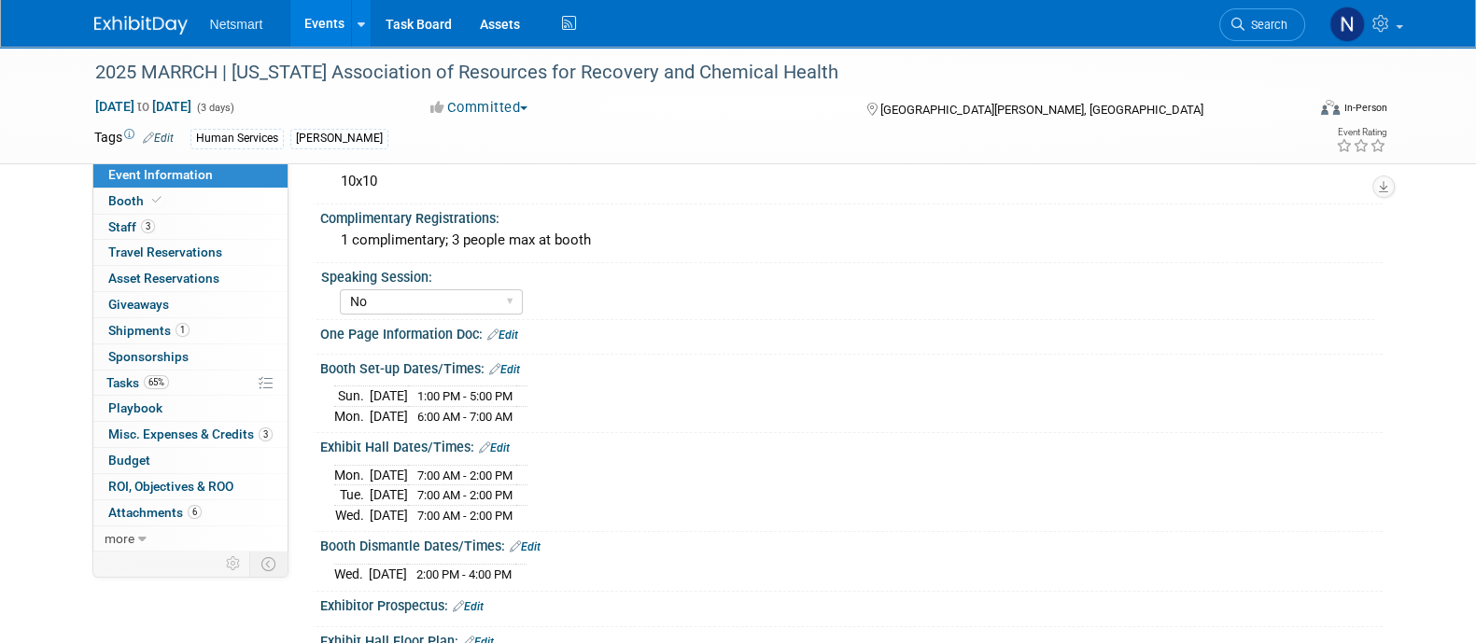
scroll to position [533, 0]
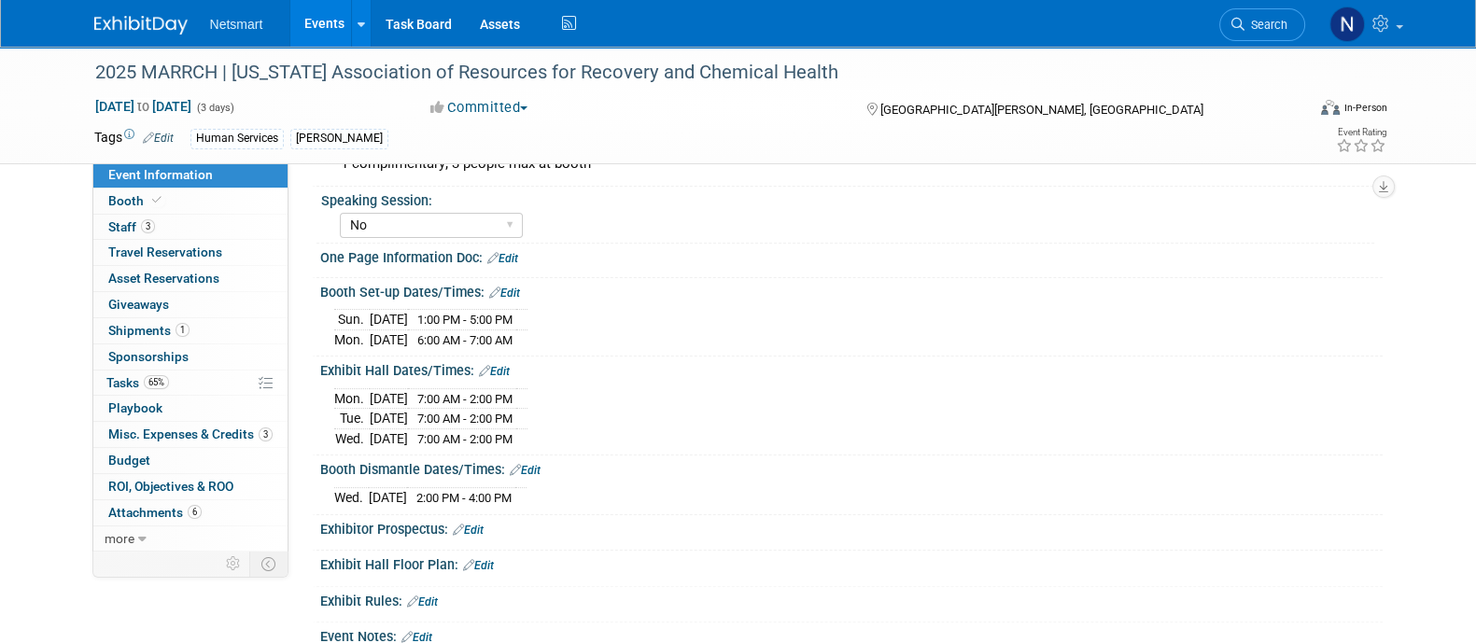
drag, startPoint x: 336, startPoint y: 314, endPoint x: 558, endPoint y: 327, distance: 222.6
click at [527, 327] on tbody "Sun. Oct 26, 2025 1:00 PM - 5:00 PM Mon. Oct 27, 2025 6:00 AM - 7:00 AM" at bounding box center [430, 330] width 193 height 40
copy tbody "Sun. Oct 26, 2025 1:00 PM - 5:00 PM Mon. Oct 27, 2025 6:00 AM - 7:00 AM"
drag, startPoint x: 566, startPoint y: 486, endPoint x: 325, endPoint y: 483, distance: 240.9
click at [325, 483] on div "Wed. Oct 29, 2025 2:00 PM - 4:00 PM Save Changes Cancel" at bounding box center [851, 494] width 1062 height 32
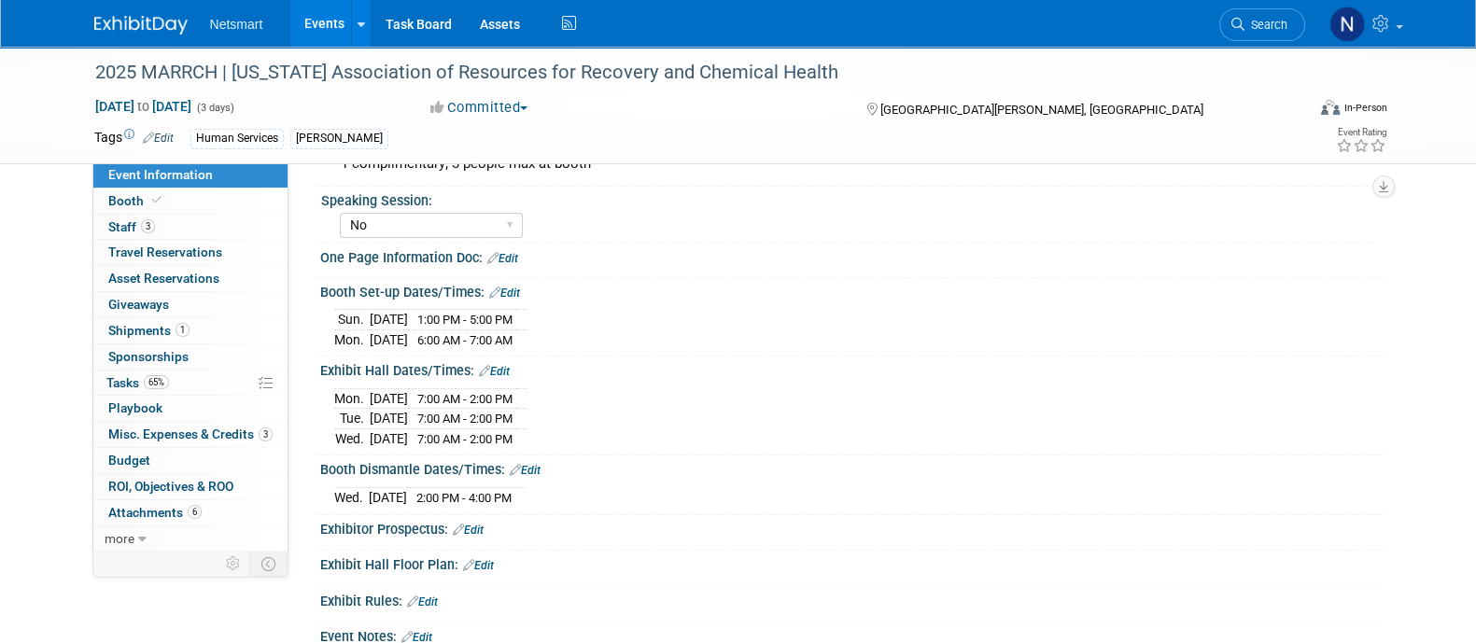
copy div
click at [325, 483] on div "Wed. Oct 29, 2025 2:00 PM - 4:00 PM Save Changes Cancel" at bounding box center [851, 494] width 1062 height 32
click at [168, 376] on span "65%" at bounding box center [156, 382] width 25 height 14
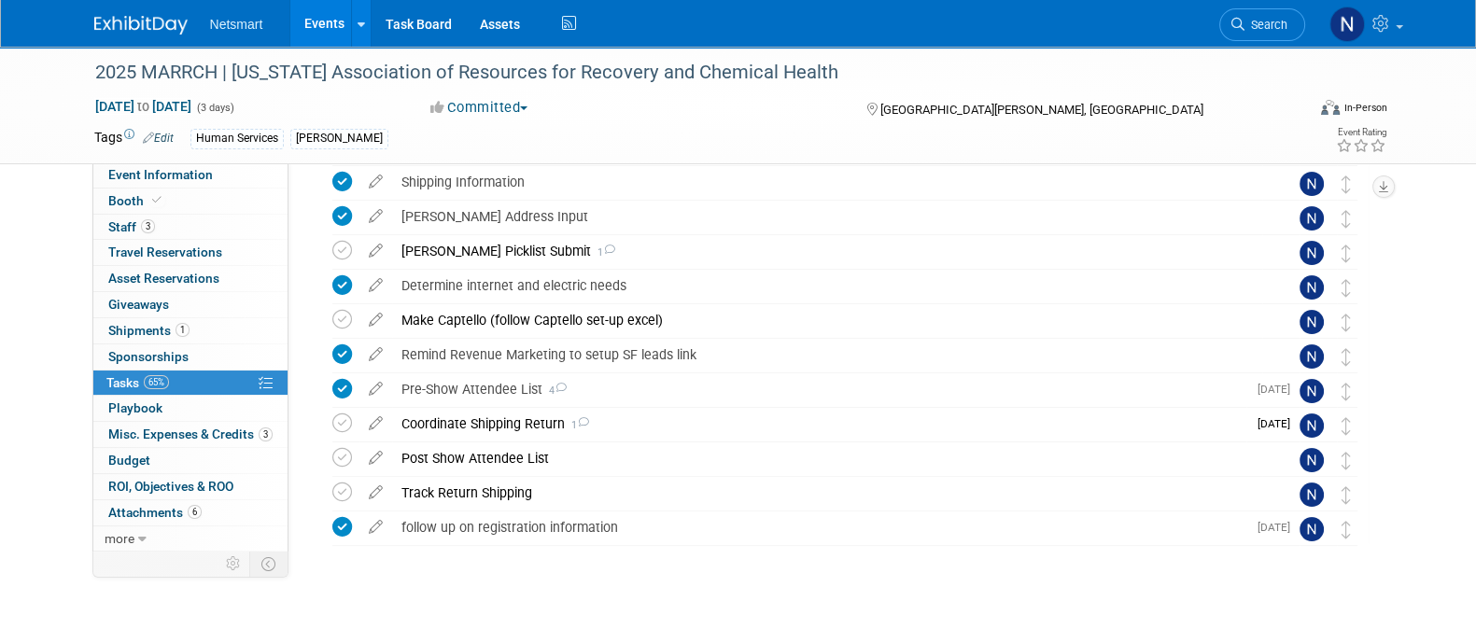
scroll to position [386, 0]
click at [523, 428] on div "Coordinate Shipping Return 1" at bounding box center [819, 424] width 854 height 32
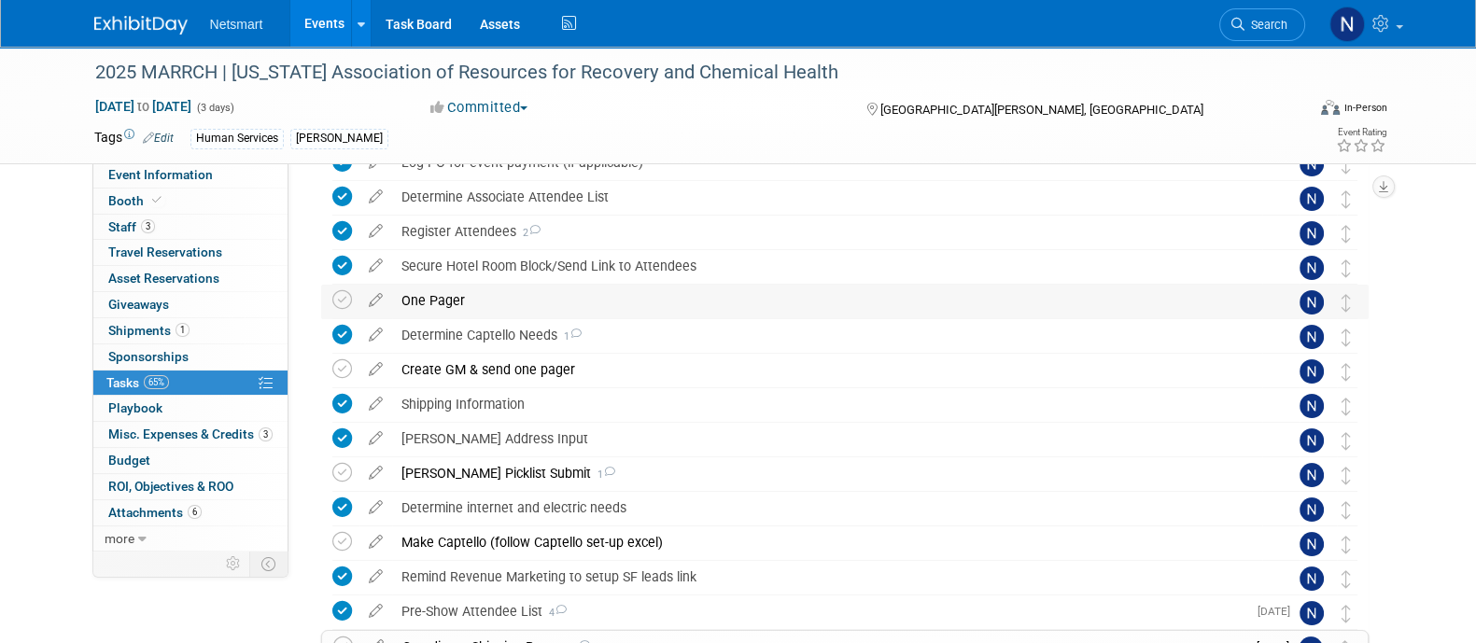
scroll to position [0, 0]
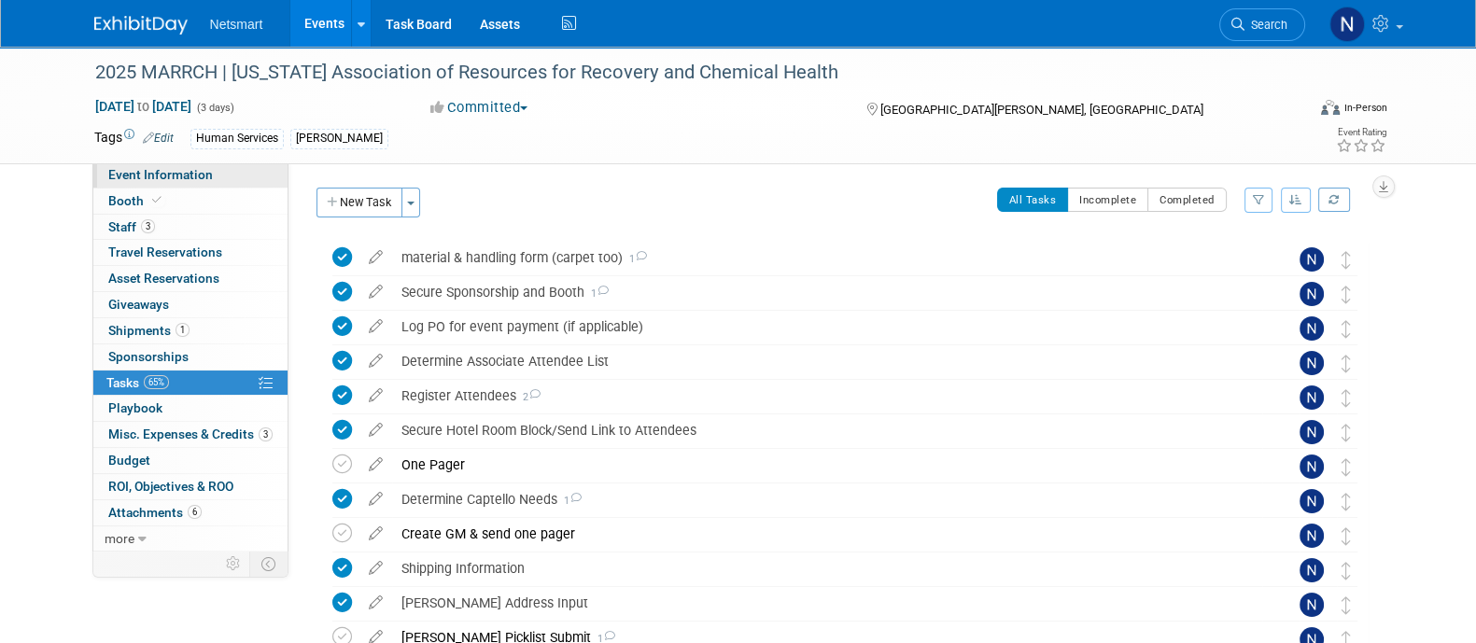
click at [201, 169] on span "Event Information" at bounding box center [160, 174] width 105 height 15
select select "Human Services"
select select "3"
select select "No"
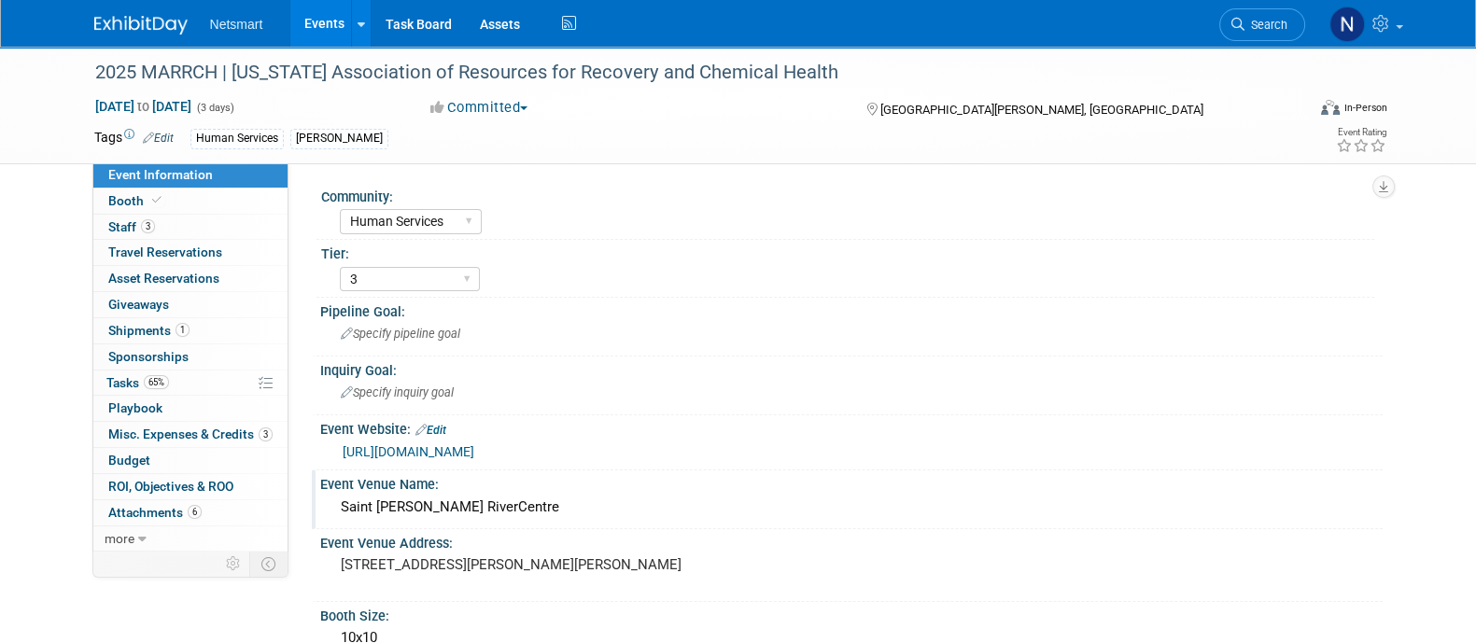
click at [433, 509] on div "Saint Paul RiverCentre" at bounding box center [851, 507] width 1034 height 29
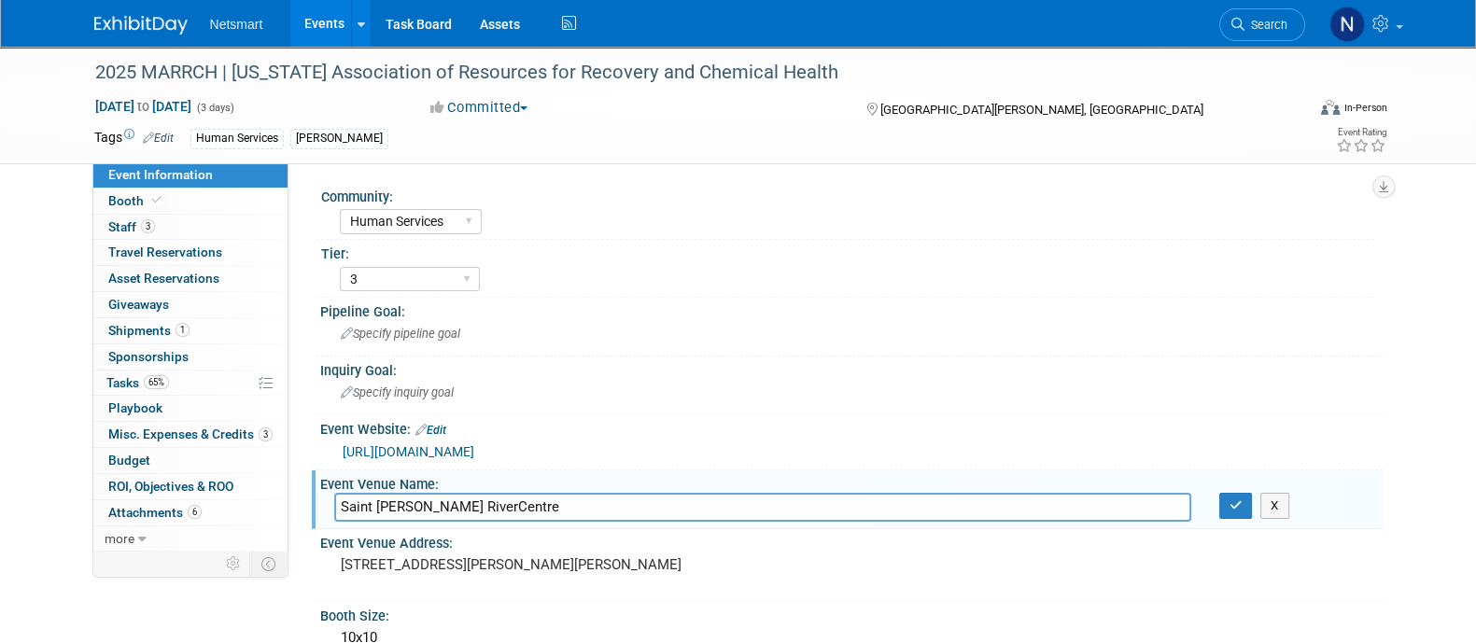
click at [511, 505] on input "Saint Paul RiverCentre" at bounding box center [762, 507] width 857 height 29
click at [163, 332] on span "Shipments 1" at bounding box center [148, 330] width 81 height 15
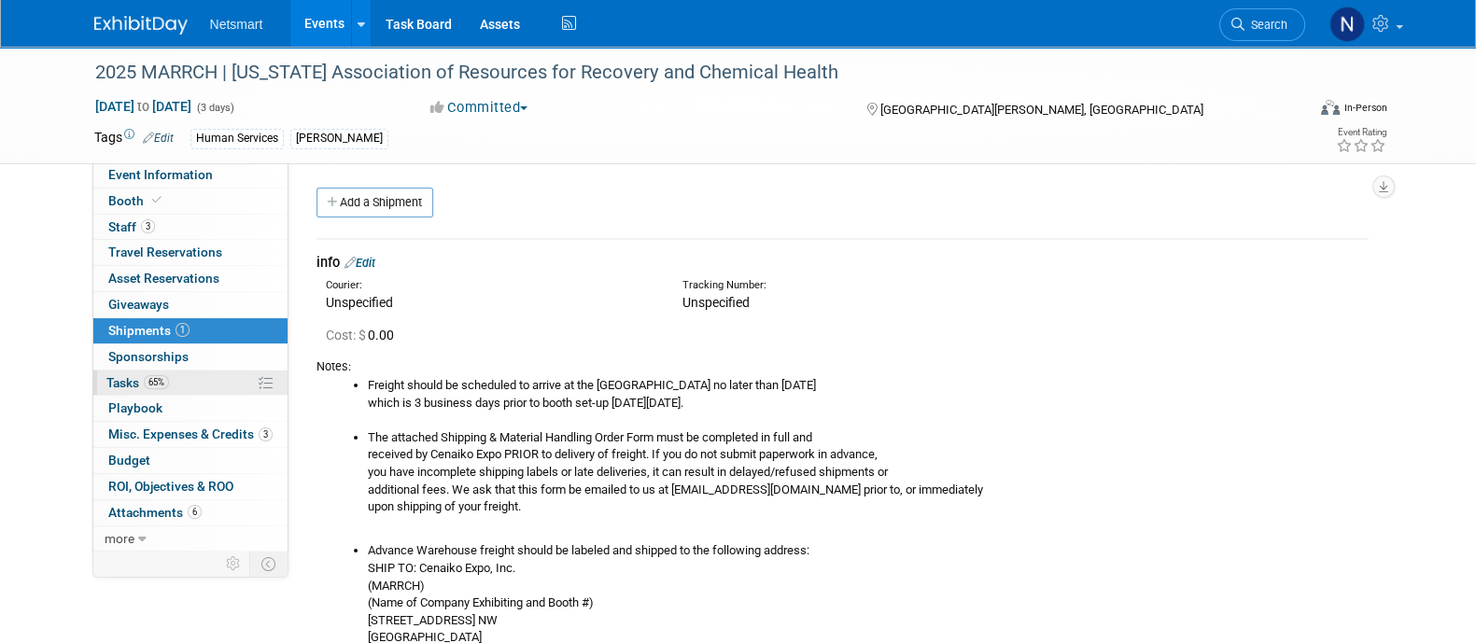
click at [186, 372] on link "65% Tasks 65%" at bounding box center [190, 383] width 194 height 25
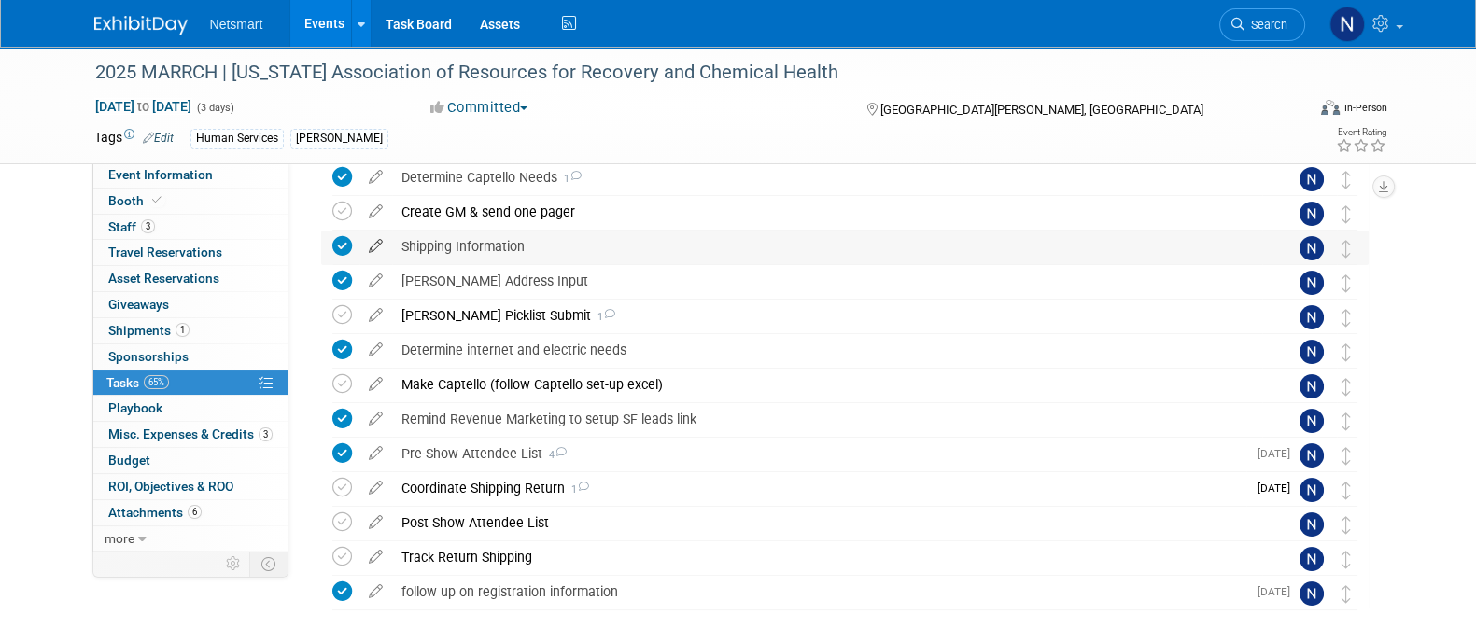
scroll to position [176, 0]
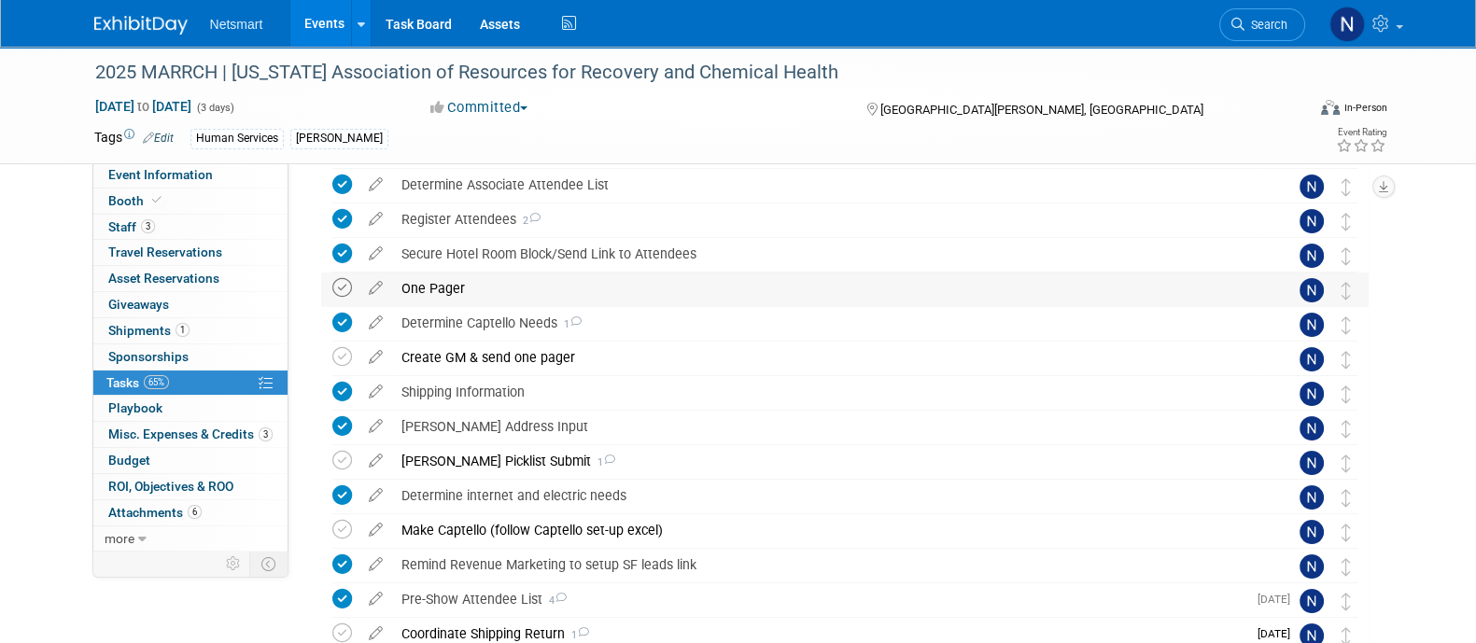
click at [346, 287] on icon at bounding box center [342, 288] width 20 height 20
click at [344, 352] on icon at bounding box center [342, 357] width 20 height 20
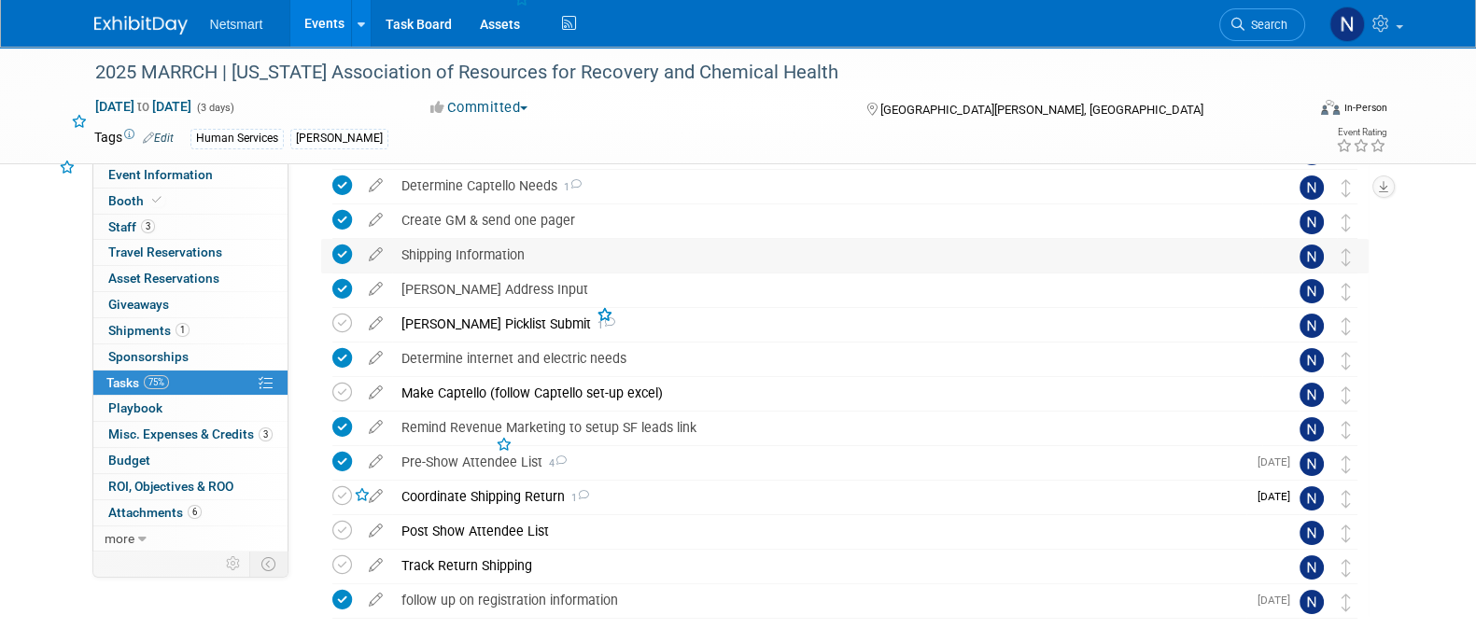
scroll to position [316, 0]
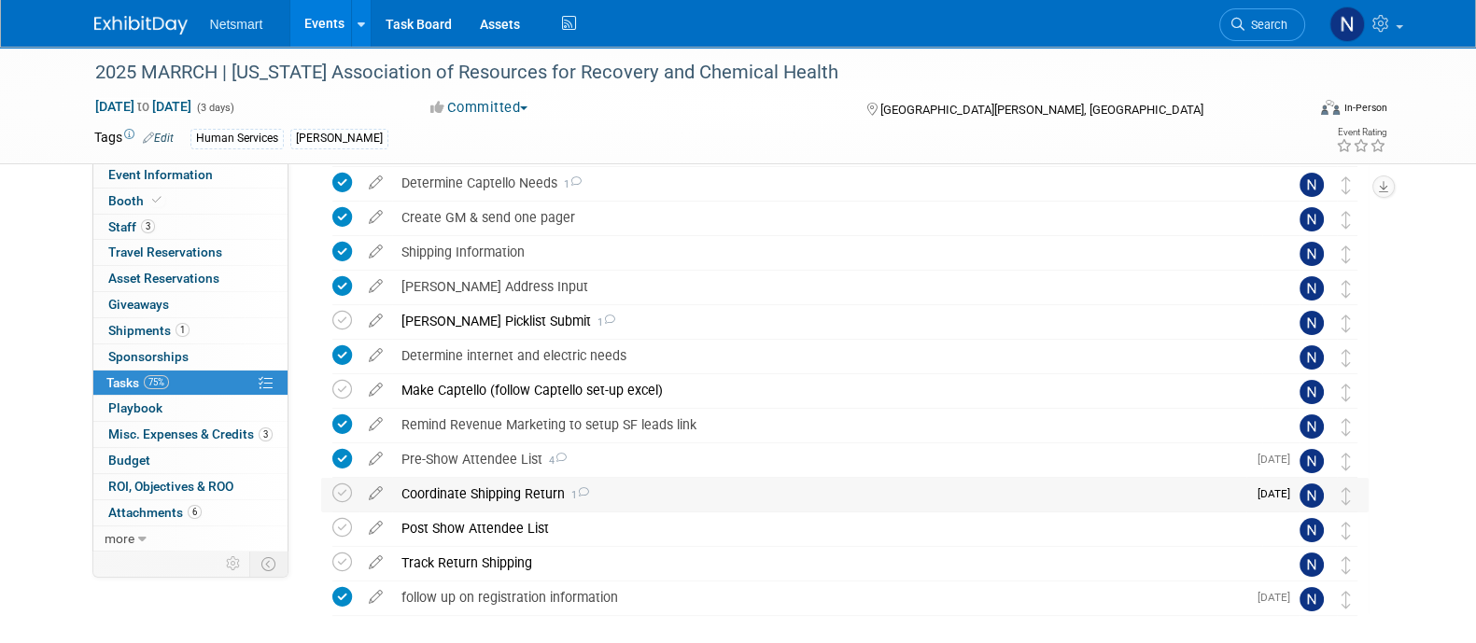
click at [500, 483] on div "Coordinate Shipping Return 1" at bounding box center [819, 494] width 854 height 32
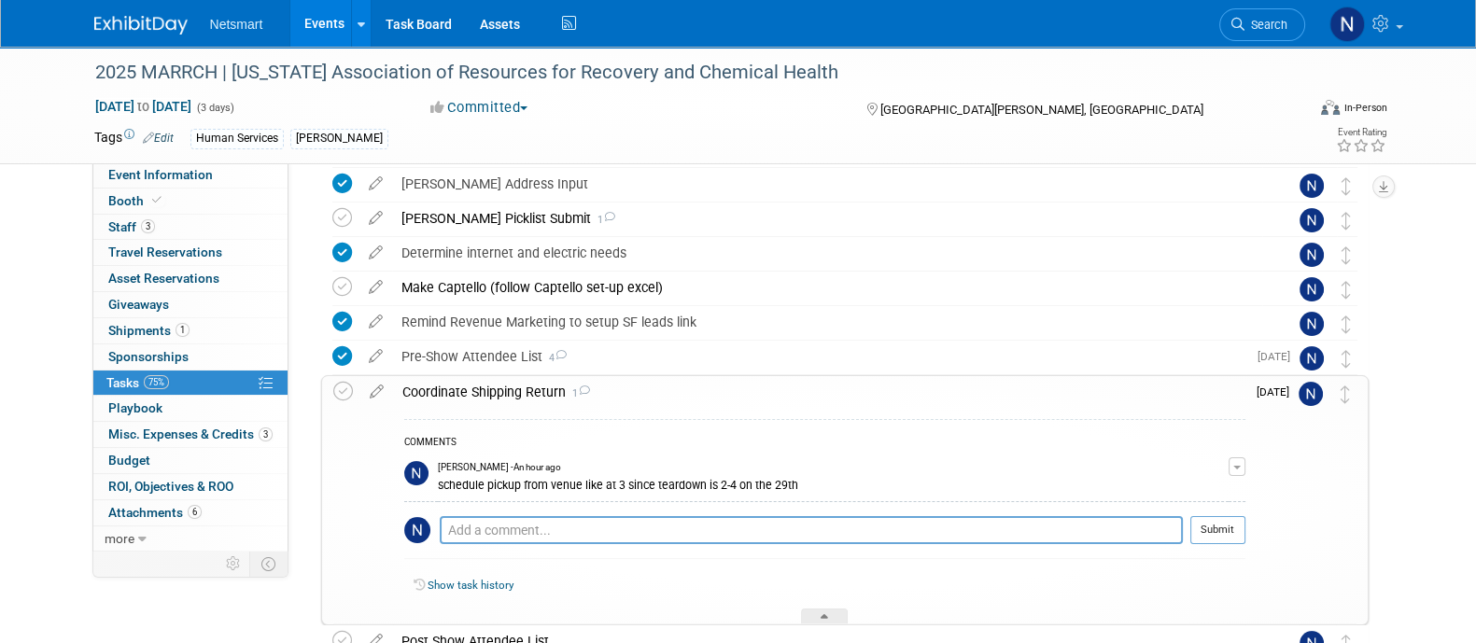
scroll to position [421, 0]
click at [512, 534] on textarea at bounding box center [811, 528] width 743 height 28
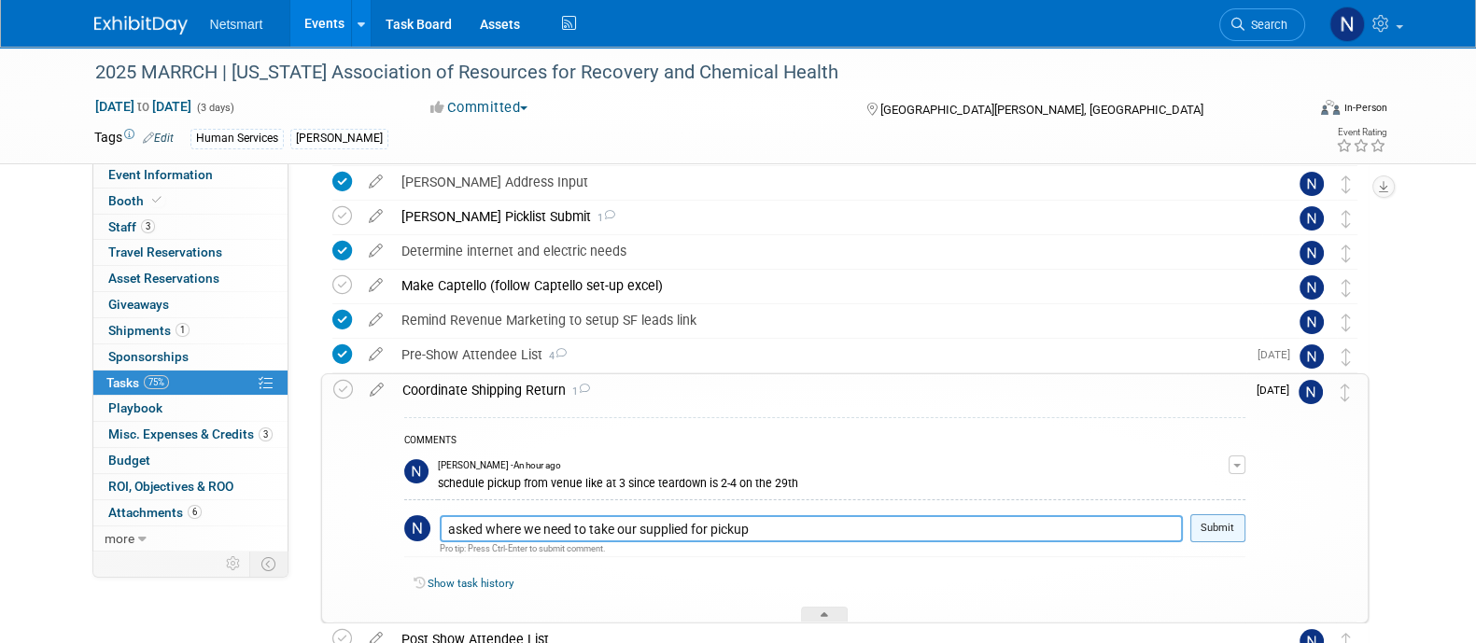
type textarea "asked where we need to take our supplied for pickup"
click at [1225, 518] on button "Submit" at bounding box center [1217, 528] width 55 height 28
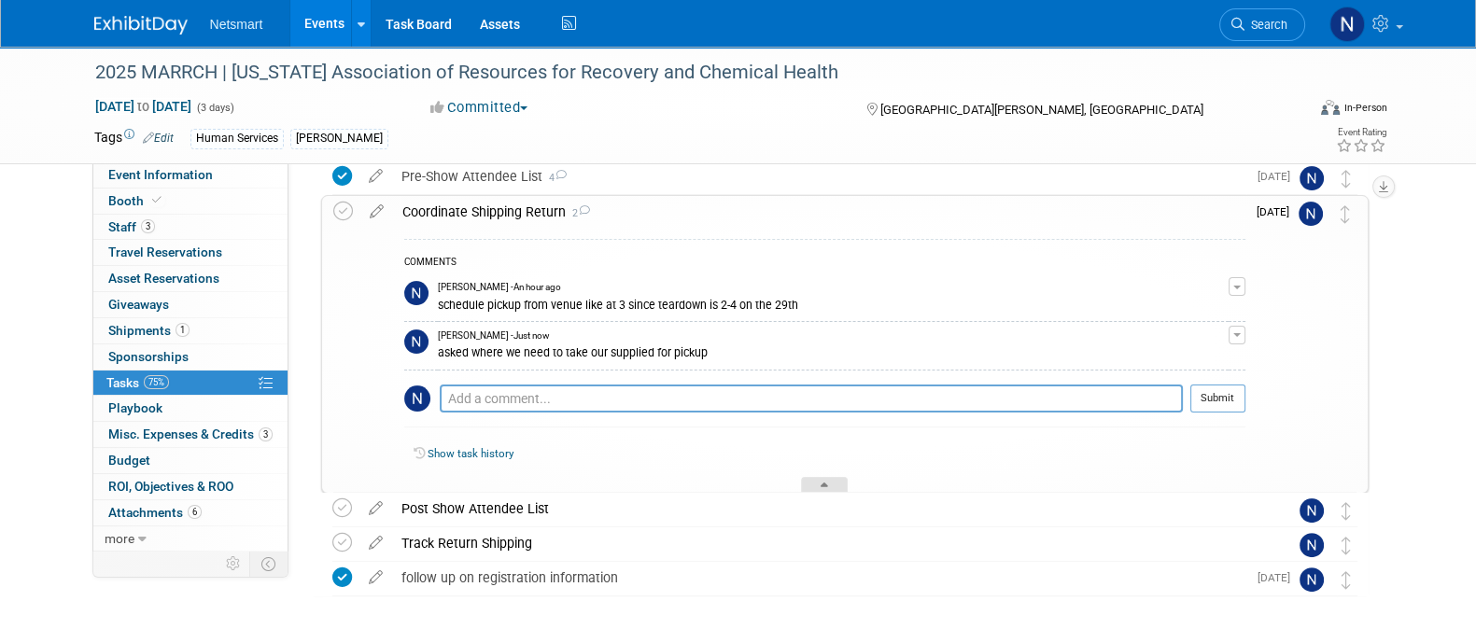
click at [819, 484] on div at bounding box center [824, 485] width 47 height 16
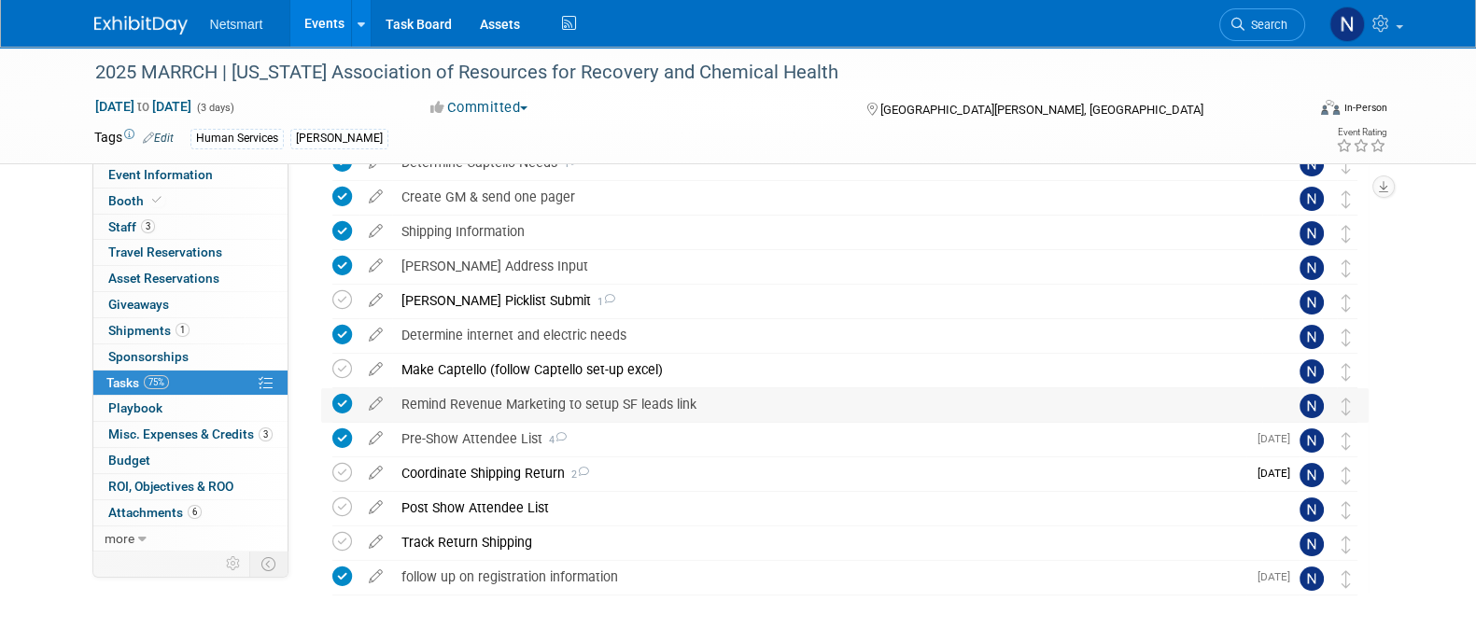
scroll to position [204, 0]
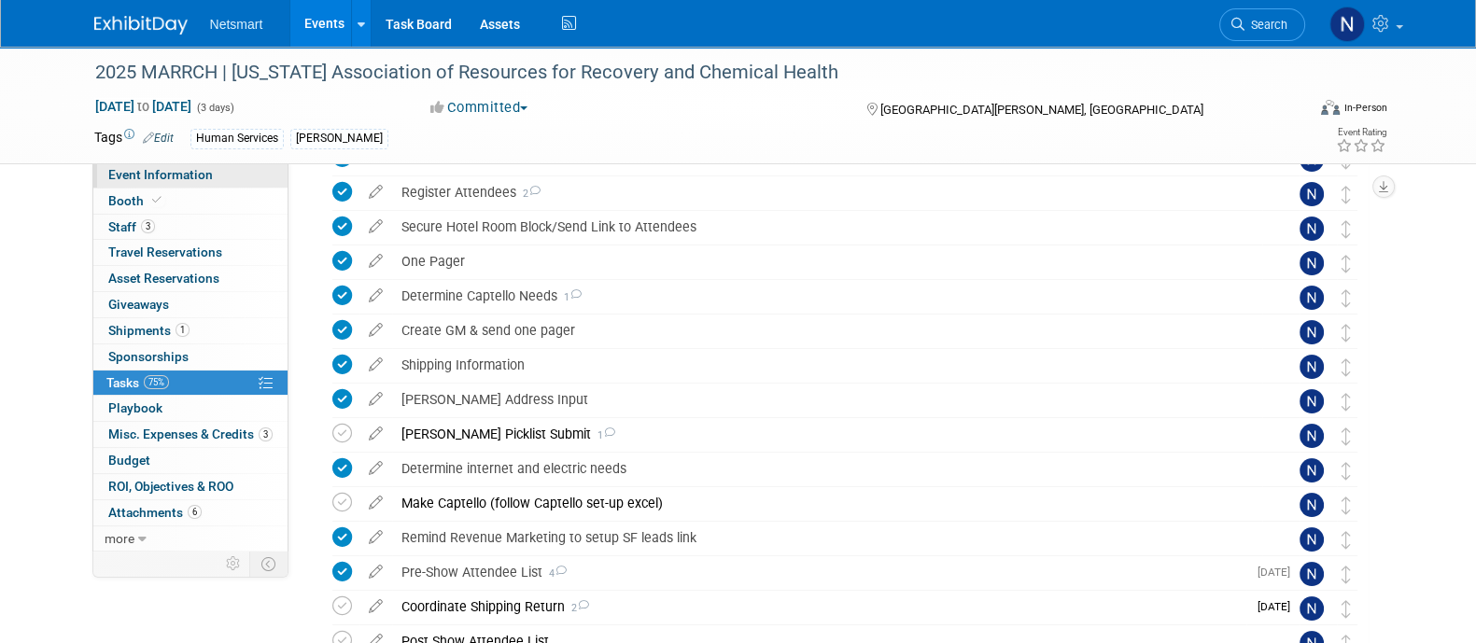
click at [223, 173] on link "Event Information" at bounding box center [190, 174] width 194 height 25
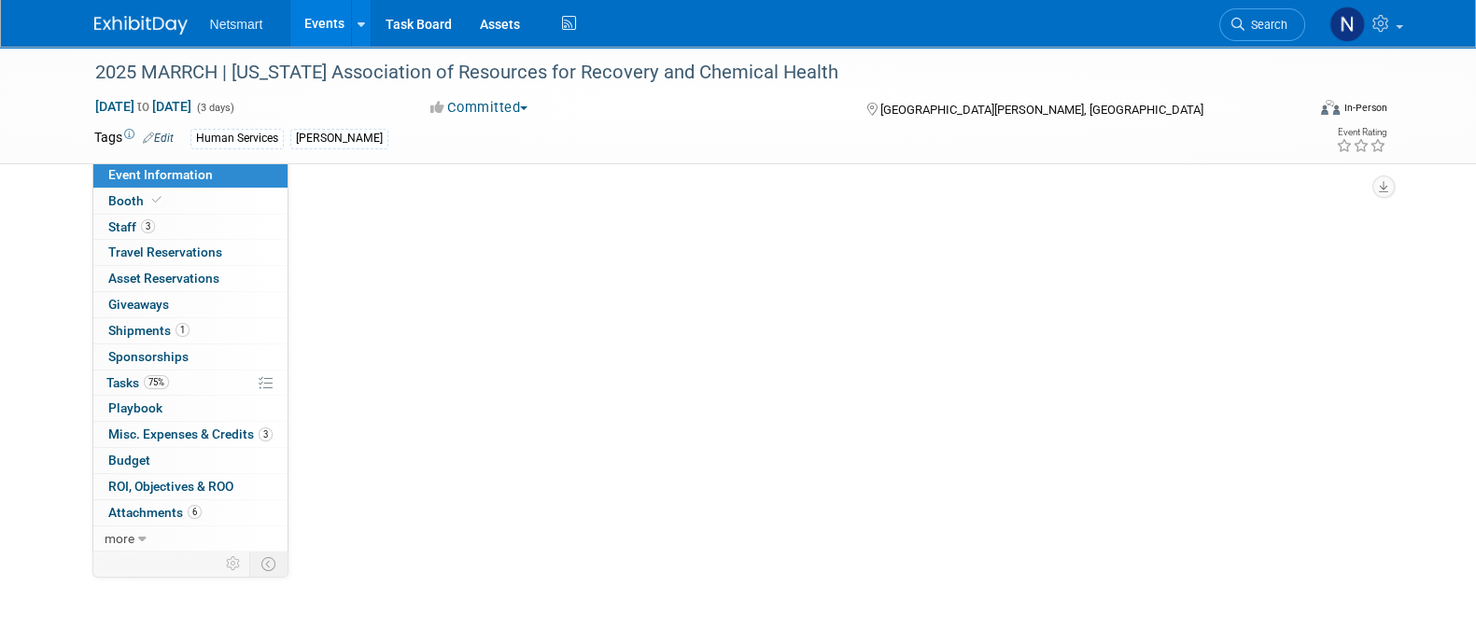
scroll to position [0, 0]
select select "Human Services"
select select "3"
select select "No"
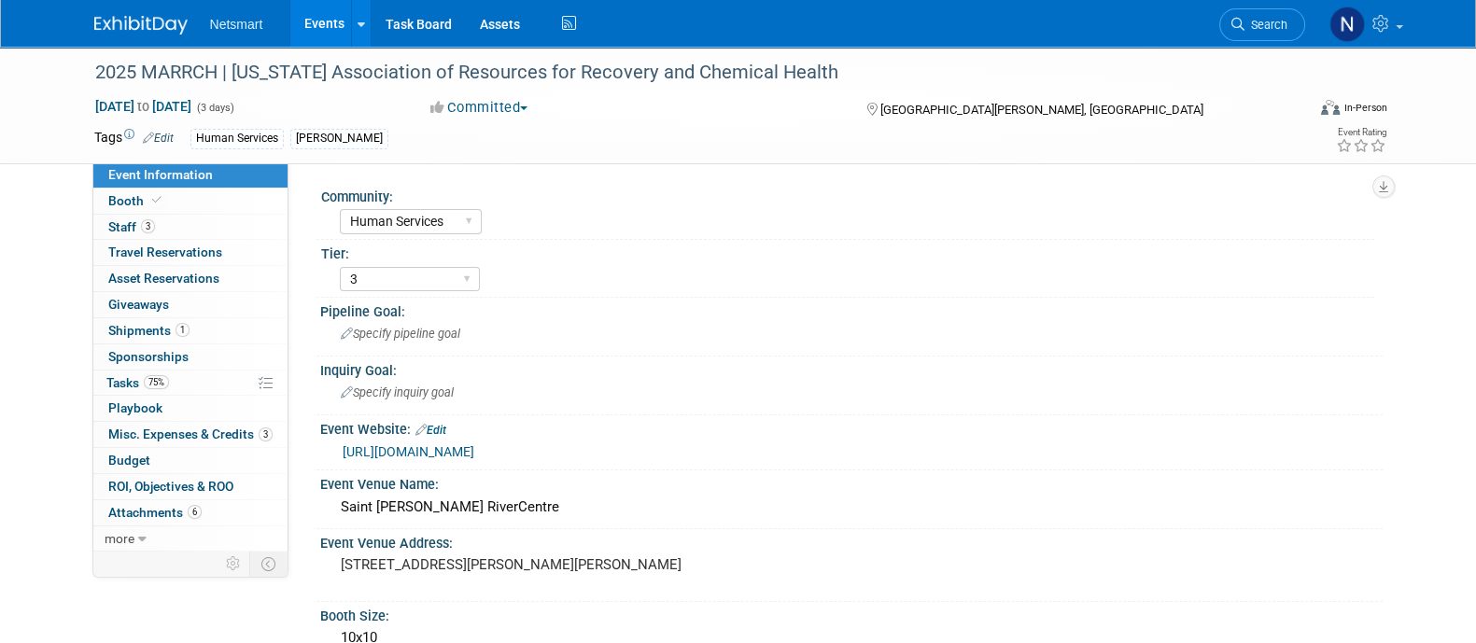
click at [490, 438] on div "https://www.marrch.org/page/ac-sponsorship-2025" at bounding box center [851, 450] width 1034 height 26
click at [474, 456] on link "https://www.marrch.org/page/ac-sponsorship-2025" at bounding box center [409, 451] width 132 height 15
click at [153, 383] on span "75%" at bounding box center [156, 382] width 25 height 14
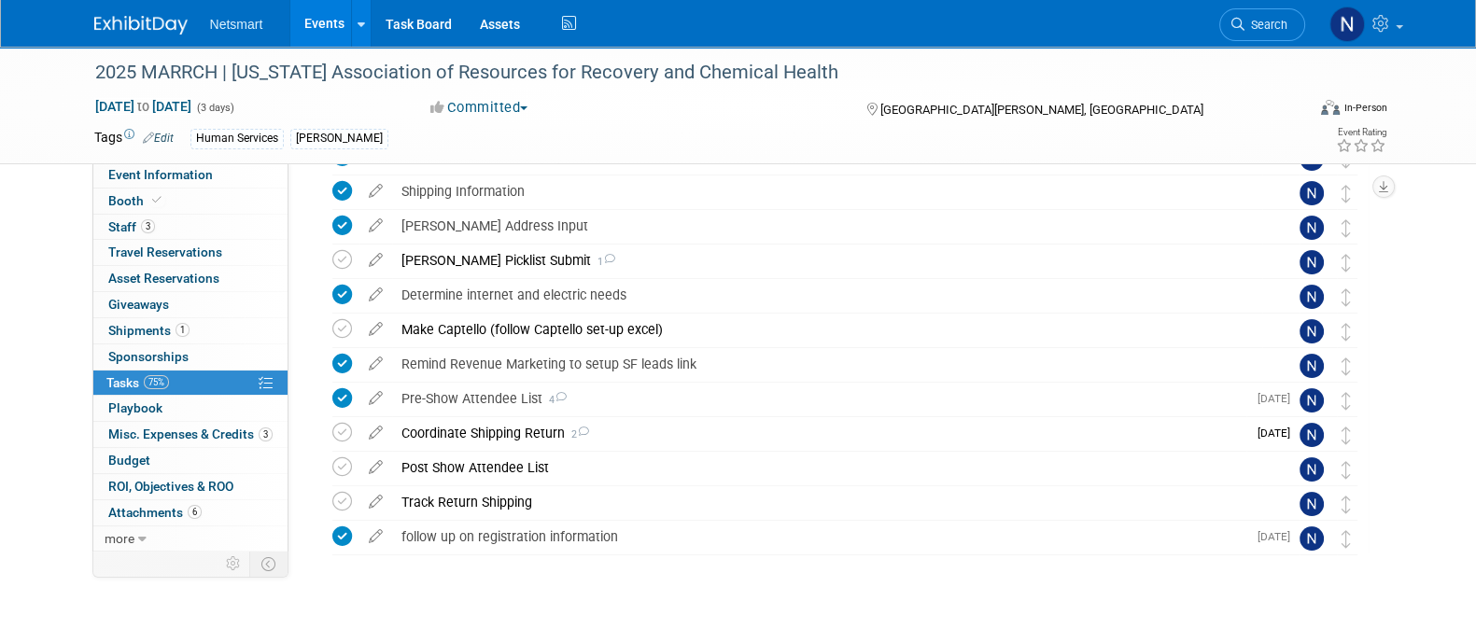
scroll to position [386, 0]
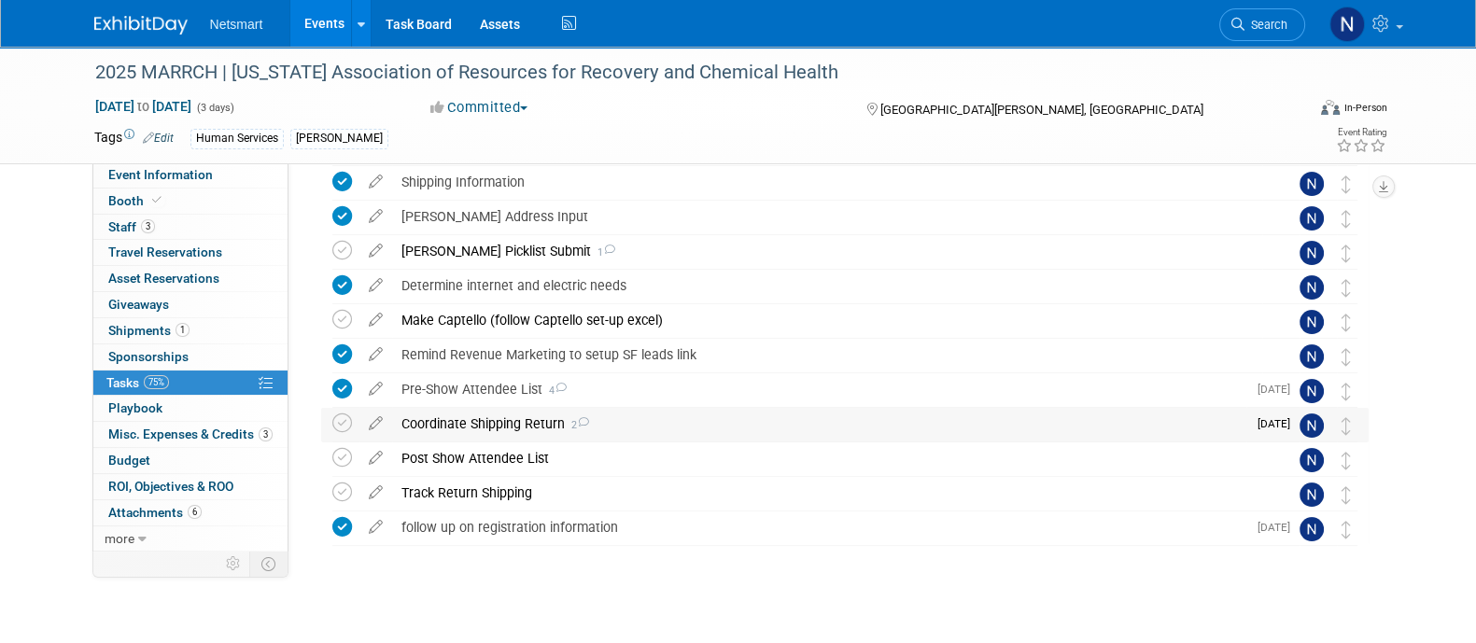
click at [454, 418] on div "Coordinate Shipping Return 2" at bounding box center [819, 424] width 854 height 32
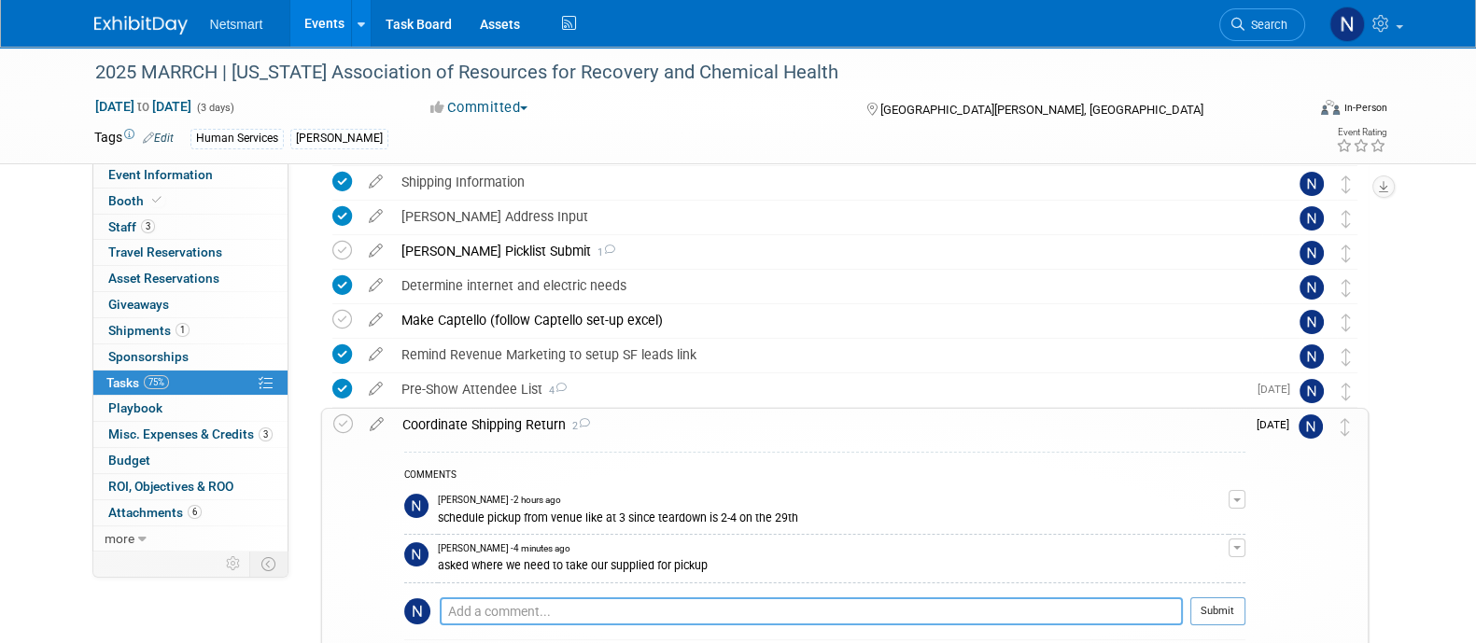
click at [546, 599] on textarea at bounding box center [811, 611] width 743 height 28
type textarea "leave in booth and expo team will take to loading dock"
click at [1232, 610] on button "Submit" at bounding box center [1217, 611] width 55 height 28
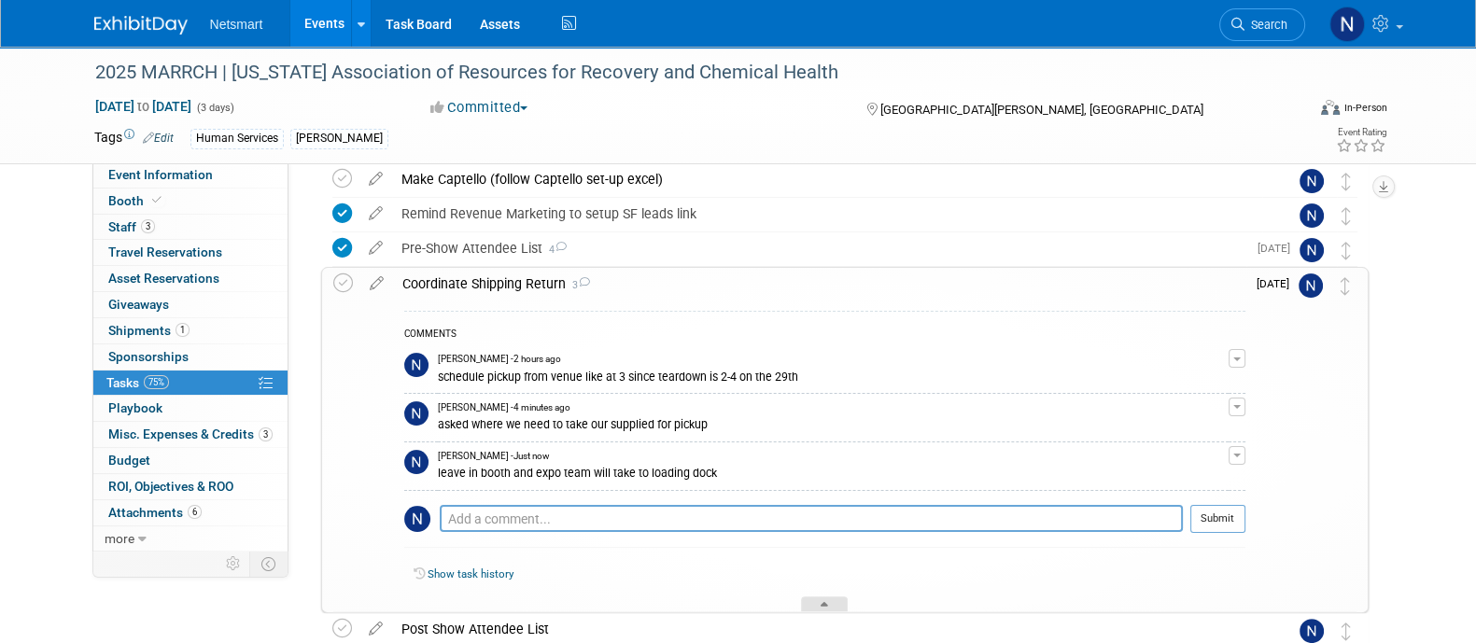
click at [819, 608] on div at bounding box center [824, 605] width 47 height 16
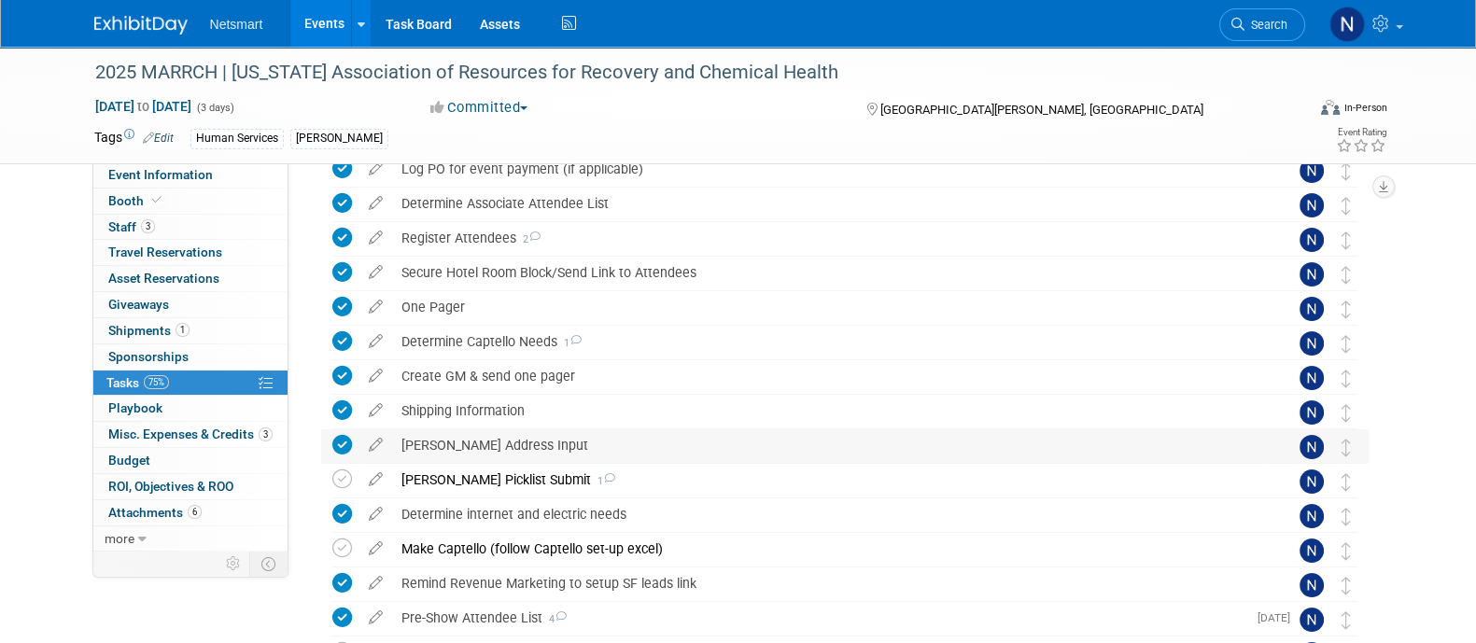
scroll to position [288, 0]
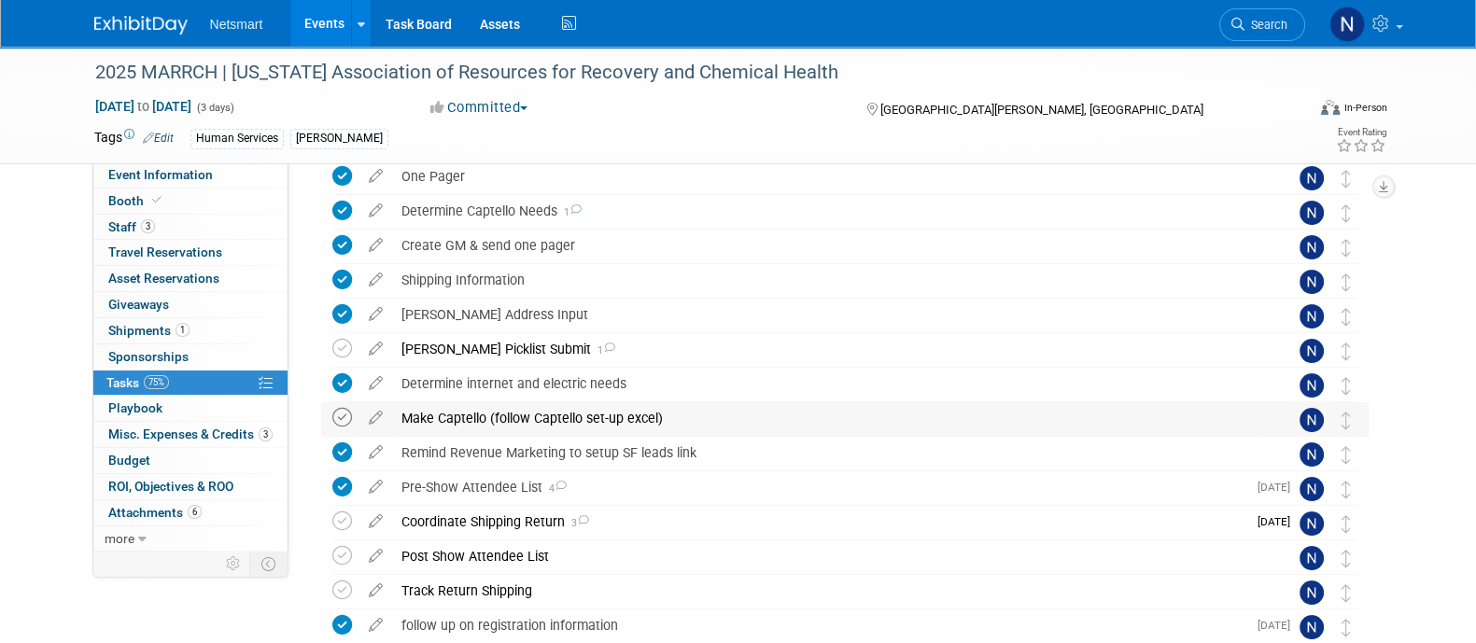
click at [343, 417] on icon at bounding box center [342, 418] width 20 height 20
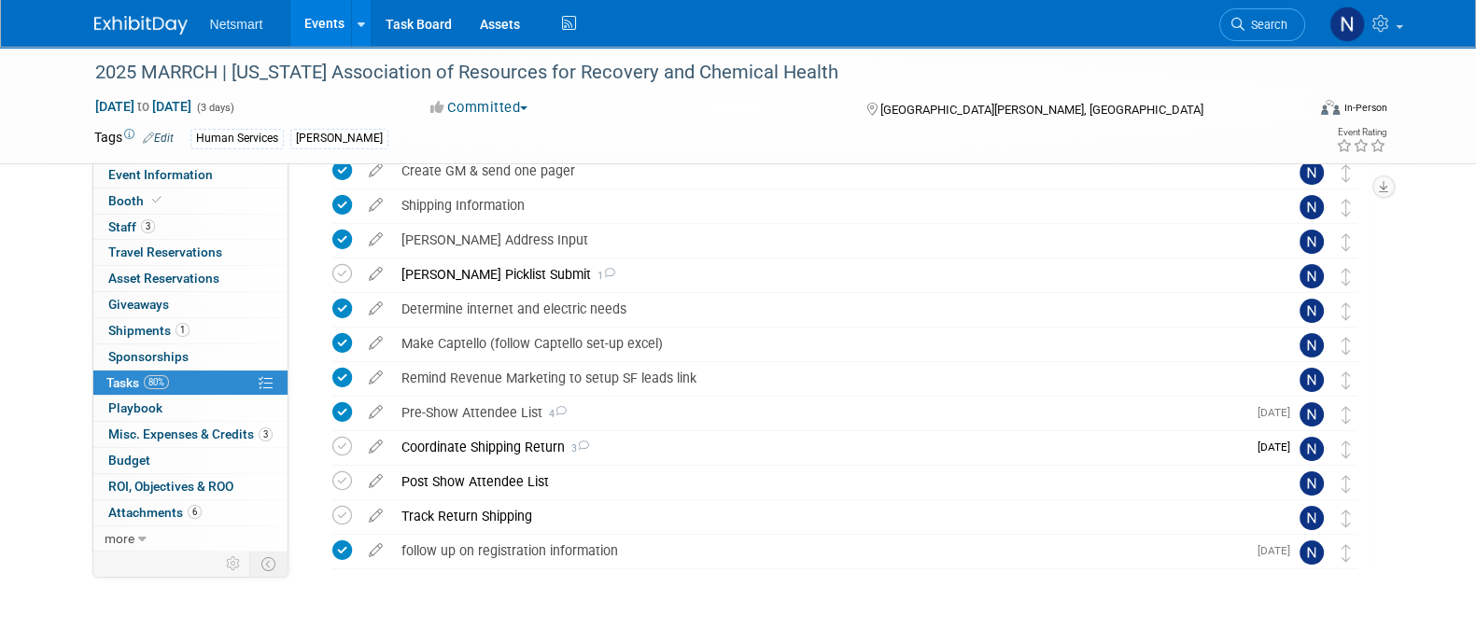
scroll to position [328, 0]
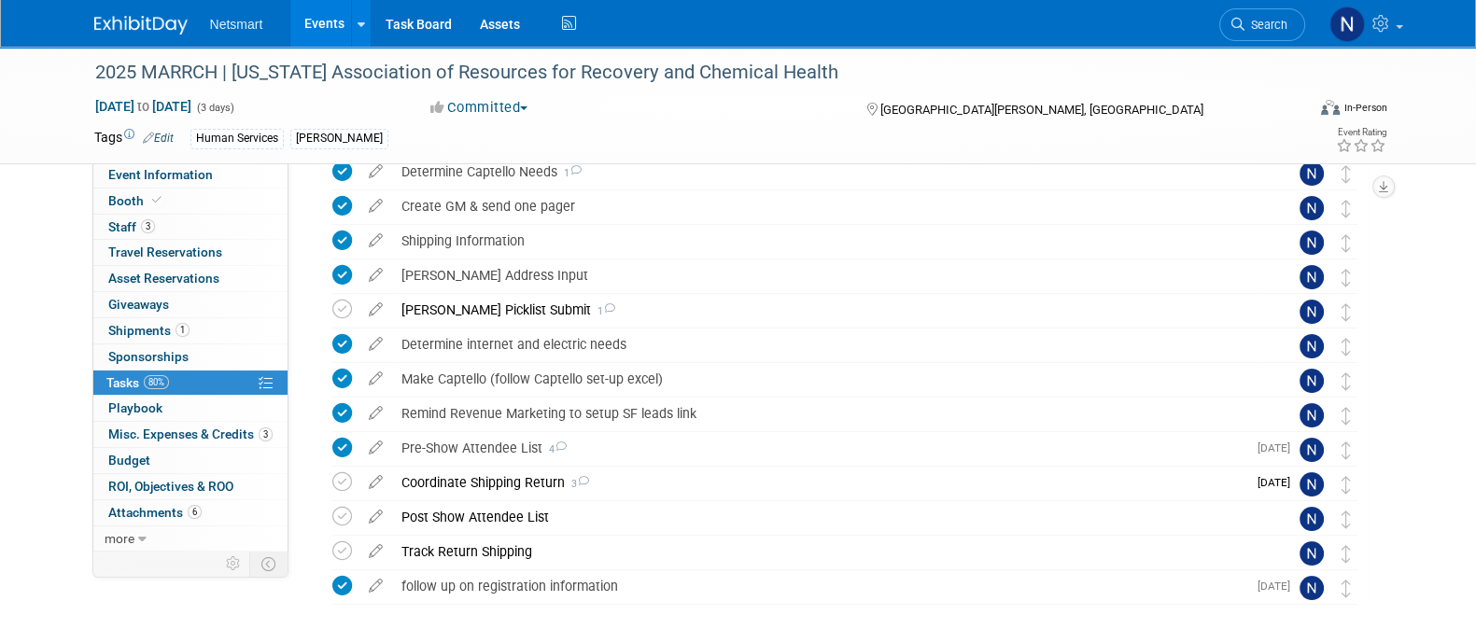
click at [1242, 44] on li "Search" at bounding box center [1262, 23] width 86 height 46
click at [1249, 22] on span "Search" at bounding box center [1265, 25] width 43 height 14
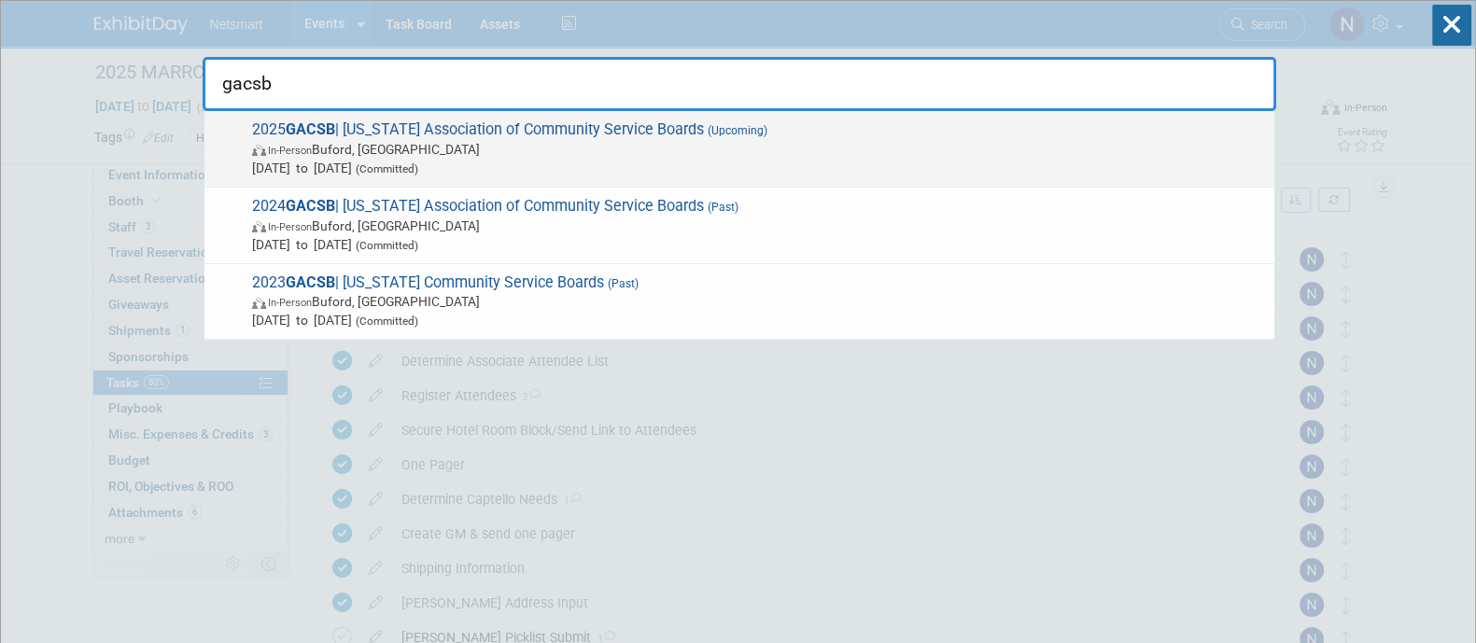
type input "gacsb"
click at [929, 140] on span "In-Person Buford, GA" at bounding box center [758, 149] width 1013 height 19
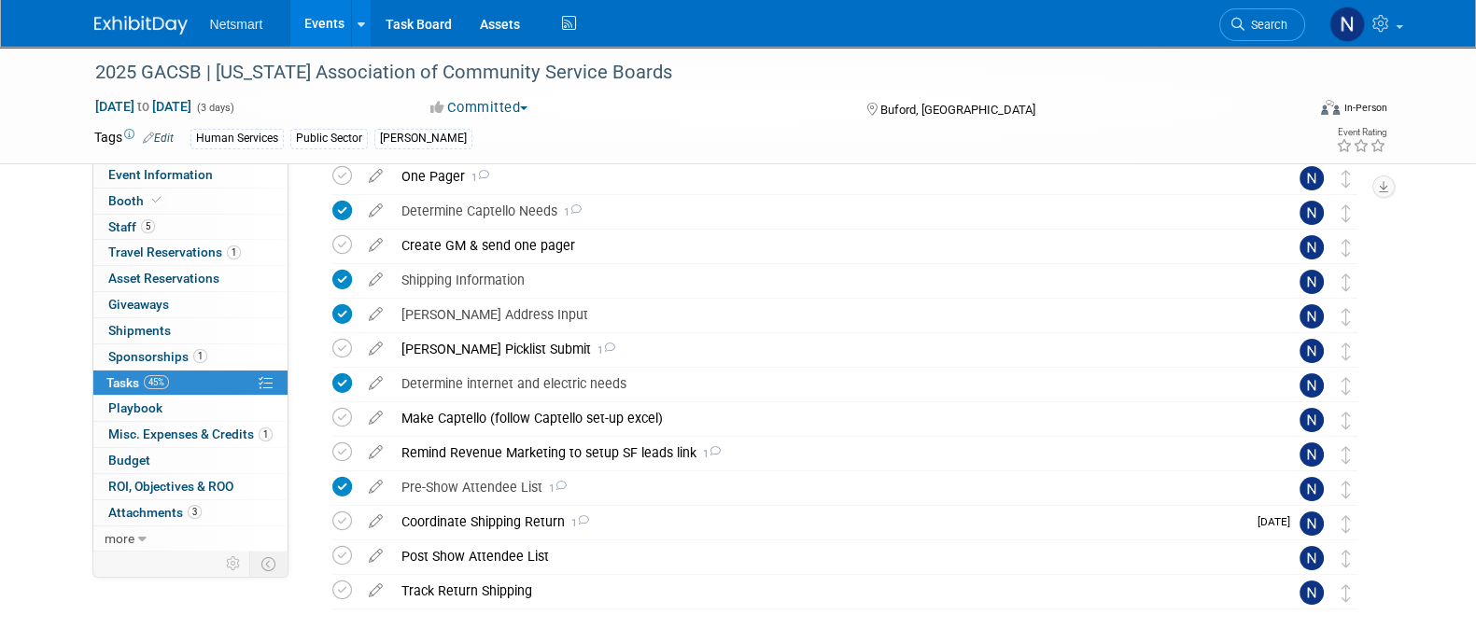
scroll to position [323, 0]
click at [177, 179] on span "Event Information" at bounding box center [160, 174] width 105 height 15
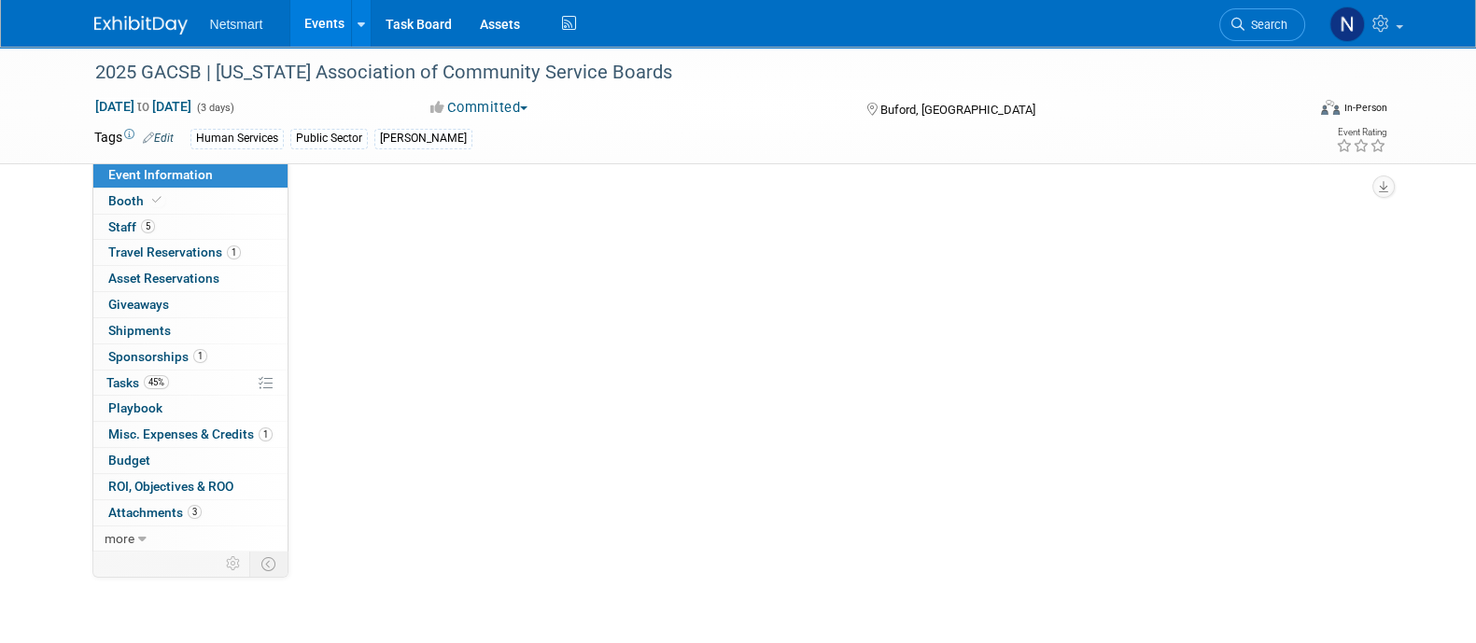
scroll to position [0, 0]
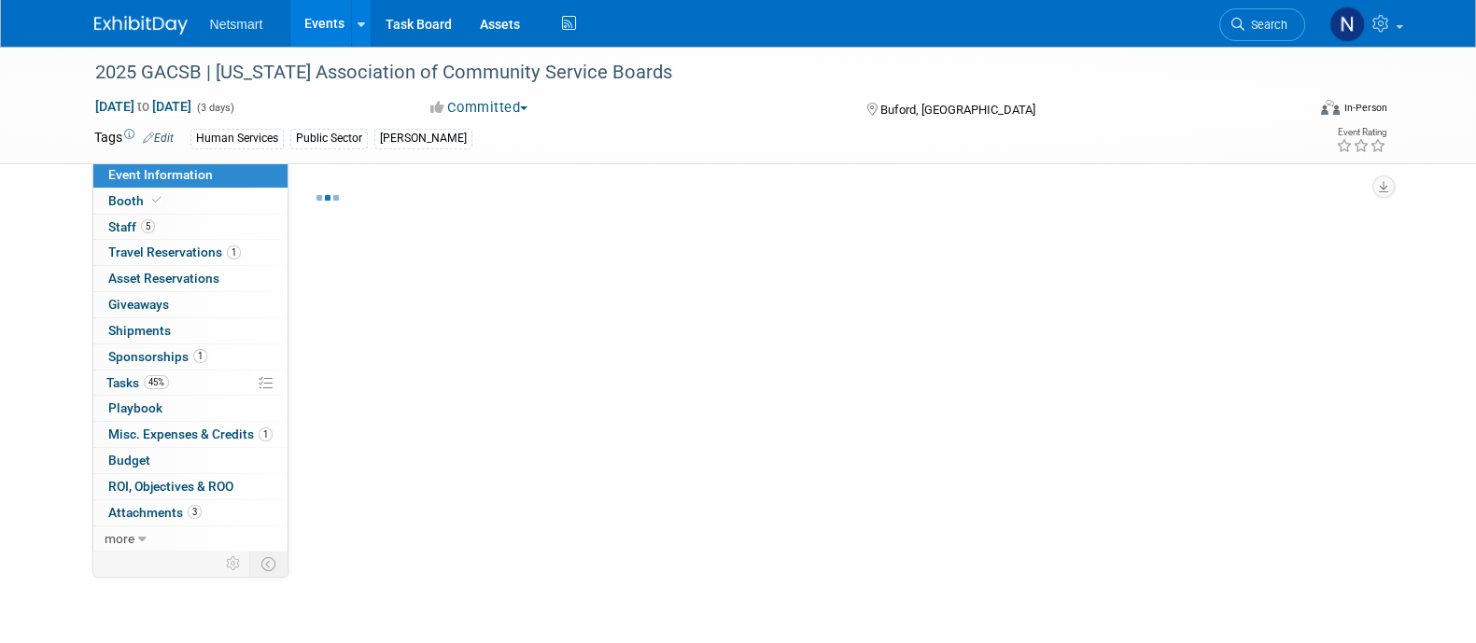
select select "Human Services"
select select "3"
select select "Yes"
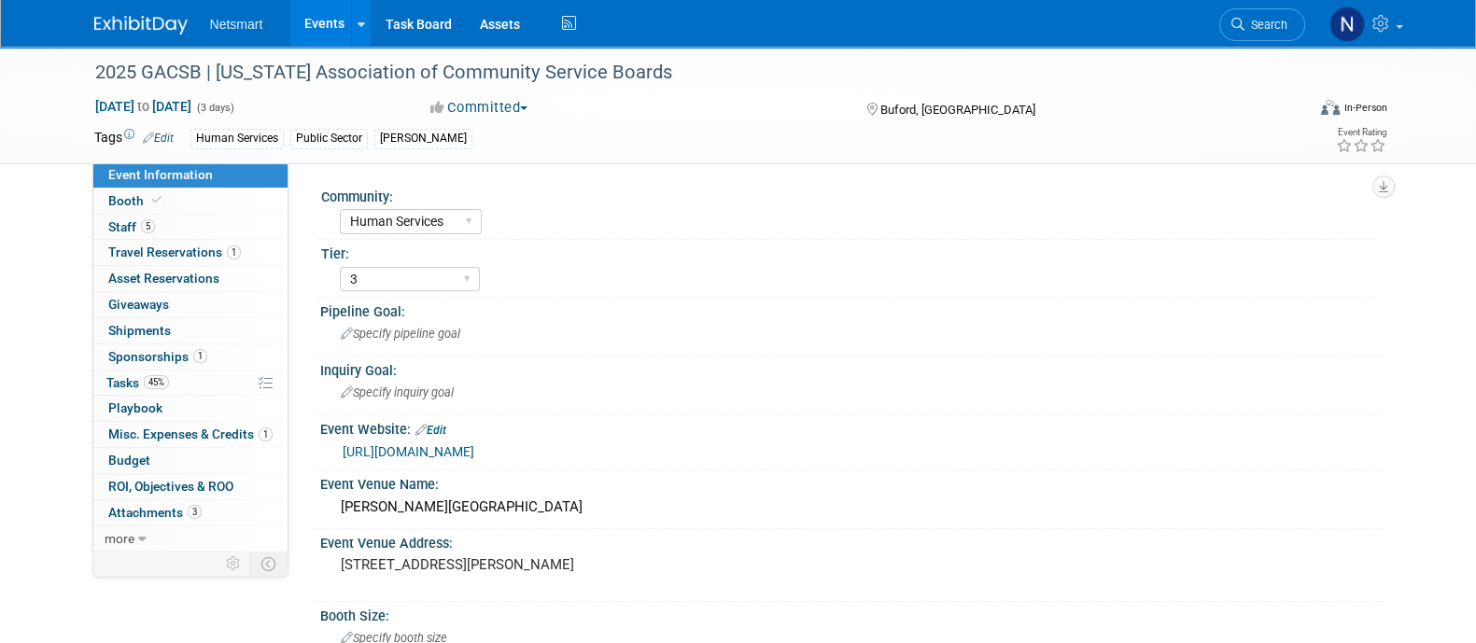
click at [474, 448] on link "[URL][DOMAIN_NAME]" at bounding box center [409, 451] width 132 height 15
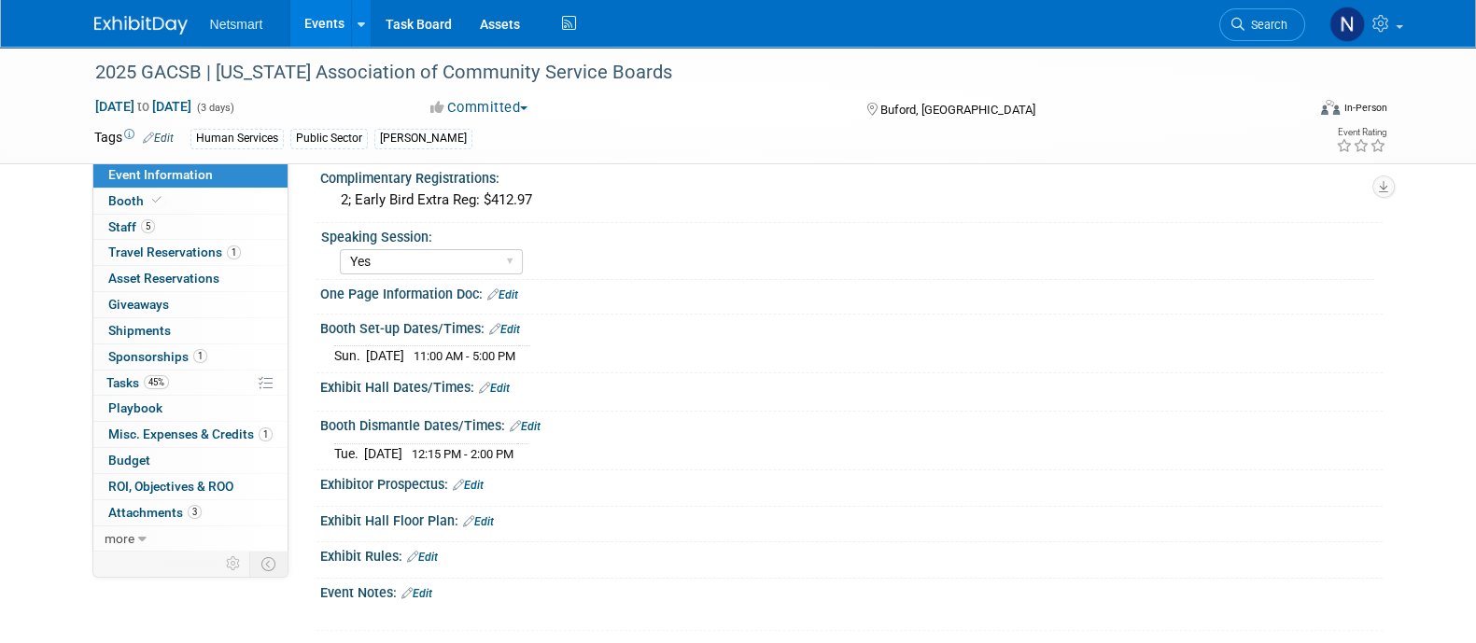
scroll to position [513, 0]
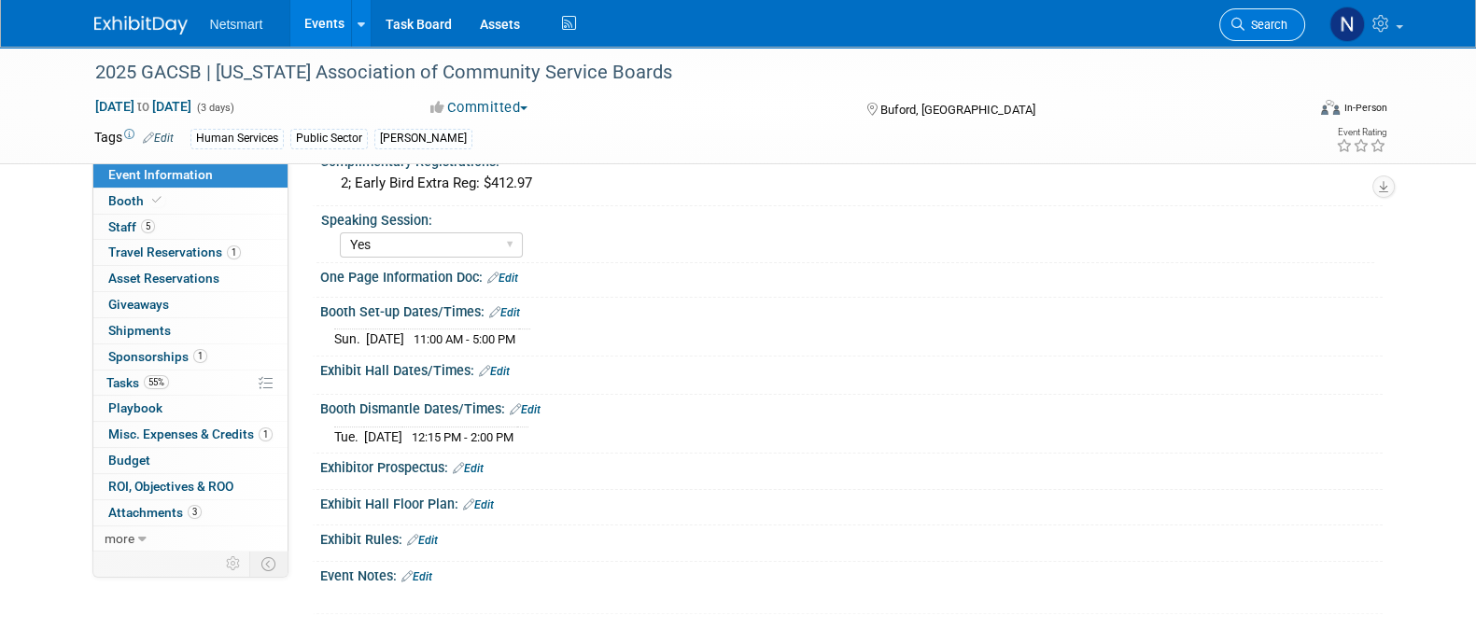
click at [1256, 30] on span "Search" at bounding box center [1265, 25] width 43 height 14
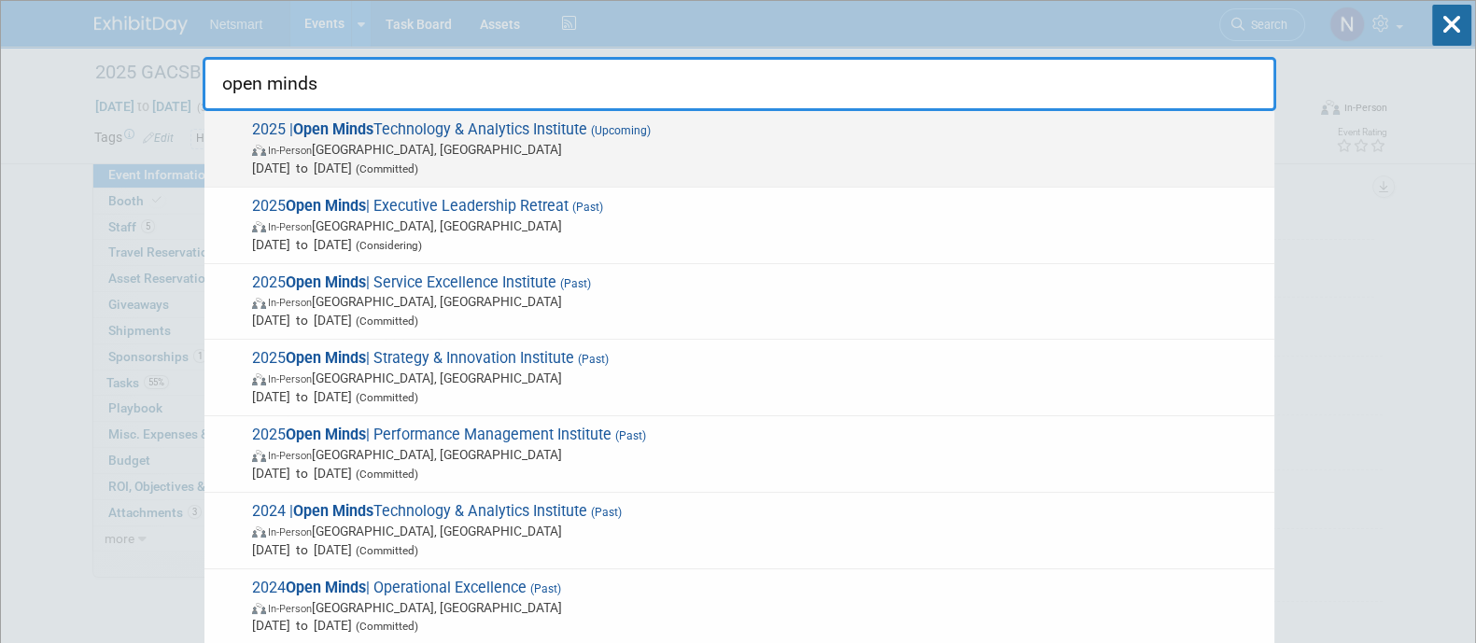
type input "open minds"
click at [772, 162] on span "Oct 21, 2025 to Oct 23, 2025 (Committed)" at bounding box center [758, 168] width 1013 height 19
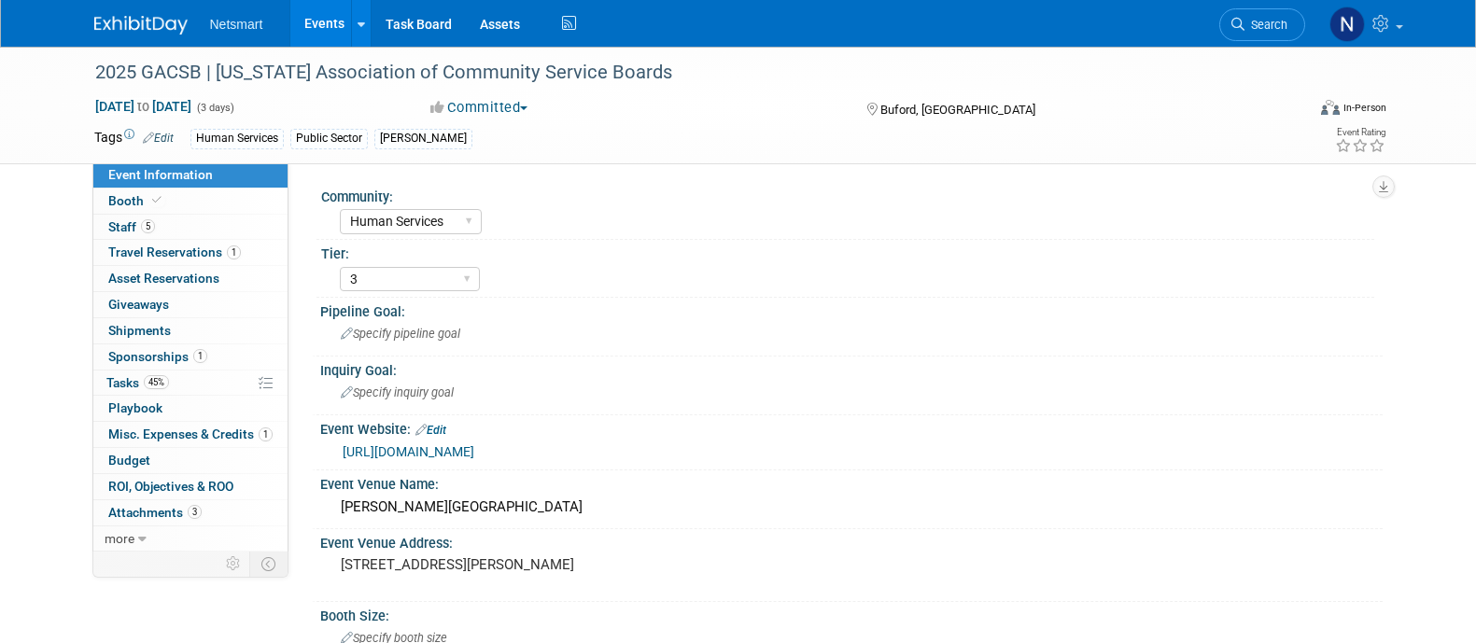
select select "Human Services"
select select "3"
select select "Yes"
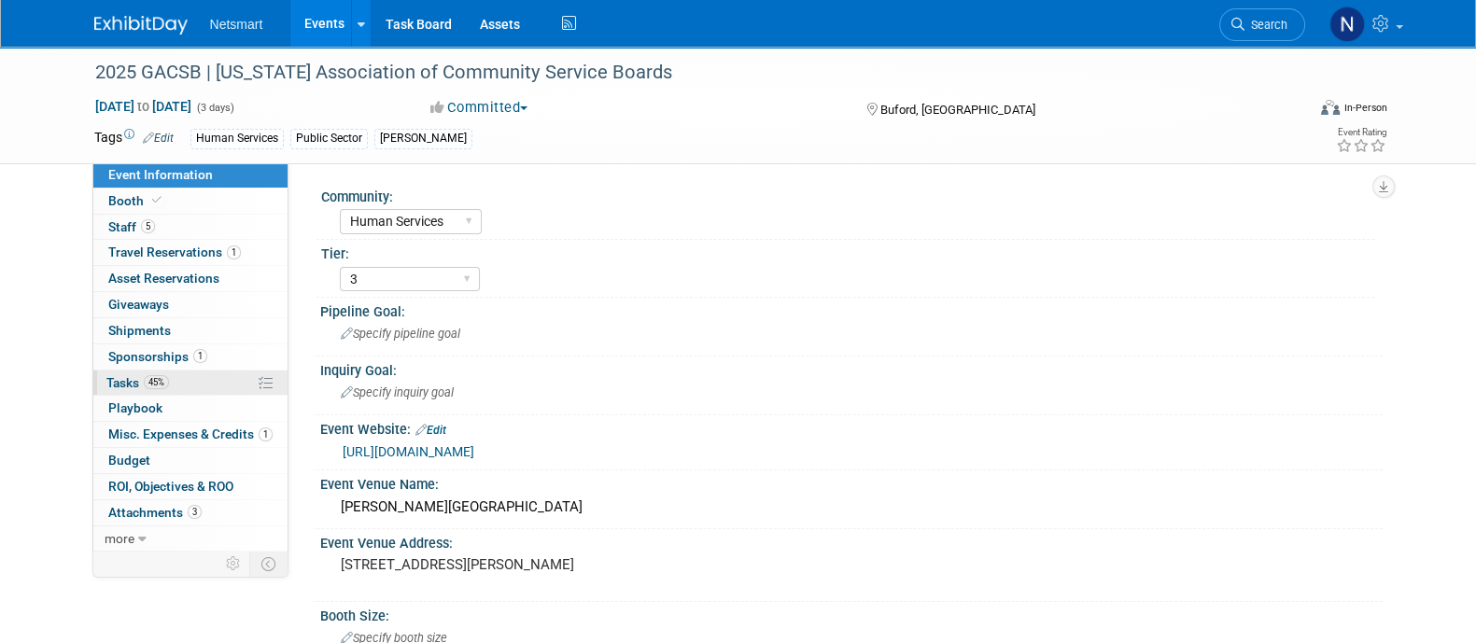
click at [212, 371] on link "45% Tasks 45%" at bounding box center [190, 383] width 194 height 25
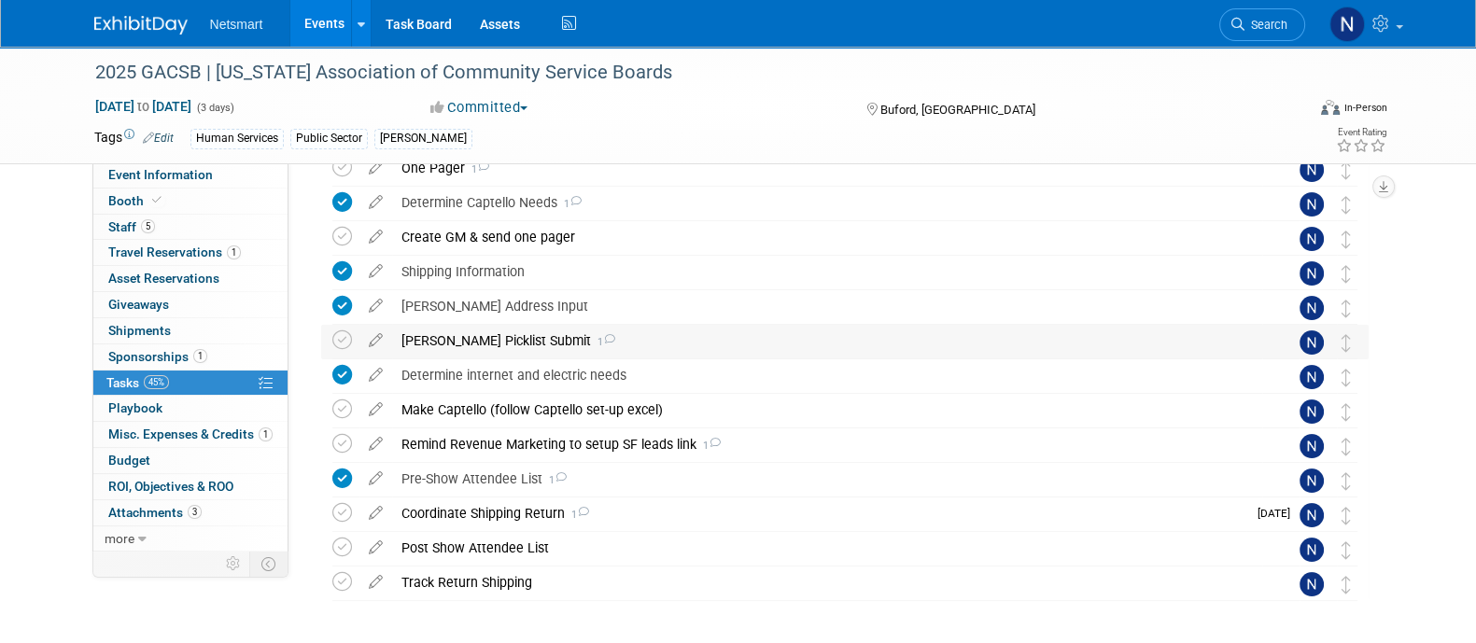
scroll to position [335, 0]
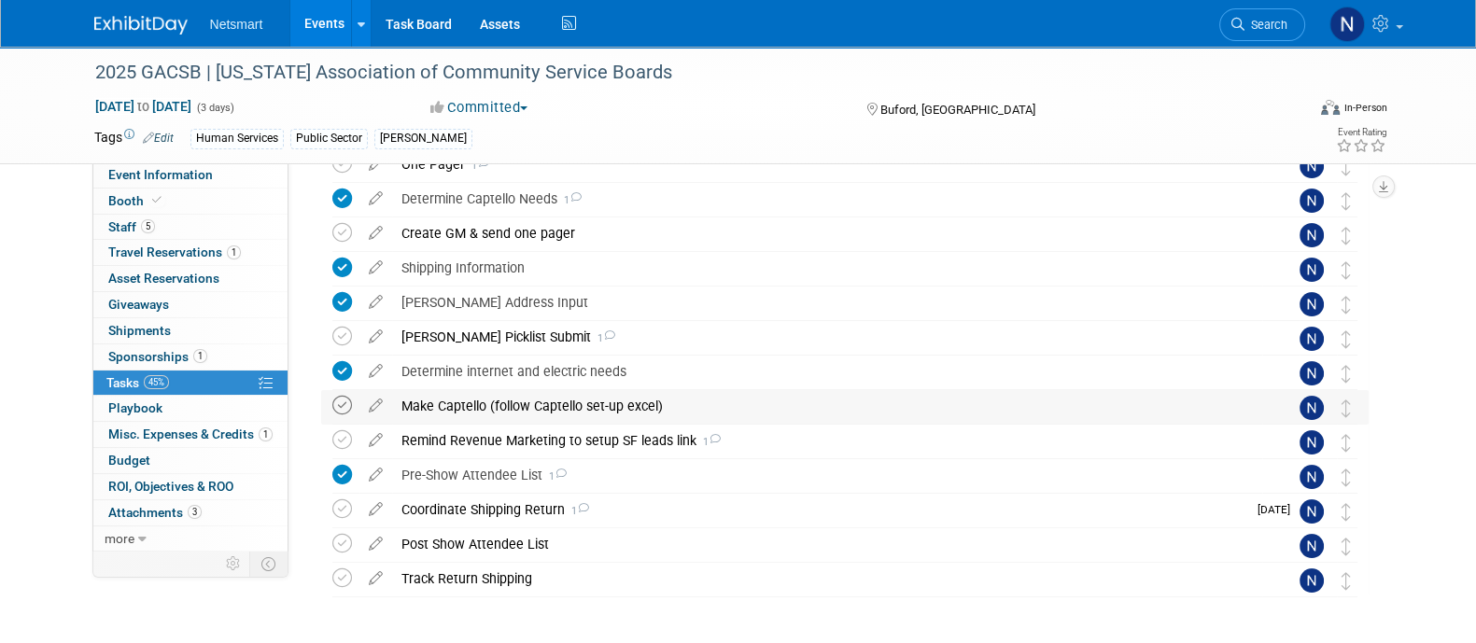
click at [336, 405] on icon at bounding box center [342, 406] width 20 height 20
click at [343, 436] on icon at bounding box center [342, 440] width 20 height 20
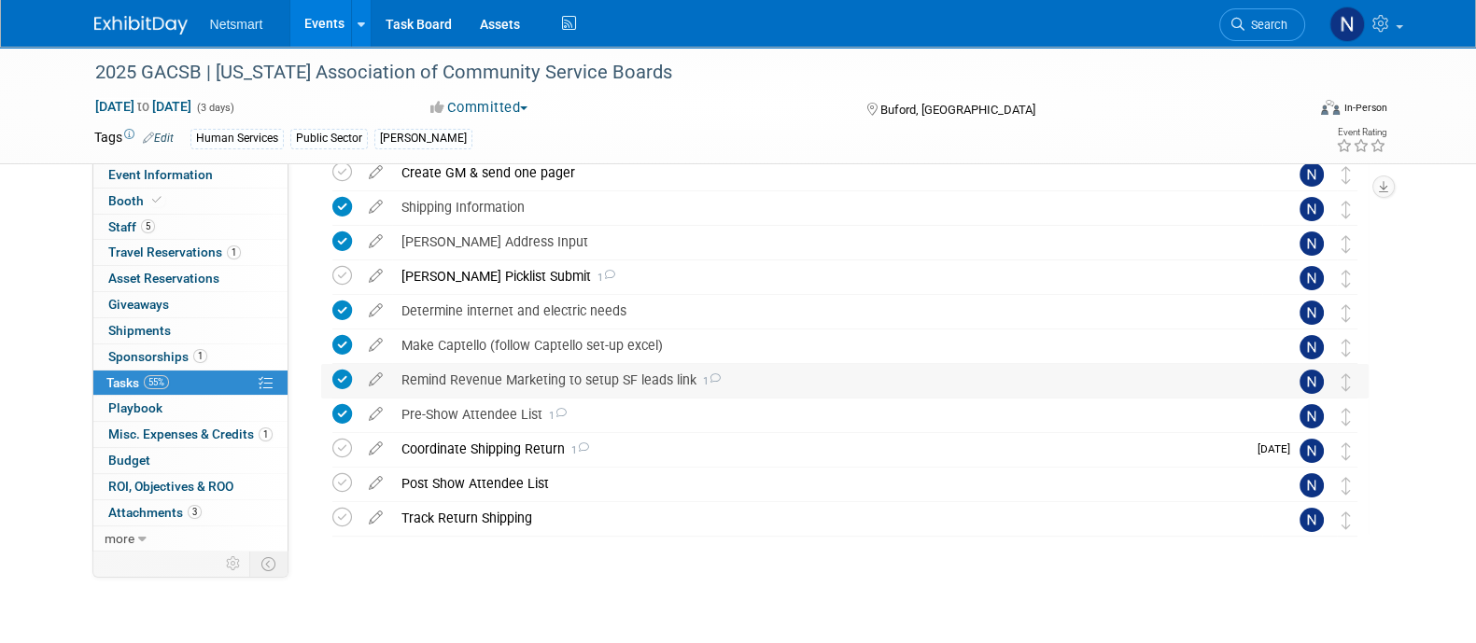
scroll to position [0, 0]
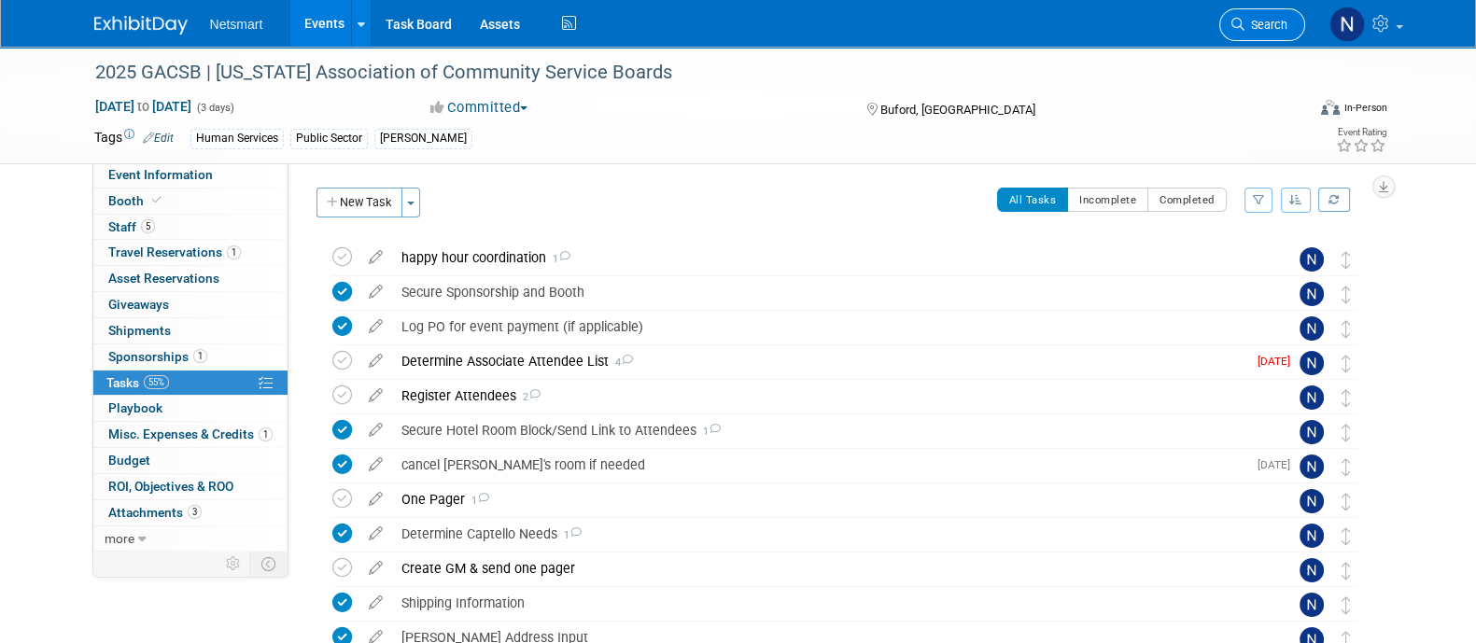
click at [1260, 24] on span "Search" at bounding box center [1265, 25] width 43 height 14
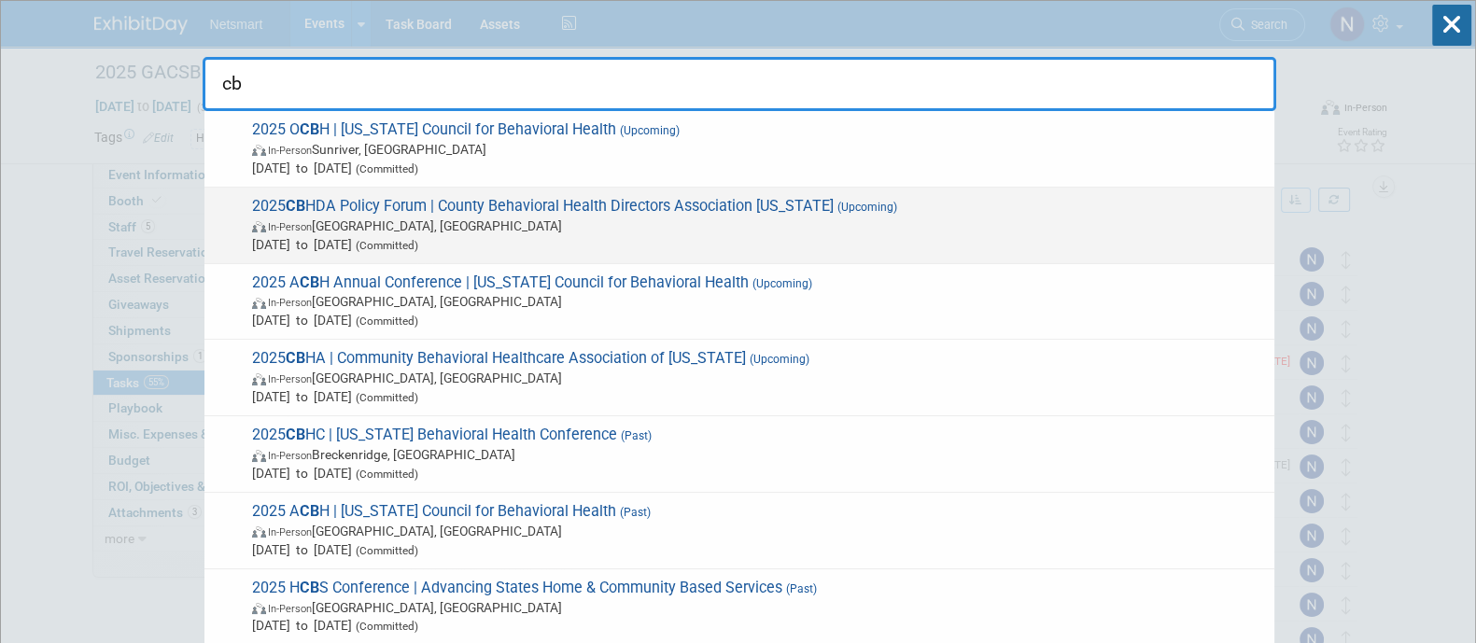
type input "cb"
click at [572, 220] on span "In-Person [GEOGRAPHIC_DATA], [GEOGRAPHIC_DATA]" at bounding box center [758, 226] width 1013 height 19
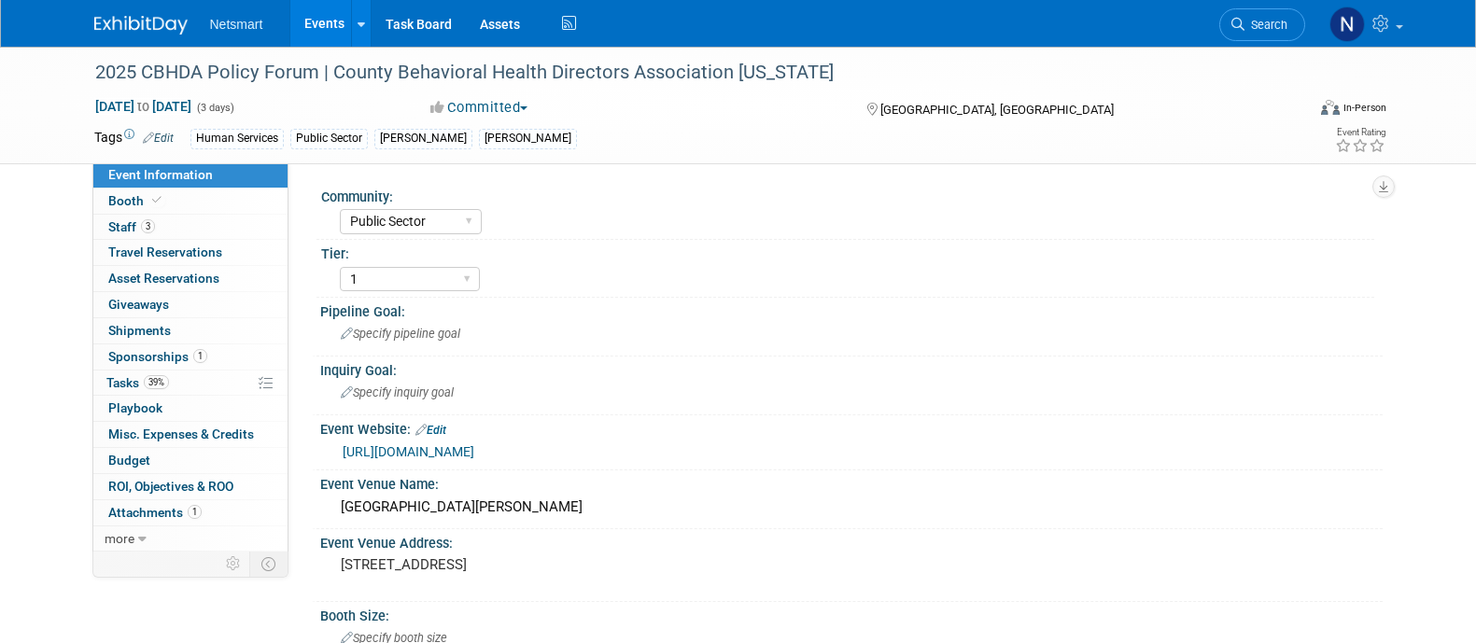
select select "Public Sector"
select select "1"
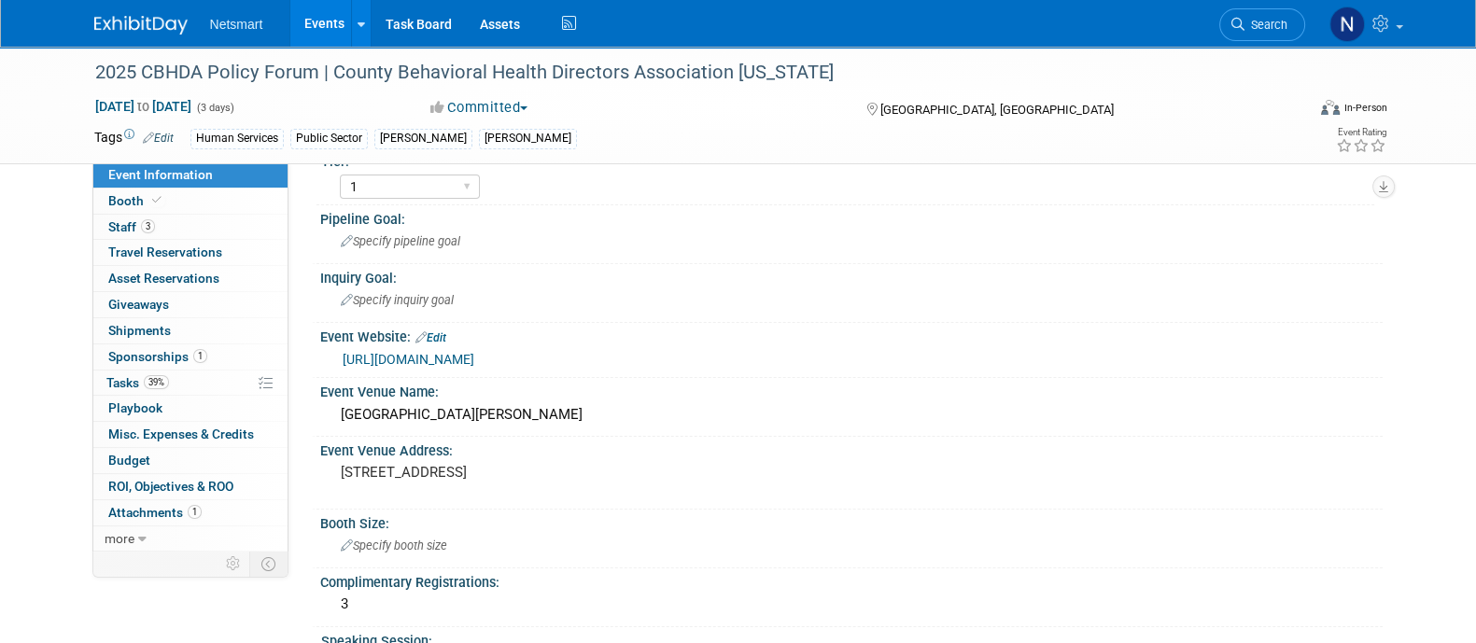
scroll to position [97, 0]
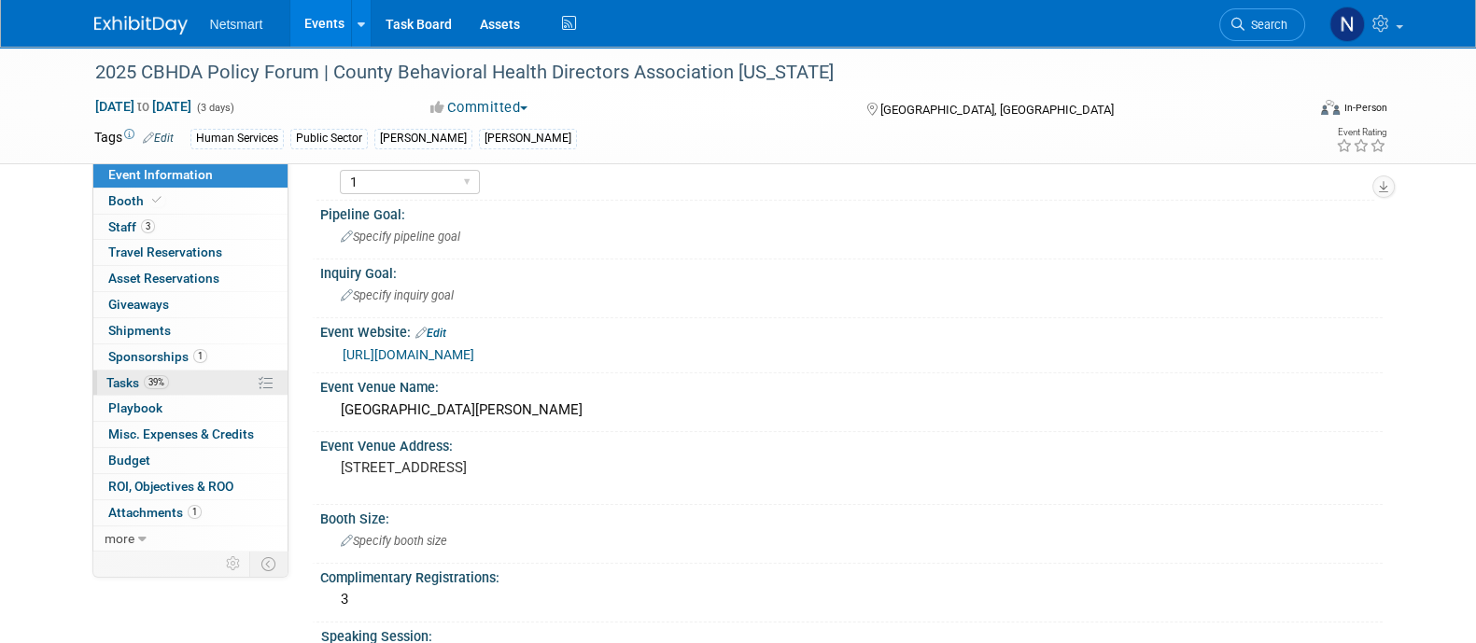
click at [187, 393] on link "39% Tasks 39%" at bounding box center [190, 383] width 194 height 25
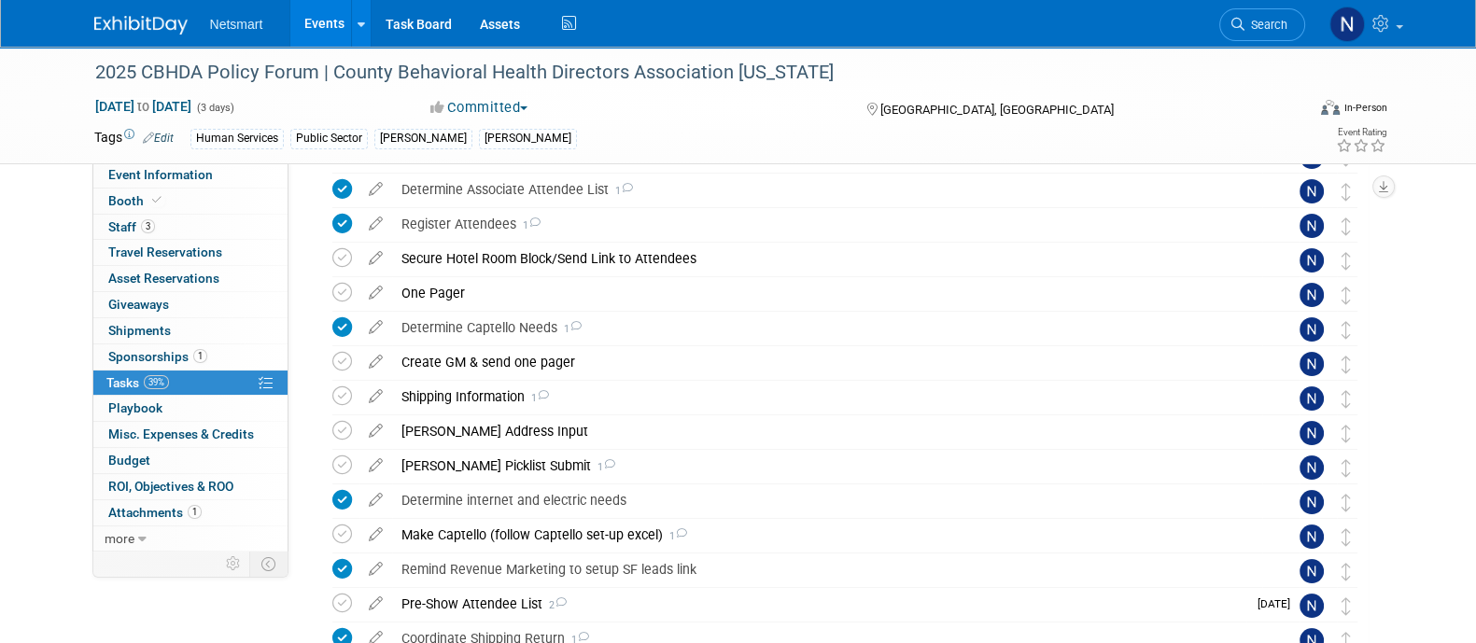
scroll to position [245, 0]
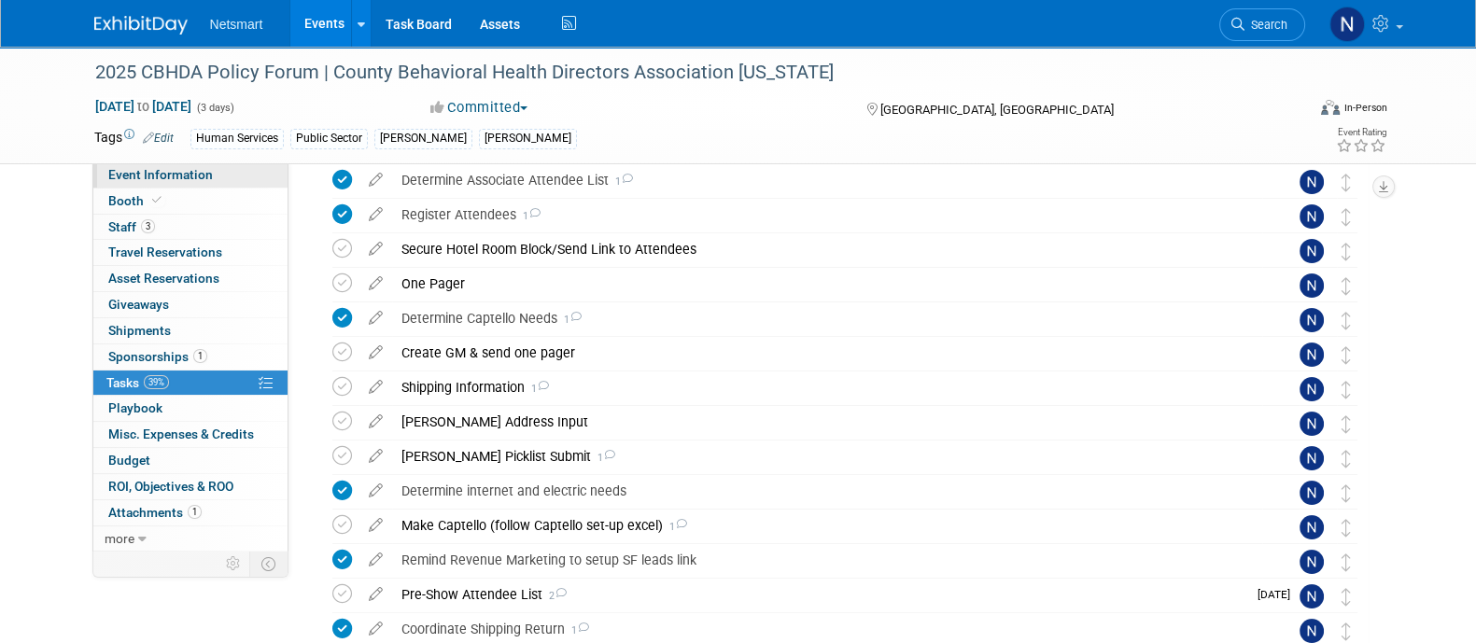
click at [249, 175] on link "Event Information" at bounding box center [190, 174] width 194 height 25
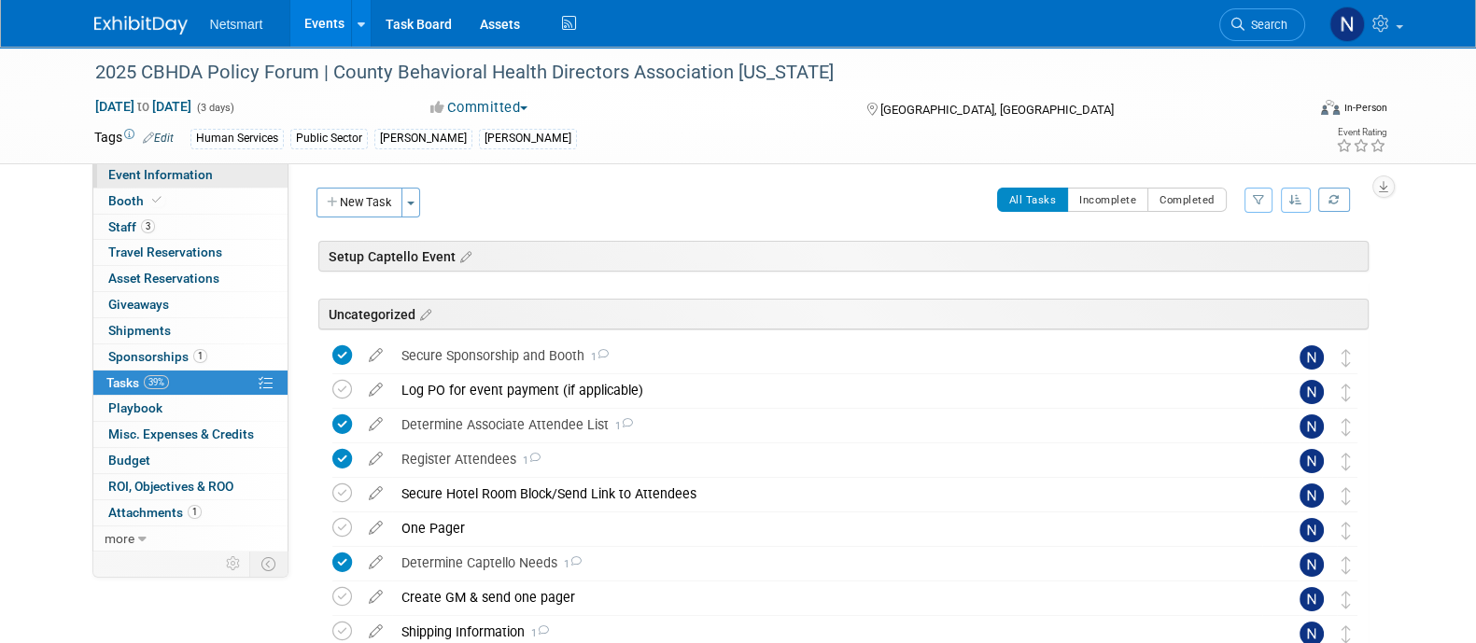
select select "Public Sector"
select select "1"
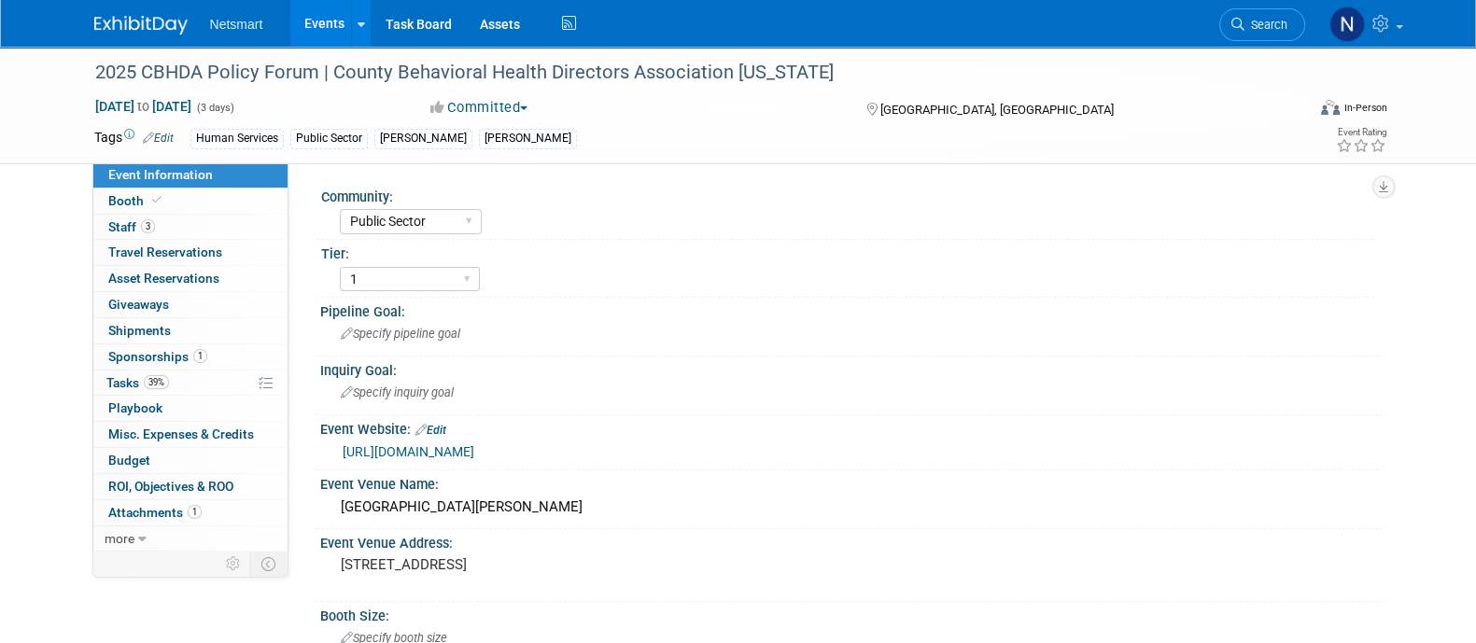
click at [474, 455] on link "https://www.cbhda.org/bhpf" at bounding box center [409, 451] width 132 height 15
click at [205, 331] on link "0 Shipments 0" at bounding box center [190, 330] width 194 height 25
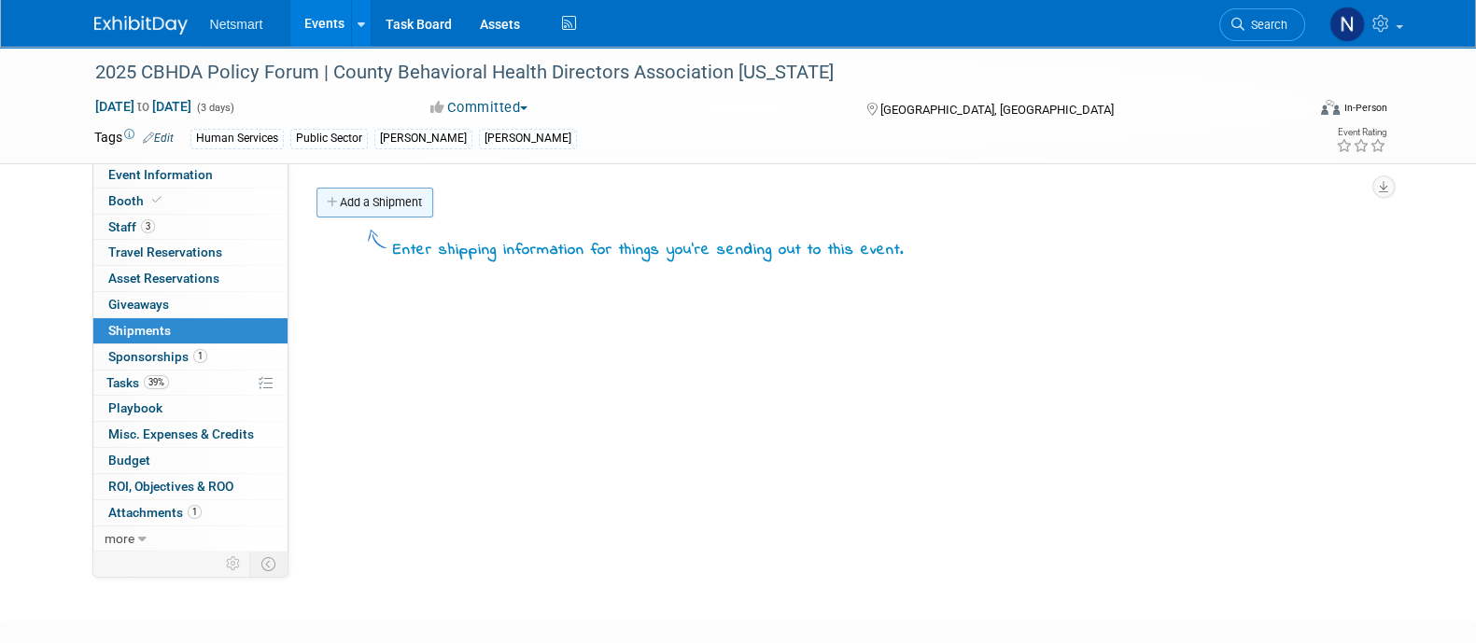
click at [400, 211] on link "Add a Shipment" at bounding box center [374, 203] width 117 height 30
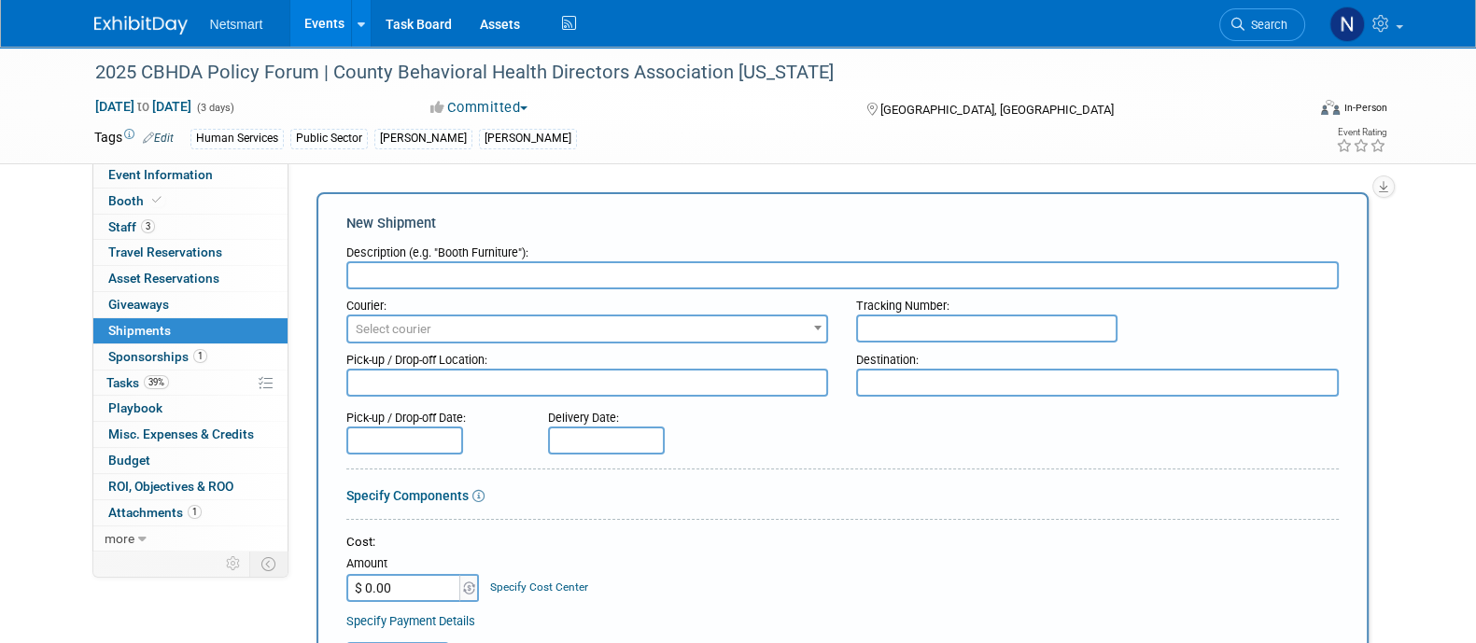
click at [420, 267] on input "text" at bounding box center [842, 275] width 992 height 28
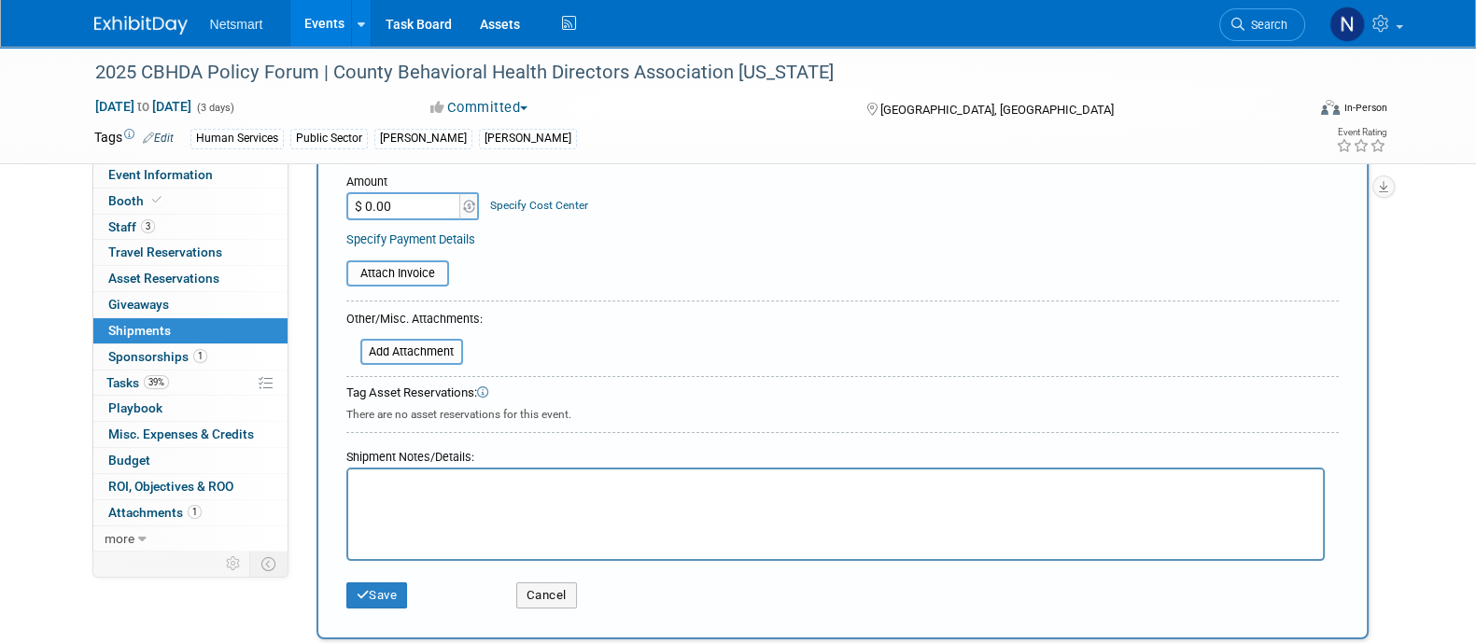
scroll to position [391, 0]
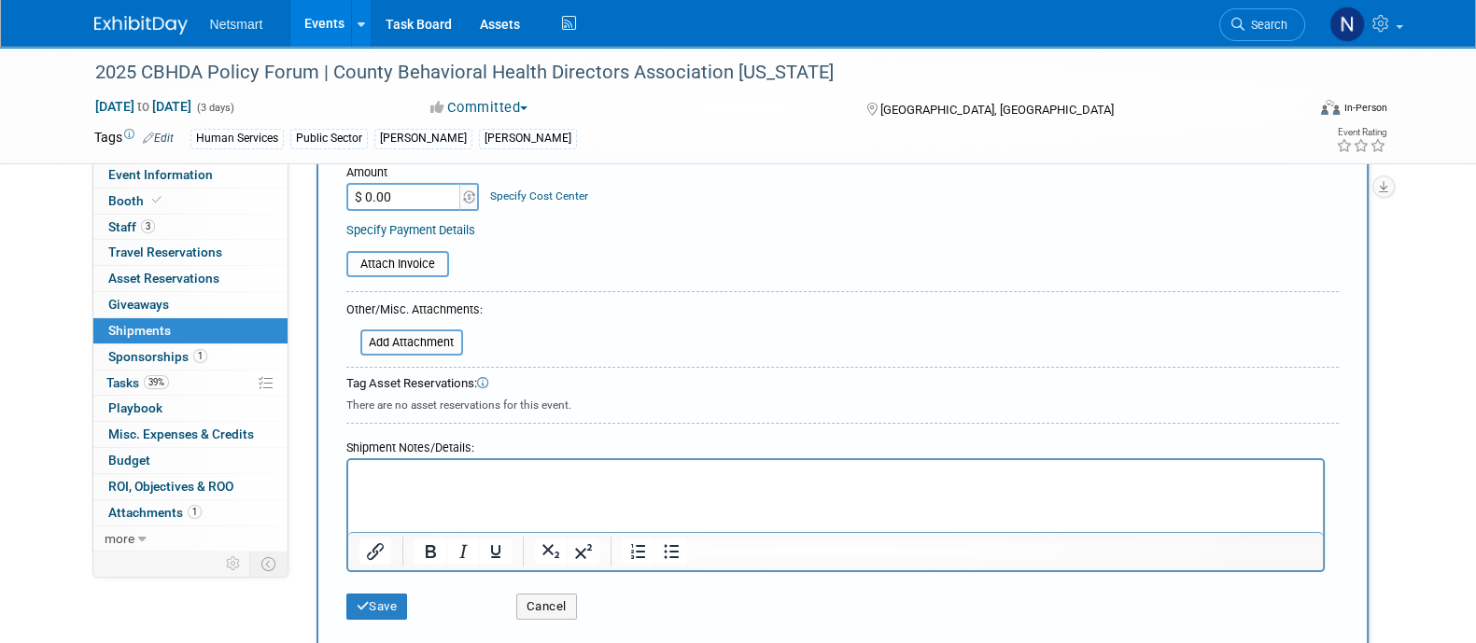
type input "info"
click at [402, 486] on html at bounding box center [834, 473] width 975 height 26
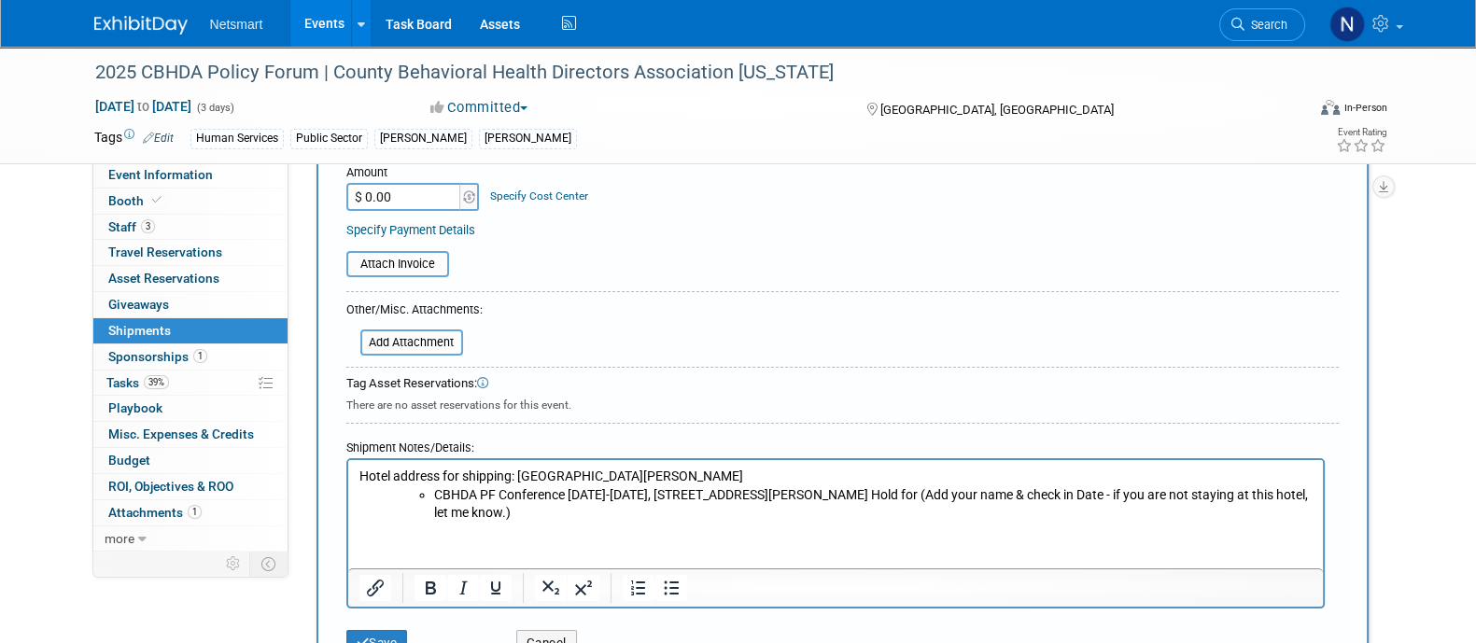
click at [429, 497] on ul "CBHDA PF Conference Oct 23-24, 633 E. Cabrillo Blvd, Santa Barbara, CA 93103 Ho…" at bounding box center [854, 504] width 916 height 36
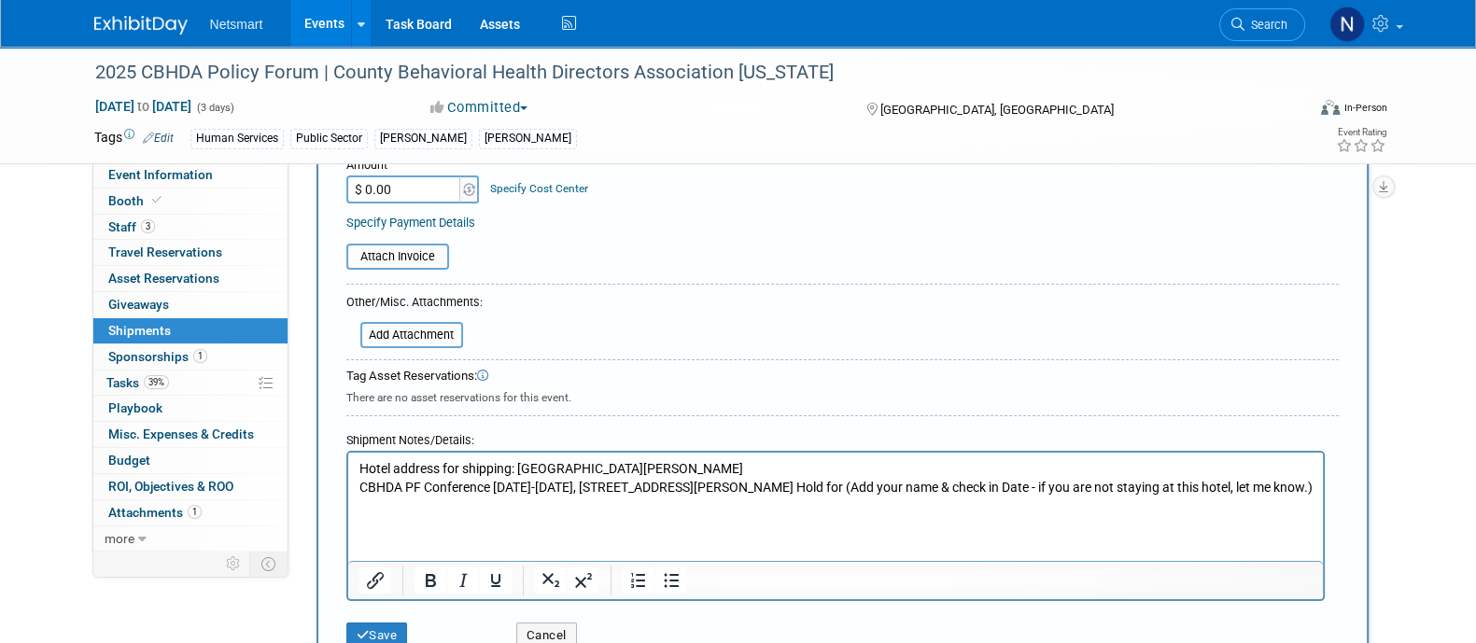
click at [356, 476] on html "Hotel address for shipping: Hilton Santa Barbara Beachfront Resort CBHDA PF Con…" at bounding box center [834, 475] width 975 height 44
click at [356, 478] on html "Hotel address for shipping: Hilton Santa Barbara Beachfront Resort CBHDA PF Con…" at bounding box center [834, 475] width 975 height 44
click at [677, 580] on icon "Bullet list" at bounding box center [670, 580] width 22 height 22
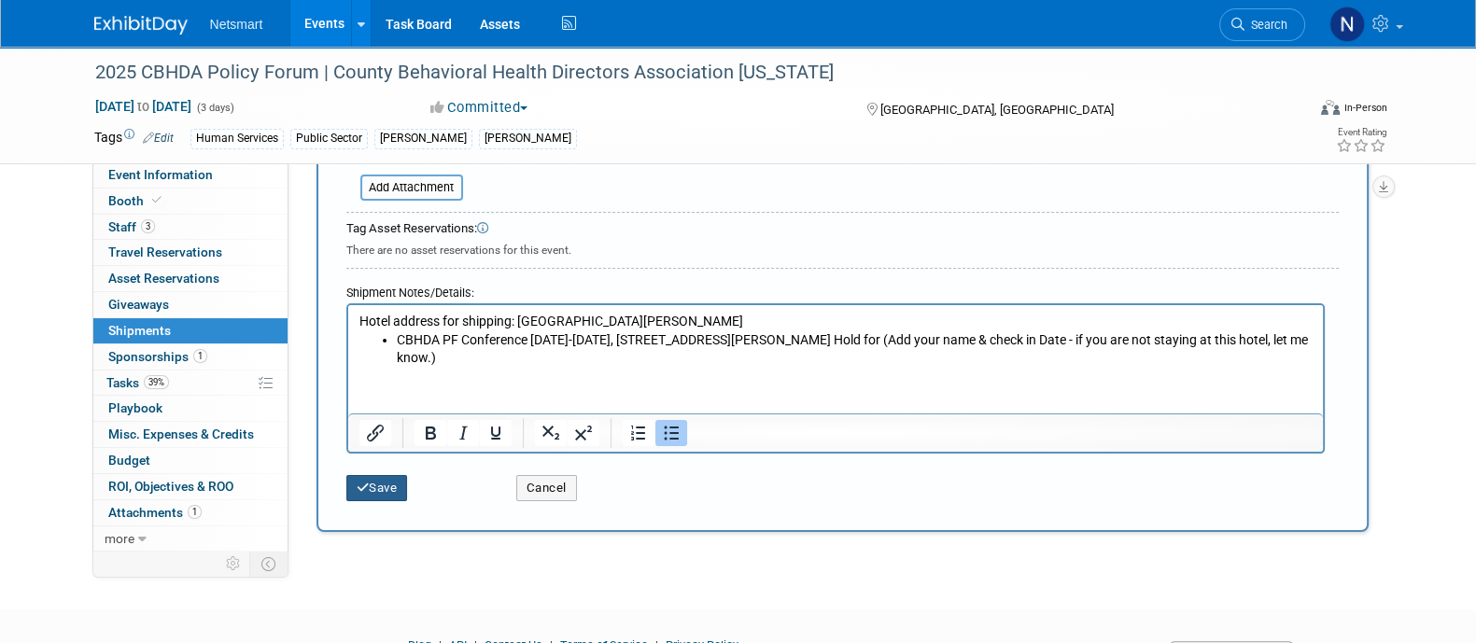
click at [392, 482] on button "Save" at bounding box center [377, 488] width 62 height 26
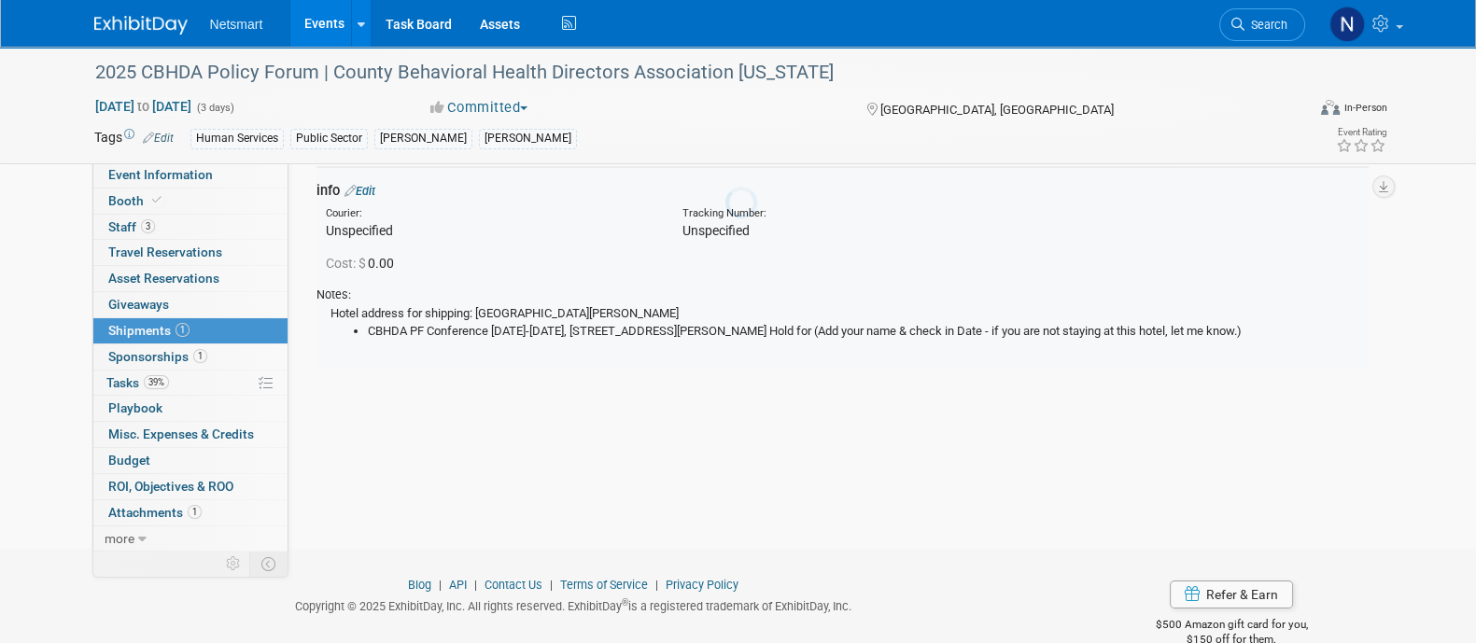
scroll to position [40, 0]
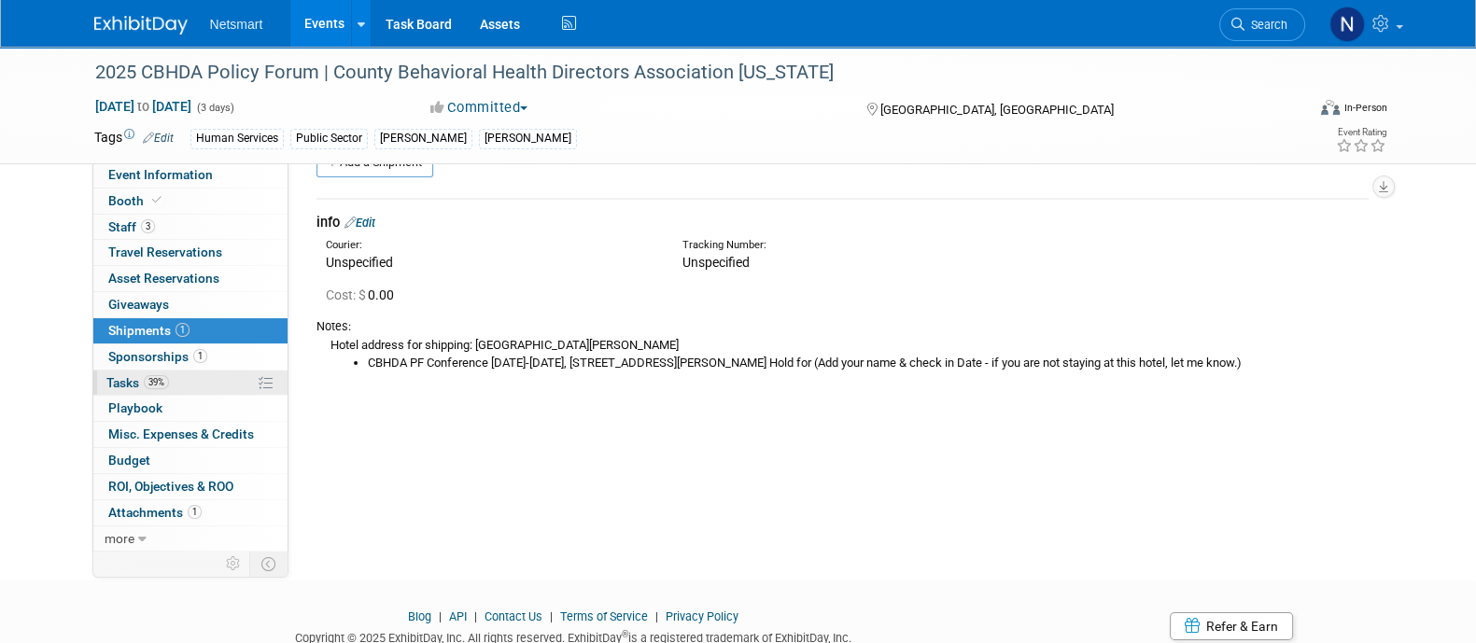
click at [177, 385] on link "39% Tasks 39%" at bounding box center [190, 383] width 194 height 25
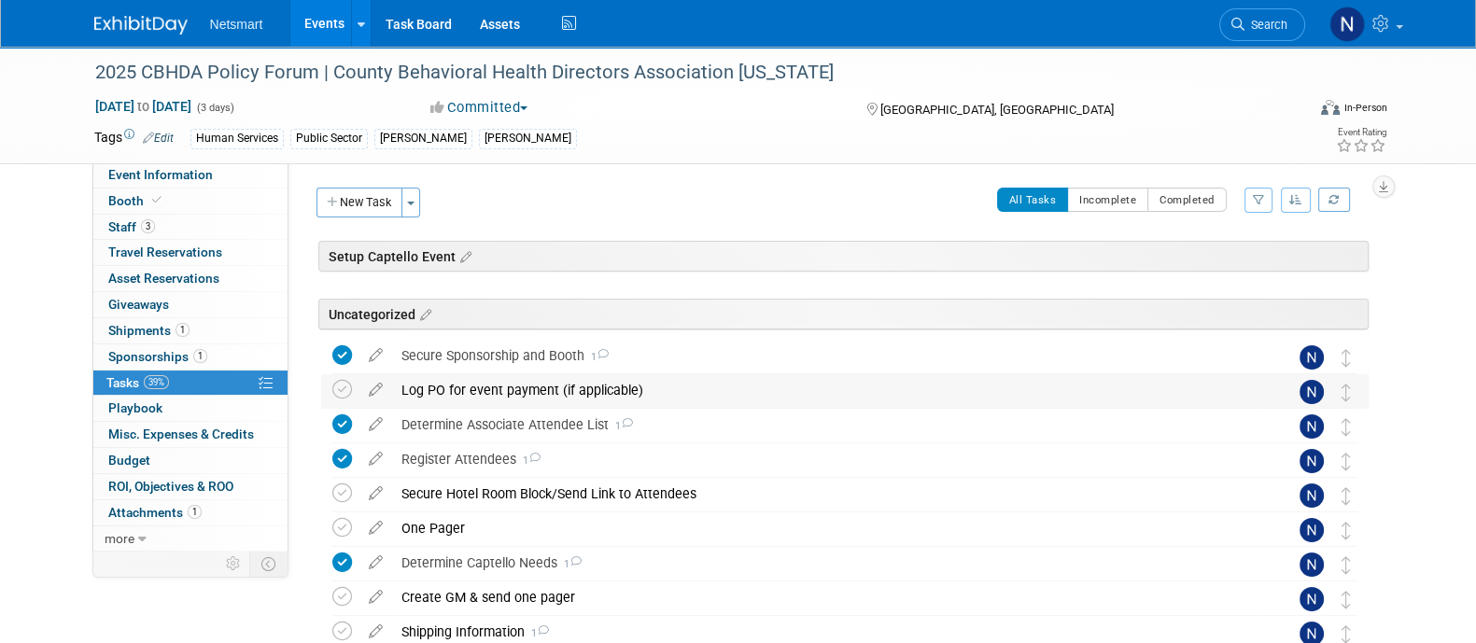
scroll to position [284, 0]
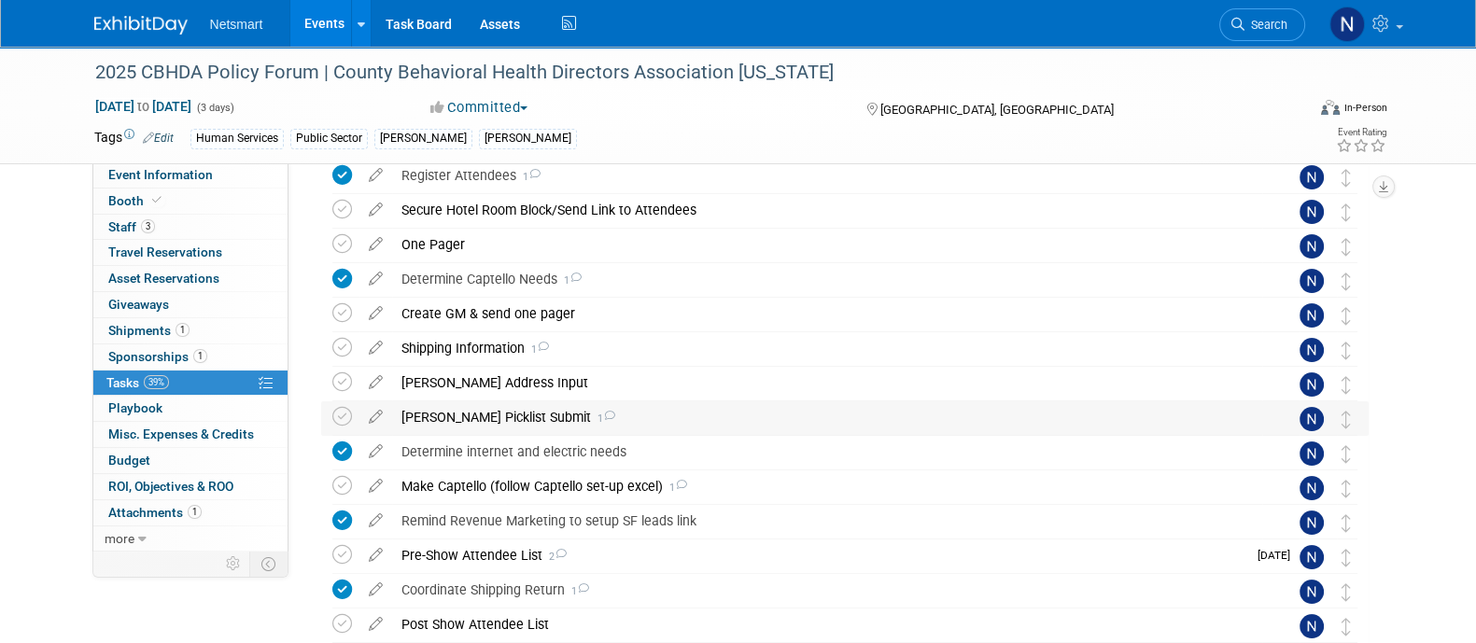
click at [467, 423] on div "Derse Picklist Submit 1" at bounding box center [827, 417] width 870 height 32
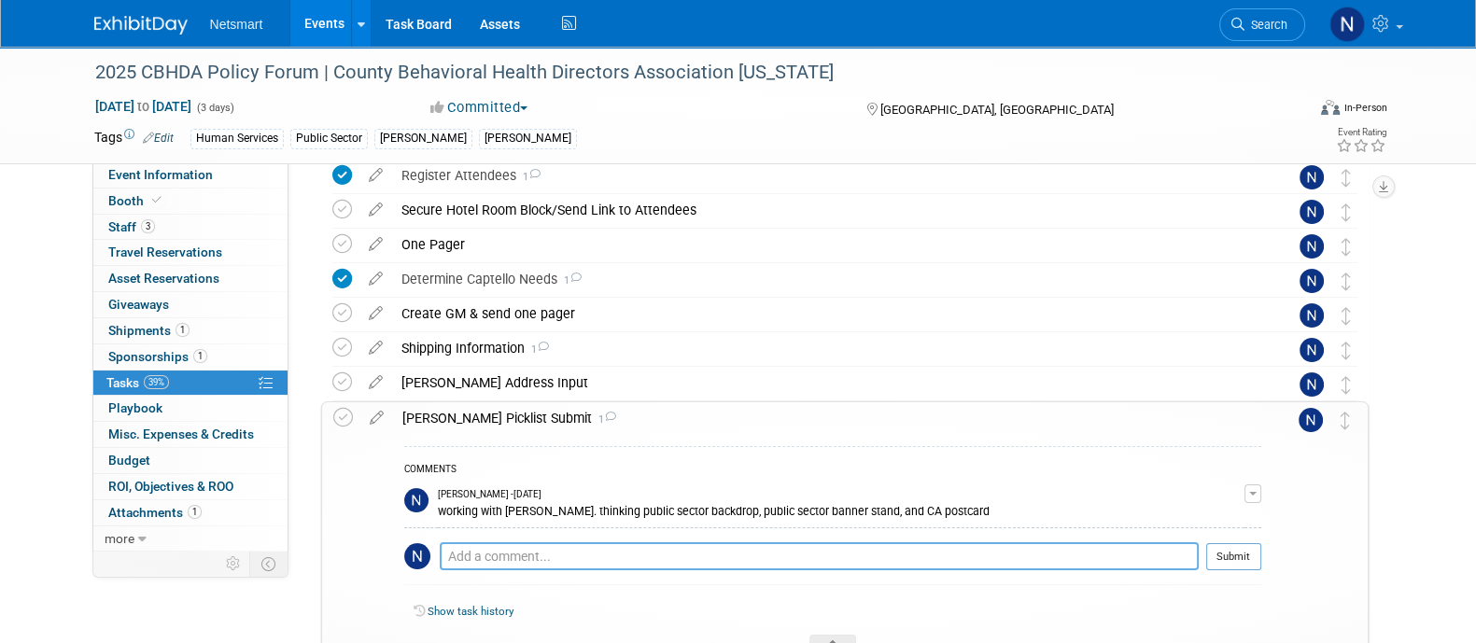
click at [550, 553] on textarea at bounding box center [819, 556] width 759 height 28
click at [550, 553] on textarea "s" at bounding box center [819, 556] width 759 height 28
type textarea "submitted what I had. working with heather on a poster or retractable banner st…"
click at [1238, 557] on button "Submit" at bounding box center [1233, 556] width 55 height 28
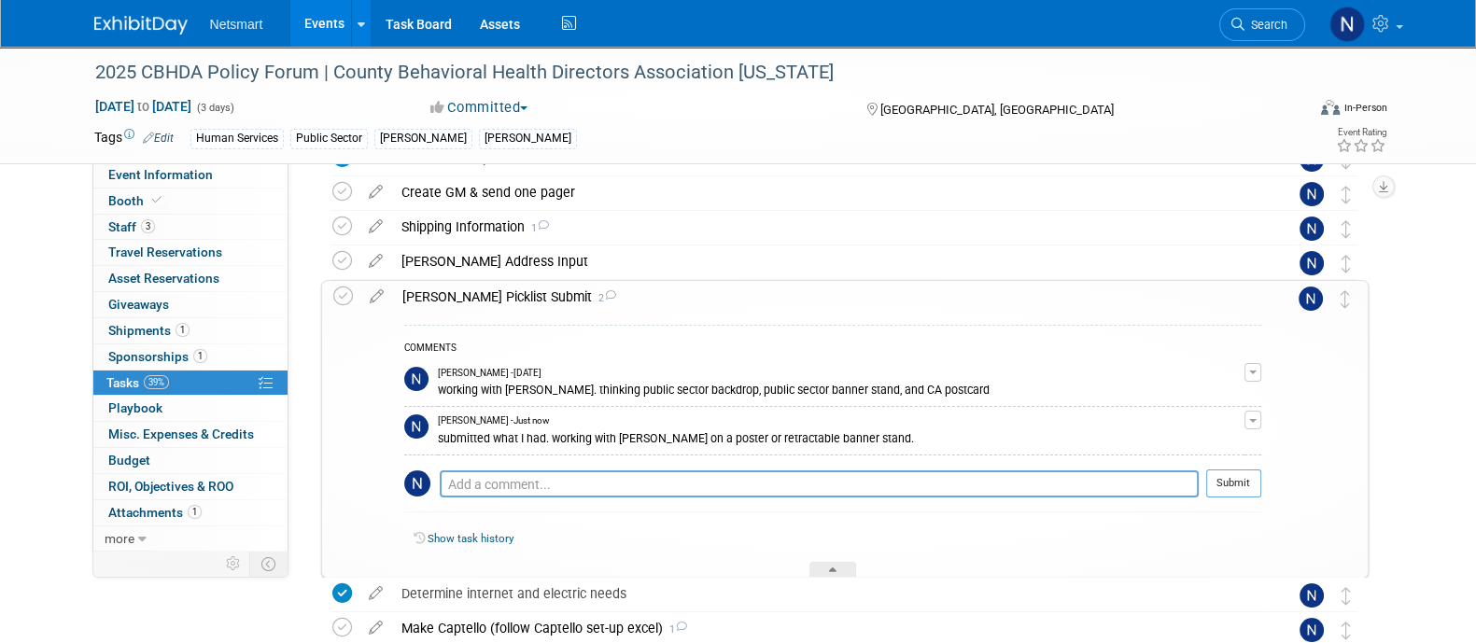
scroll to position [407, 0]
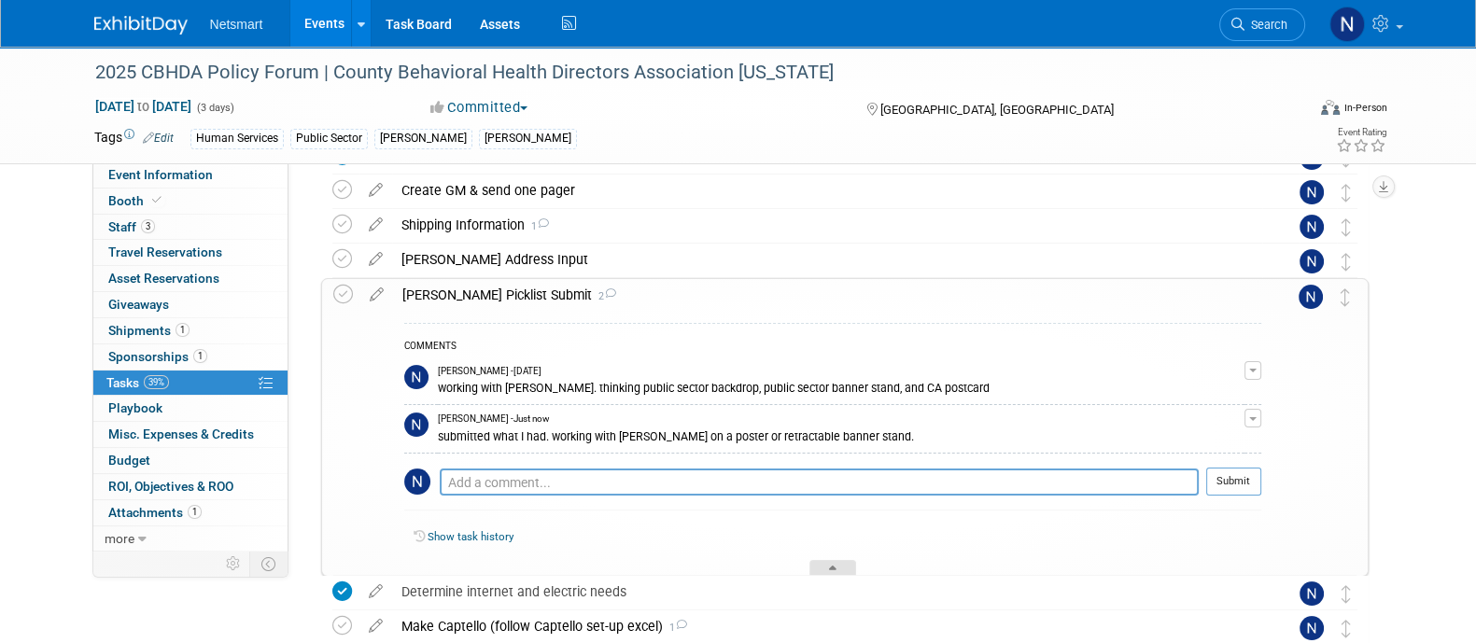
click at [822, 562] on div at bounding box center [832, 568] width 47 height 16
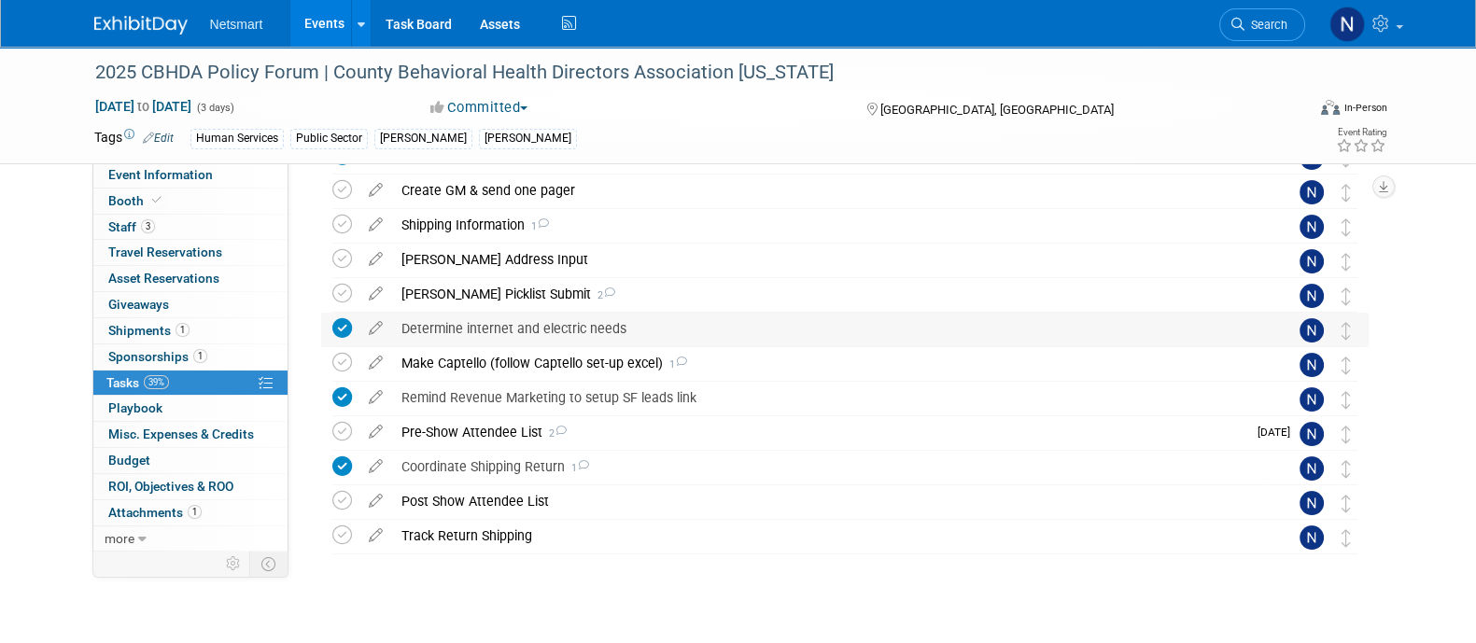
scroll to position [228, 0]
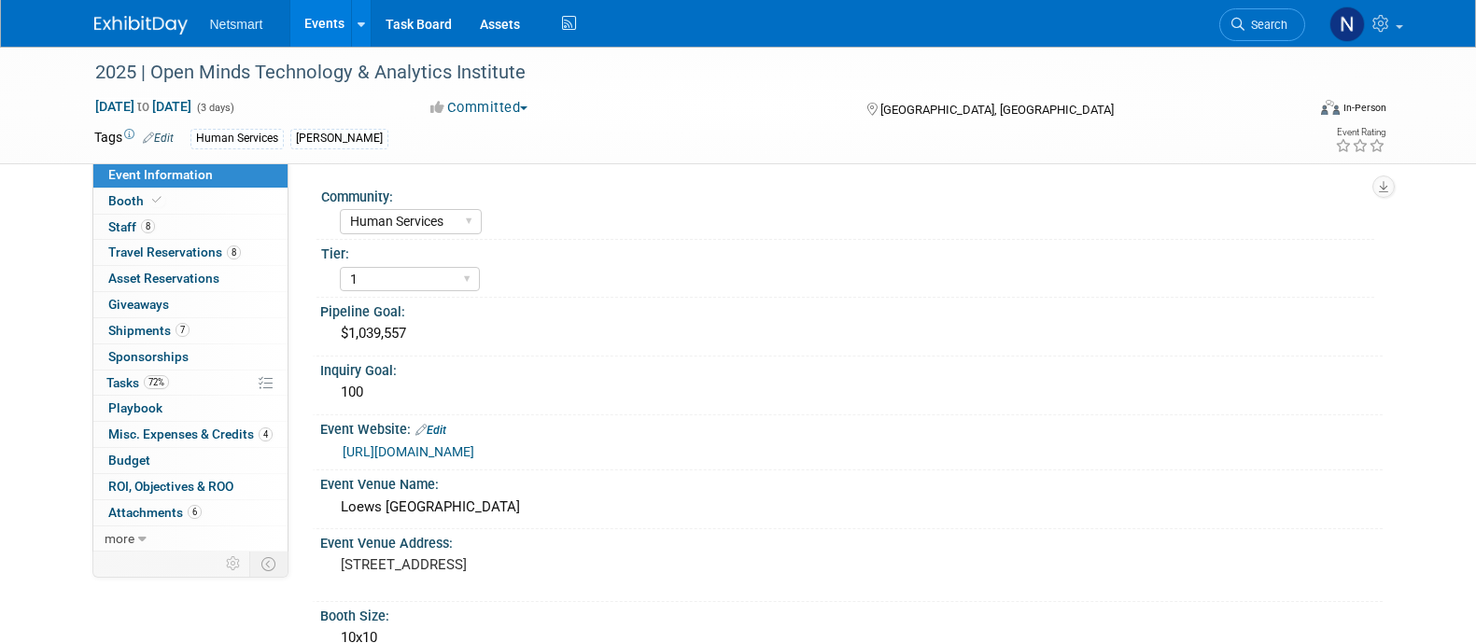
select select "Human Services"
select select "1"
select select "Yes"
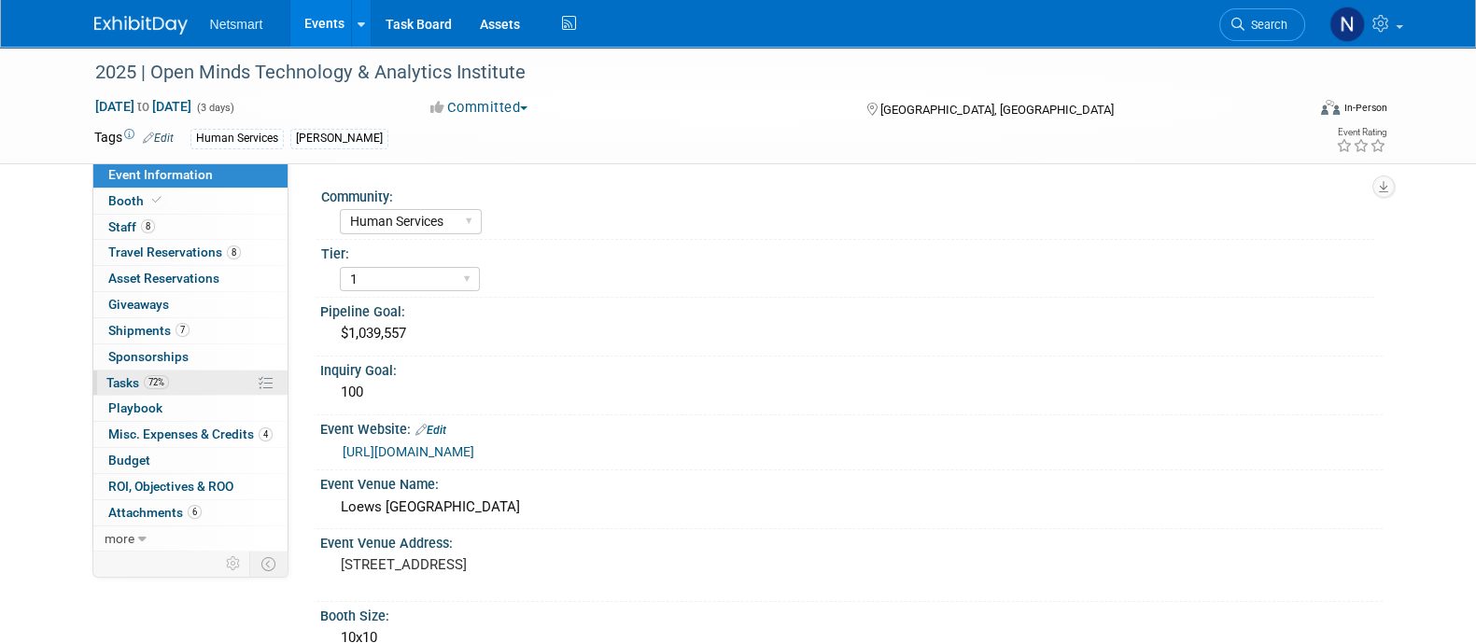
click at [183, 374] on link "72% Tasks 72%" at bounding box center [190, 383] width 194 height 25
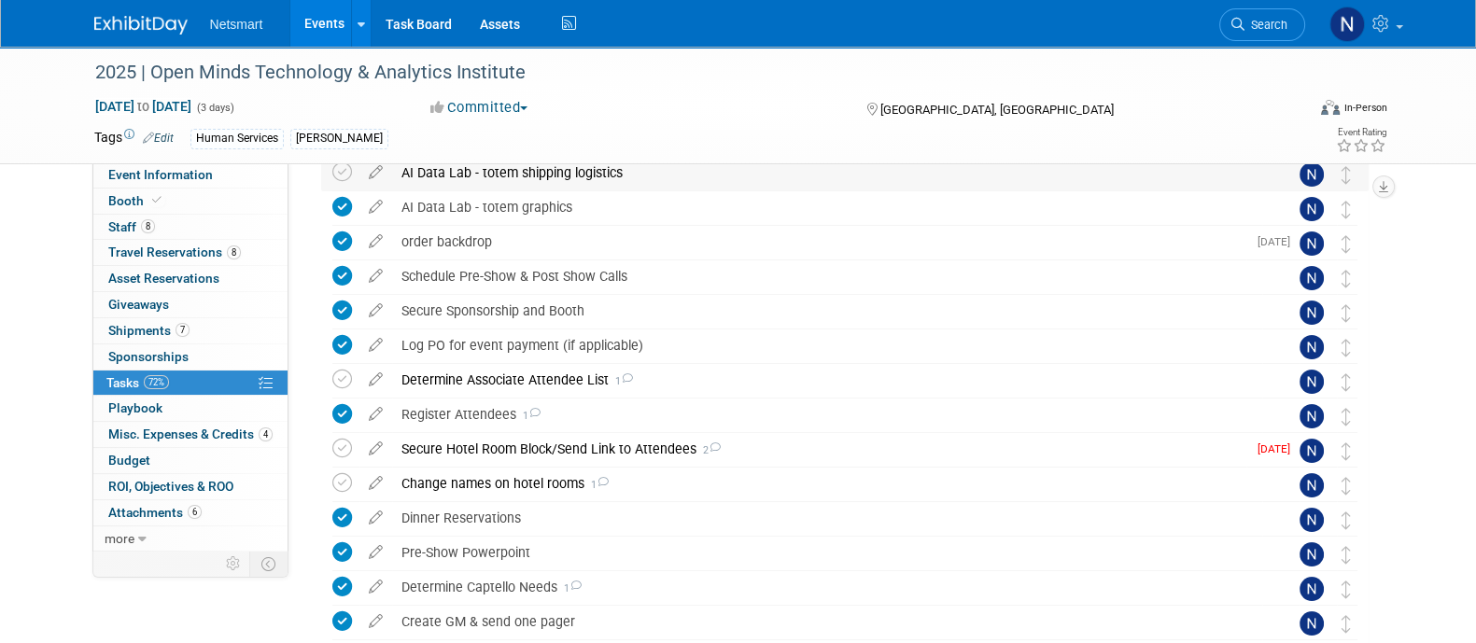
scroll to position [94, 0]
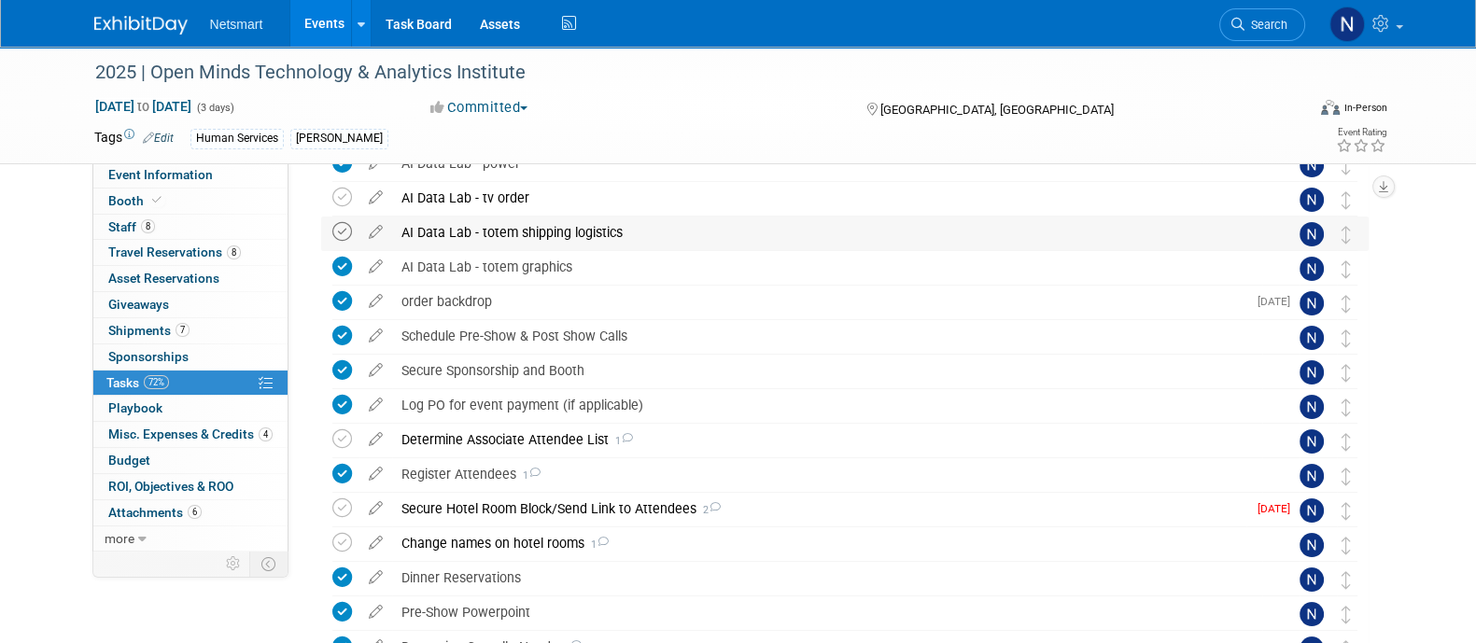
click at [339, 232] on icon at bounding box center [342, 232] width 20 height 20
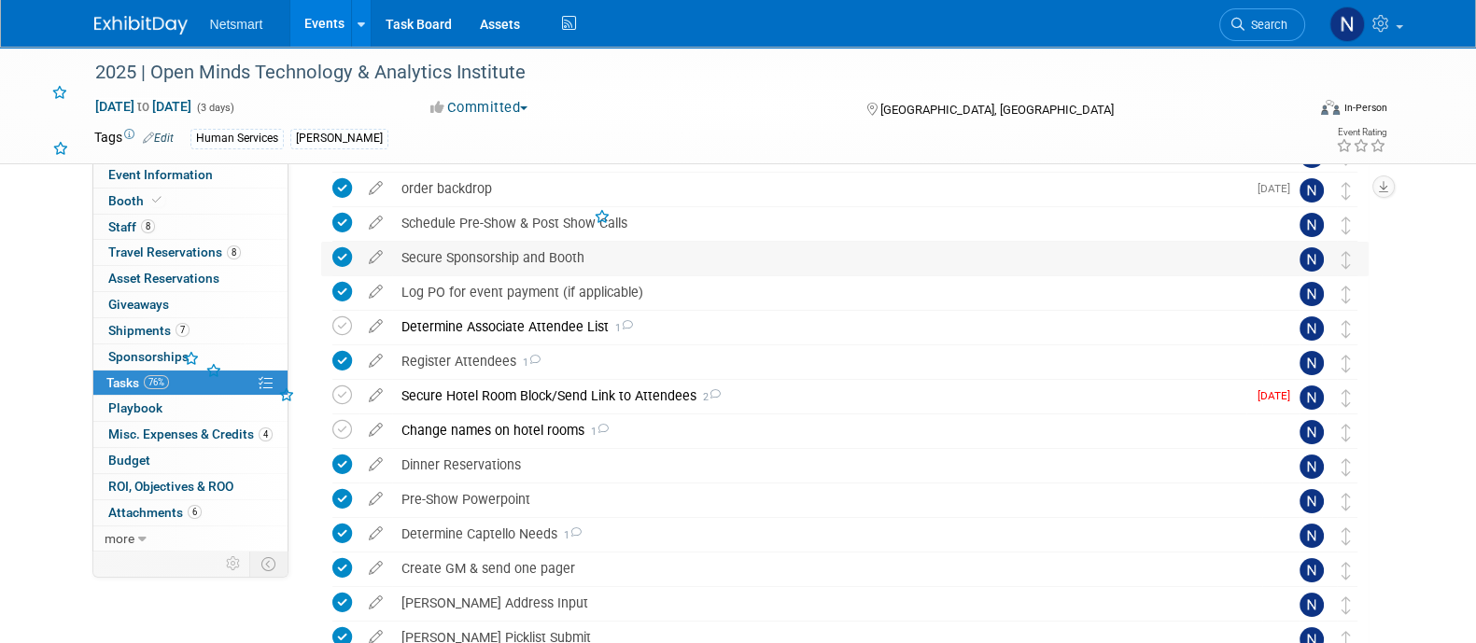
scroll to position [216, 0]
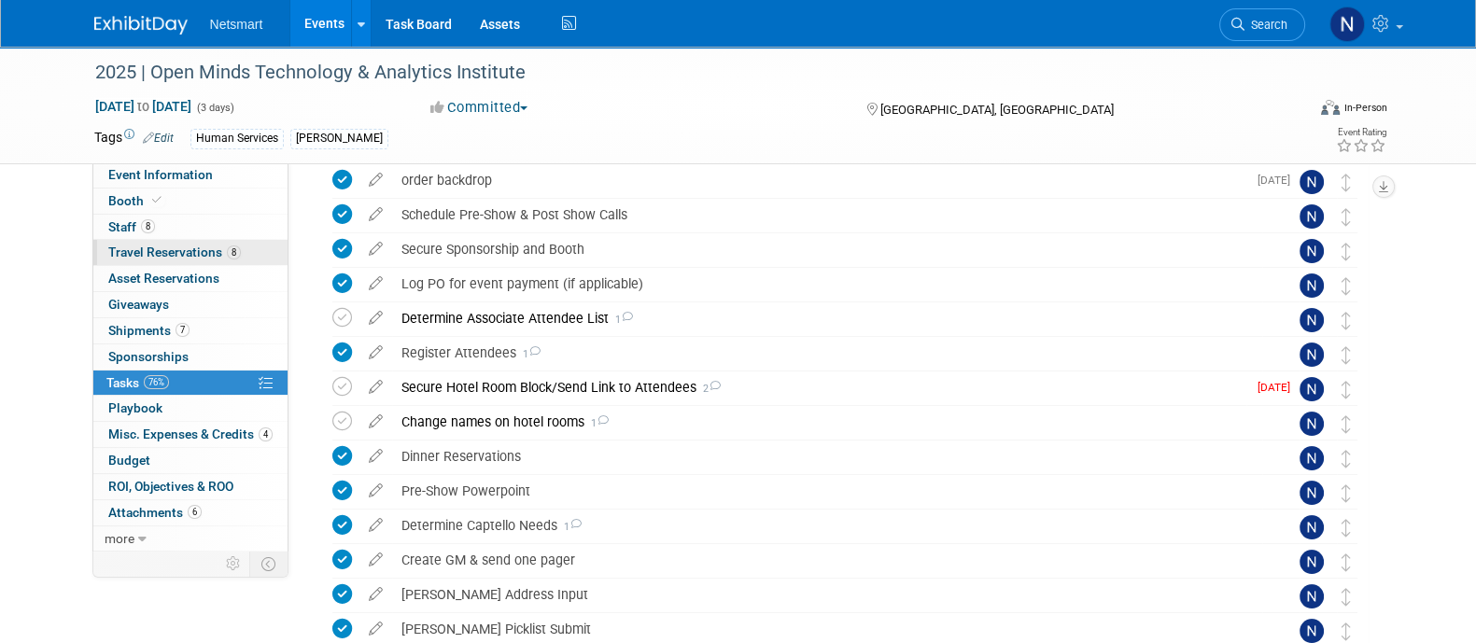
click at [187, 250] on span "Travel Reservations 8" at bounding box center [174, 252] width 133 height 15
